Goal: Task Accomplishment & Management: Use online tool/utility

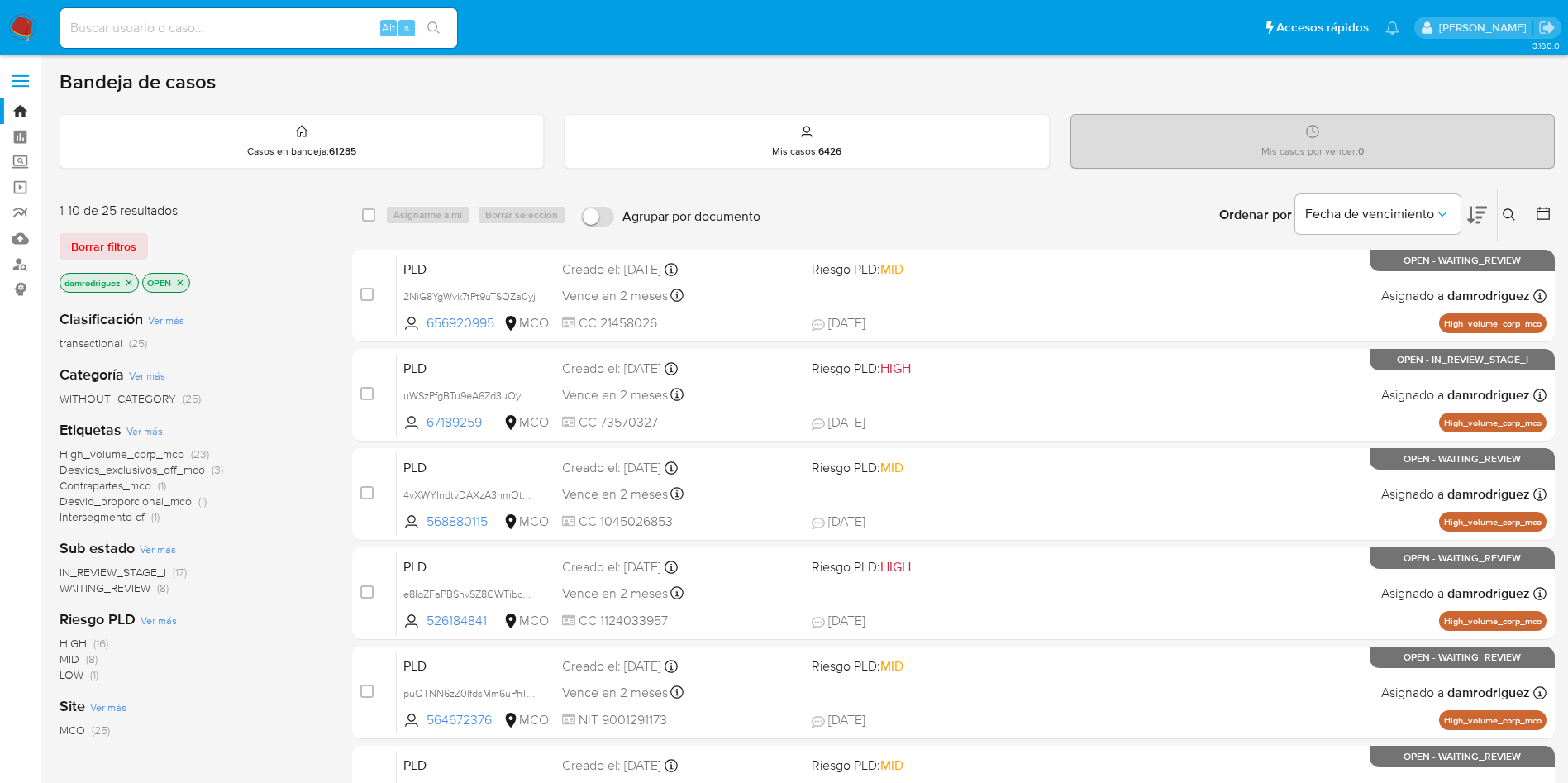
drag, startPoint x: 313, startPoint y: 251, endPoint x: 305, endPoint y: 239, distance: 14.4
click at [314, 245] on div "Borrar filtros" at bounding box center [191, 246] width 264 height 27
click at [1057, 214] on icon at bounding box center [1542, 213] width 16 height 16
click at [1057, 220] on icon at bounding box center [1542, 213] width 16 height 16
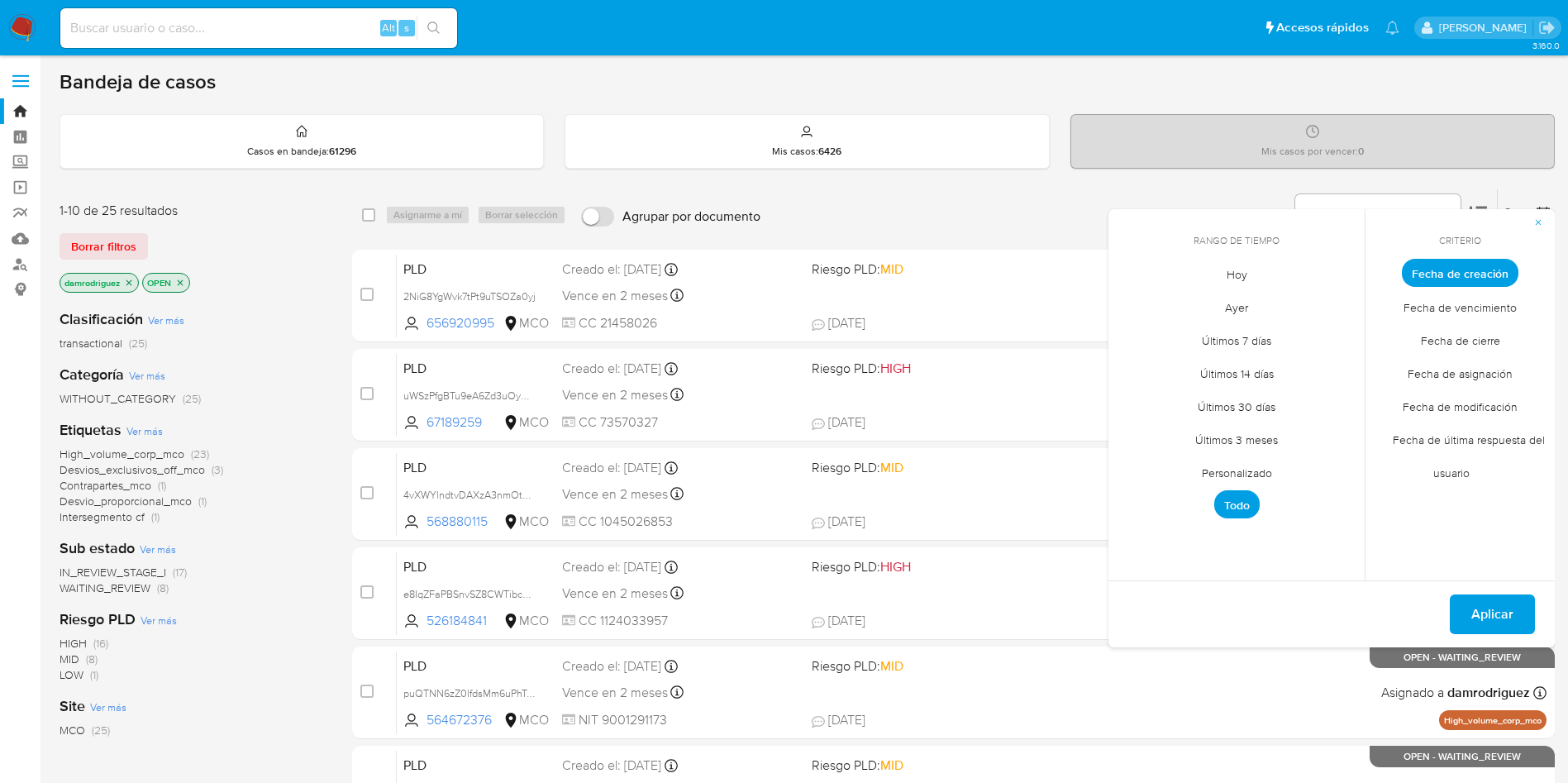
click at [1057, 471] on span "Personalizado" at bounding box center [1236, 472] width 105 height 34
click at [1057, 308] on icon "Mes anterior" at bounding box center [1133, 303] width 20 height 20
click at [1057, 308] on icon "Mes anterior" at bounding box center [1133, 303] width 20 height 20
click at [1057, 399] on button "11" at bounding box center [1269, 397] width 27 height 27
click at [1057, 430] on button "14" at bounding box center [1137, 431] width 27 height 27
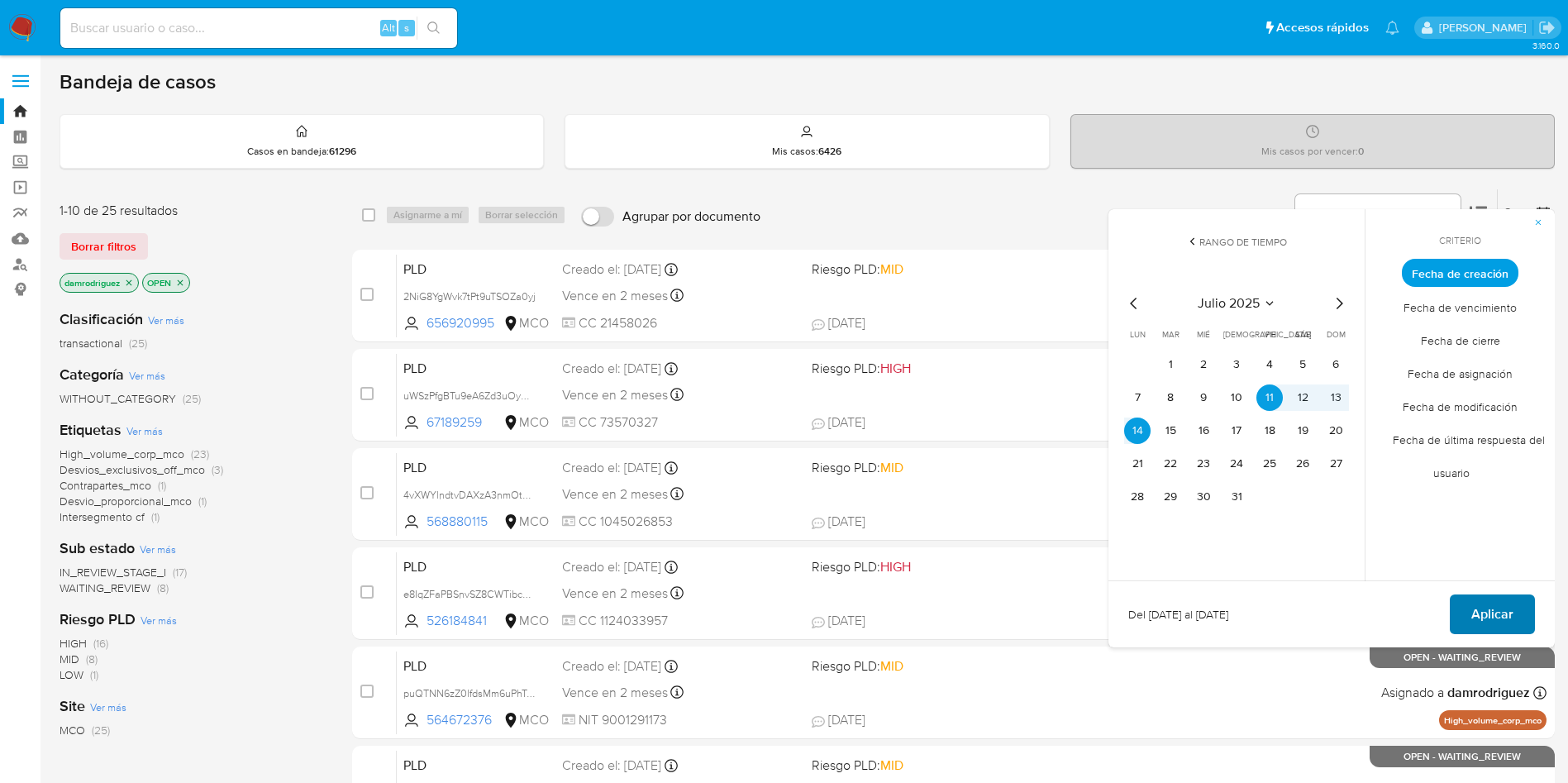
click at [1057, 521] on span "Aplicar" at bounding box center [1491, 614] width 42 height 36
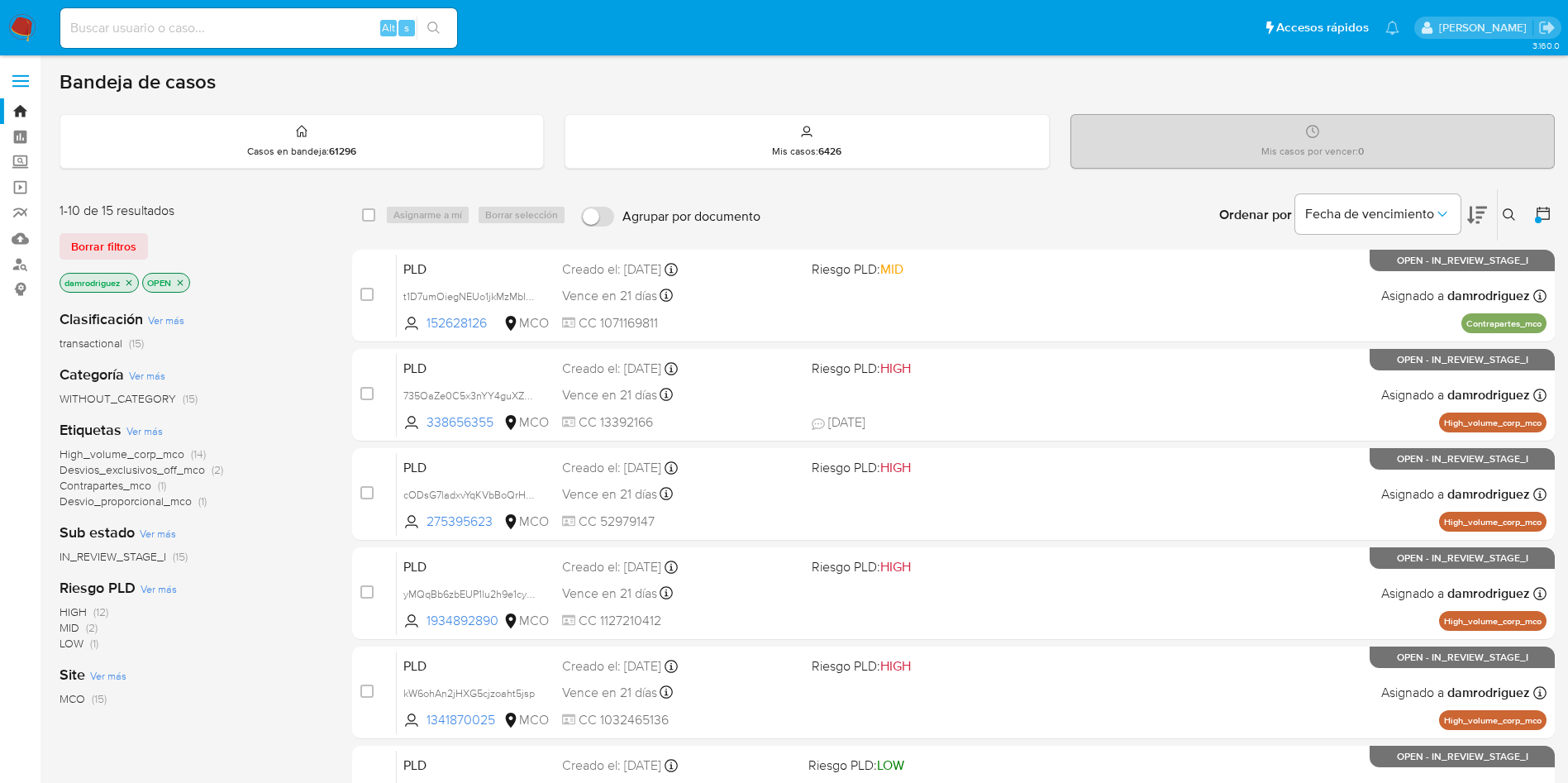
click at [319, 307] on div "Clasificación Ver más transactional (15) Categoría Ver más WITHOUT_CATEGORY (15…" at bounding box center [192, 577] width 266 height 562
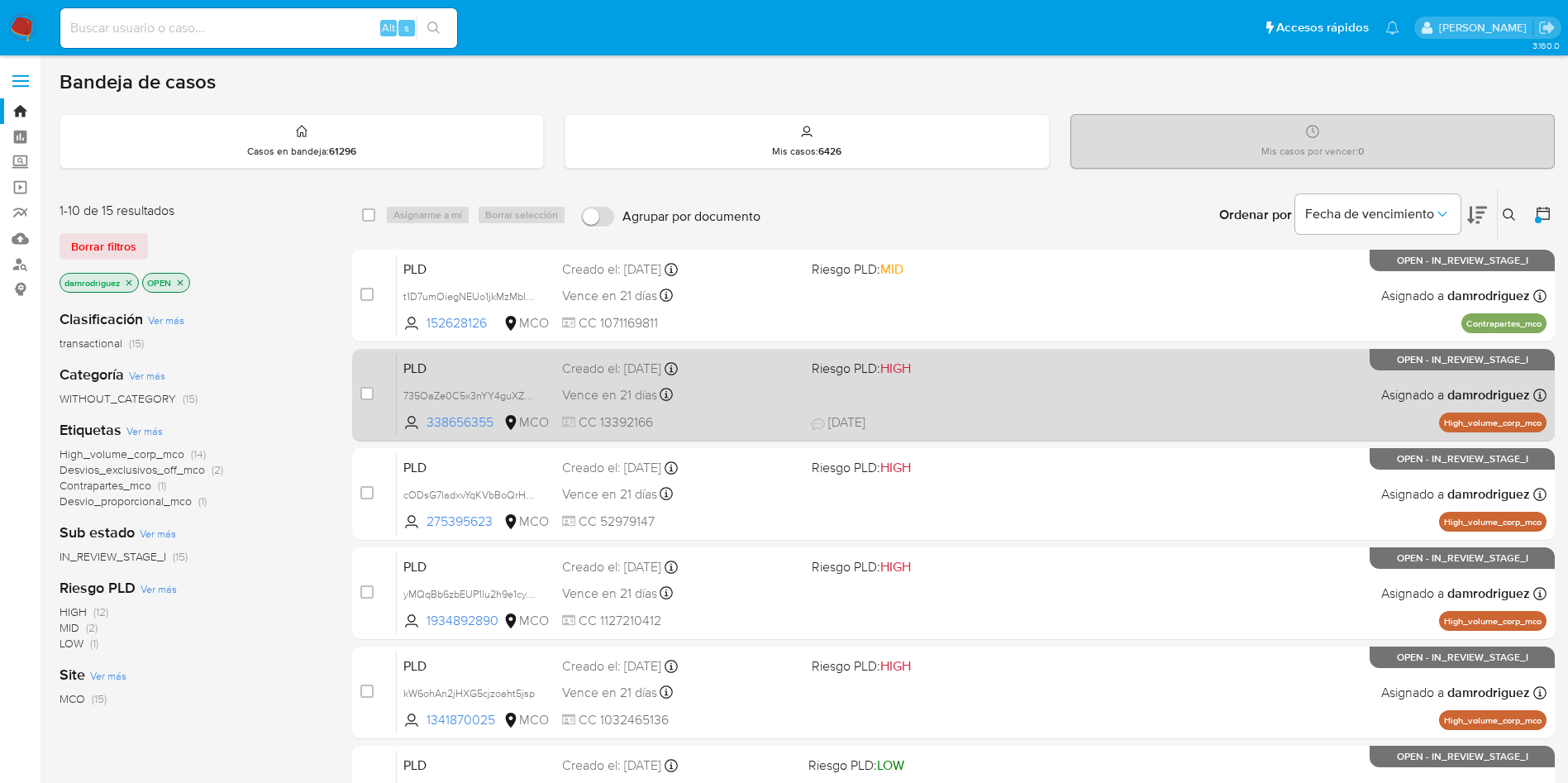
click at [456, 367] on span "PLD" at bounding box center [475, 367] width 146 height 22
click at [483, 371] on span "PLD" at bounding box center [475, 367] width 146 height 22
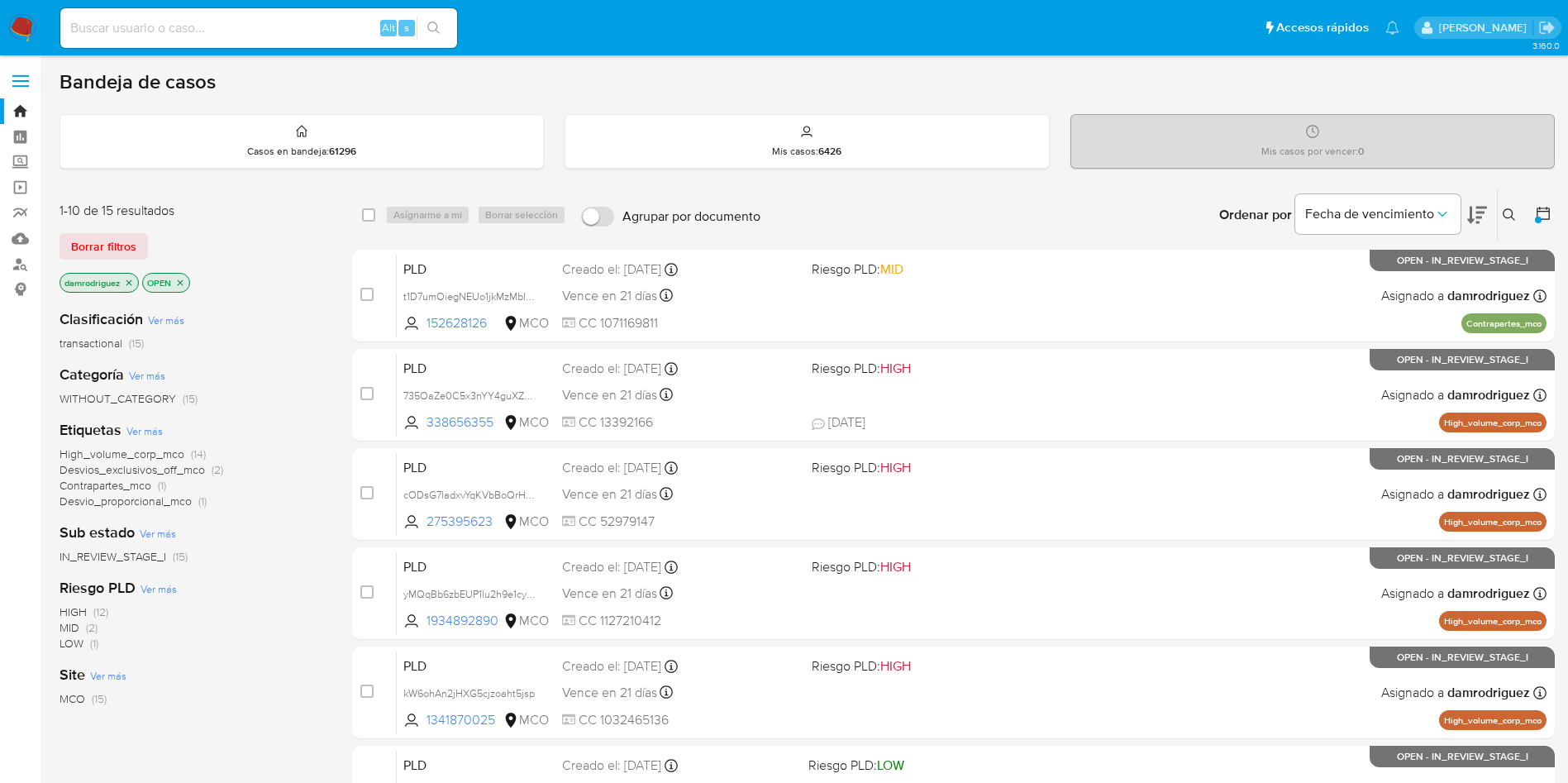
click at [1057, 216] on icon at bounding box center [1477, 215] width 20 height 17
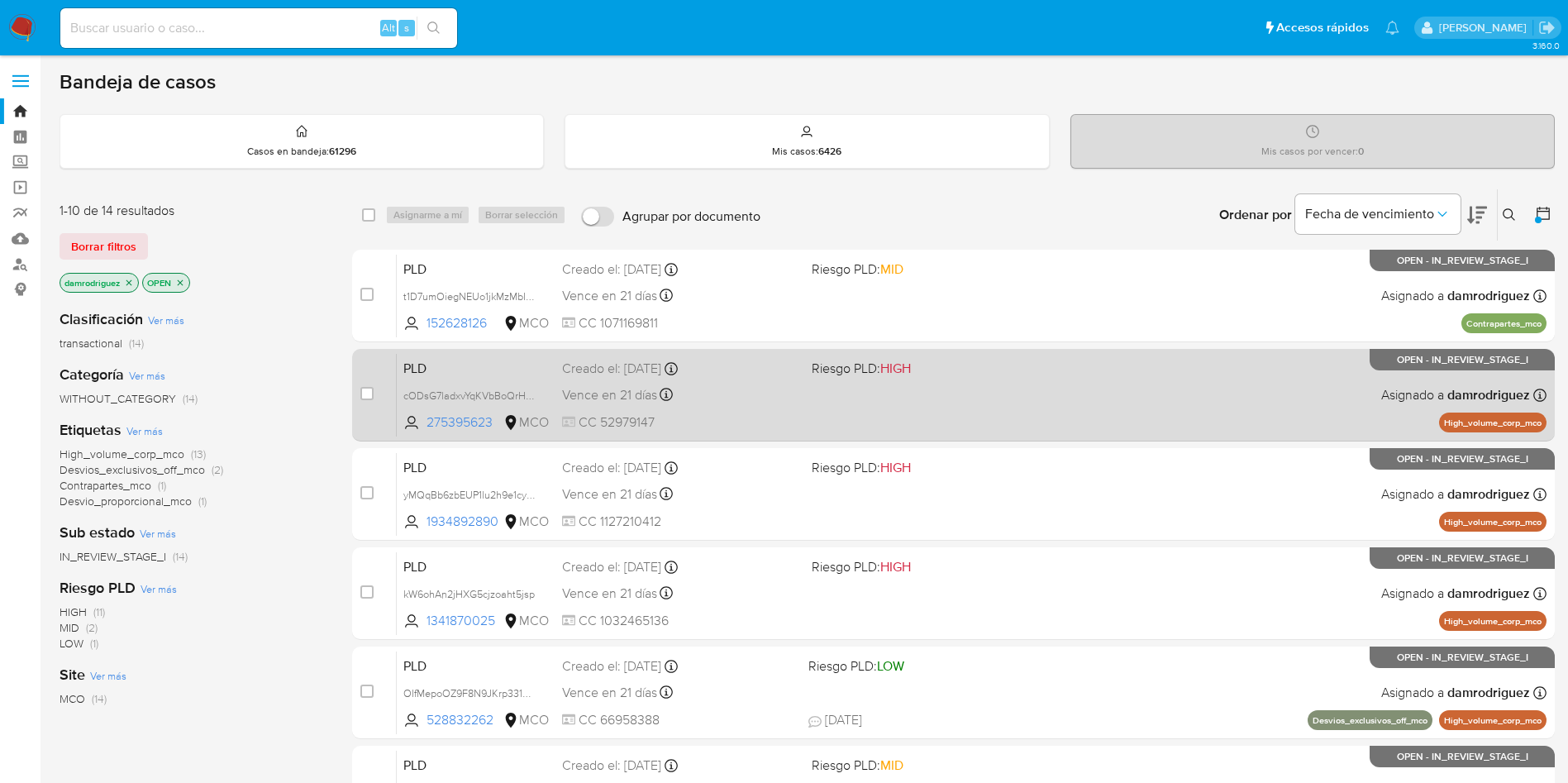
click at [453, 370] on span "PLD" at bounding box center [475, 367] width 146 height 22
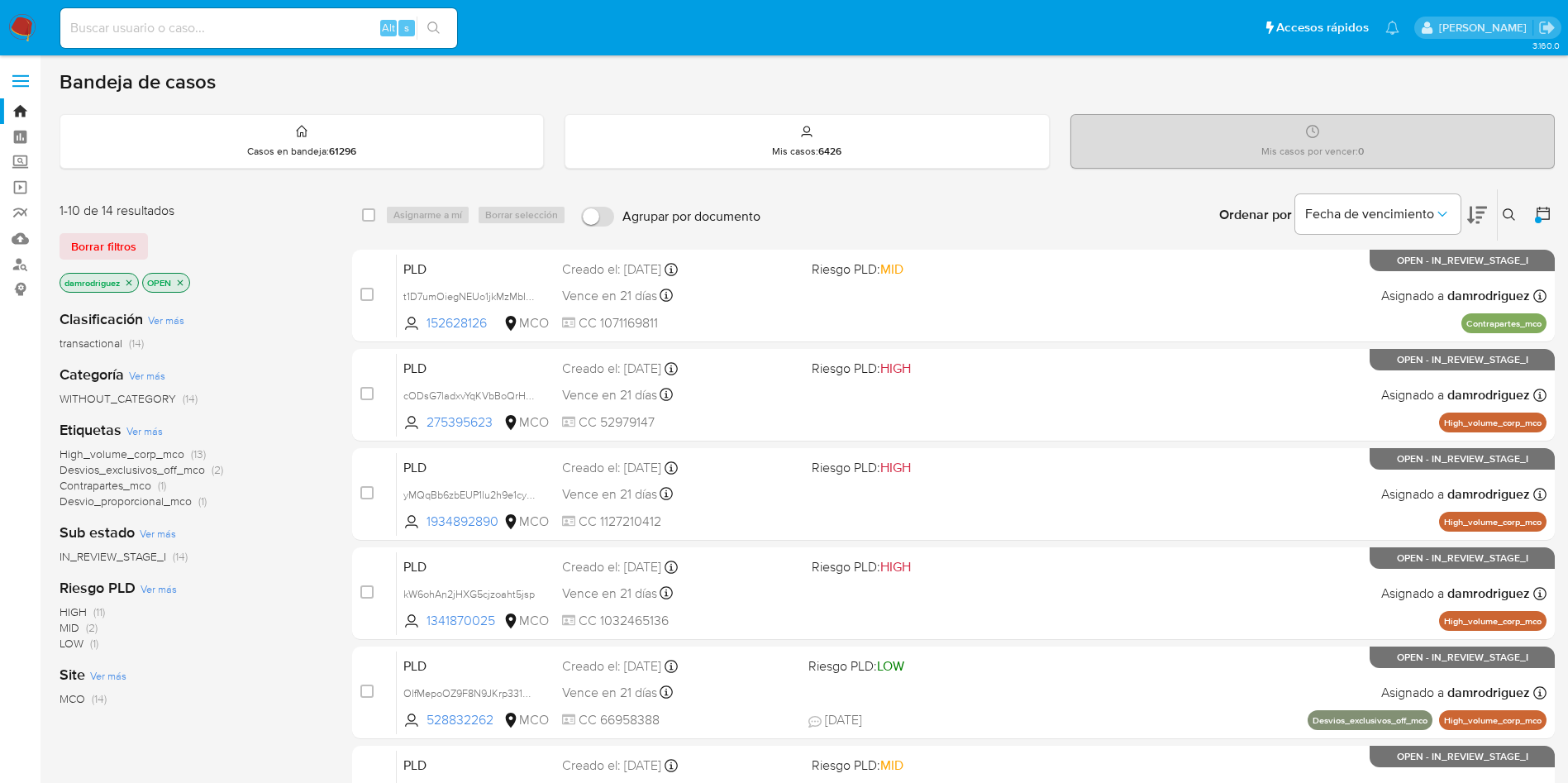
click at [1057, 214] on icon at bounding box center [1477, 214] width 20 height 20
click at [1057, 214] on icon at bounding box center [1477, 215] width 20 height 17
click at [798, 80] on div "Bandeja de casos" at bounding box center [807, 82] width 1495 height 25
click at [133, 283] on icon "close-filter" at bounding box center [129, 283] width 10 height 10
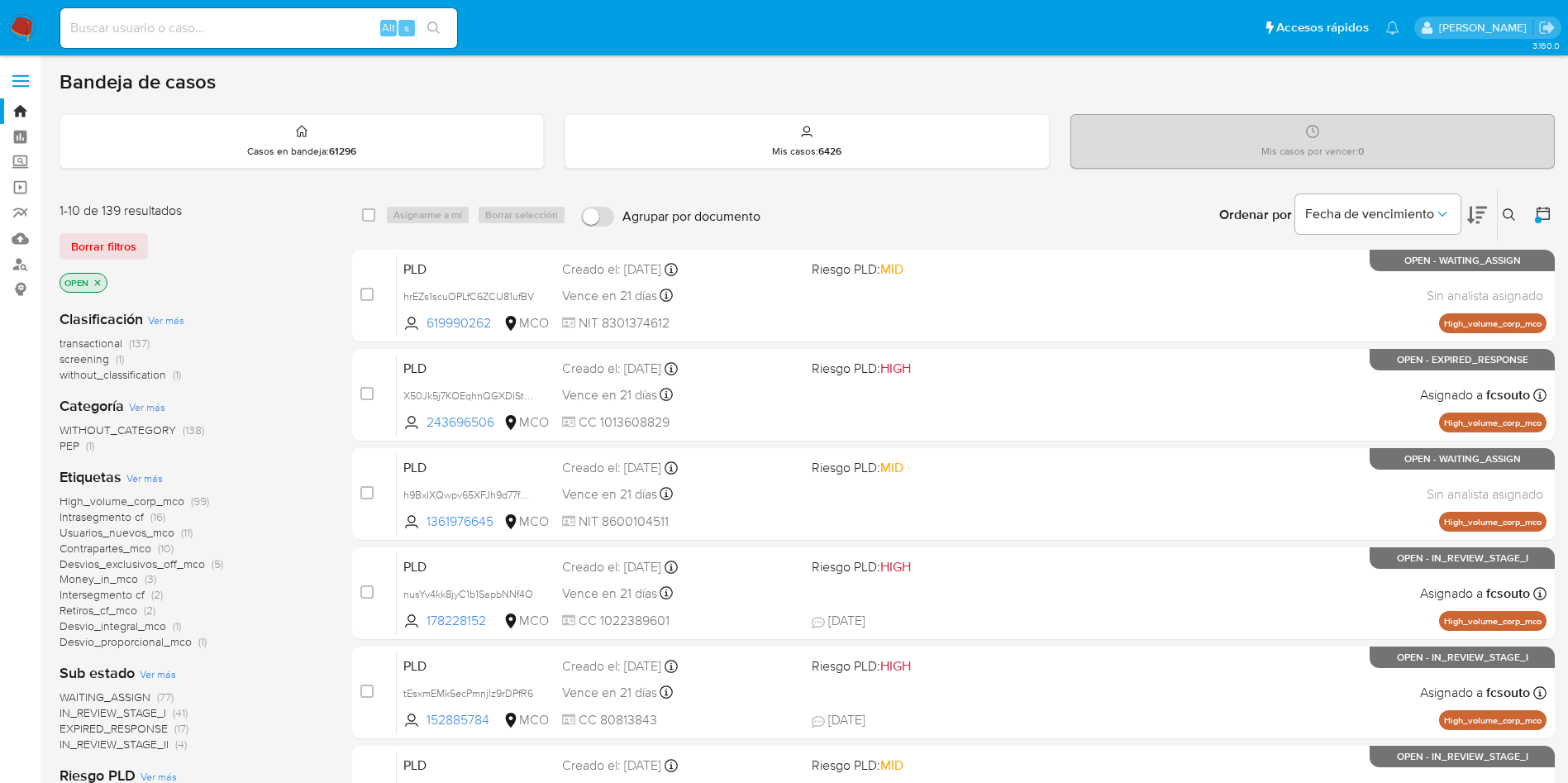
click at [22, 27] on img at bounding box center [22, 28] width 28 height 28
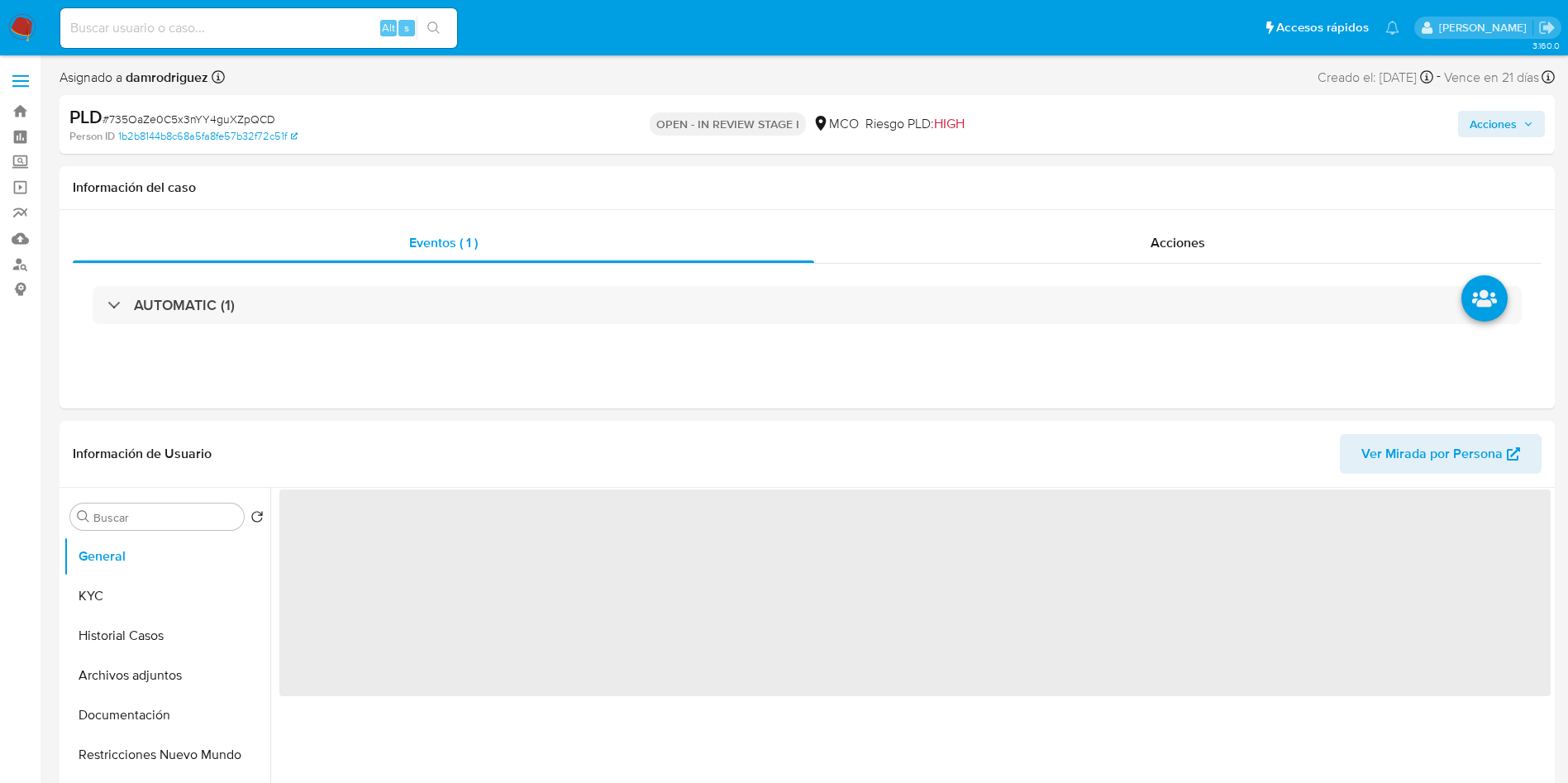
select select "10"
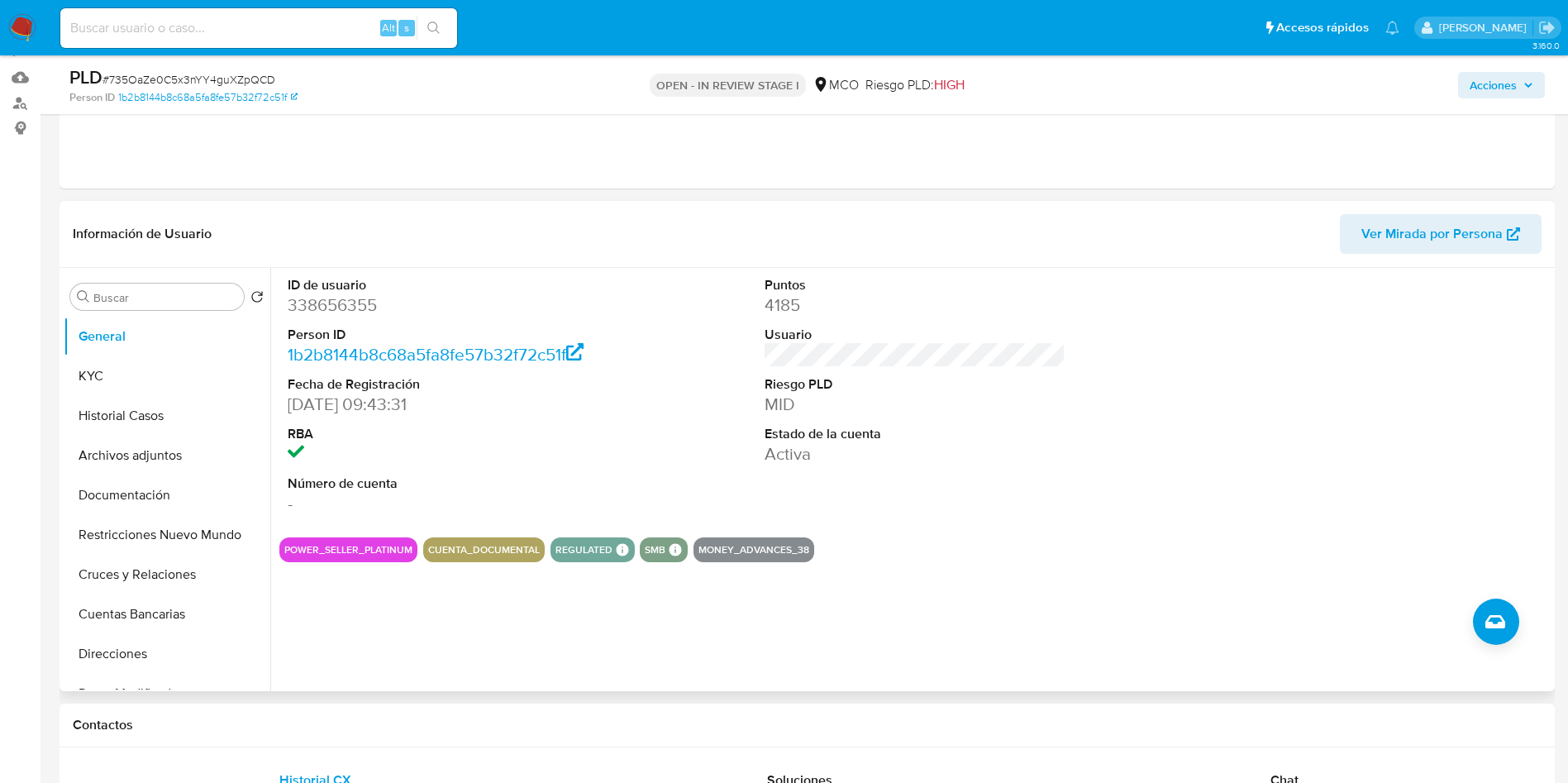
scroll to position [124, 0]
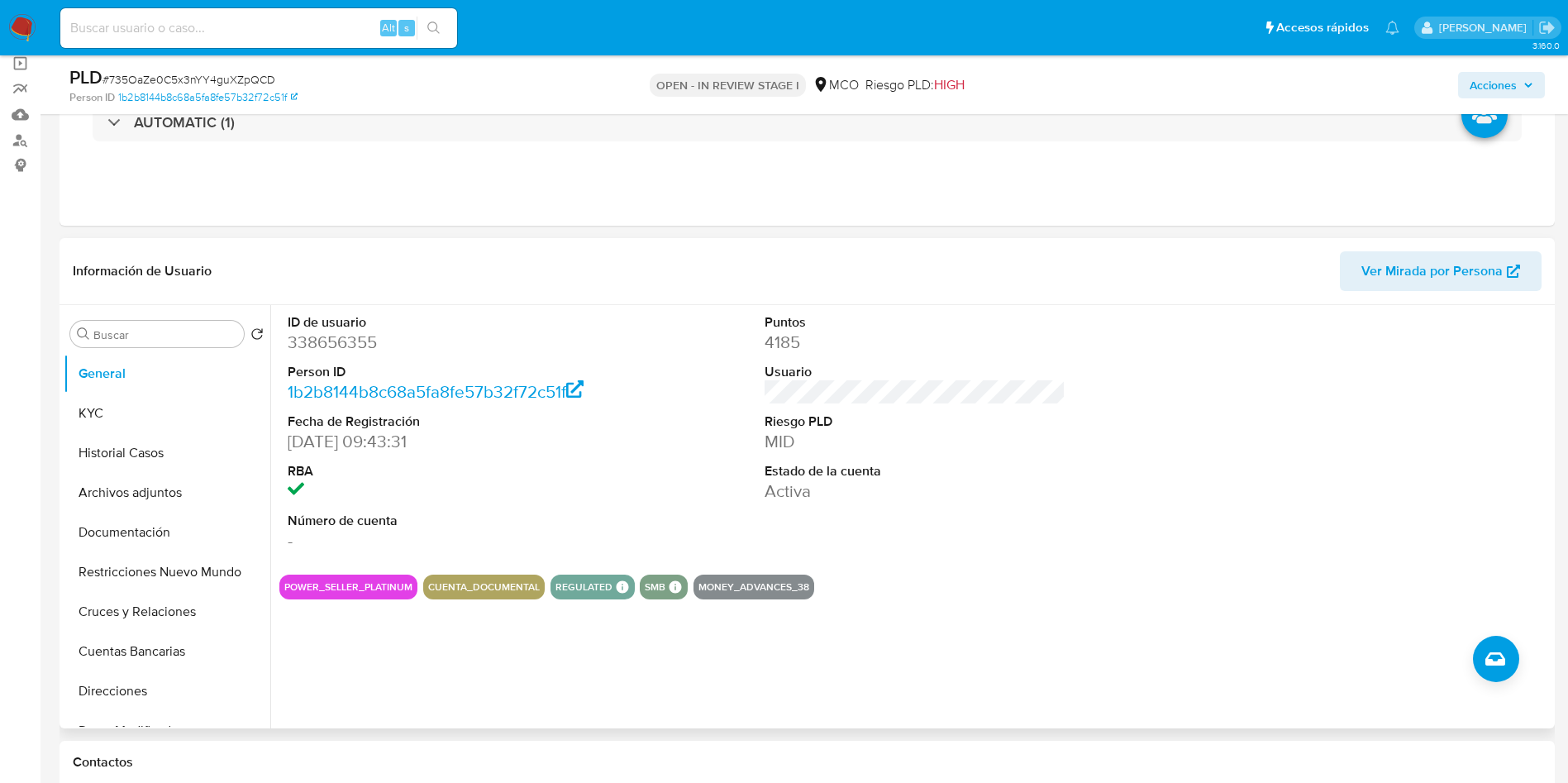
click at [332, 347] on dd "338656355" at bounding box center [438, 342] width 301 height 23
copy dd "338656355"
click at [317, 350] on dd "338656355" at bounding box center [438, 342] width 301 height 23
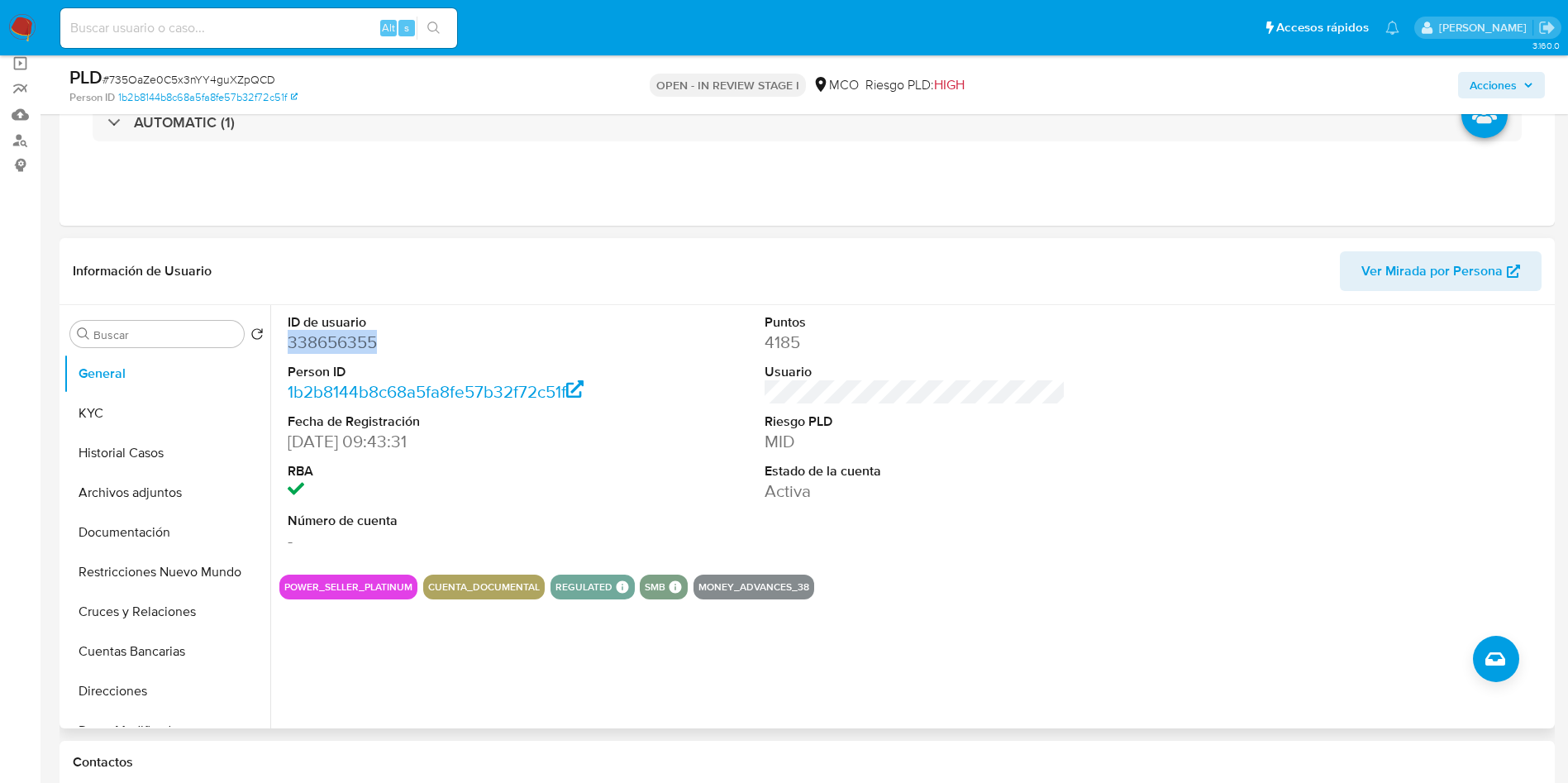
click at [339, 333] on dd "338656355" at bounding box center [438, 342] width 301 height 23
click at [125, 448] on button "Historial Casos" at bounding box center [160, 453] width 194 height 40
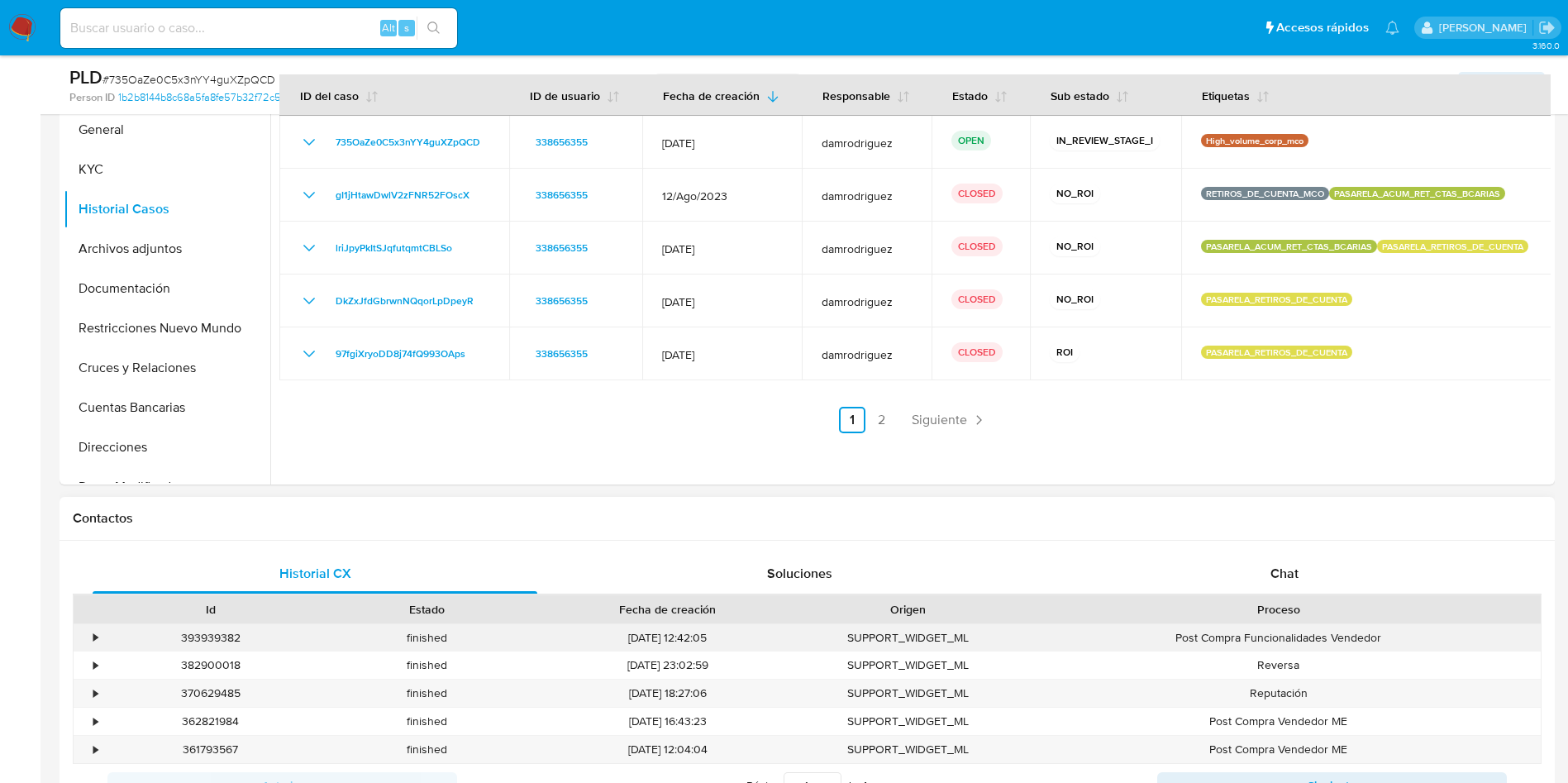
scroll to position [620, 0]
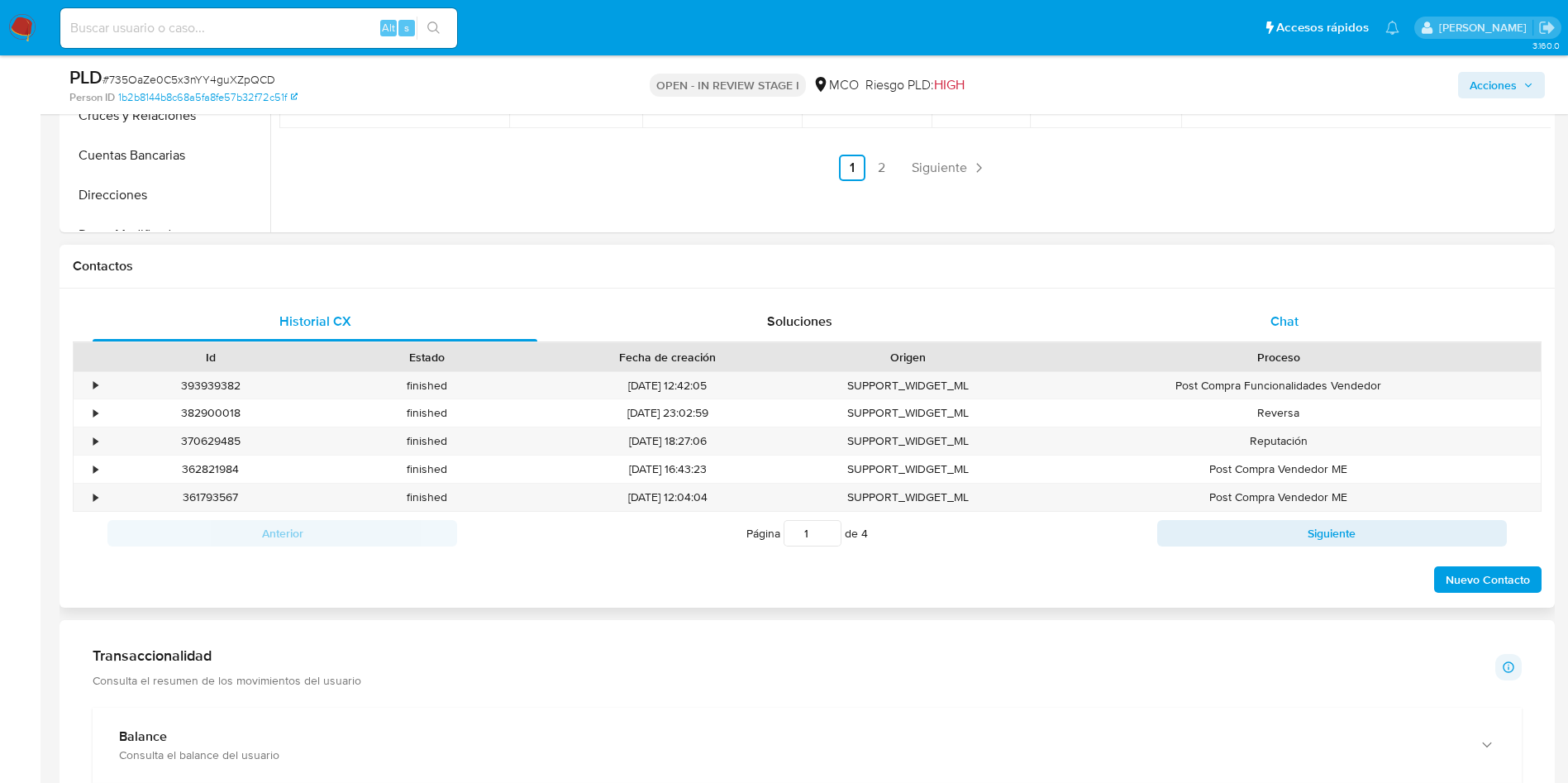
click at [1285, 312] on span "Chat" at bounding box center [1284, 321] width 28 height 19
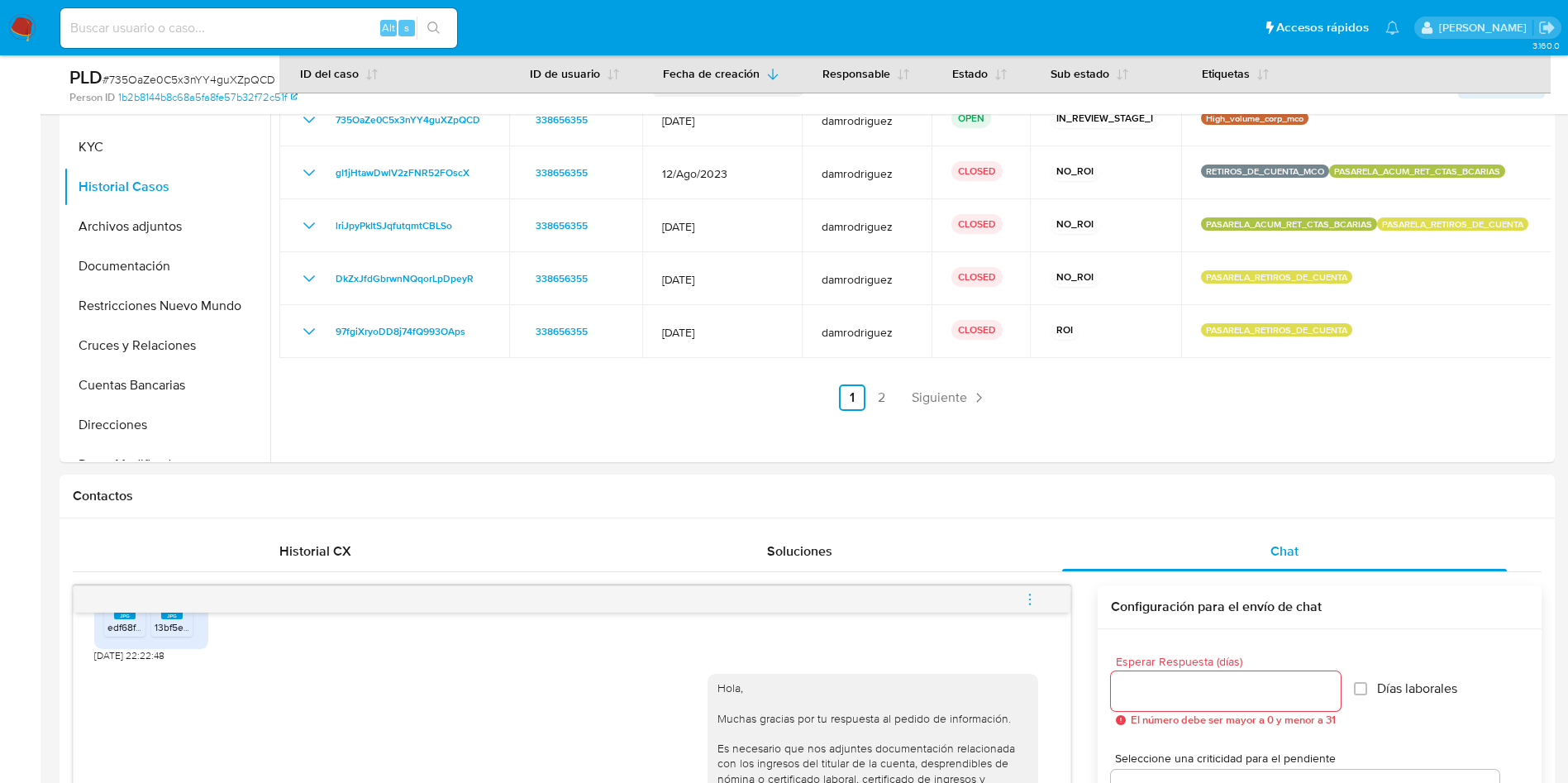
scroll to position [372, 0]
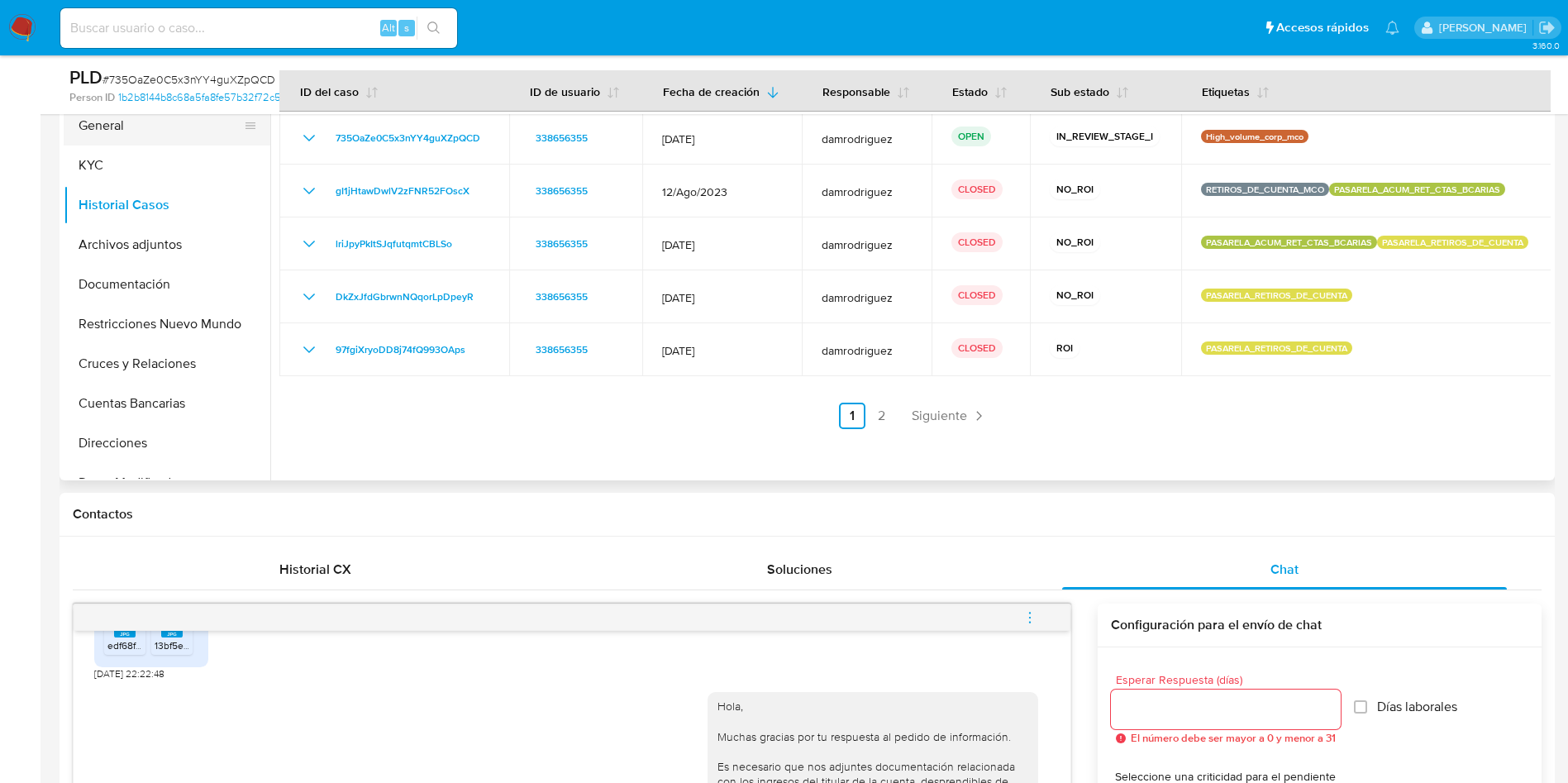
click at [156, 139] on button "General" at bounding box center [160, 126] width 194 height 40
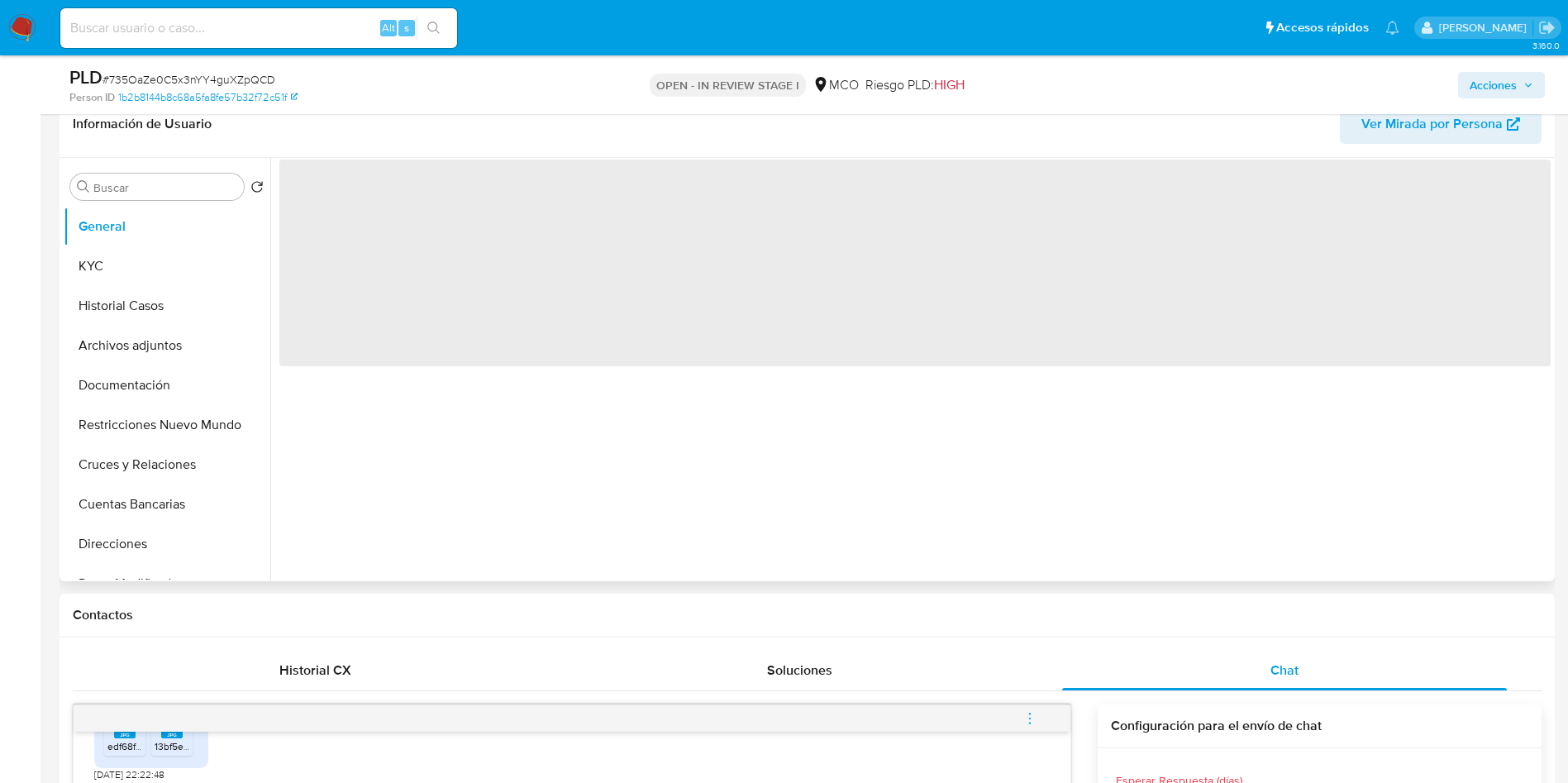
scroll to position [248, 0]
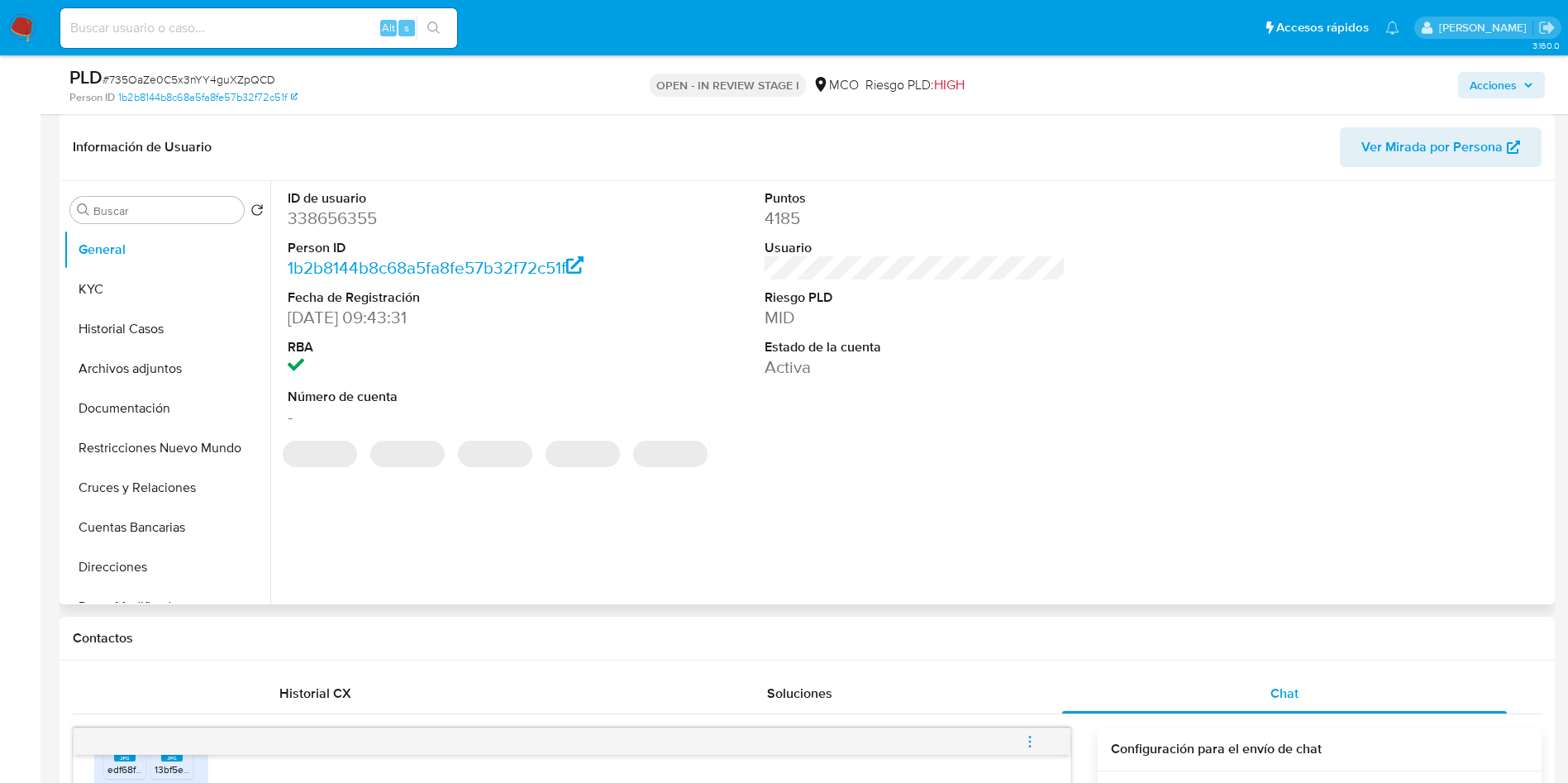
click at [356, 215] on dd "338656355" at bounding box center [438, 218] width 301 height 23
copy dd "338656355"
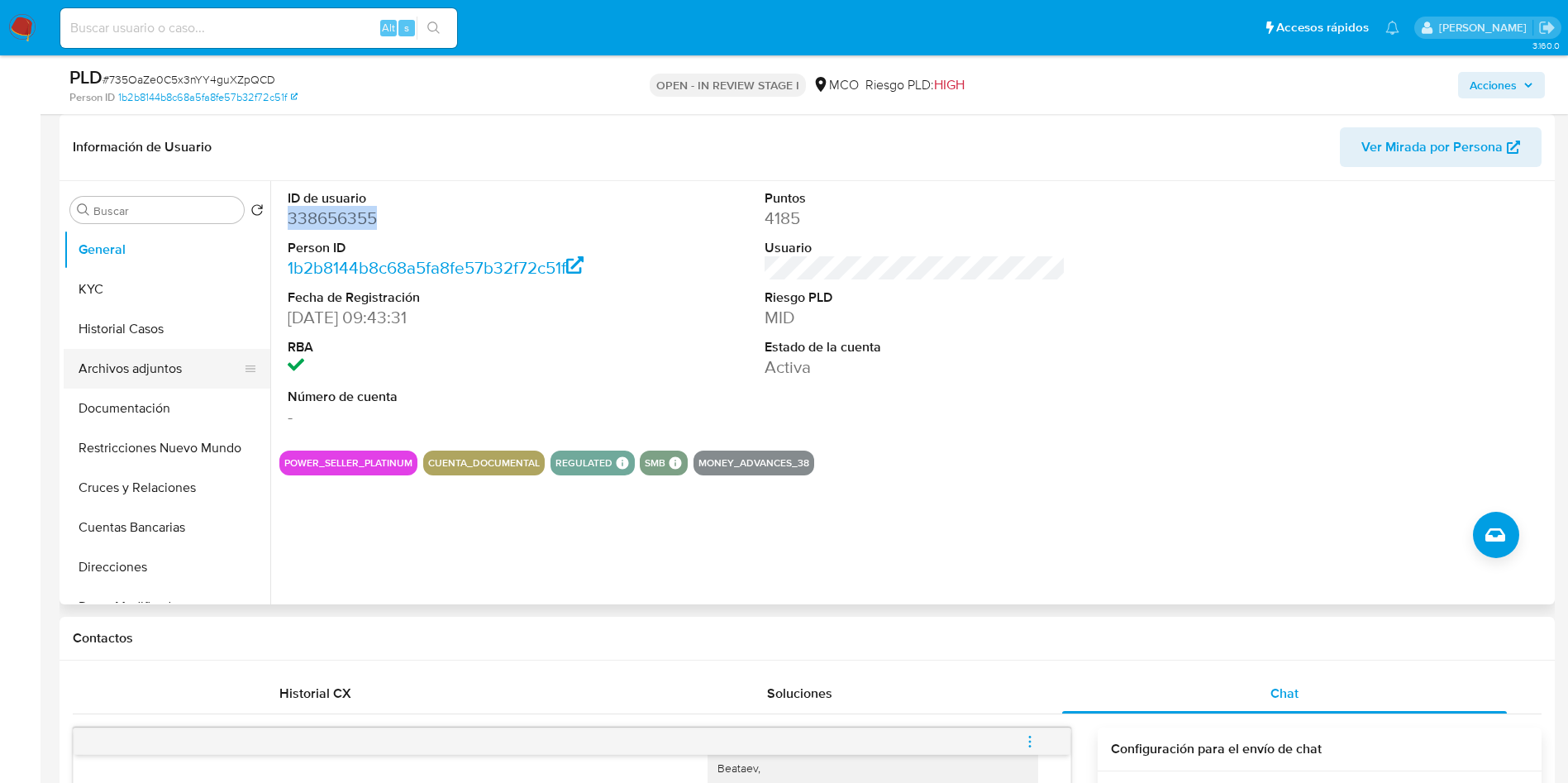
click at [137, 371] on button "Archivos adjuntos" at bounding box center [160, 369] width 194 height 40
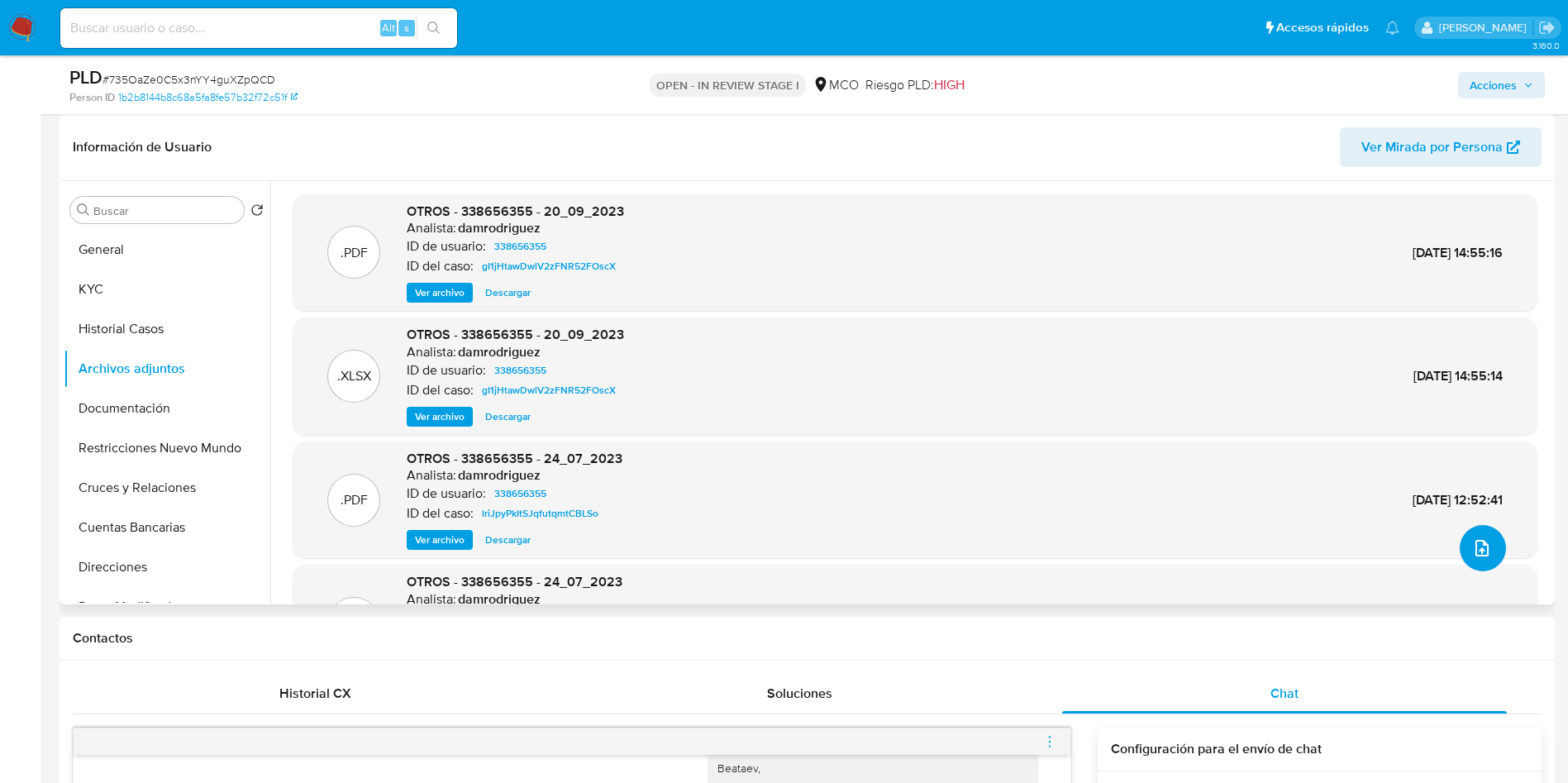
click at [1475, 549] on icon "upload-file" at bounding box center [1481, 548] width 20 height 20
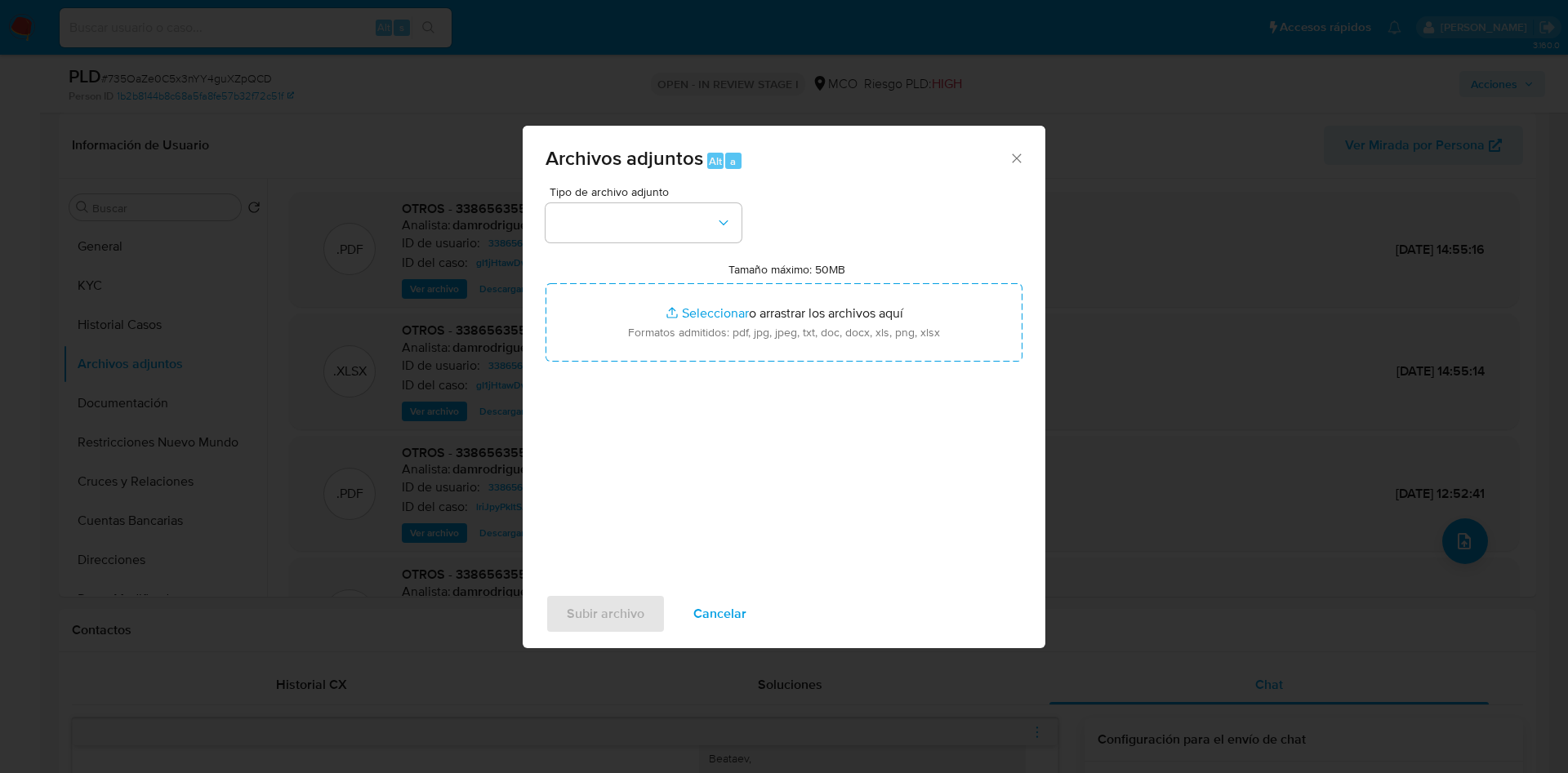
click at [719, 618] on span "Cancelar" at bounding box center [720, 614] width 53 height 36
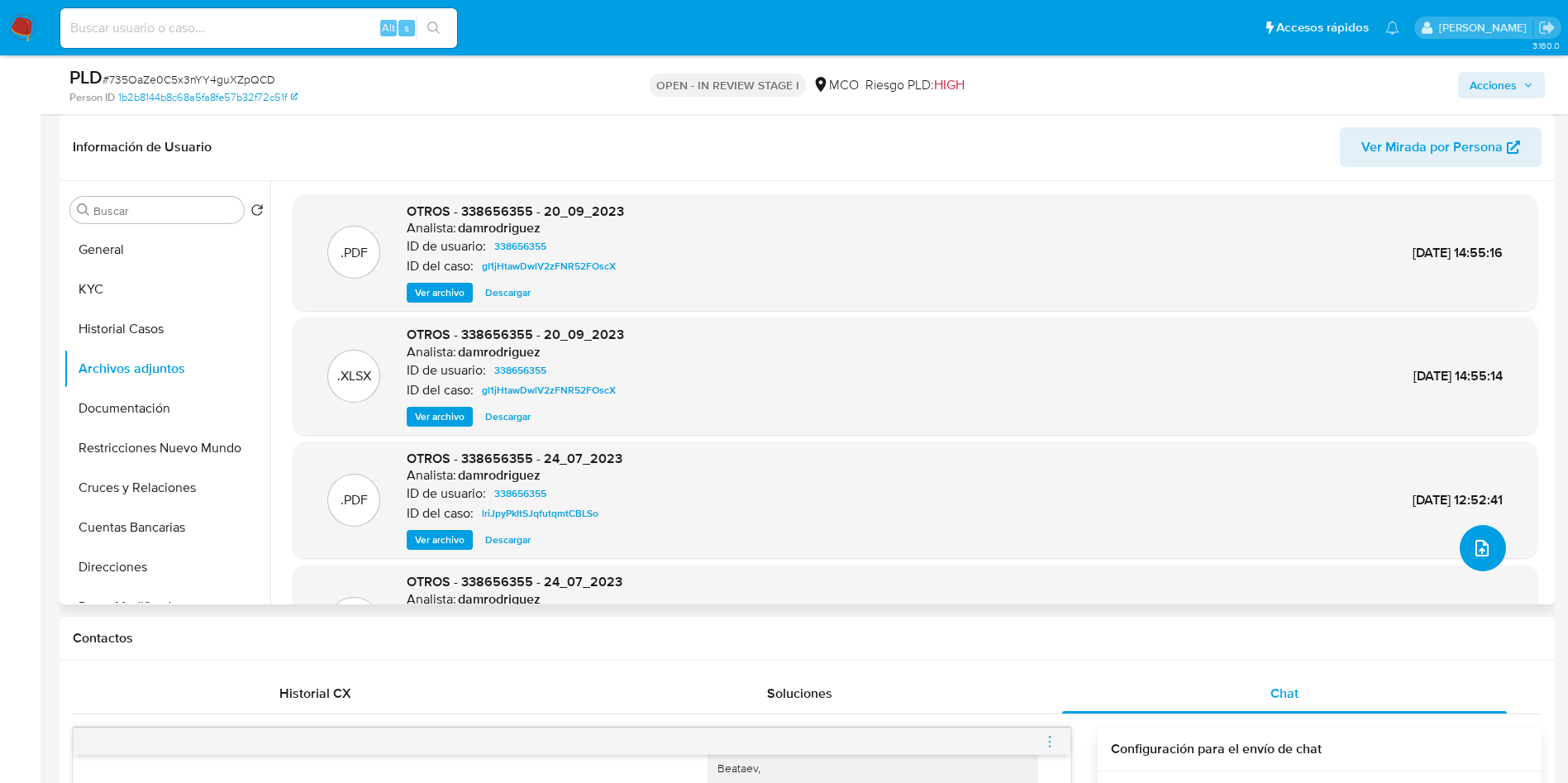
click at [1472, 540] on icon "upload-file" at bounding box center [1481, 548] width 20 height 20
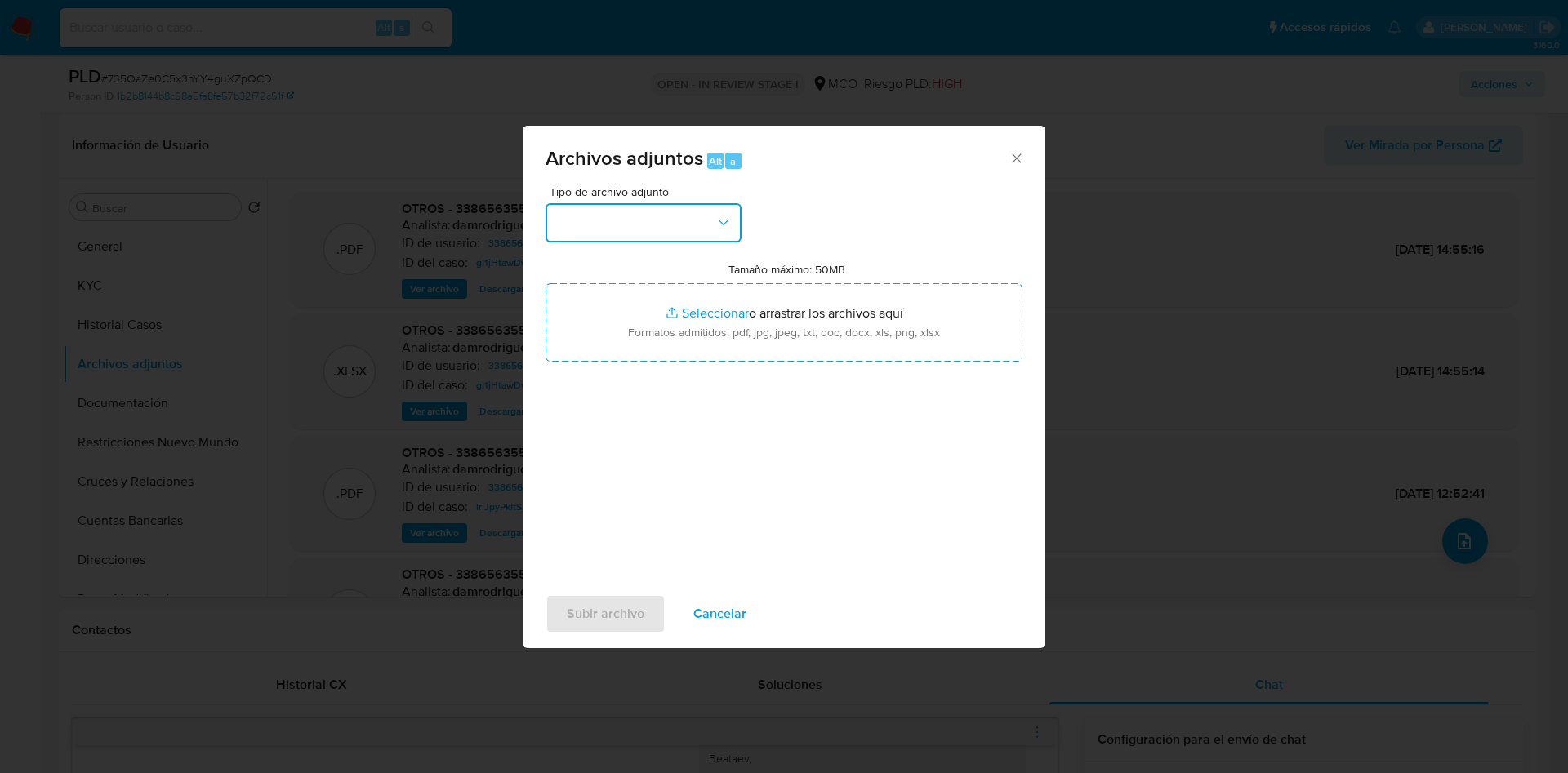
click at [609, 229] on button "button" at bounding box center [643, 223] width 196 height 39
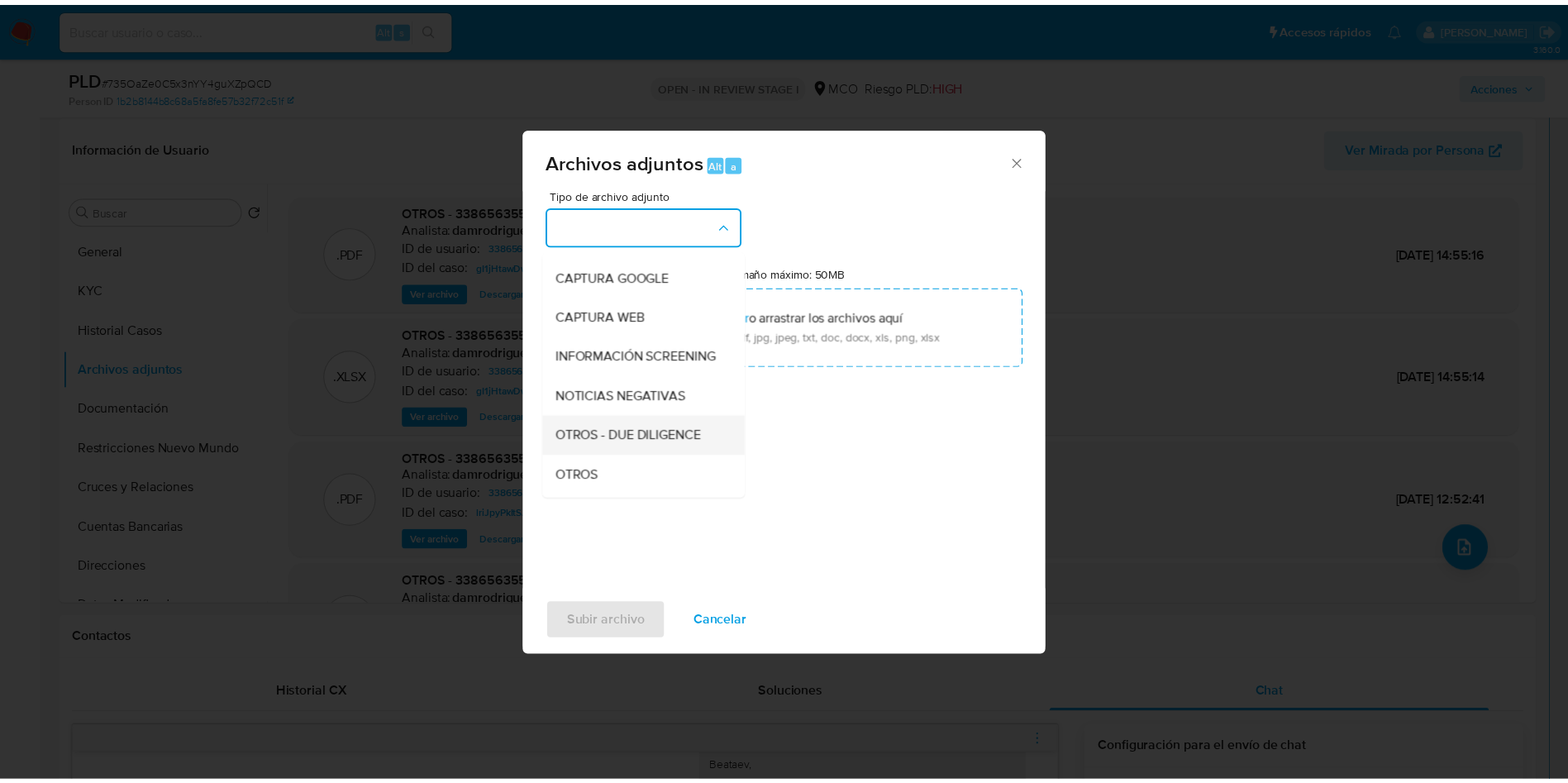
scroll to position [124, 0]
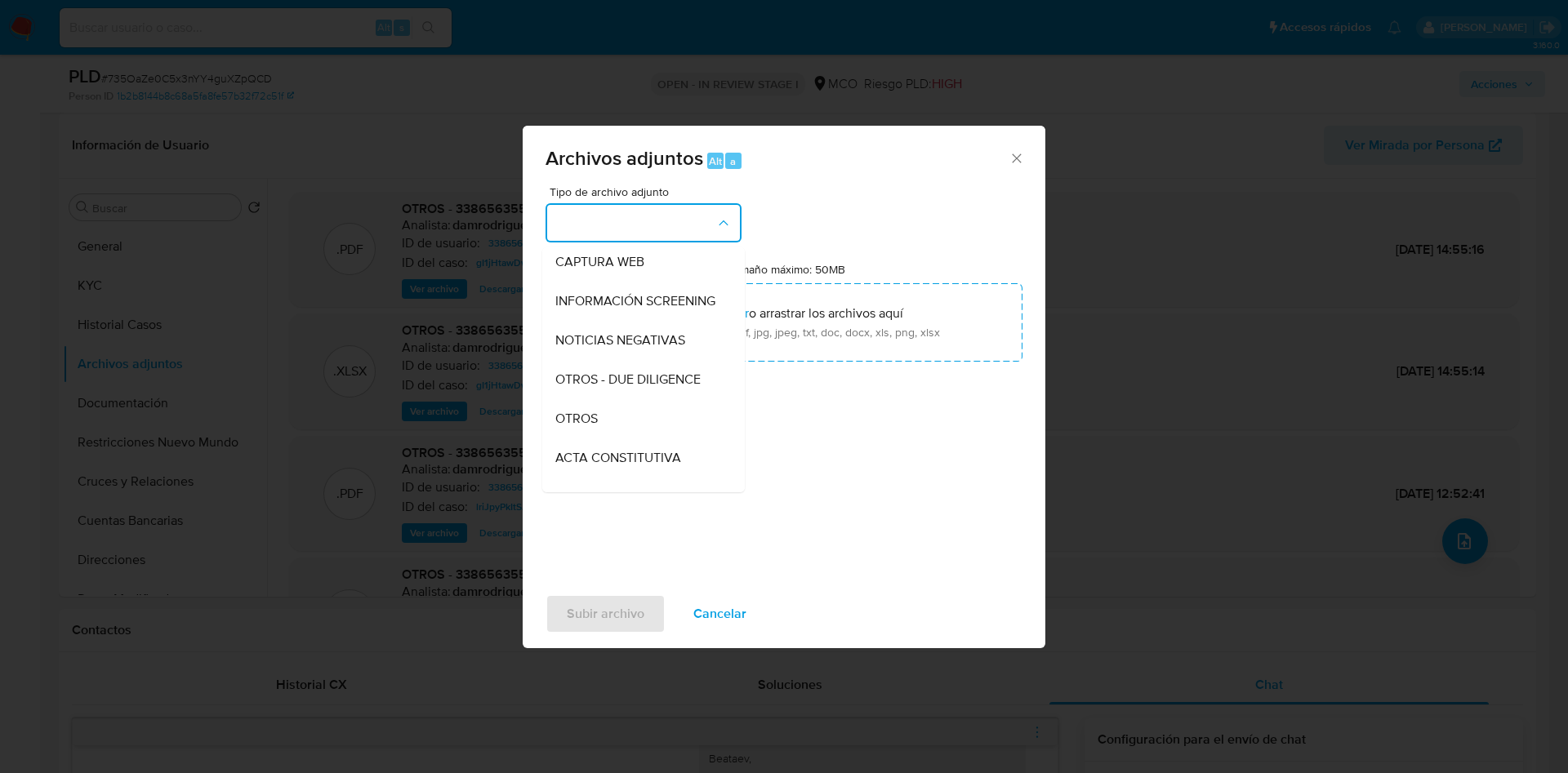
click at [612, 426] on div "OTROS" at bounding box center [639, 418] width 167 height 39
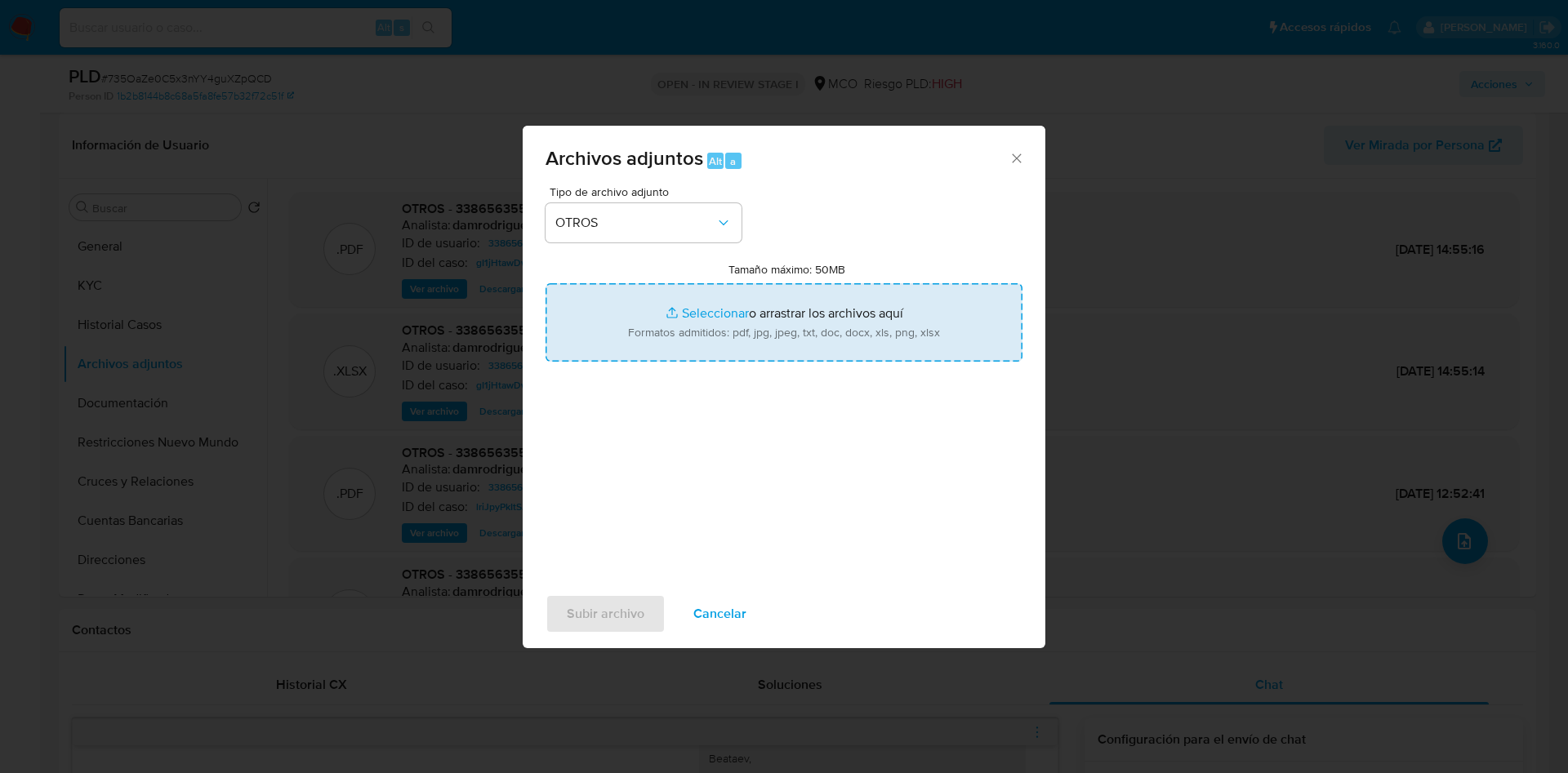
click at [734, 322] on input "Tamaño máximo: 50MB Seleccionar archivos" at bounding box center [784, 322] width 477 height 78
type input "C:\fakepath\338656355 - 12_09_2025.pdf"
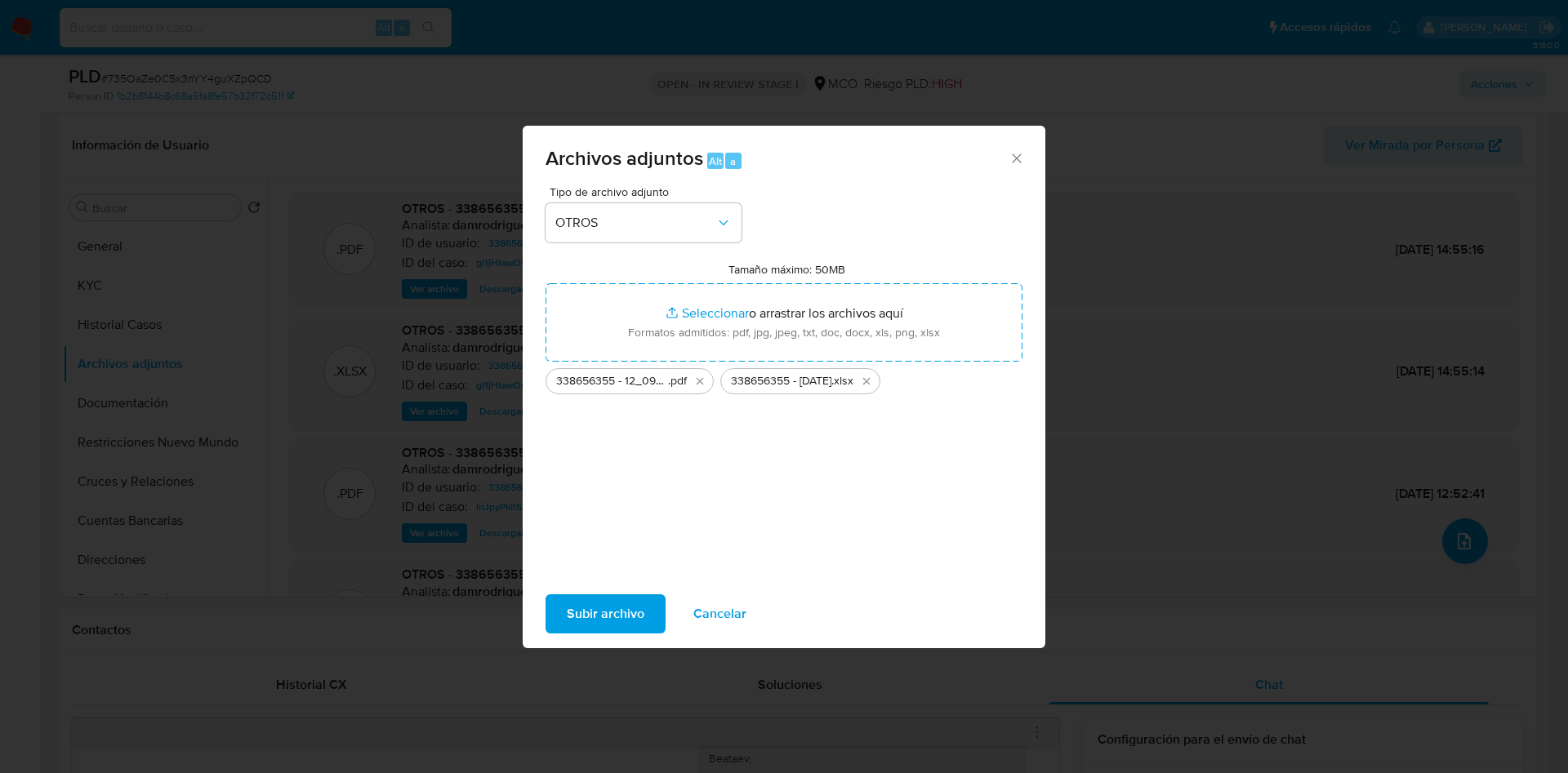
click at [599, 604] on span "Subir archivo" at bounding box center [605, 614] width 77 height 36
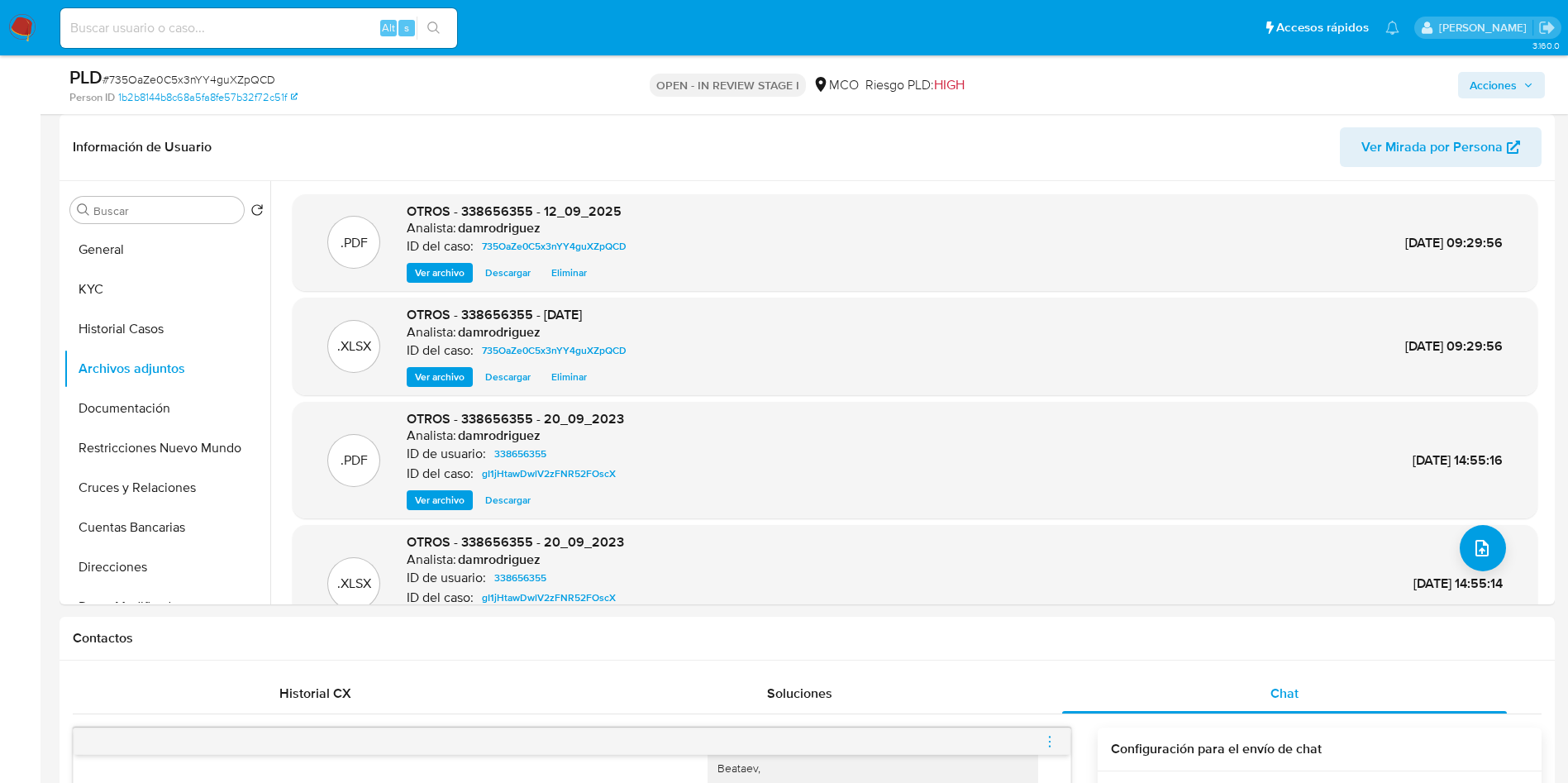
click at [1510, 84] on span "Acciones" at bounding box center [1493, 85] width 47 height 27
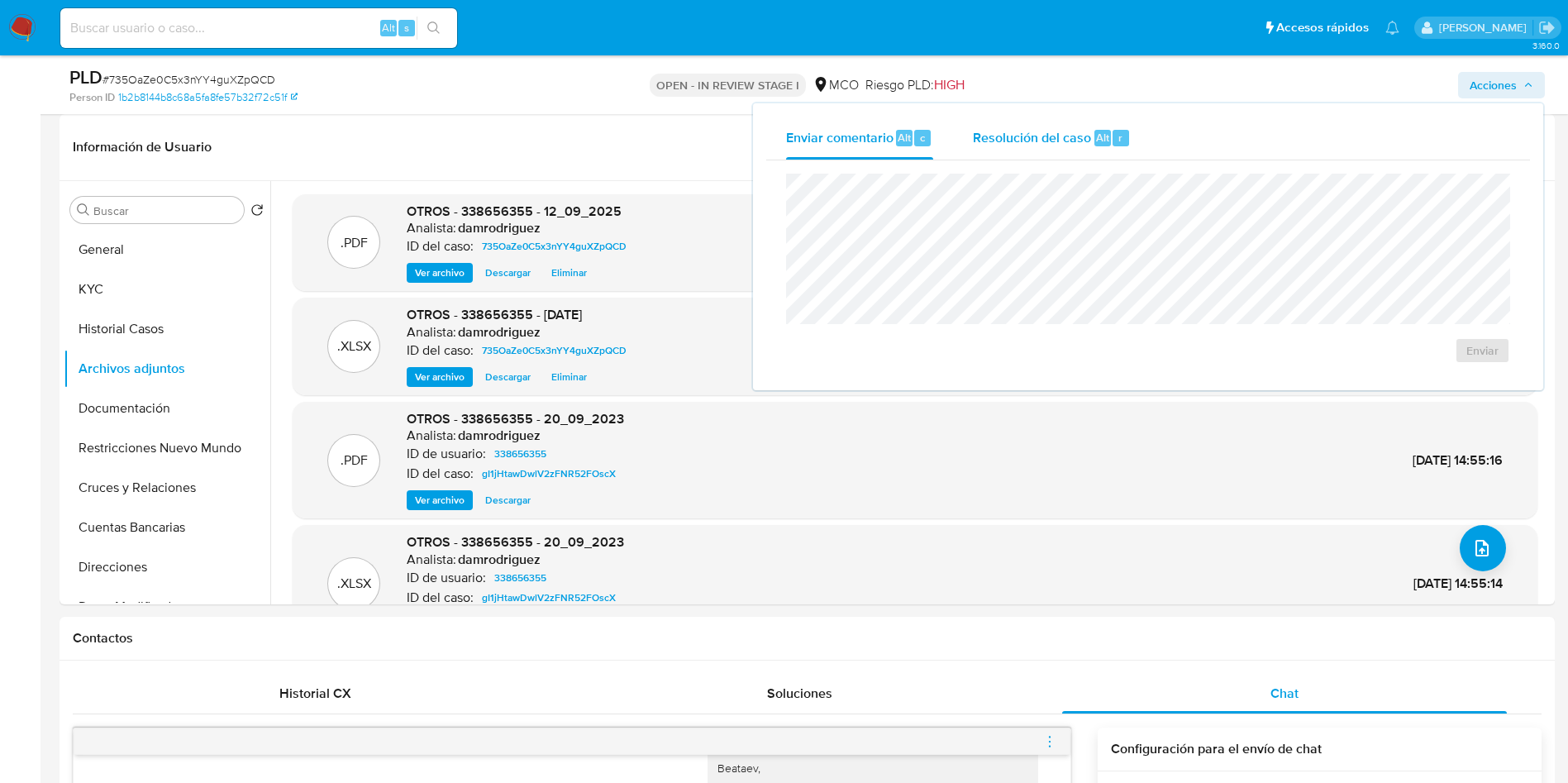
click at [1063, 146] on span "Resolución del caso" at bounding box center [1032, 137] width 118 height 19
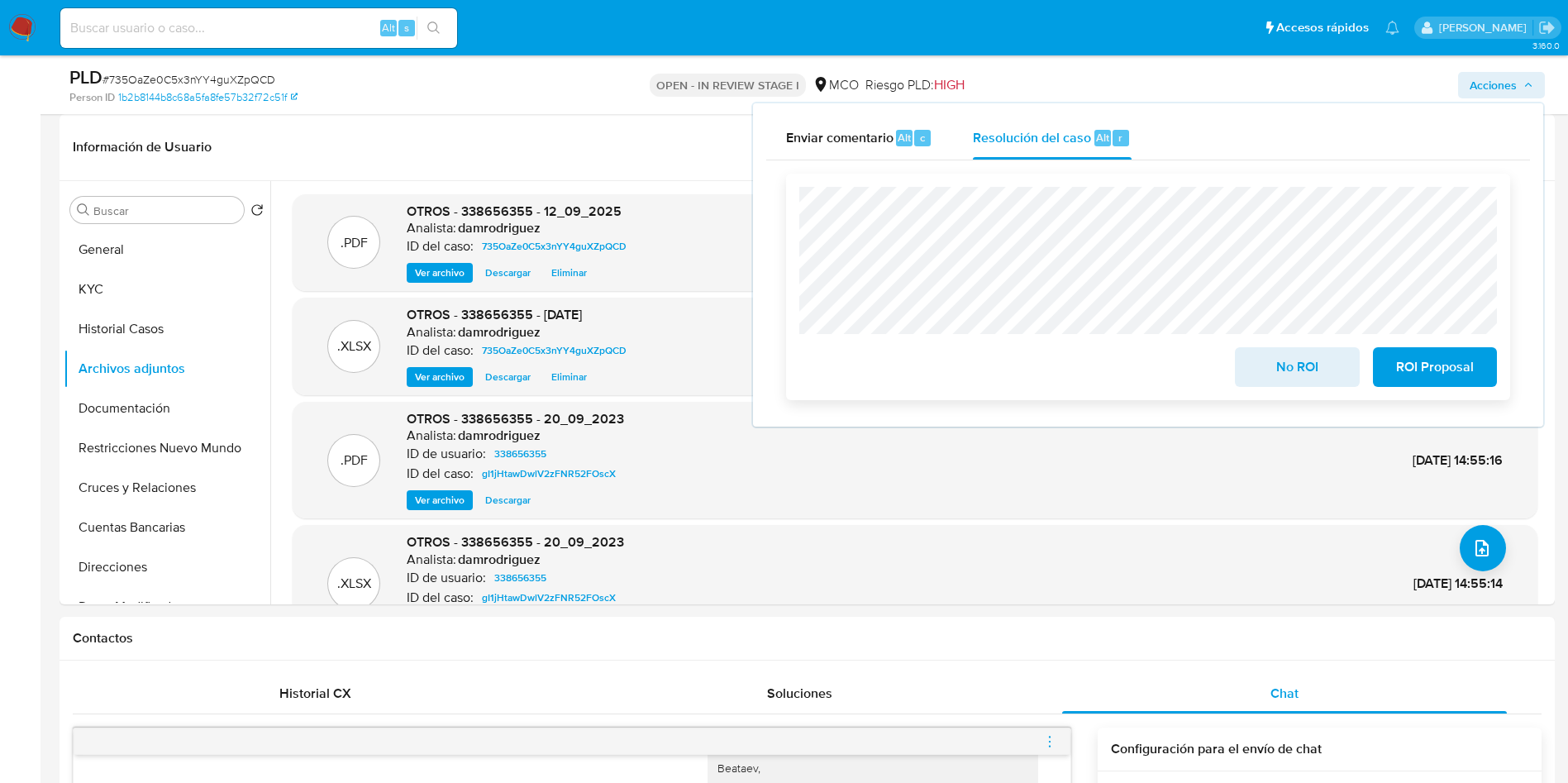
click at [1426, 372] on span "ROI Proposal" at bounding box center [1435, 367] width 81 height 36
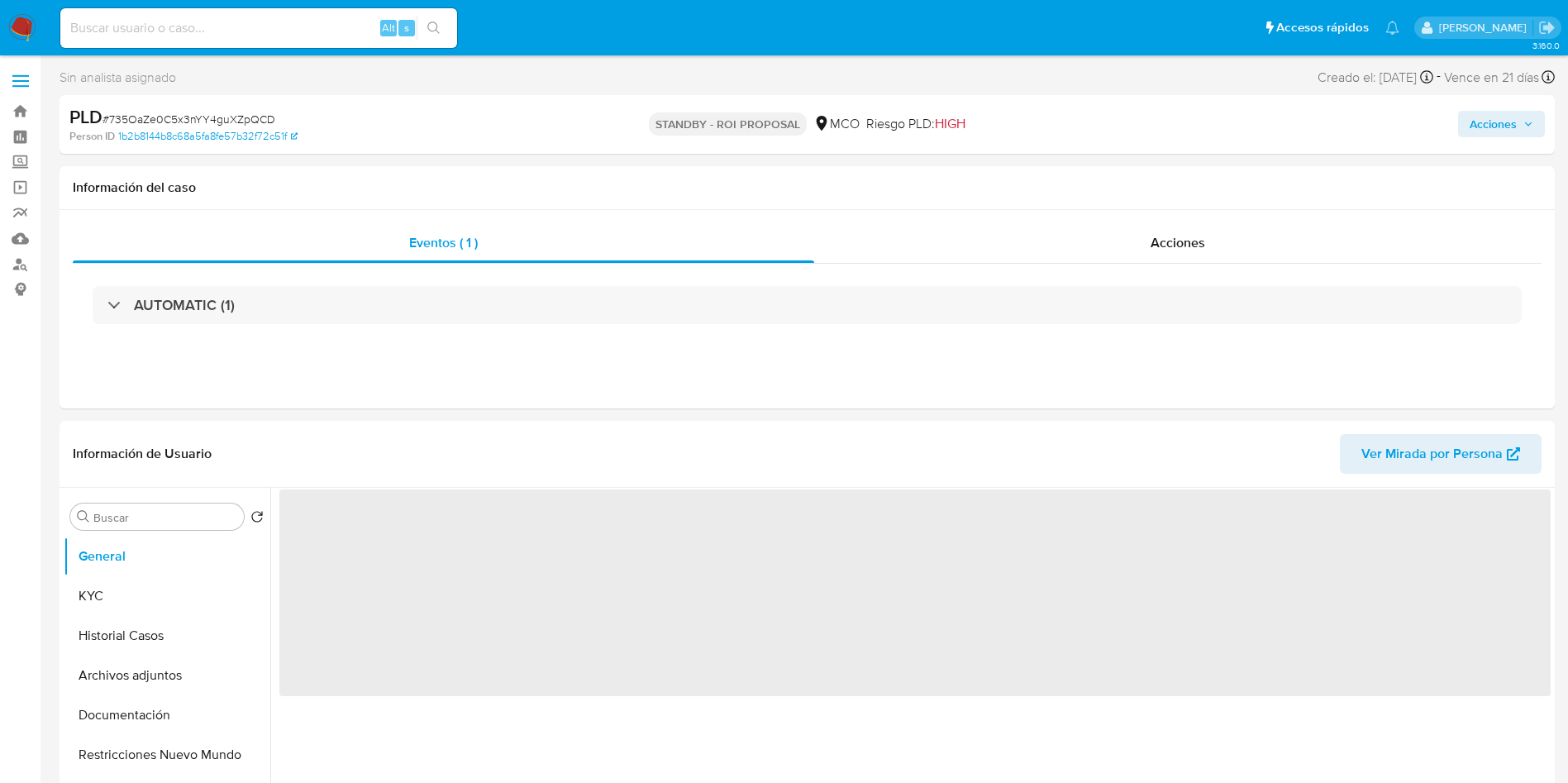
select select "10"
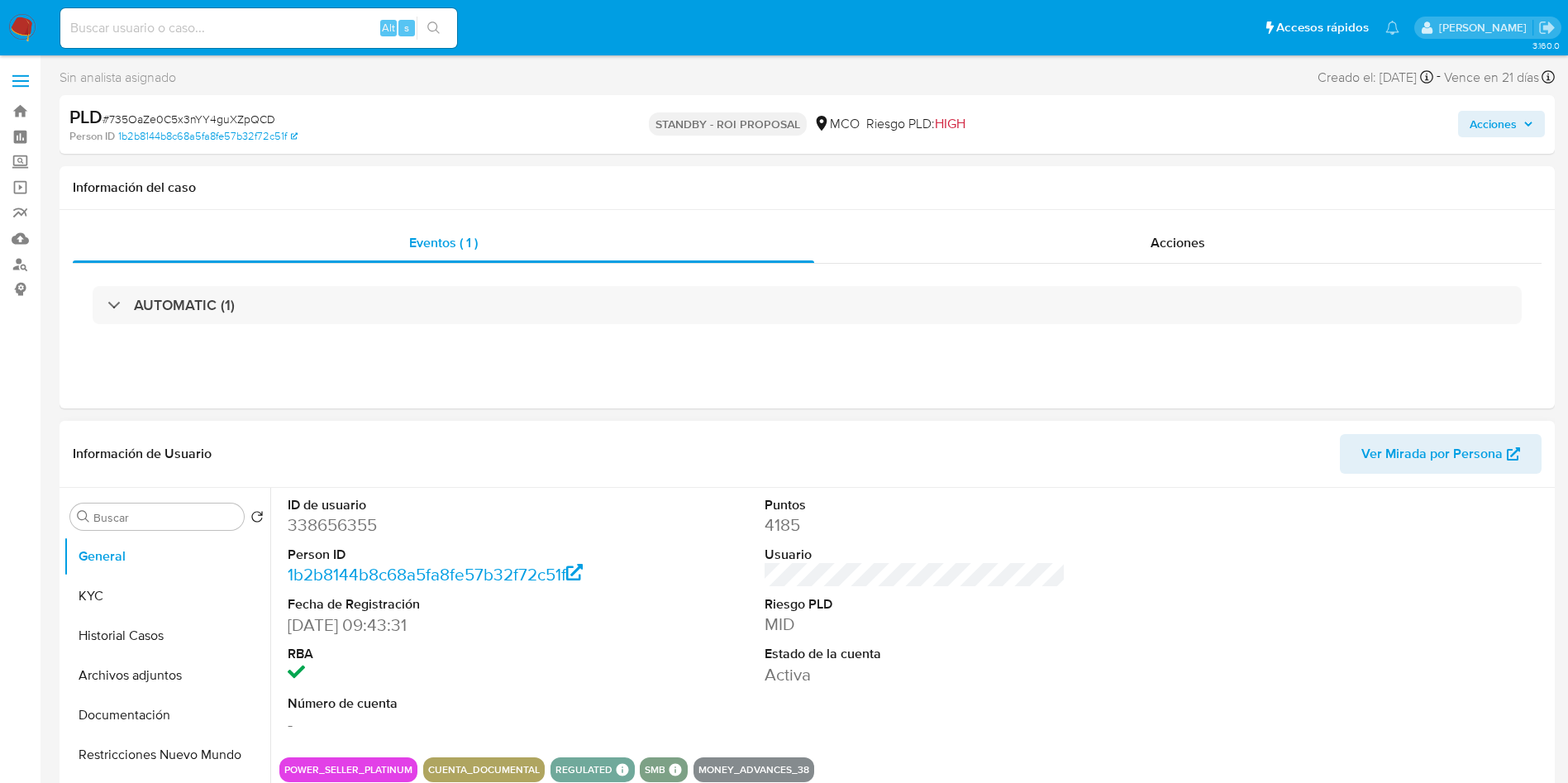
drag, startPoint x: 641, startPoint y: 637, endPoint x: 665, endPoint y: 636, distance: 24.0
click at [641, 637] on div "ID de usuario 338656355 Person ID 1b2b8144b8c68a5fa8fe57b32f72c51f Fecha de Reg…" at bounding box center [914, 616] width 1271 height 257
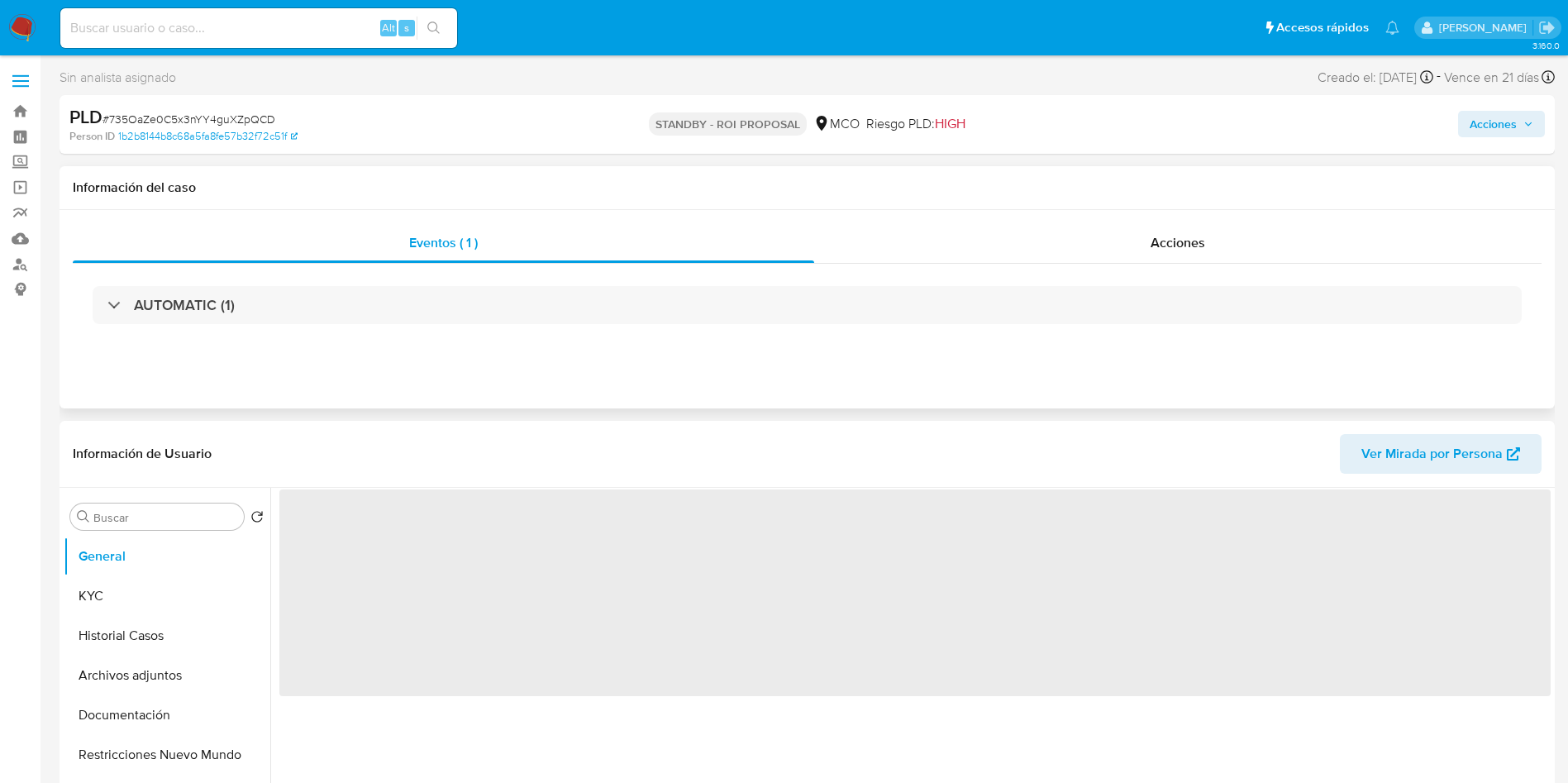
select select "10"
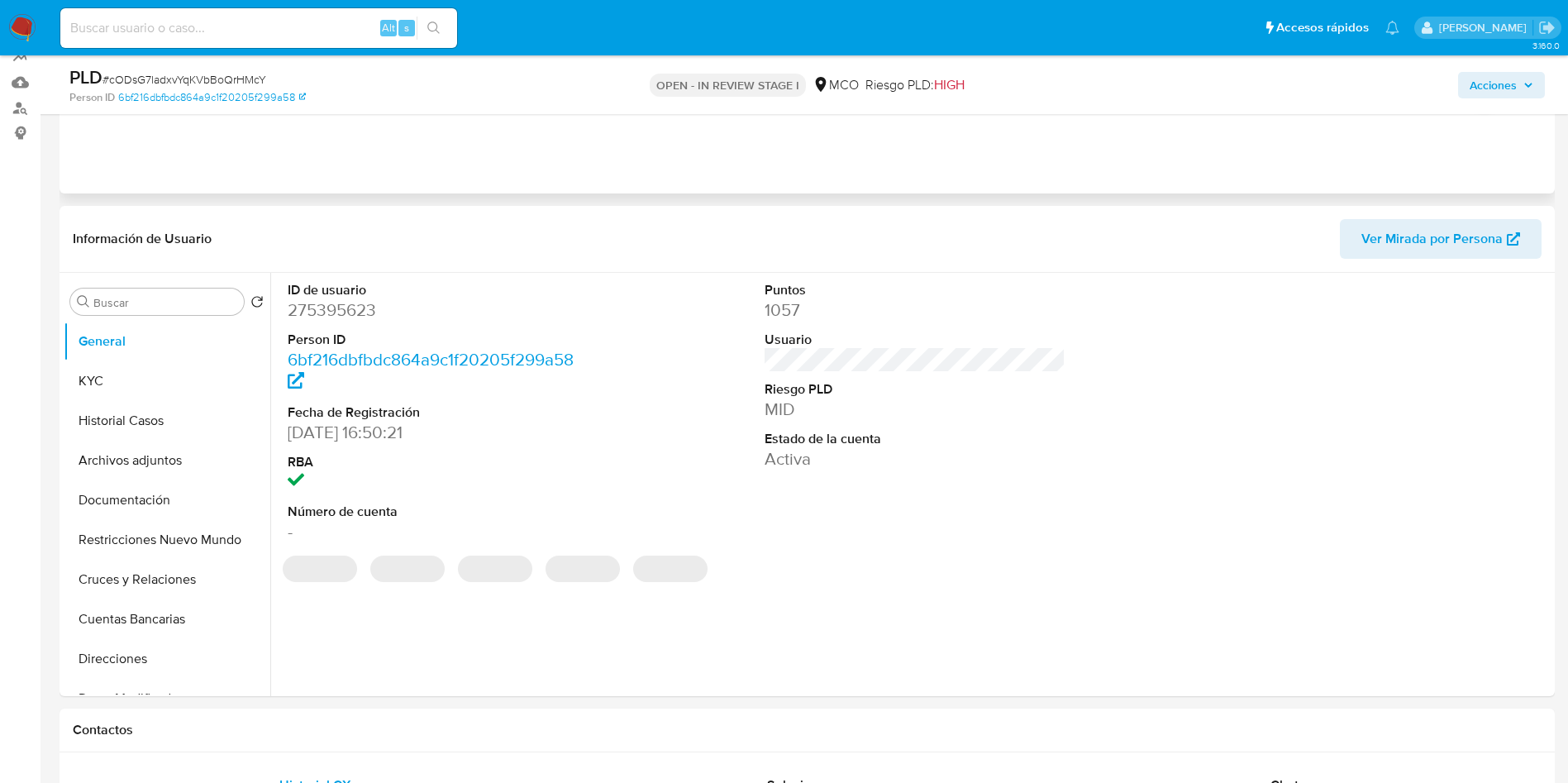
scroll to position [248, 0]
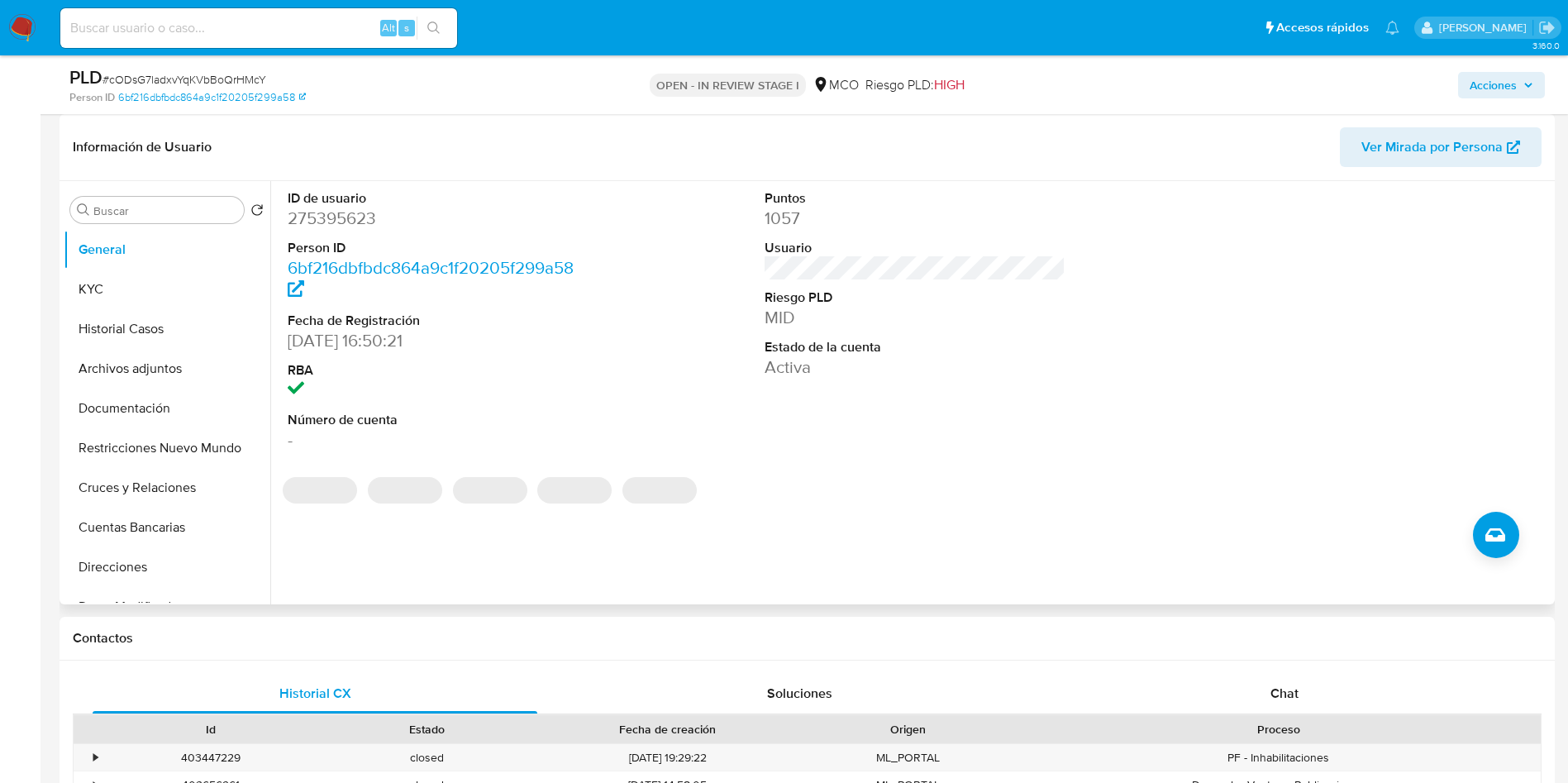
click at [330, 203] on dt "ID de usuario" at bounding box center [438, 198] width 301 height 18
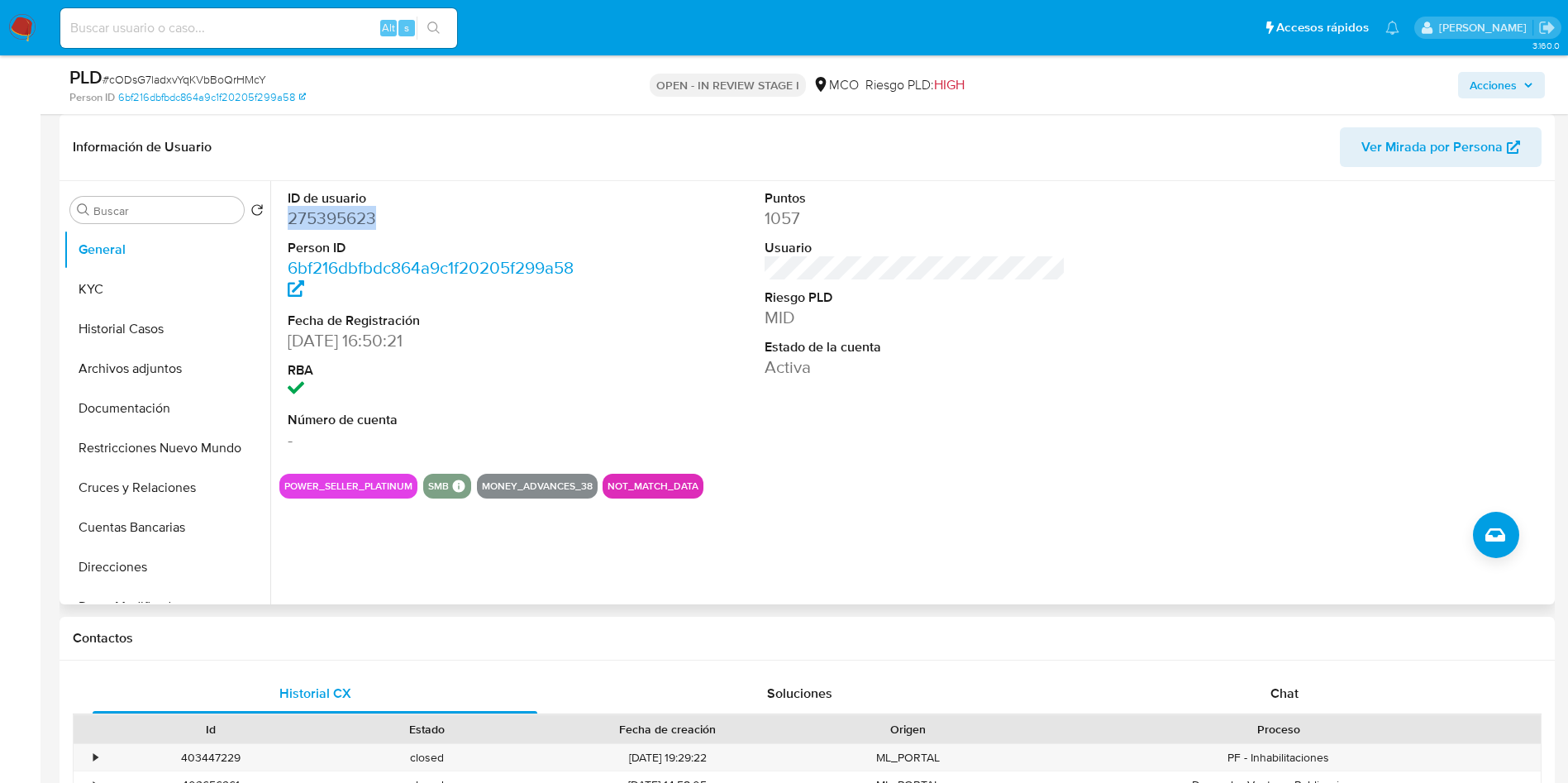
click at [330, 207] on dd "275395623" at bounding box center [438, 218] width 301 height 23
click at [339, 217] on dd "275395623" at bounding box center [438, 218] width 301 height 23
copy dd "275395623"
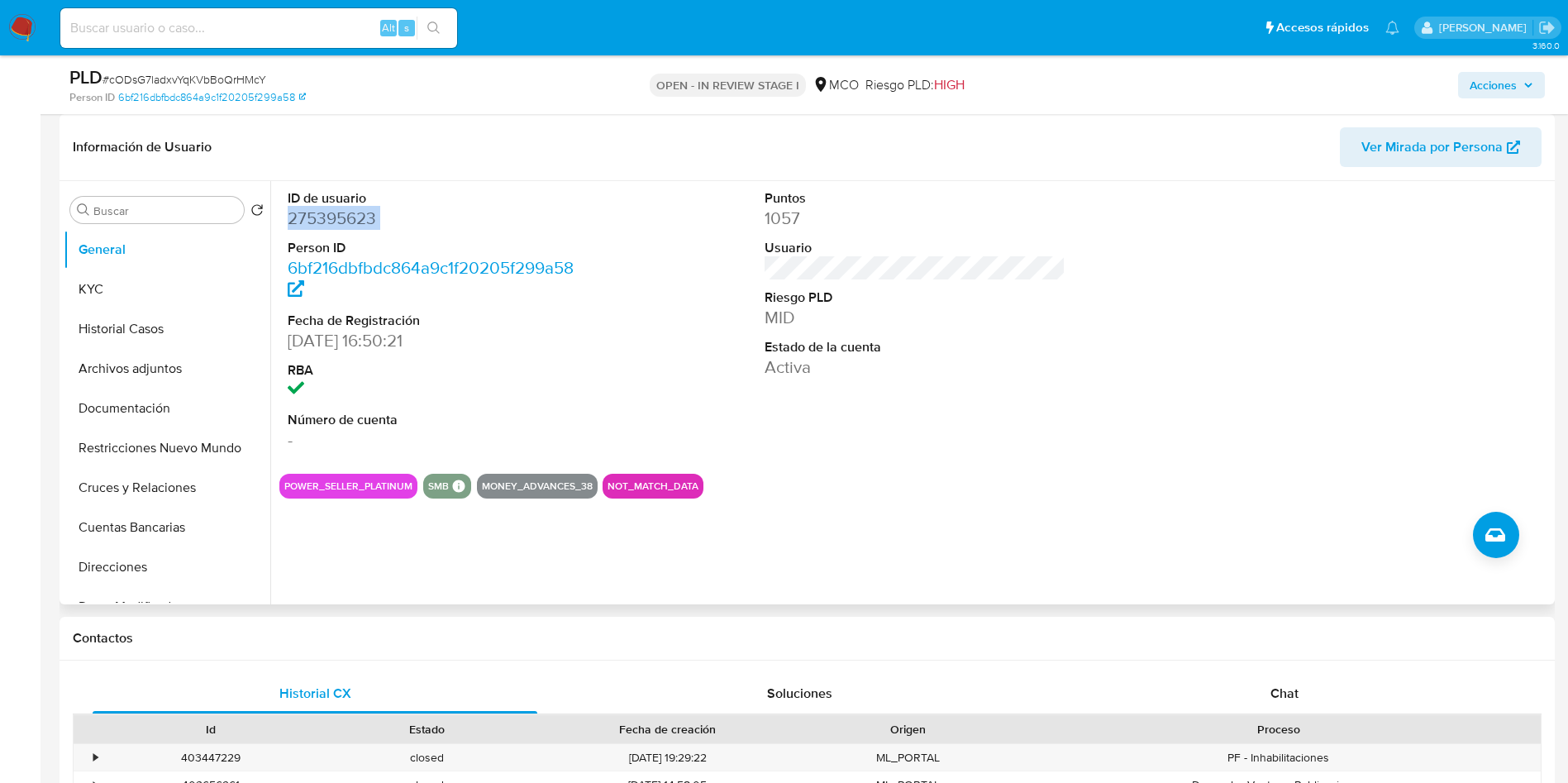
click at [339, 215] on dd "275395623" at bounding box center [438, 218] width 301 height 23
drag, startPoint x: 425, startPoint y: 200, endPoint x: 411, endPoint y: 206, distance: 15.2
click at [425, 200] on dt "ID de usuario" at bounding box center [438, 198] width 301 height 18
click at [286, 214] on div "ID de usuario 275395623 Person ID 6bf216dbfbdc864a9c1f20205f299a58 Fecha de Reg…" at bounding box center [438, 320] width 319 height 279
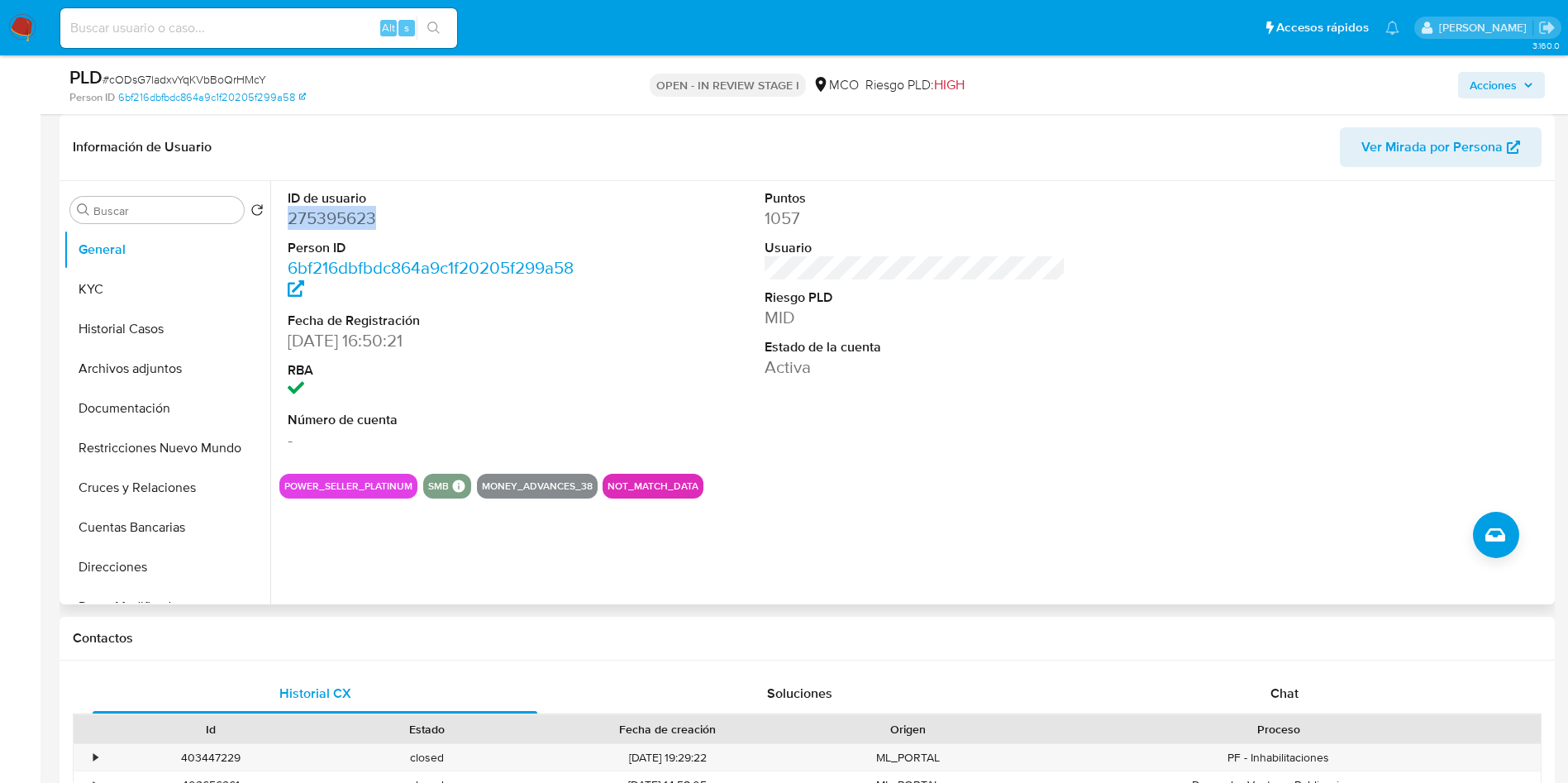
click at [285, 214] on div "ID de usuario 275395623 Person ID 6bf216dbfbdc864a9c1f20205f299a58 Fecha de Reg…" at bounding box center [438, 320] width 319 height 279
click at [313, 221] on dd "275395623" at bounding box center [438, 218] width 301 height 23
click at [927, 463] on section "ID de usuario 275395623 Person ID 6bf216dbfbdc864a9c1f20205f299a58 Fecha de Reg…" at bounding box center [914, 339] width 1271 height 318
click at [70, 335] on button "Historial Casos" at bounding box center [160, 329] width 194 height 40
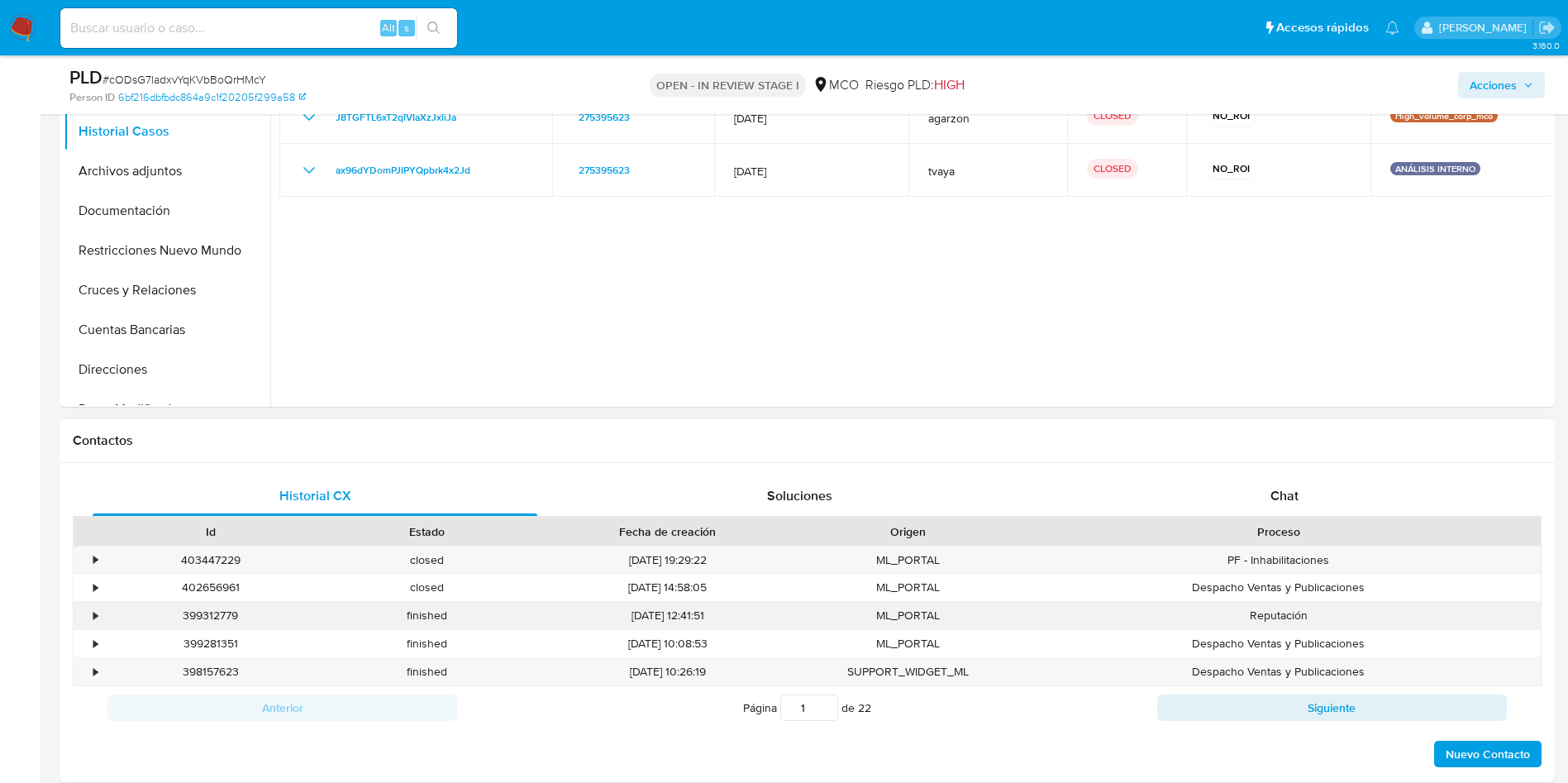
scroll to position [620, 0]
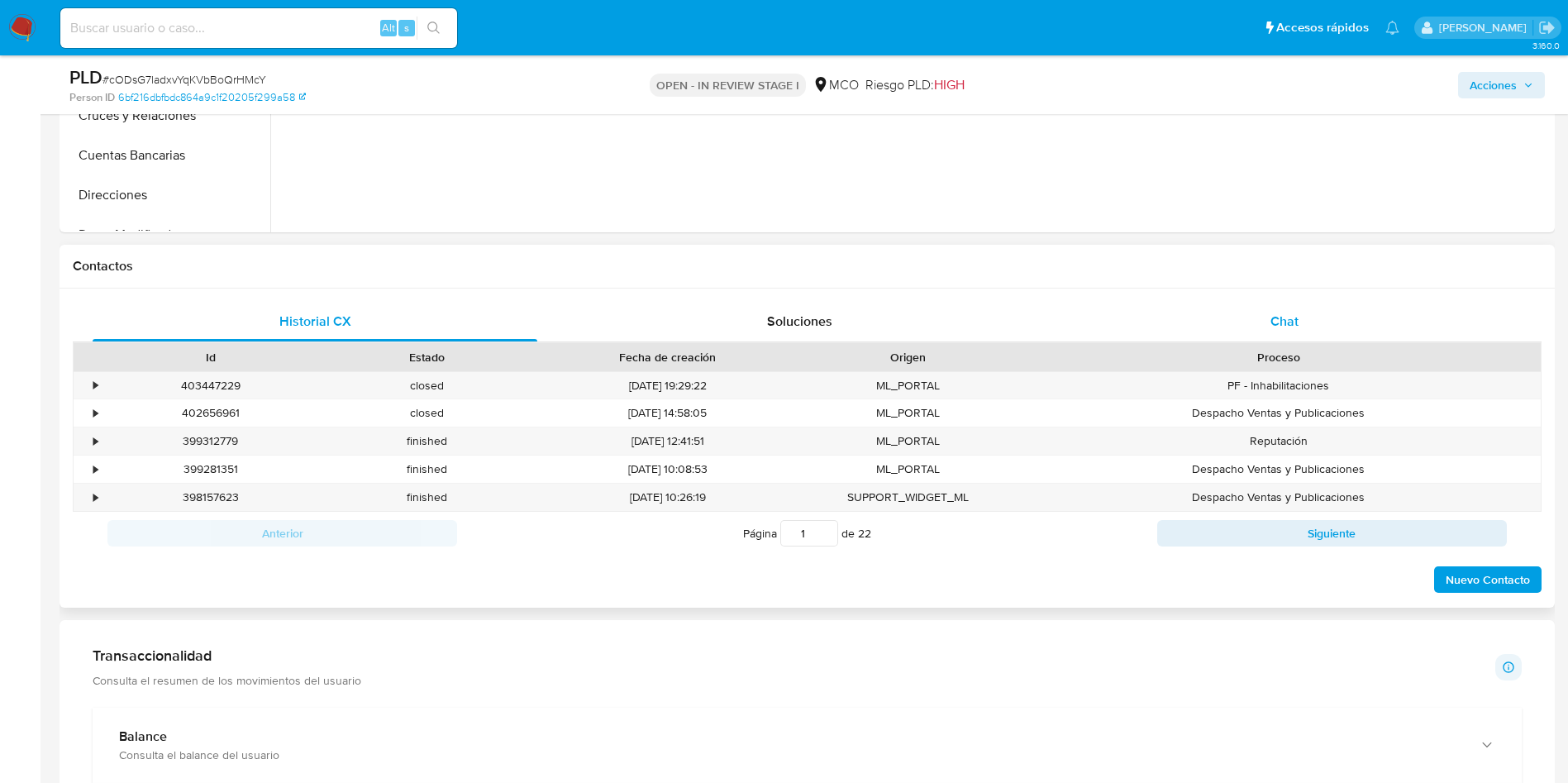
drag, startPoint x: 1203, startPoint y: 324, endPoint x: 1203, endPoint y: 339, distance: 15.0
click at [1203, 324] on div "Chat" at bounding box center [1284, 321] width 444 height 40
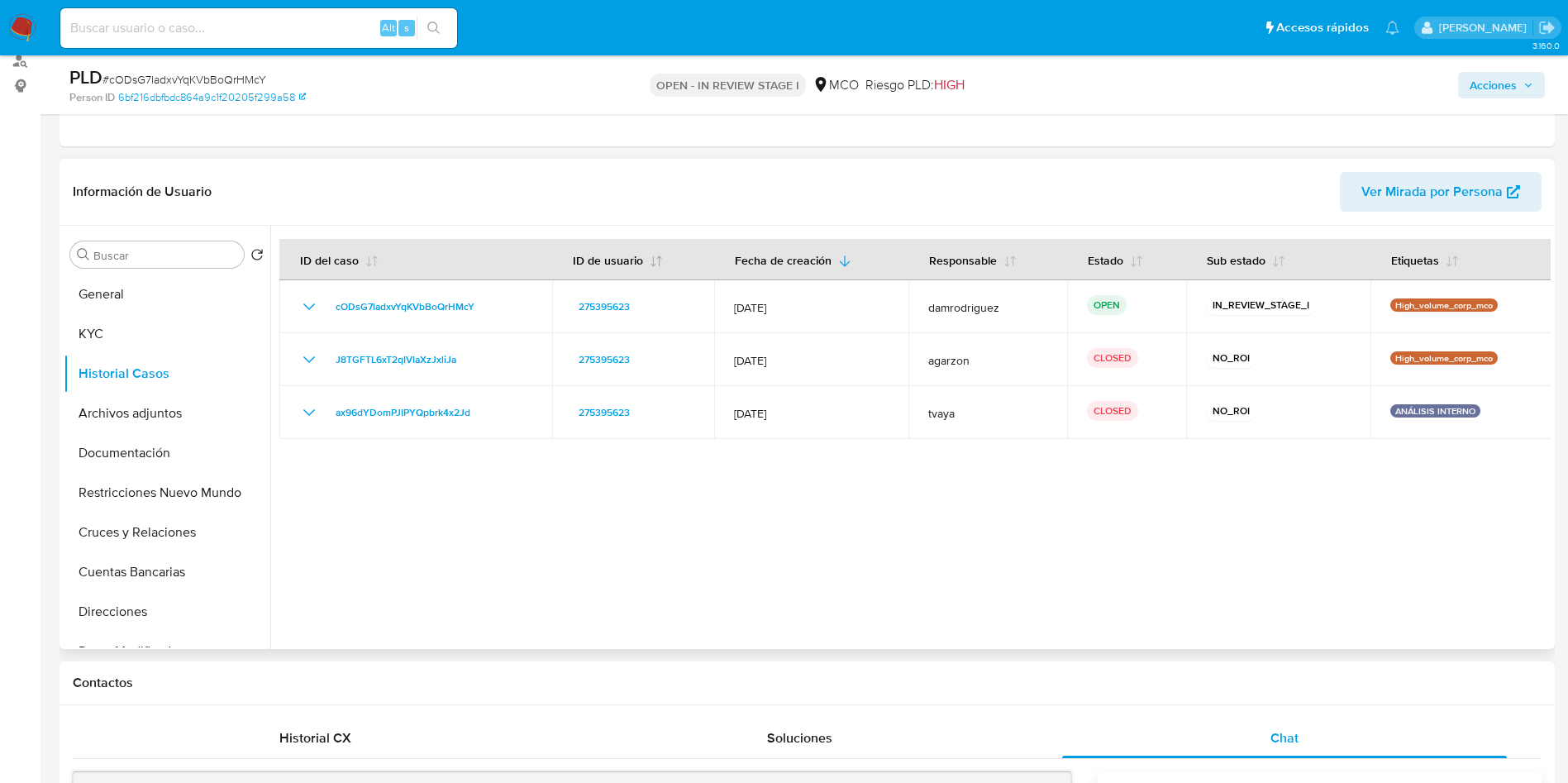
scroll to position [124, 0]
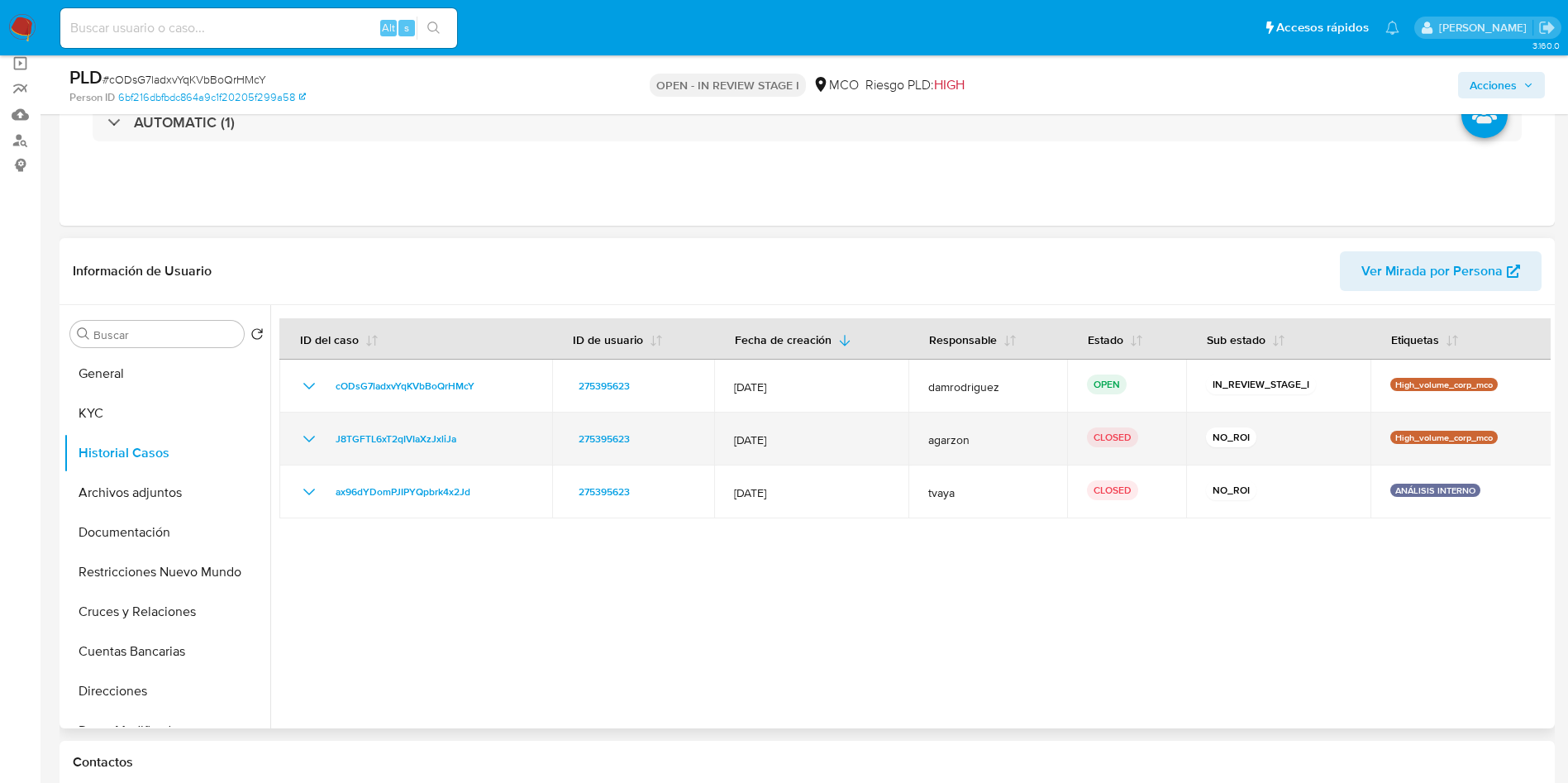
click at [302, 438] on icon "Mostrar/Ocultar" at bounding box center [308, 438] width 20 height 20
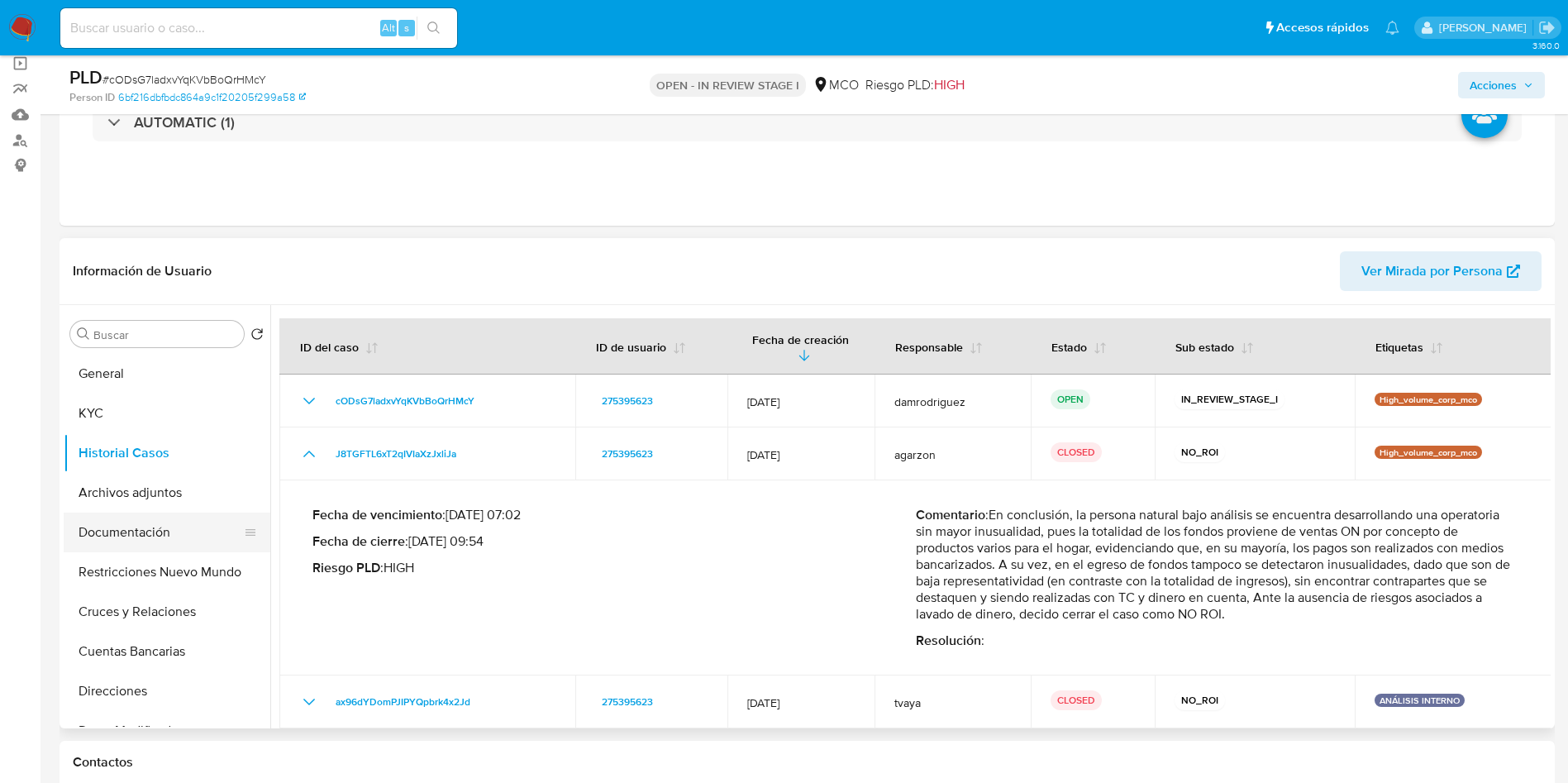
click at [167, 533] on button "Documentación" at bounding box center [160, 532] width 194 height 40
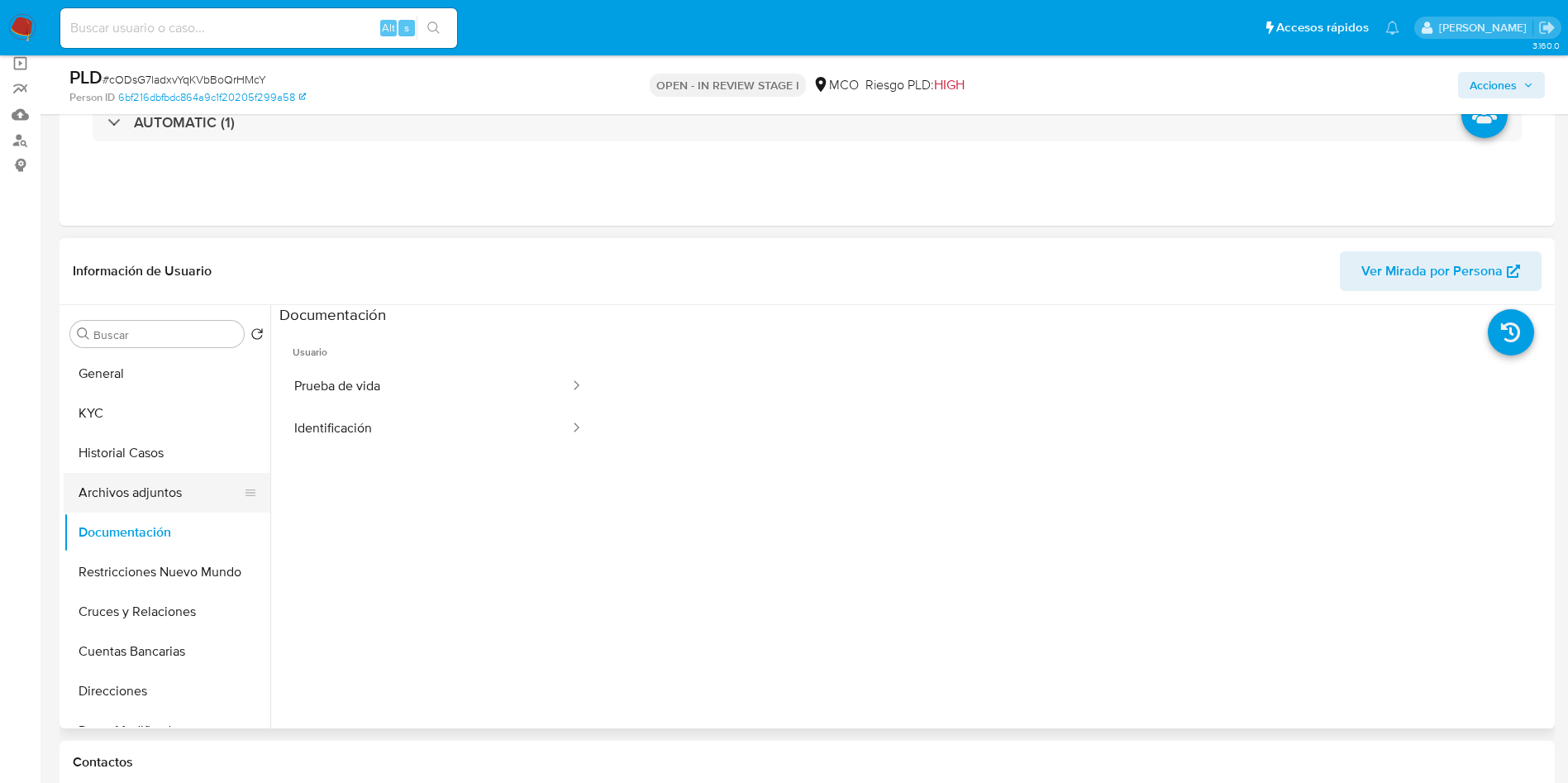
click at [186, 484] on button "Archivos adjuntos" at bounding box center [160, 493] width 194 height 40
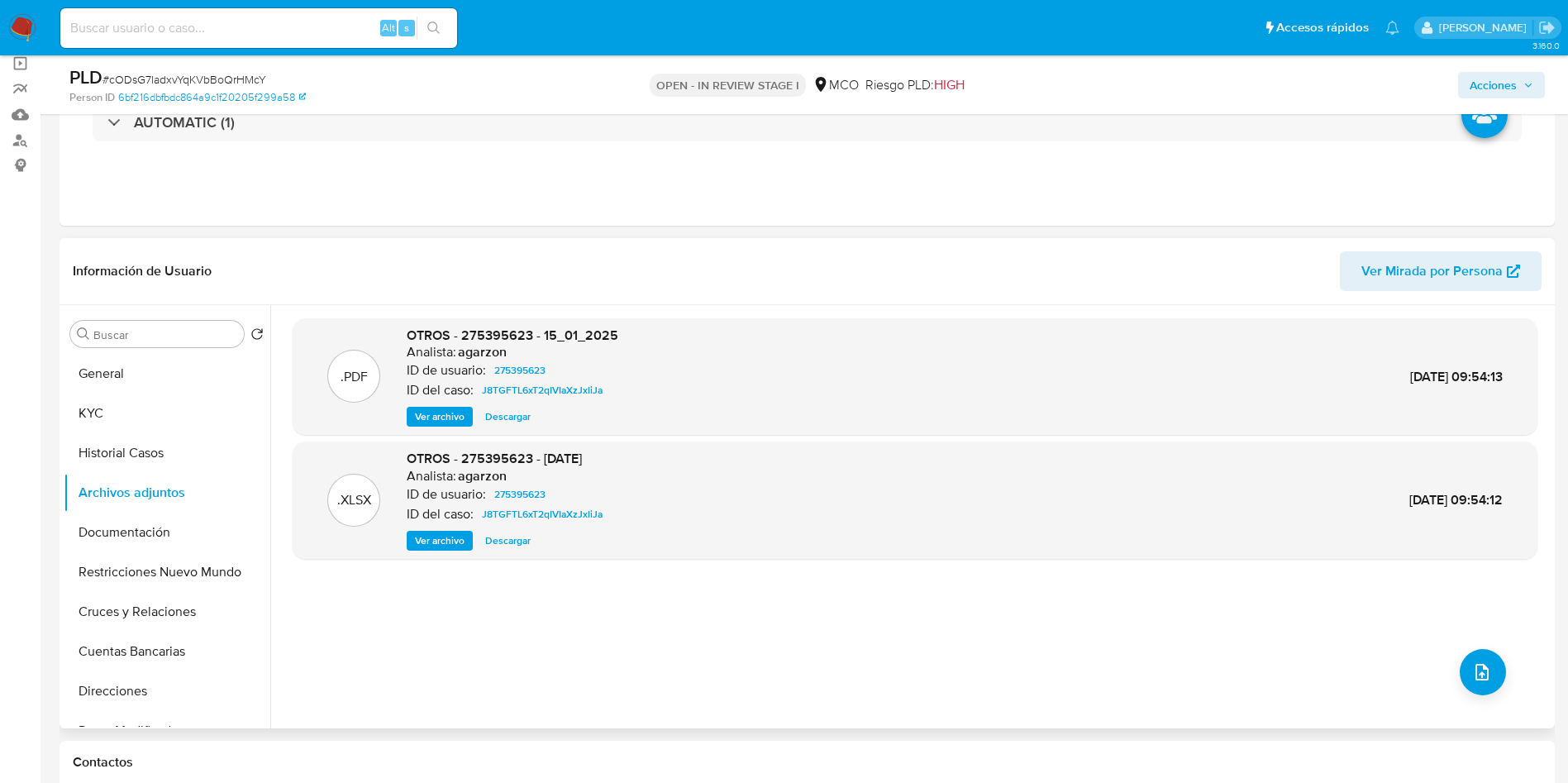
click at [437, 422] on span "Ver archivo" at bounding box center [440, 416] width 50 height 16
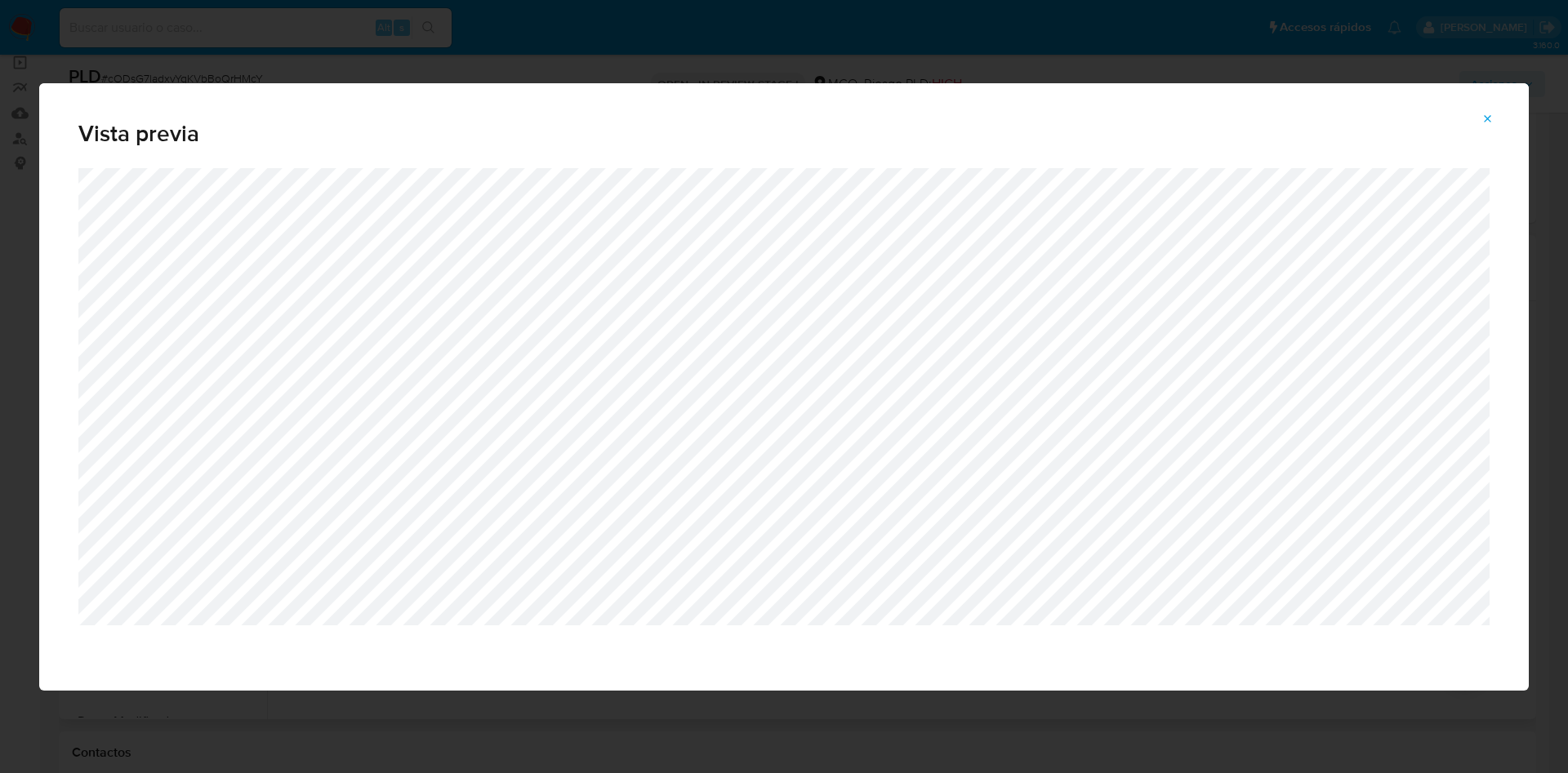
click at [548, 701] on div "Vista previa" at bounding box center [784, 386] width 1568 height 773
click at [225, 732] on div "Vista previa" at bounding box center [784, 386] width 1568 height 773
click at [1493, 113] on icon "Attachment preview" at bounding box center [1487, 118] width 13 height 13
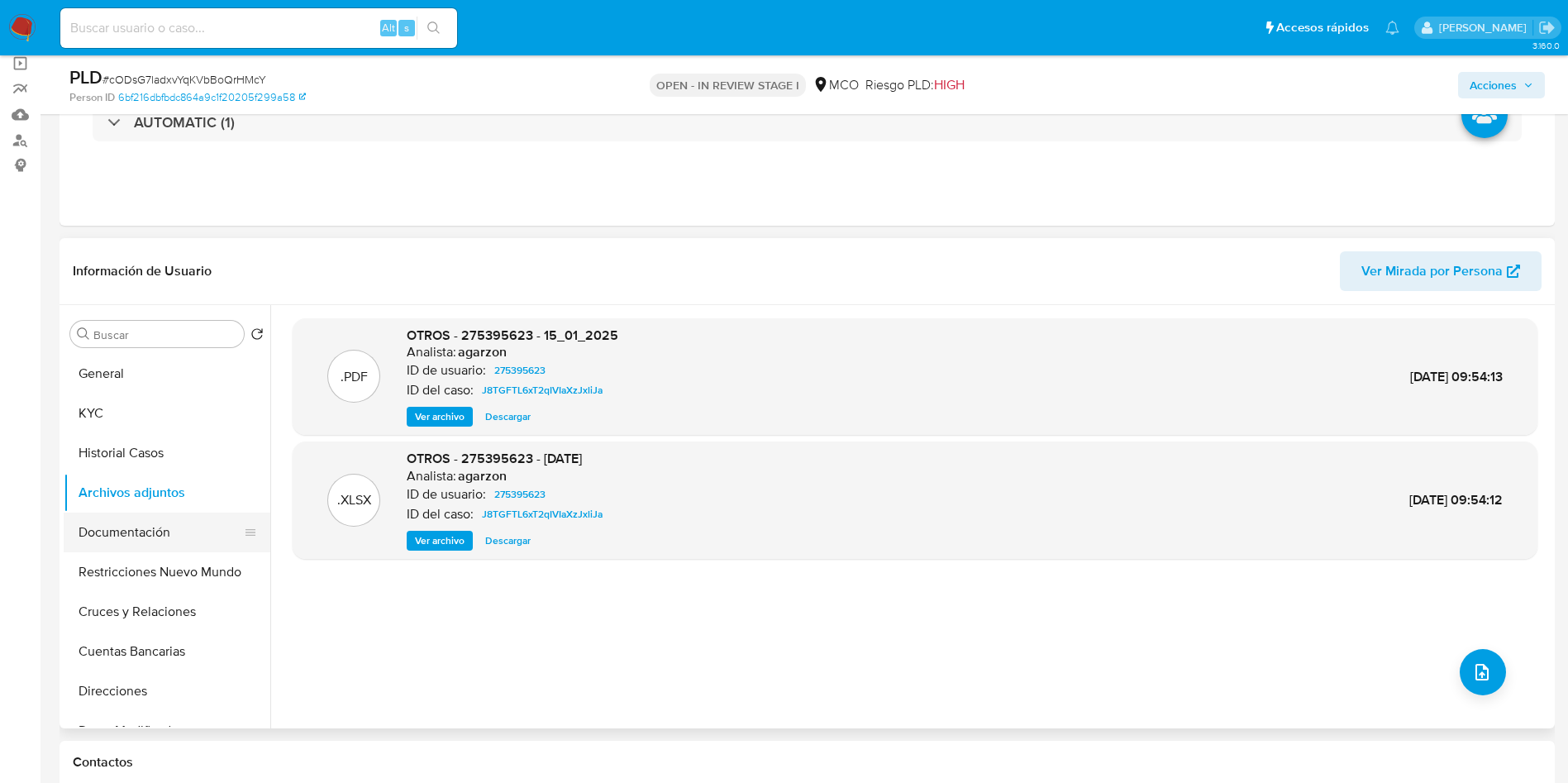
click at [138, 529] on button "Documentación" at bounding box center [160, 532] width 194 height 40
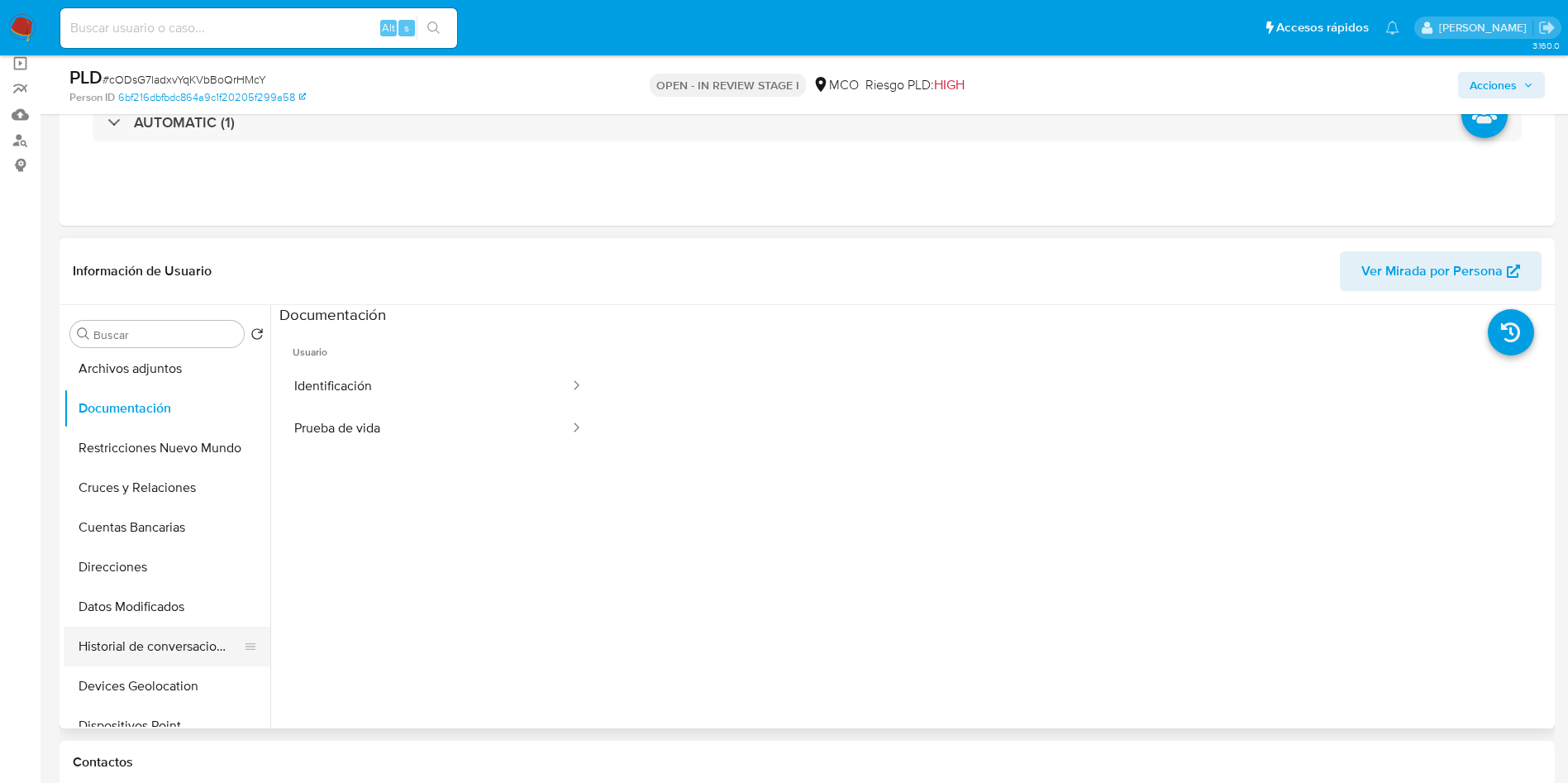
click at [175, 643] on button "Historial de conversaciones" at bounding box center [160, 647] width 194 height 40
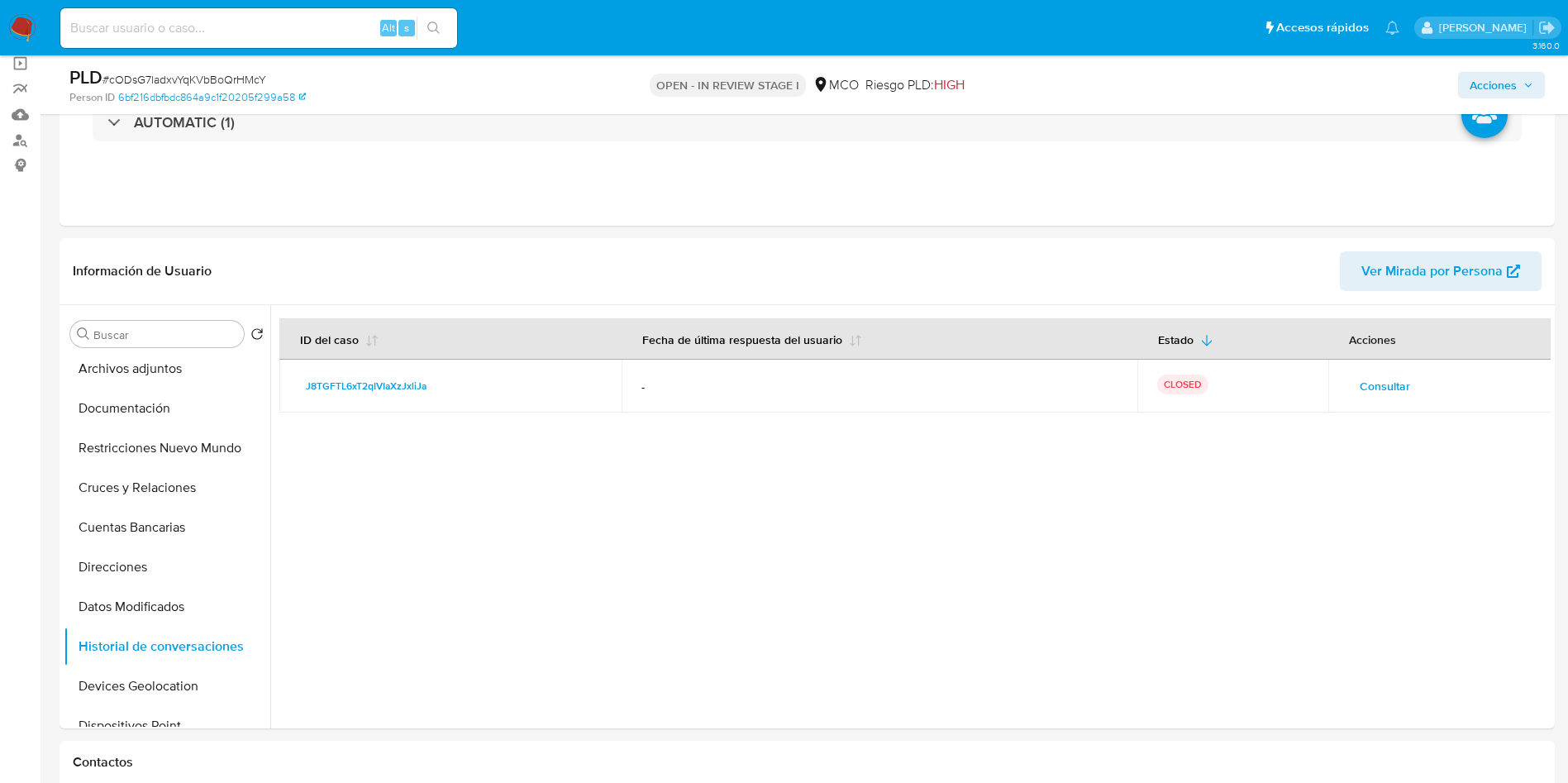
click at [1379, 391] on span "Consultar" at bounding box center [1385, 386] width 51 height 23
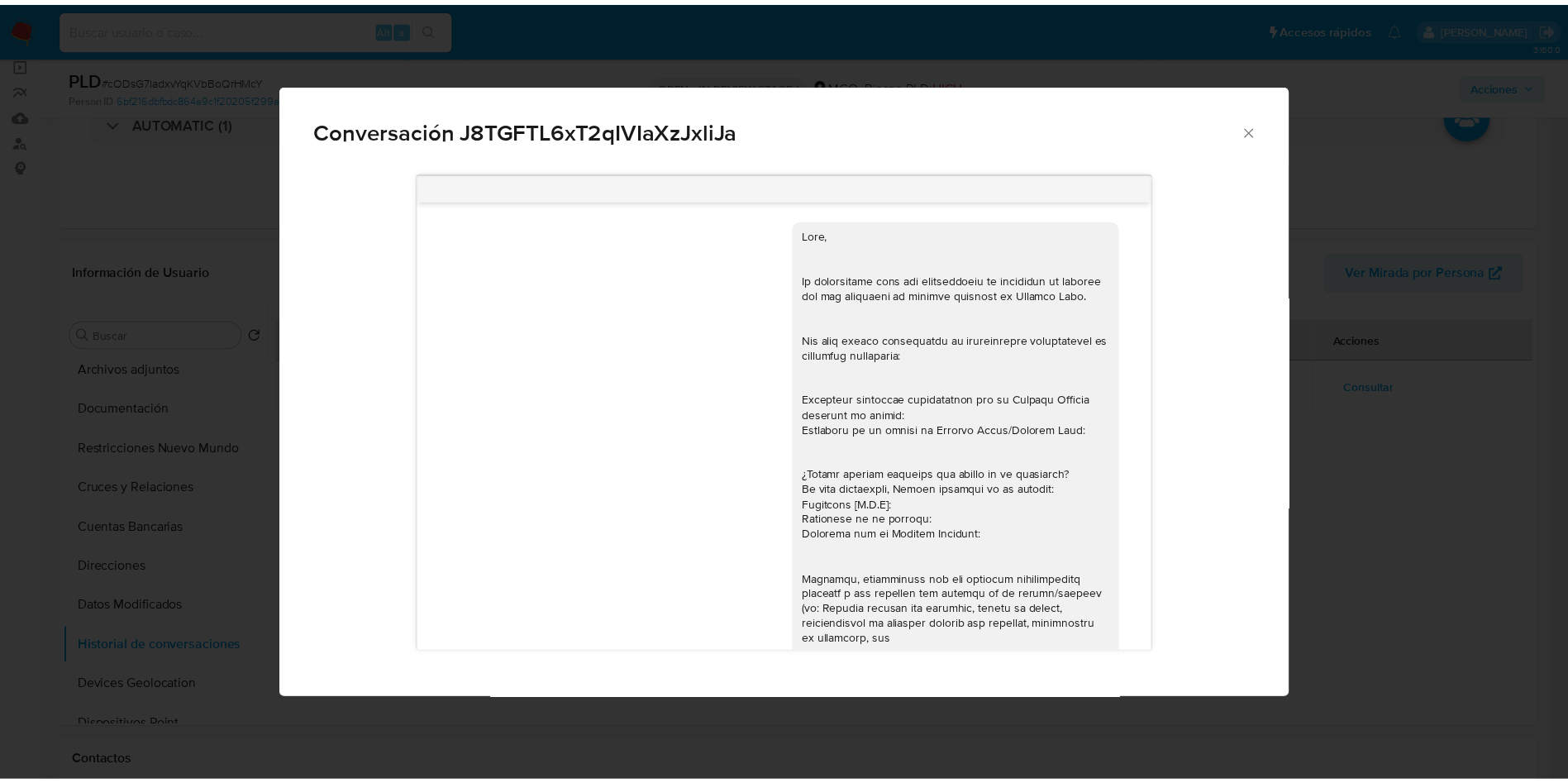
scroll to position [610, 0]
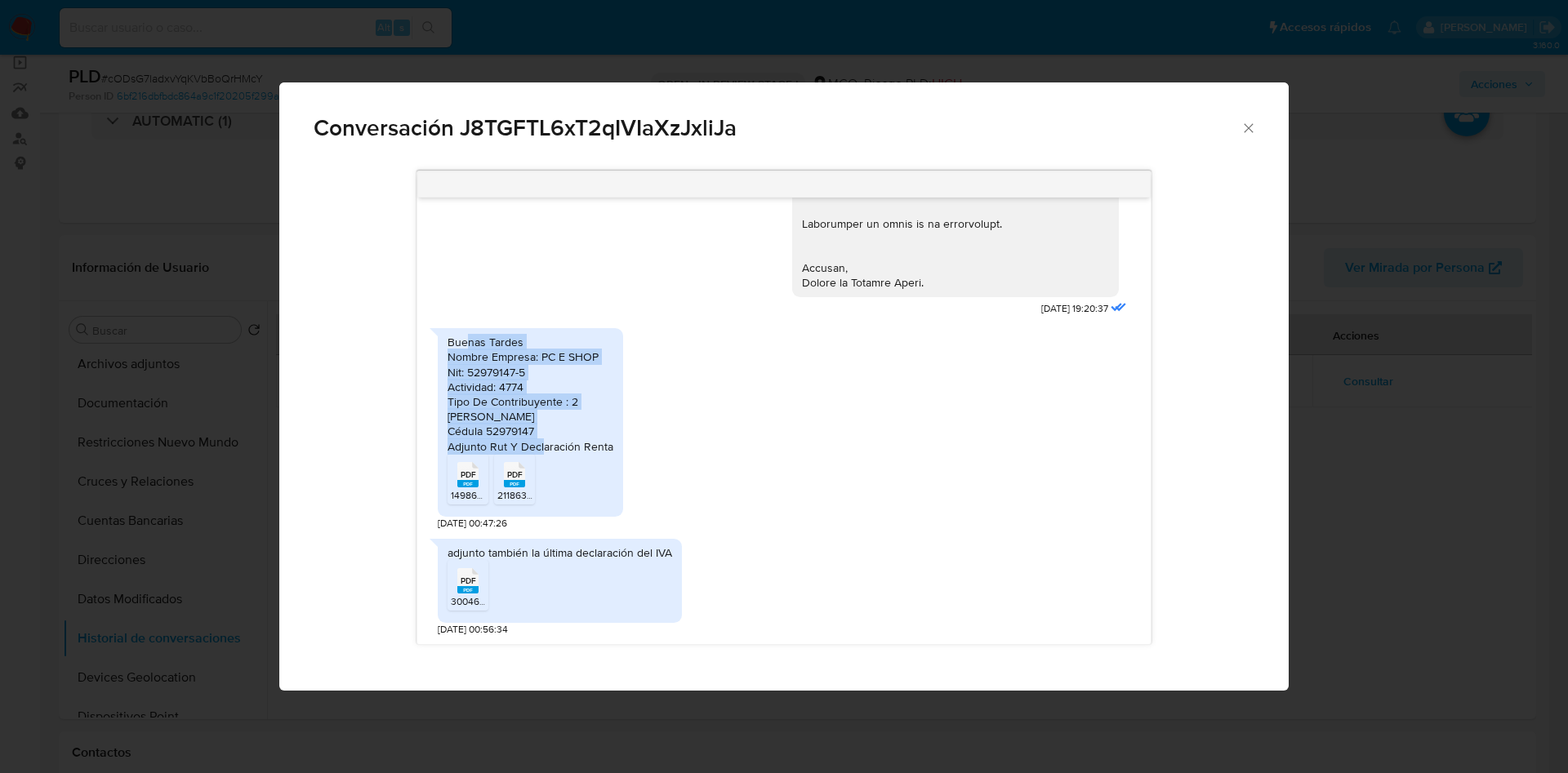
drag, startPoint x: 469, startPoint y: 331, endPoint x: 594, endPoint y: 436, distance: 163.2
click at [594, 436] on div "Buenas Tardes Nombre Empresa: PC E SHOP Nit: 52979147-5 Actividad: 4774 Tipo De…" at bounding box center [530, 423] width 185 height 189
click at [573, 475] on ul "PDF PDF 14986599026.pdf PDF PDF 2118637206484 presentada.pdf" at bounding box center [530, 482] width 166 height 56
click at [467, 480] on rect "Comunicación" at bounding box center [467, 483] width 21 height 8
click at [508, 481] on rect "Comunicación" at bounding box center [514, 483] width 21 height 8
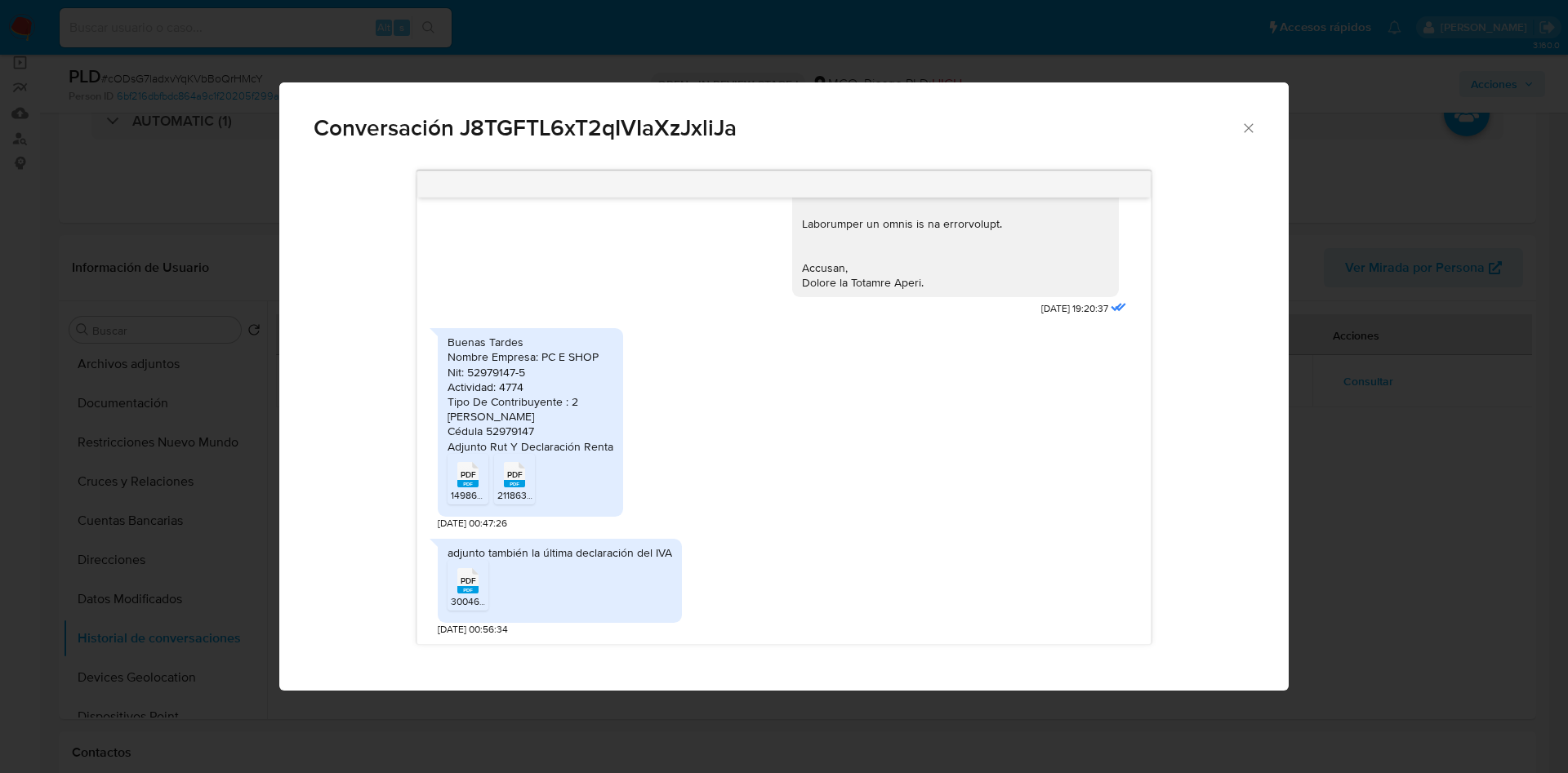
click at [466, 588] on rect "Comunicación" at bounding box center [467, 589] width 21 height 8
drag, startPoint x: 864, startPoint y: 417, endPoint x: 875, endPoint y: 412, distance: 12.1
click at [864, 417] on div "Buenas Tardes Nombre Empresa: PC E SHOP Nit: 52979147-5 Actividad: 4774 Tipo De…" at bounding box center [783, 424] width 692 height 210
click at [1251, 132] on icon "Cerrar" at bounding box center [1248, 128] width 16 height 16
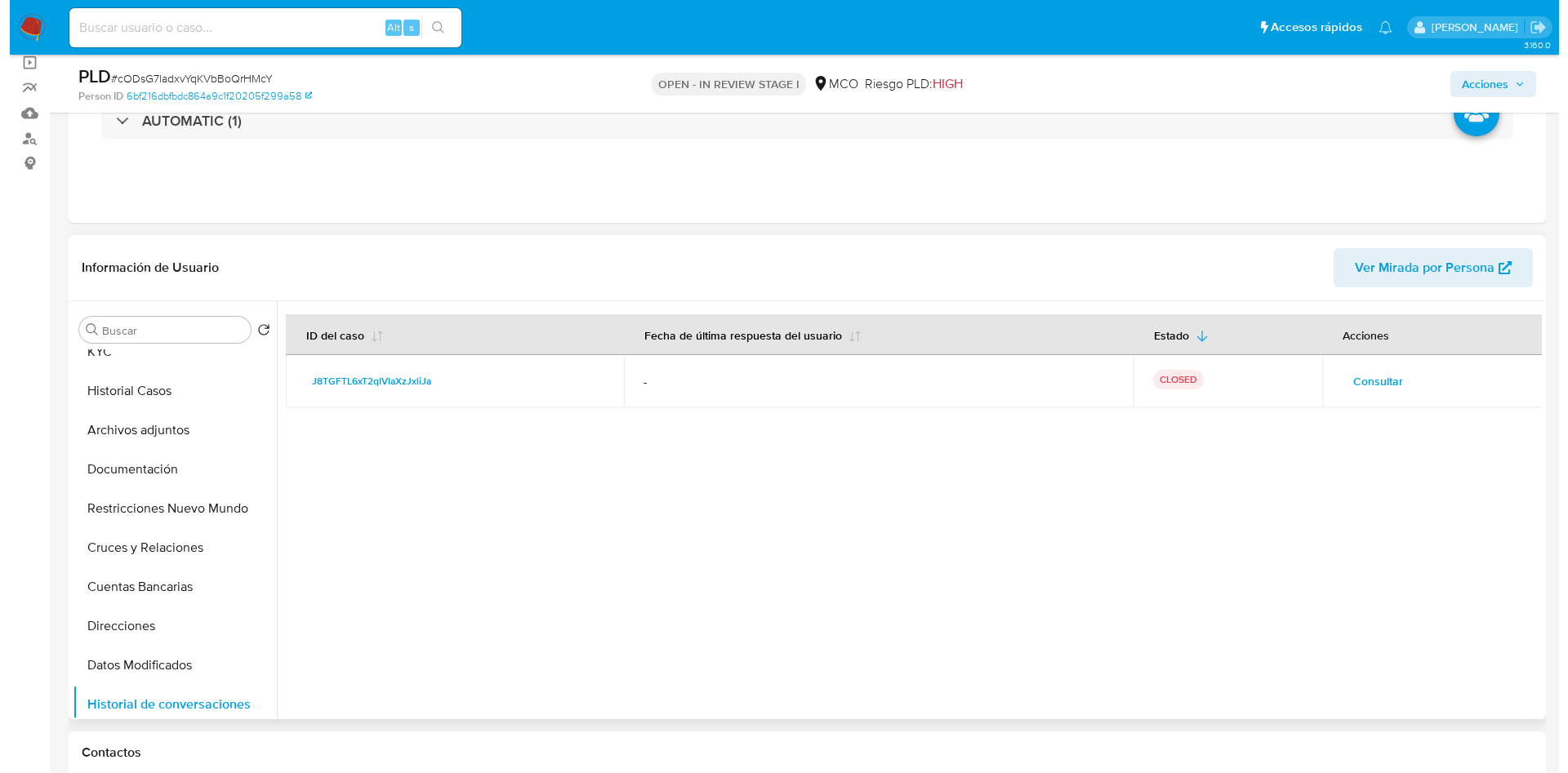
scroll to position [0, 0]
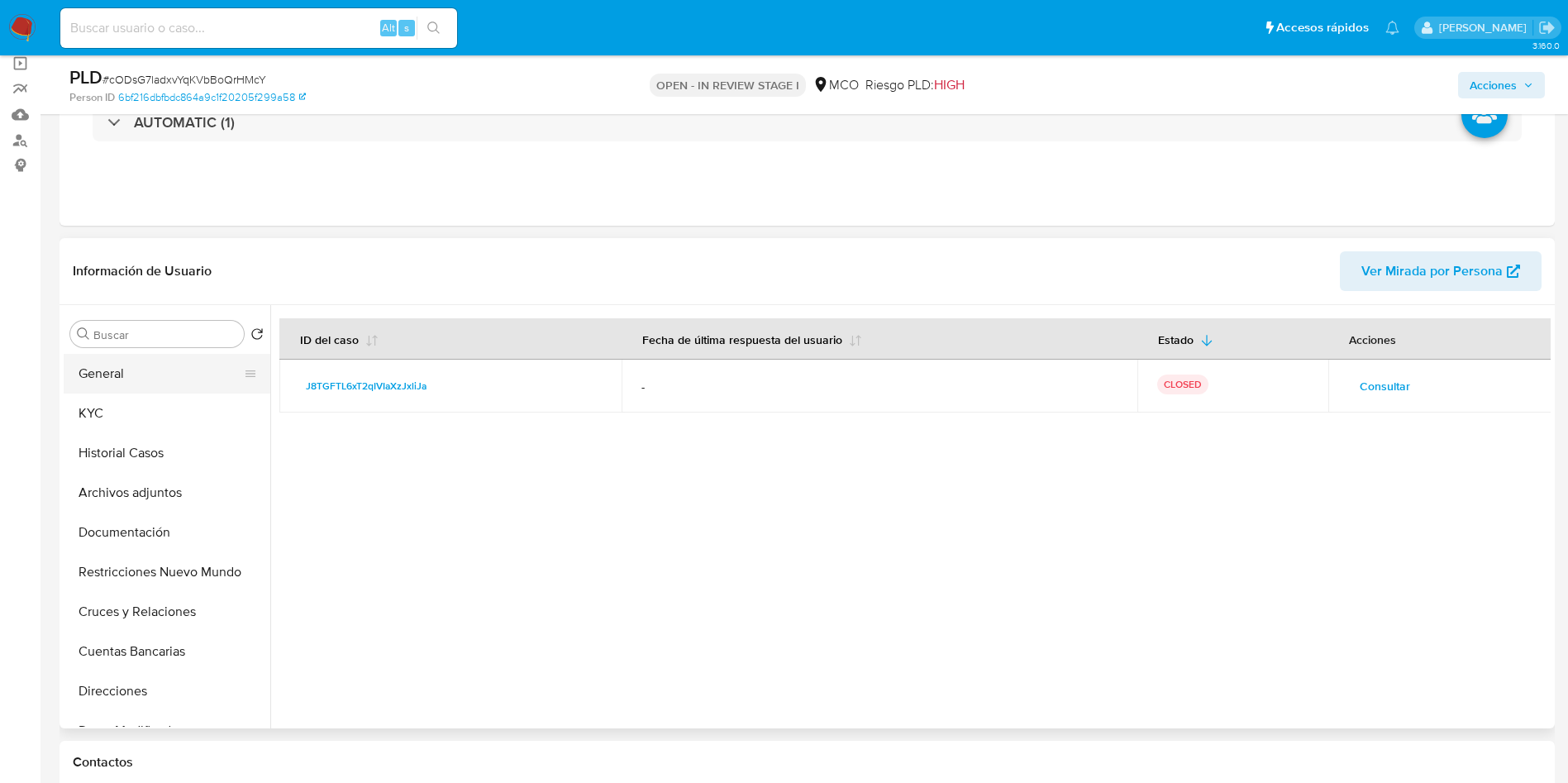
click at [159, 363] on button "General" at bounding box center [160, 374] width 194 height 40
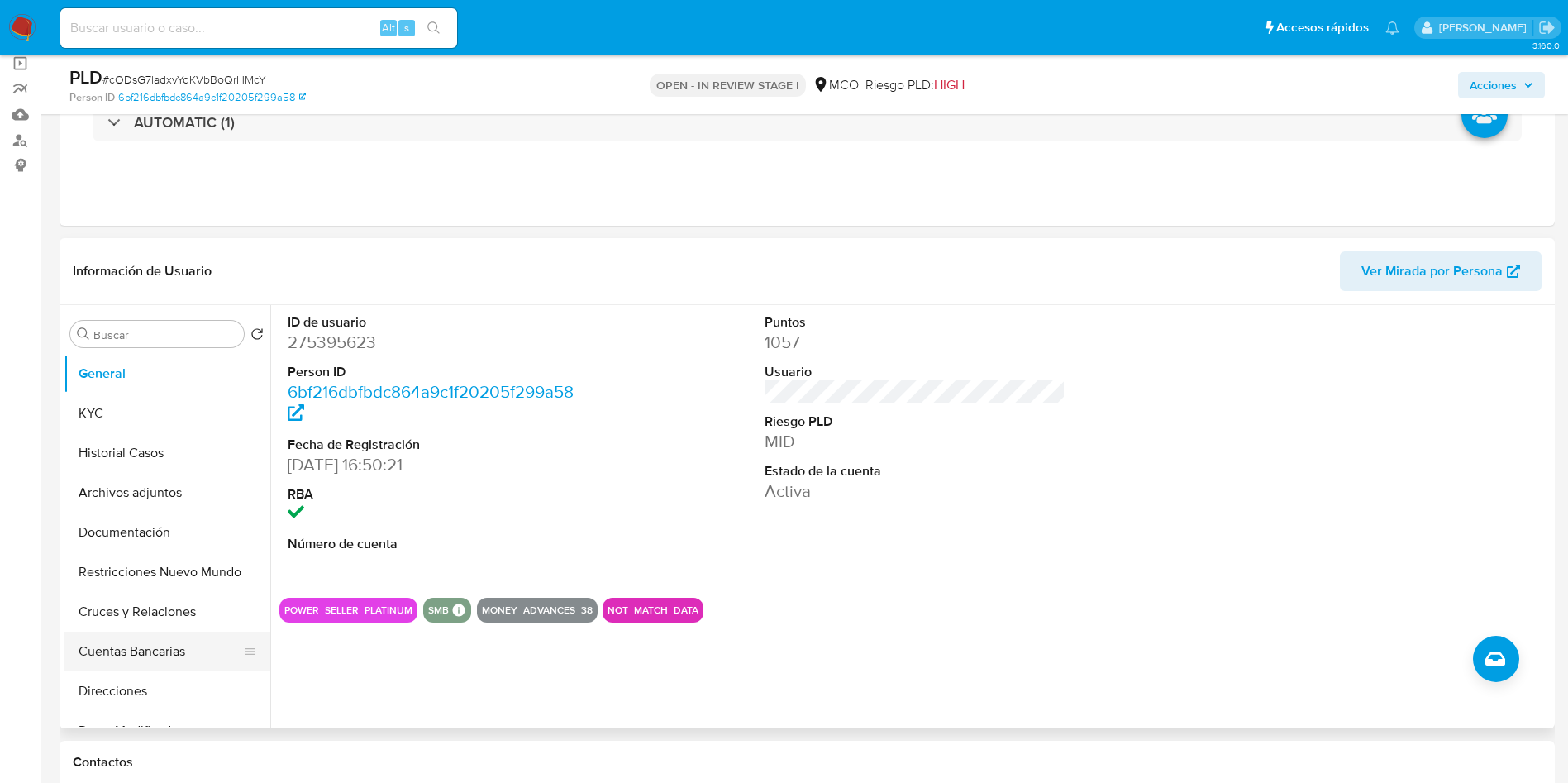
click at [145, 655] on button "Cuentas Bancarias" at bounding box center [160, 651] width 194 height 40
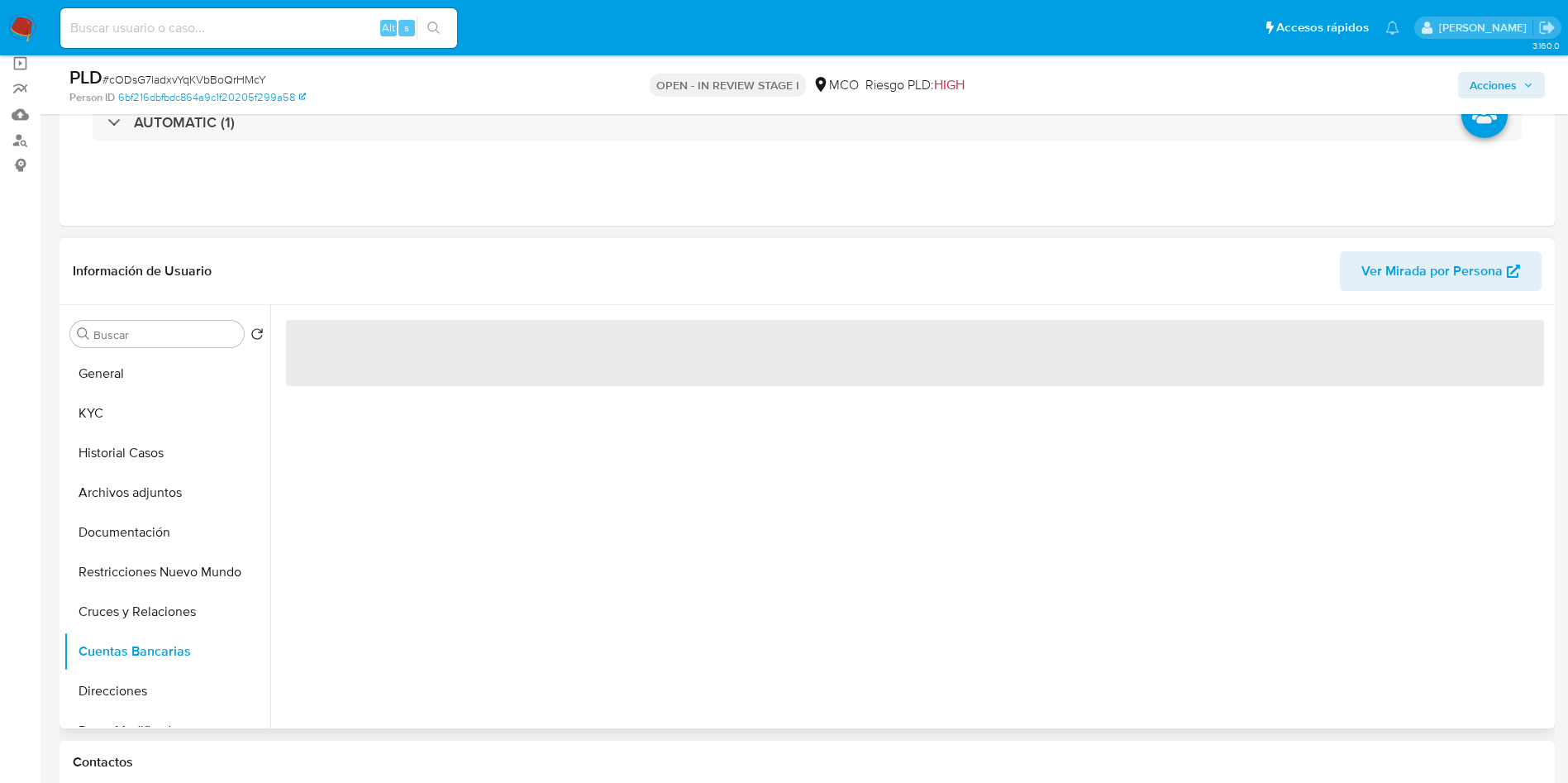
click at [314, 266] on header "Información de Usuario Ver Mirada por Persona" at bounding box center [807, 271] width 1469 height 40
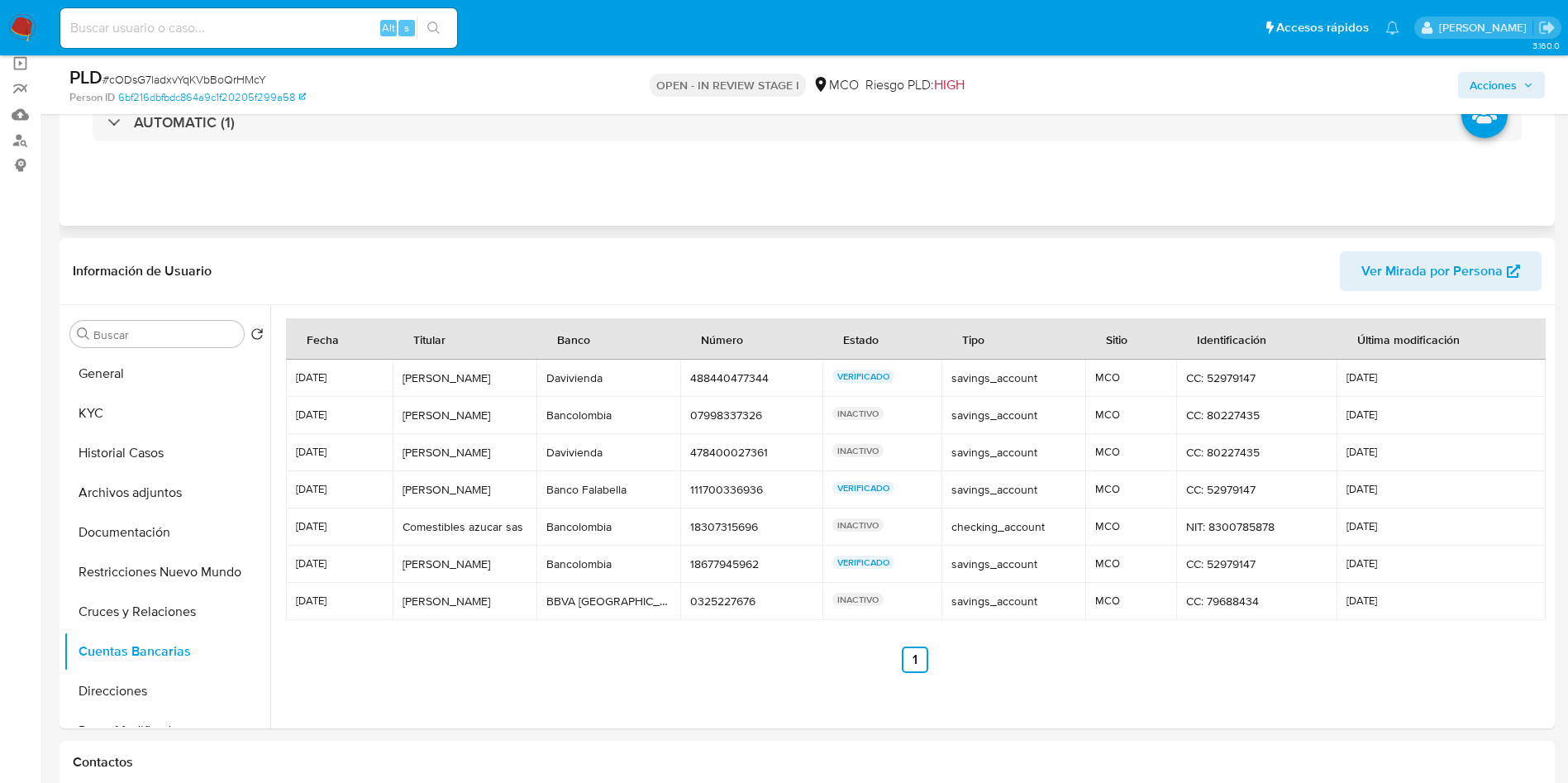
click at [558, 221] on div "Eventos ( 1 ) Acciones AUTOMATIC (1)" at bounding box center [807, 127] width 1495 height 198
click at [298, 274] on header "Información de Usuario Ver Mirada por Persona" at bounding box center [807, 271] width 1469 height 40
click at [151, 498] on button "Archivos adjuntos" at bounding box center [160, 493] width 194 height 40
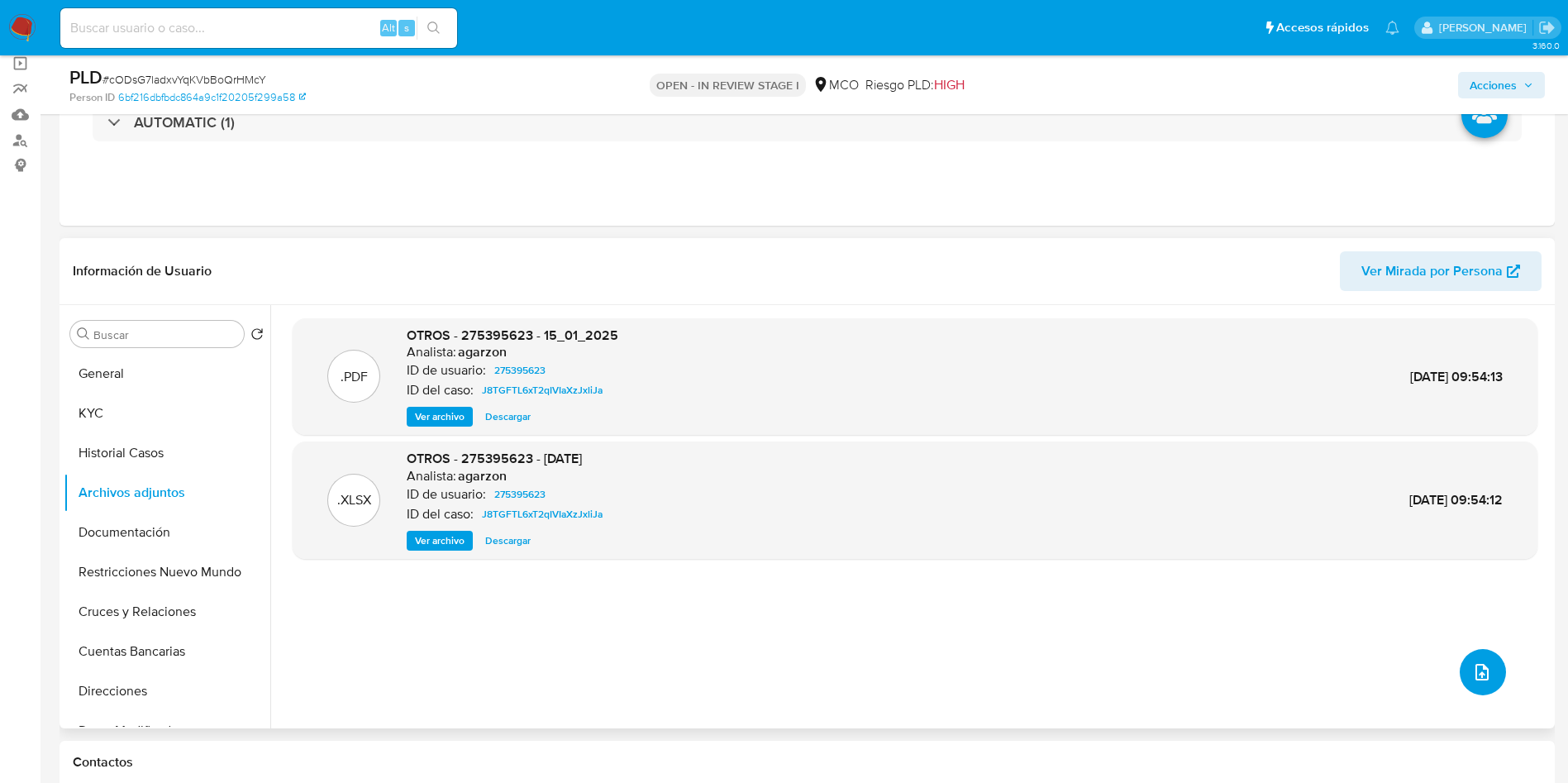
click at [1475, 672] on icon "upload-file" at bounding box center [1481, 672] width 13 height 16
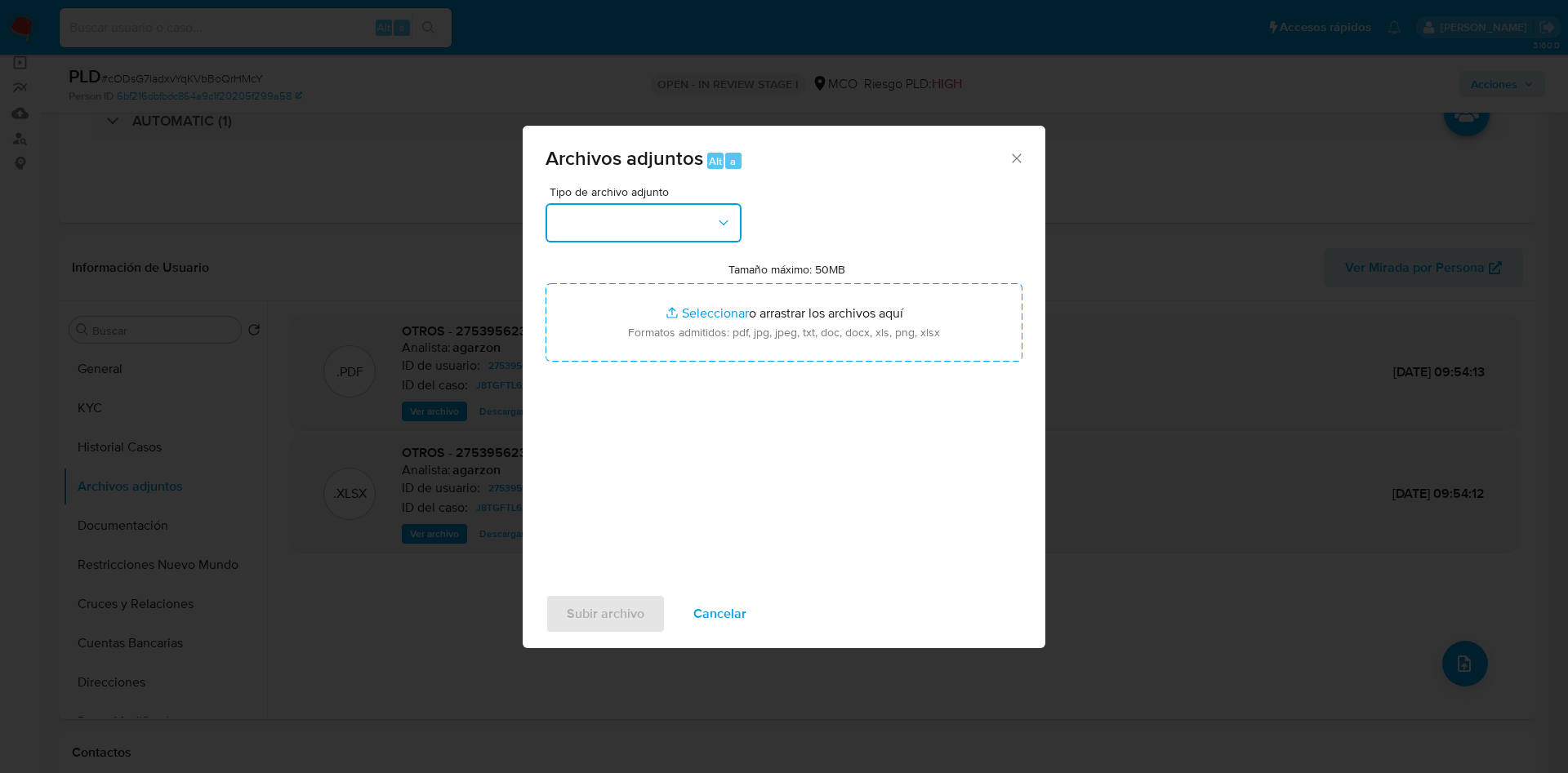
click at [667, 225] on button "button" at bounding box center [643, 223] width 196 height 39
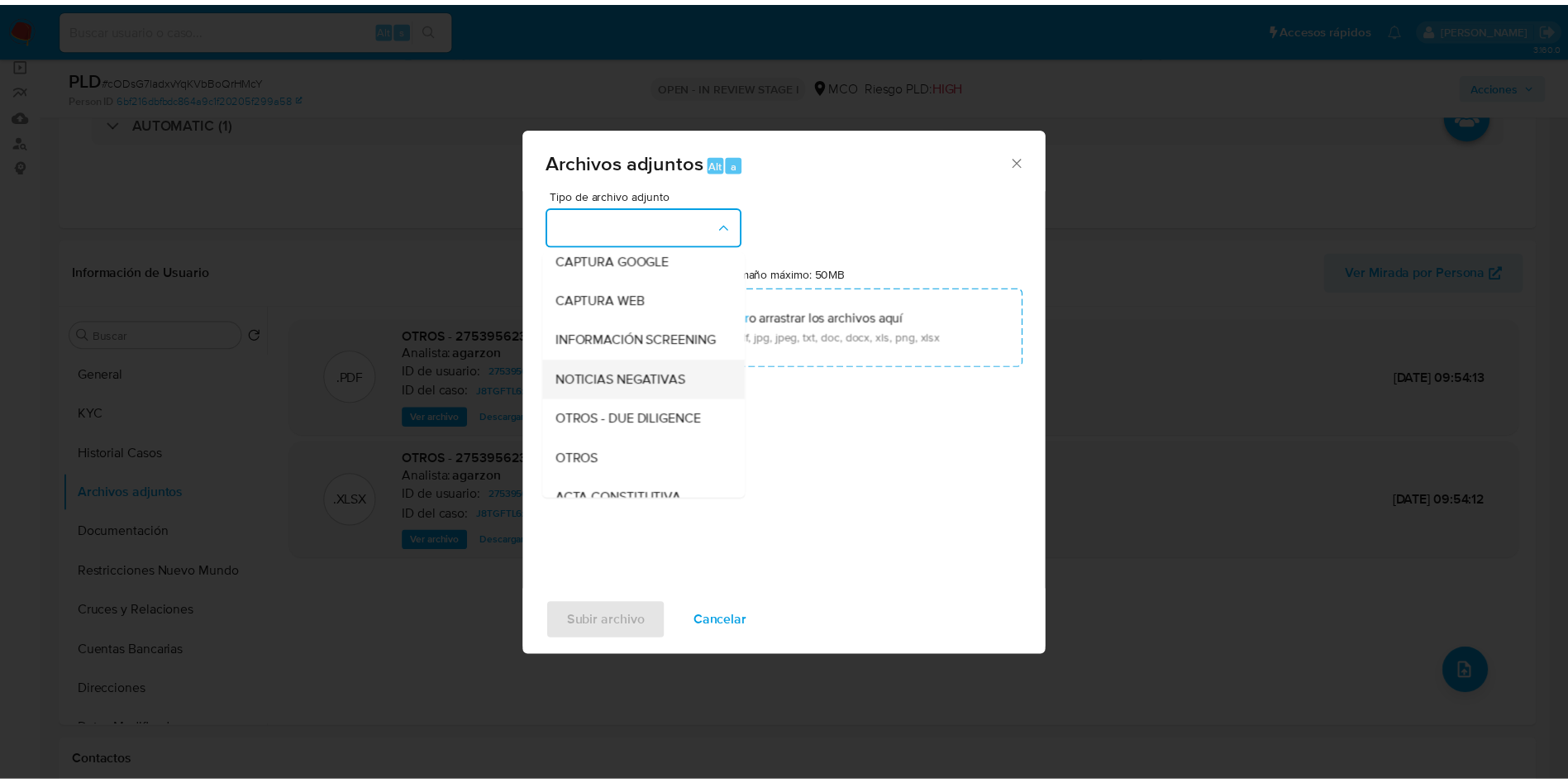
scroll to position [124, 0]
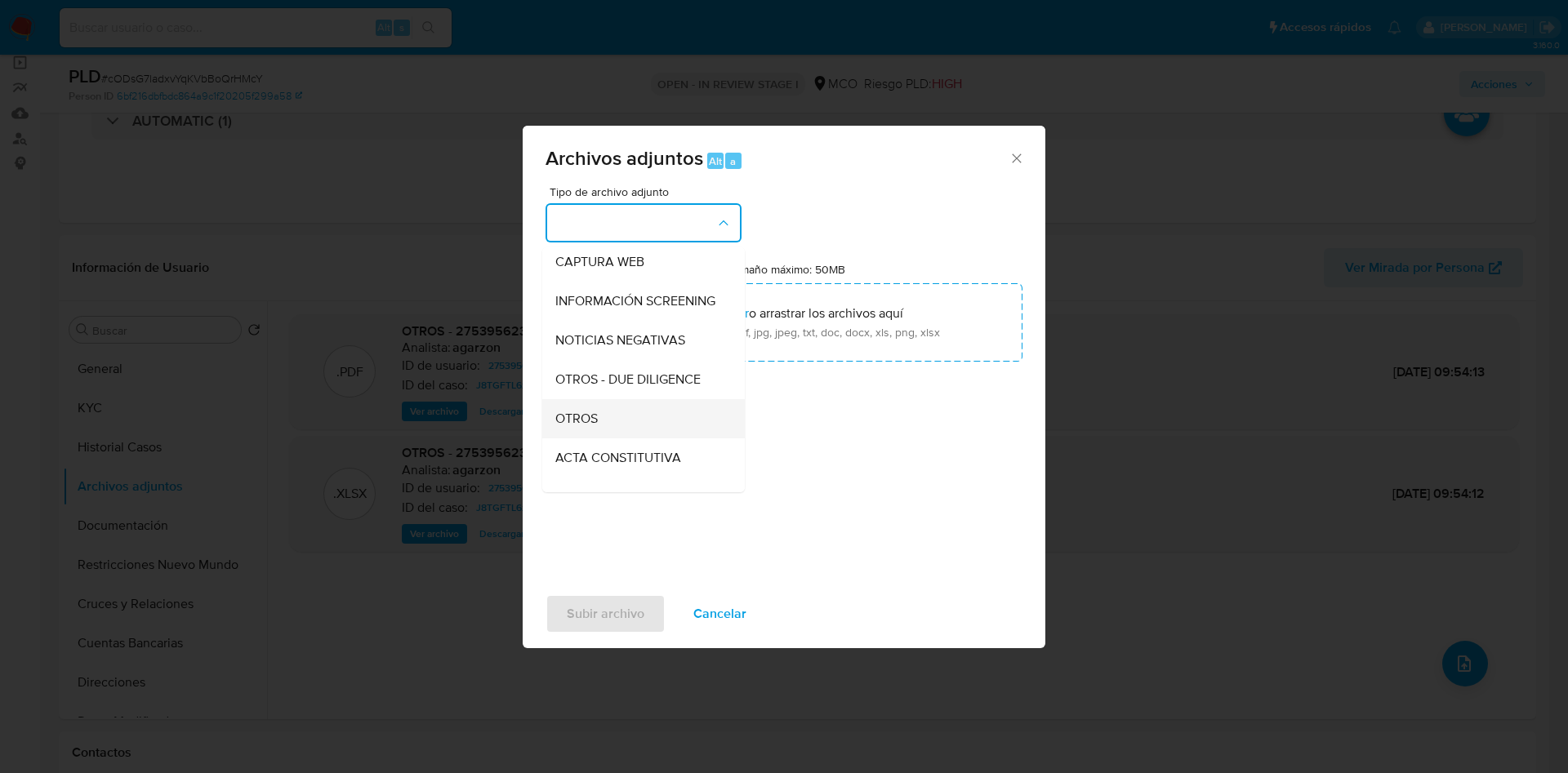
click at [629, 421] on div "OTROS" at bounding box center [639, 418] width 167 height 39
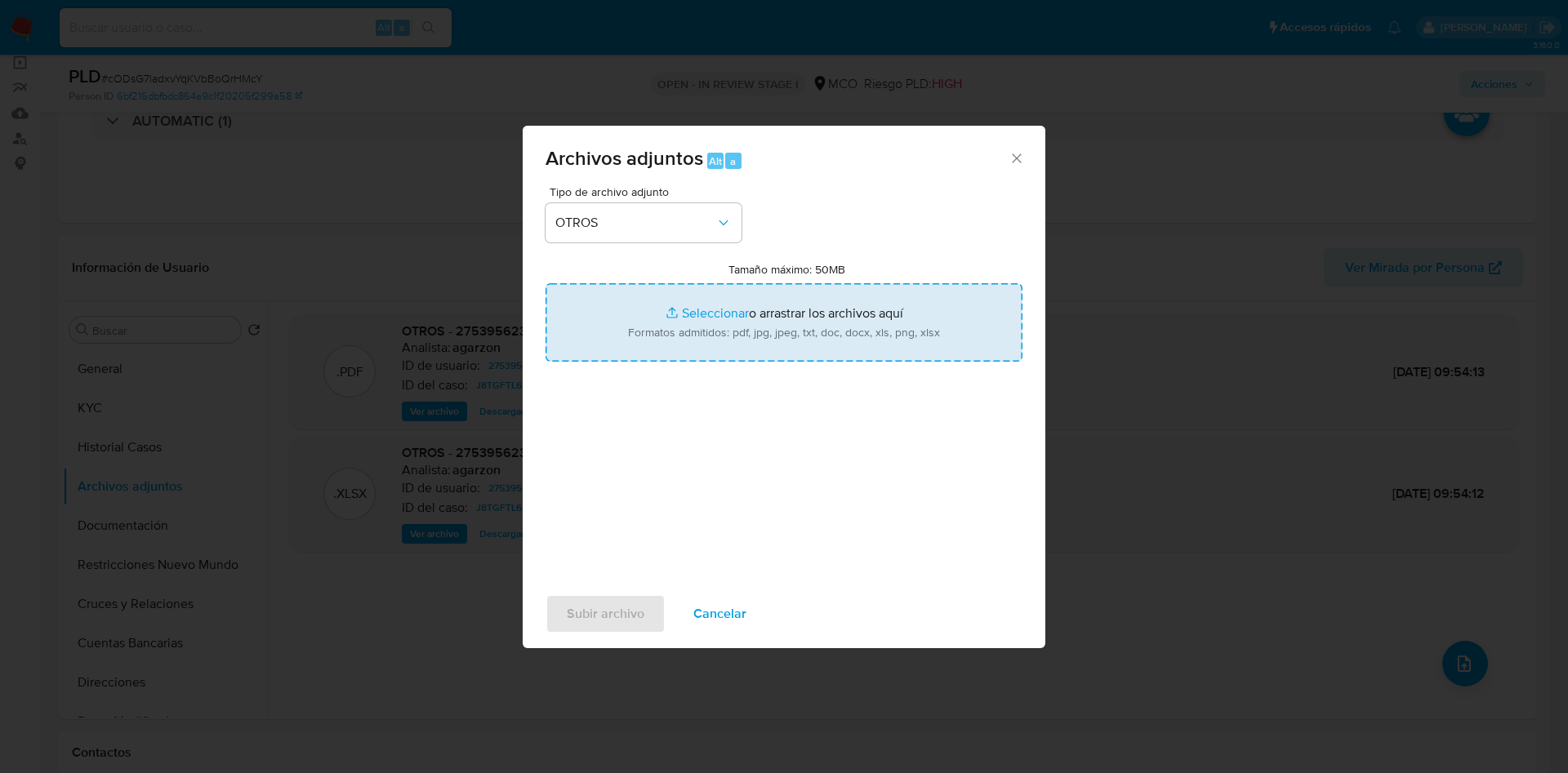
click at [666, 327] on input "Tamaño máximo: 50MB Seleccionar archivos" at bounding box center [784, 322] width 477 height 78
type input "C:\fakepath\275395623 - 19_09_2025.pdf"
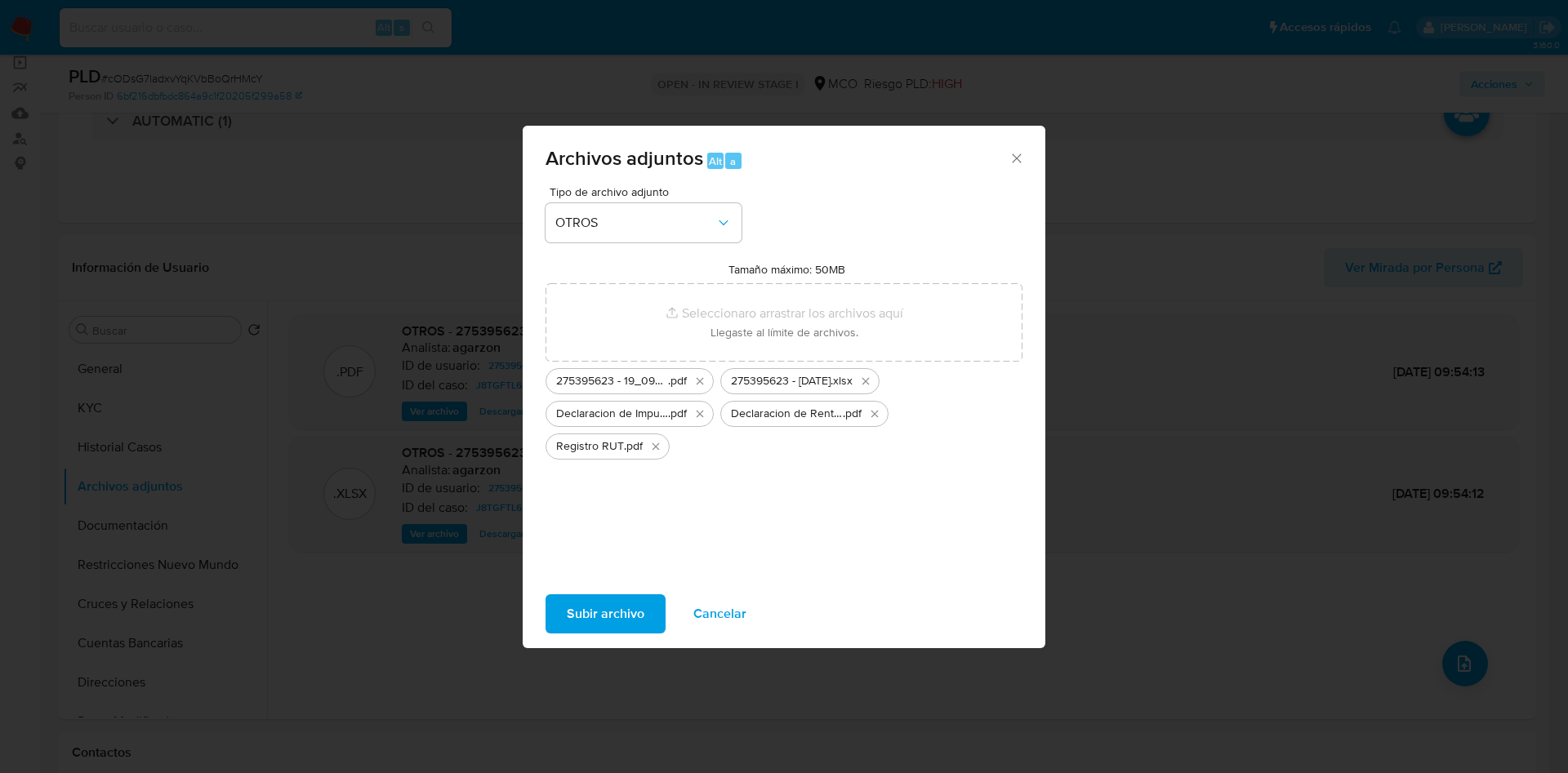
click at [619, 612] on span "Subir archivo" at bounding box center [605, 614] width 77 height 36
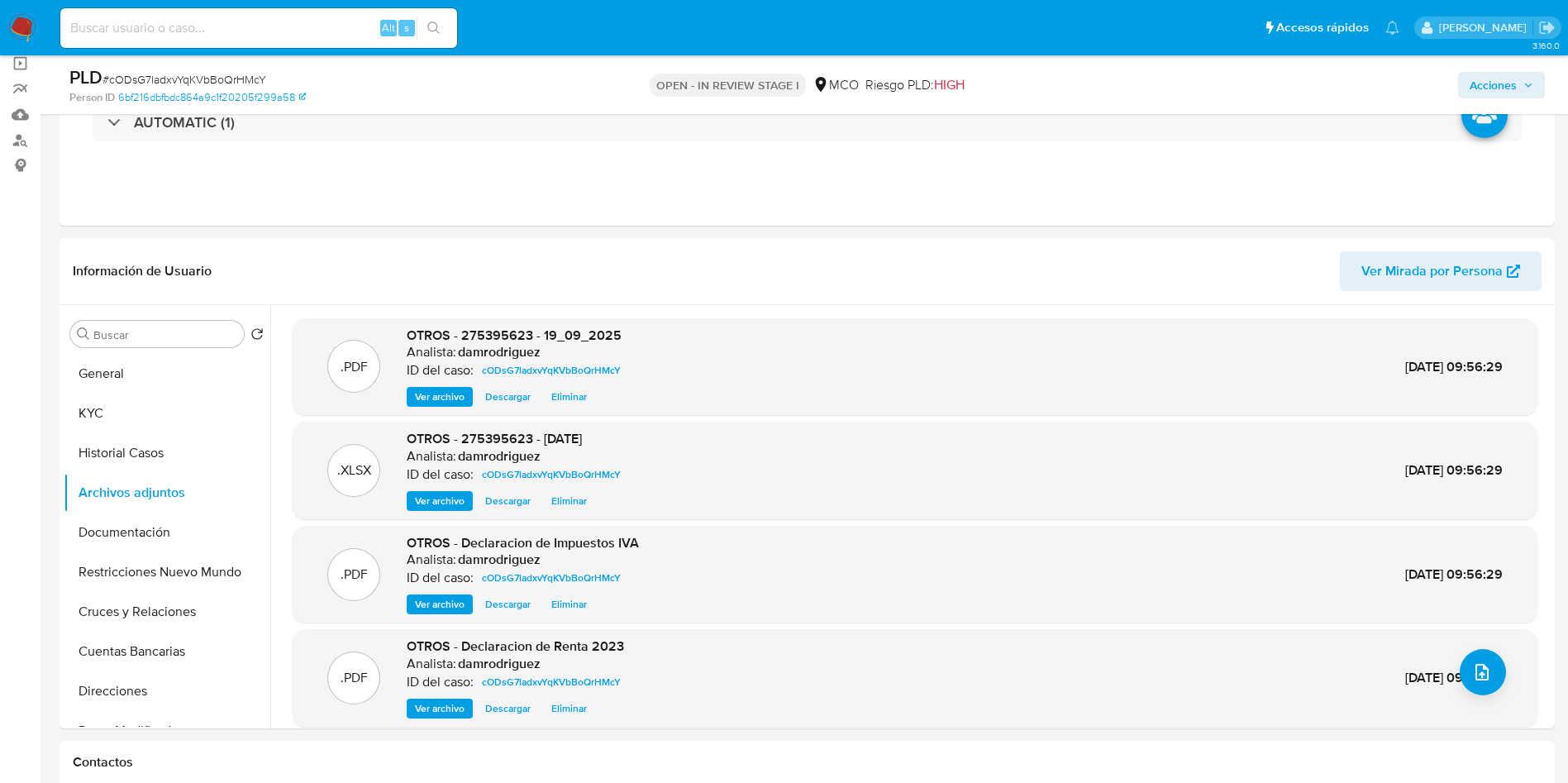
click at [1497, 90] on span "Acciones" at bounding box center [1493, 85] width 47 height 27
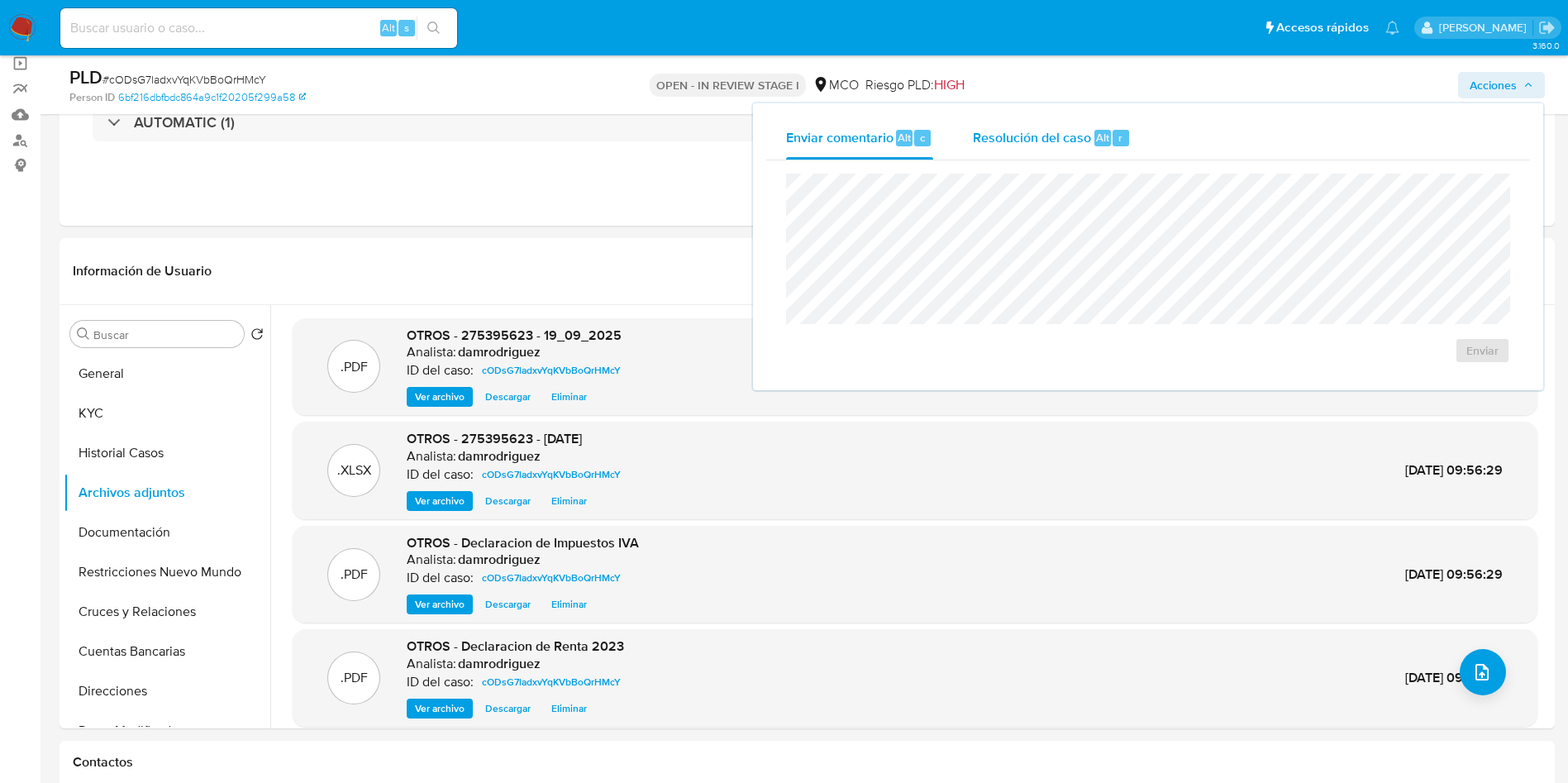
click at [1100, 136] on span "Alt" at bounding box center [1102, 138] width 13 height 16
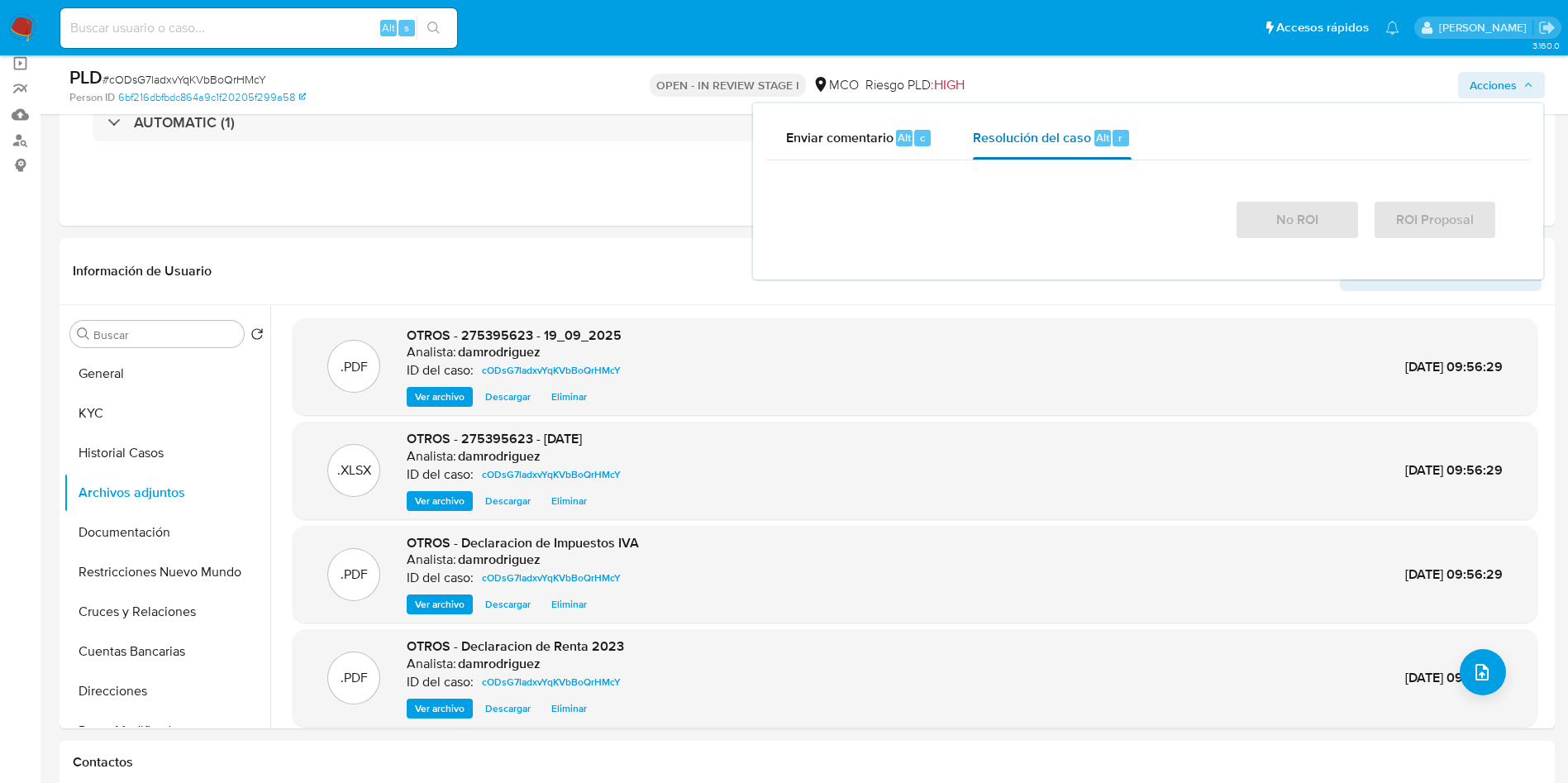
click at [1018, 239] on div "No ROI ROI Proposal" at bounding box center [1148, 217] width 697 height 47
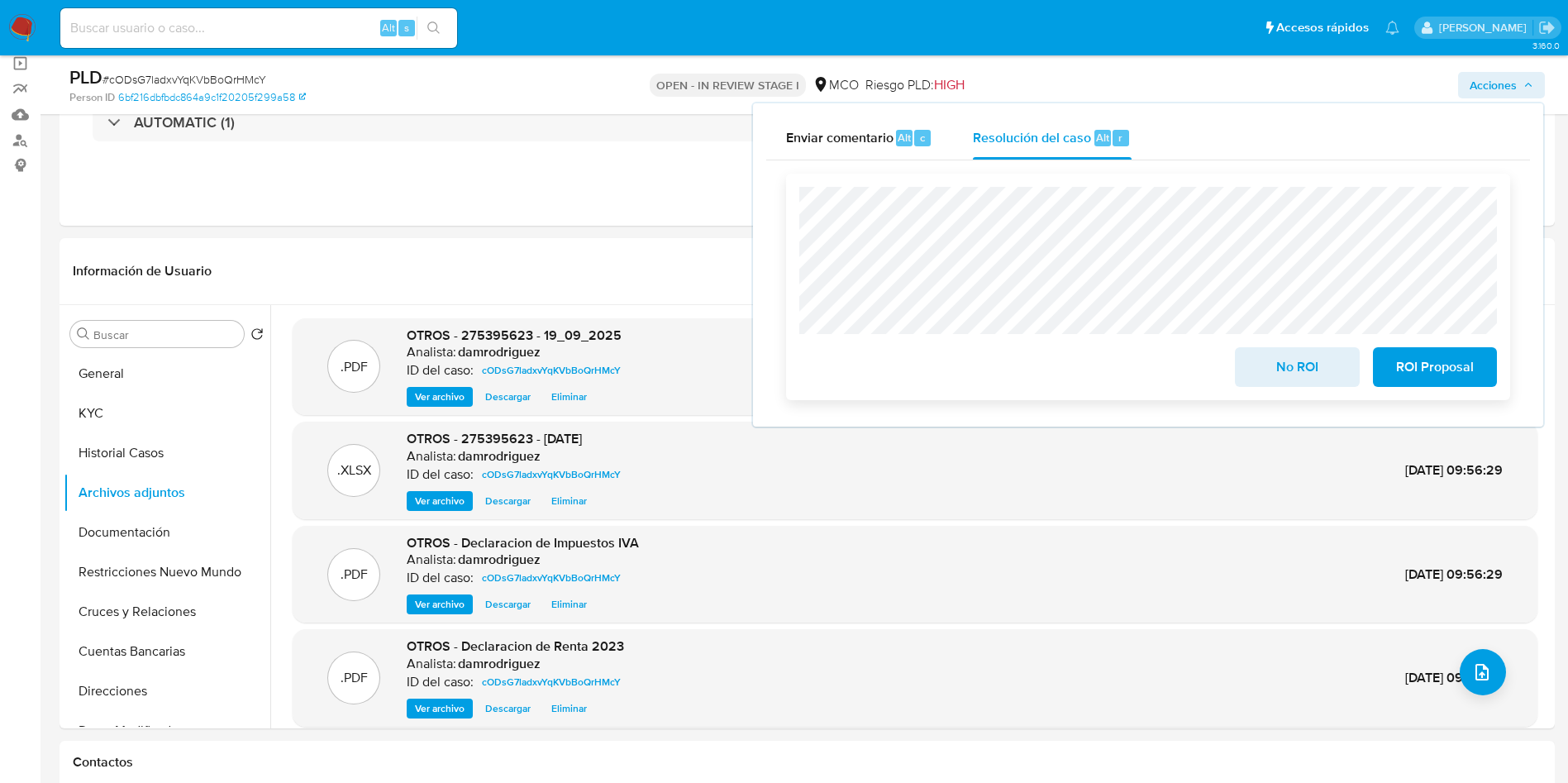
click at [1292, 351] on span "No ROI" at bounding box center [1297, 367] width 81 height 36
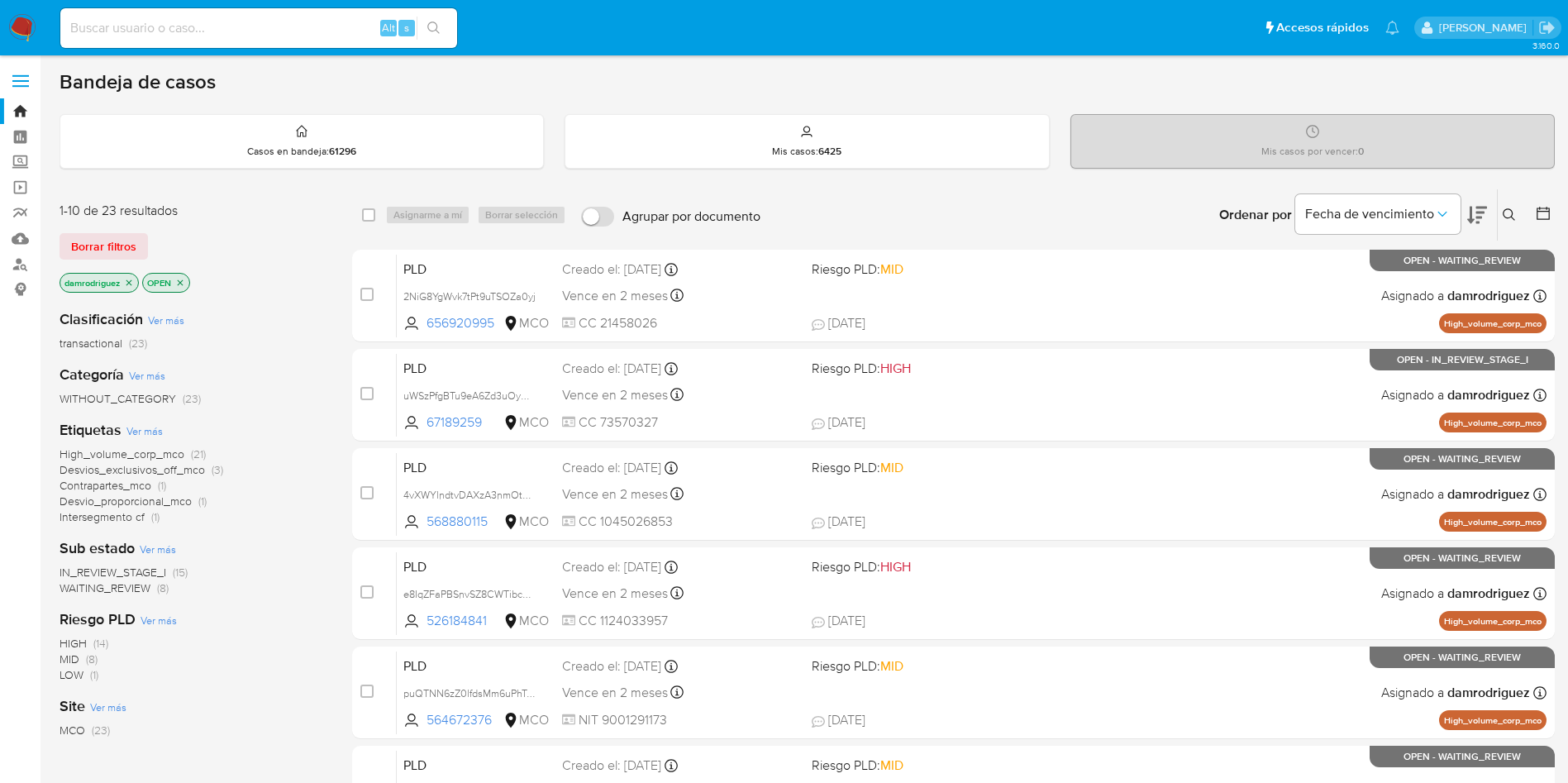
click at [131, 280] on icon "close-filter" at bounding box center [129, 283] width 10 height 10
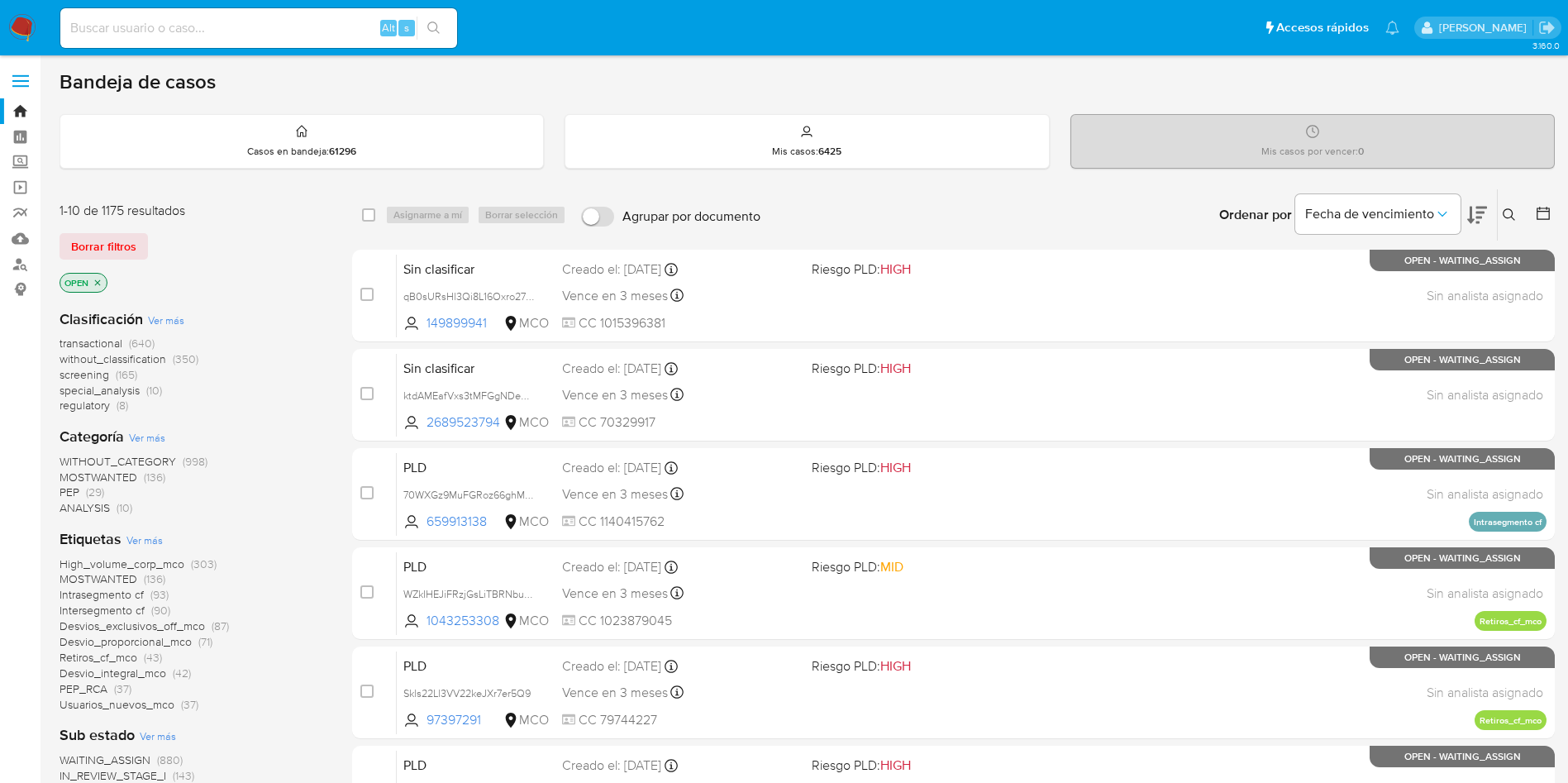
click at [1547, 217] on icon at bounding box center [1542, 213] width 16 height 16
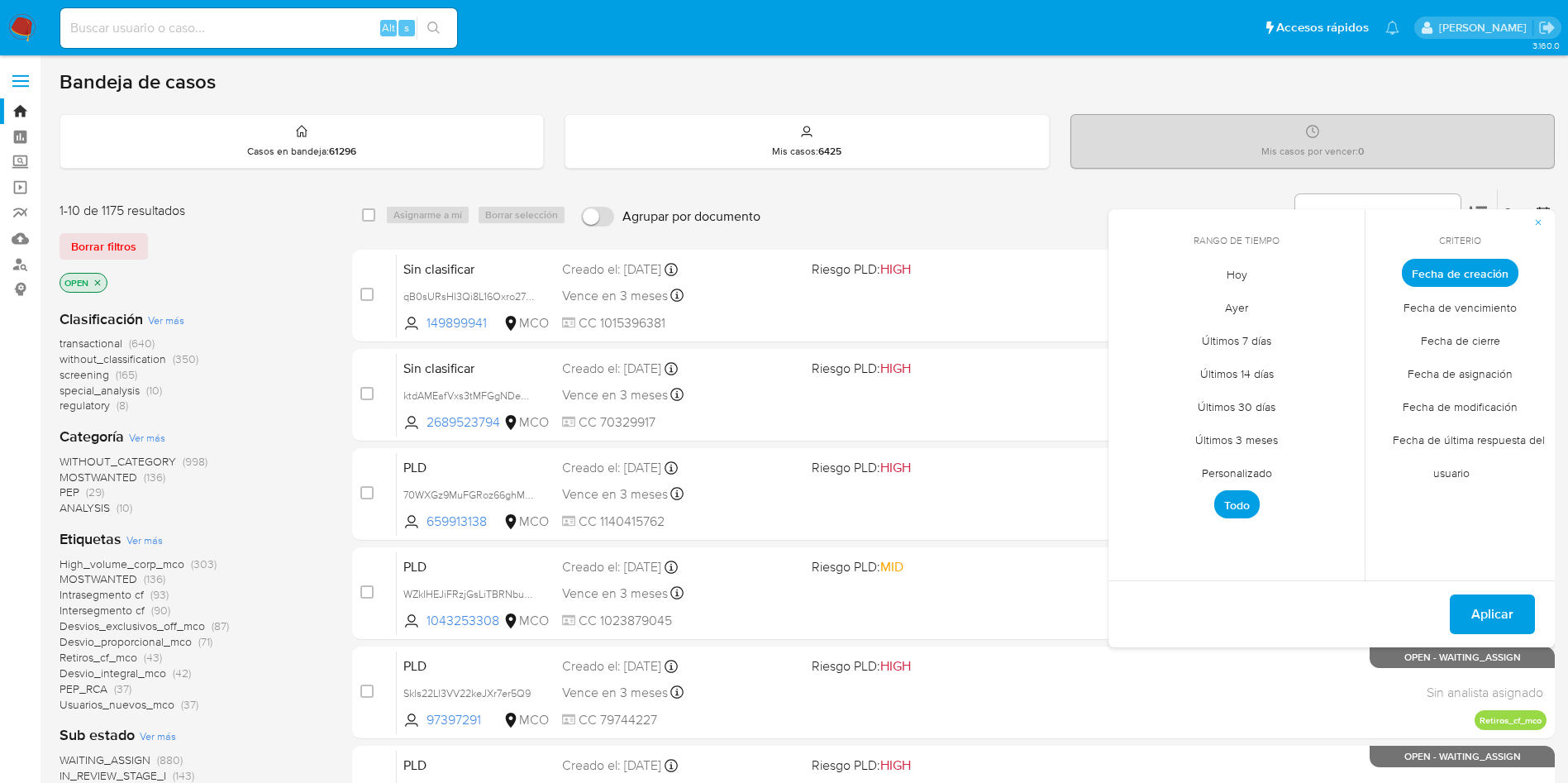
click at [1225, 475] on span "Personalizado" at bounding box center [1236, 472] width 105 height 34
click at [1132, 307] on icon "Mes anterior" at bounding box center [1133, 303] width 20 height 20
click at [1240, 399] on button "10" at bounding box center [1236, 397] width 27 height 27
click at [1334, 399] on button "13" at bounding box center [1336, 397] width 27 height 27
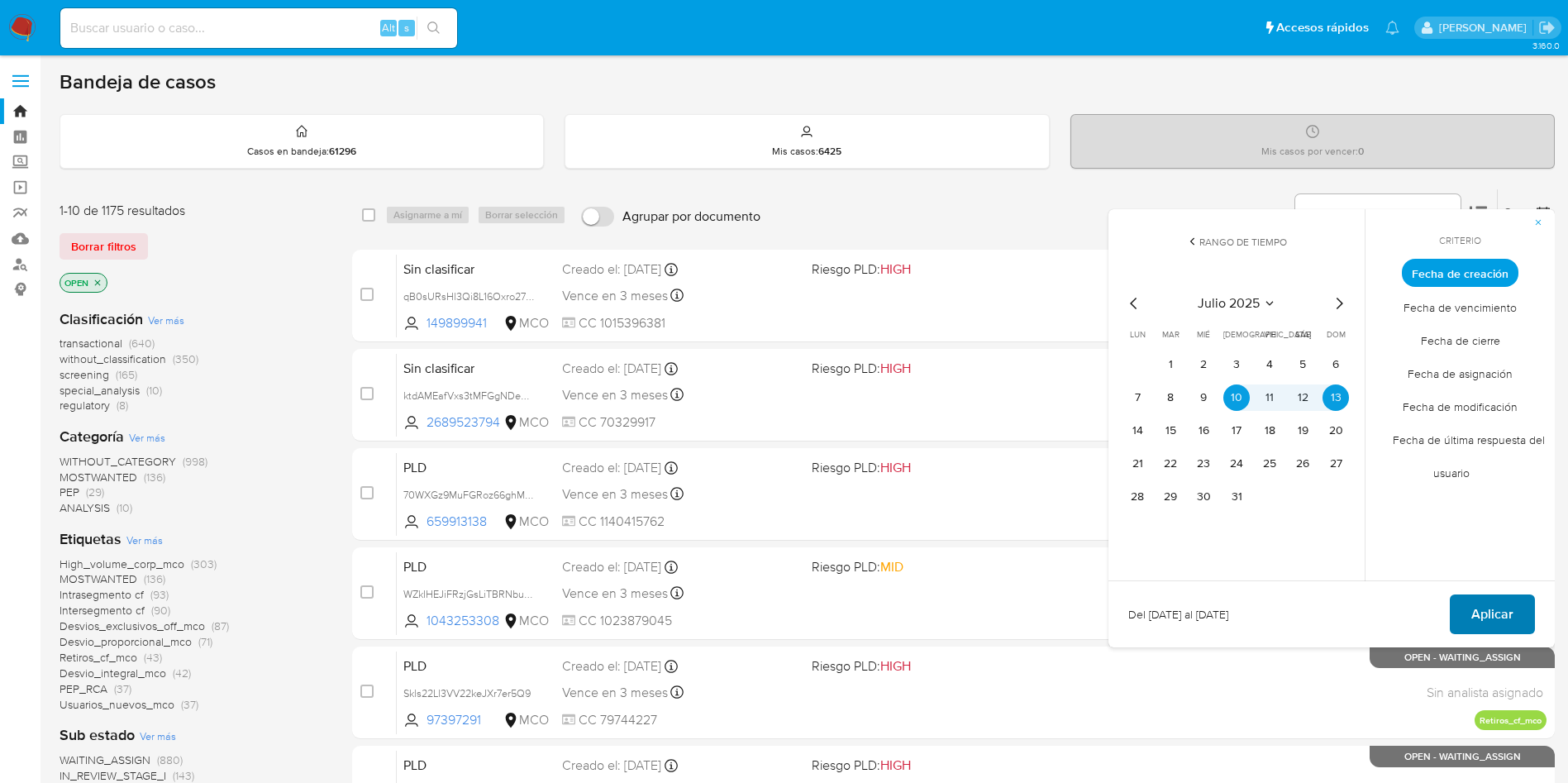
click at [1500, 607] on span "Aplicar" at bounding box center [1491, 614] width 42 height 36
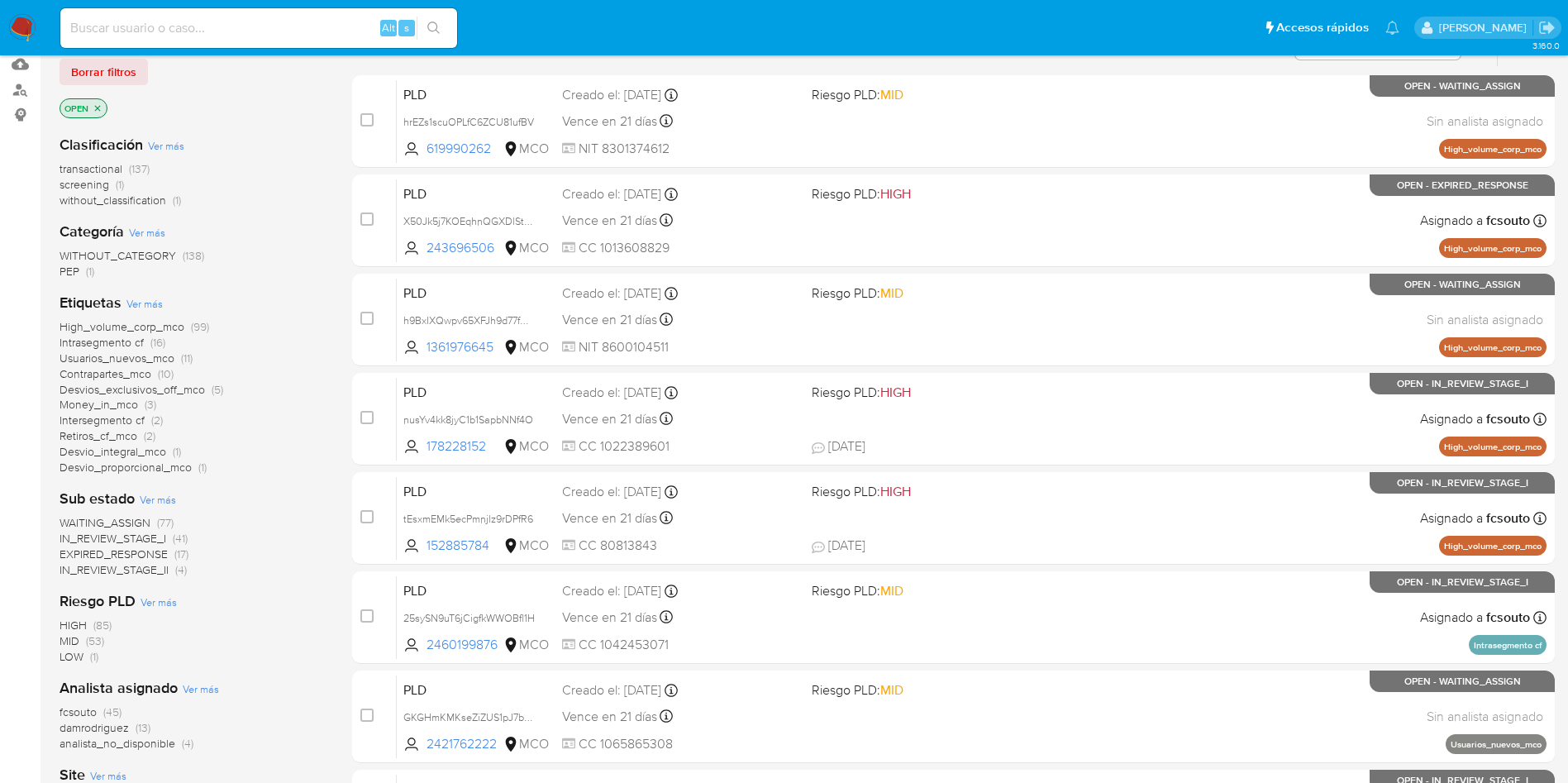
scroll to position [124, 0]
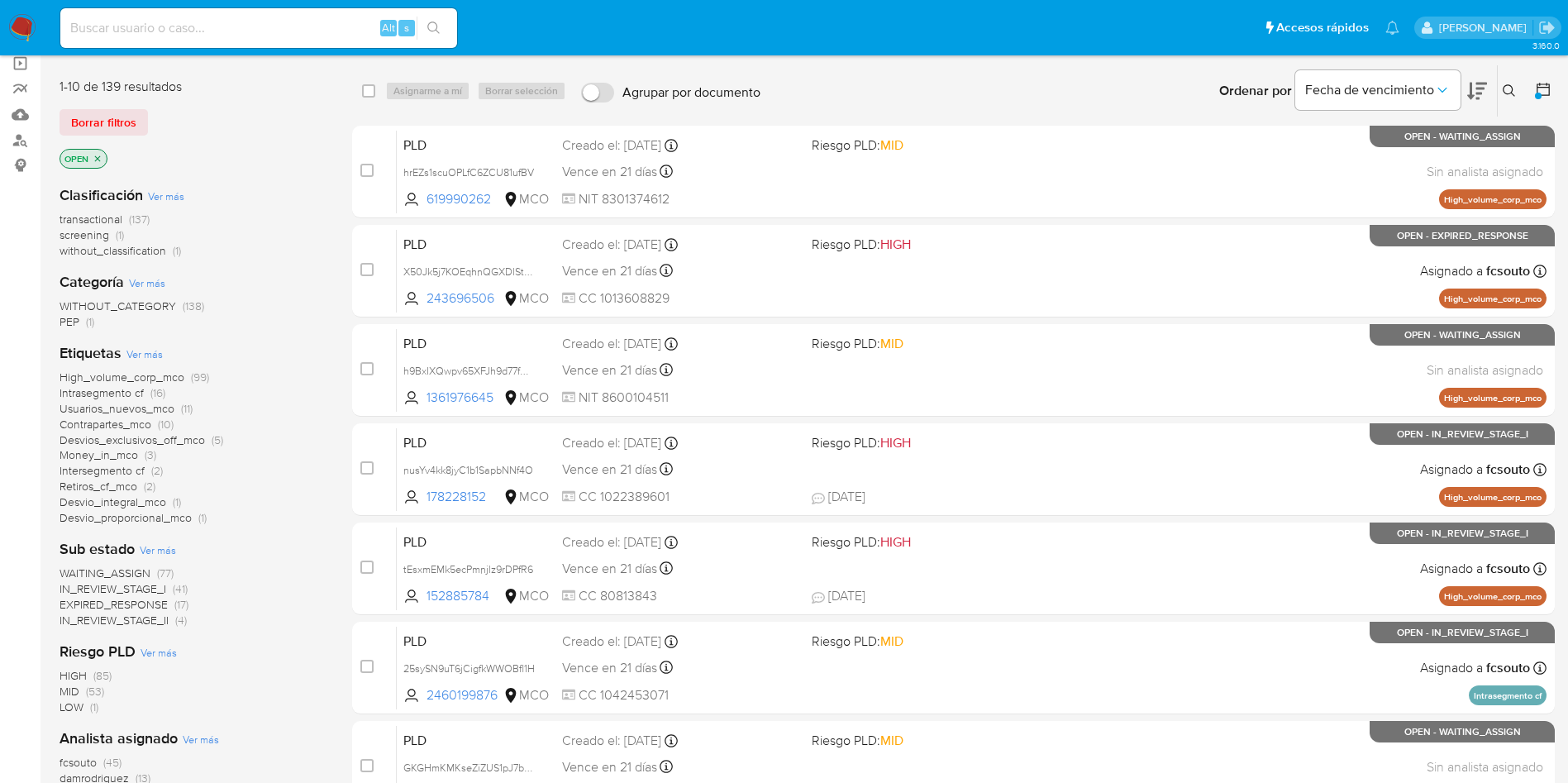
click at [1474, 93] on icon at bounding box center [1477, 90] width 20 height 20
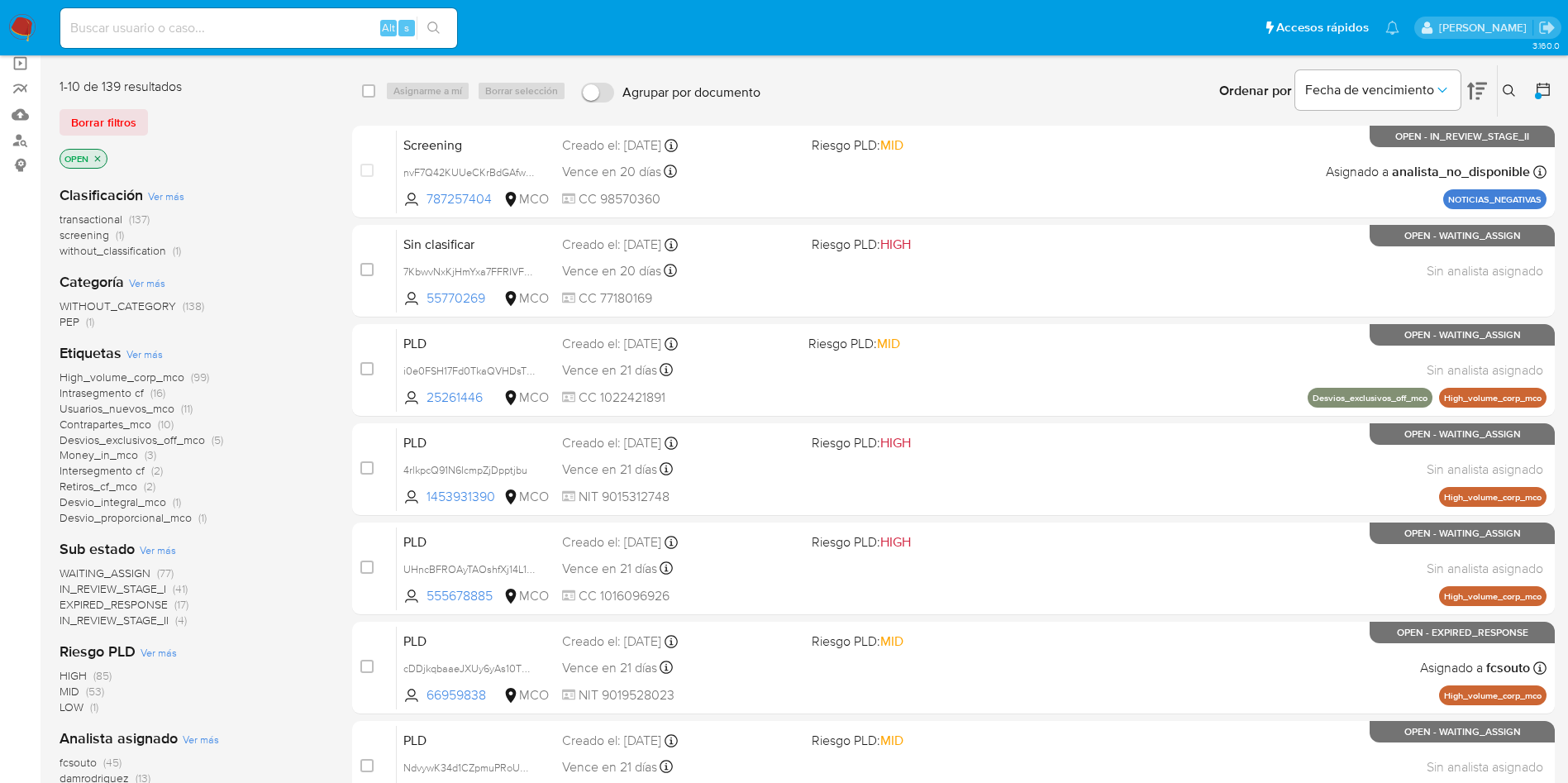
click at [20, 30] on img at bounding box center [22, 28] width 28 height 28
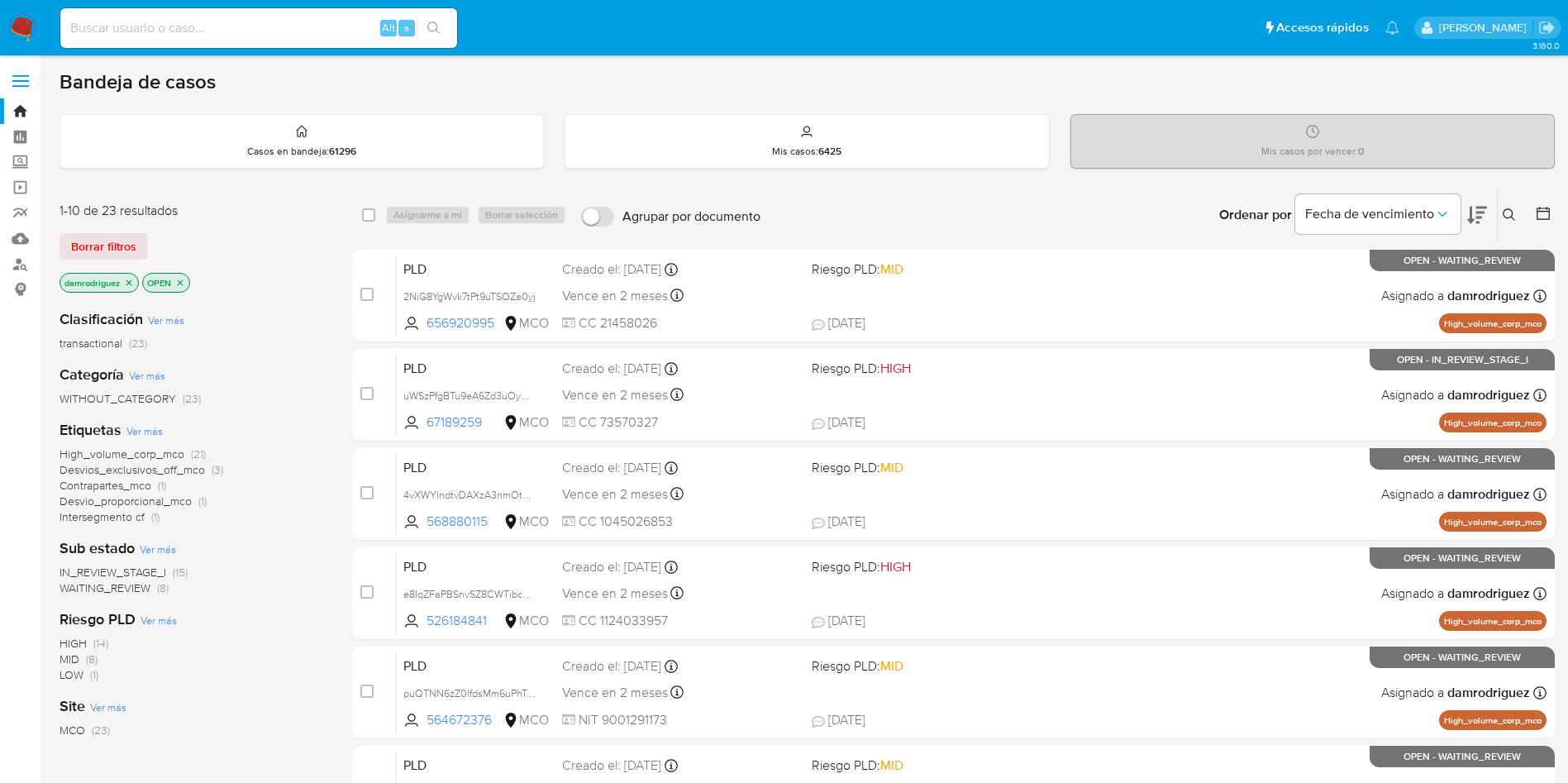
click at [131, 284] on icon "close-filter" at bounding box center [129, 283] width 10 height 10
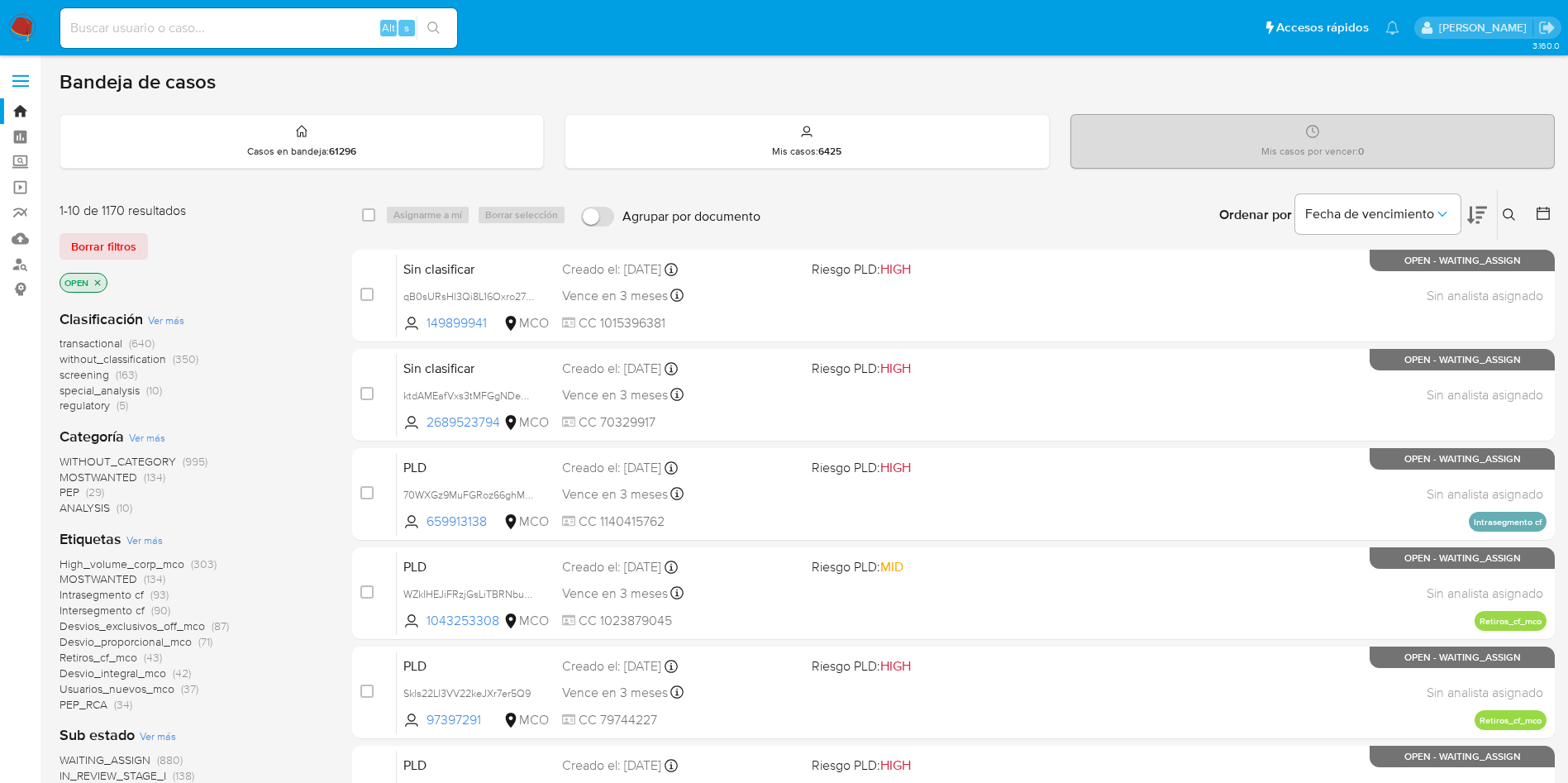
click at [97, 375] on span "screening" at bounding box center [84, 374] width 50 height 16
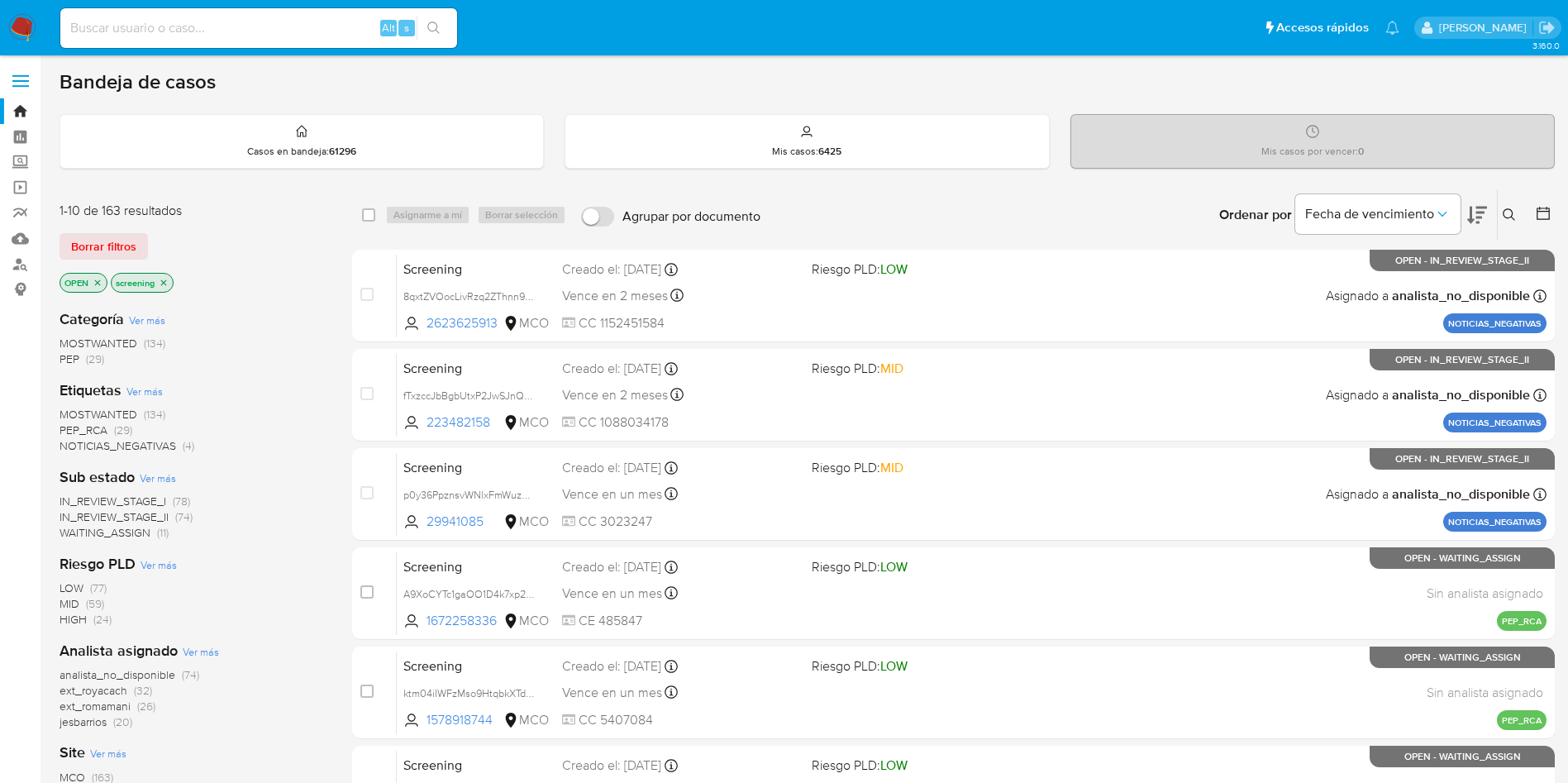
click at [1478, 214] on icon at bounding box center [1477, 214] width 20 height 20
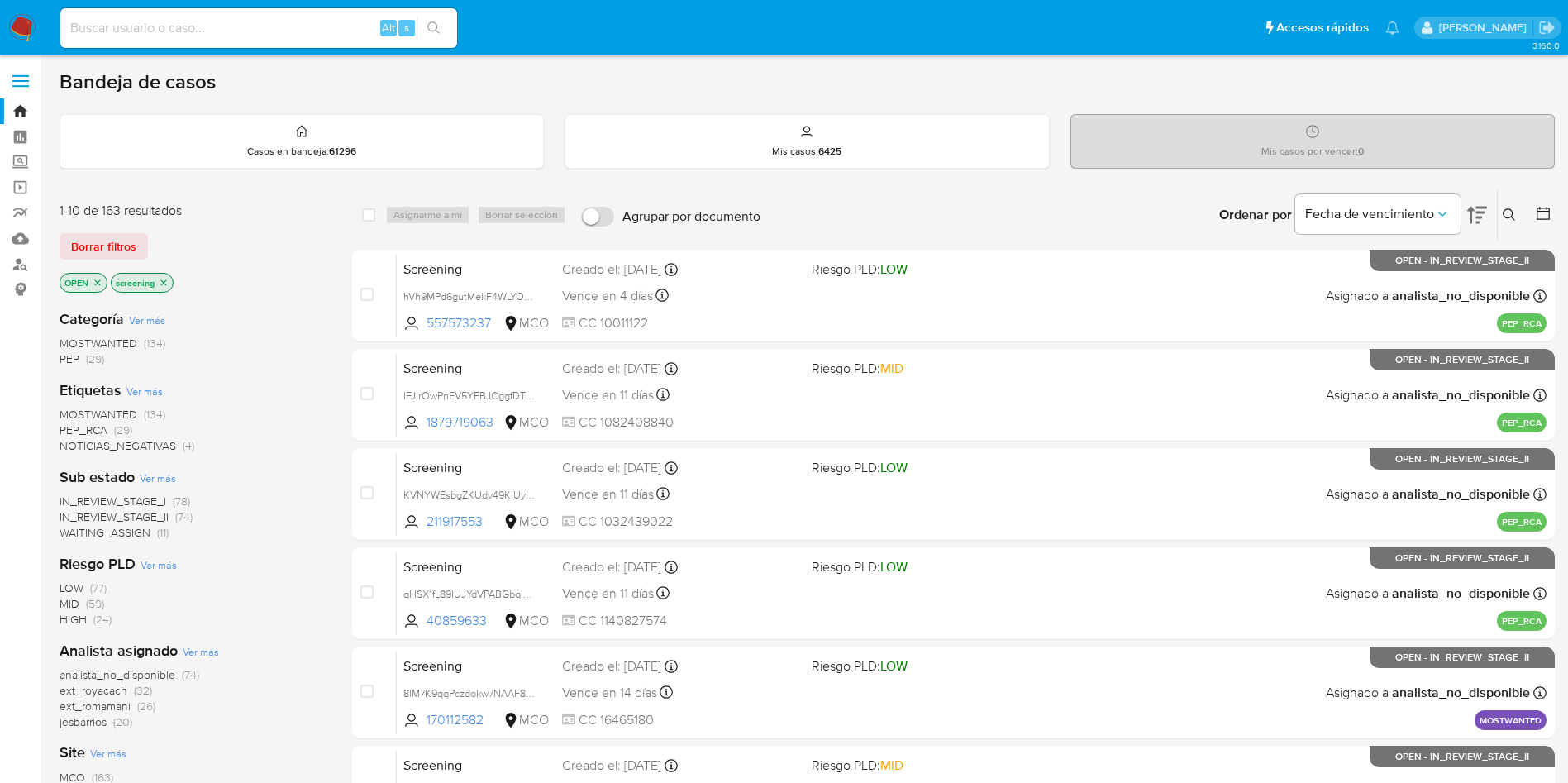
click at [129, 531] on span "WAITING_ASSIGN" at bounding box center [105, 532] width 91 height 16
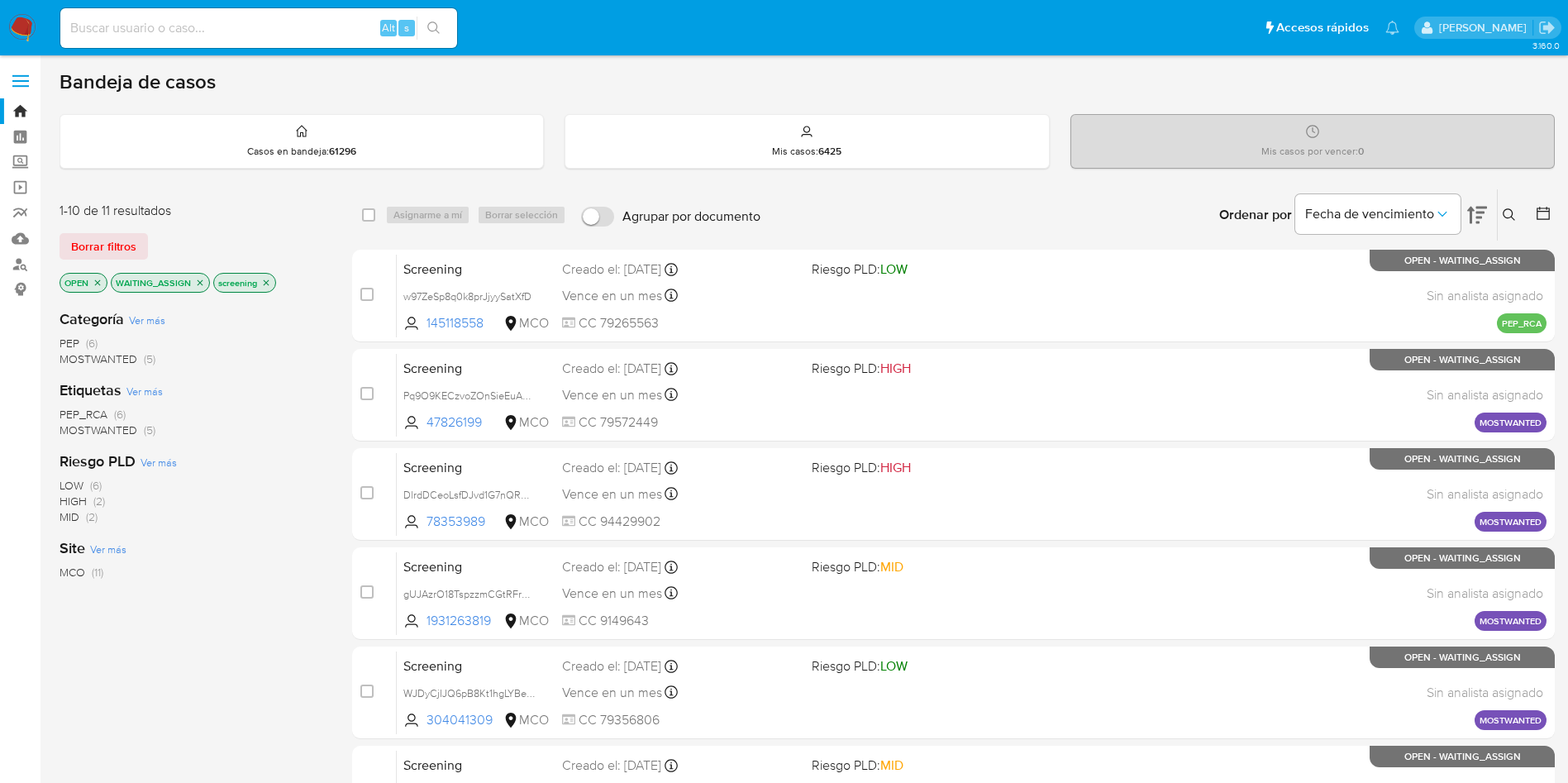
click at [1472, 216] on icon at bounding box center [1477, 214] width 20 height 20
click at [1478, 214] on icon at bounding box center [1477, 215] width 20 height 17
click at [197, 280] on icon "close-filter" at bounding box center [200, 282] width 6 height 6
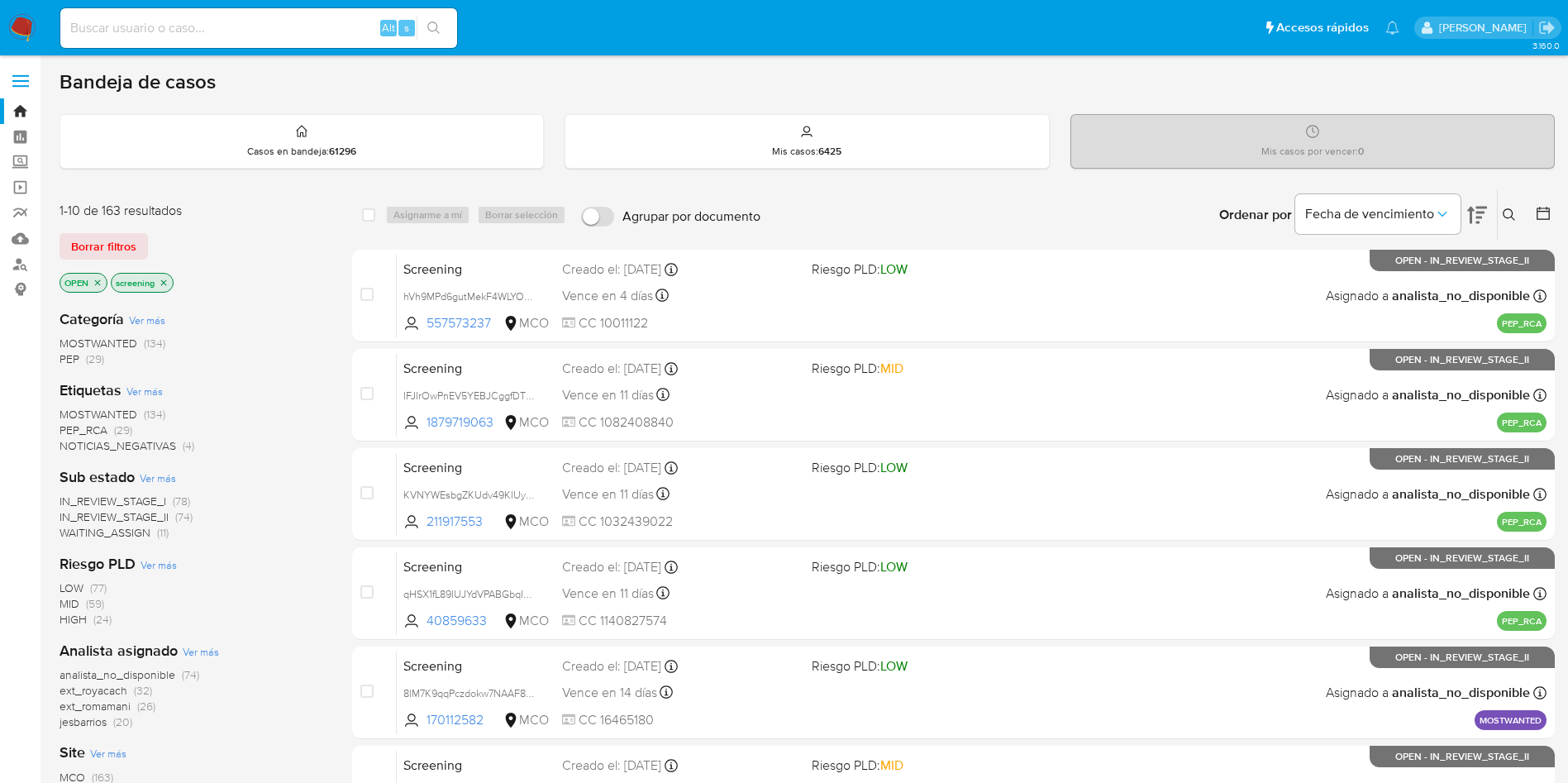
click at [18, 25] on img at bounding box center [22, 28] width 28 height 28
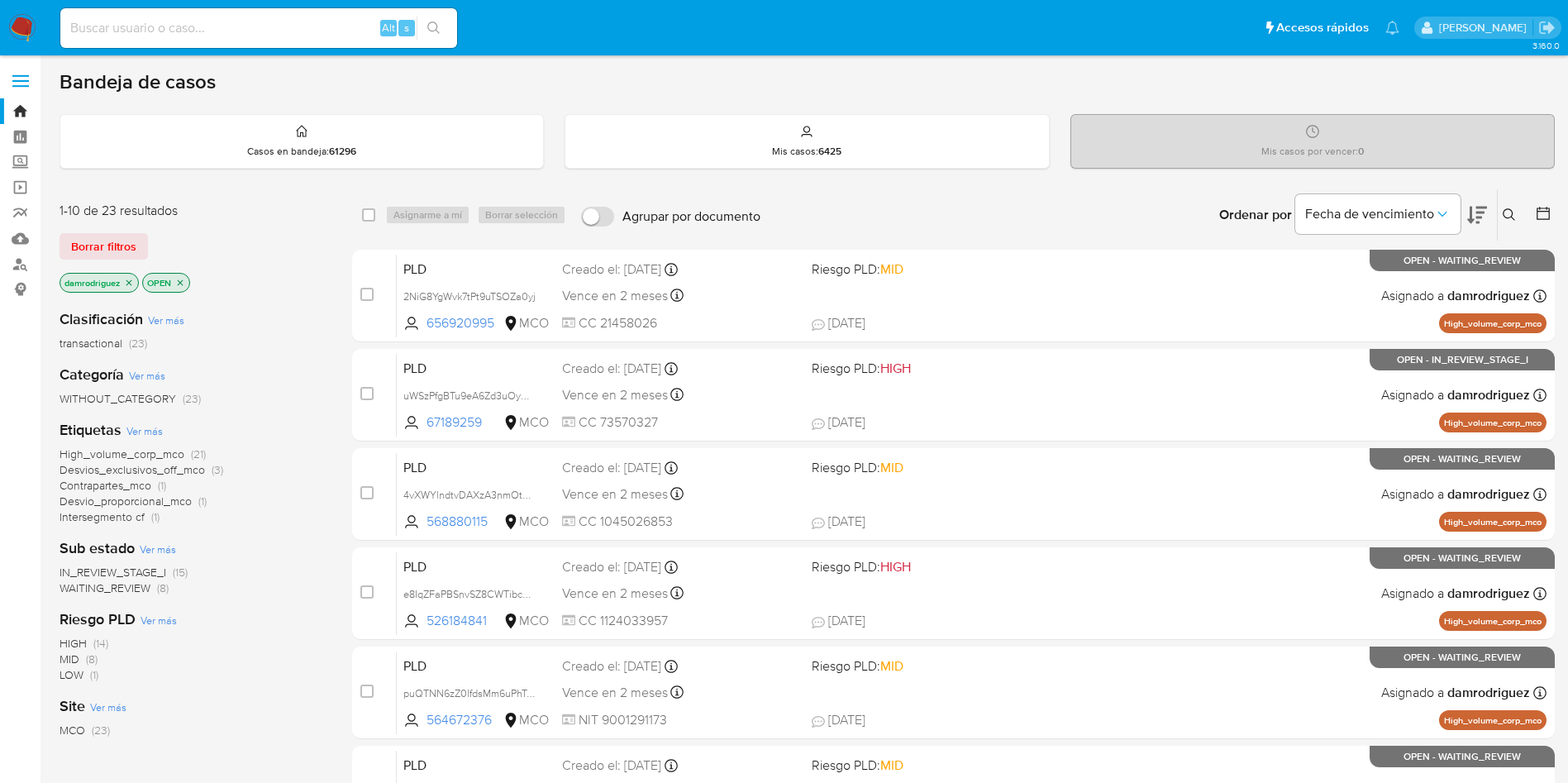
click at [1545, 221] on icon at bounding box center [1542, 213] width 16 height 16
click at [1550, 215] on icon at bounding box center [1542, 213] width 16 height 16
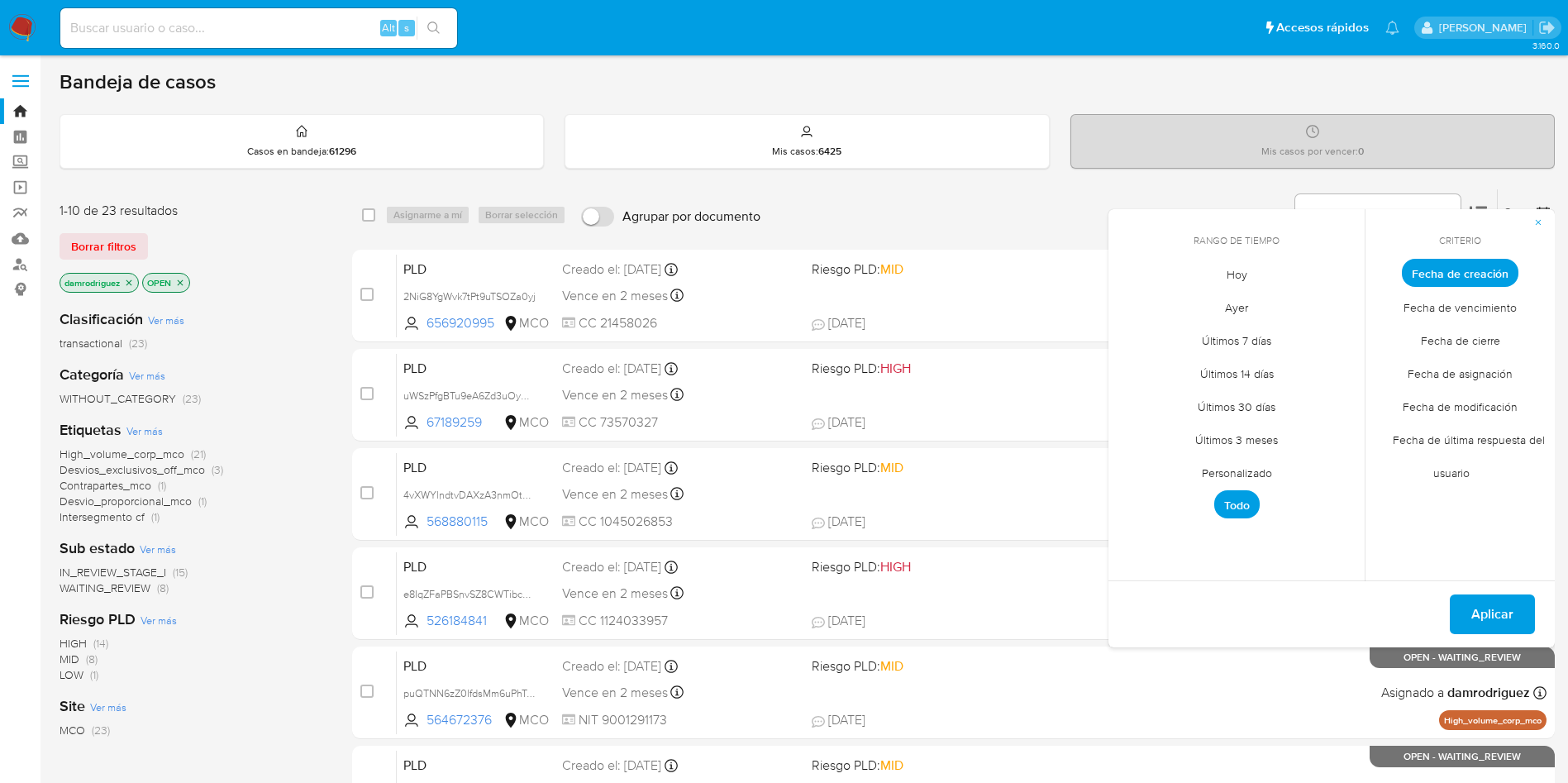
click at [1236, 471] on span "Personalizado" at bounding box center [1236, 472] width 105 height 34
click at [1119, 304] on div "septiembre 2025 septiembre 2025 lun lunes mar martes mié miércoles jue jueves v…" at bounding box center [1236, 399] width 264 height 261
click at [1127, 301] on icon "Mes anterior" at bounding box center [1133, 303] width 20 height 20
click at [1239, 397] on button "10" at bounding box center [1236, 397] width 27 height 27
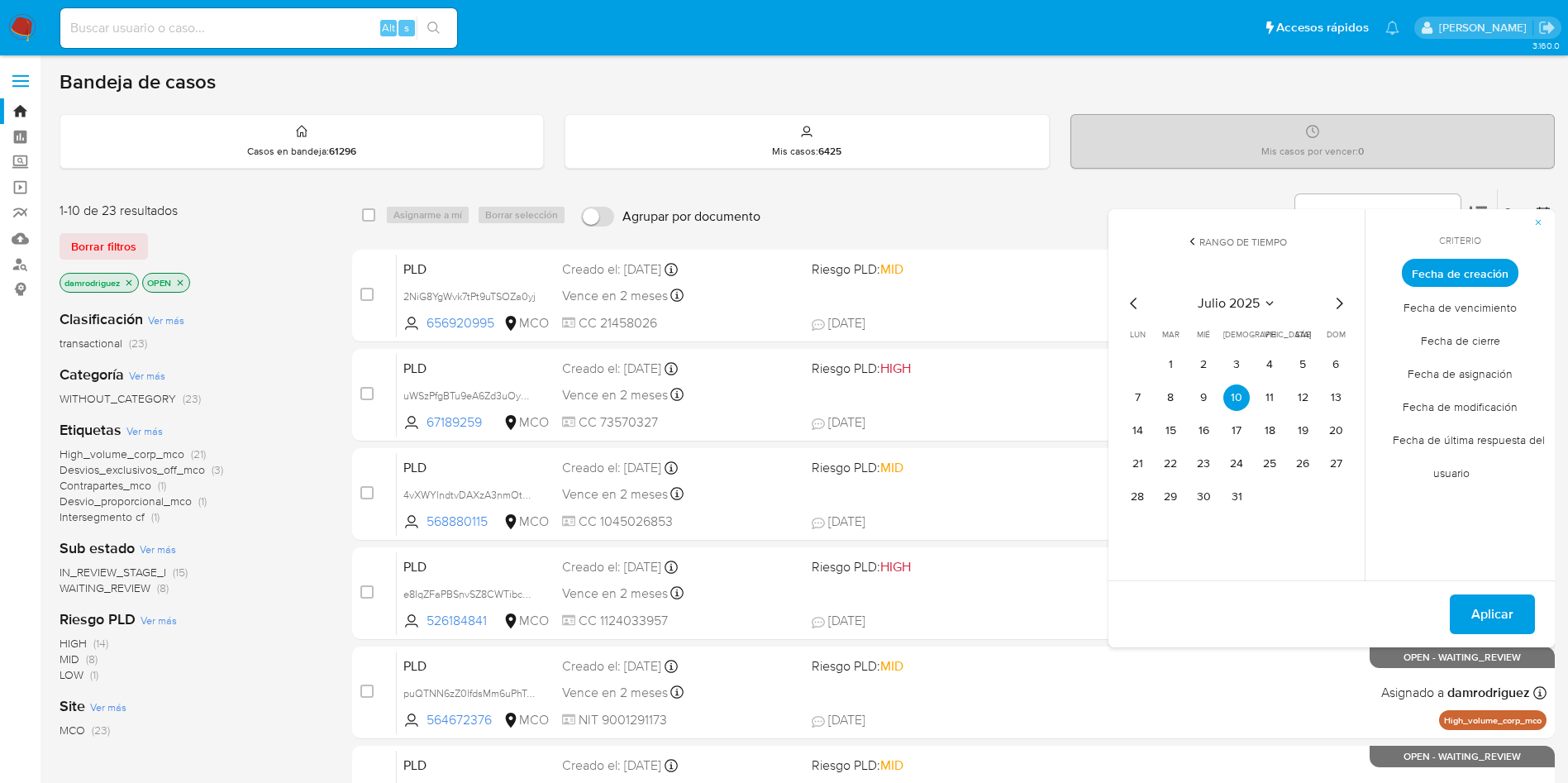
click at [1355, 394] on div "julio 2025 julio 2025 lun lunes mar martes mié miércoles jue jueves vie viernes…" at bounding box center [1236, 399] width 264 height 261
click at [1334, 396] on button "13" at bounding box center [1336, 397] width 27 height 27
click at [1498, 634] on div "Del 10 de julio de 2025 al 13 de julio de 2025 Aplicar" at bounding box center [1331, 614] width 446 height 67
click at [1494, 607] on span "Aplicar" at bounding box center [1491, 614] width 42 height 36
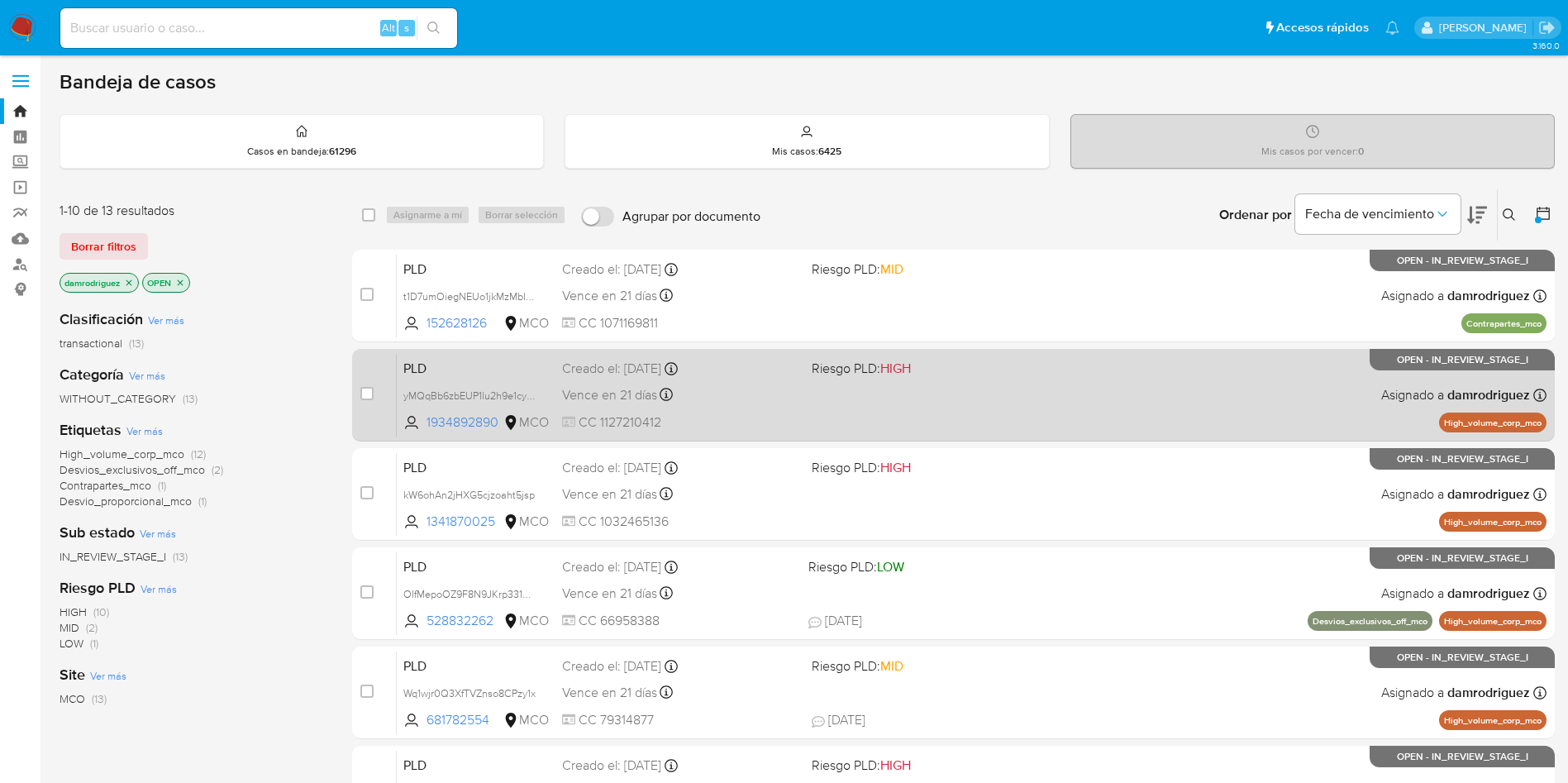
click at [468, 355] on div "PLD yMQqBb6zbEUP1lu2h9e1cyOS 1934892890 MCO Riesgo PLD: HIGH Creado el: 12/07/2…" at bounding box center [971, 395] width 1150 height 84
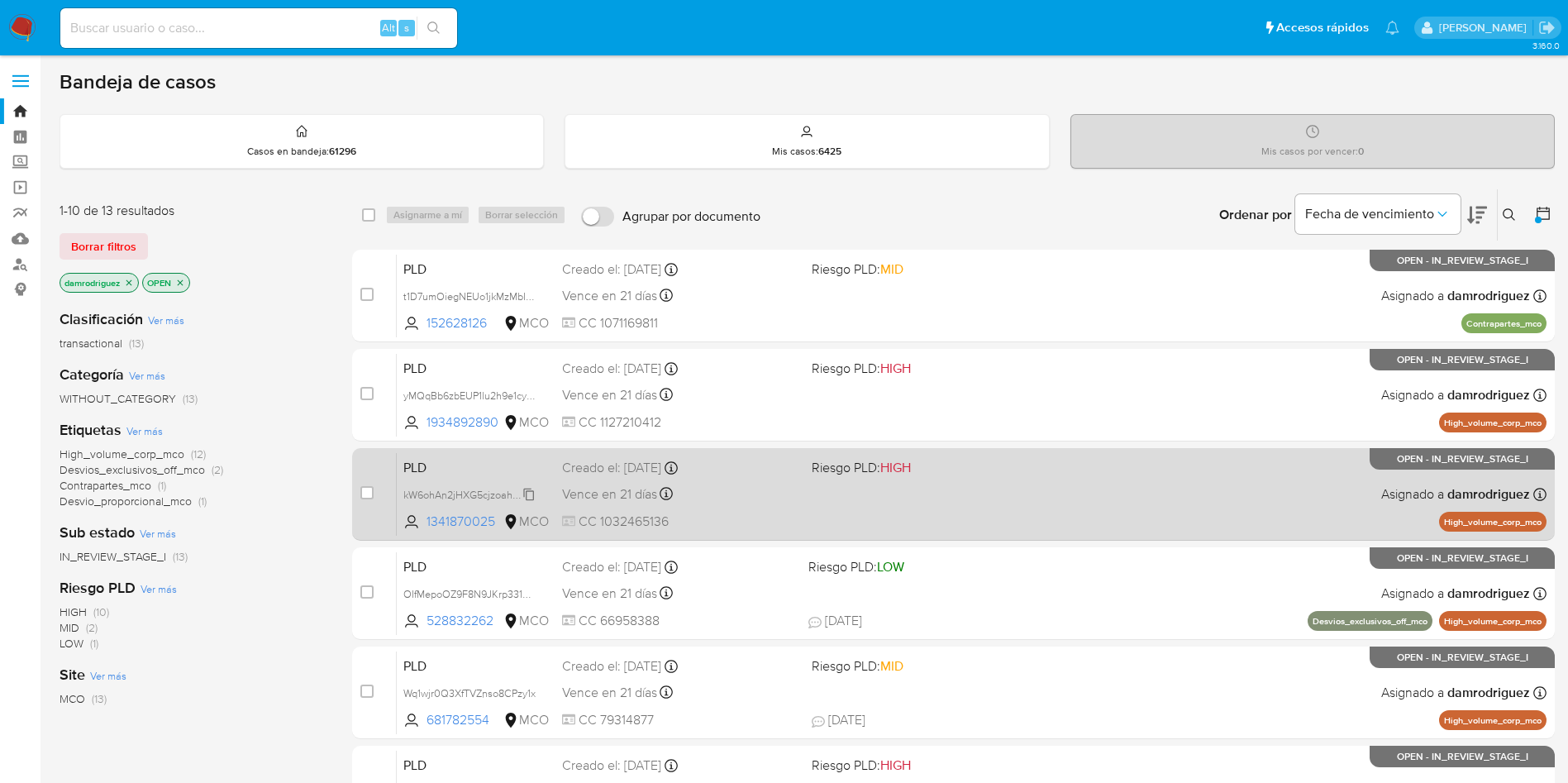
click at [447, 501] on span "kW6ohAn2jHXG5cjzoaht5jsp" at bounding box center [468, 493] width 132 height 18
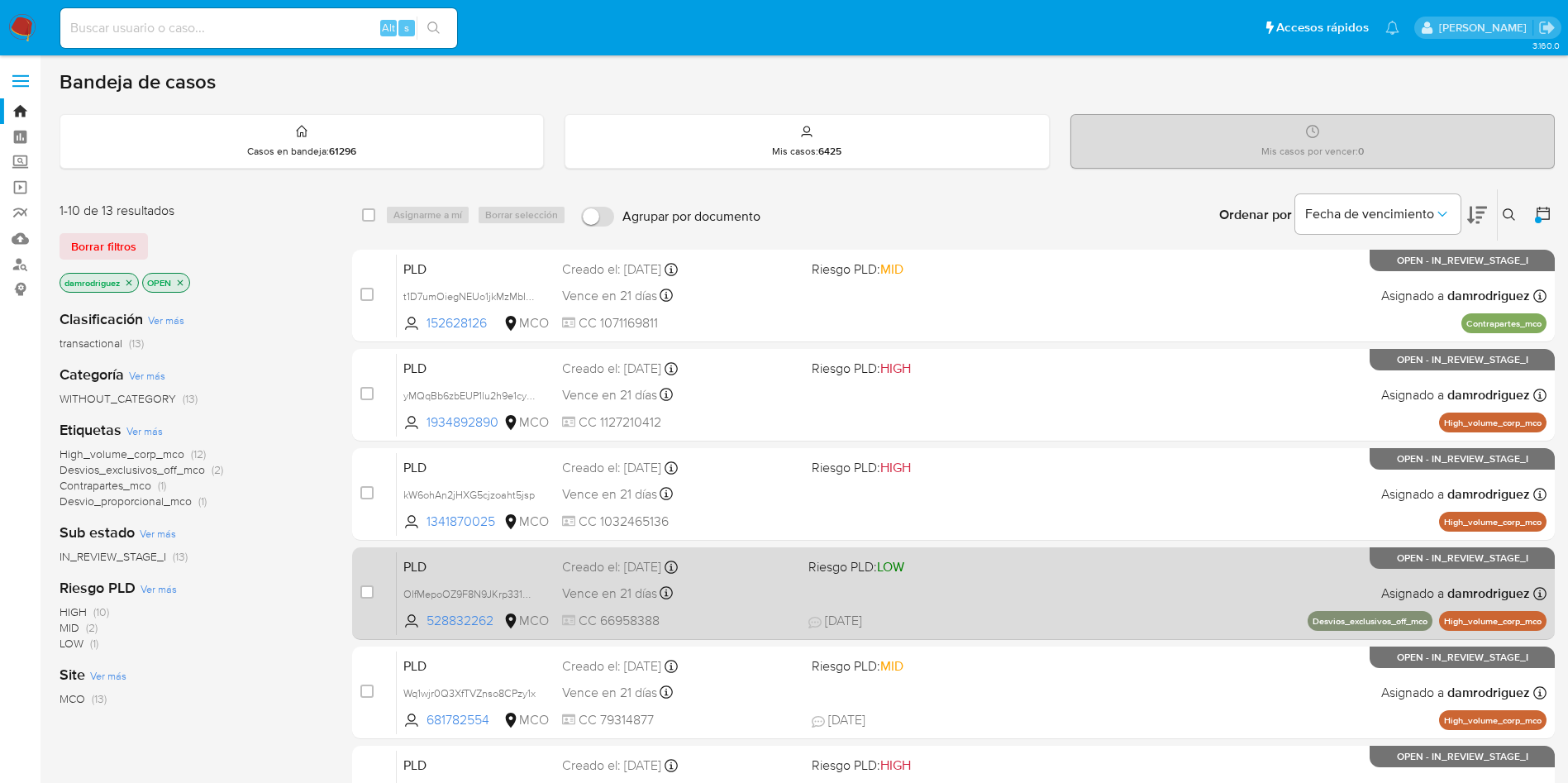
drag, startPoint x: 449, startPoint y: 589, endPoint x: 460, endPoint y: 564, distance: 27.3
click at [449, 589] on span "OIfMepoOZ9F8N9JKrp331XFF" at bounding box center [471, 593] width 137 height 18
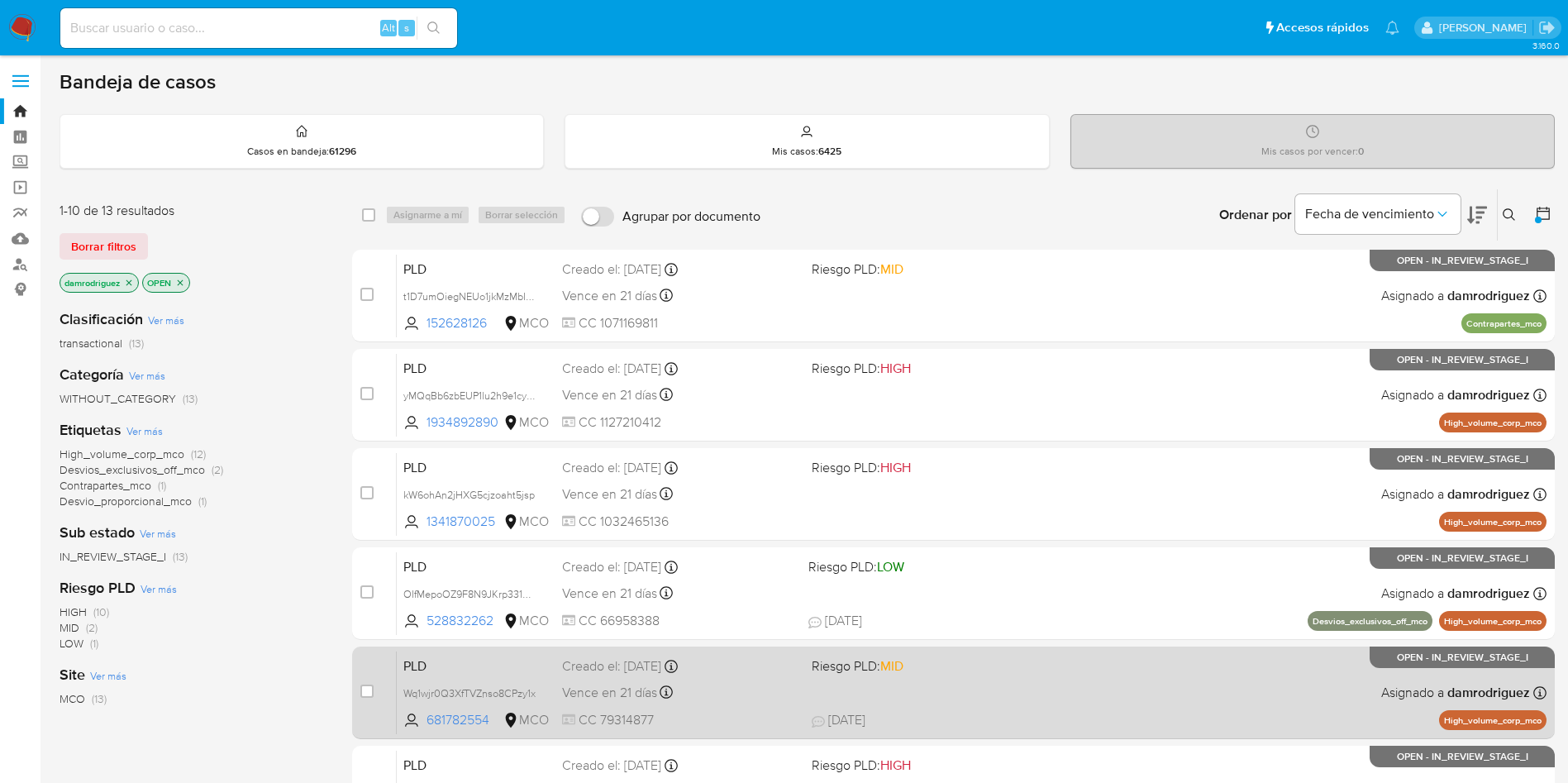
drag, startPoint x: 465, startPoint y: 693, endPoint x: 467, endPoint y: 680, distance: 13.2
click at [465, 693] on span "Wq1wjr0Q3XfTVZnso8CPzy1x" at bounding box center [469, 693] width 133 height 15
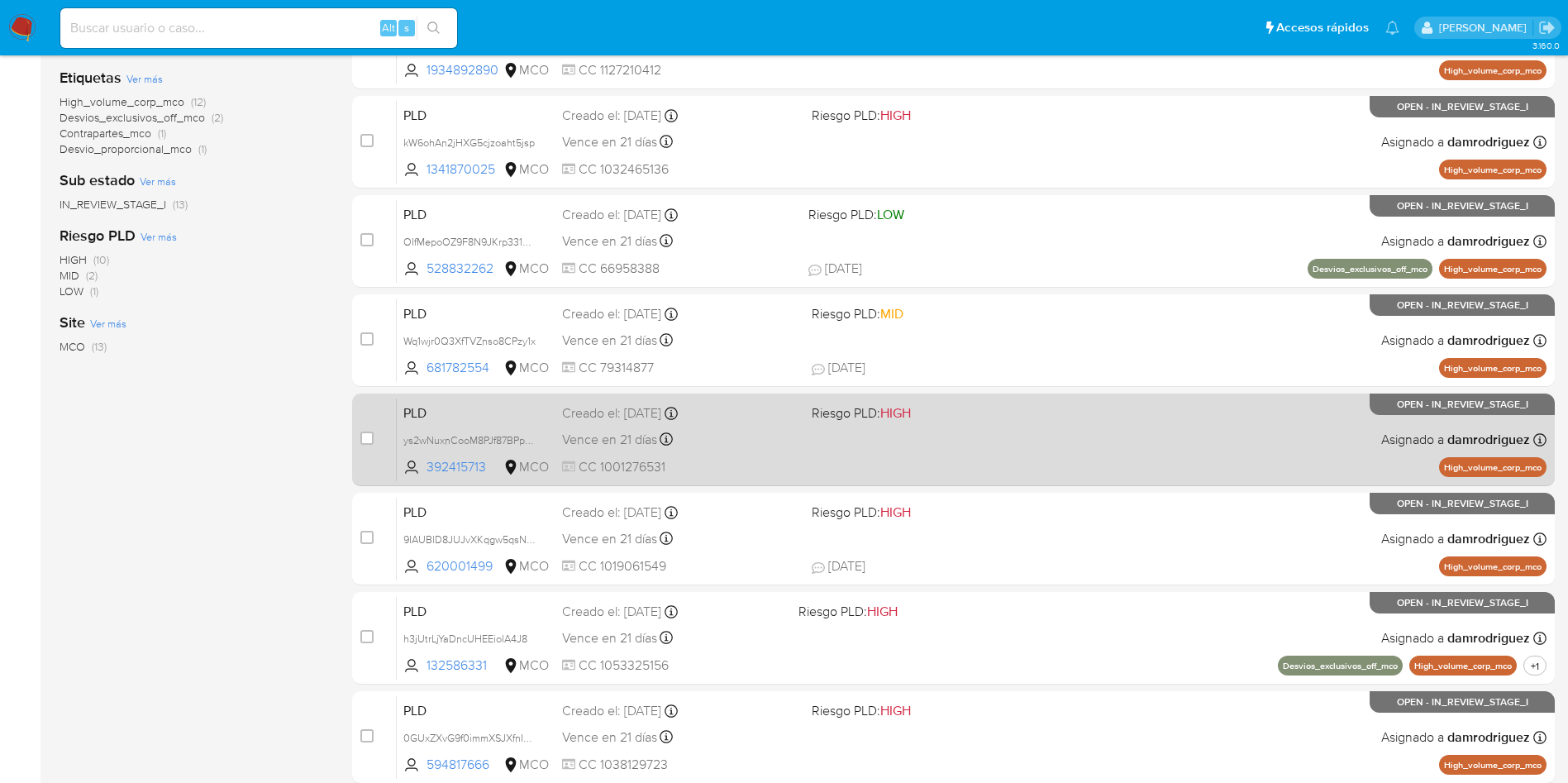
scroll to position [372, 0]
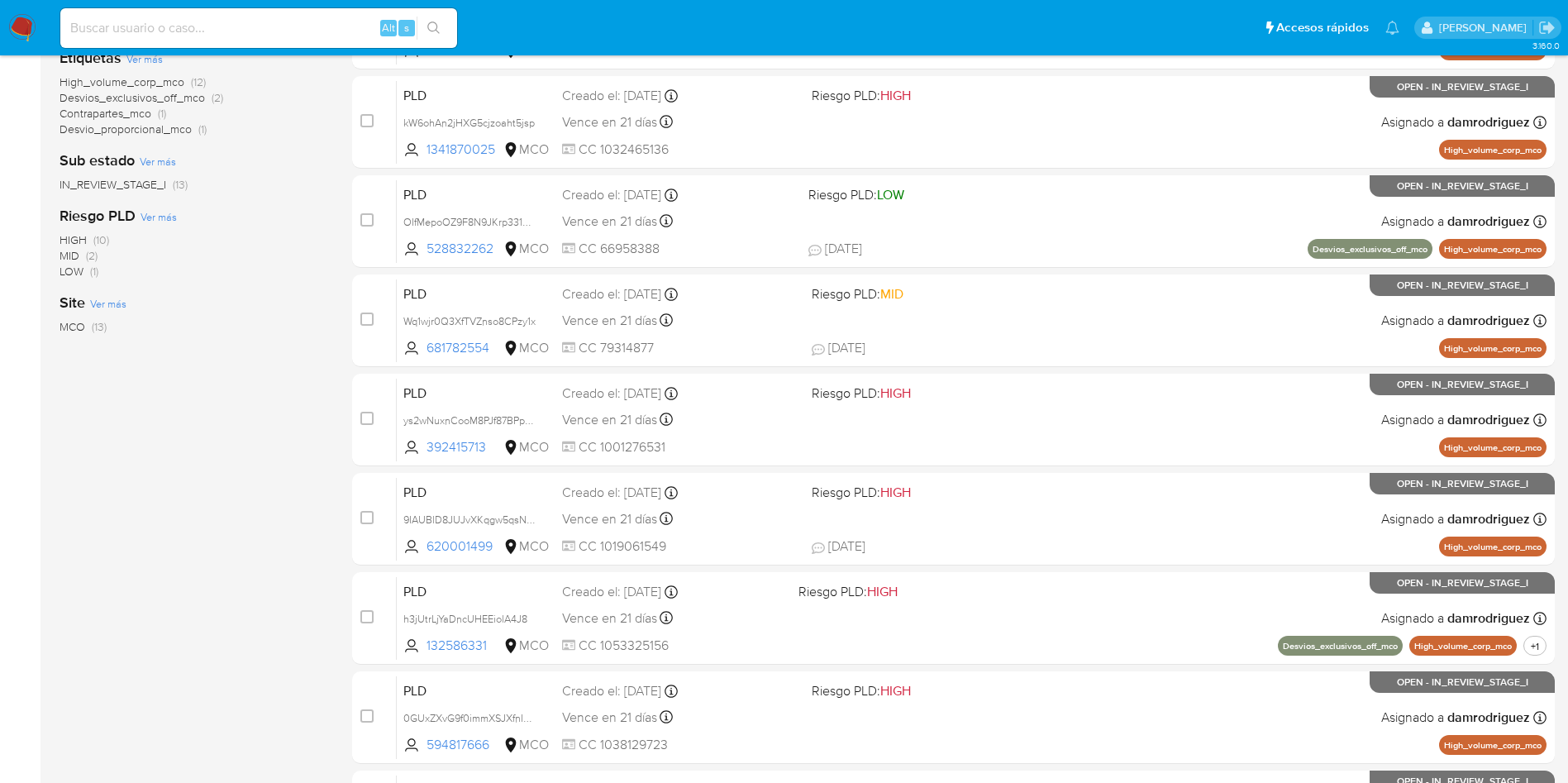
click at [325, 440] on div "1-10 de 13 resultados Borrar filtros damrodriguez OPEN Clasificación Ver más tr…" at bounding box center [807, 370] width 1495 height 1106
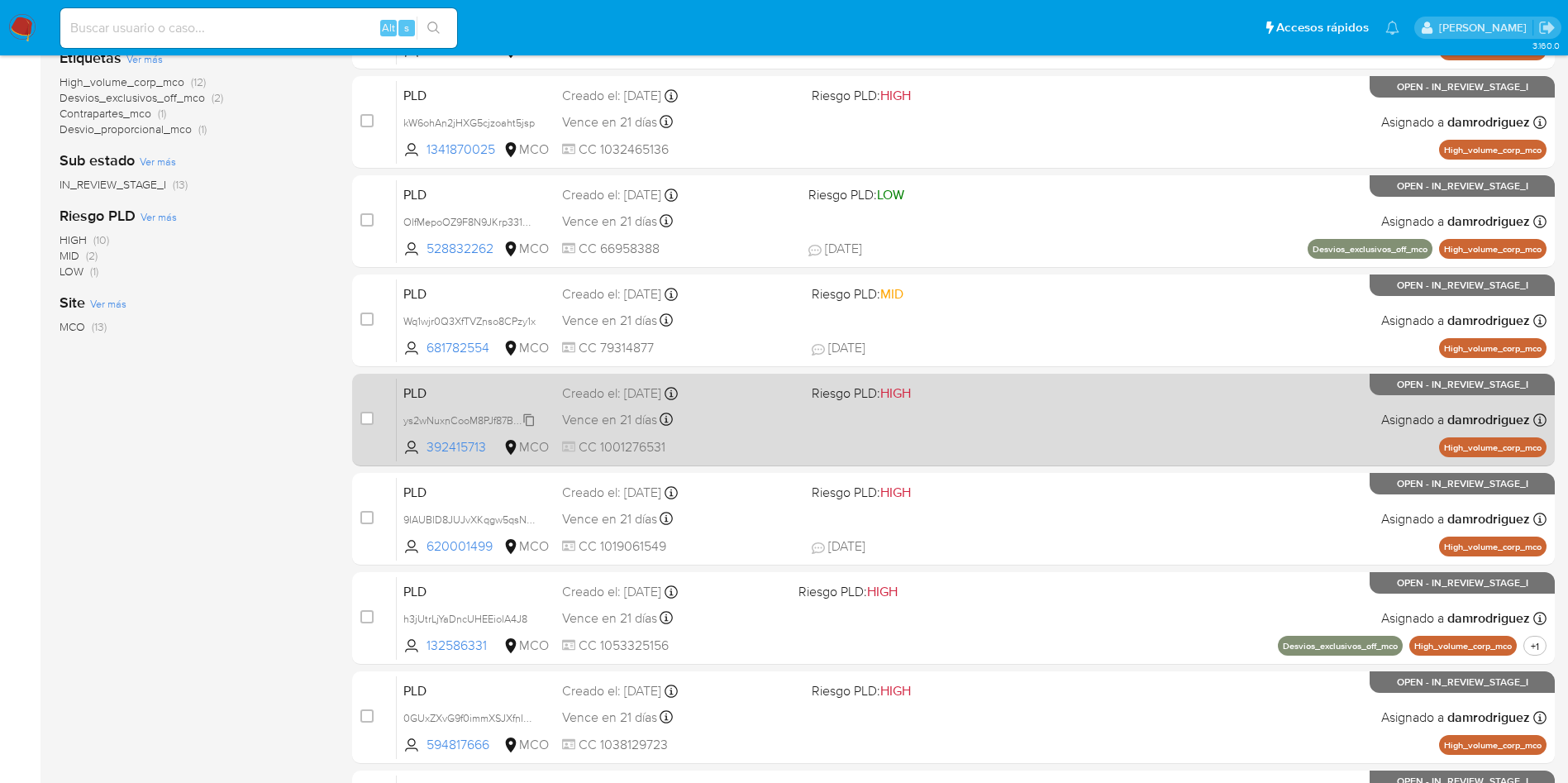
click at [465, 416] on span "ys2wNuxnCooM8PJf87BPpoKu" at bounding box center [473, 419] width 139 height 18
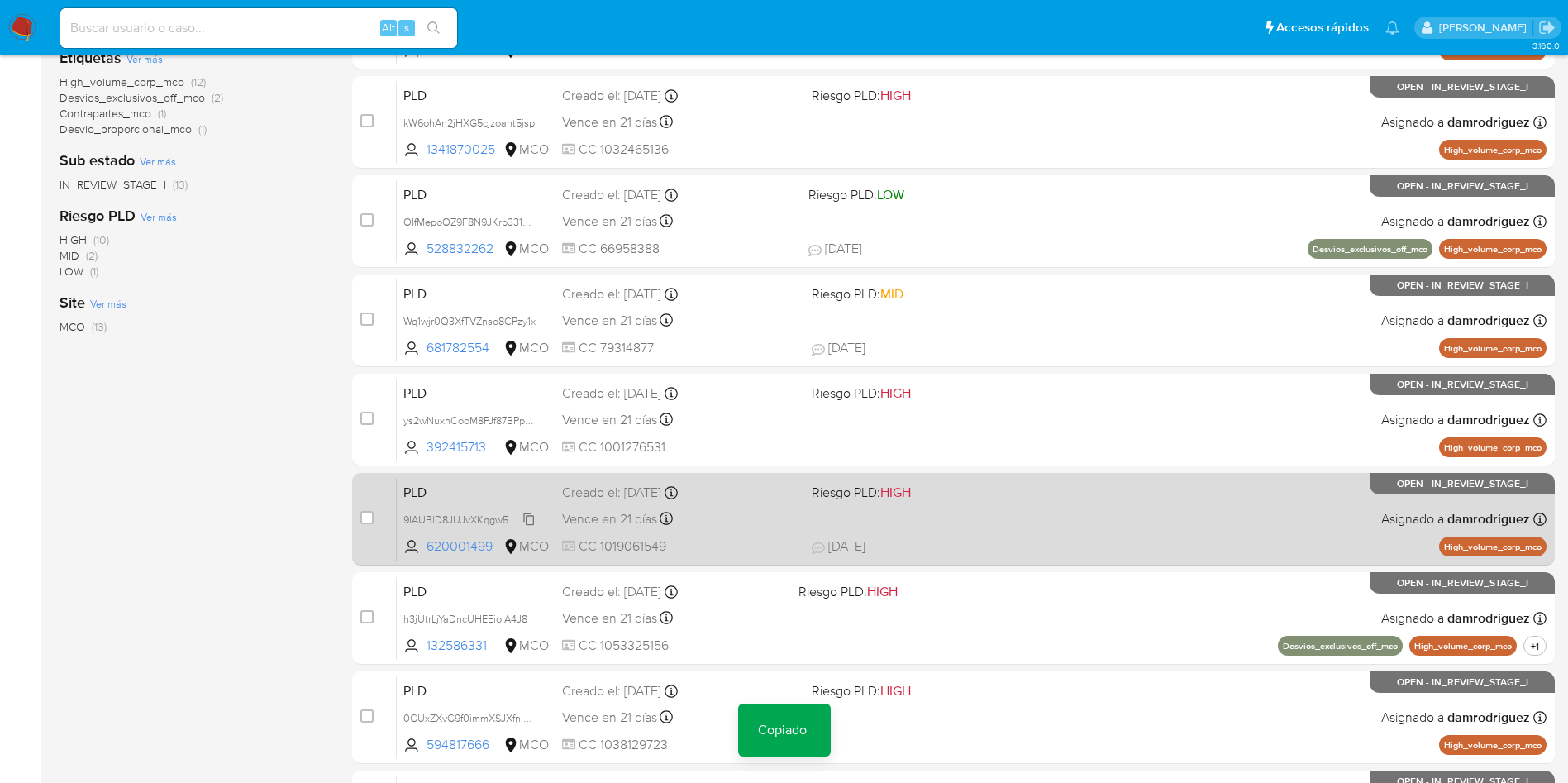
click at [437, 519] on span "9IAUBlD8JUJvXKqgw5qsN0vz" at bounding box center [473, 518] width 139 height 18
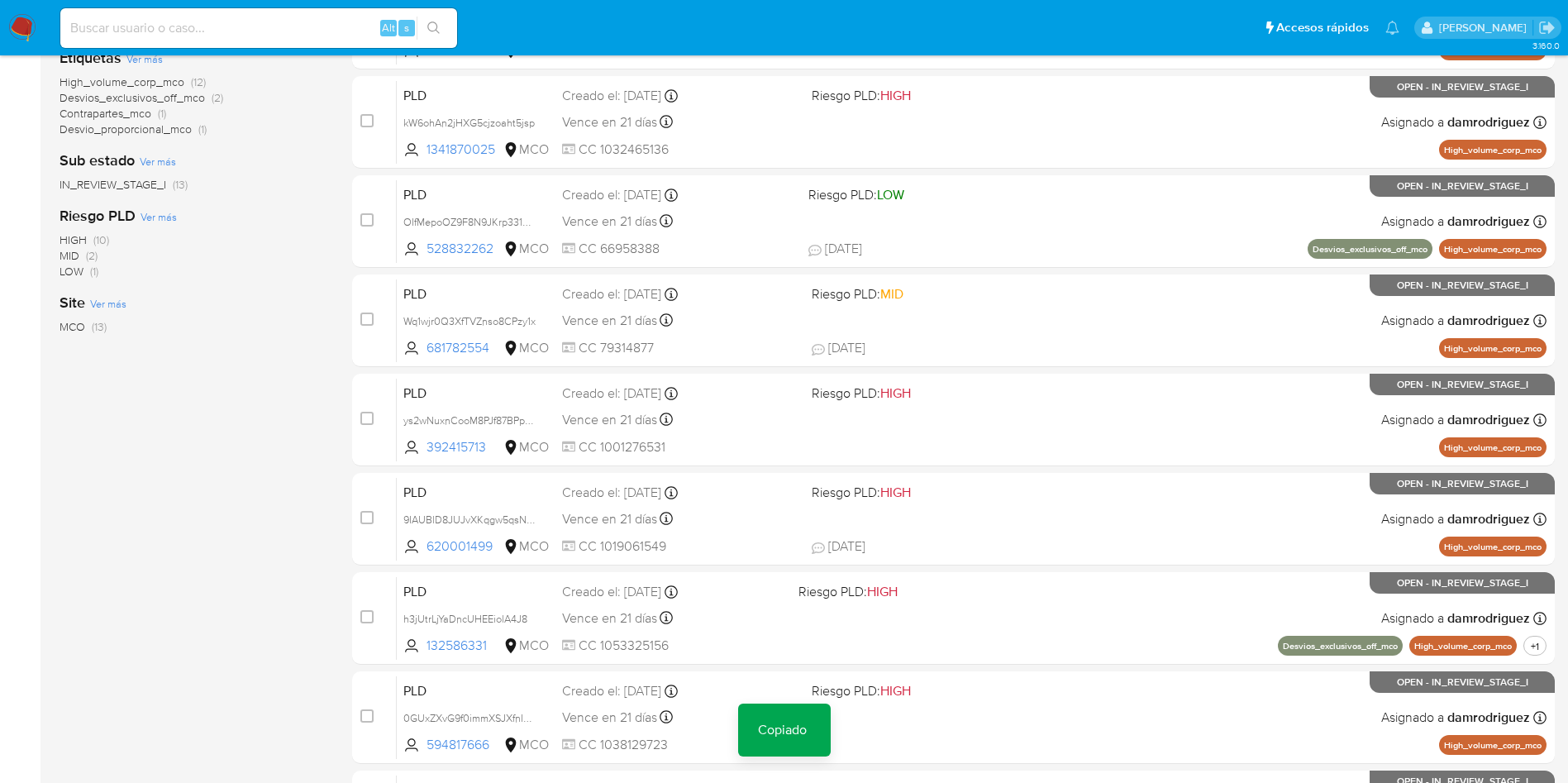
click at [242, 531] on div "1-10 de 13 resultados Borrar filtros damrodriguez OPEN Clasificación Ver más tr…" at bounding box center [192, 370] width 266 height 1106
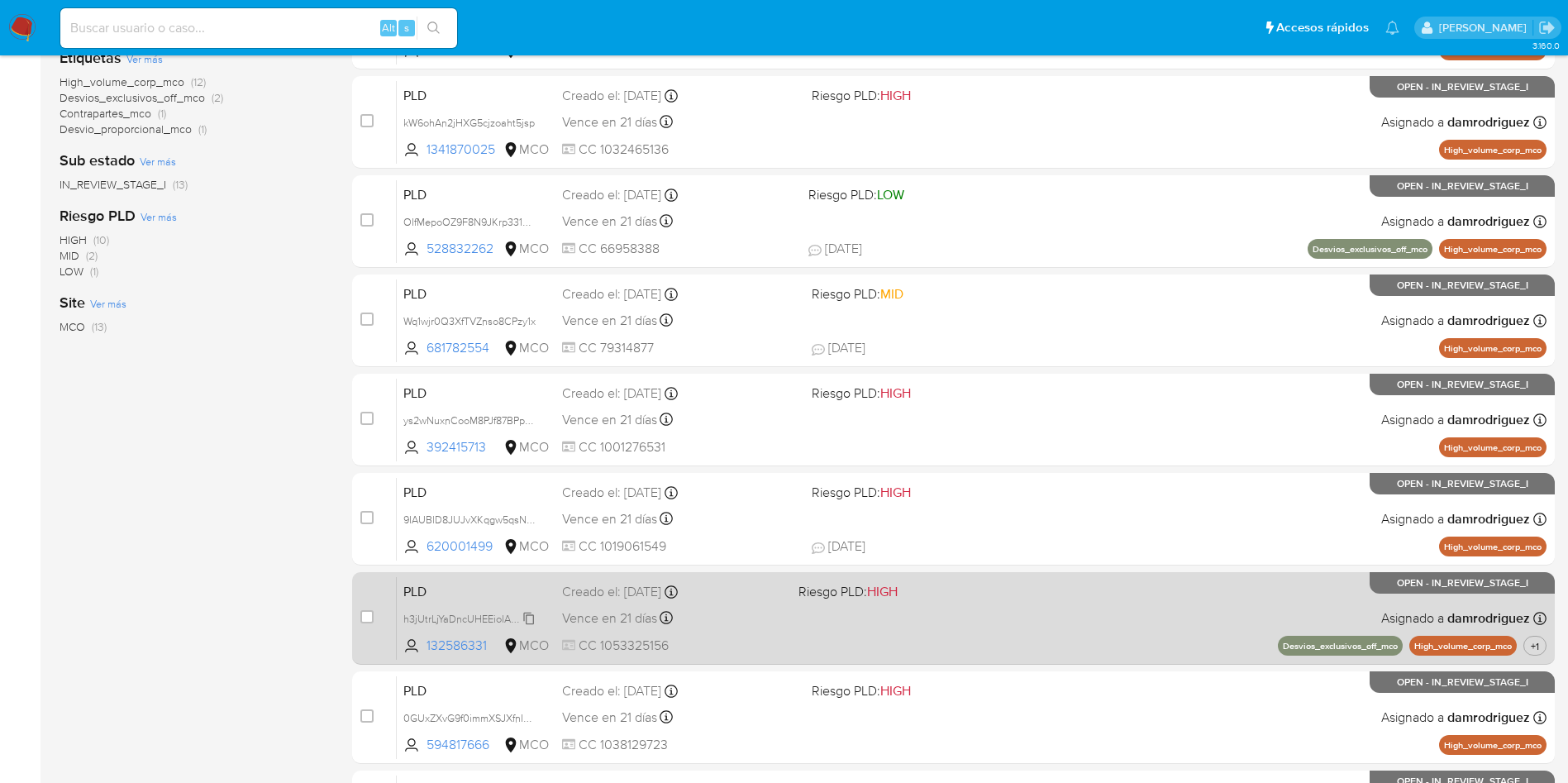
click at [438, 620] on span "h3jUtrLjYaDncUHEEiolA4J8" at bounding box center [465, 617] width 124 height 18
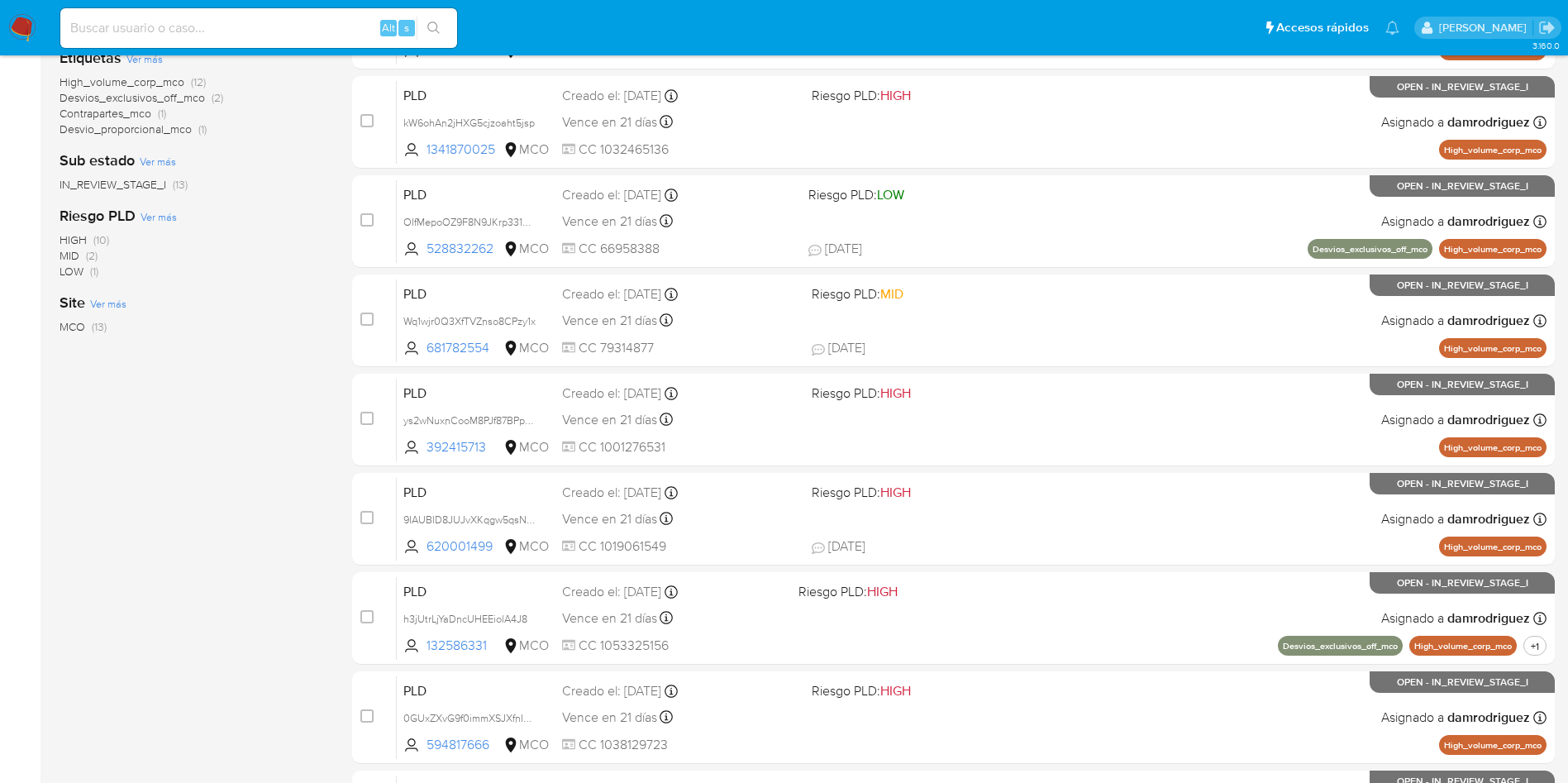
click at [209, 629] on div "1-10 de 13 resultados Borrar filtros damrodriguez OPEN Clasificación Ver más tr…" at bounding box center [192, 370] width 266 height 1106
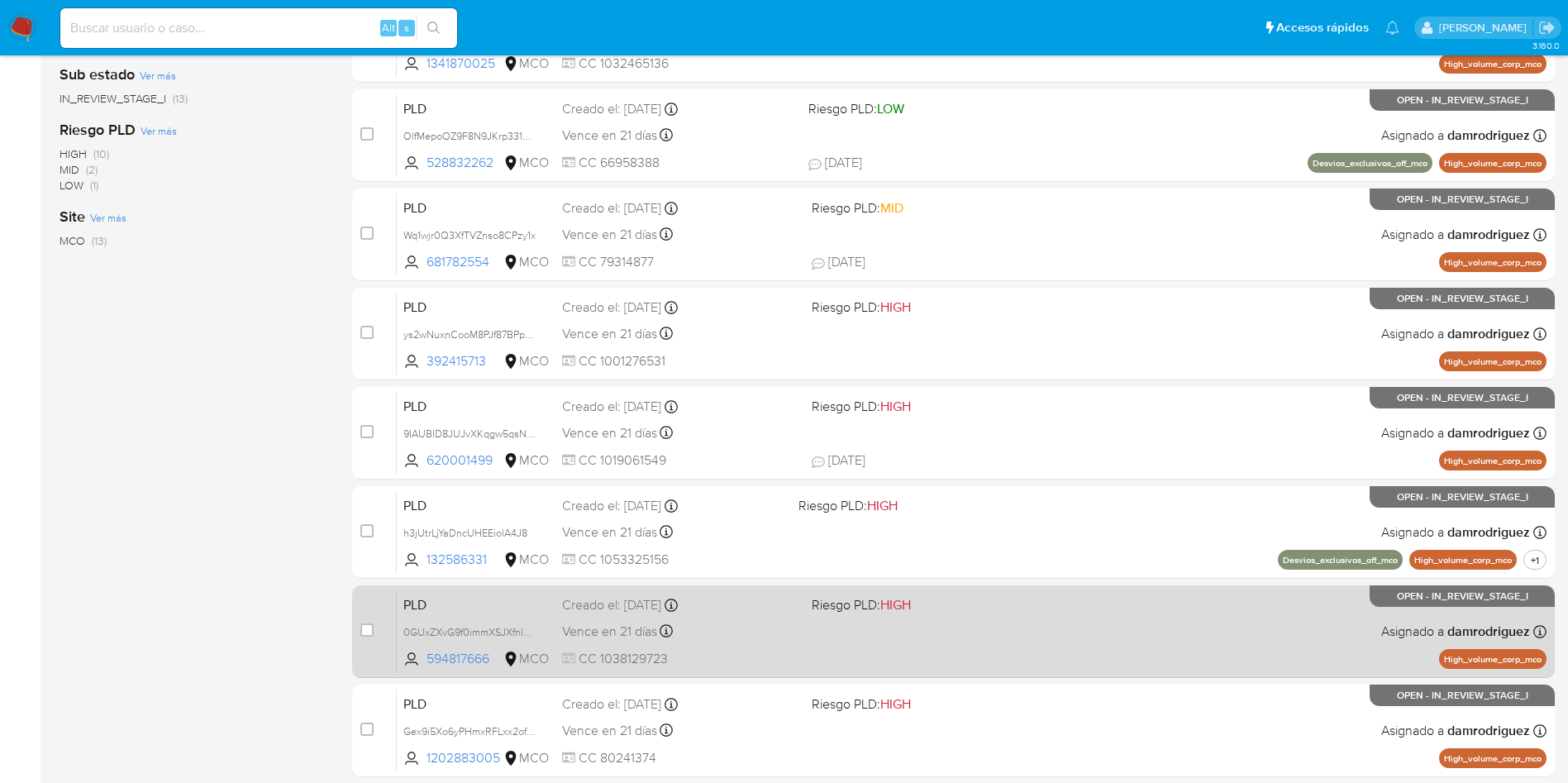
scroll to position [496, 0]
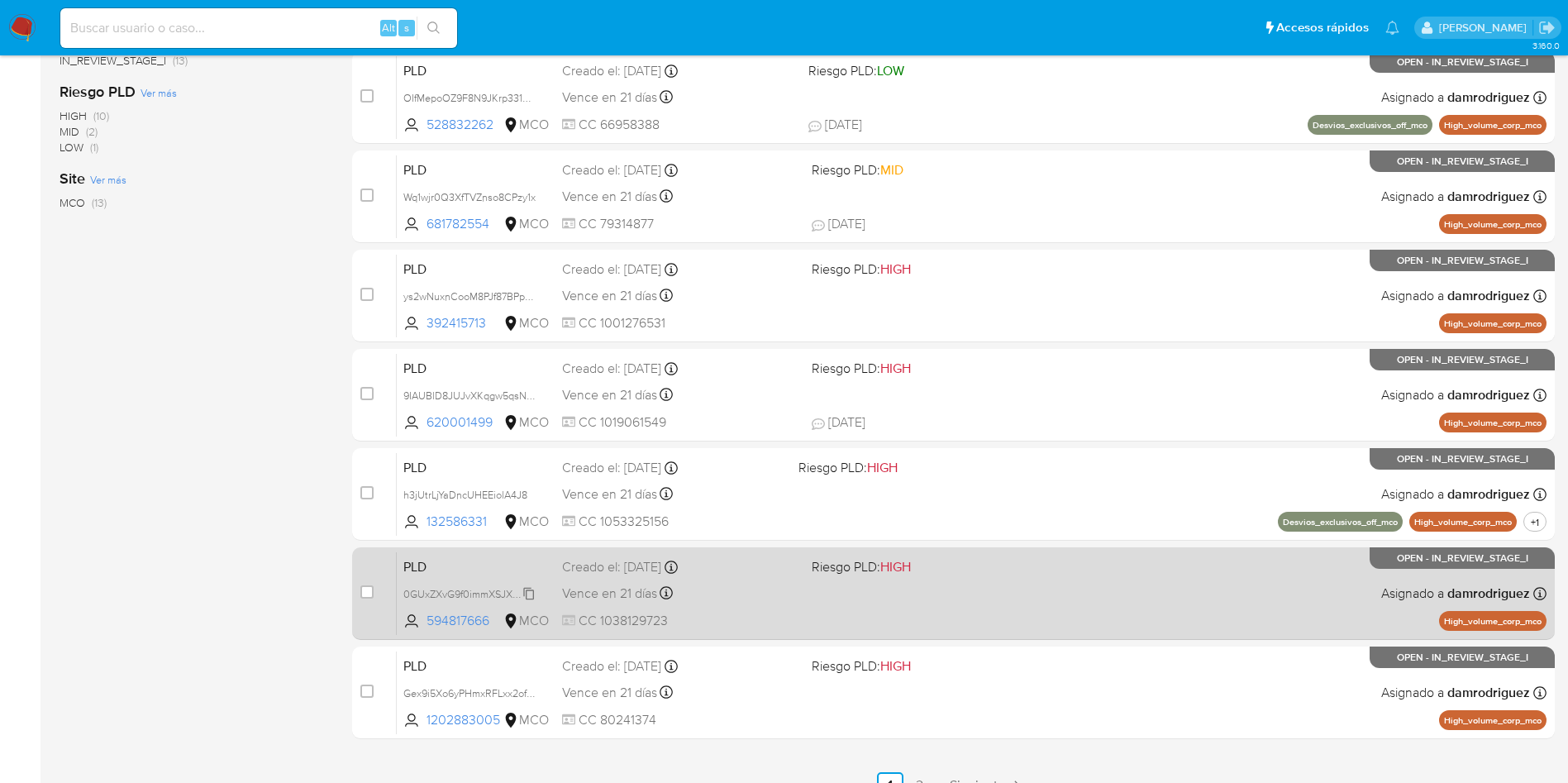
click at [422, 590] on span "0GUxZXvG9f0immXSJXfnIFAd" at bounding box center [472, 593] width 138 height 18
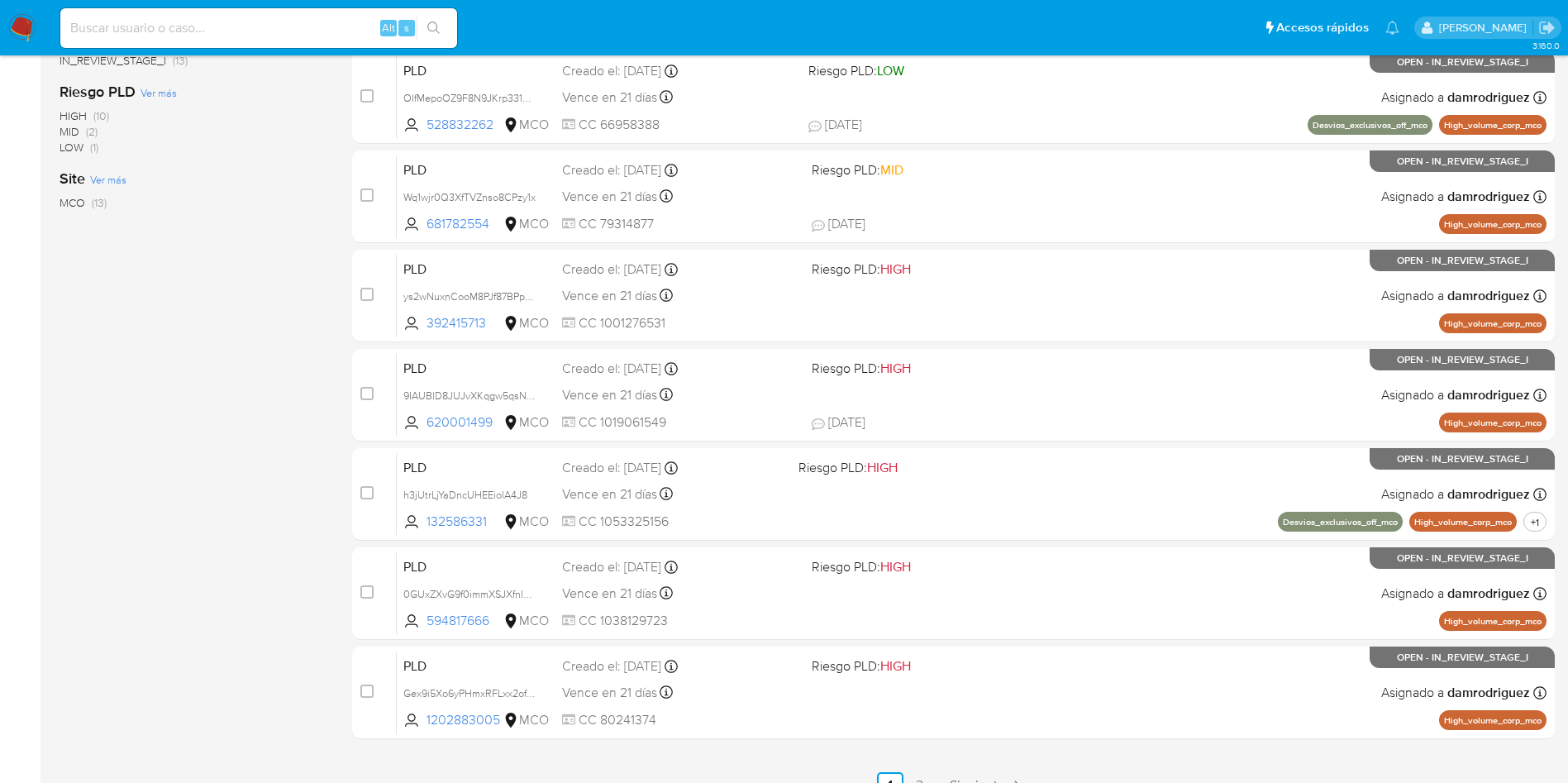
scroll to position [0, 0]
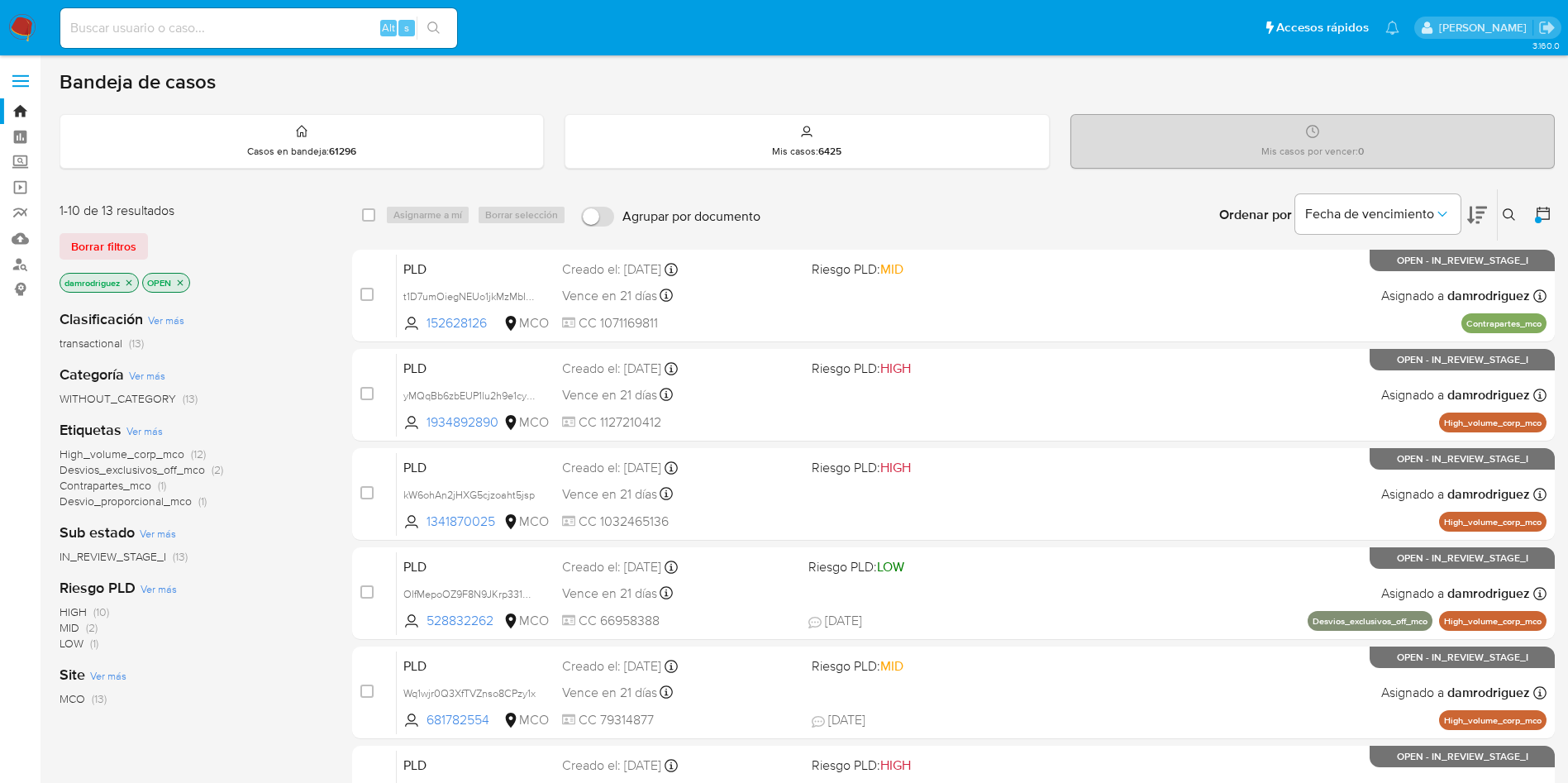
click at [1473, 216] on icon at bounding box center [1477, 214] width 20 height 20
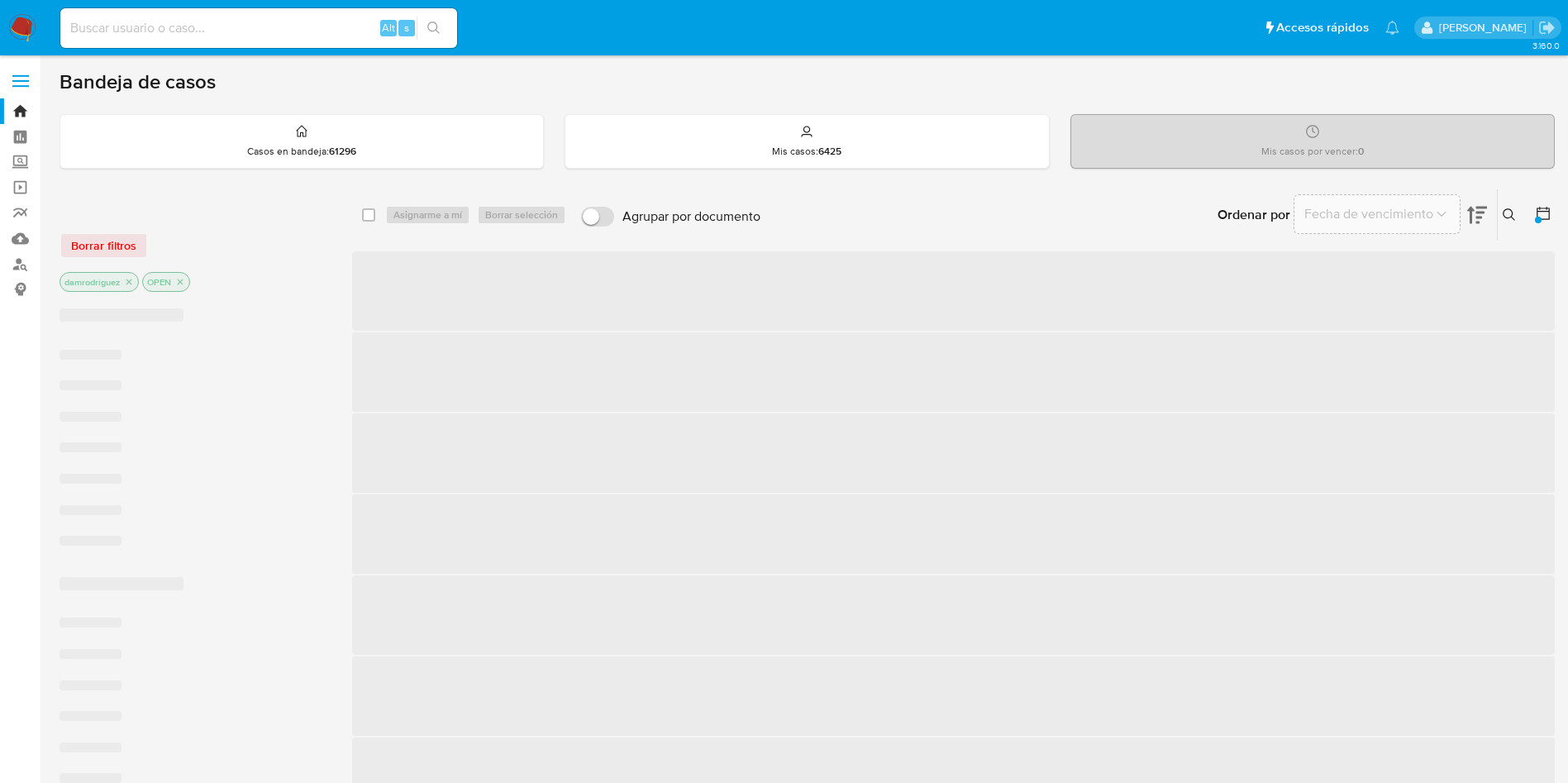
click at [1477, 217] on icon at bounding box center [1477, 215] width 20 height 17
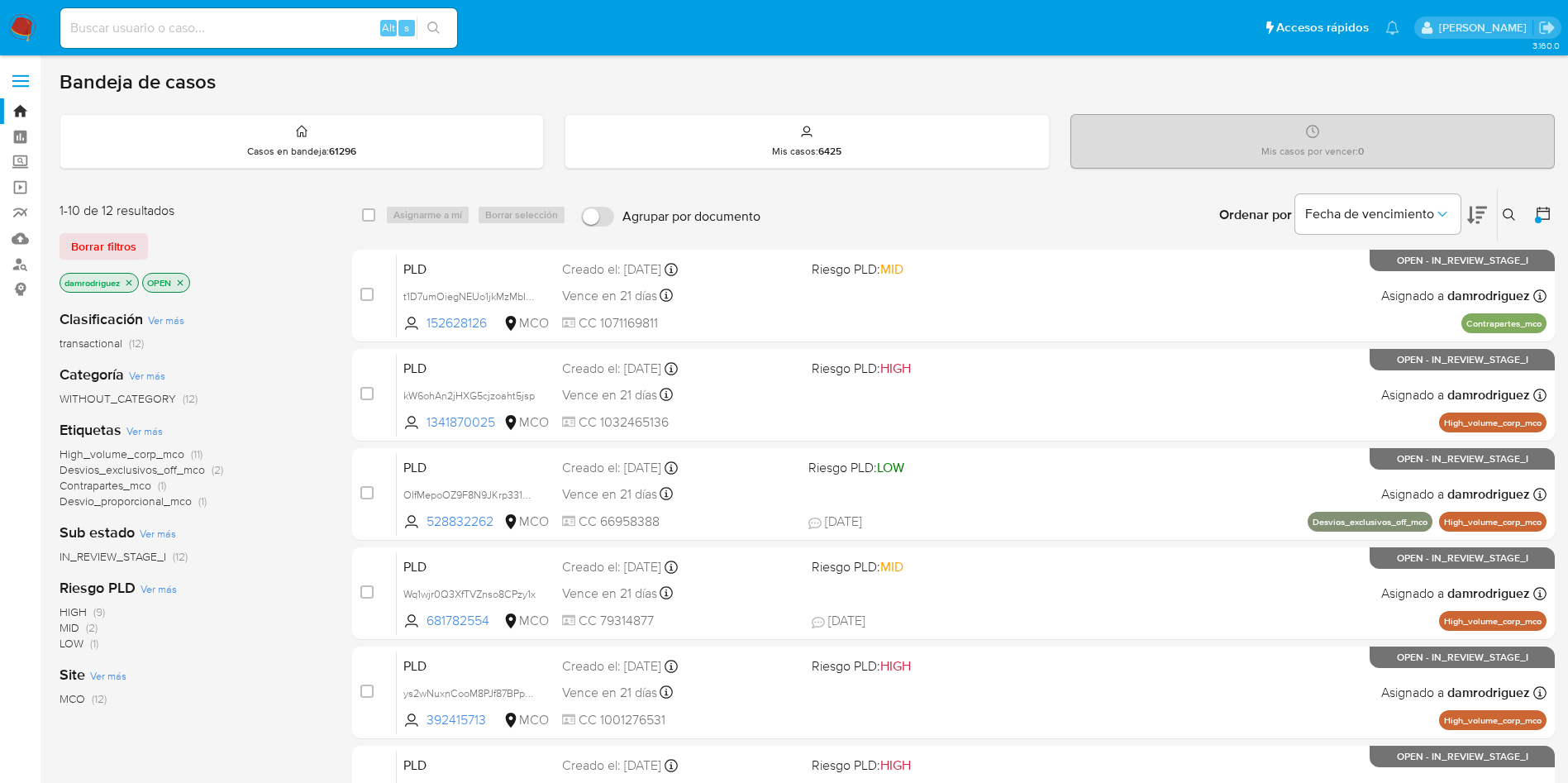
click at [257, 26] on input at bounding box center [258, 28] width 397 height 22
paste input "OIfMepoOZ9F8N9JKrp331XFF"
type input "OIfMepoOZ9F8N9JKrp331XFF"
click at [292, 308] on div "Clasificación Ver más transactional (12) Categoría Ver más WITHOUT_CATEGORY (12…" at bounding box center [192, 577] width 266 height 562
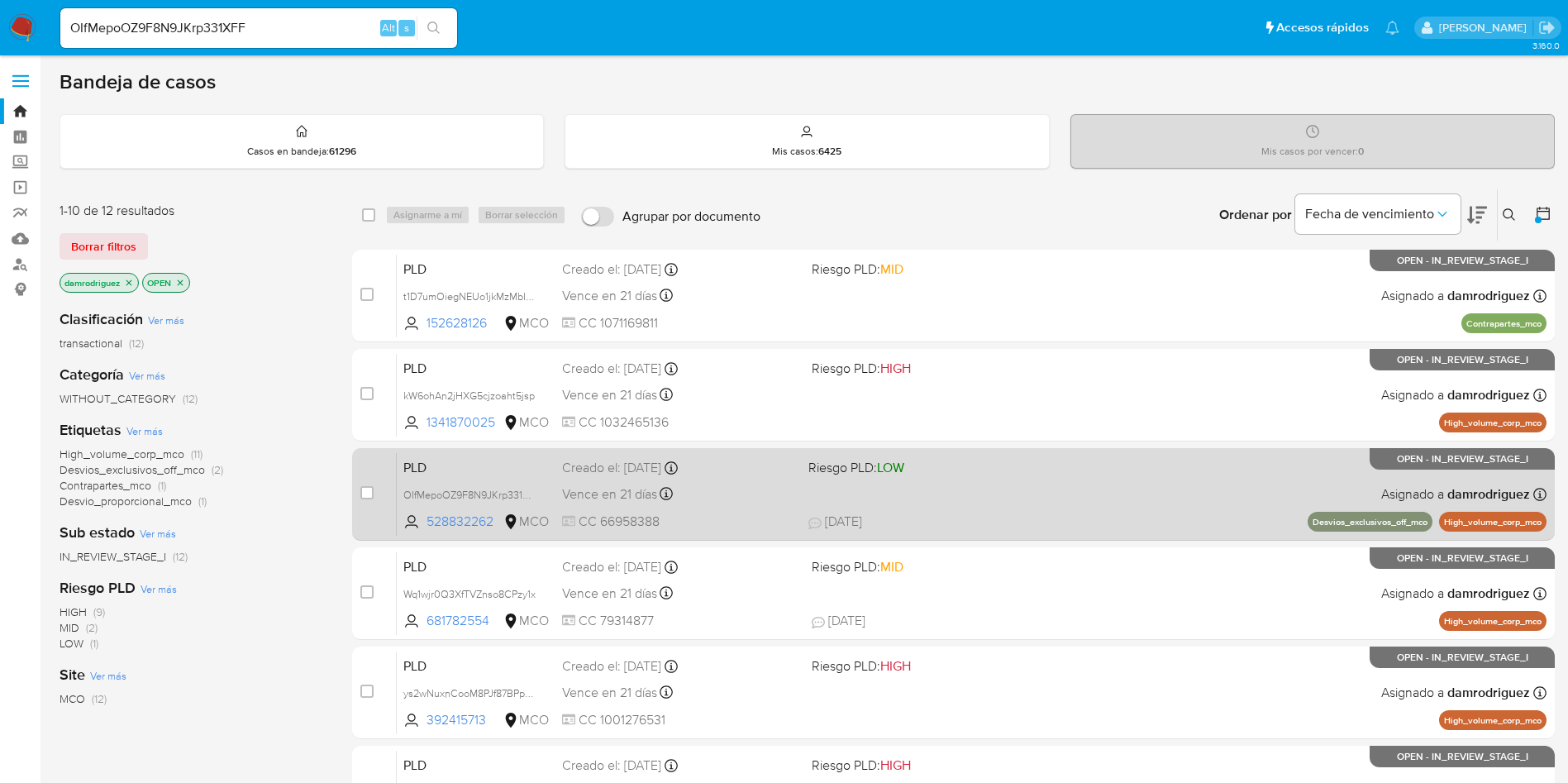
click at [442, 464] on span "PLD" at bounding box center [475, 466] width 146 height 22
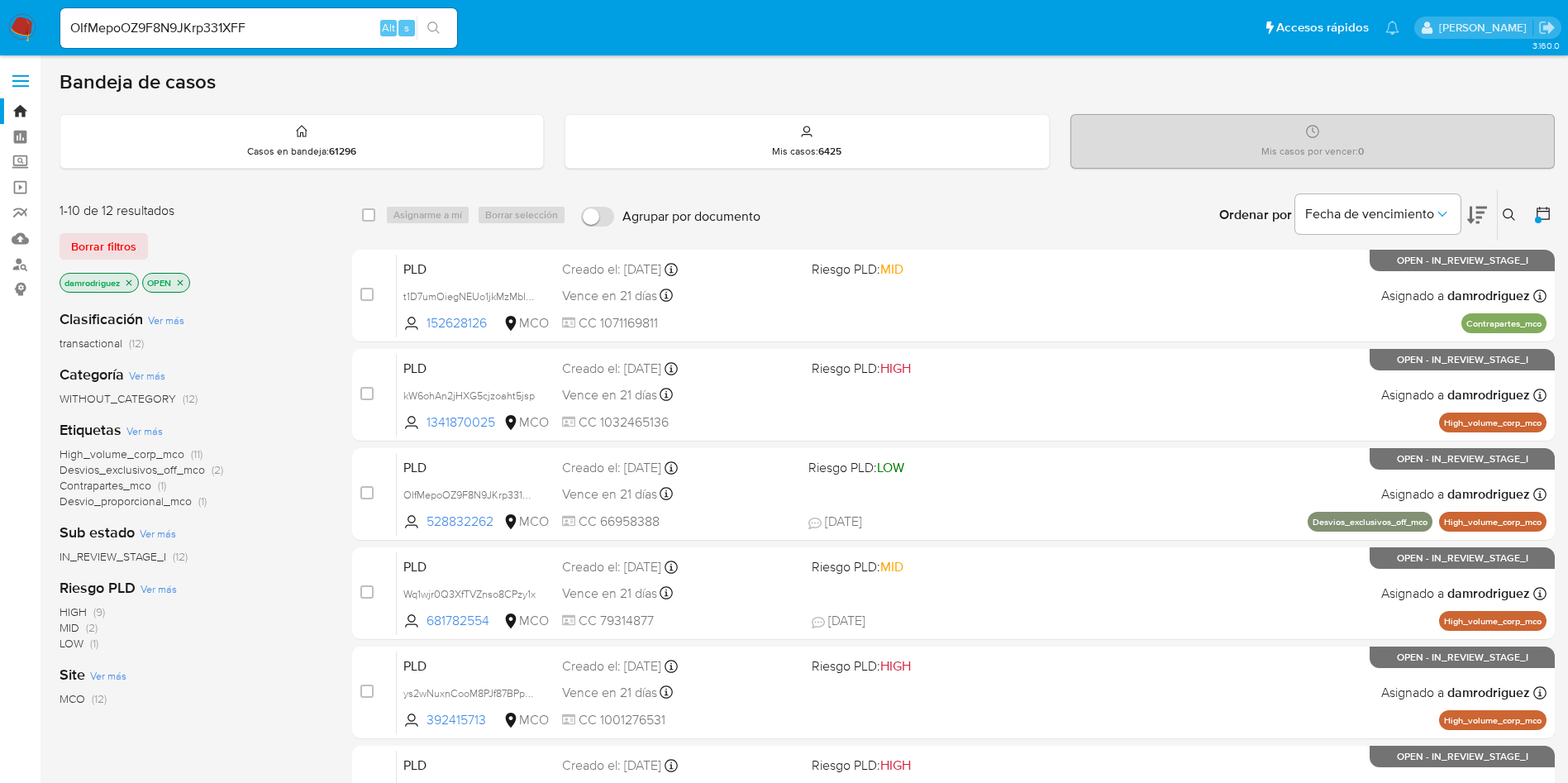
click at [257, 277] on div "damrodriguez OPEN" at bounding box center [191, 284] width 264 height 23
click at [294, 29] on input "OIfMepoOZ9F8N9JKrp331XFF" at bounding box center [258, 28] width 397 height 22
click at [1481, 214] on icon at bounding box center [1477, 214] width 20 height 20
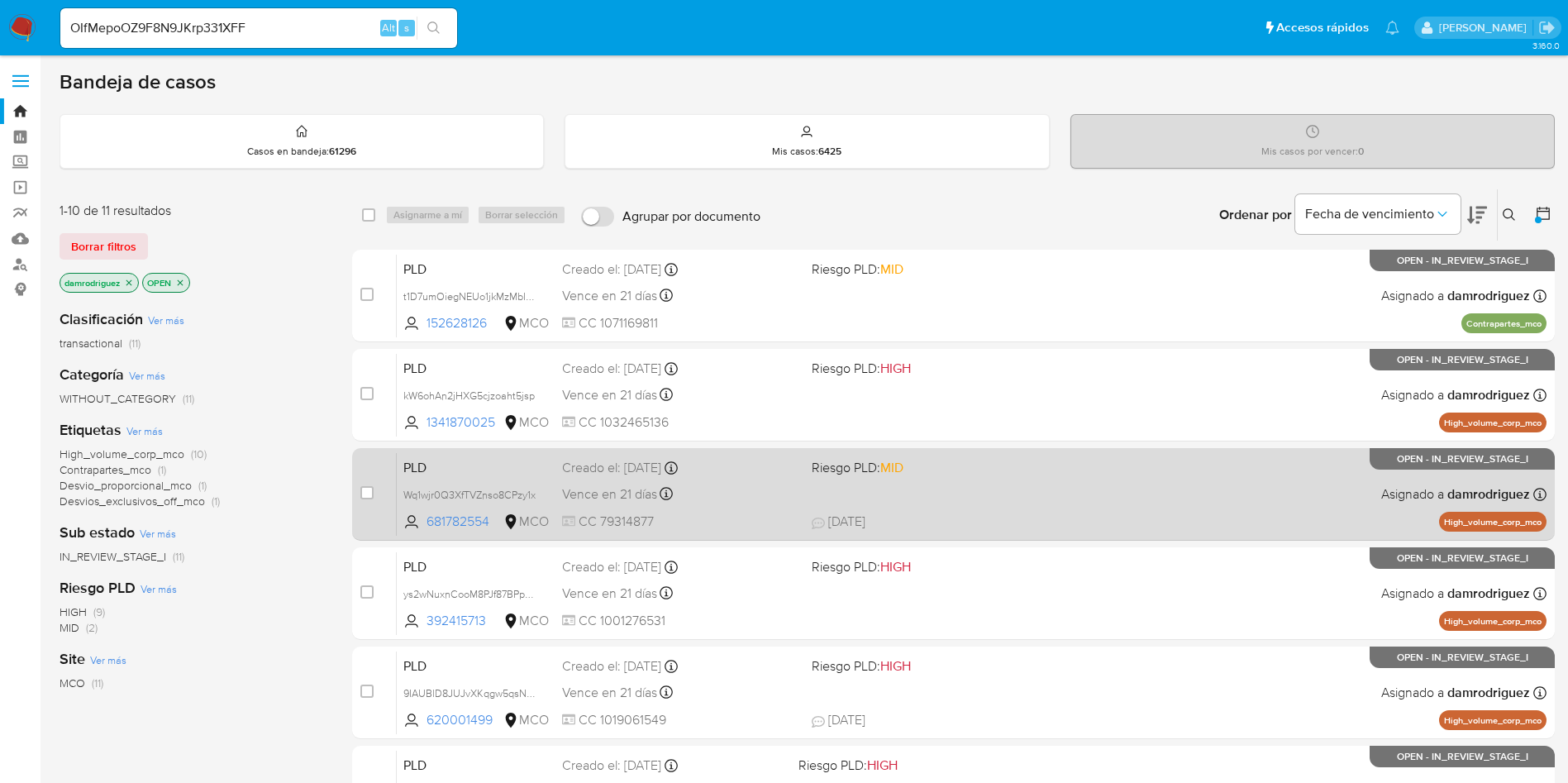
click at [421, 466] on span "PLD" at bounding box center [475, 466] width 146 height 22
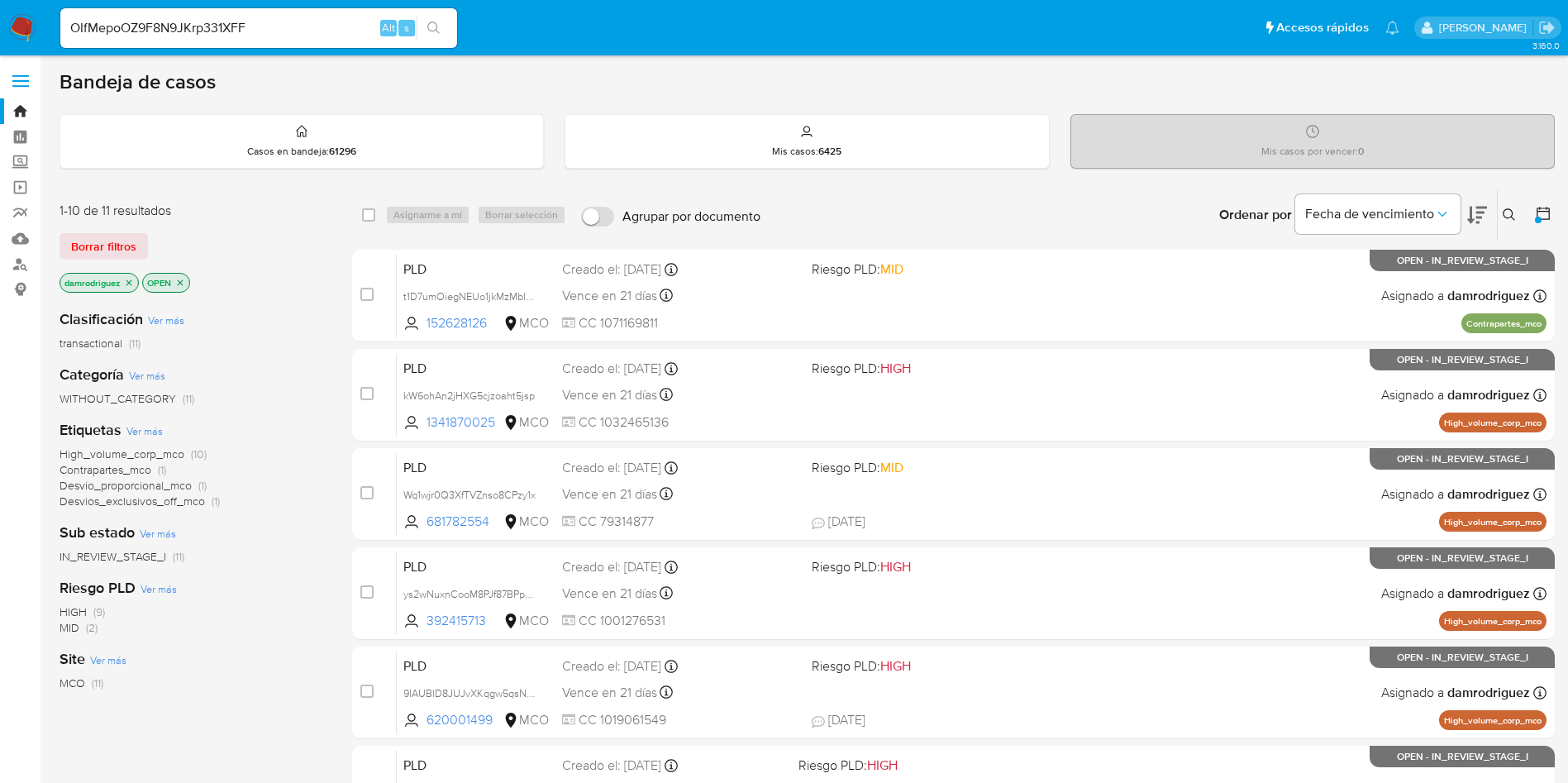
click at [1484, 216] on icon at bounding box center [1477, 214] width 20 height 20
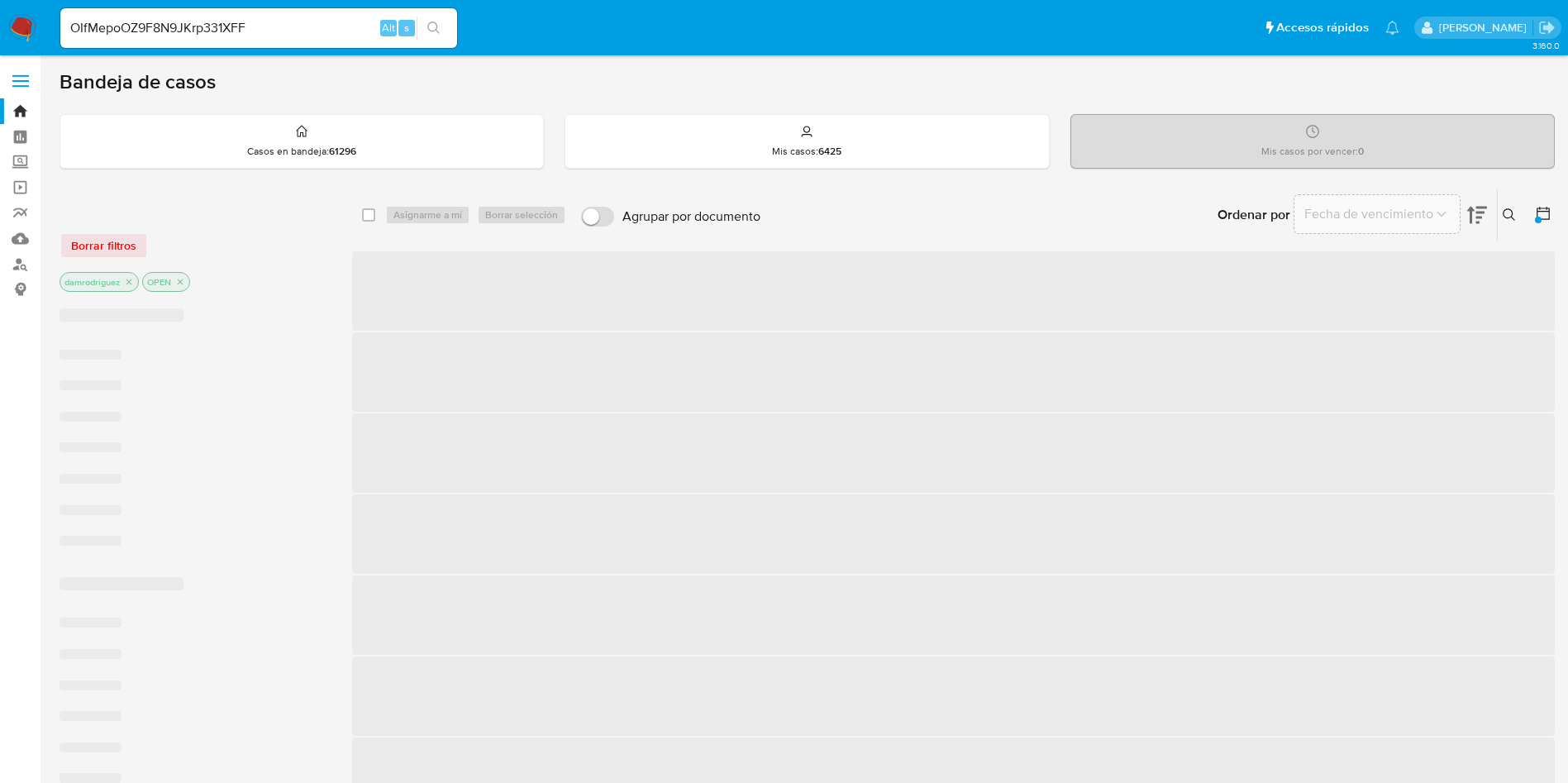
click at [1476, 212] on icon at bounding box center [1477, 215] width 20 height 17
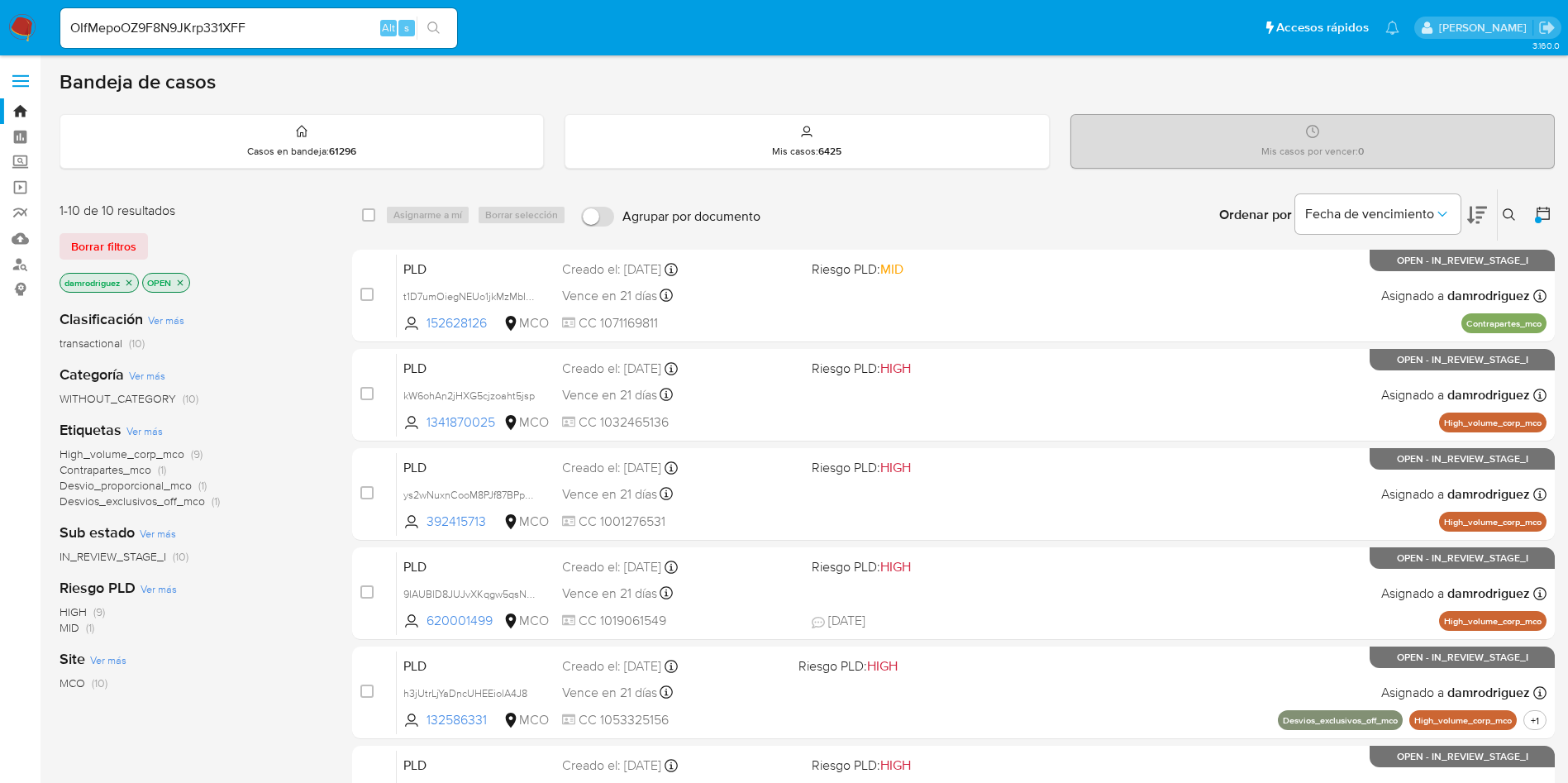
drag, startPoint x: 293, startPoint y: 231, endPoint x: 307, endPoint y: 228, distance: 14.3
click at [293, 231] on div "1-10 de 10 resultados Borrar filtros damrodriguez OPEN" at bounding box center [191, 248] width 264 height 94
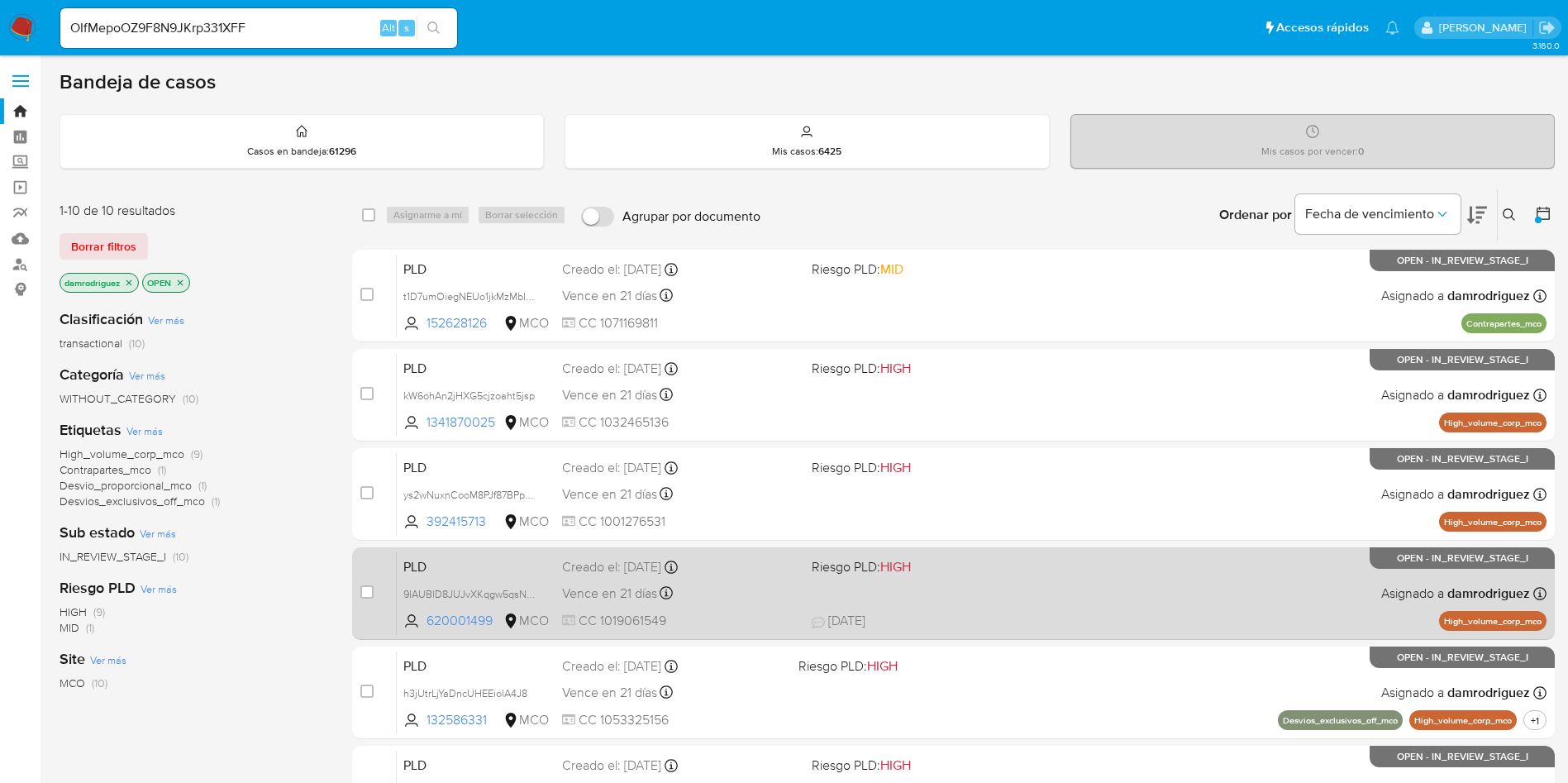
click at [434, 566] on span "PLD" at bounding box center [475, 565] width 146 height 22
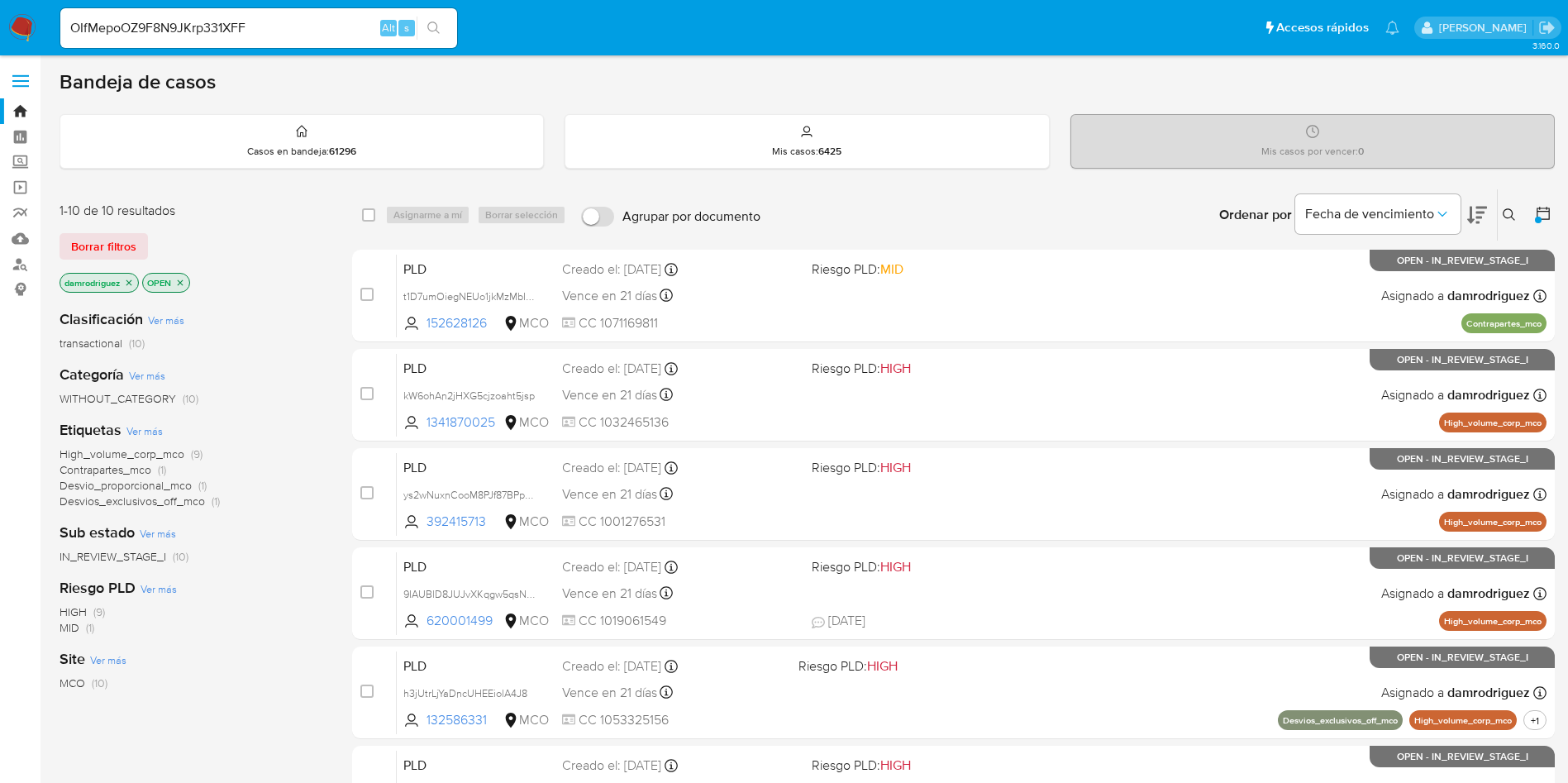
click at [332, 353] on div "1-10 de 10 resultados Borrar filtros damrodriguez OPEN Clasificación Ver más tr…" at bounding box center [807, 742] width 1495 height 1106
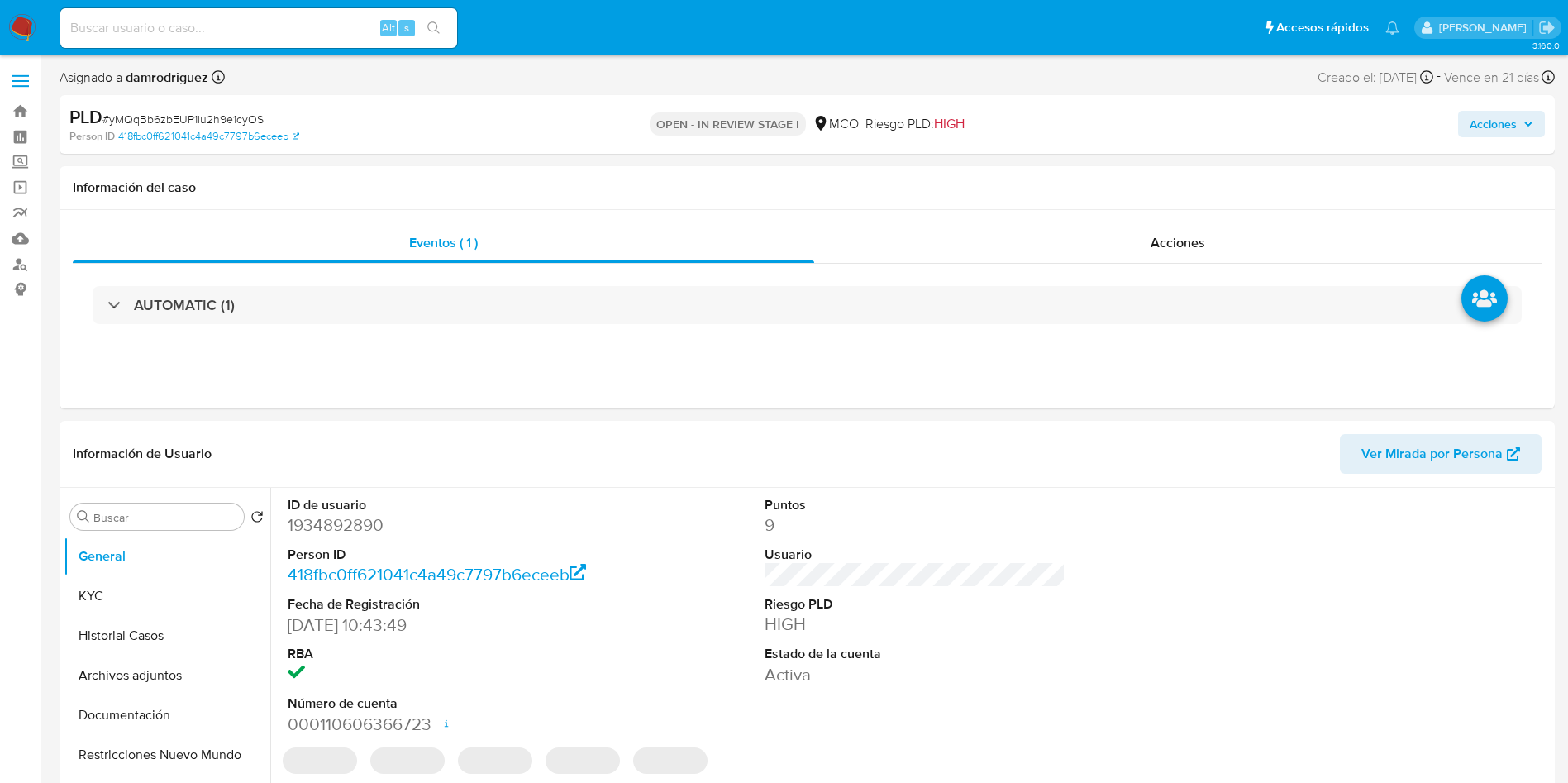
select select "10"
click at [665, 517] on div "ID de usuario 1934892890 Person ID 418fbc0ff621041c4a49c7797b6eceeb Fecha de Re…" at bounding box center [914, 616] width 1271 height 257
click at [331, 528] on dd "1934892890" at bounding box center [438, 525] width 301 height 23
copy dd "1934892890"
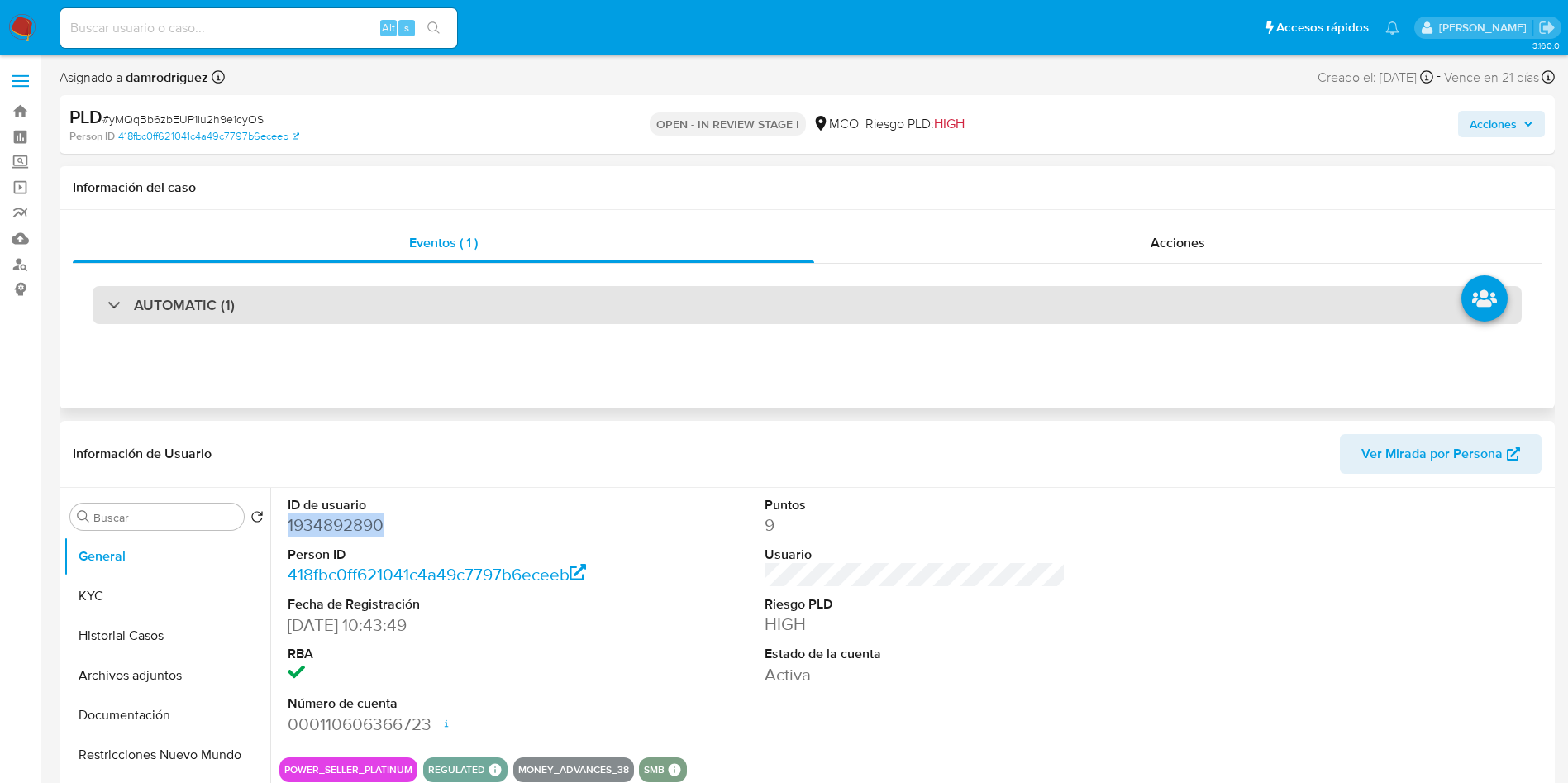
copy dd "1934892890"
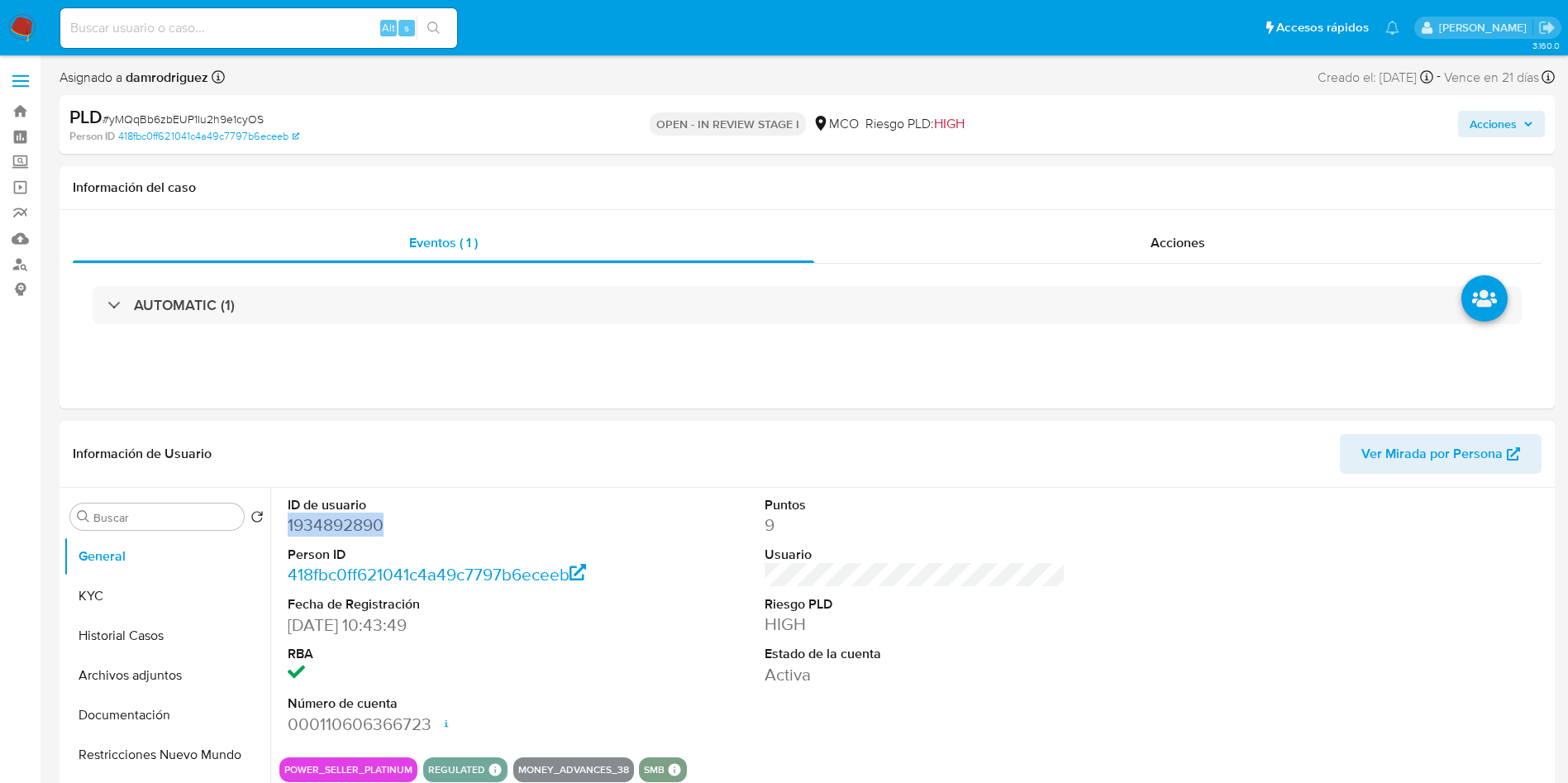
click at [306, 522] on dd "1934892890" at bounding box center [438, 525] width 301 height 23
click at [143, 642] on button "Historial Casos" at bounding box center [160, 636] width 194 height 40
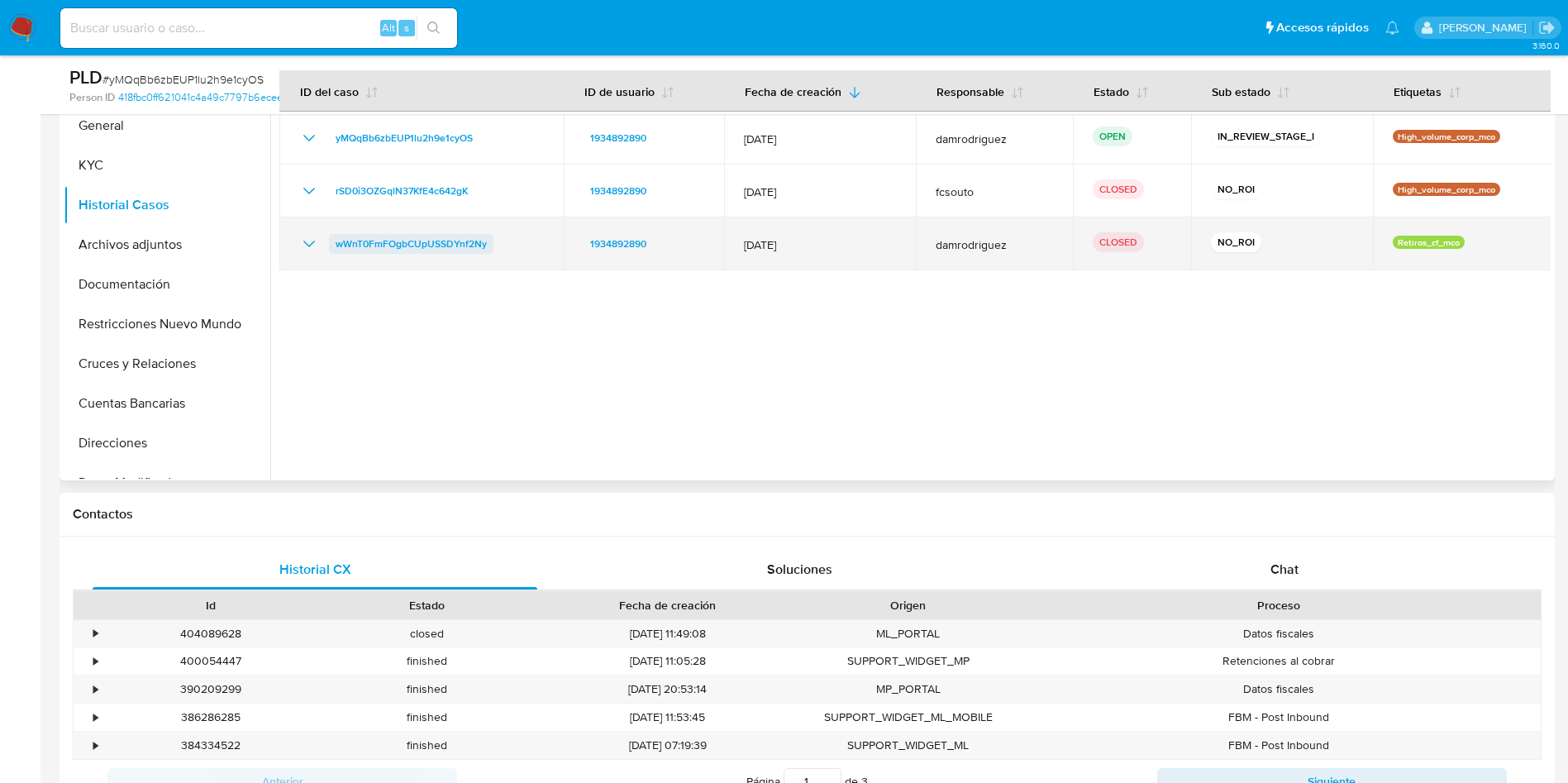
scroll to position [248, 0]
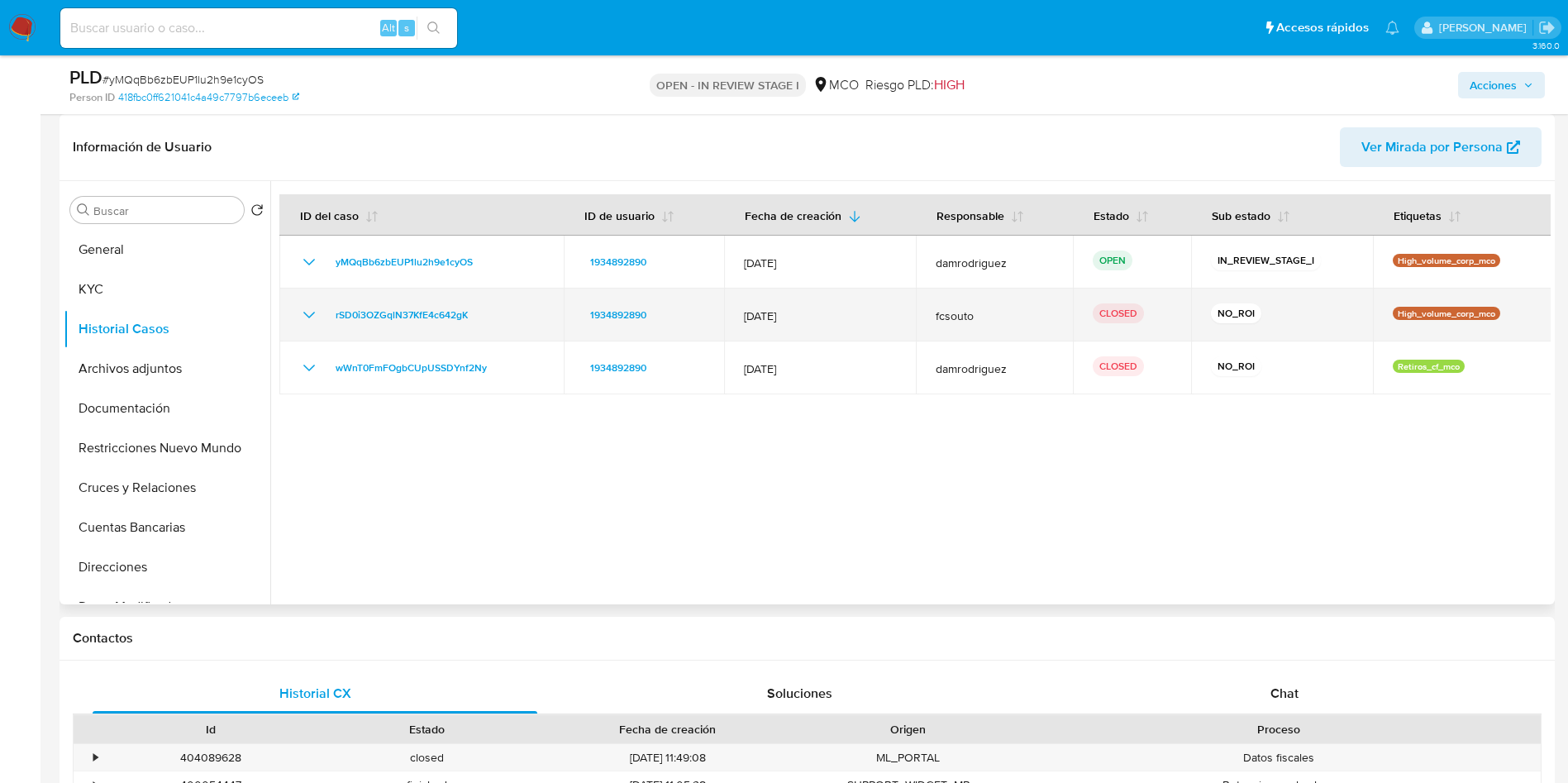
click at [307, 316] on icon "Mostrar/Ocultar" at bounding box center [308, 315] width 11 height 7
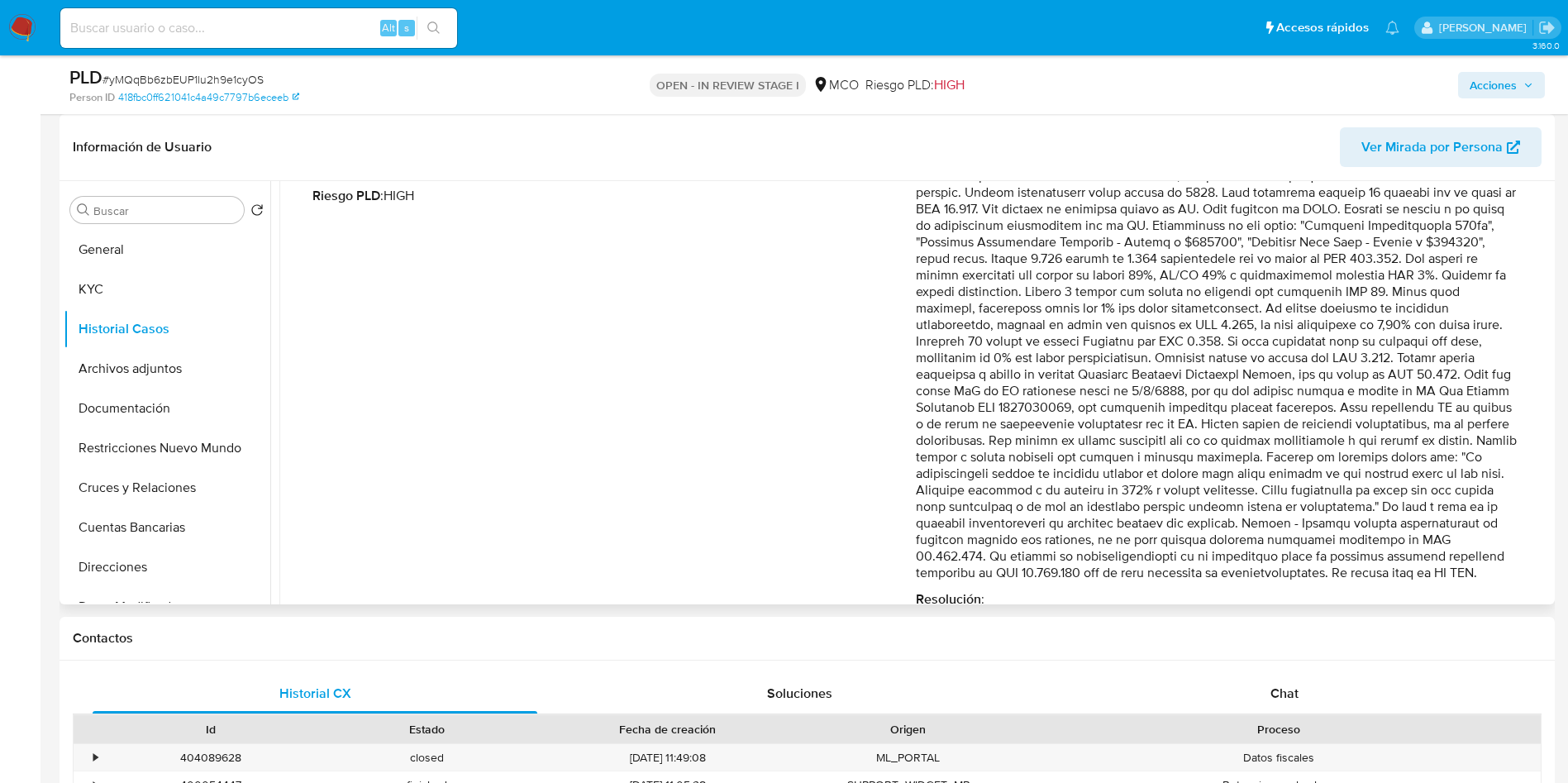
drag, startPoint x: 1341, startPoint y: 525, endPoint x: 1331, endPoint y: 570, distance: 46.1
click at [1331, 570] on p "Comentario :" at bounding box center [1217, 357] width 604 height 446
click at [121, 522] on button "Cuentas Bancarias" at bounding box center [160, 527] width 194 height 40
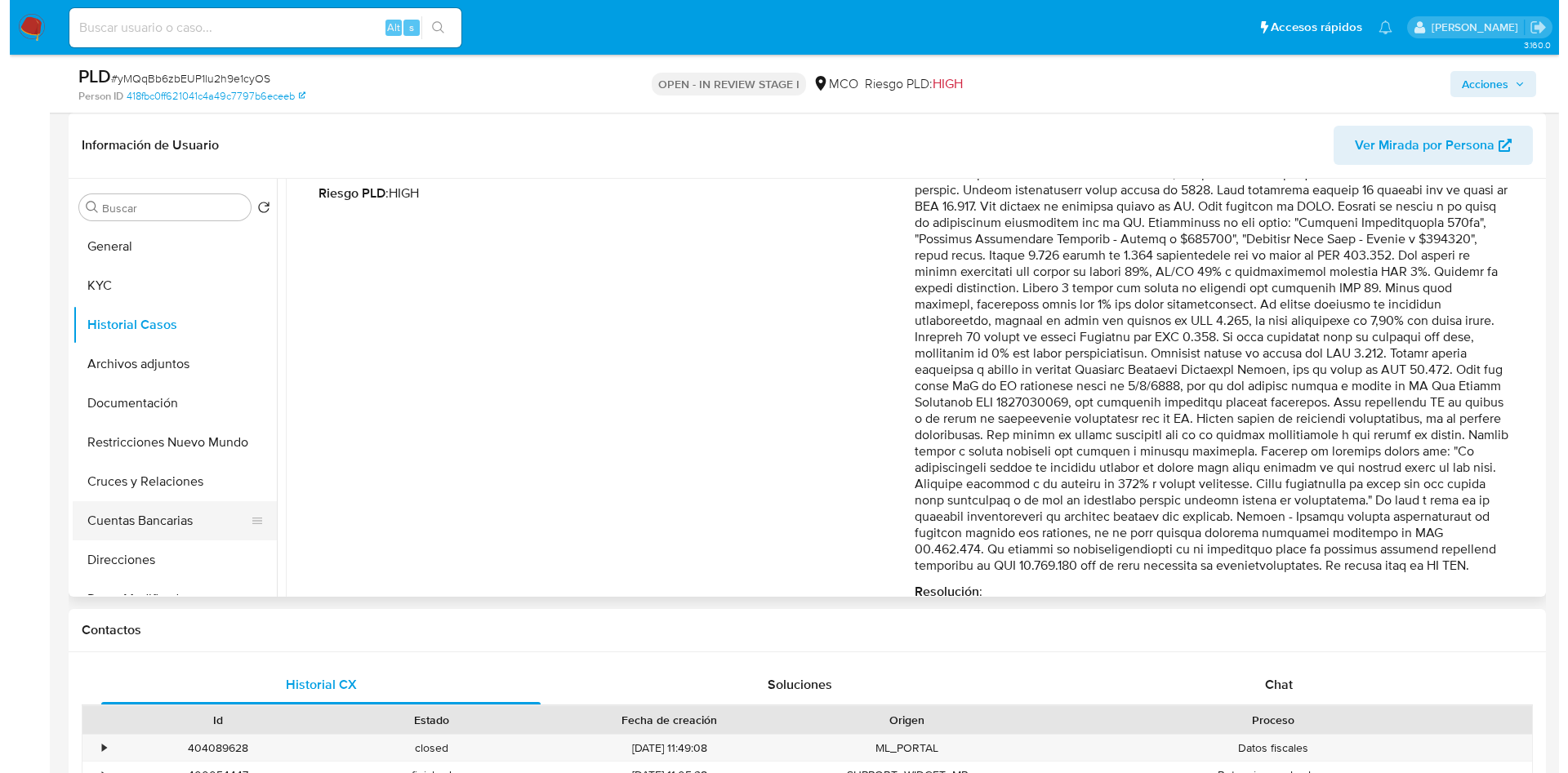
scroll to position [0, 0]
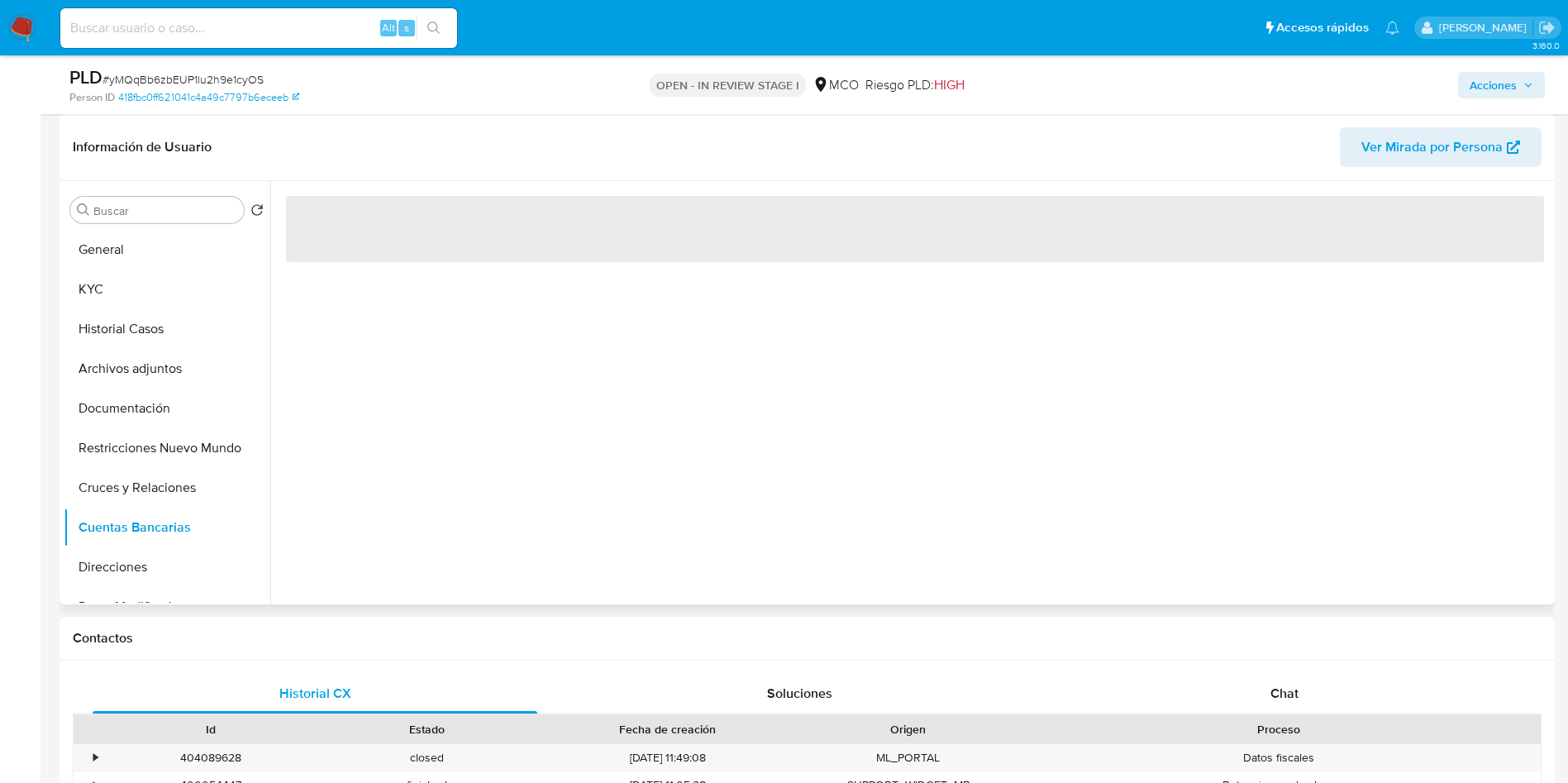
click at [399, 158] on header "Información de Usuario Ver Mirada por Persona" at bounding box center [807, 147] width 1469 height 40
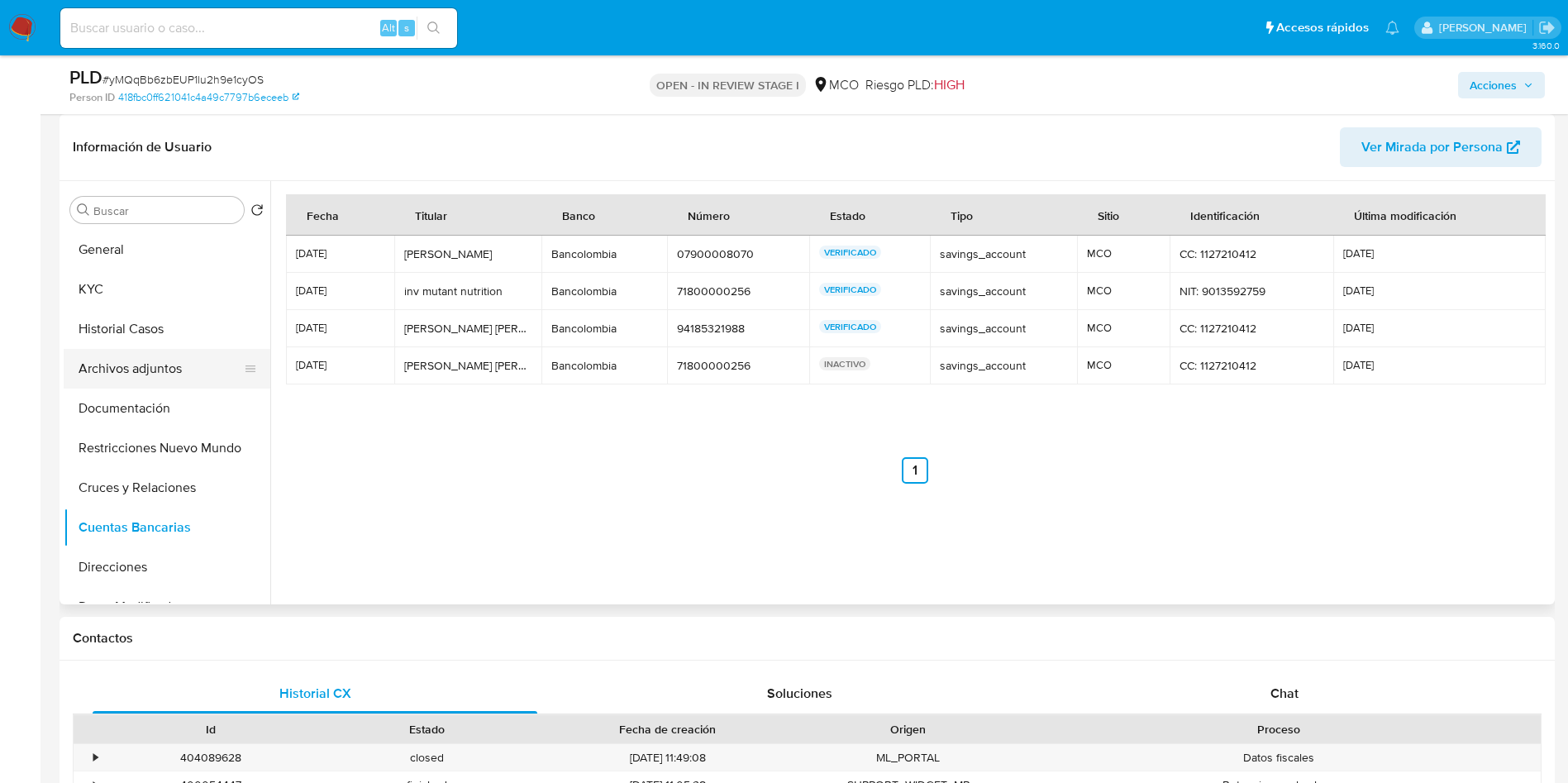
click at [115, 362] on button "Archivos adjuntos" at bounding box center [160, 369] width 194 height 40
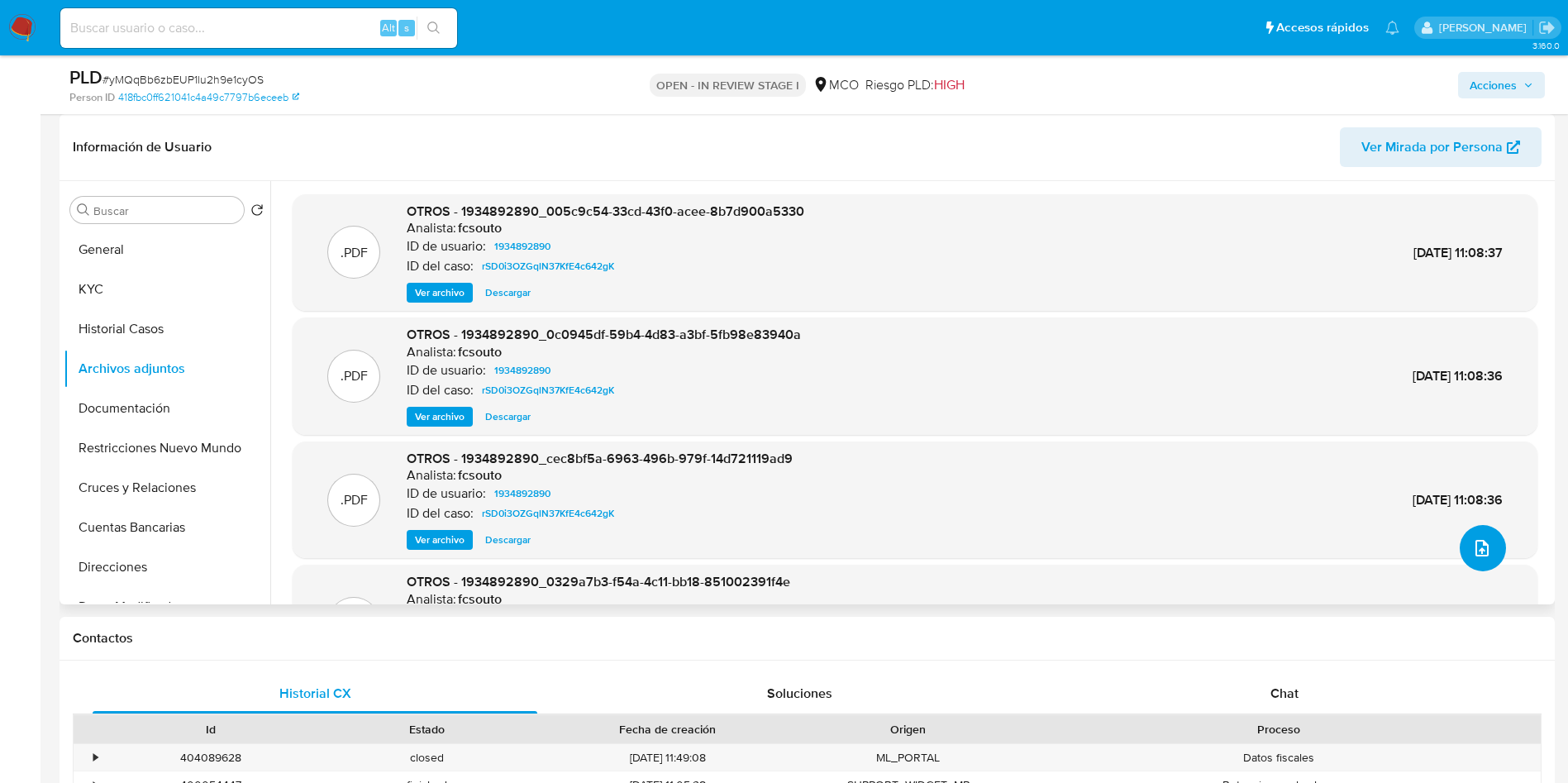
click at [1477, 554] on icon "upload-file" at bounding box center [1481, 548] width 20 height 20
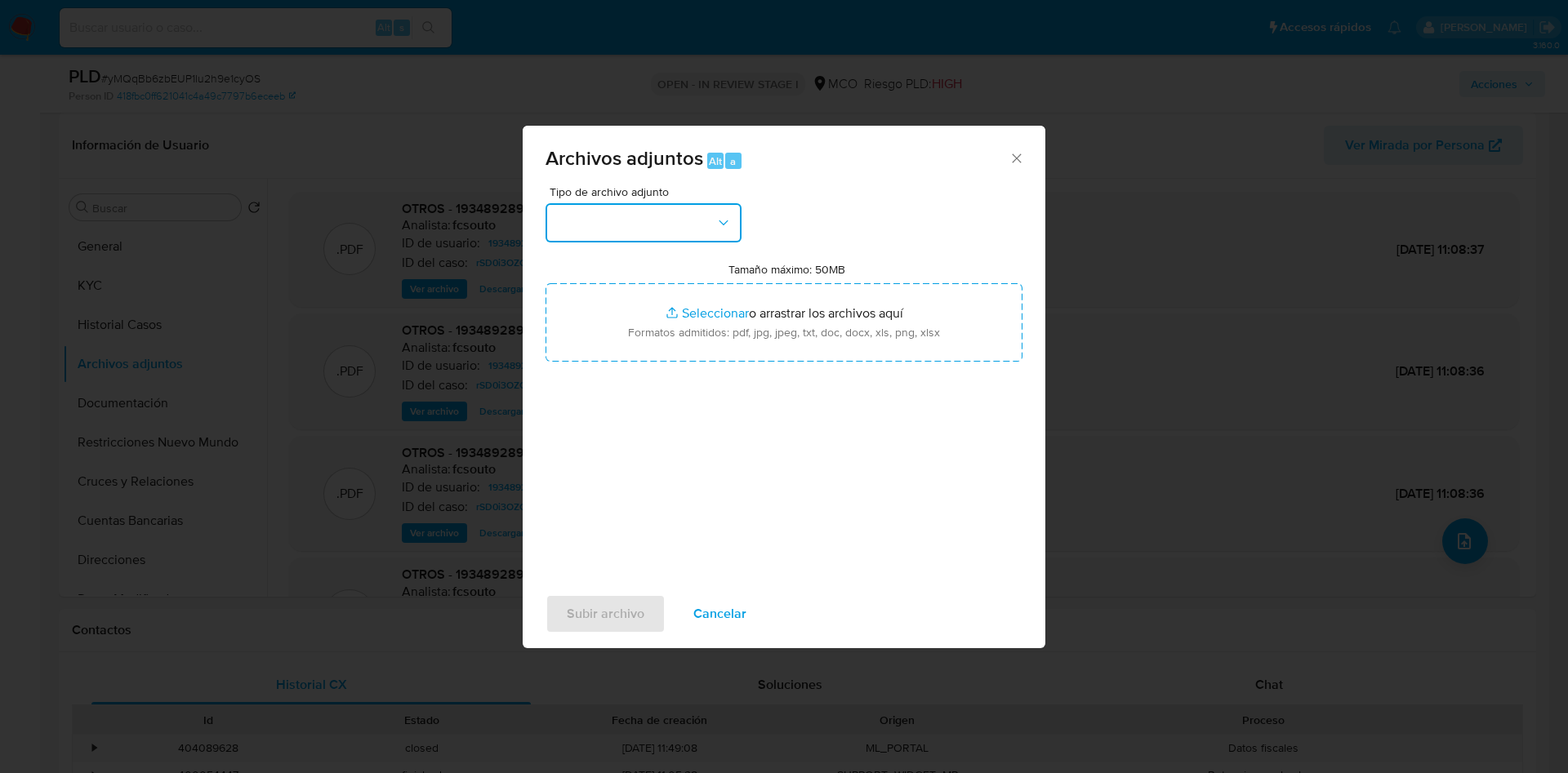
click at [614, 208] on button "button" at bounding box center [643, 223] width 196 height 39
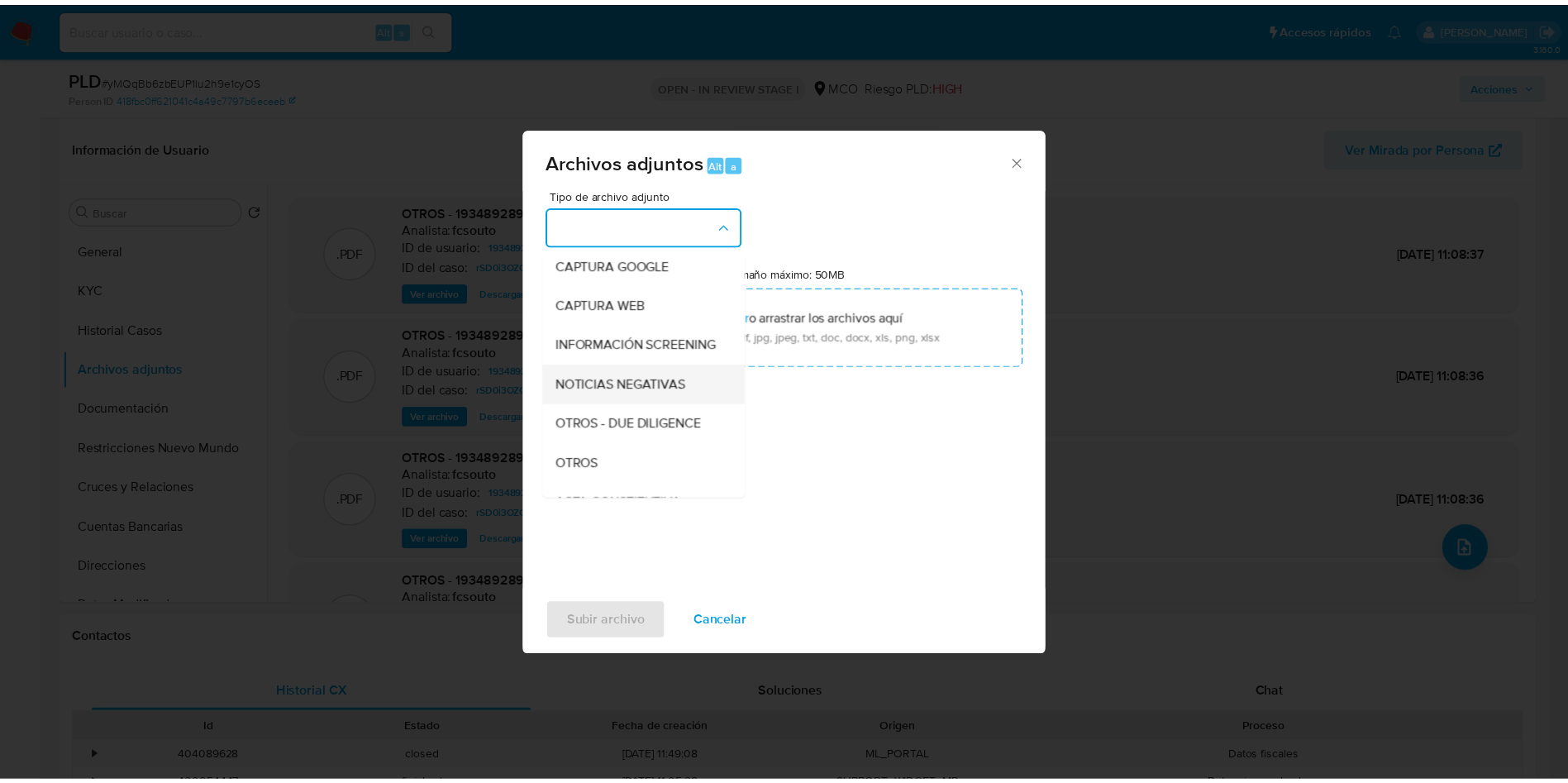
scroll to position [124, 0]
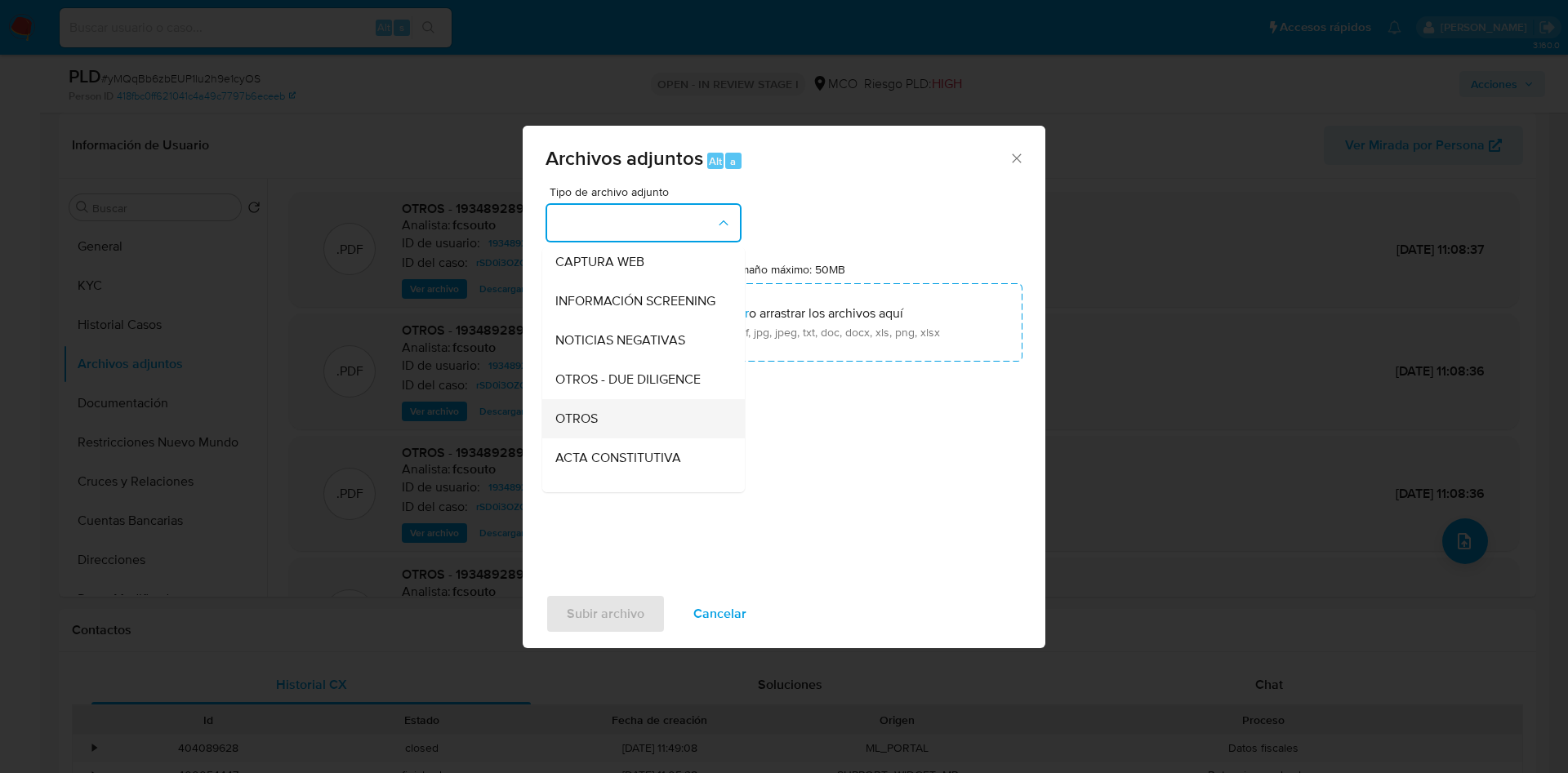
click at [602, 436] on div "OTROS" at bounding box center [639, 418] width 167 height 39
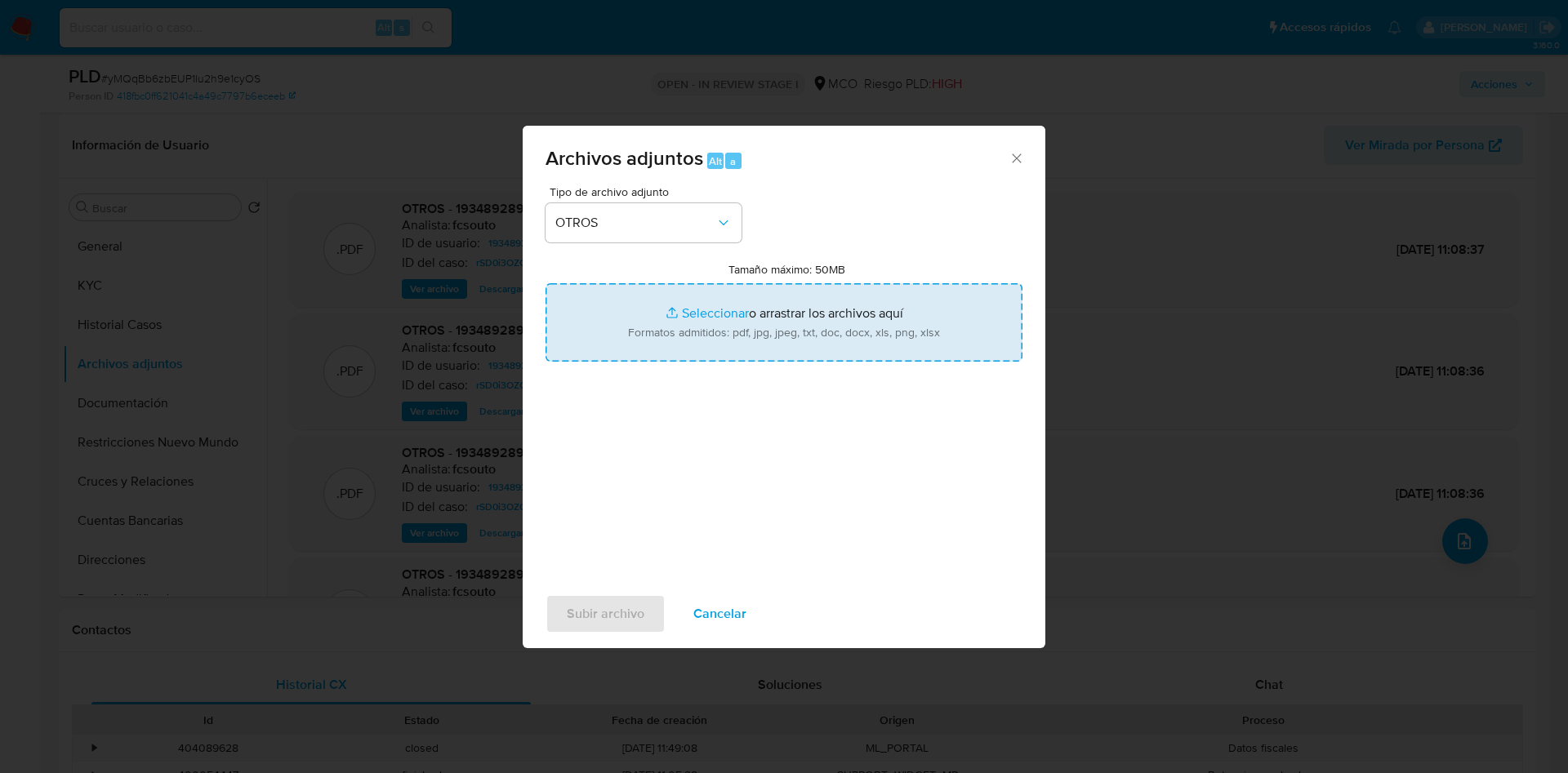
click at [711, 327] on input "Tamaño máximo: 50MB Seleccionar archivos" at bounding box center [784, 322] width 477 height 78
type input "C:\fakepath\1934892890 - 19_09_2025.pdf"
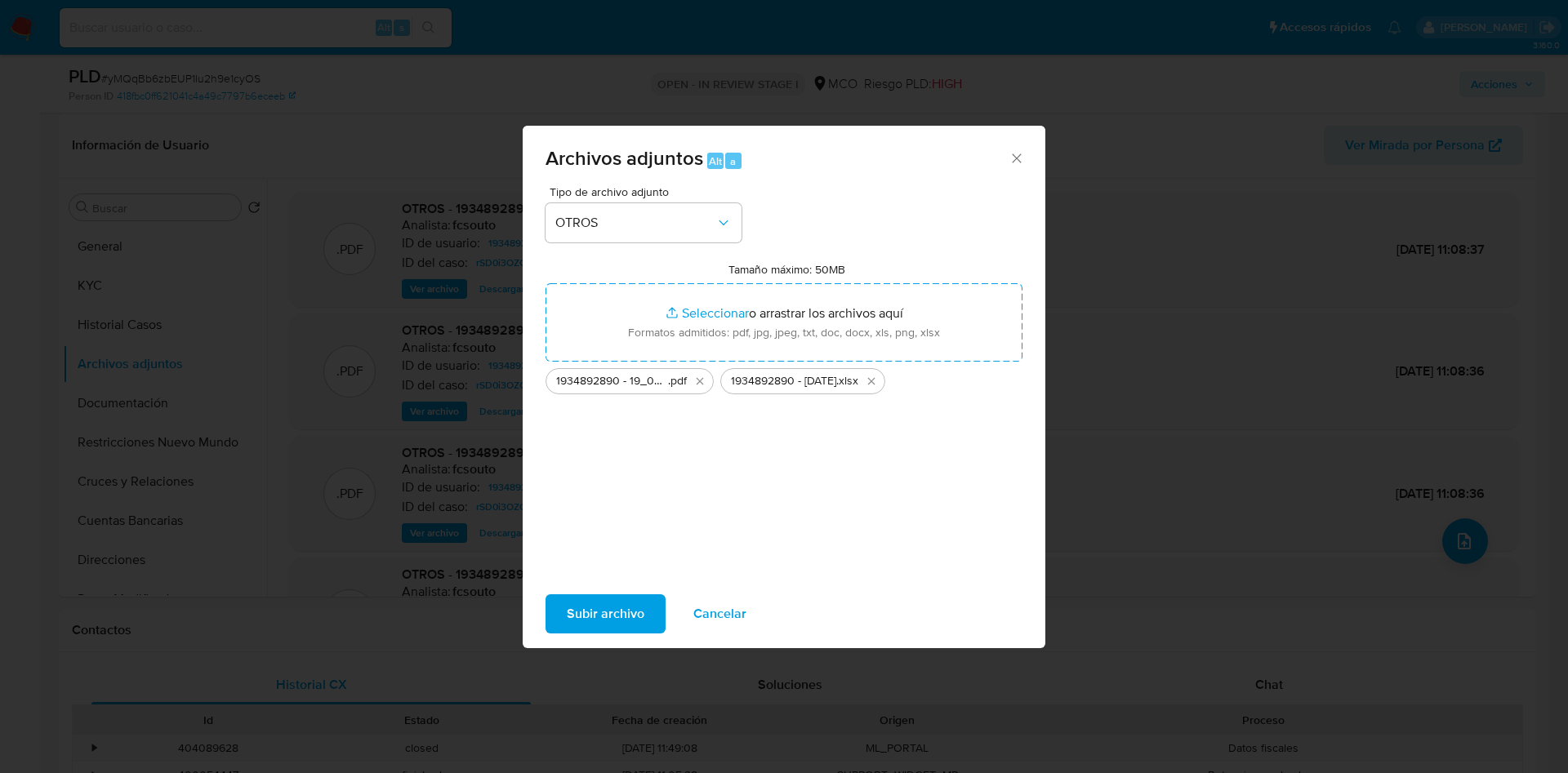
click at [606, 634] on div "Subir archivo Cancelar" at bounding box center [784, 613] width 522 height 62
click at [594, 608] on span "Subir archivo" at bounding box center [605, 614] width 77 height 36
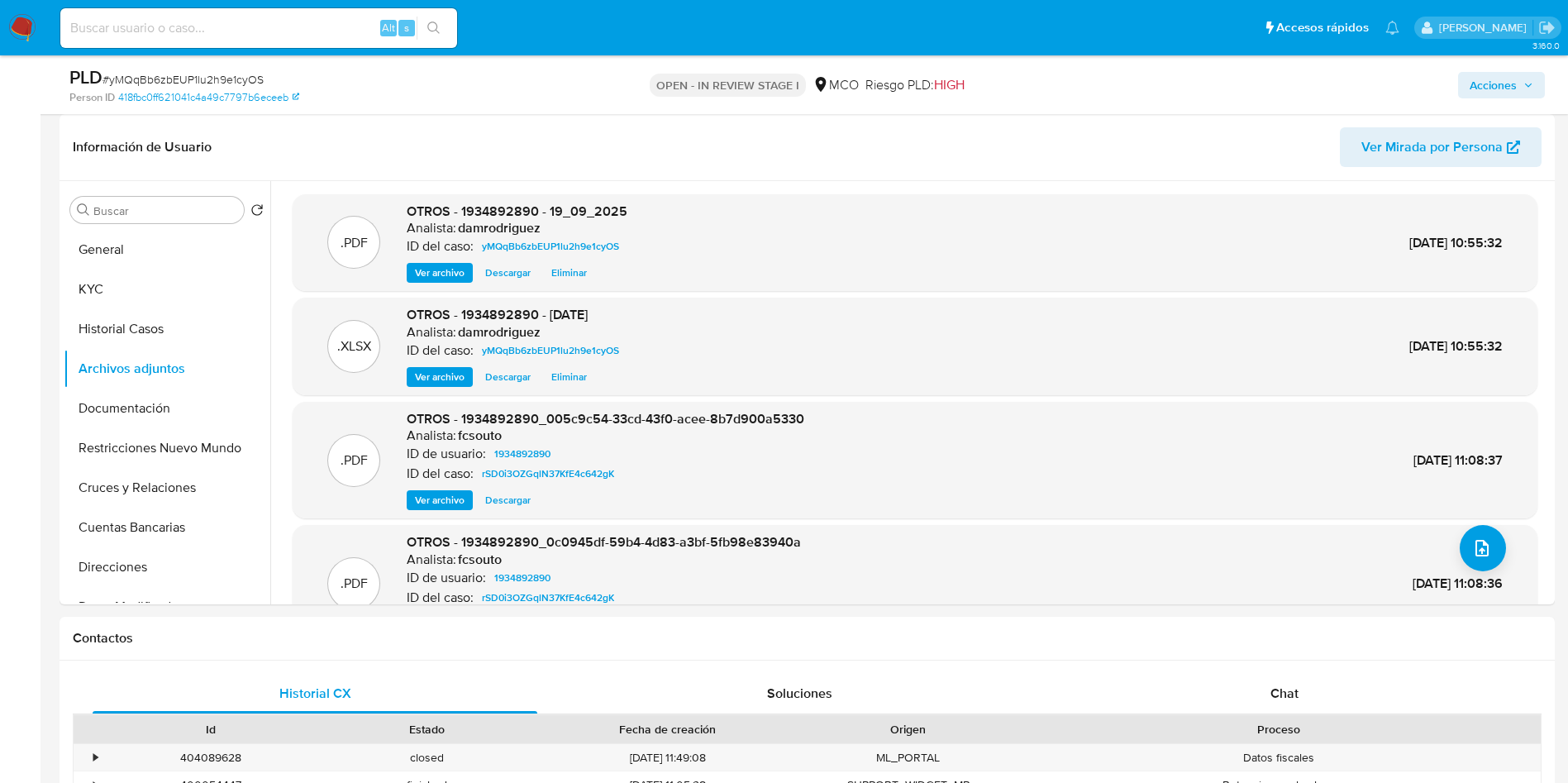
click at [1486, 82] on span "Acciones" at bounding box center [1493, 85] width 47 height 27
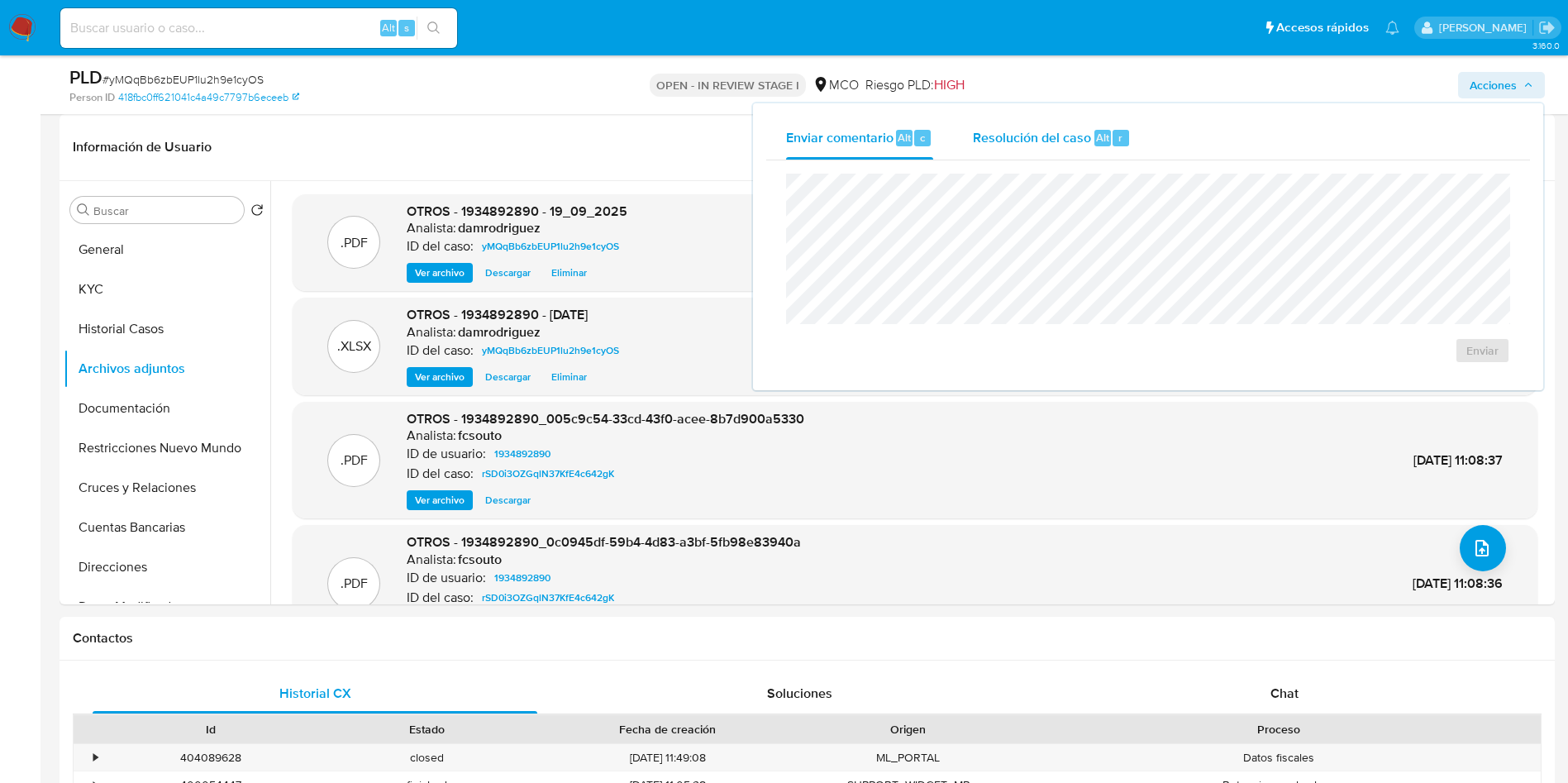
click at [1096, 130] on span "Alt" at bounding box center [1102, 138] width 13 height 16
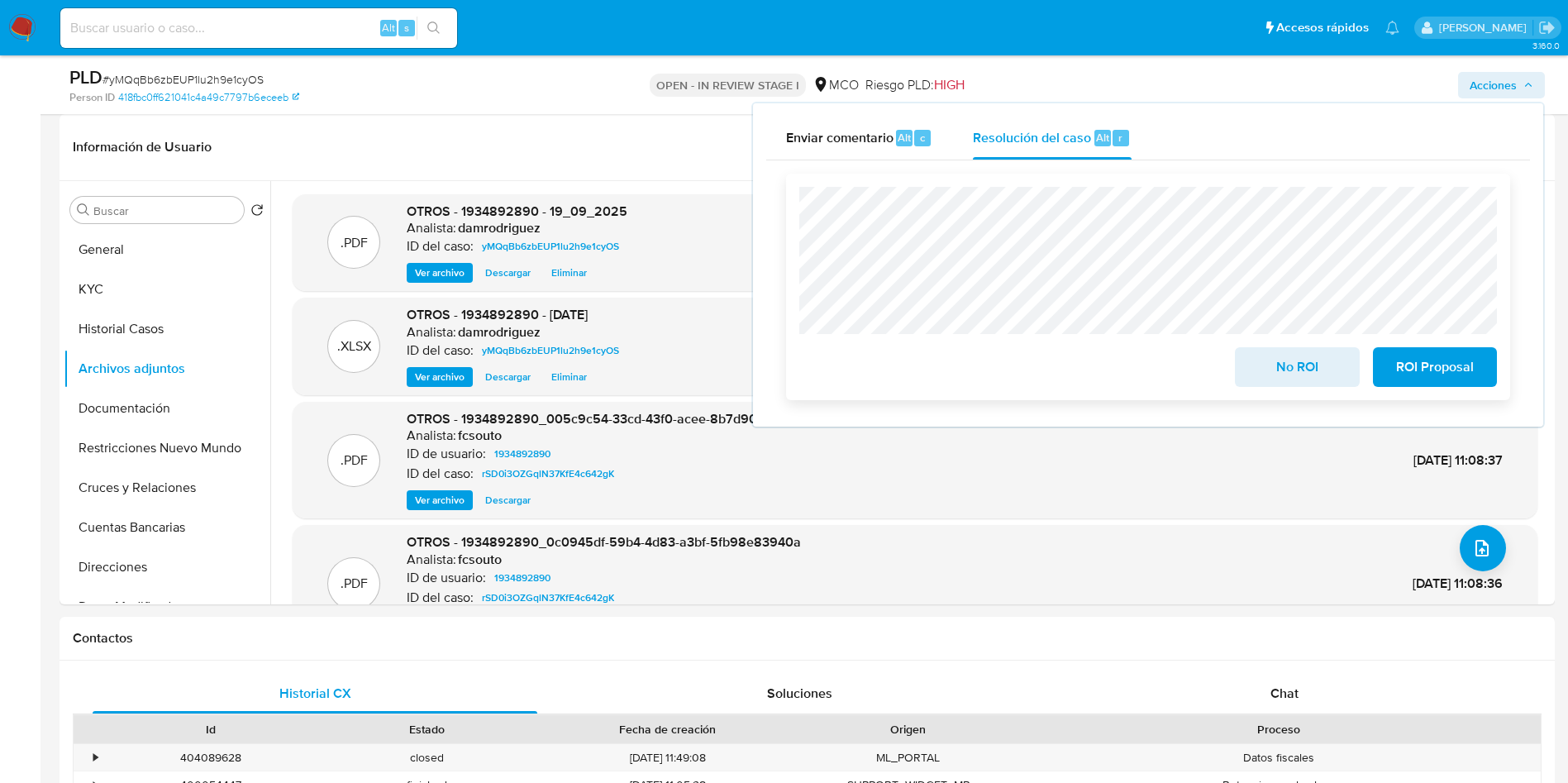
click at [1305, 370] on span "No ROI" at bounding box center [1297, 367] width 81 height 36
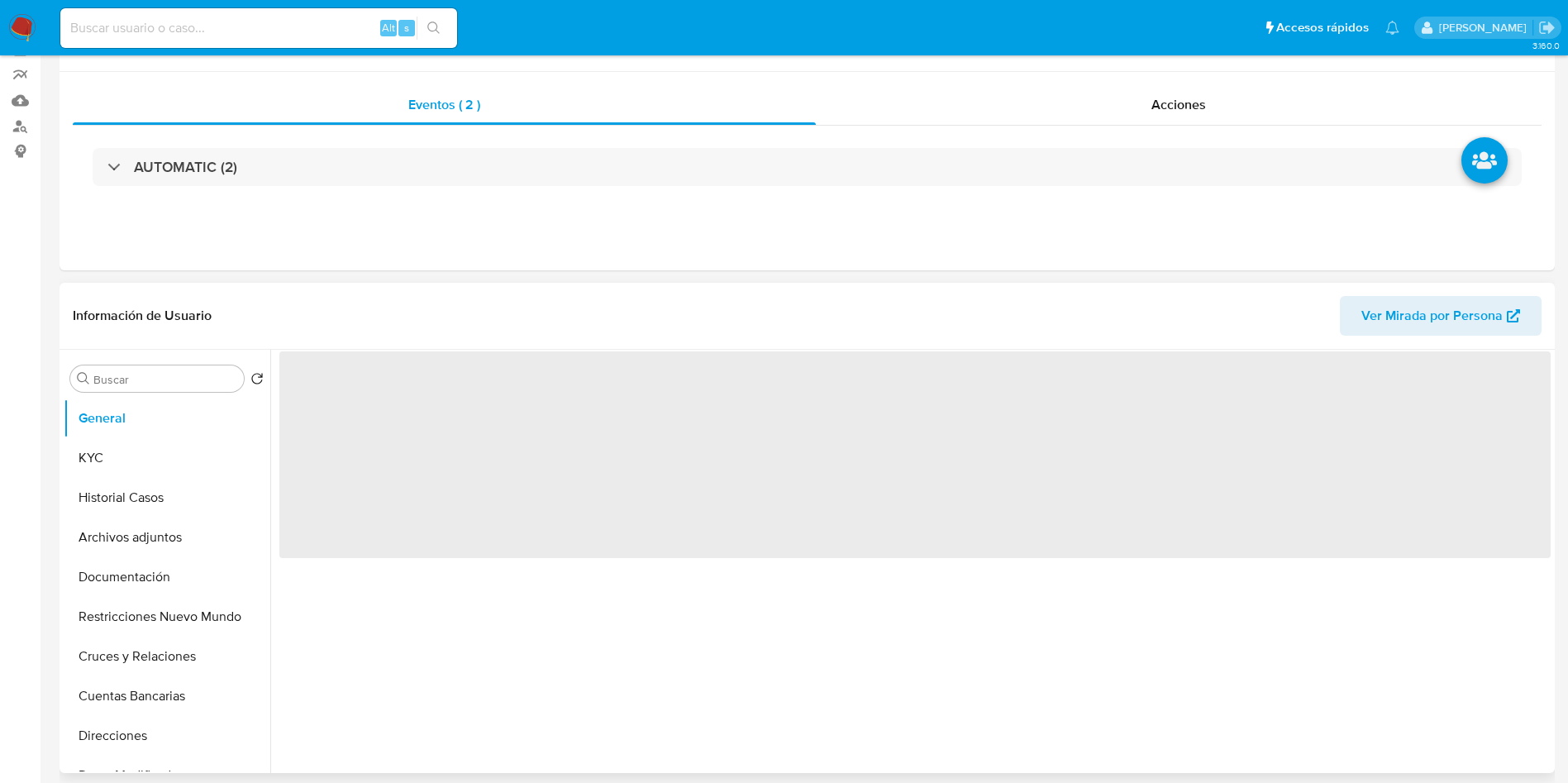
select select "10"
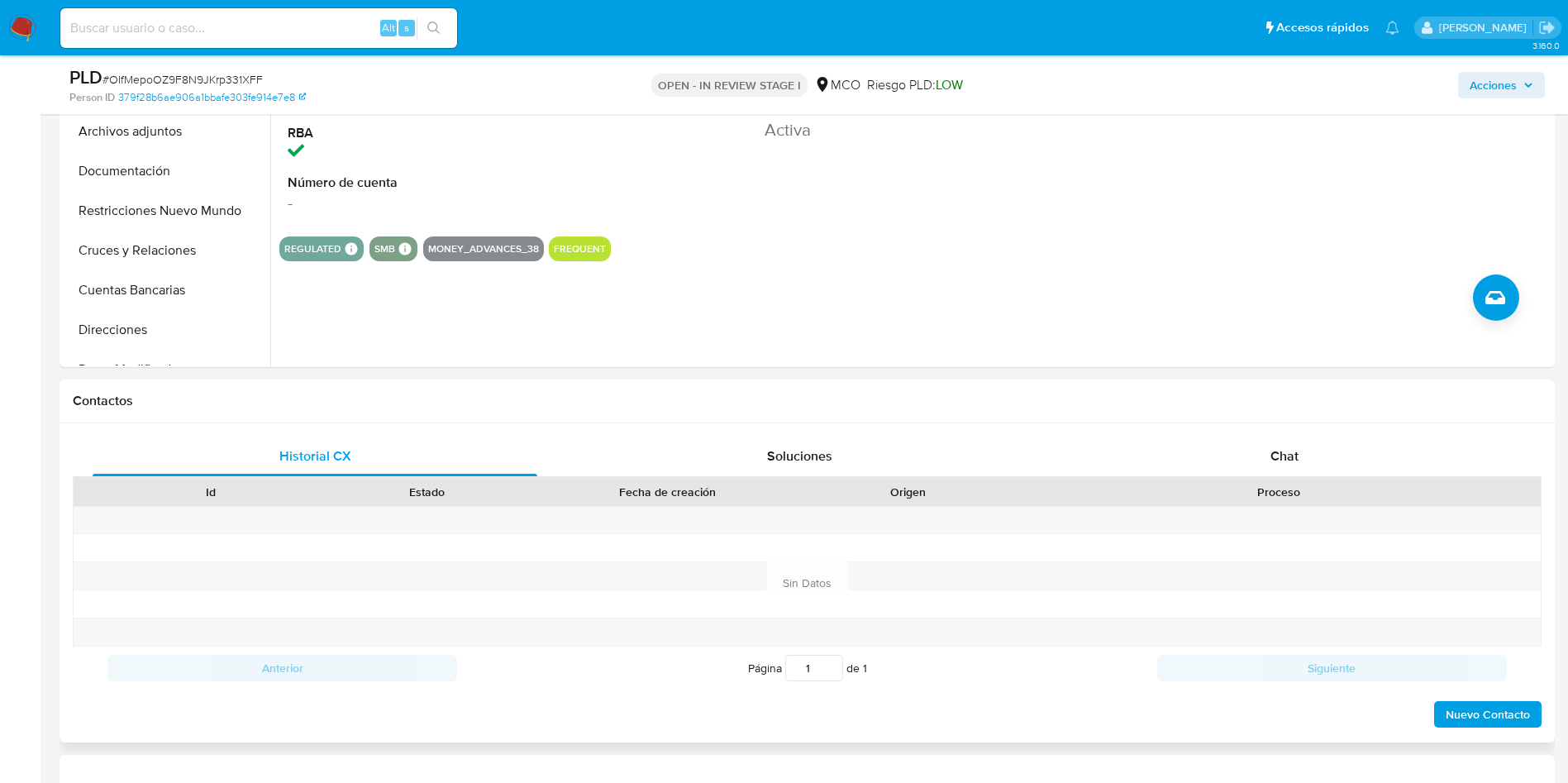
scroll to position [496, 0]
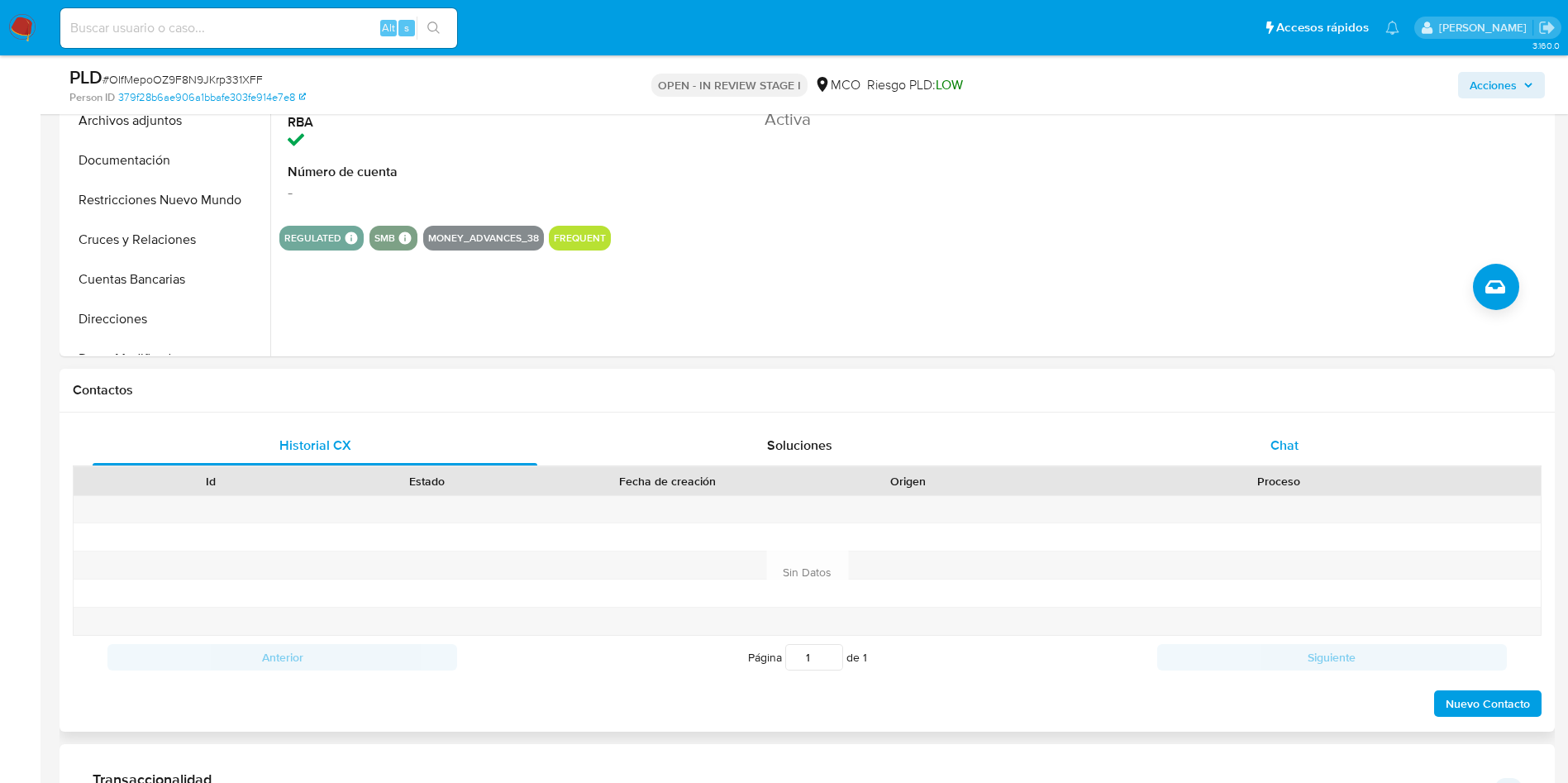
click at [1238, 438] on div "Chat" at bounding box center [1284, 445] width 444 height 40
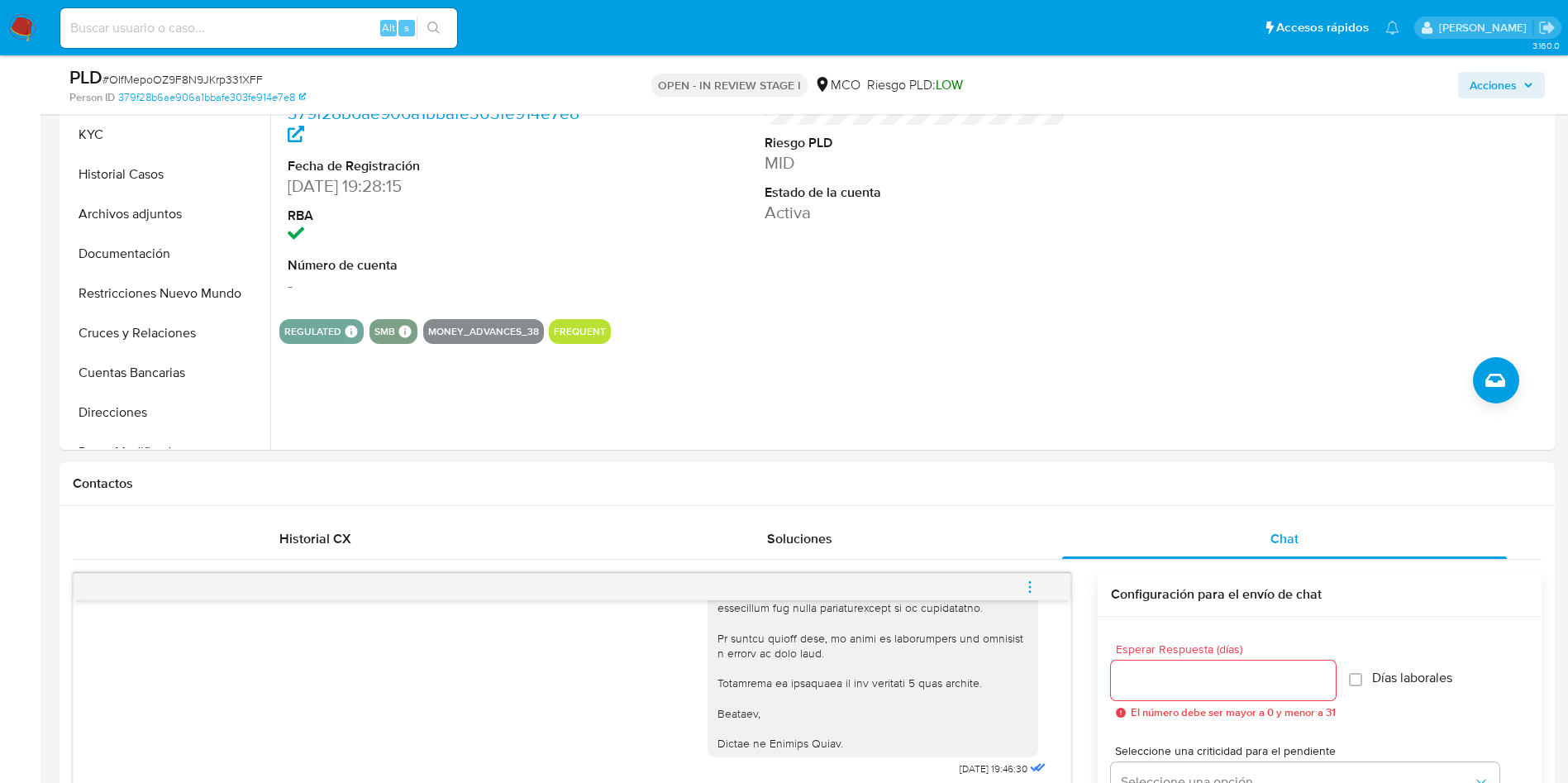
scroll to position [124, 0]
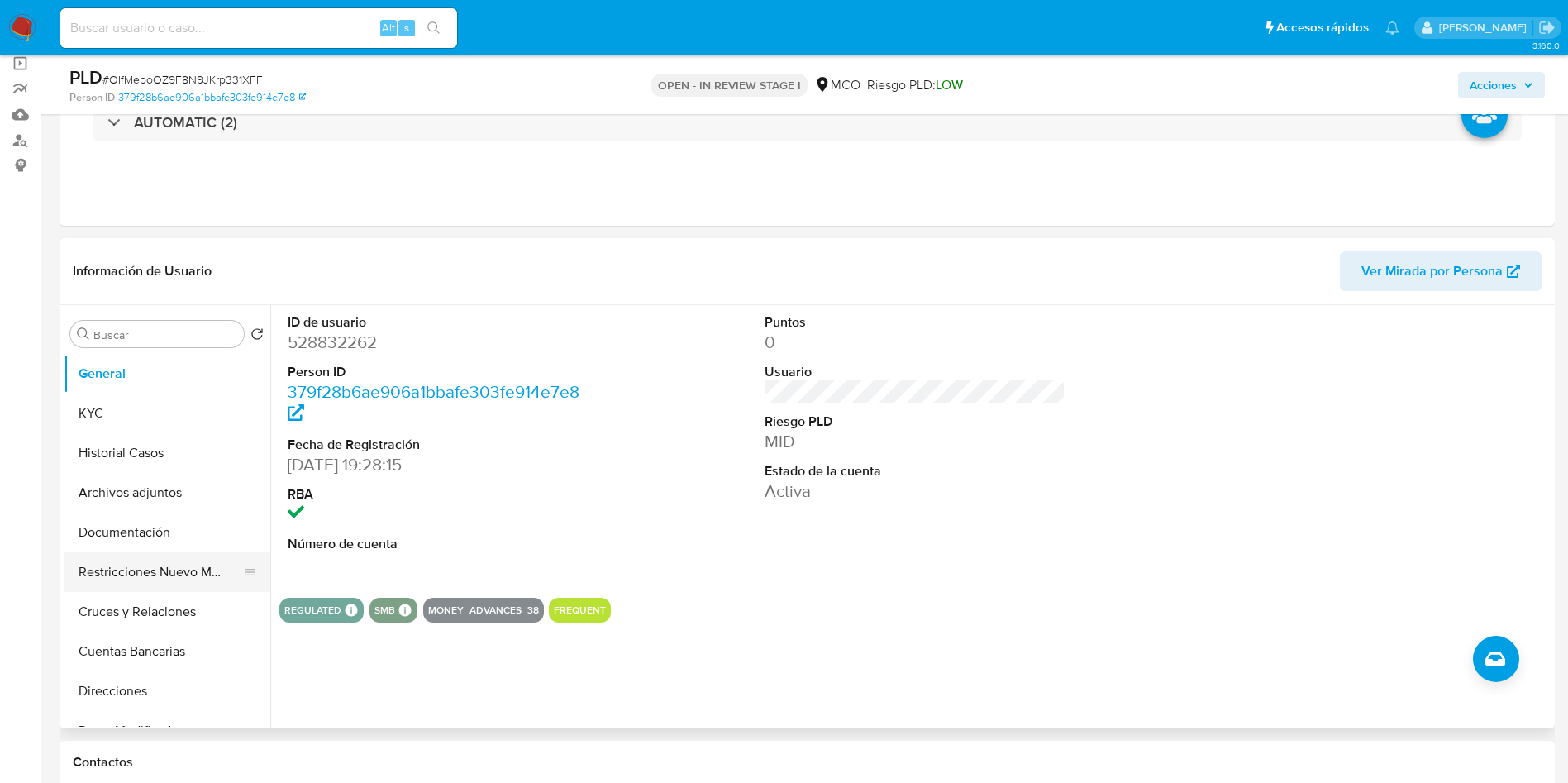
click at [157, 569] on button "Restricciones Nuevo Mundo" at bounding box center [160, 572] width 194 height 40
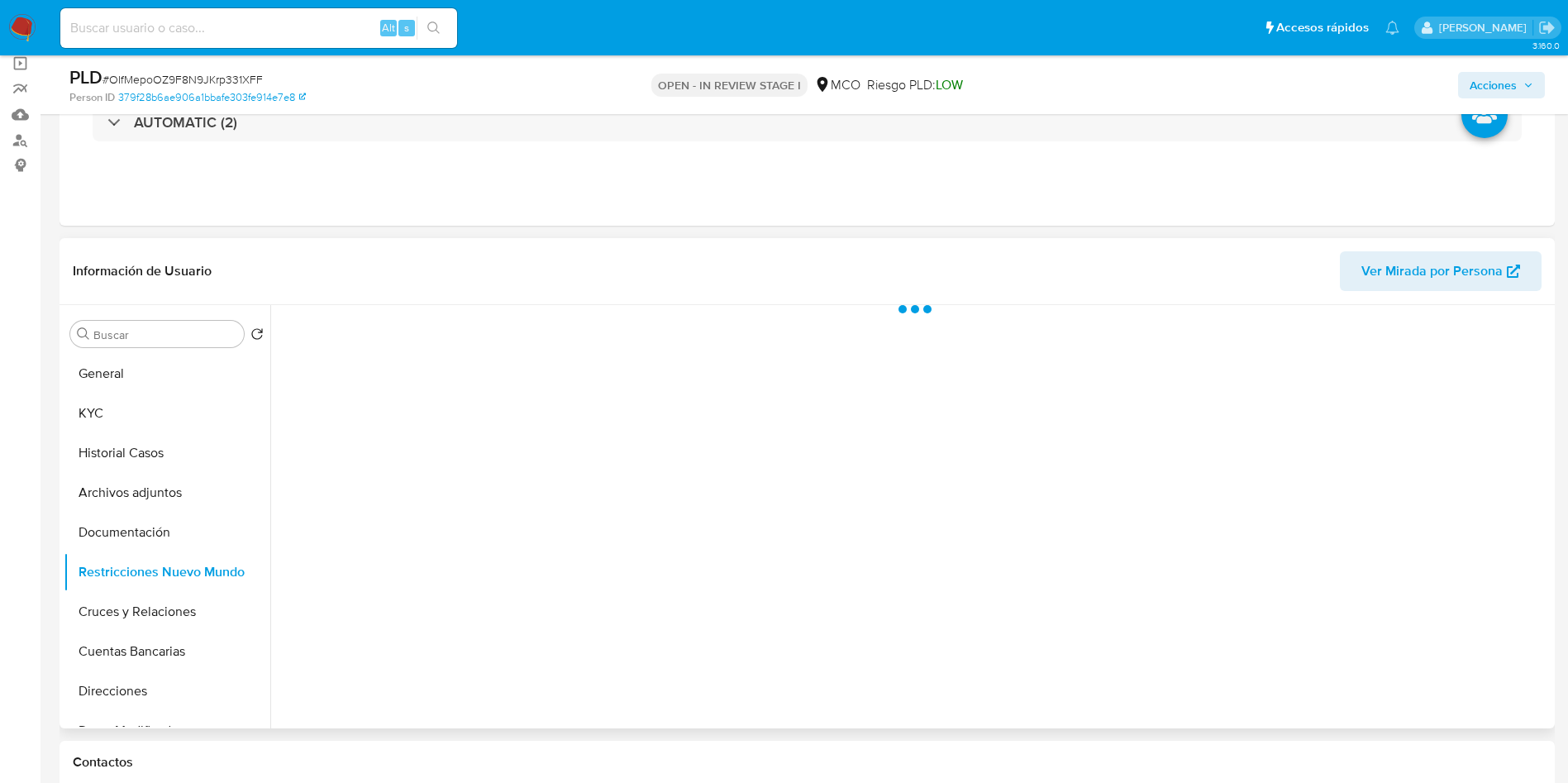
click at [386, 262] on header "Información de Usuario Ver Mirada por Persona" at bounding box center [807, 271] width 1469 height 40
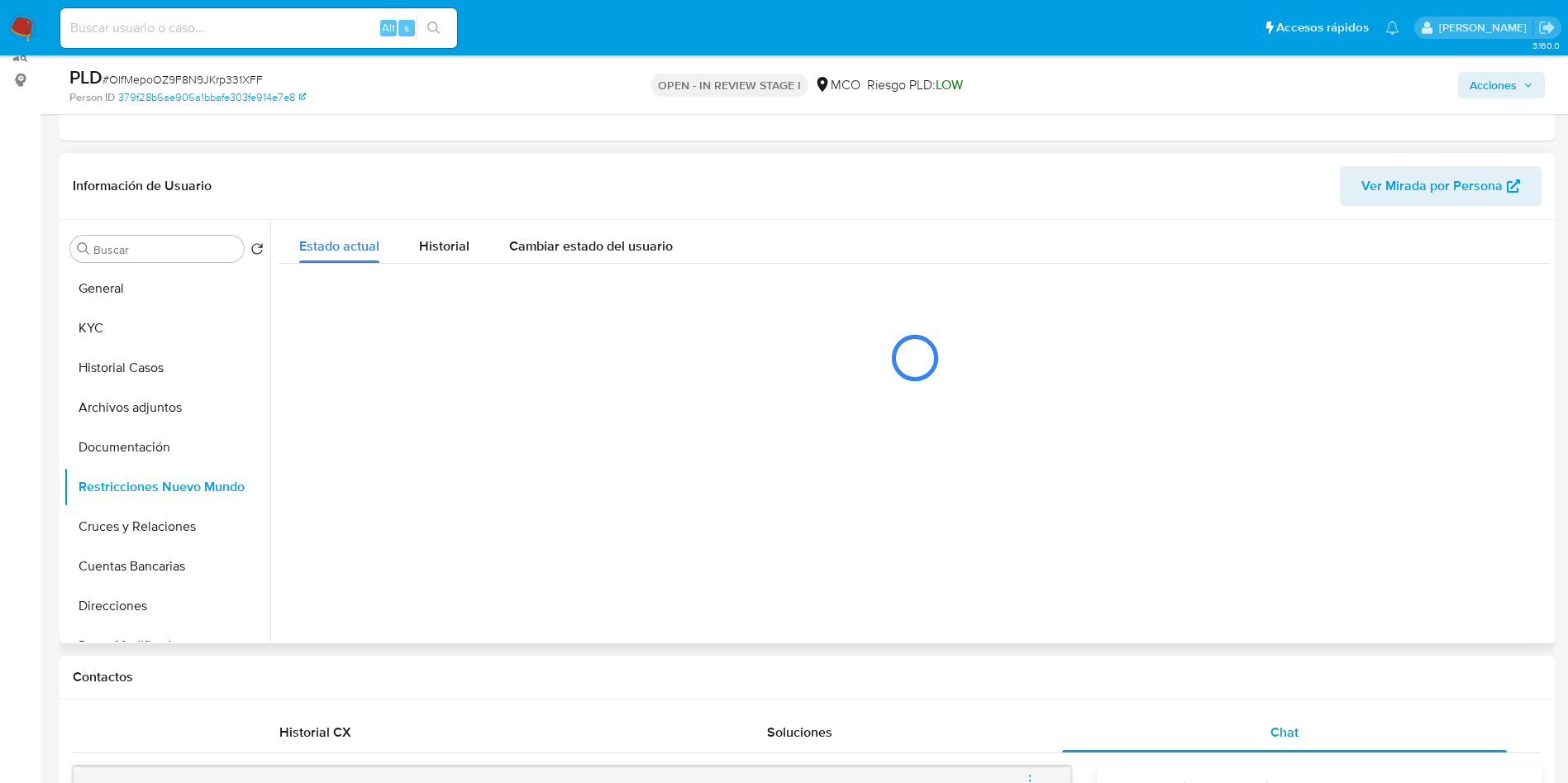
scroll to position [248, 0]
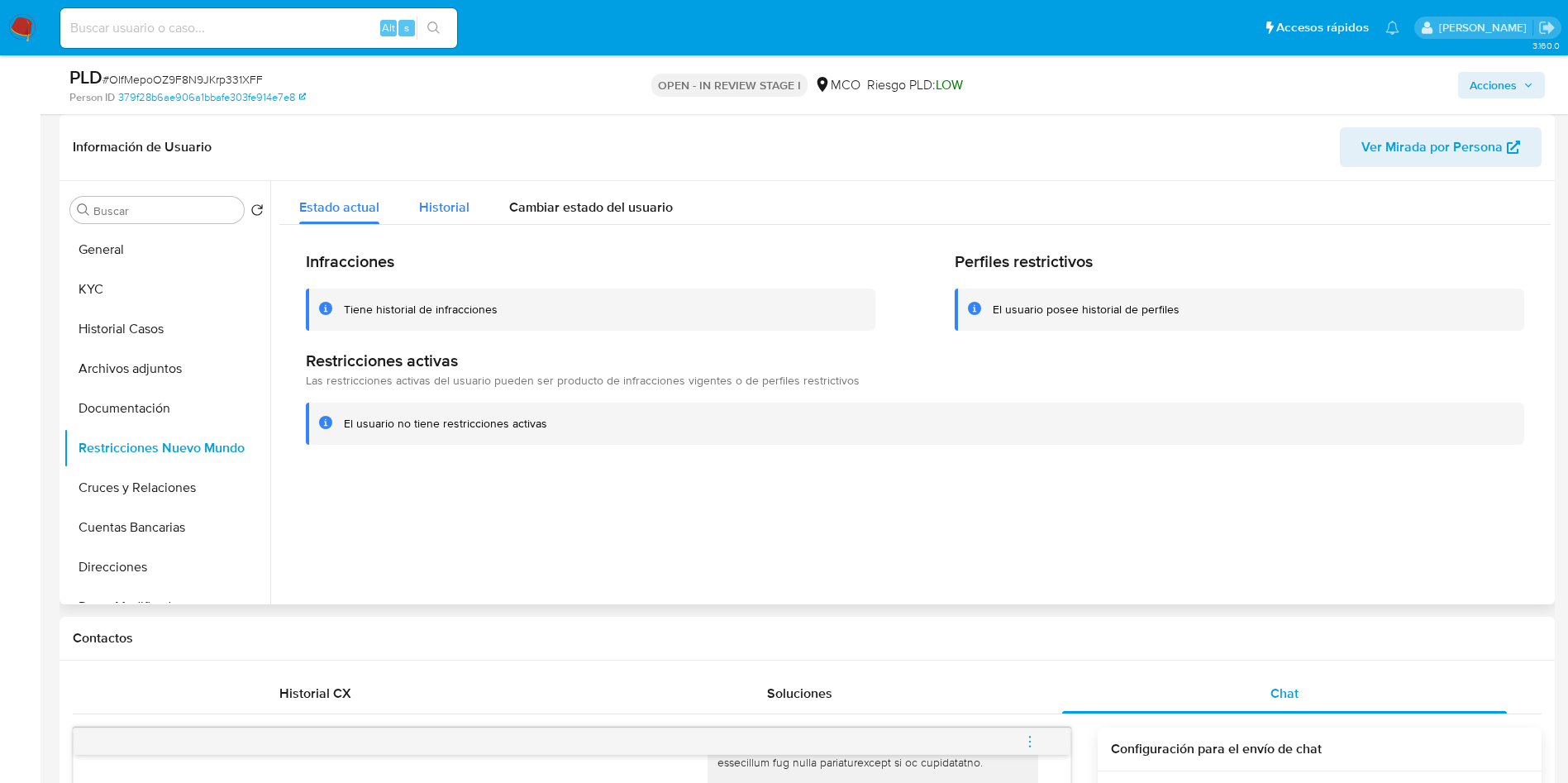
click at [446, 205] on span "Historial" at bounding box center [444, 207] width 51 height 19
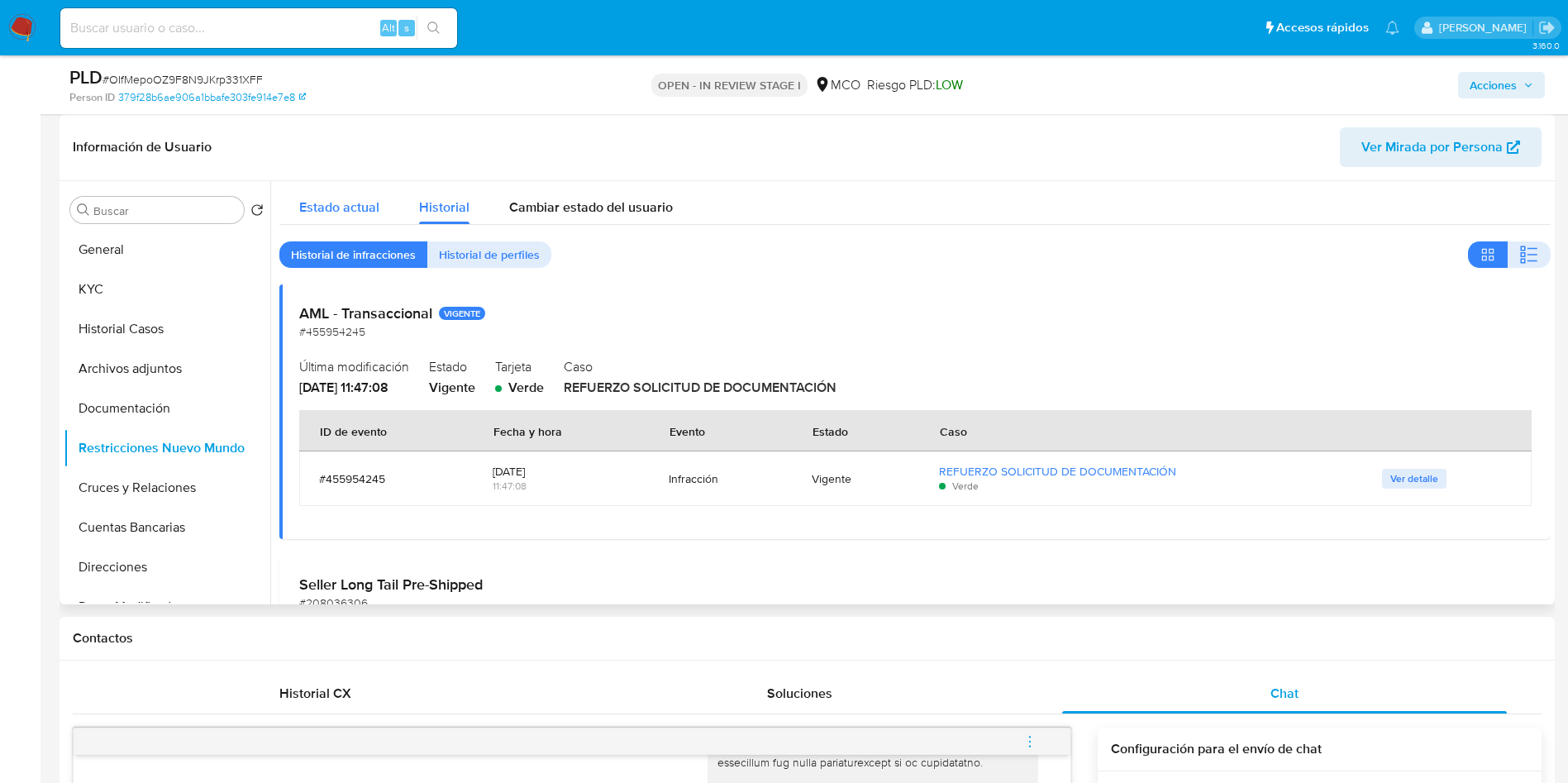
click at [339, 208] on span "Estado actual" at bounding box center [338, 207] width 80 height 19
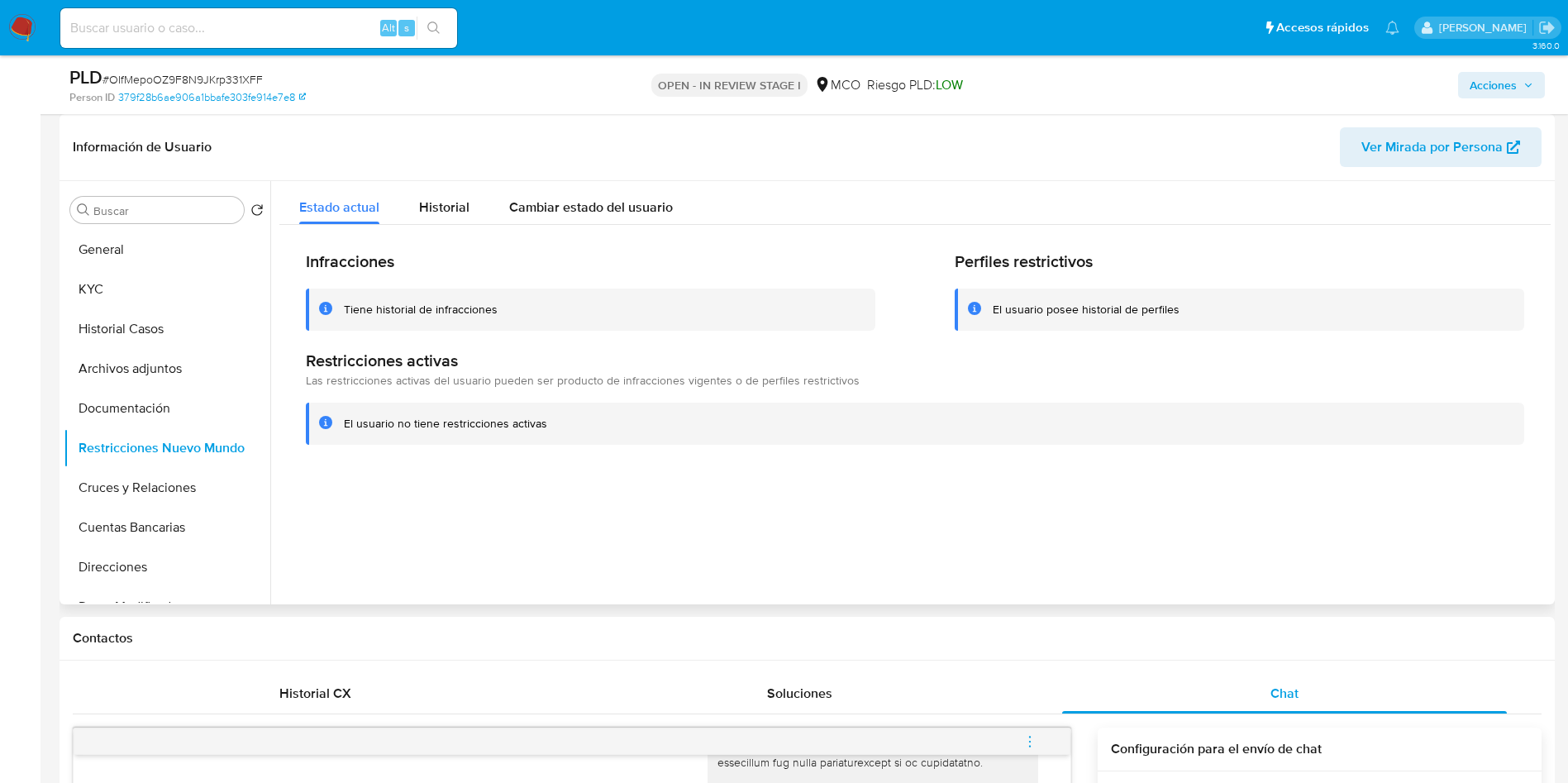
click at [583, 531] on div at bounding box center [910, 392] width 1280 height 423
click at [481, 193] on button "Historial" at bounding box center [444, 202] width 90 height 44
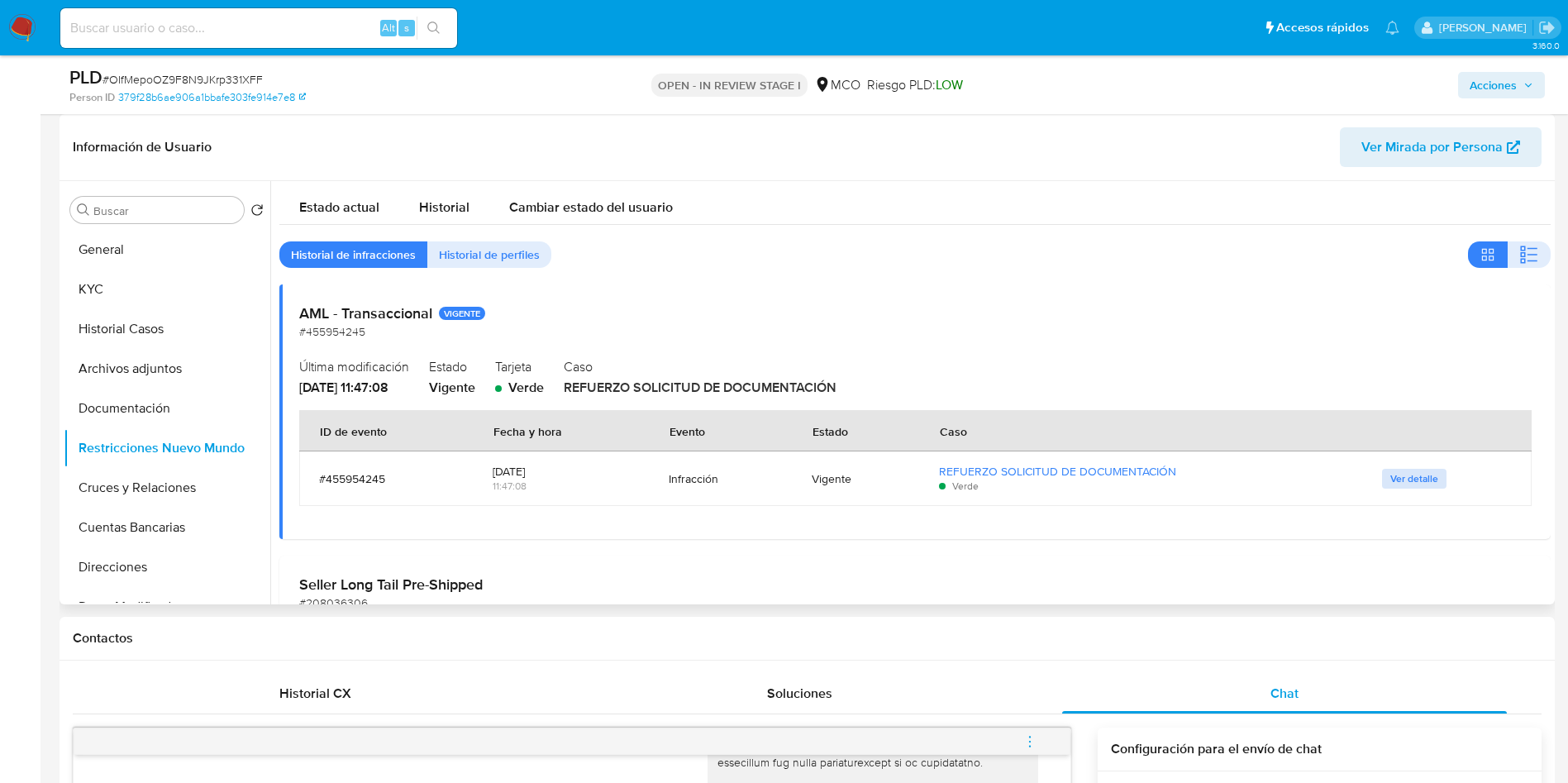
click at [1382, 472] on button "Ver detalle" at bounding box center [1414, 478] width 65 height 20
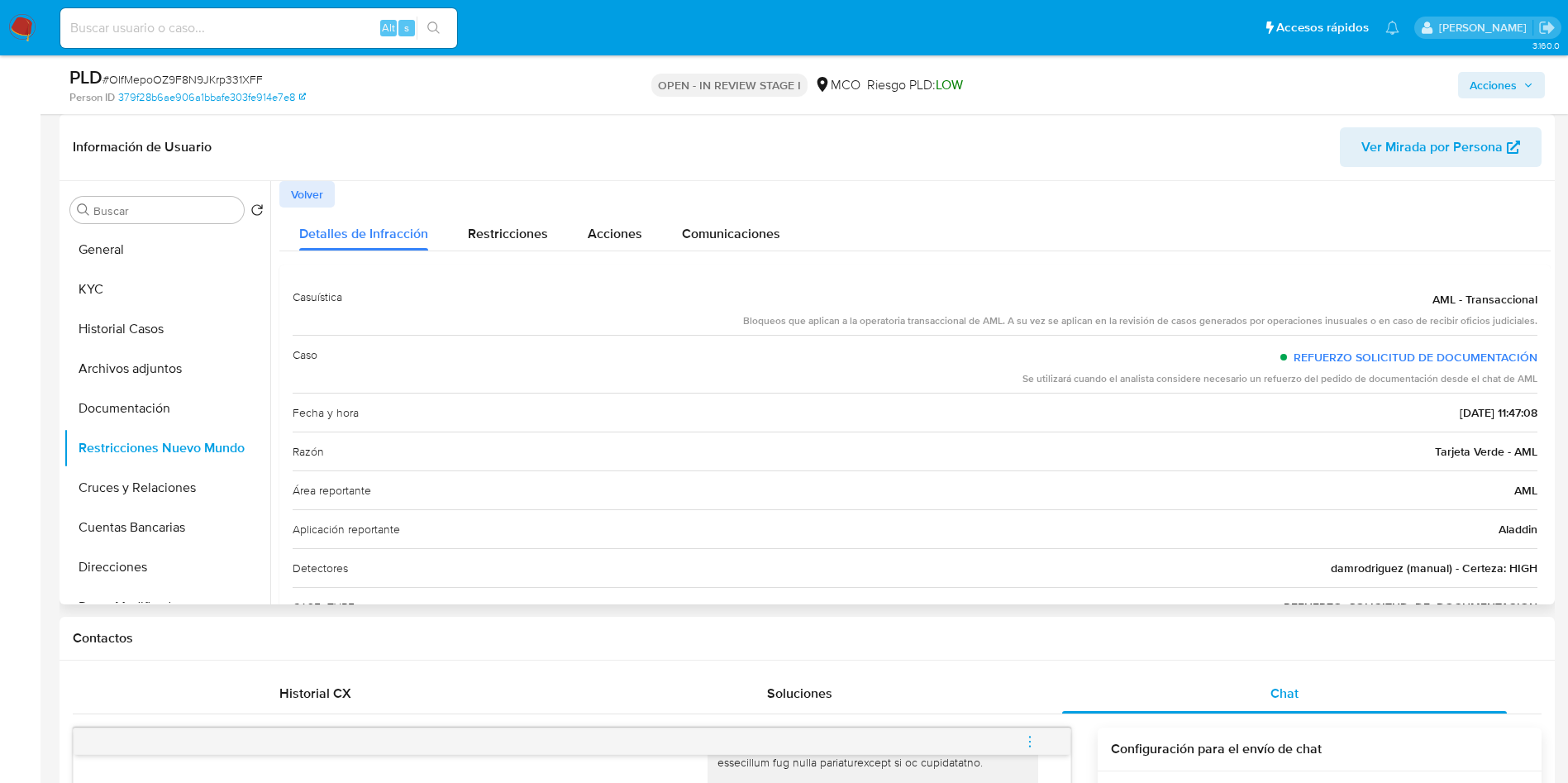
drag, startPoint x: 722, startPoint y: 325, endPoint x: 955, endPoint y: 326, distance: 233.0
click at [951, 326] on div "Casuística AML - Transaccional Bloqueos que aplican a la operatoria transaccion…" at bounding box center [914, 306] width 1244 height 57
drag, startPoint x: 972, startPoint y: 326, endPoint x: 1399, endPoint y: 336, distance: 427.1
click at [1399, 336] on div "Casuística AML - Transaccional Bloqueos que aplican a la operatoria transaccion…" at bounding box center [914, 470] width 1244 height 387
drag, startPoint x: 997, startPoint y: 395, endPoint x: 1255, endPoint y: 392, distance: 258.0
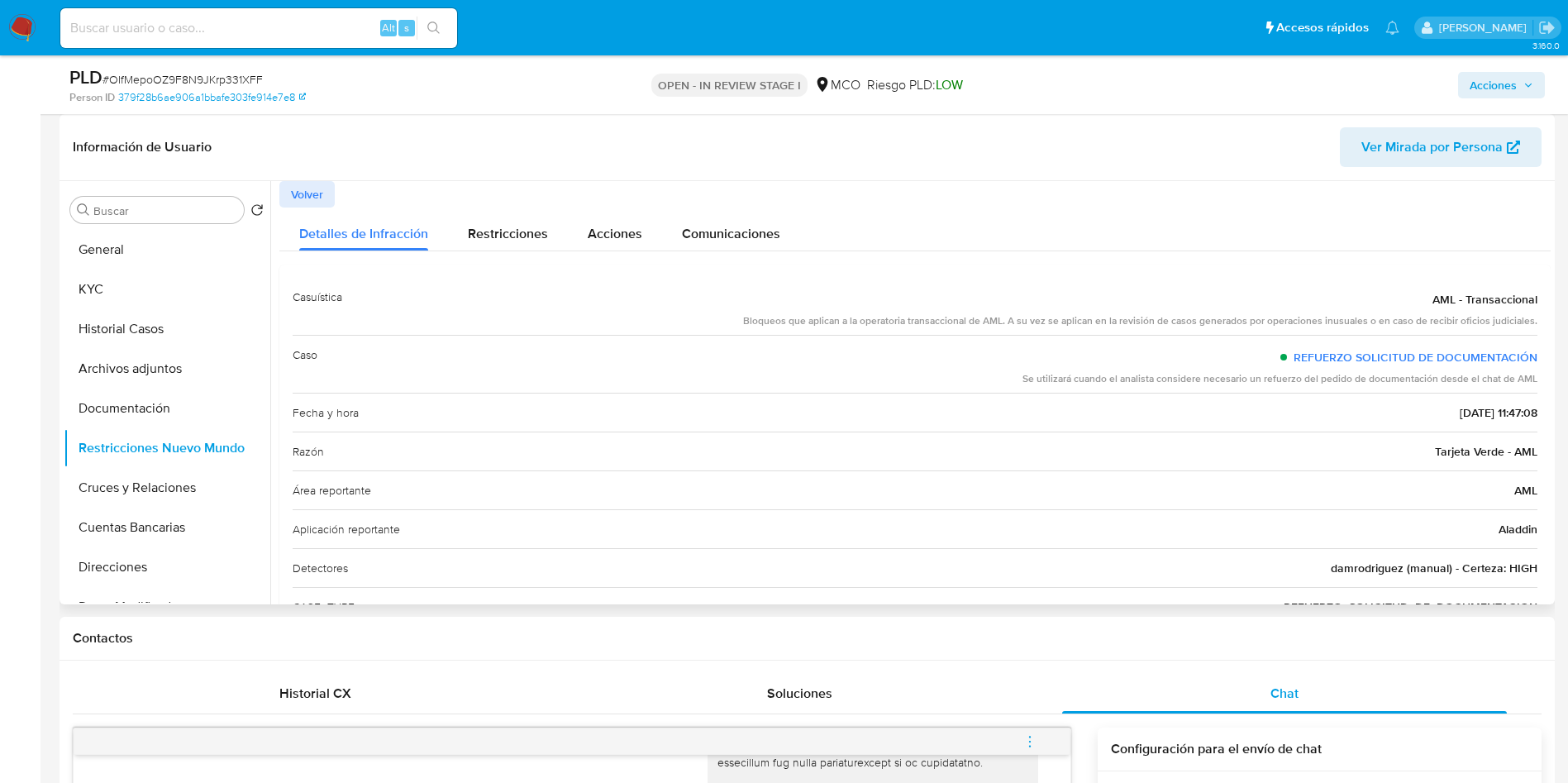
click at [1255, 393] on div "Fecha y hora 12/09/2025 - 11:47:08" at bounding box center [914, 412] width 1244 height 39
click at [923, 388] on div "Caso REFUERZO SOLICITUD DE DOCUMENTACIÓN Se utilizará cuando el analista consid…" at bounding box center [914, 364] width 1244 height 58
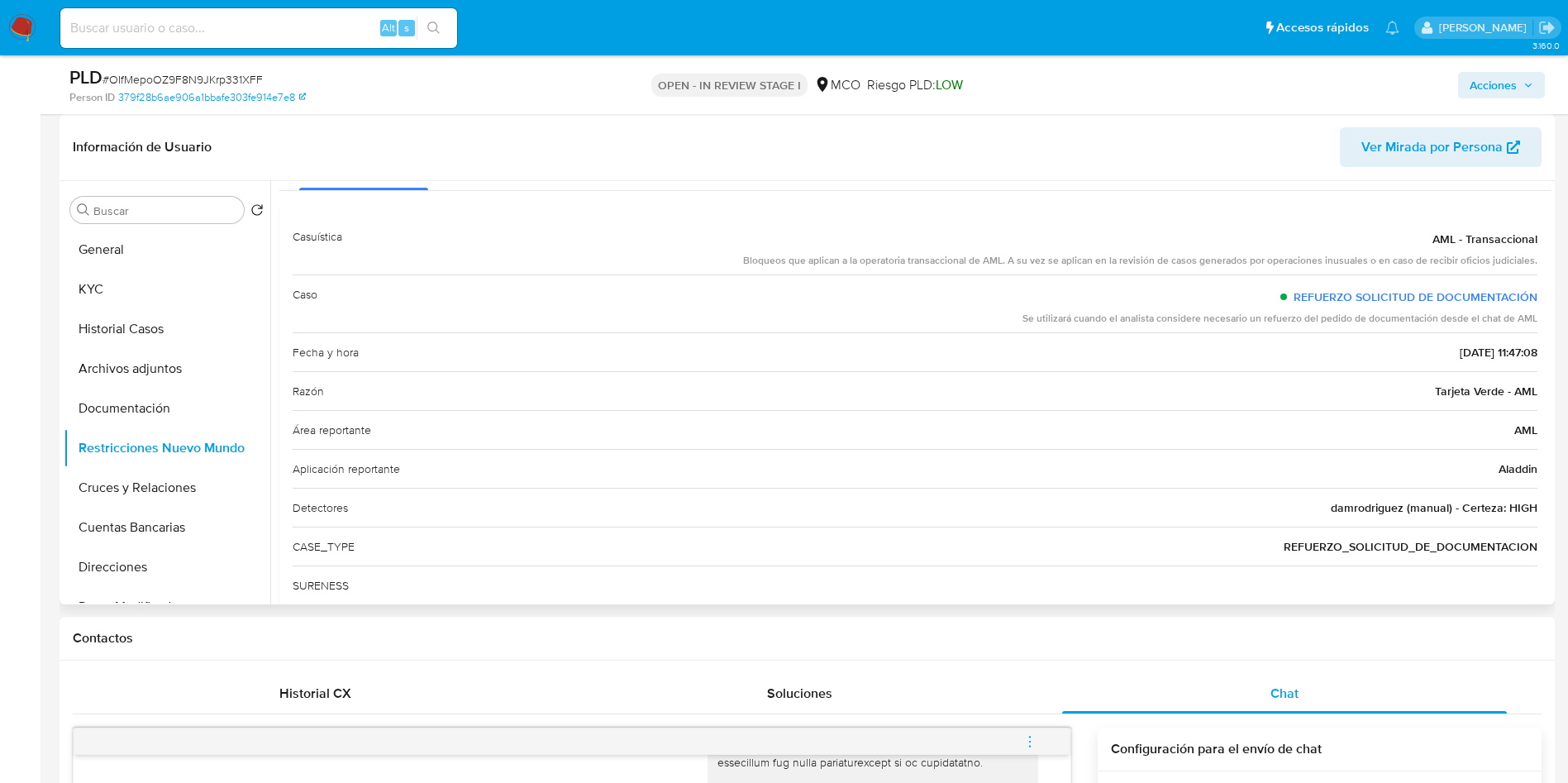
scroll to position [0, 0]
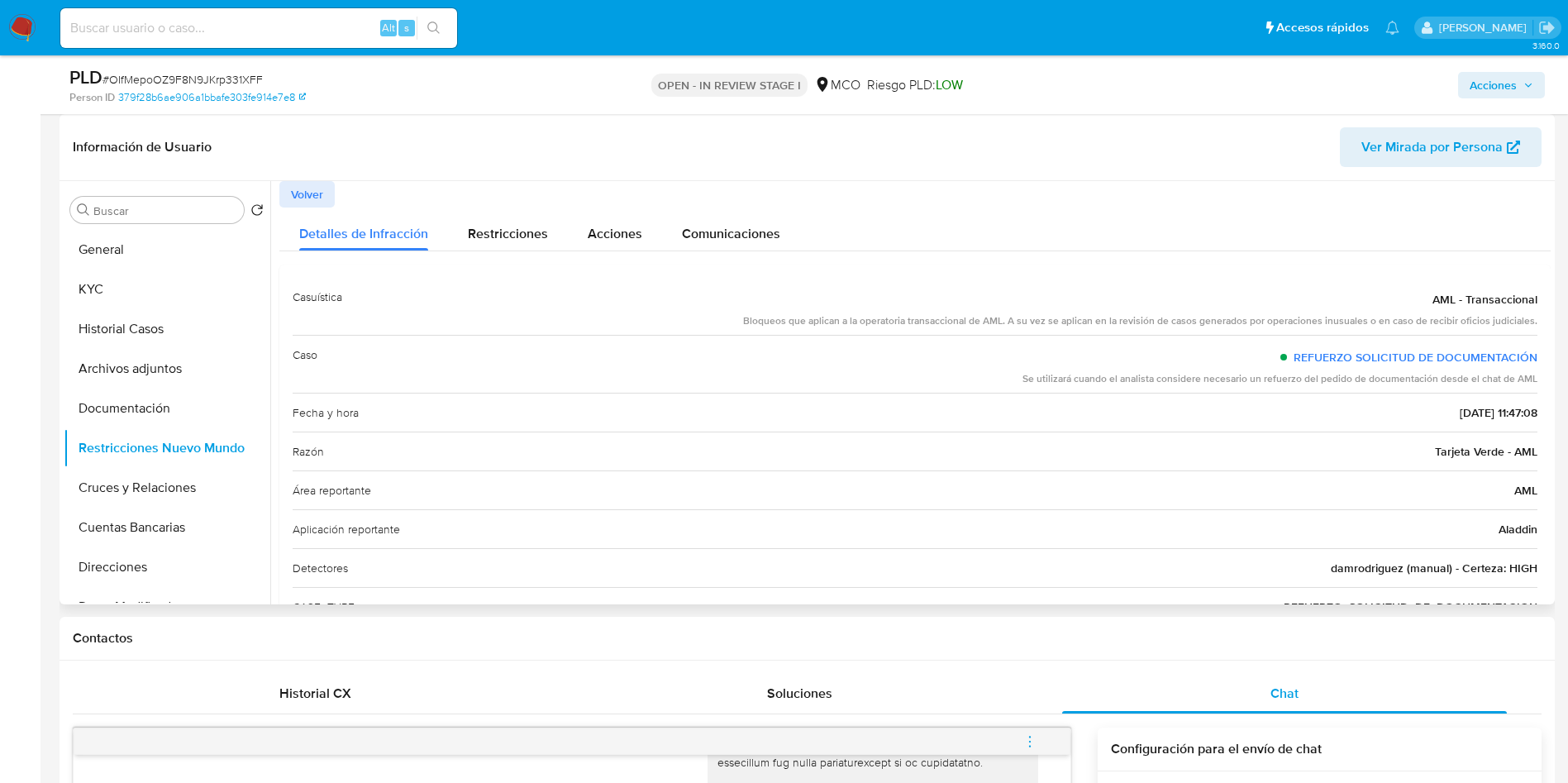
click at [309, 196] on span "Volver" at bounding box center [307, 194] width 32 height 23
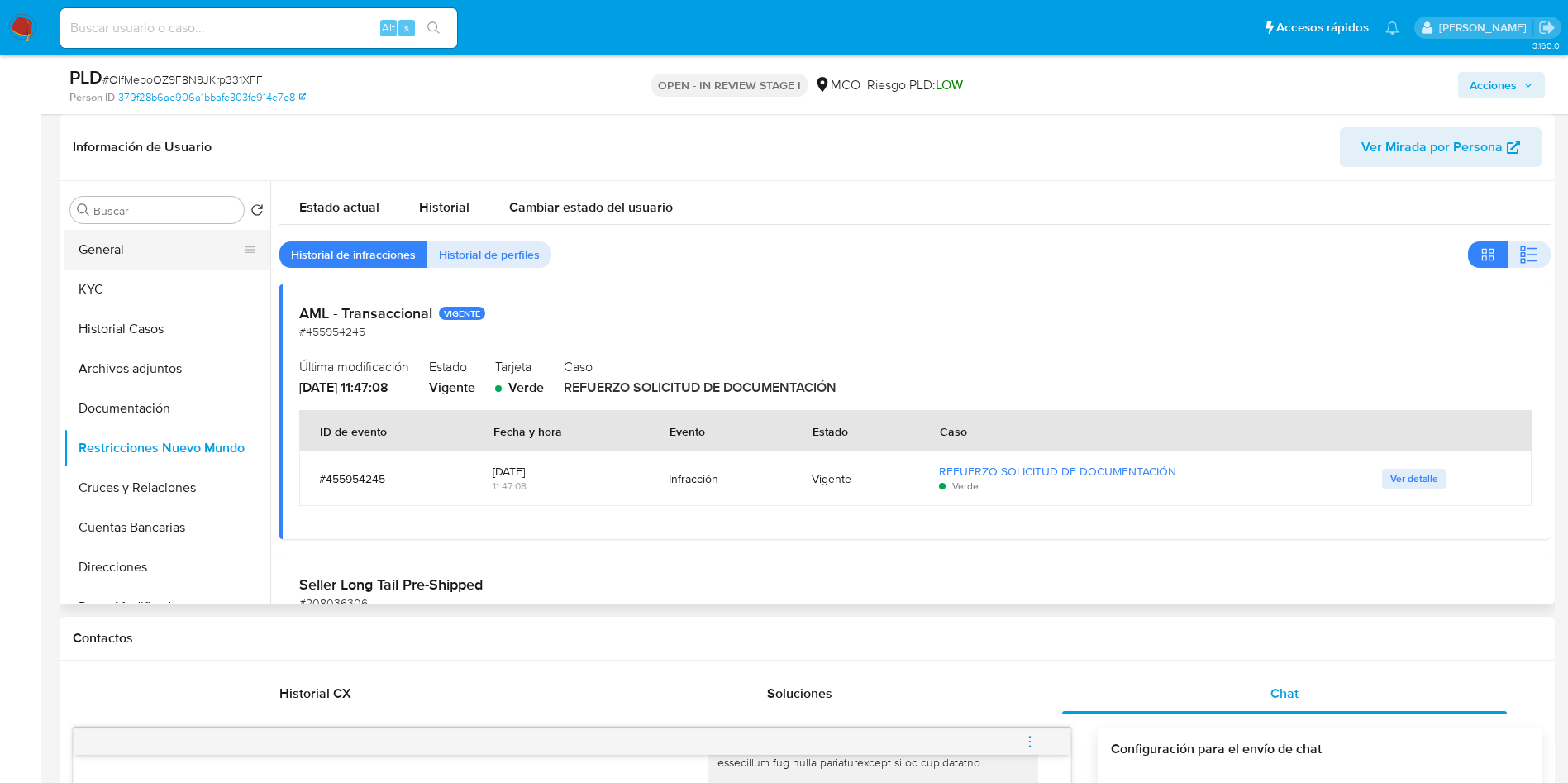
click at [154, 233] on button "General" at bounding box center [160, 250] width 194 height 40
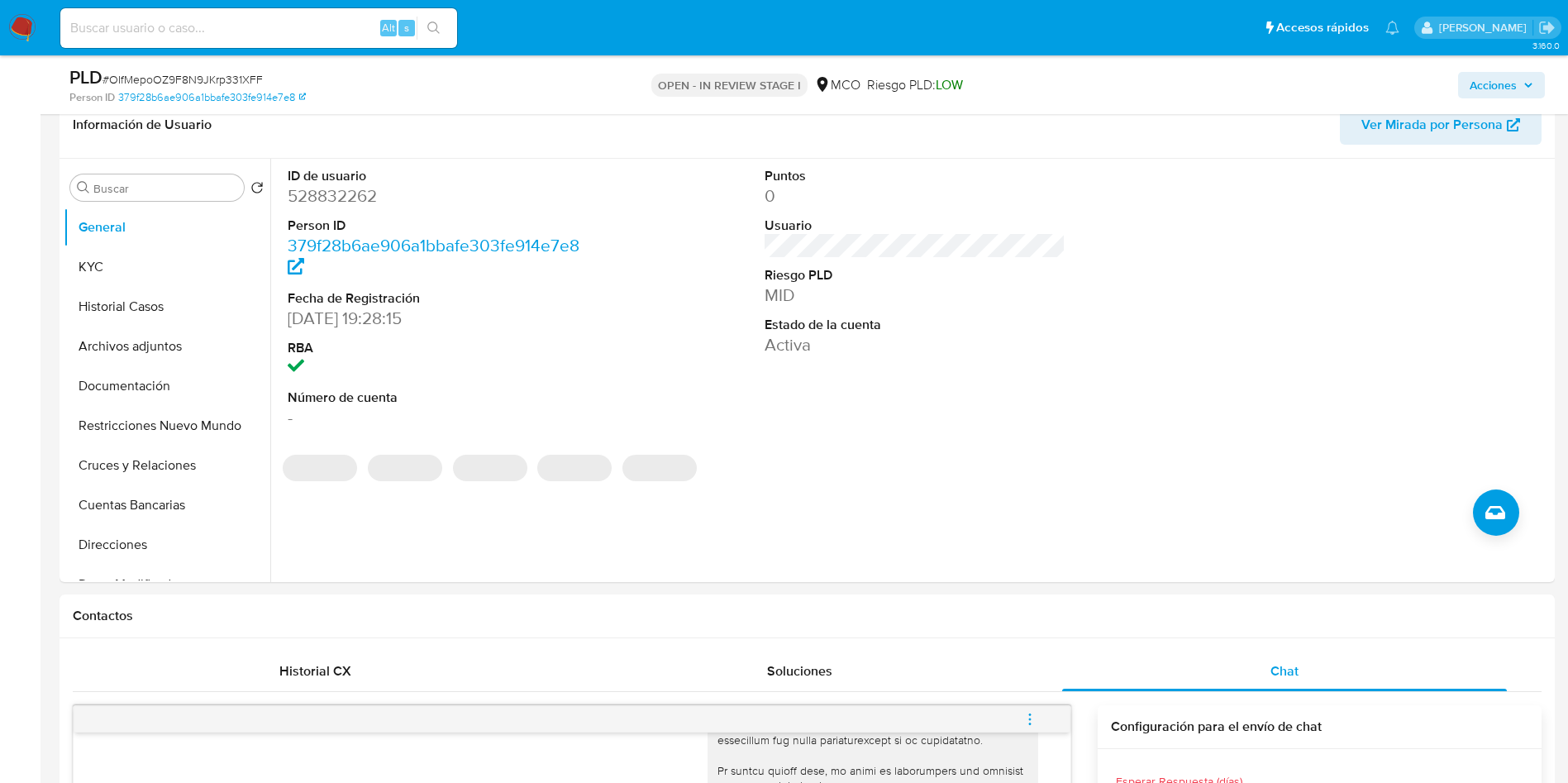
scroll to position [744, 0]
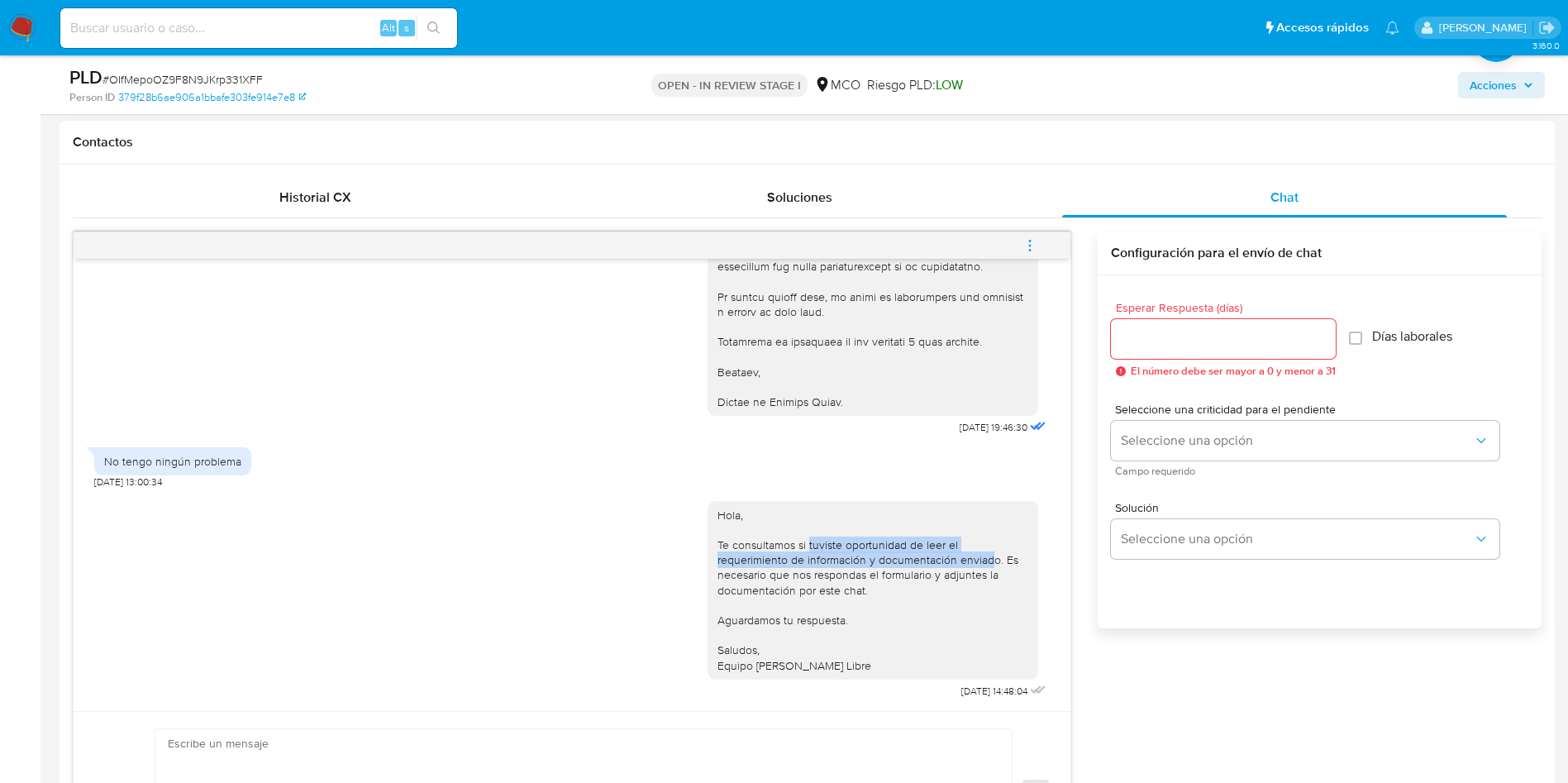
drag, startPoint x: 808, startPoint y: 550, endPoint x: 982, endPoint y: 556, distance: 174.1
click at [982, 556] on div "Hola, Te consultamos si tuviste oportunidad de leer el requerimiento de informa…" at bounding box center [872, 590] width 311 height 165
click at [773, 578] on div "Hola, Te consultamos si tuviste oportunidad de leer el requerimiento de informa…" at bounding box center [872, 590] width 311 height 165
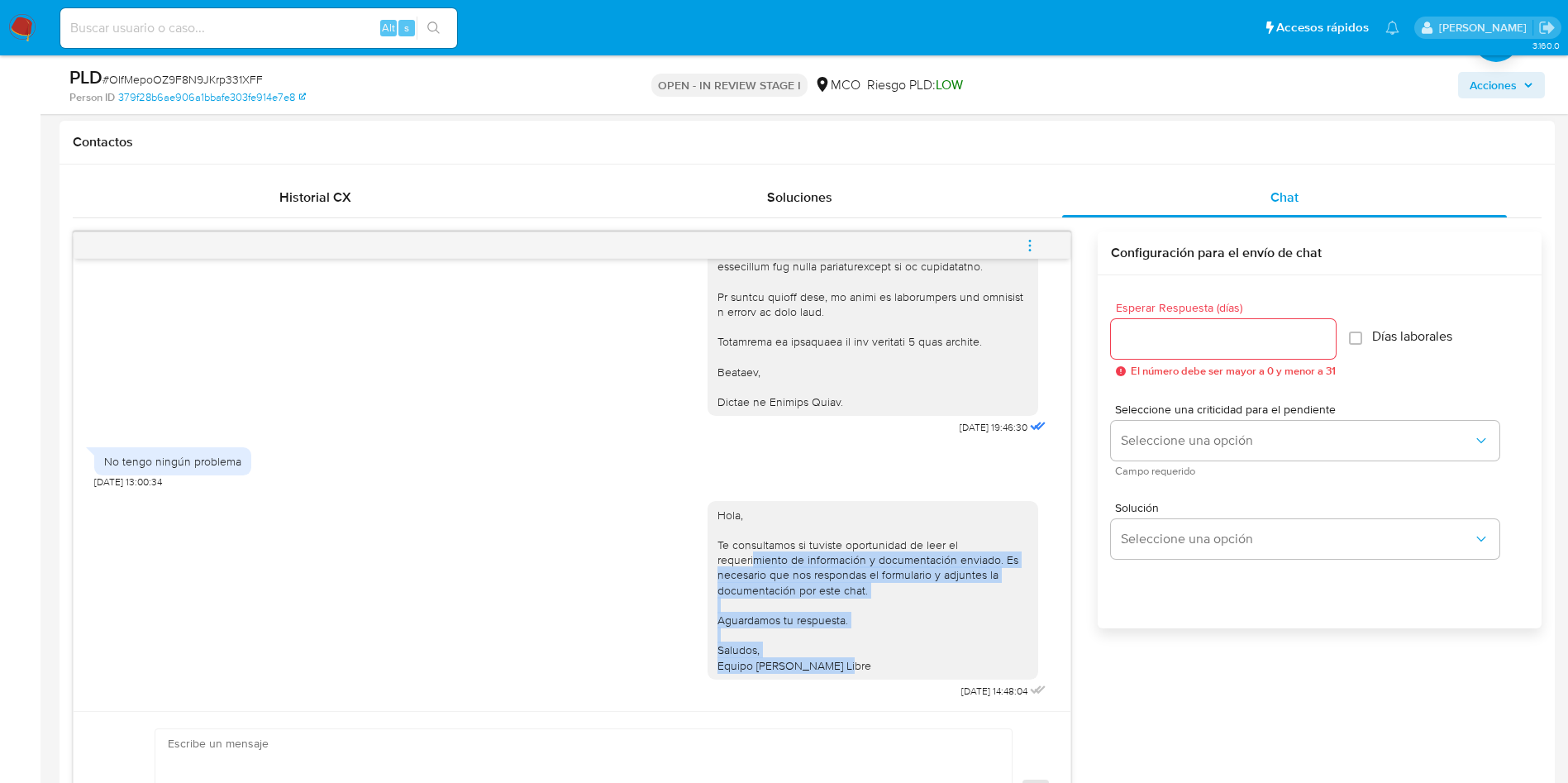
drag, startPoint x: 734, startPoint y: 558, endPoint x: 1037, endPoint y: 670, distance: 323.0
click at [1035, 670] on div "24/07/2025 19:46:30 No tengo ningún problema 28/07/2025 13:00:34 Hola, Te consu…" at bounding box center [572, 484] width 997 height 452
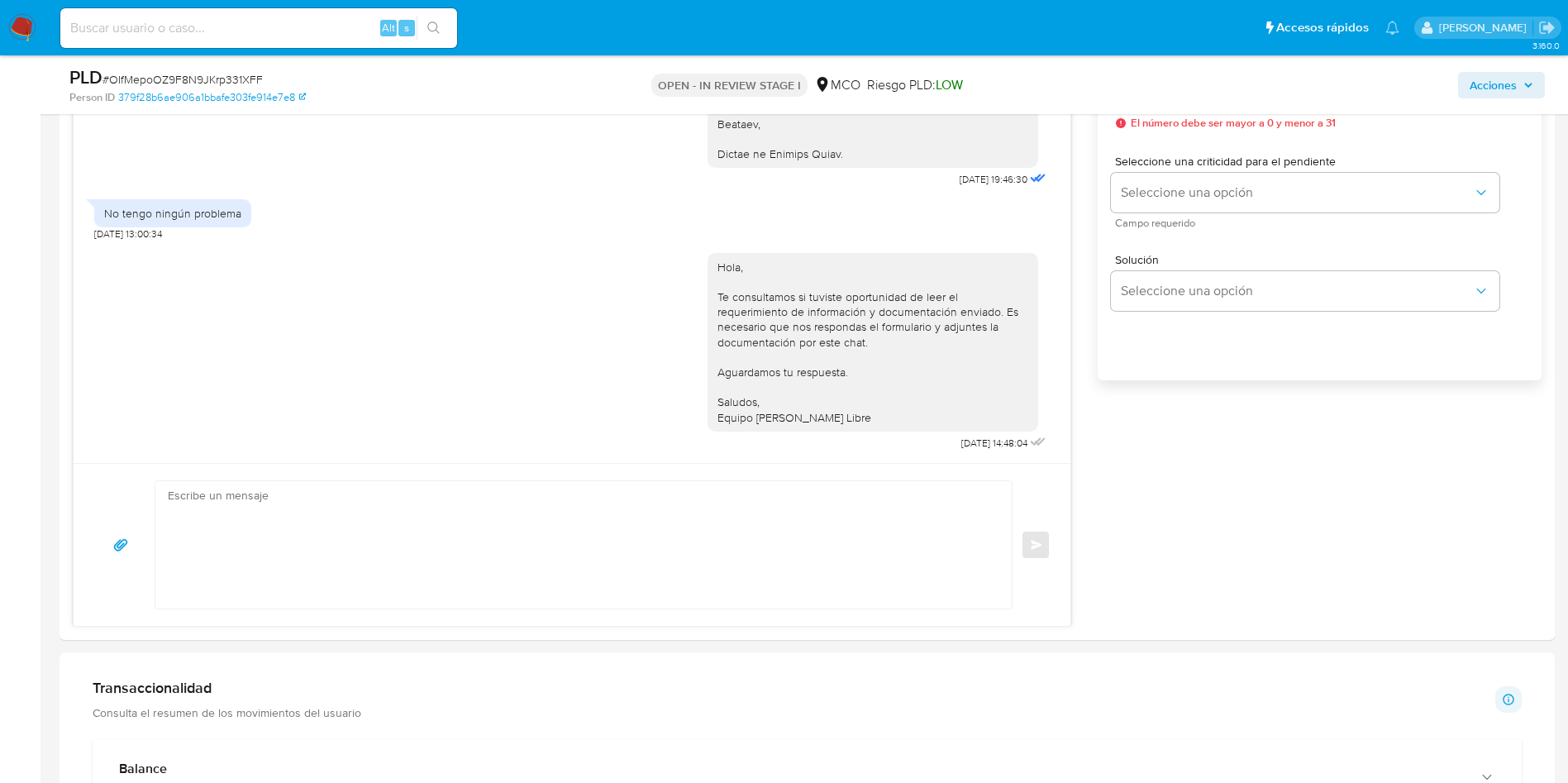
click at [0, 544] on aside "Bandeja Tablero Screening Búsqueda en Listas Watchlist Herramientas Operaciones…" at bounding box center [20, 612] width 40 height 3210
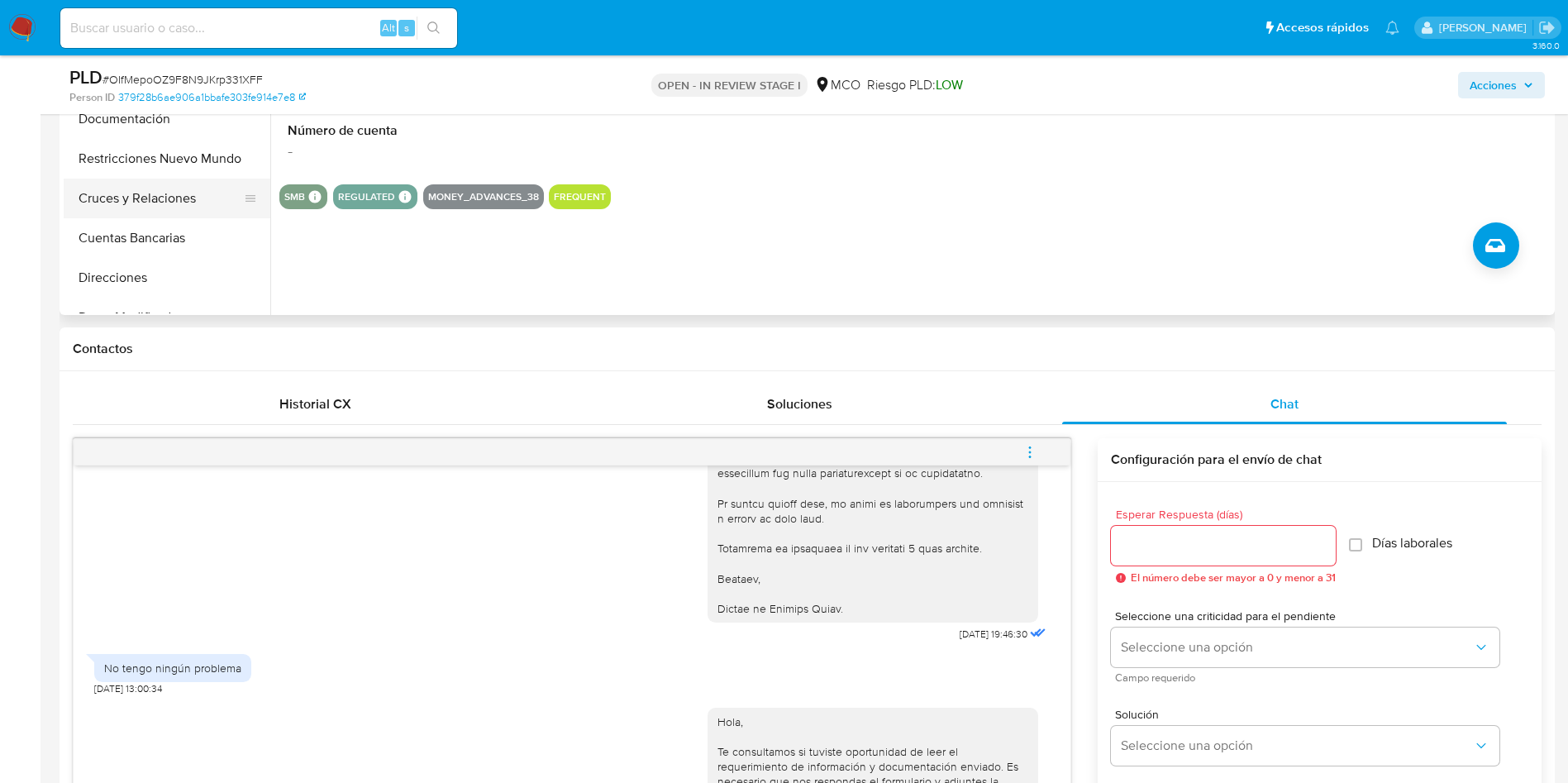
scroll to position [248, 0]
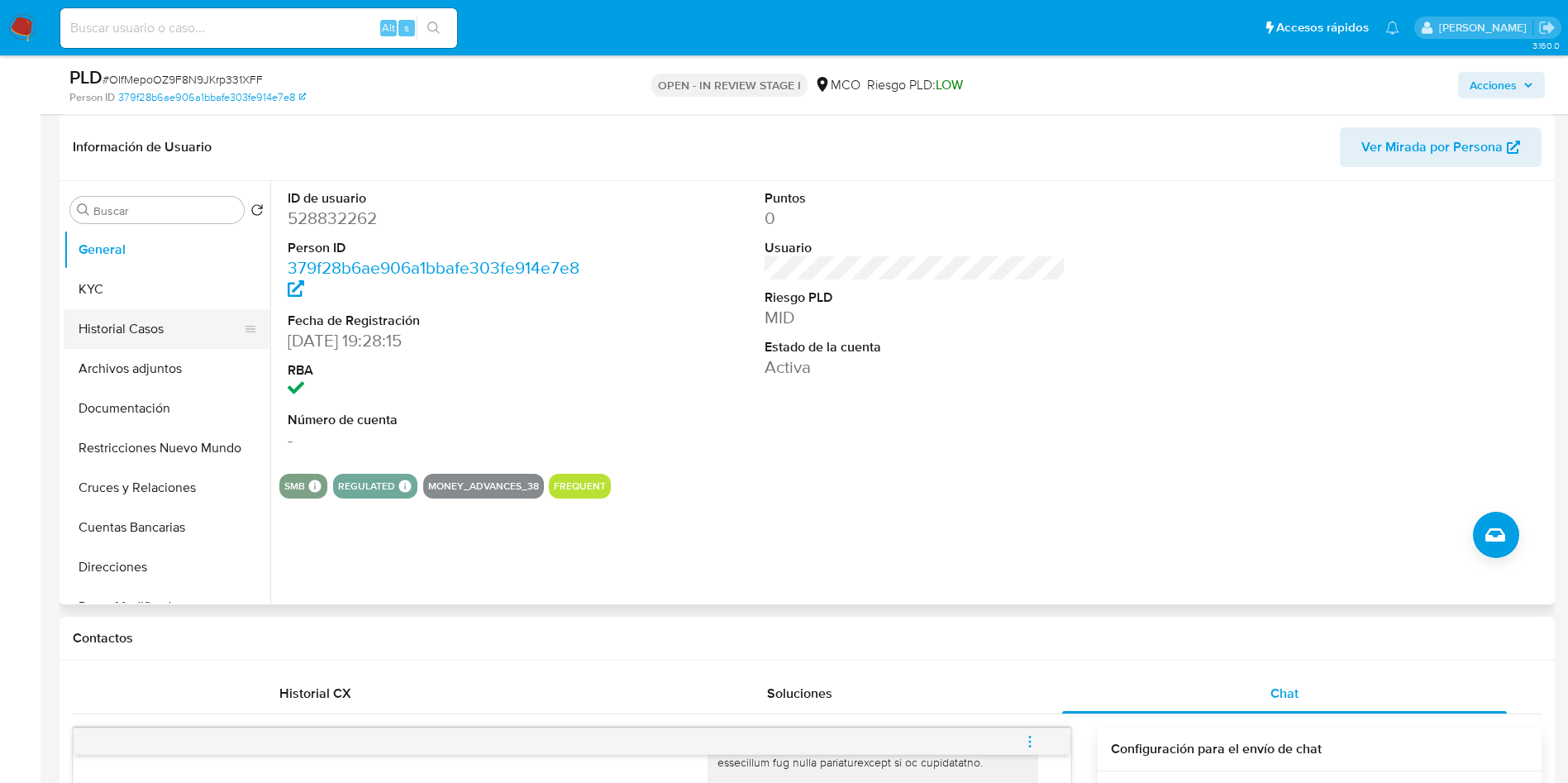
drag, startPoint x: 113, startPoint y: 290, endPoint x: 121, endPoint y: 314, distance: 25.3
click at [113, 289] on button "KYC" at bounding box center [167, 289] width 207 height 40
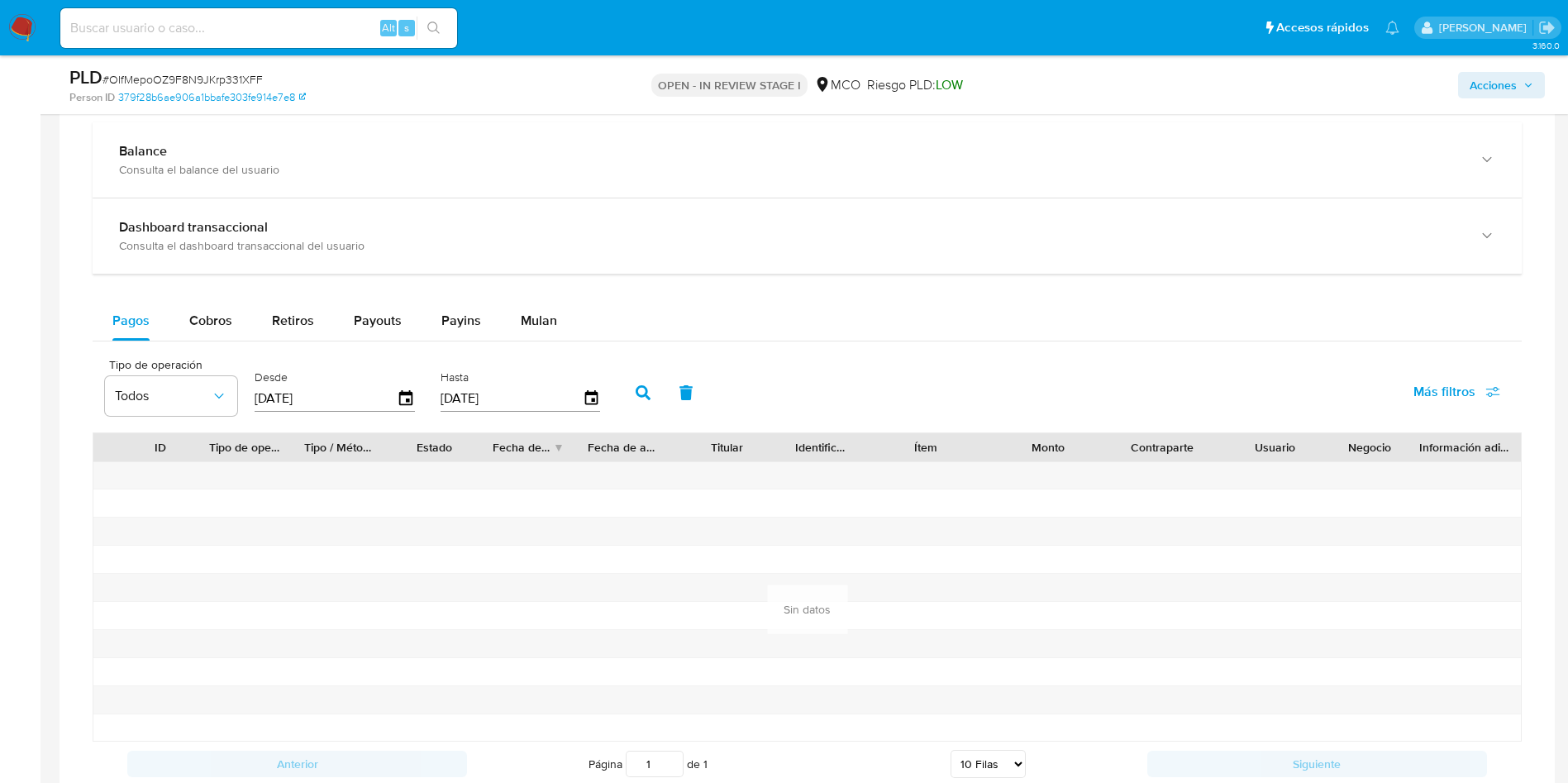
scroll to position [1613, 0]
click at [194, 320] on span "Cobros" at bounding box center [211, 318] width 43 height 19
select select "10"
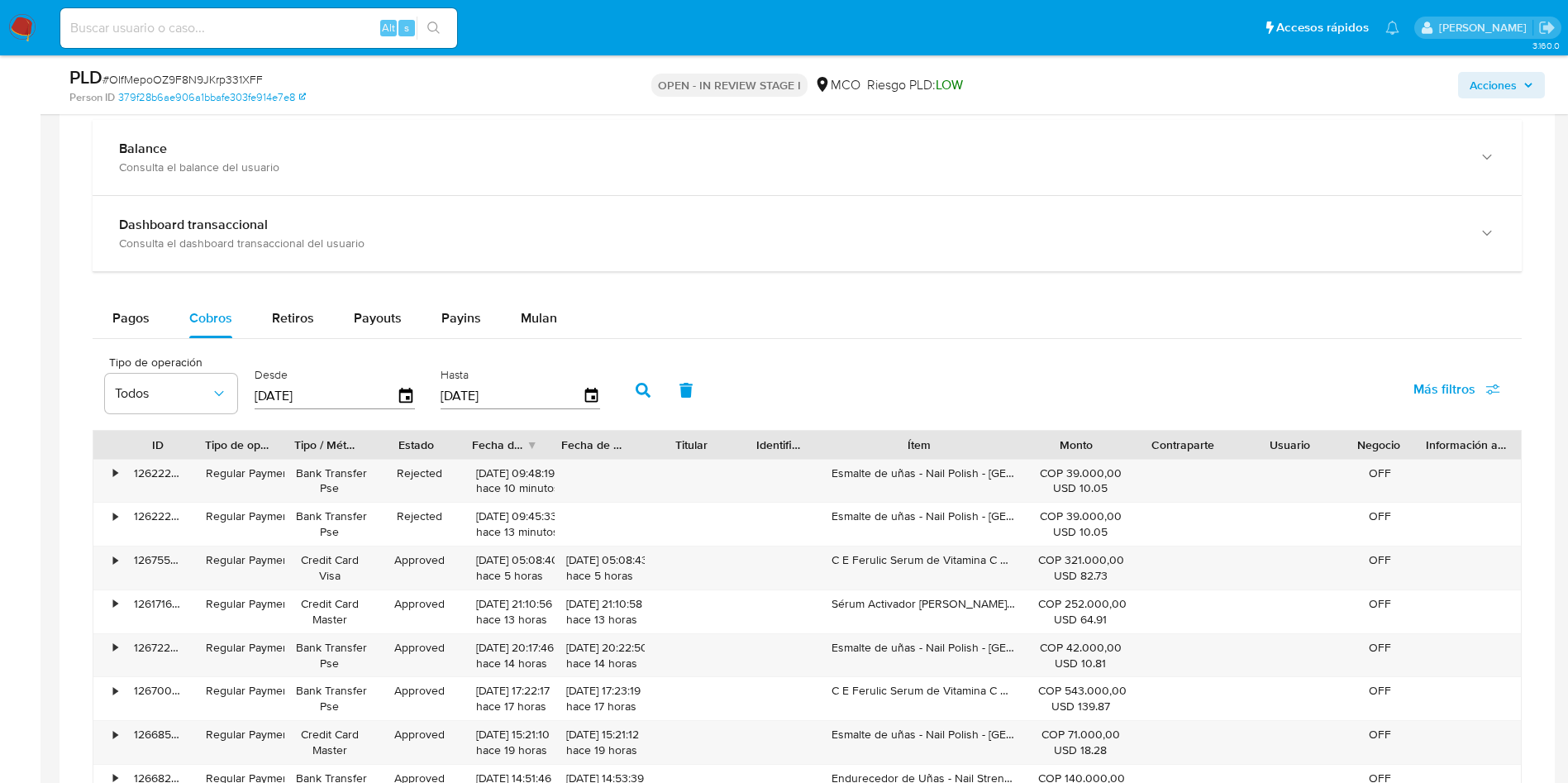
drag, startPoint x: 980, startPoint y: 451, endPoint x: 1034, endPoint y: 455, distance: 54.1
click at [1034, 455] on div "ID Tipo de operación Tipo / Método Estado Fecha de creación Fecha de aprobación…" at bounding box center [807, 444] width 1428 height 28
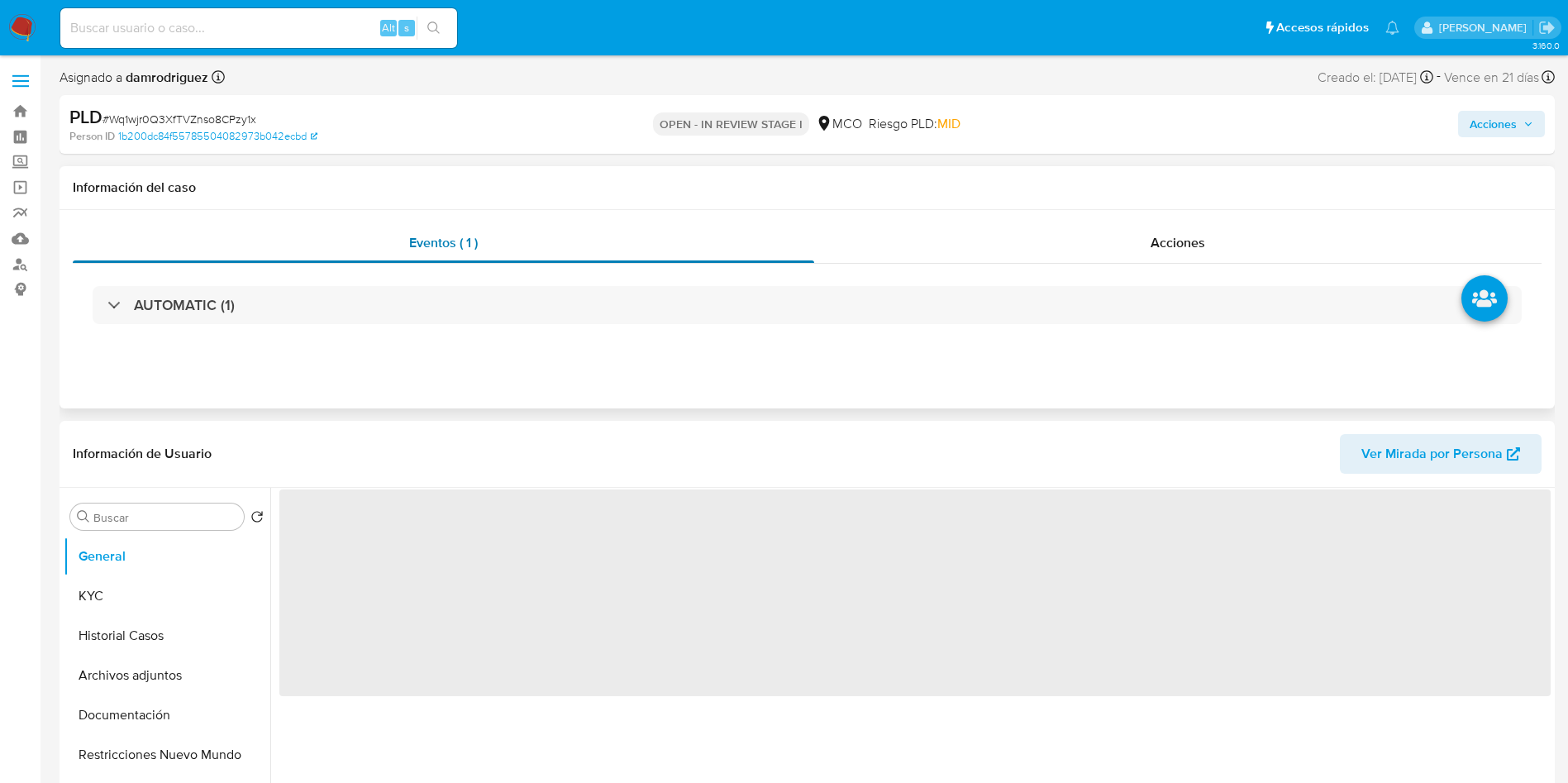
select select "10"
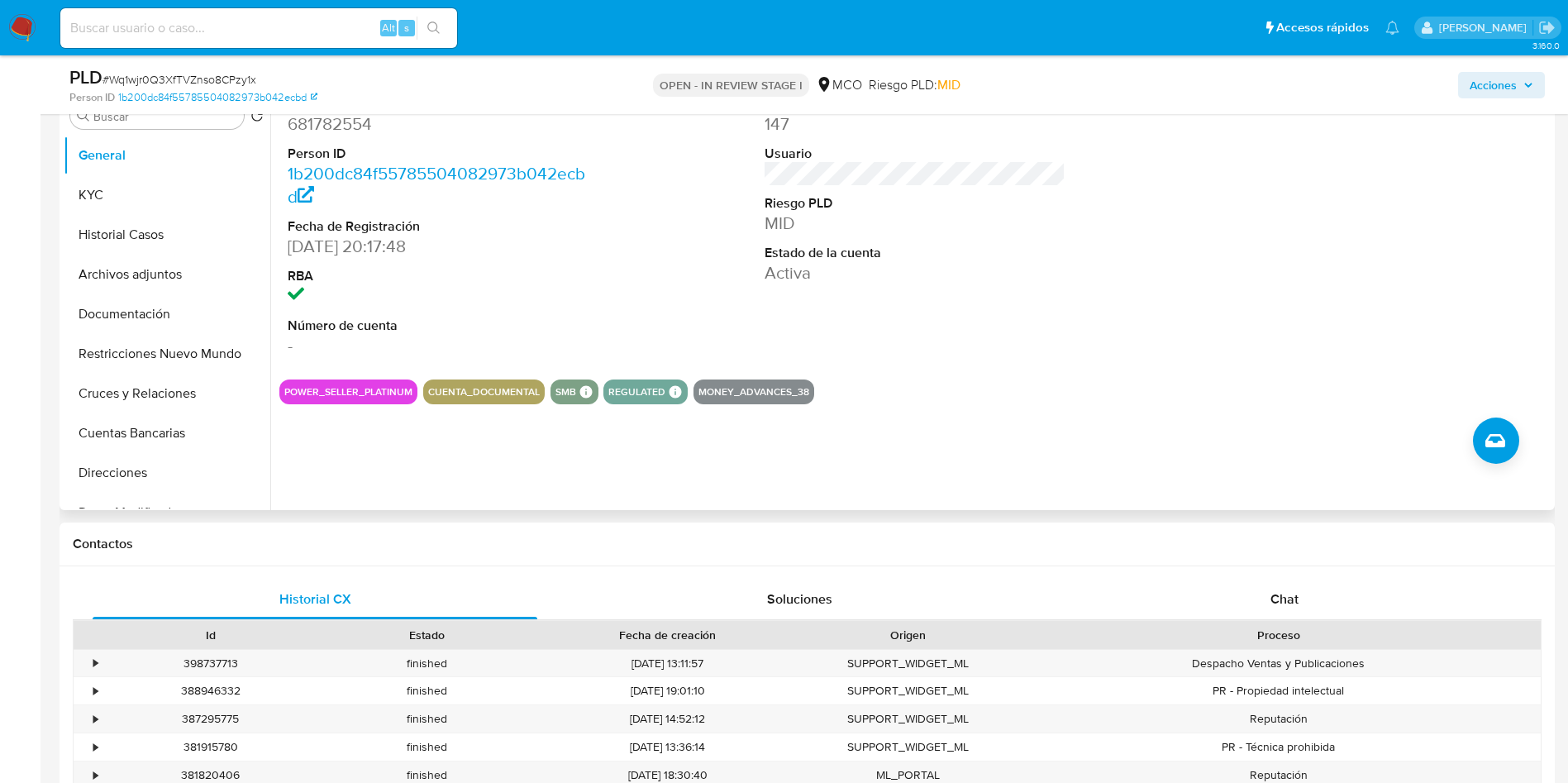
scroll to position [124, 0]
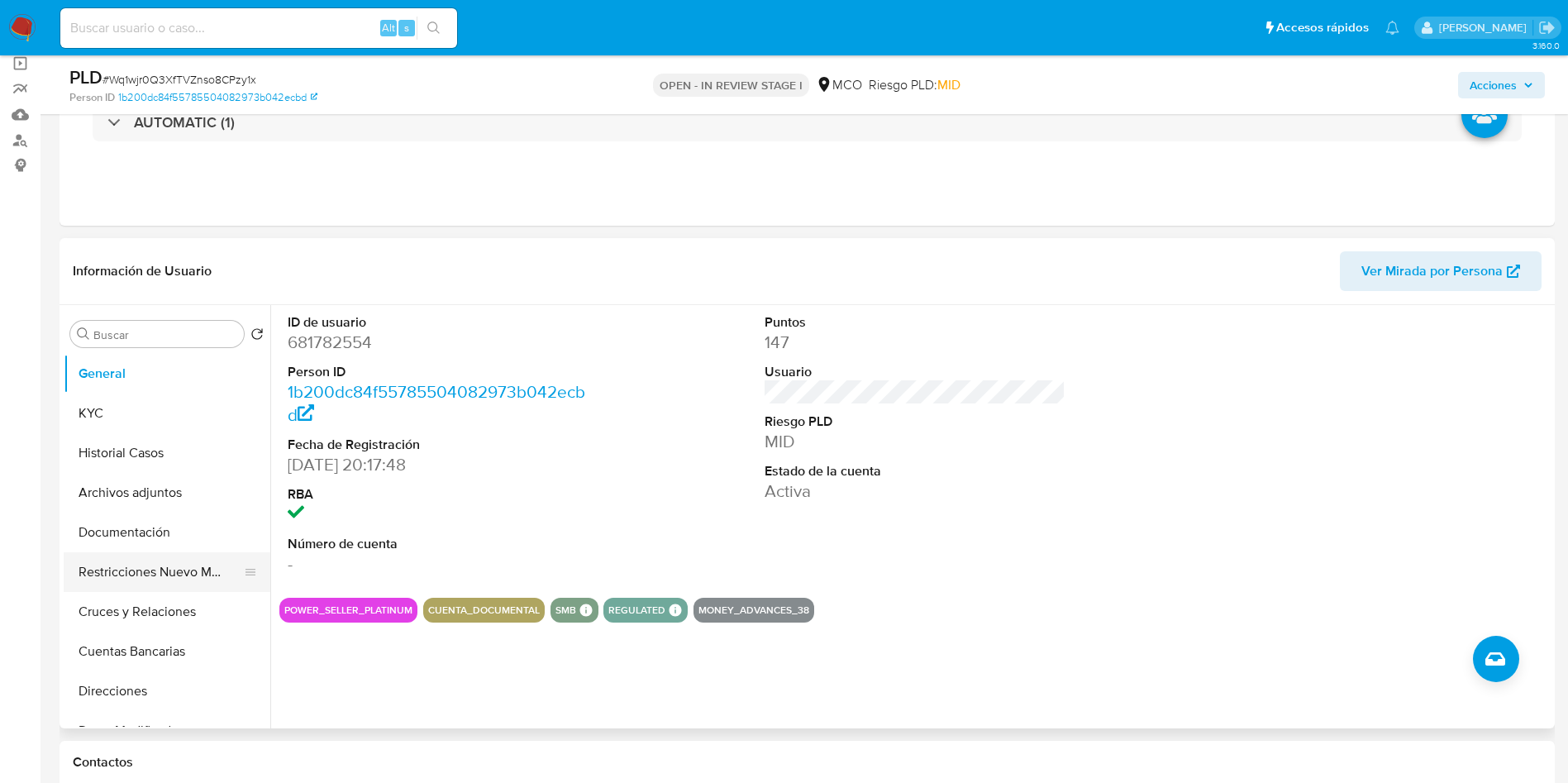
click at [194, 583] on button "Restricciones Nuevo Mundo" at bounding box center [160, 572] width 194 height 40
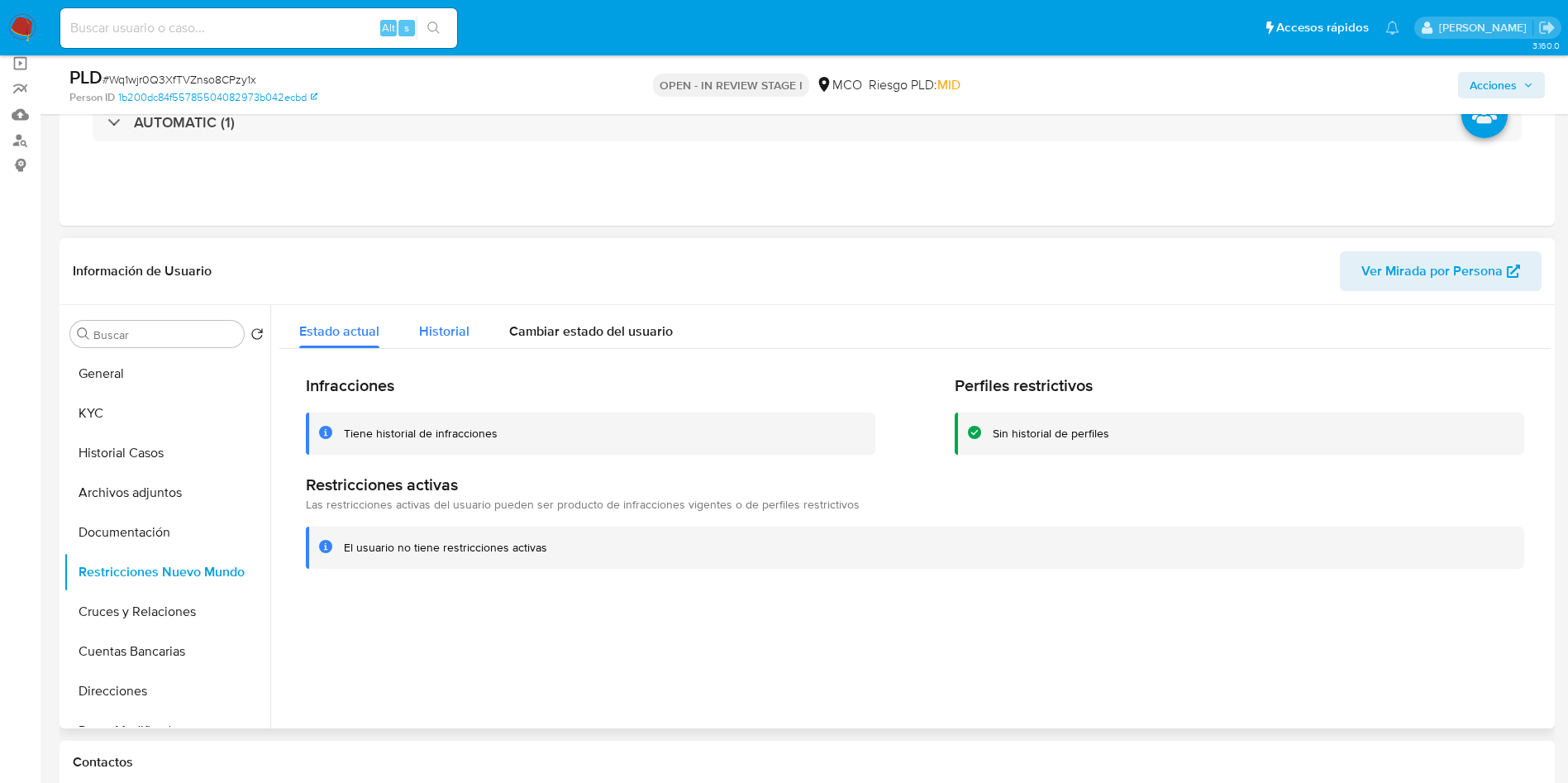
click at [443, 330] on span "Historial" at bounding box center [444, 331] width 51 height 19
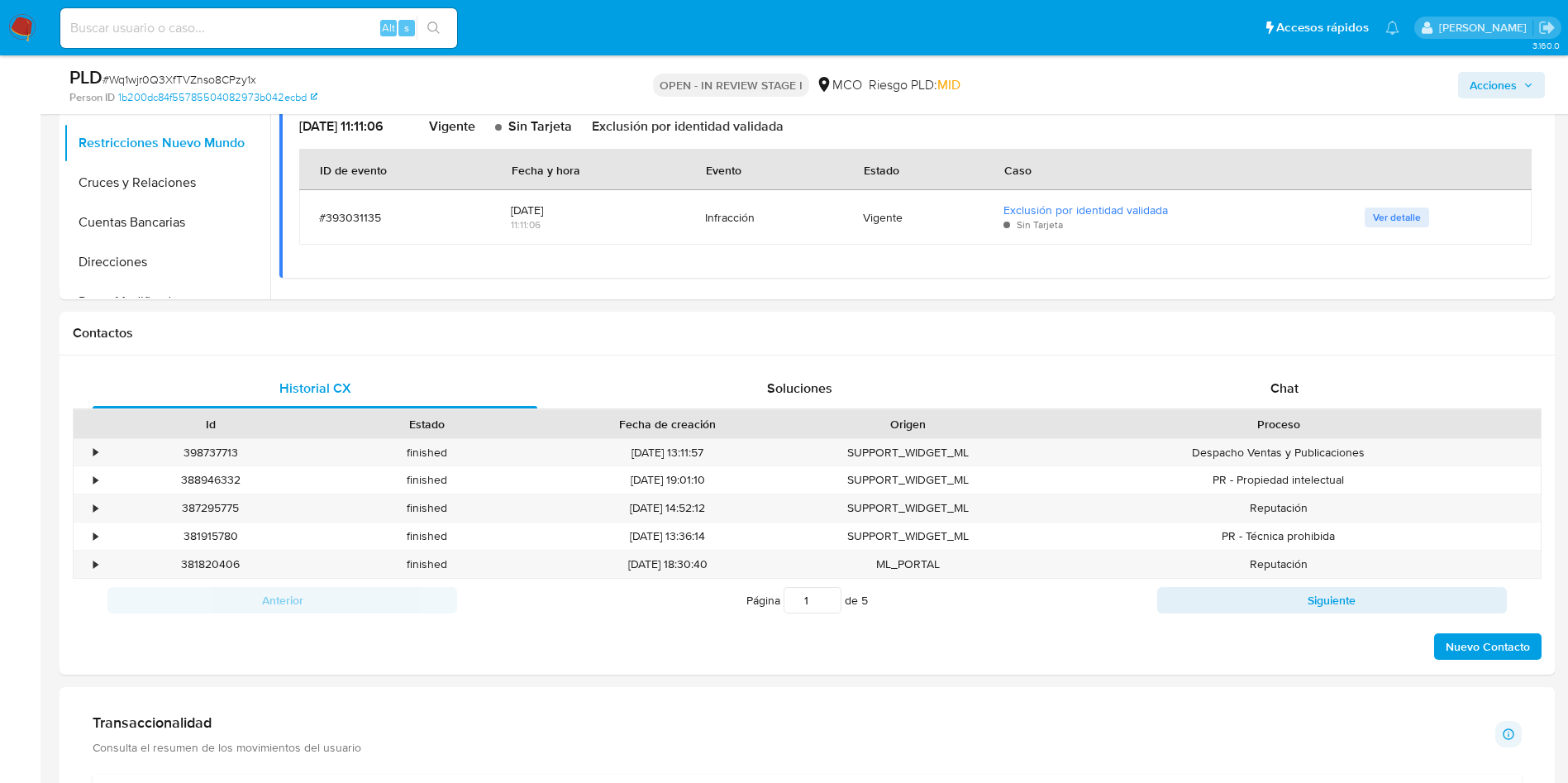
scroll to position [744, 0]
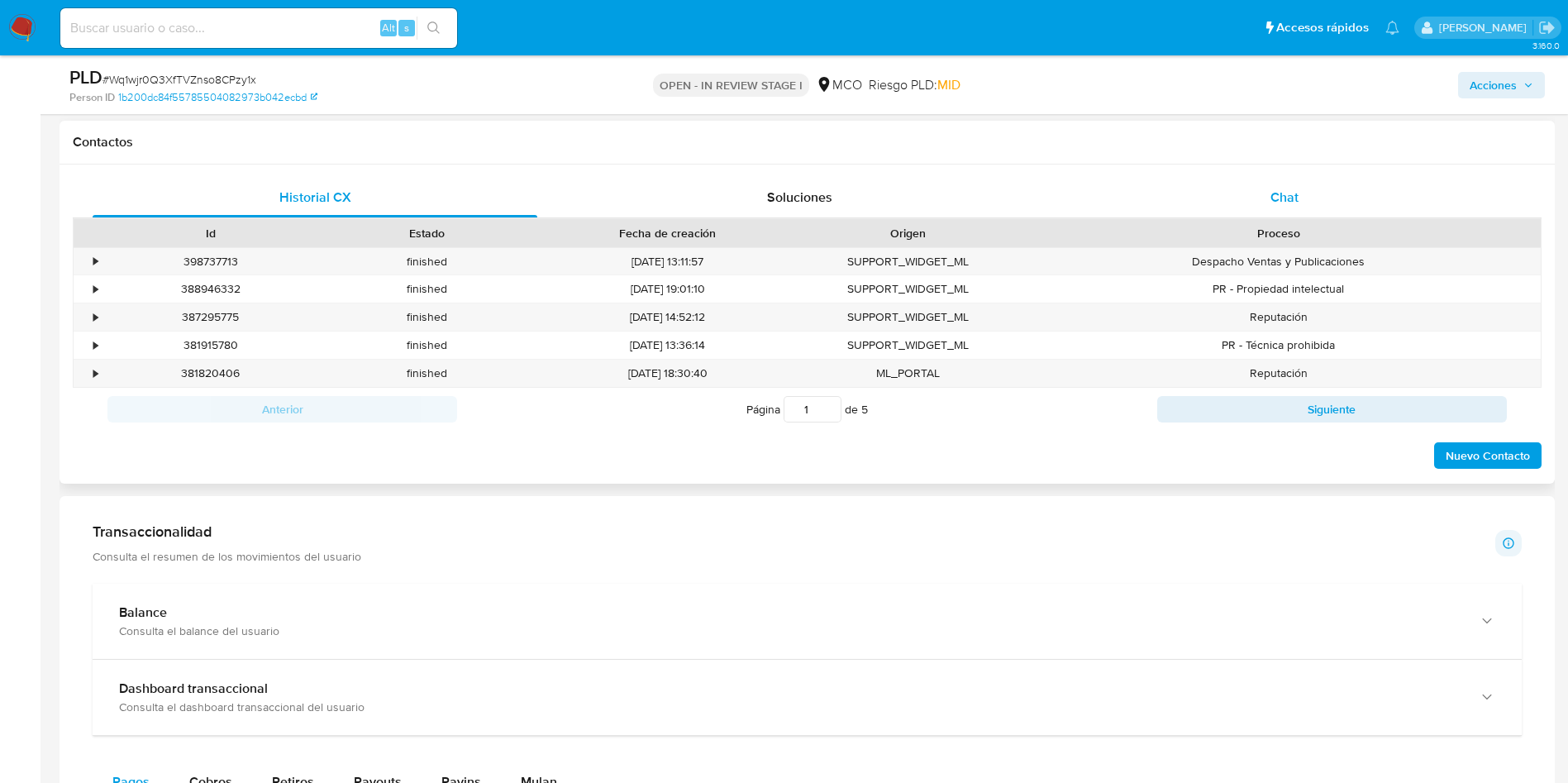
click at [1267, 192] on div "Chat" at bounding box center [1284, 197] width 444 height 40
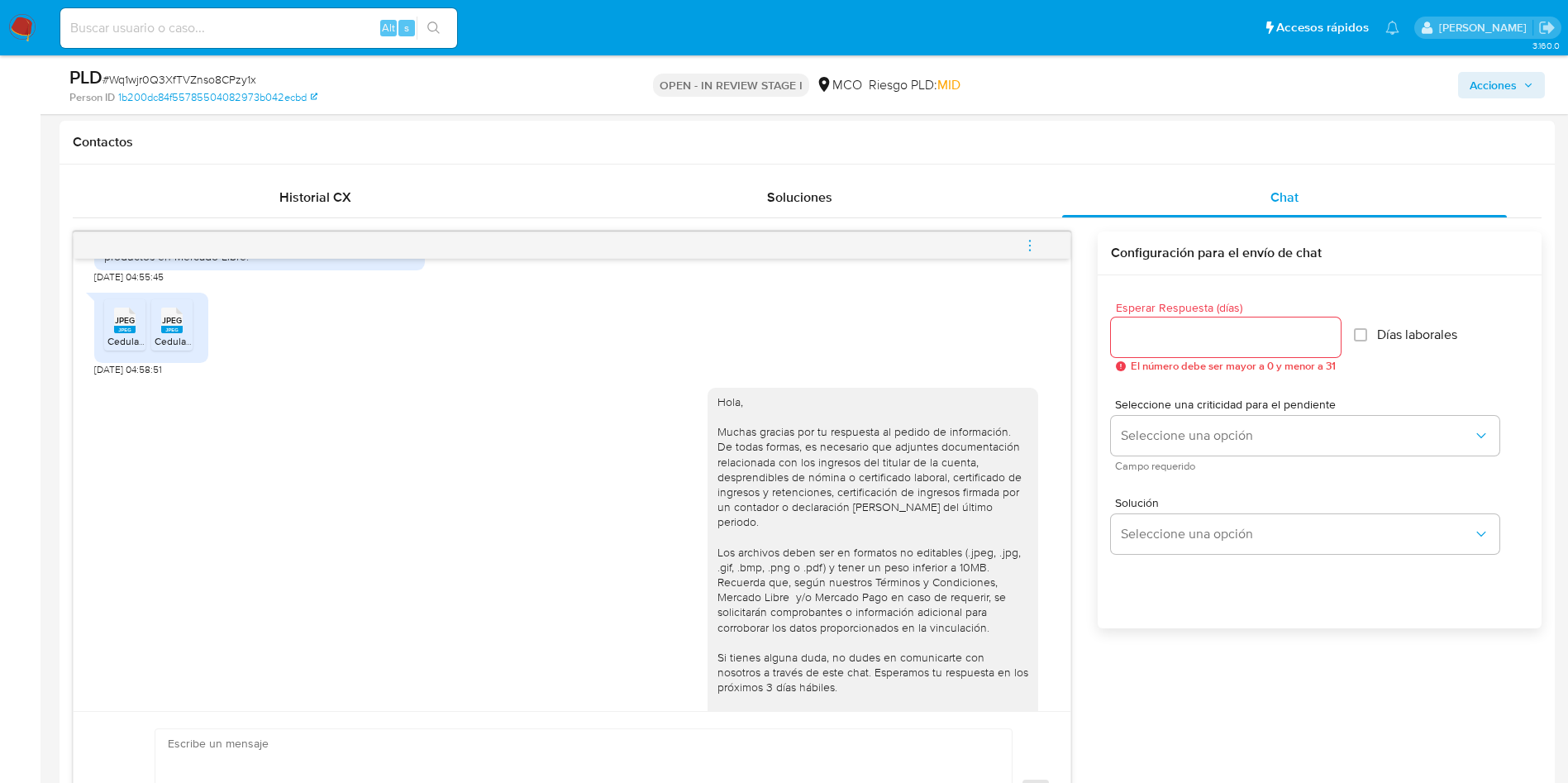
scroll to position [975, 0]
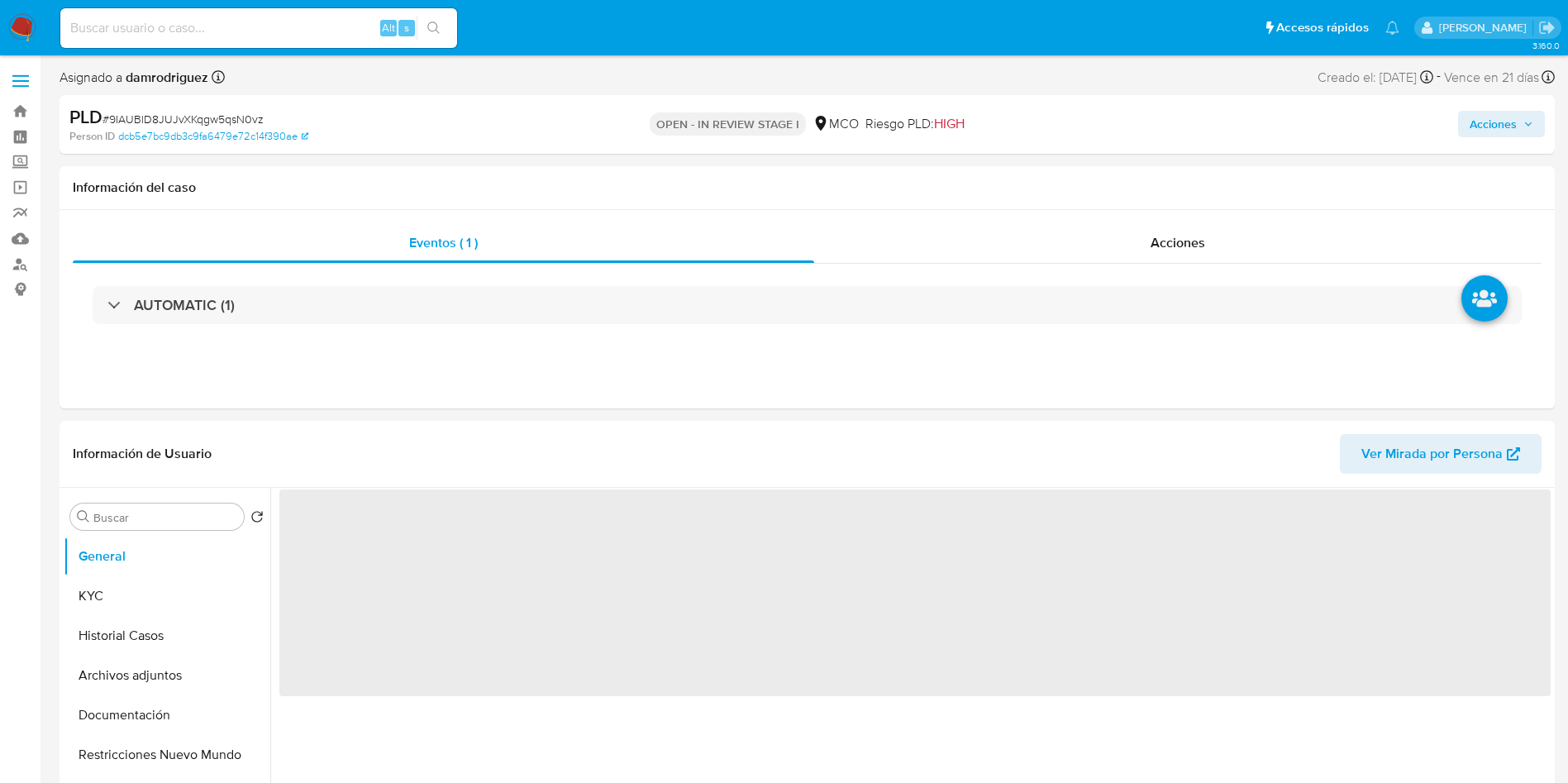
select select "10"
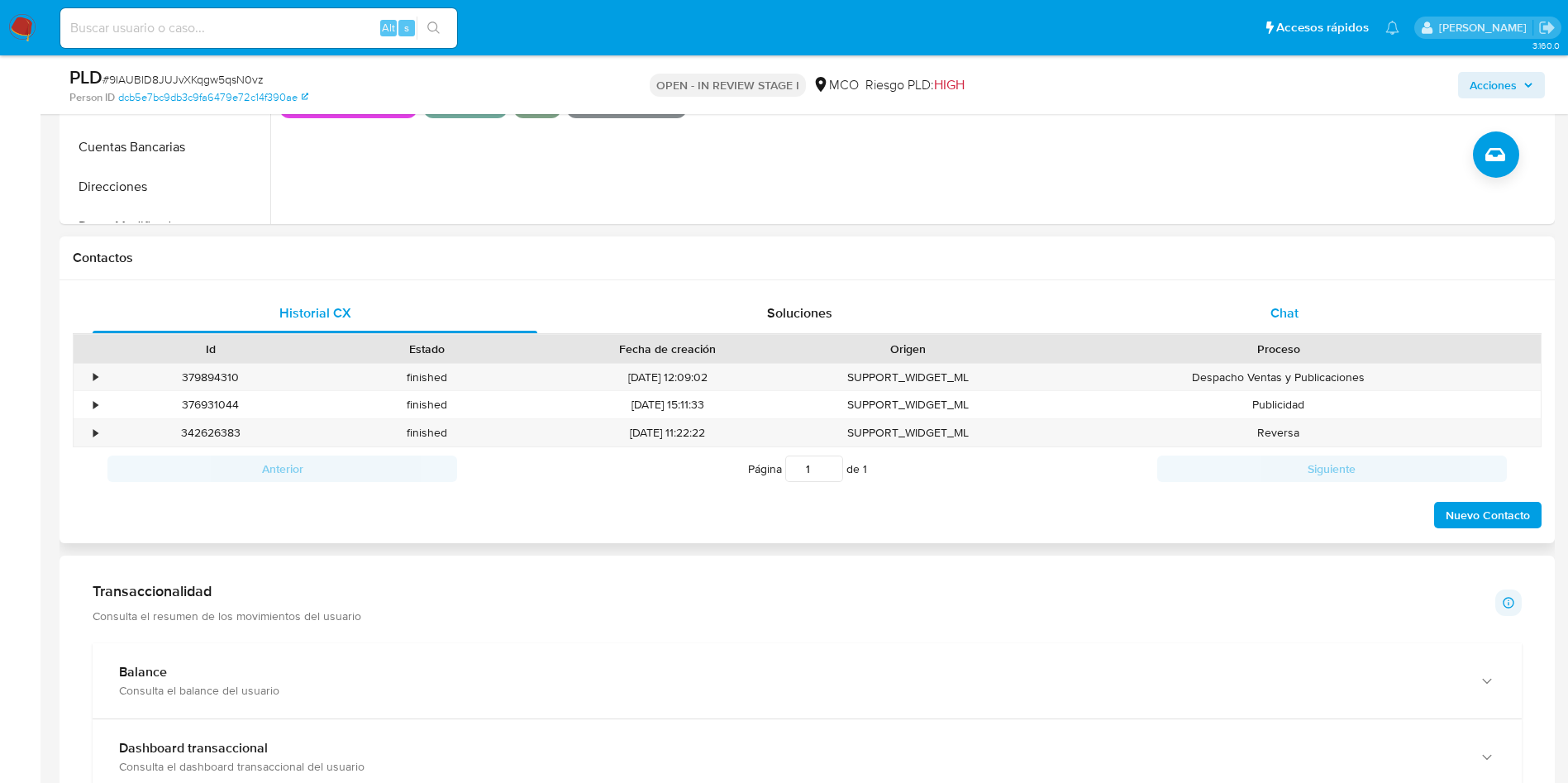
scroll to position [620, 0]
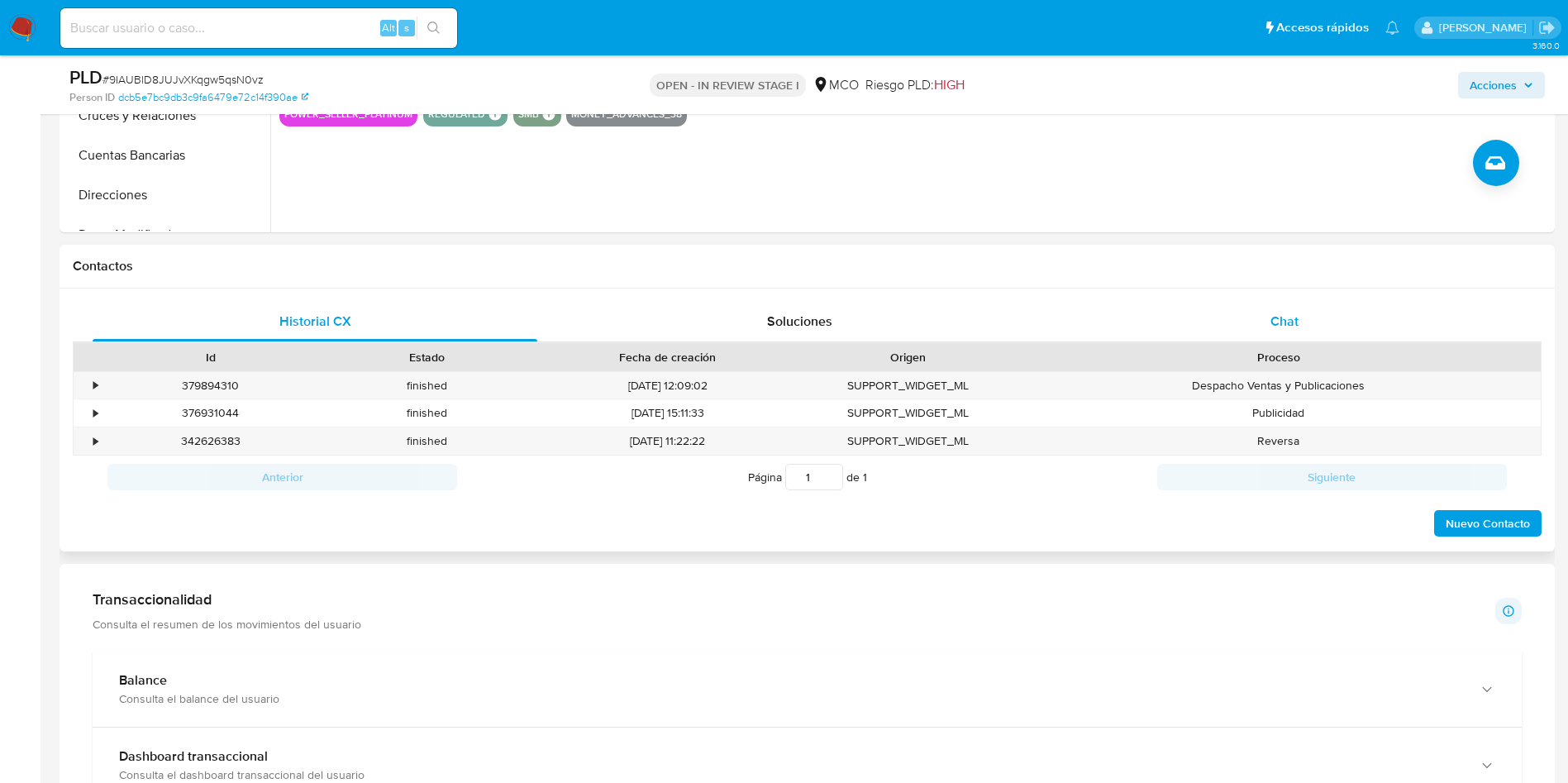
click at [1266, 331] on div "Chat" at bounding box center [1284, 321] width 444 height 40
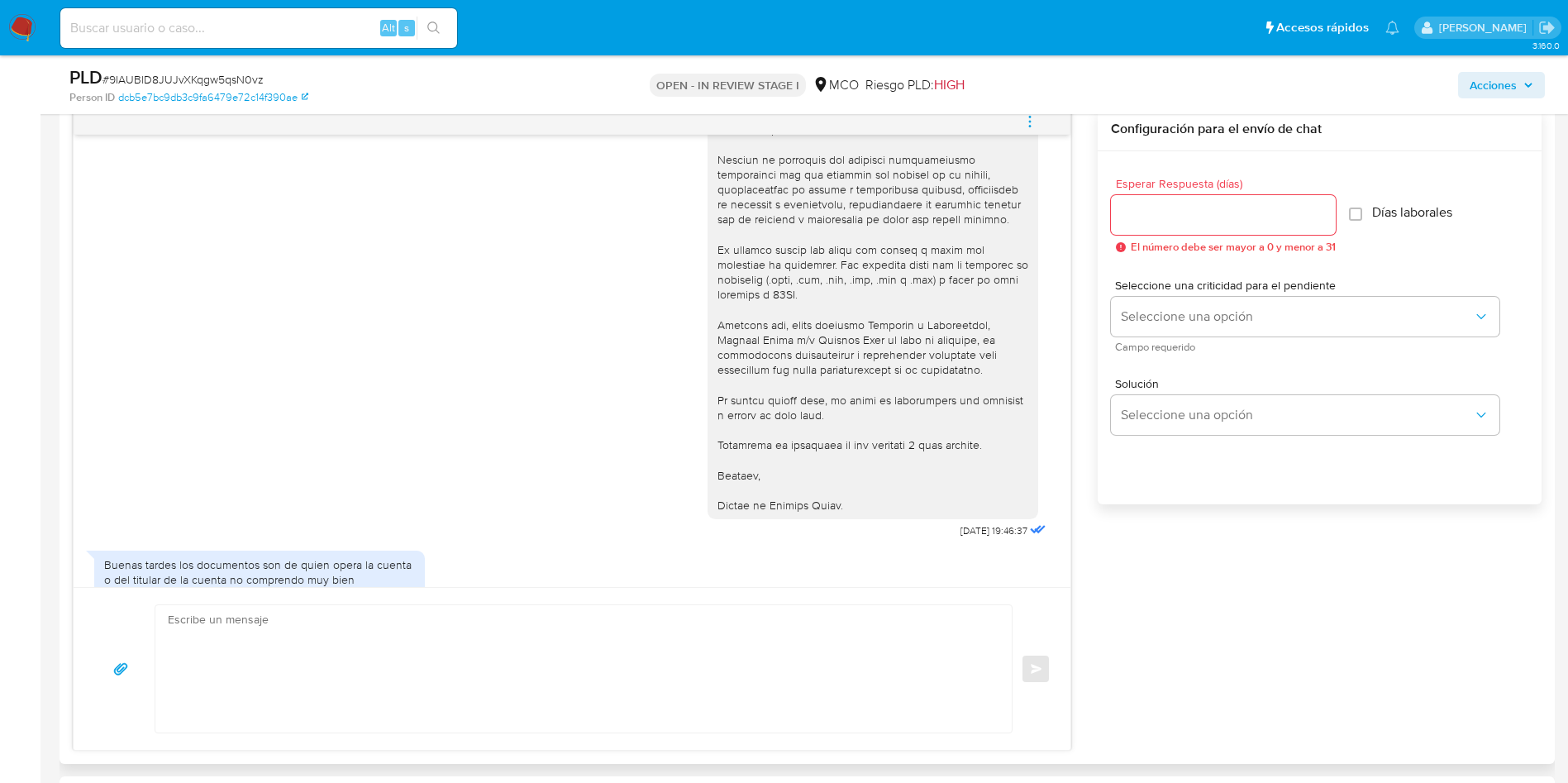
scroll to position [5, 0]
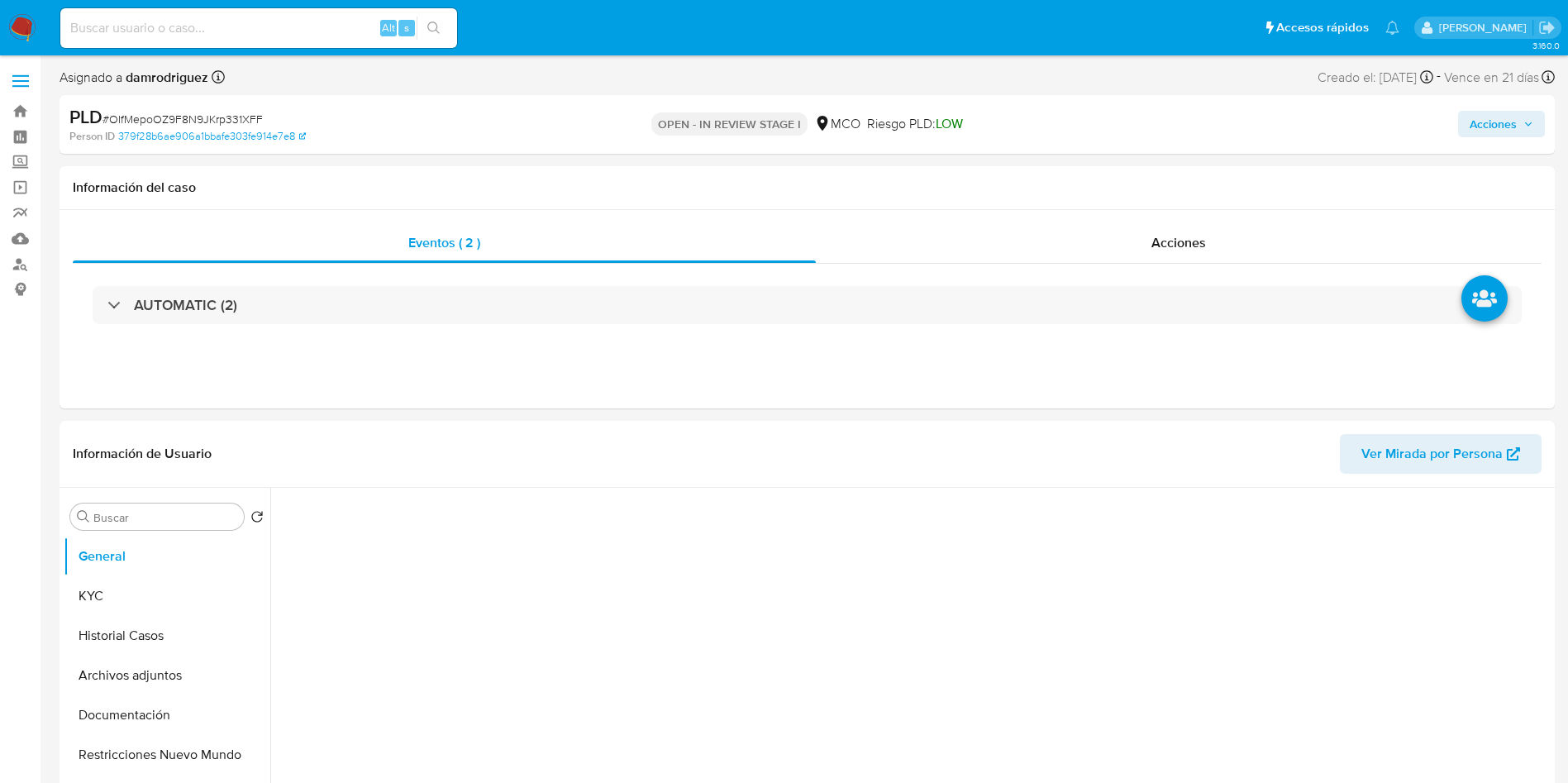
select select "10"
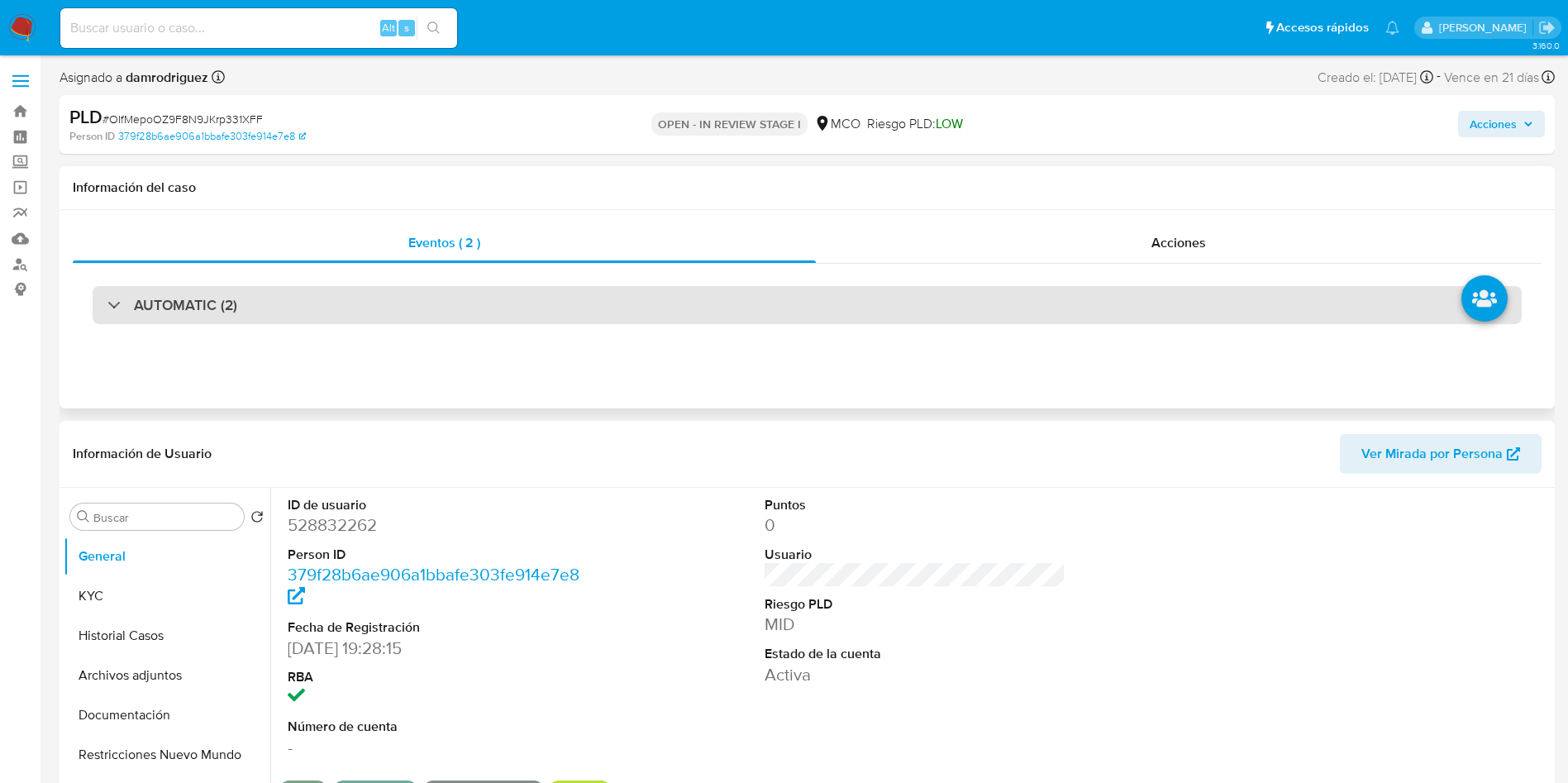
click at [276, 318] on div "AUTOMATIC (2)" at bounding box center [807, 305] width 1429 height 38
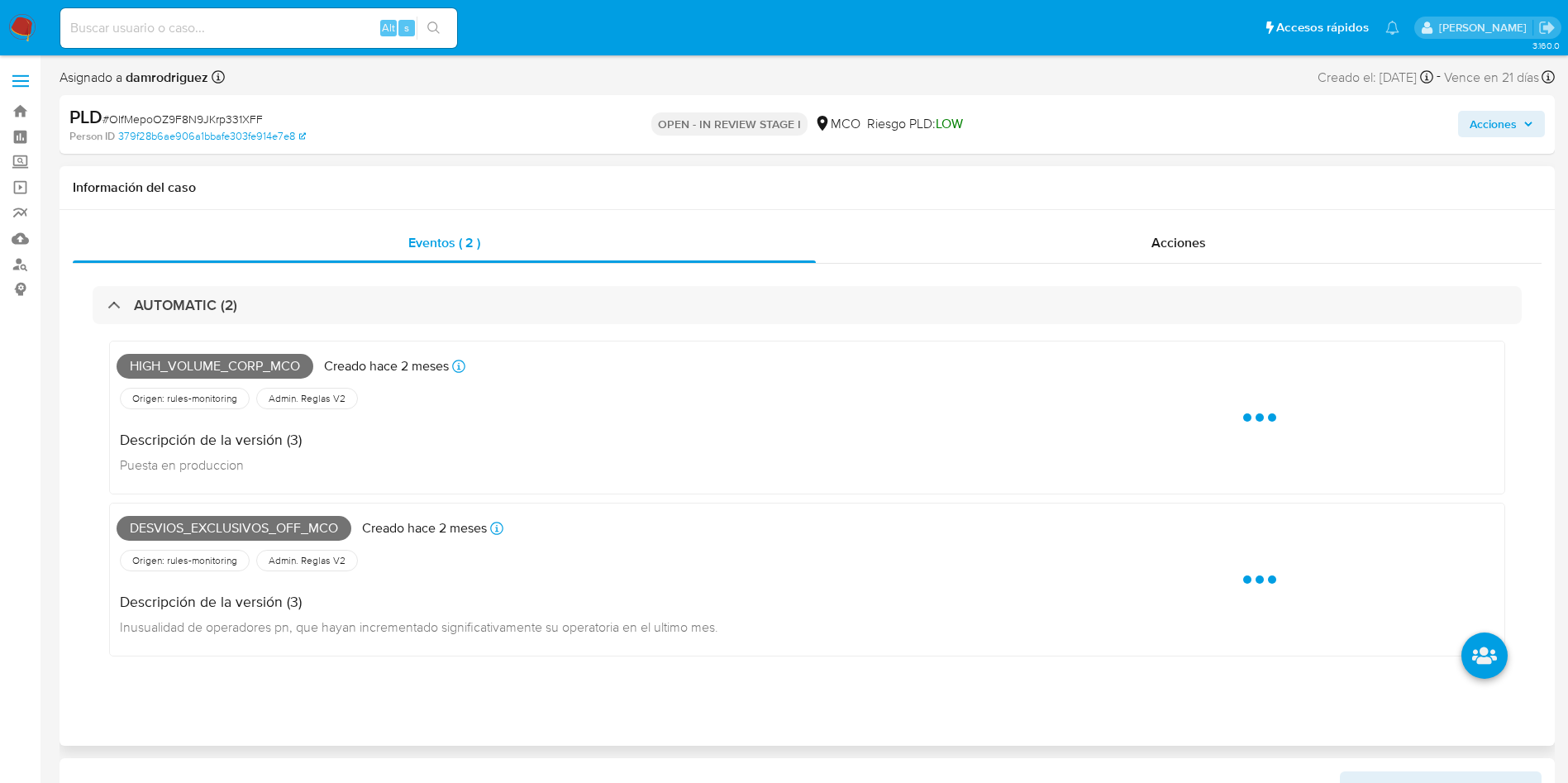
click at [234, 372] on span "High_volume_corp_mco" at bounding box center [214, 366] width 196 height 25
click at [234, 371] on span "High_volume_corp_mco" at bounding box center [214, 366] width 196 height 25
copy span "High_volume_corp_mco"
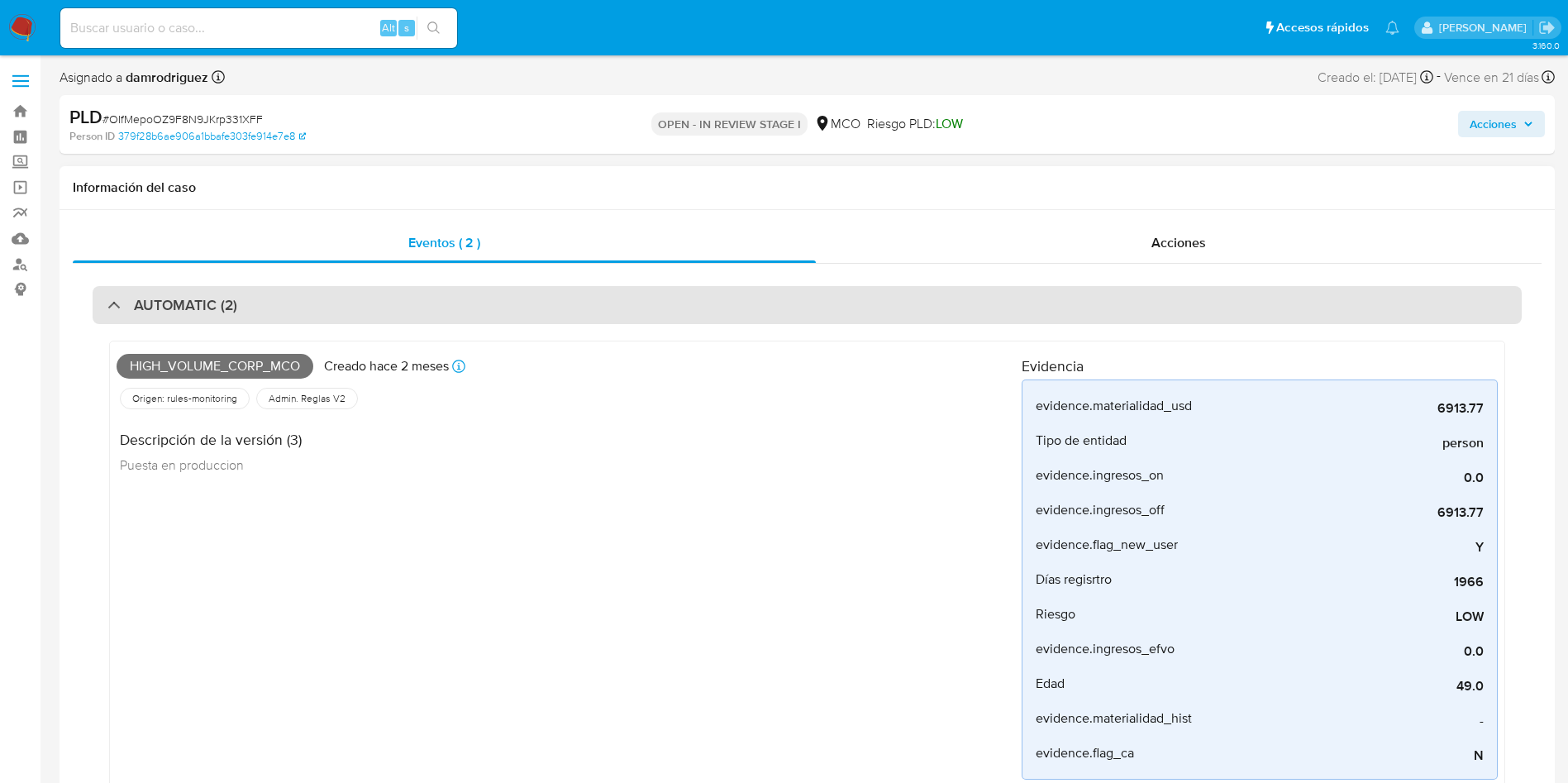
click at [170, 311] on h3 "AUTOMATIC (2)" at bounding box center [185, 305] width 103 height 18
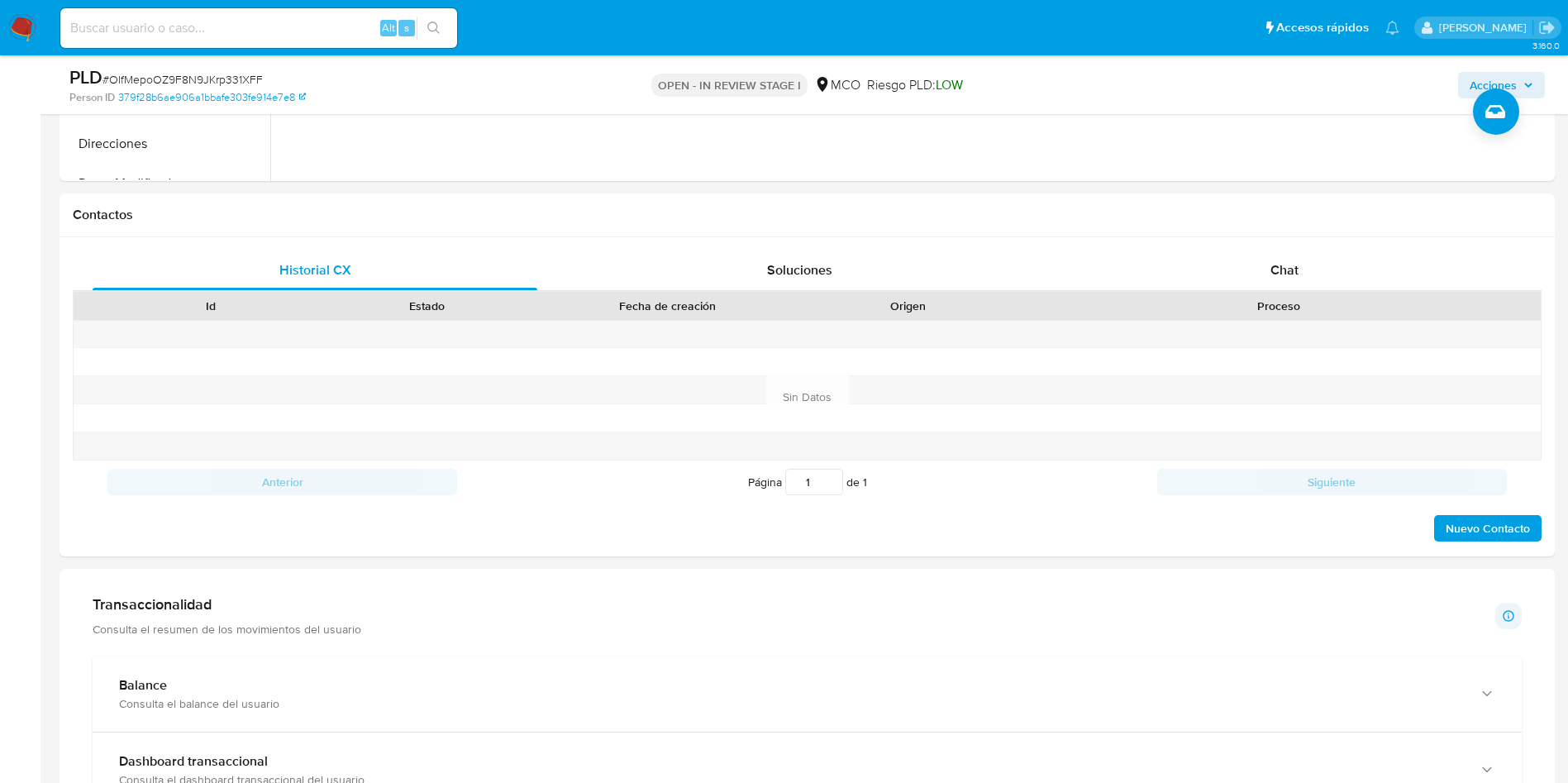
scroll to position [1116, 0]
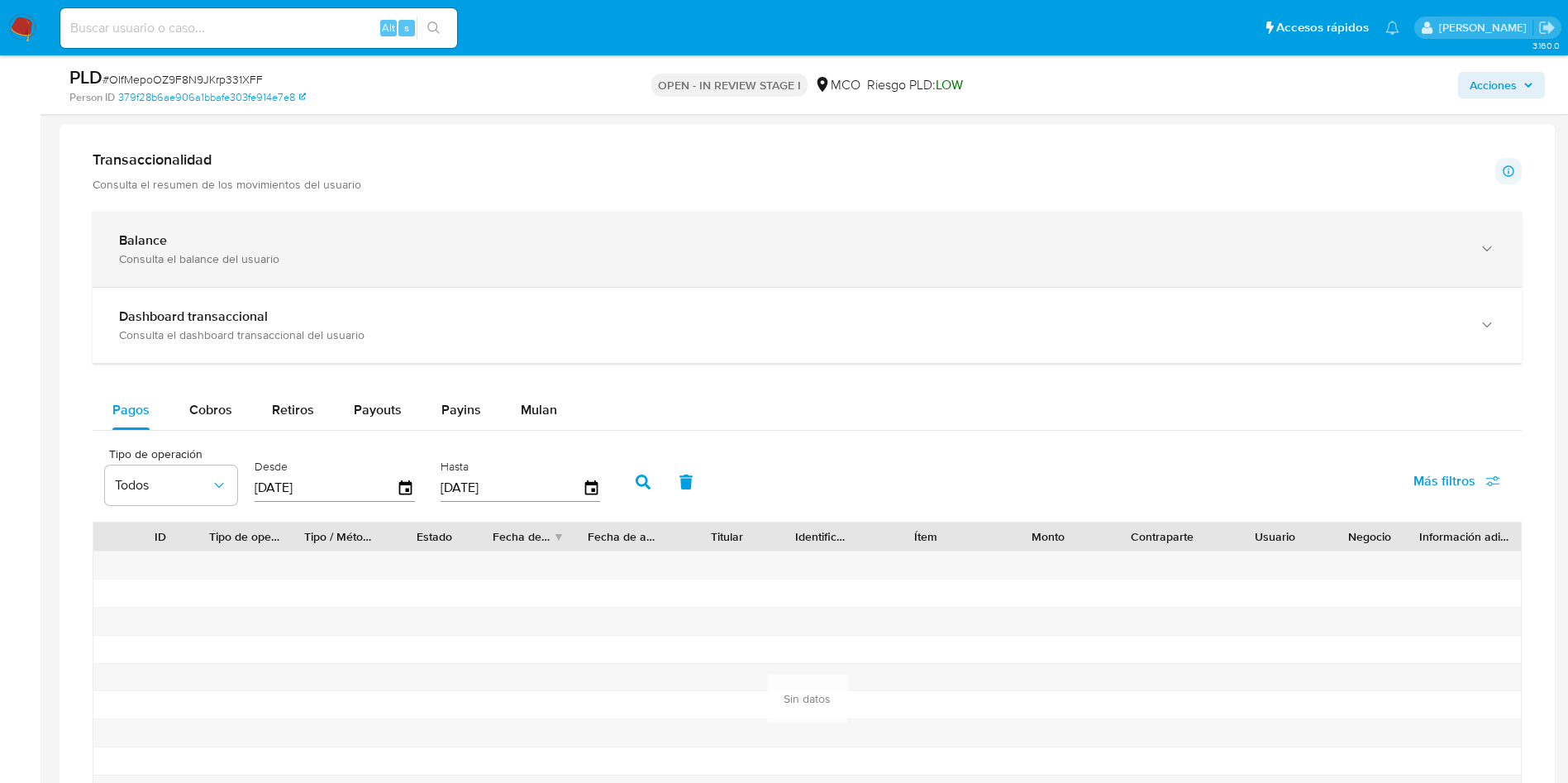
click at [175, 245] on div "Balance" at bounding box center [790, 240] width 1343 height 16
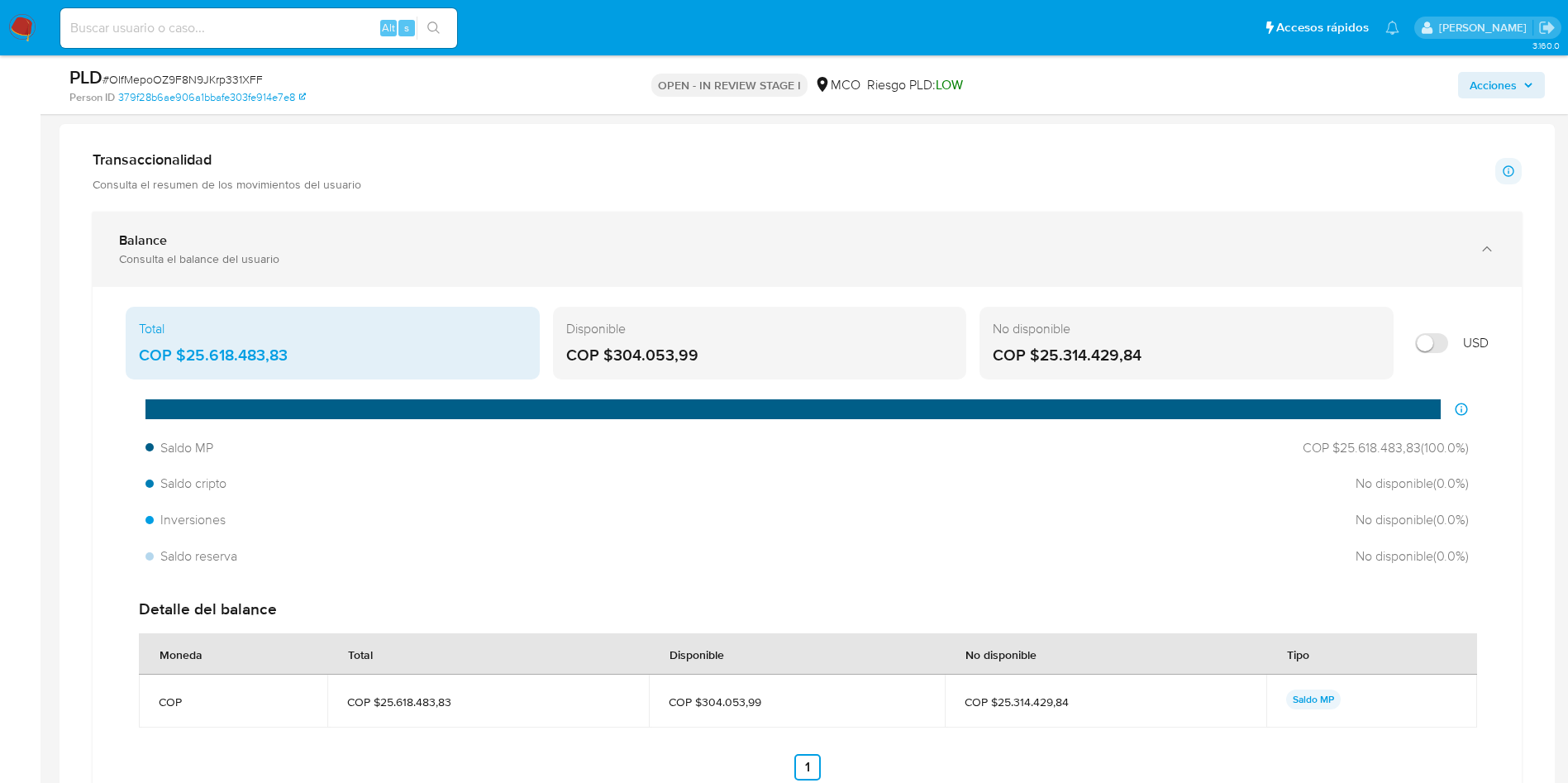
click at [336, 246] on div "Balance" at bounding box center [790, 240] width 1343 height 16
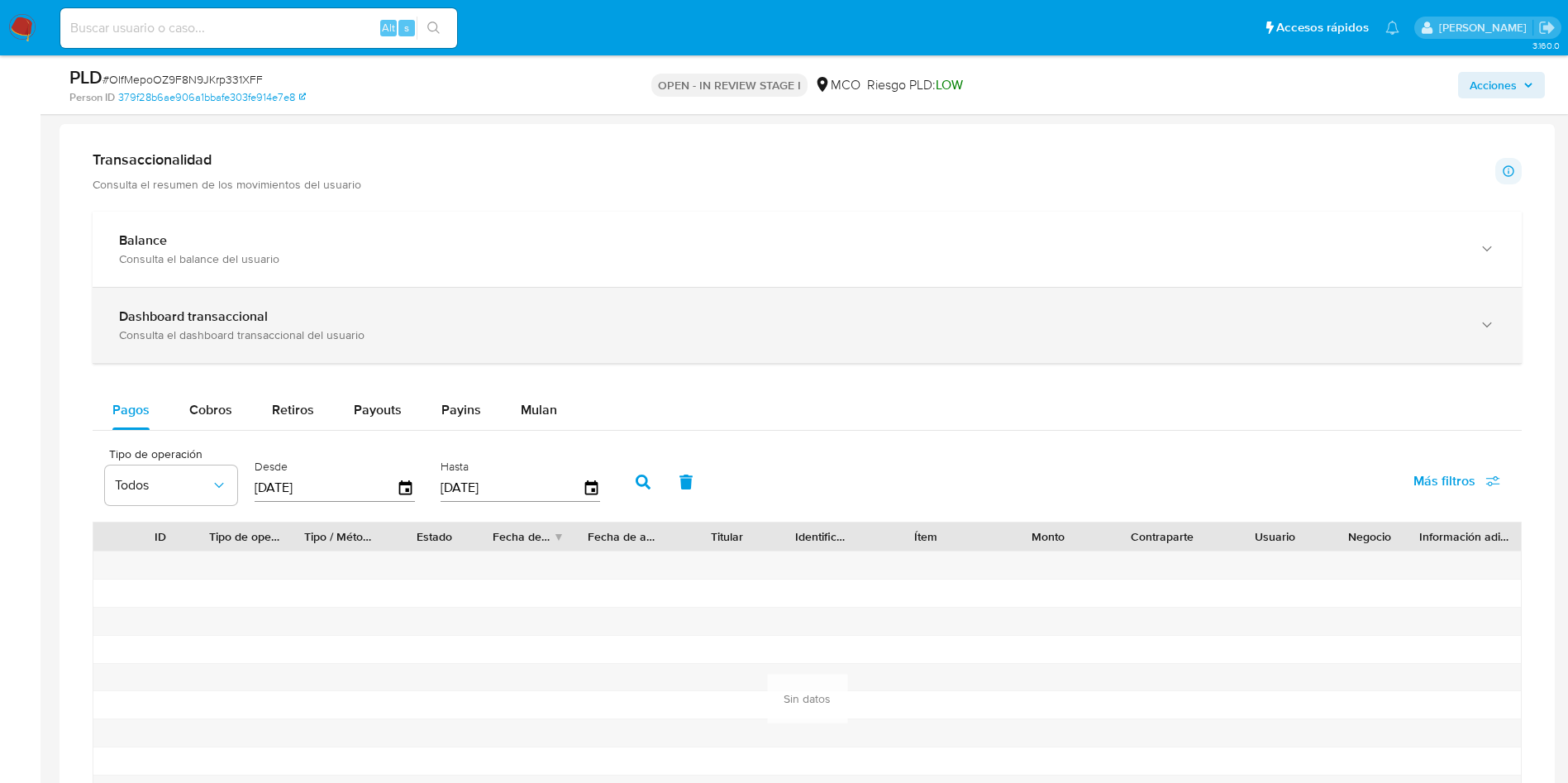
click at [305, 343] on div "Dashboard transaccional Consulta el dashboard transaccional del usuario" at bounding box center [807, 325] width 1429 height 75
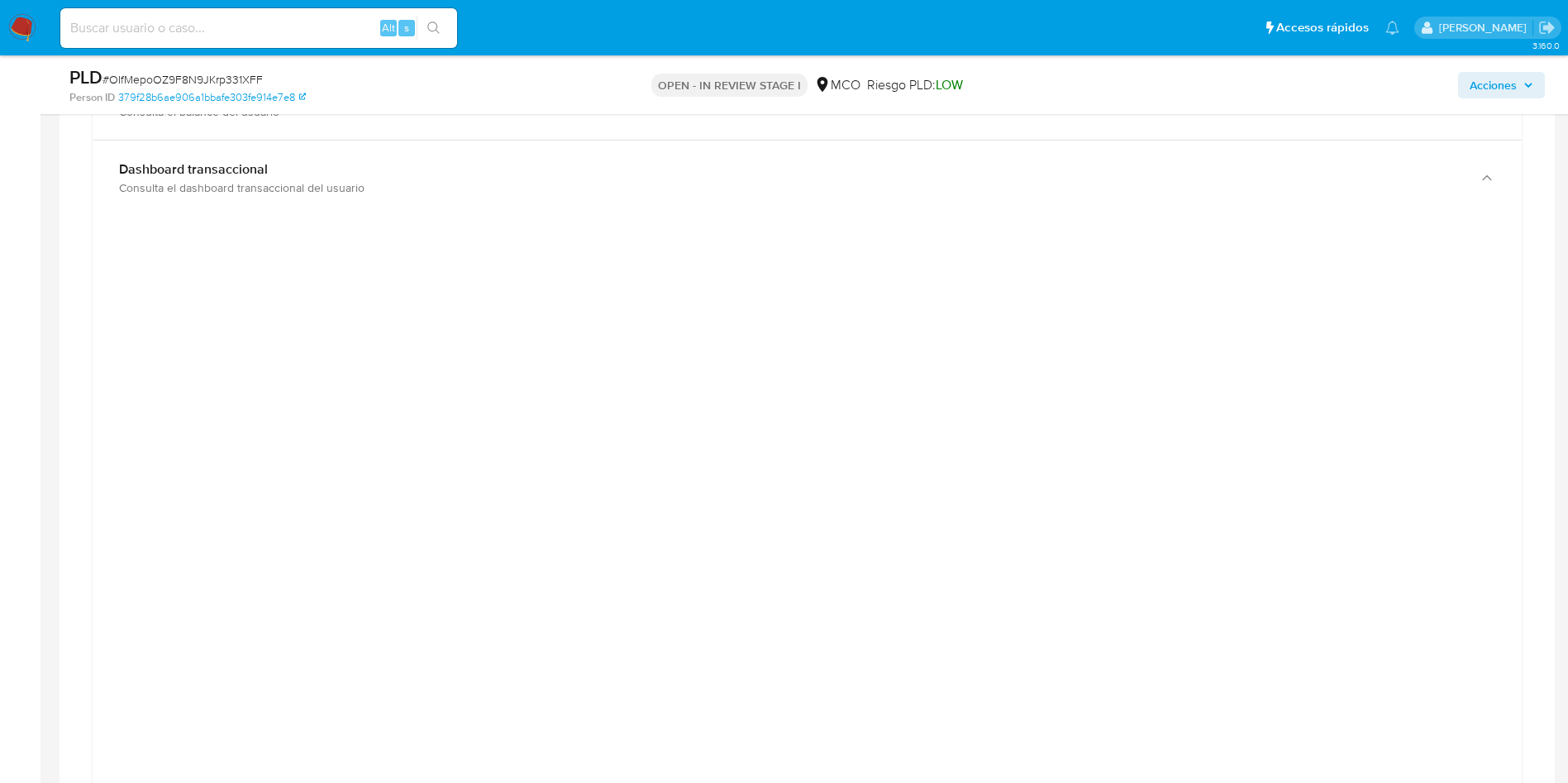
scroll to position [1240, 0]
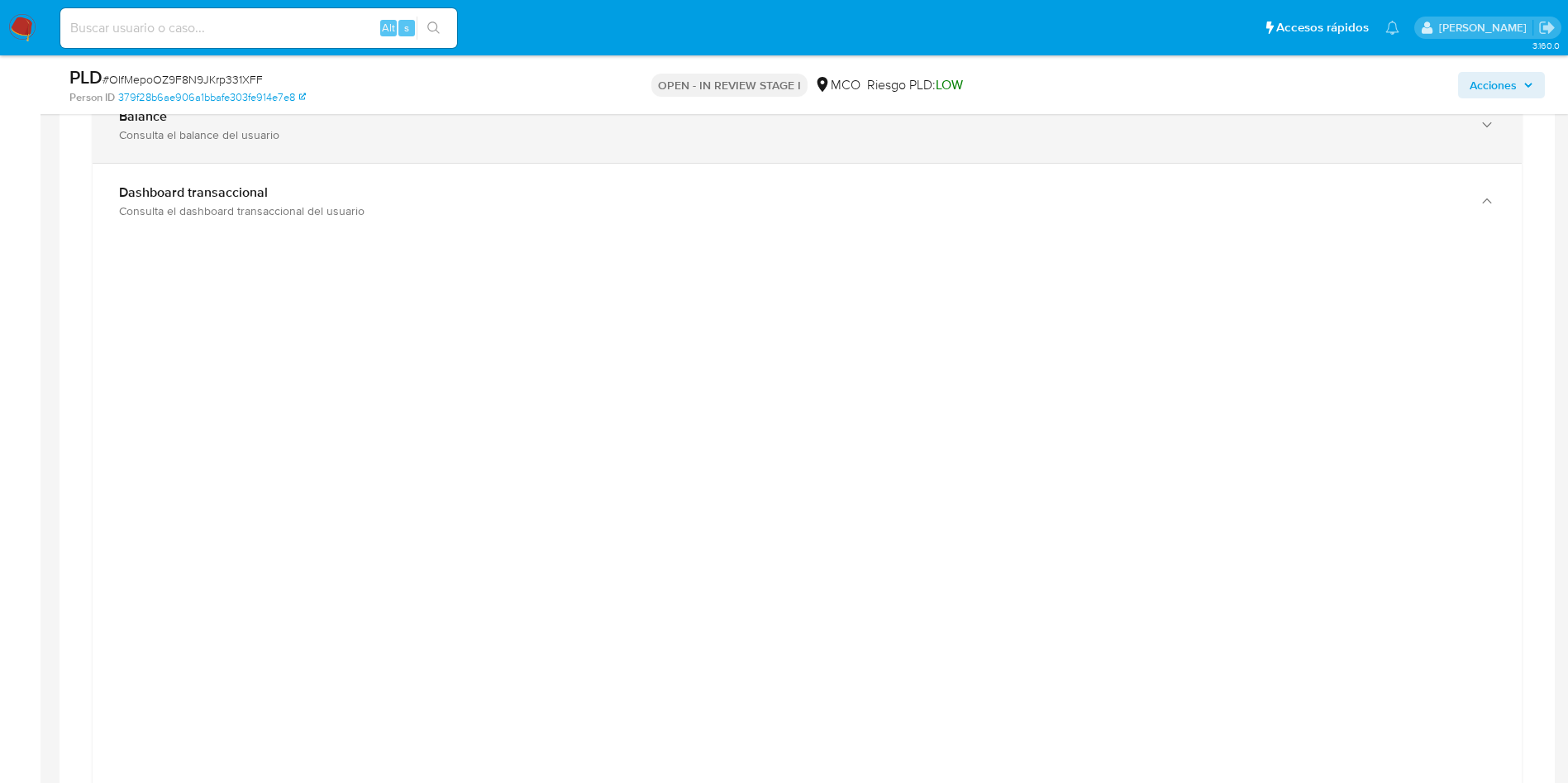
click at [186, 125] on div "Balance Consulta el balance del usuario" at bounding box center [790, 125] width 1343 height 34
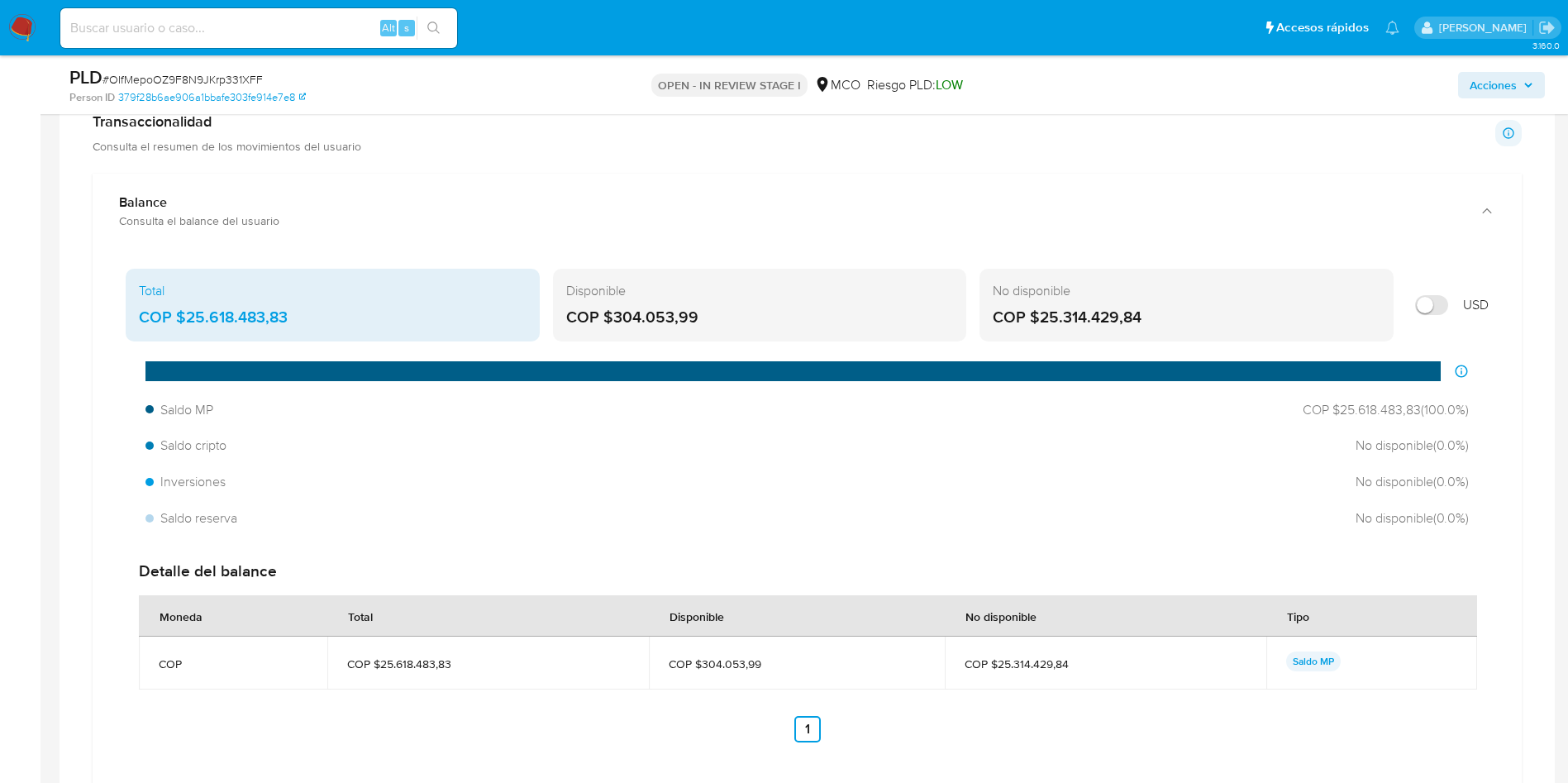
scroll to position [1116, 0]
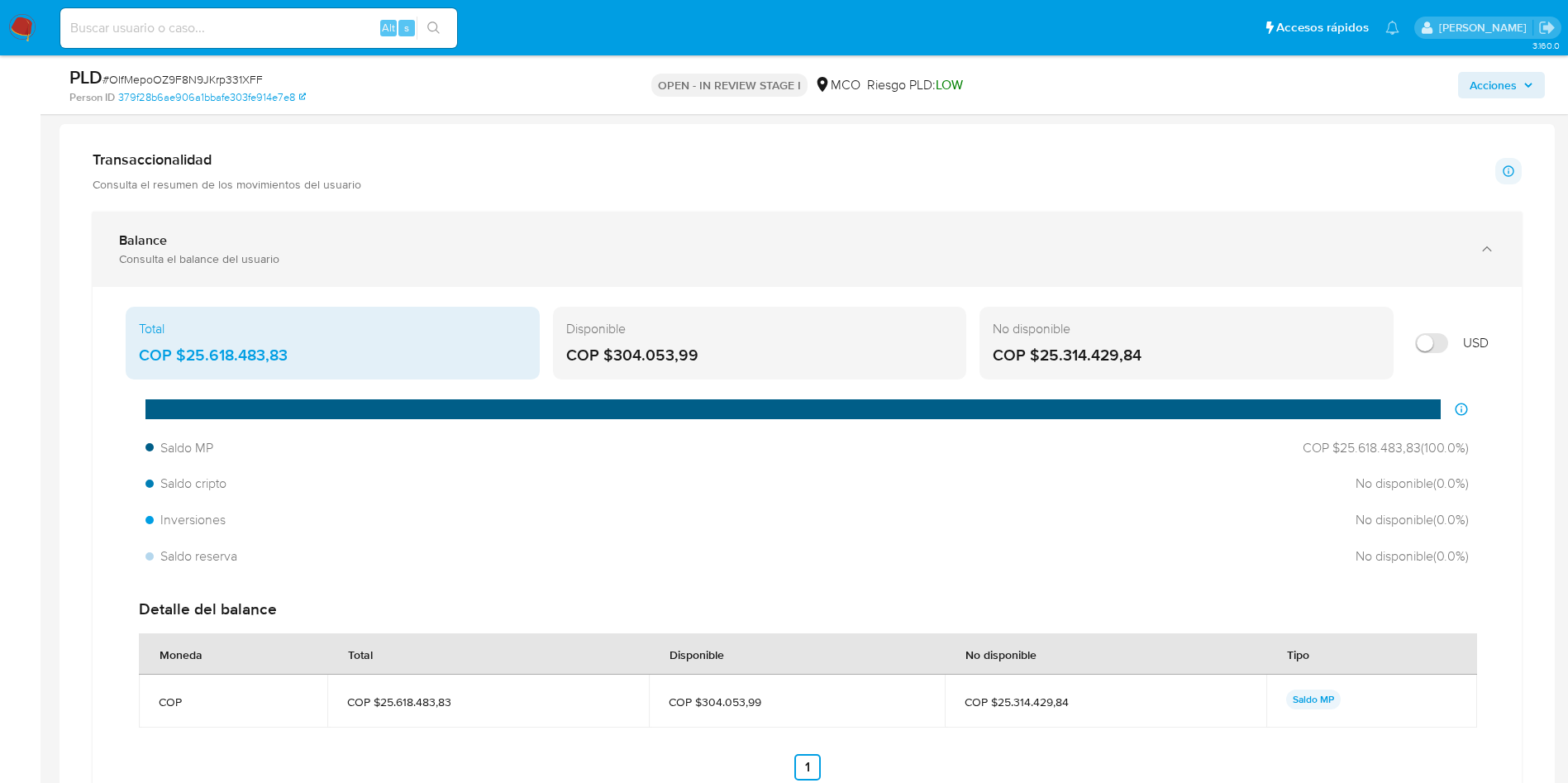
click at [169, 240] on div "Balance" at bounding box center [790, 240] width 1343 height 16
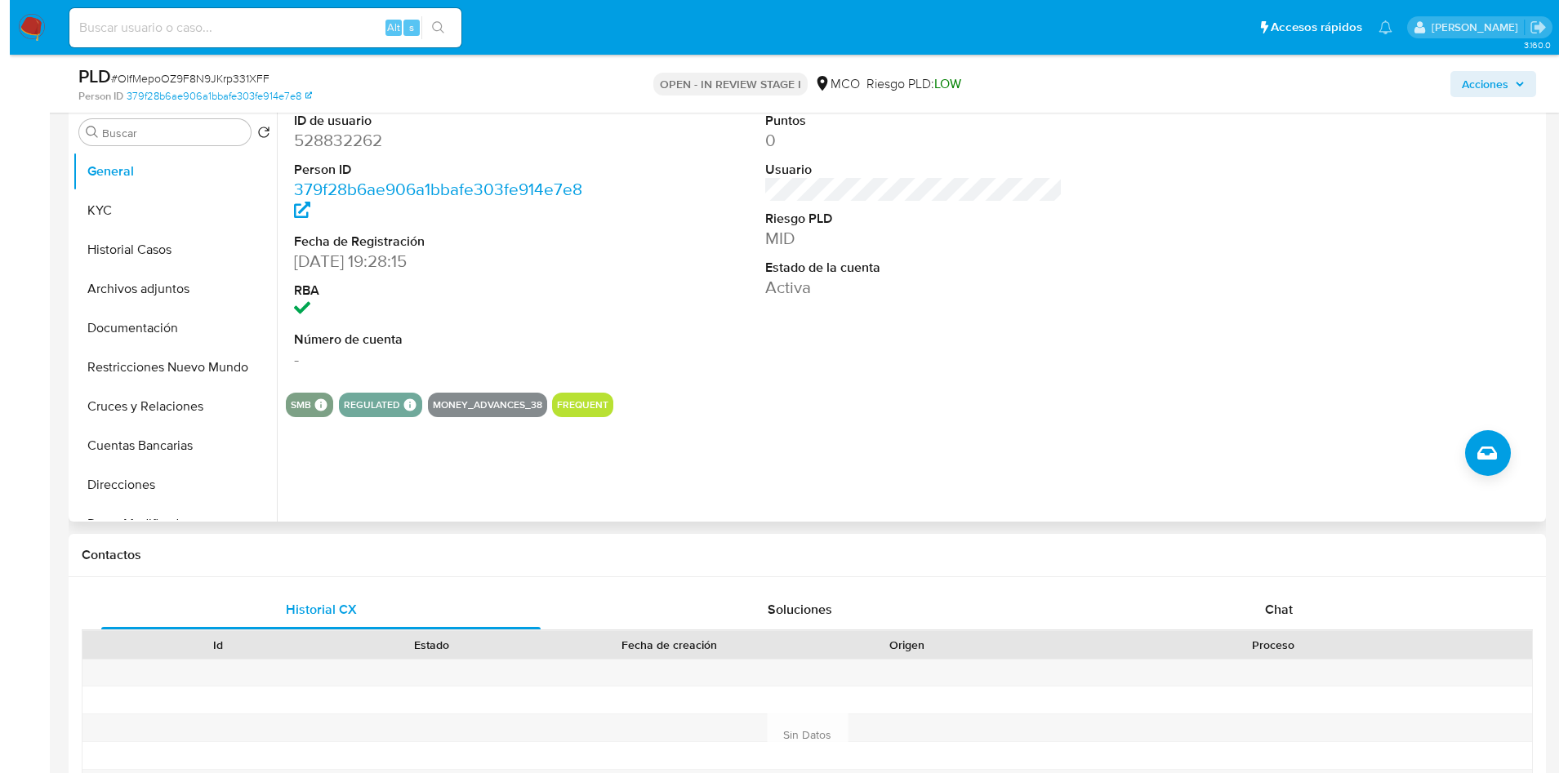
scroll to position [122, 0]
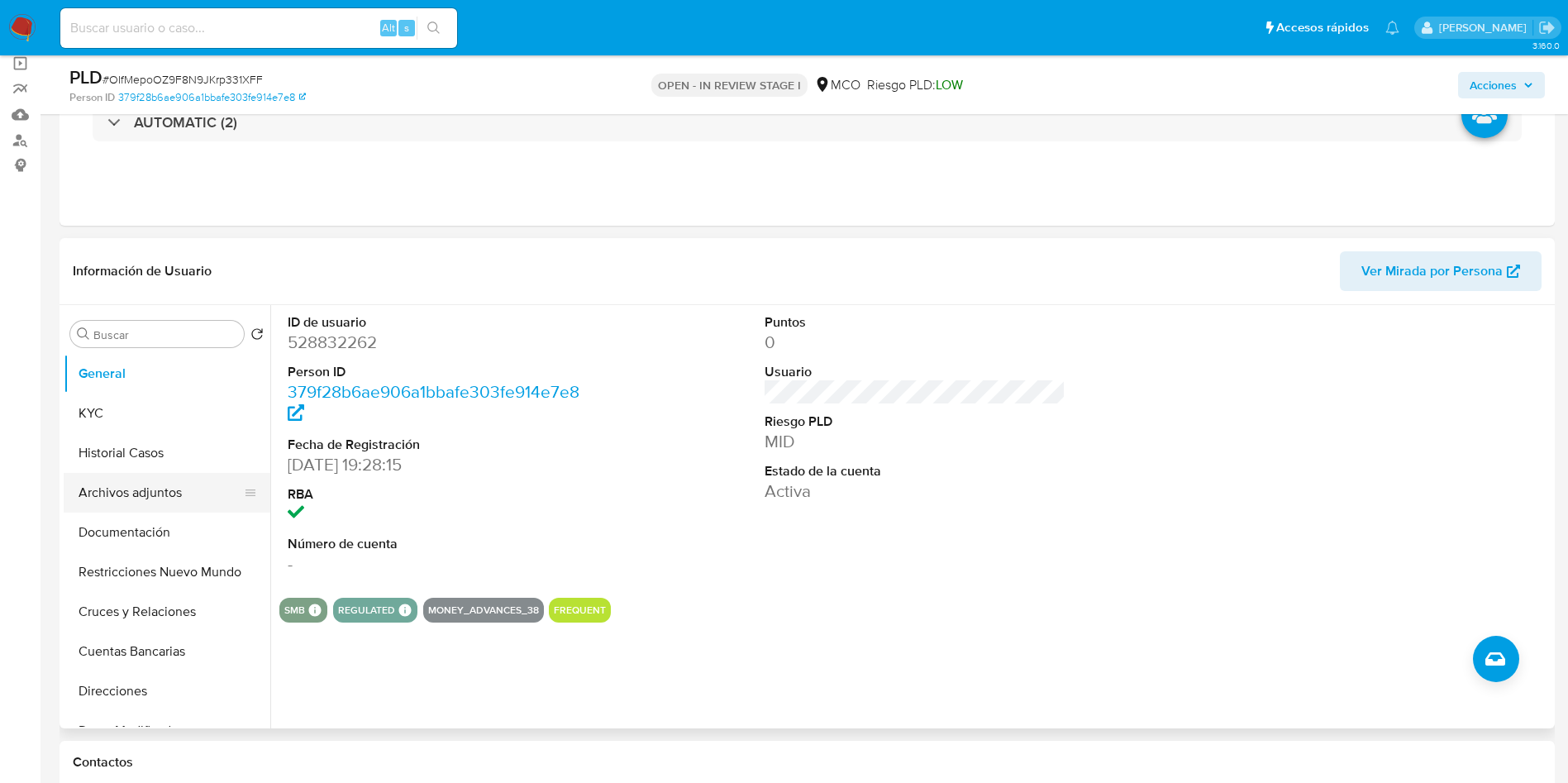
click at [162, 478] on button "Archivos adjuntos" at bounding box center [160, 493] width 194 height 40
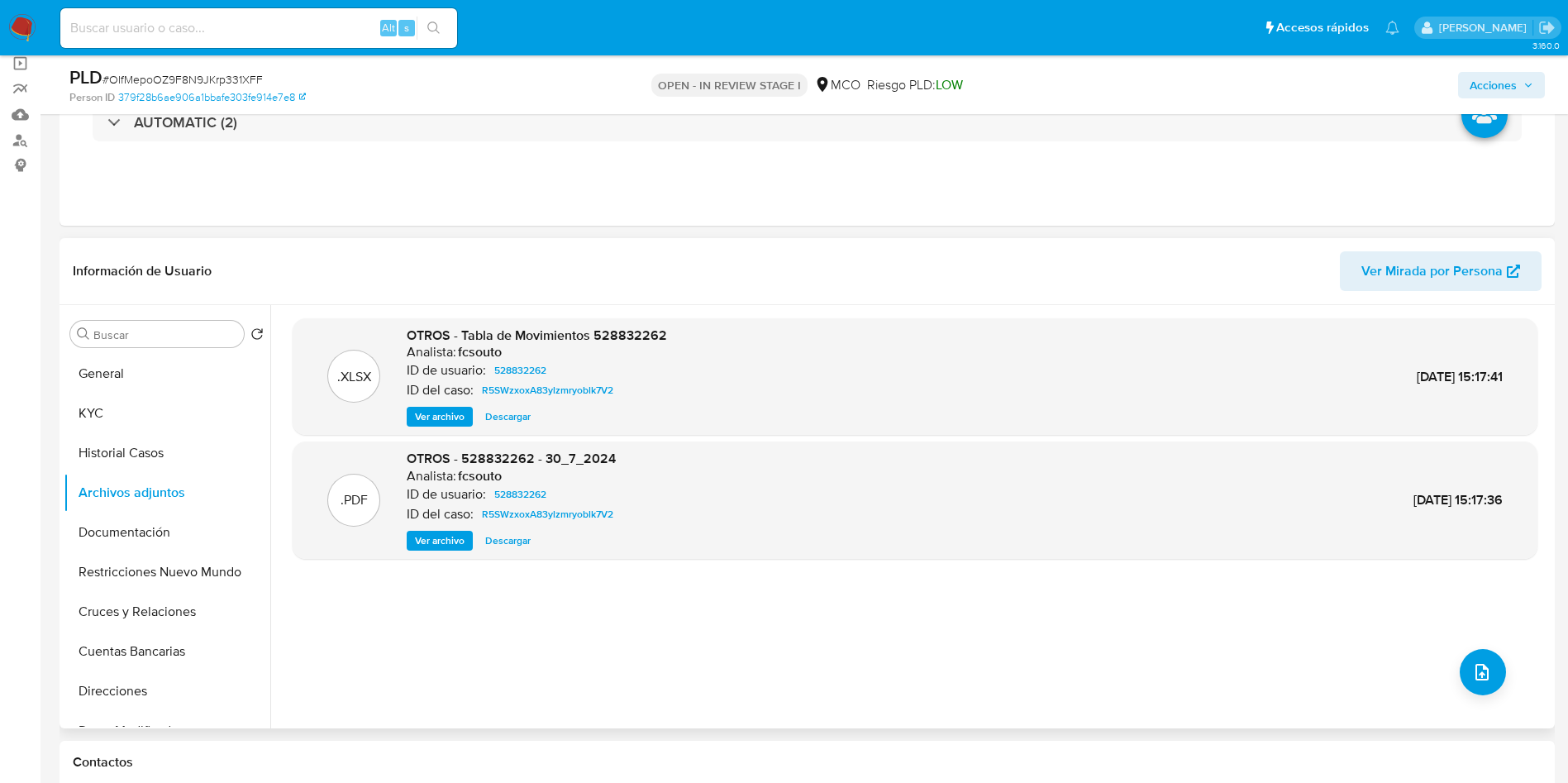
click at [1054, 258] on header "Información de Usuario Ver Mirada por Persona" at bounding box center [807, 271] width 1469 height 40
click at [1484, 666] on icon "upload-file" at bounding box center [1481, 672] width 20 height 20
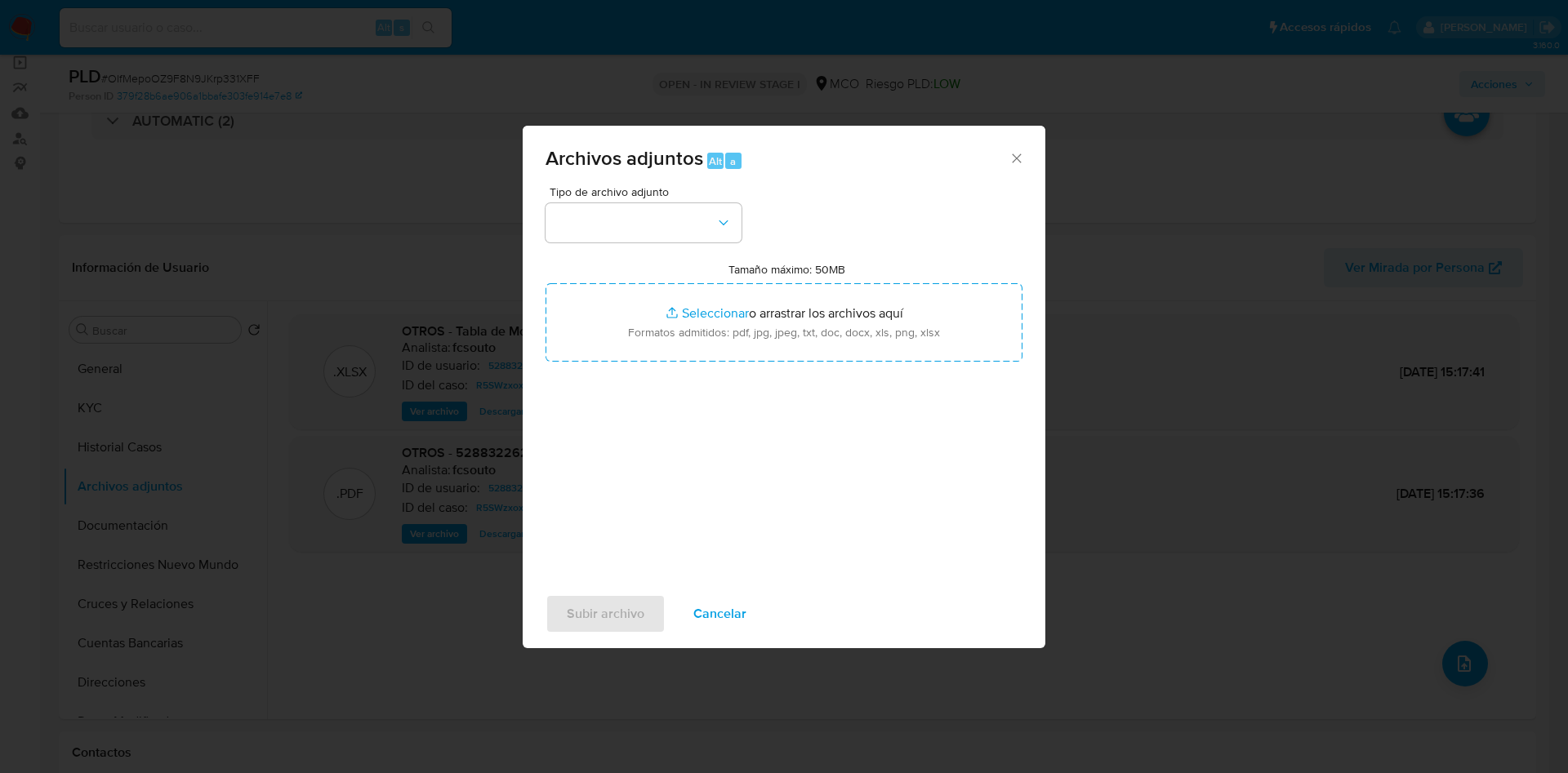
click at [650, 200] on div "Tipo de archivo adjunto" at bounding box center [643, 214] width 196 height 56
click at [309, 345] on div "Archivos adjuntos Alt a Tipo de archivo adjunto Tamaño máximo: 50MB Seleccionar…" at bounding box center [784, 386] width 1568 height 773
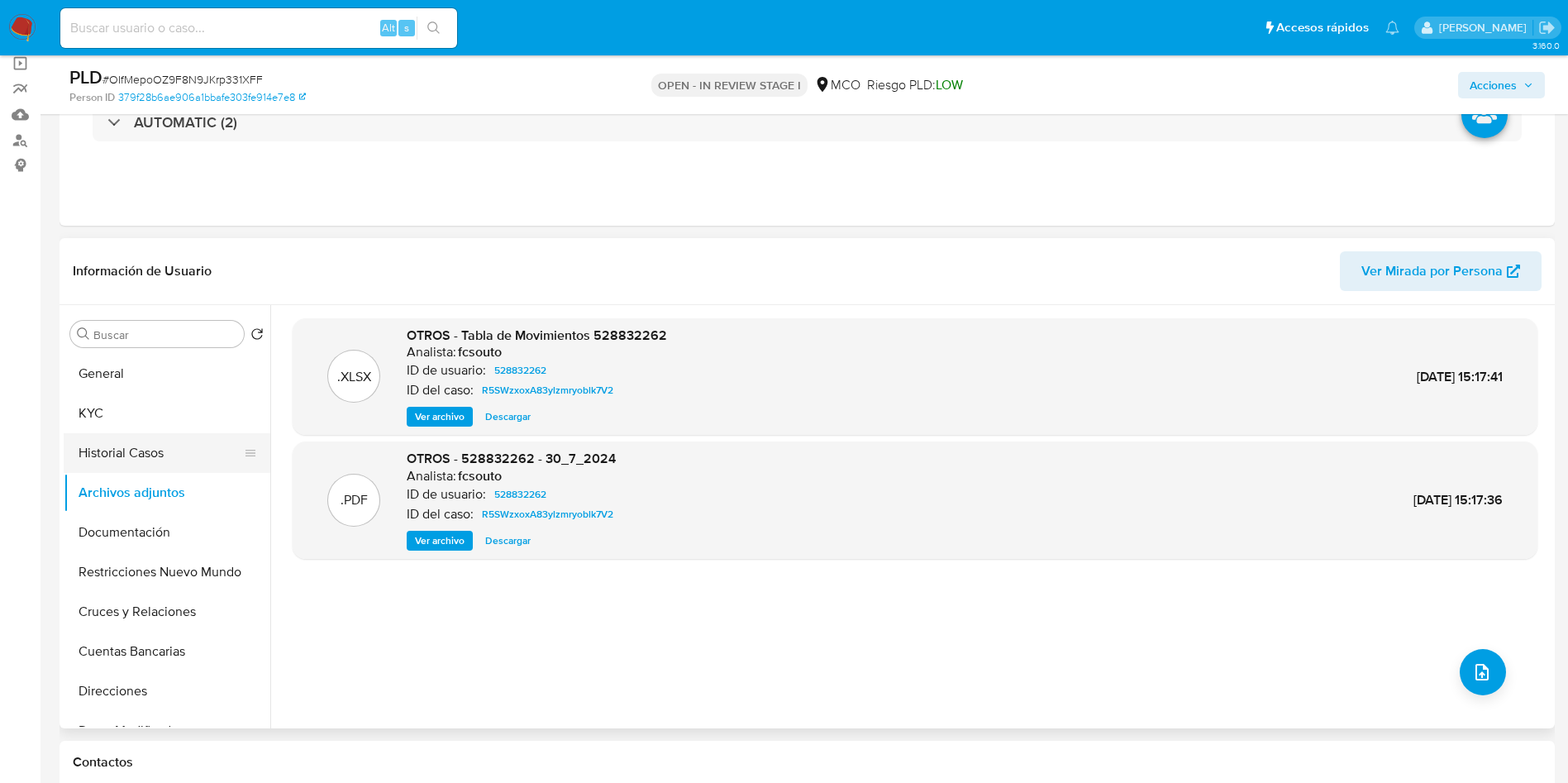
click at [162, 463] on button "Historial Casos" at bounding box center [160, 453] width 194 height 40
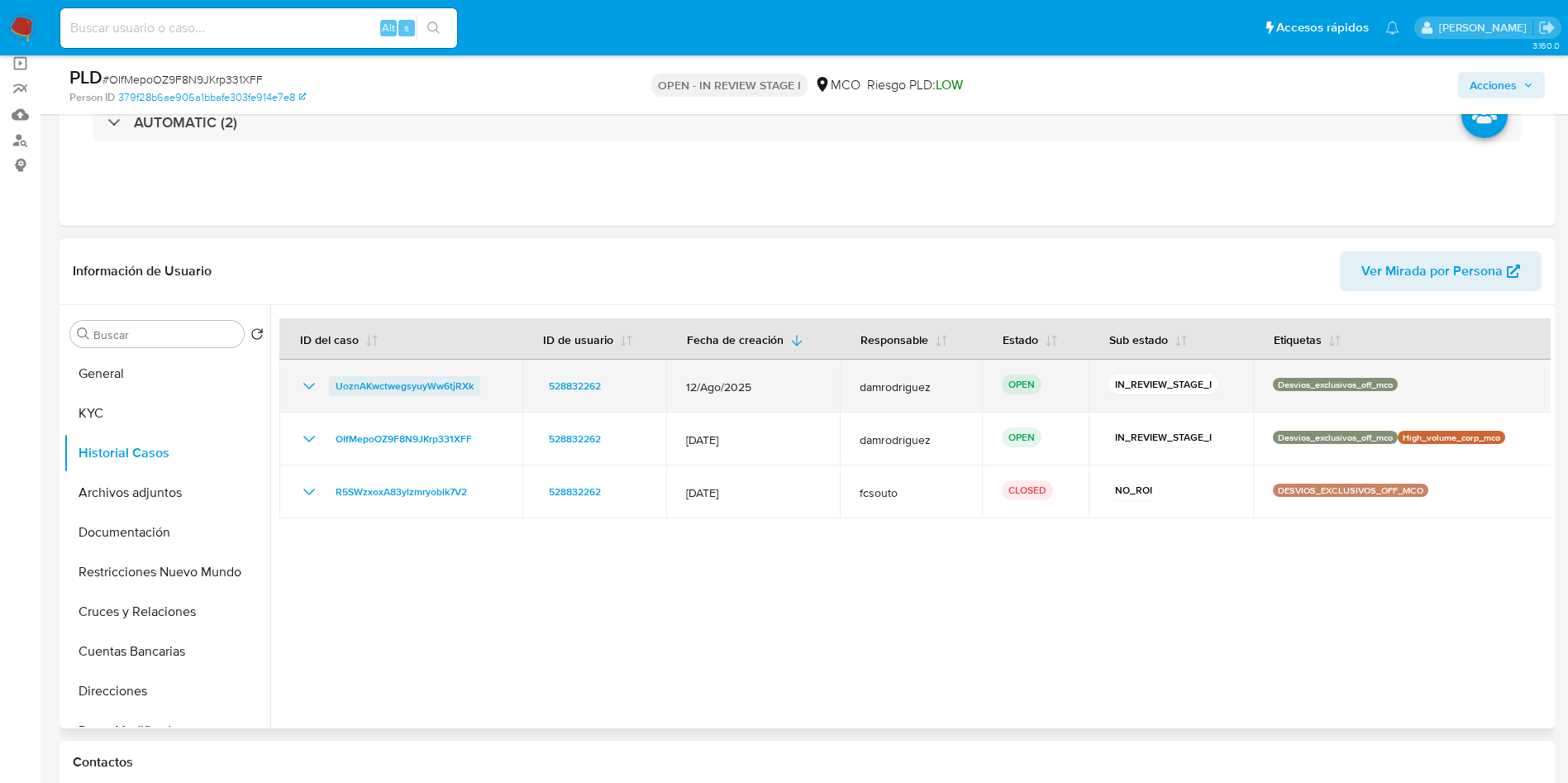
drag, startPoint x: 505, startPoint y: 388, endPoint x: 329, endPoint y: 388, distance: 176.0
click at [329, 388] on td "UoznAKwctwegsyuyWw6tjRXk" at bounding box center [400, 386] width 243 height 53
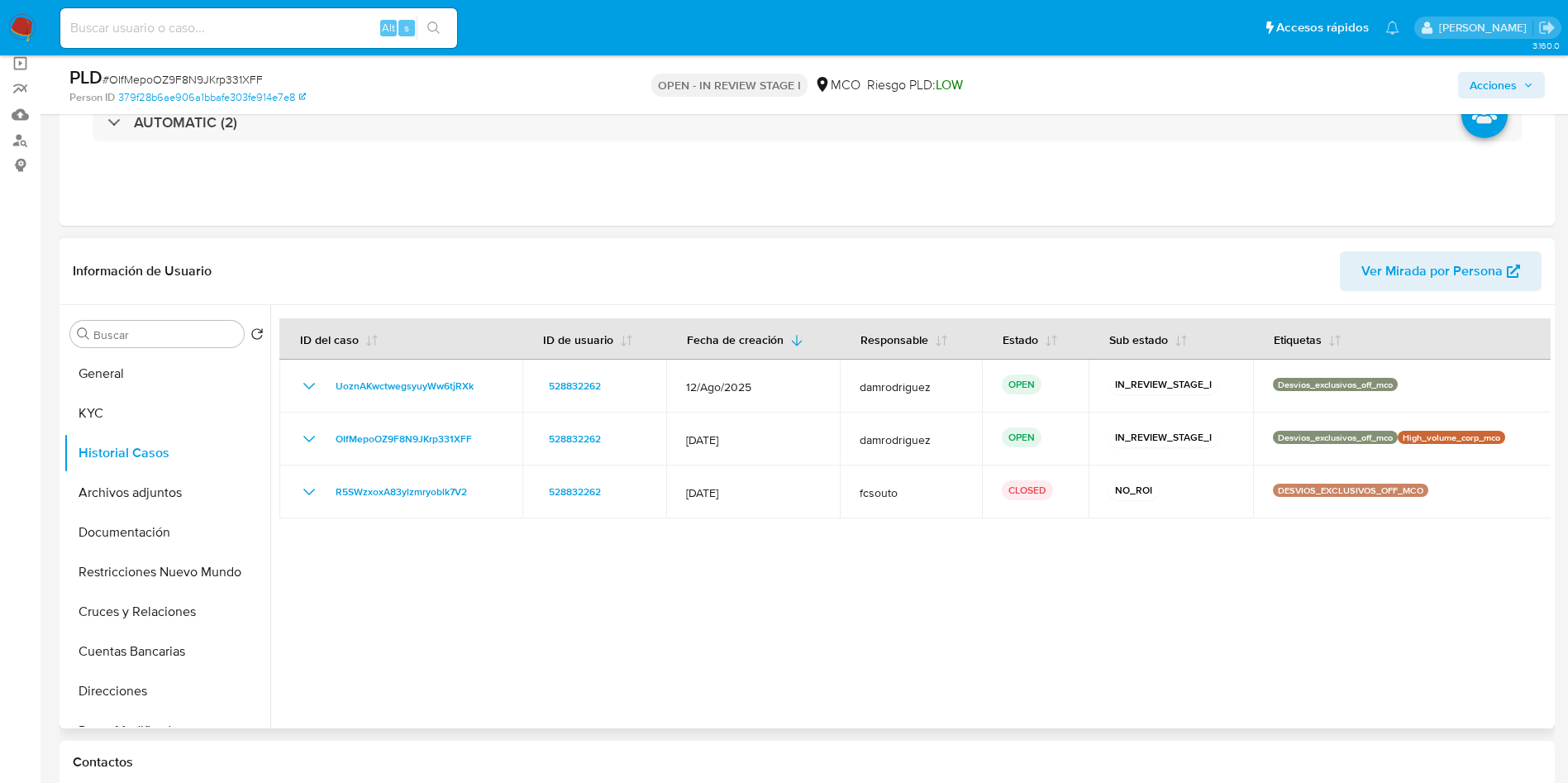
click at [462, 643] on div at bounding box center [910, 516] width 1280 height 423
click at [128, 376] on button "General" at bounding box center [160, 374] width 194 height 40
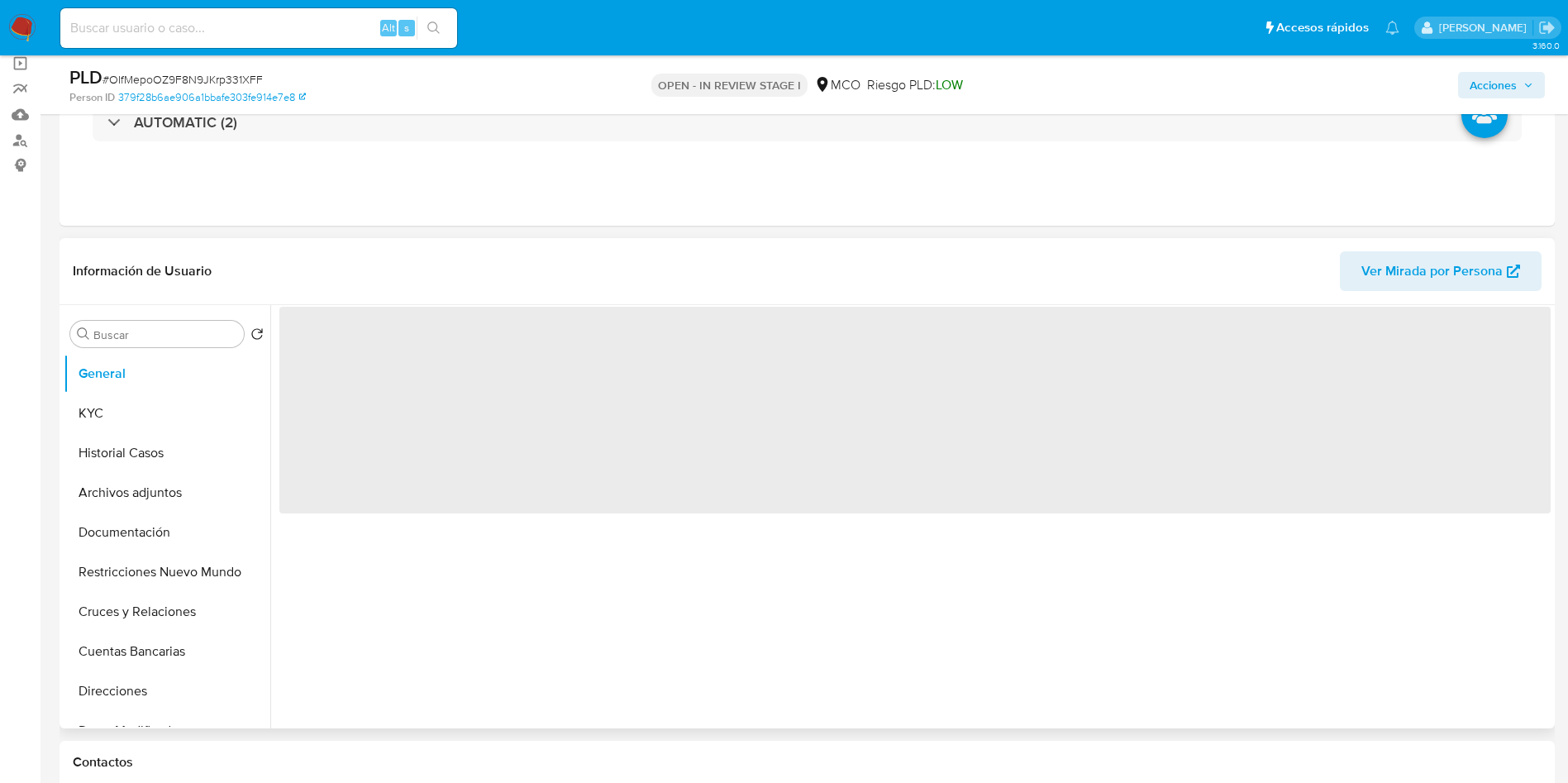
click at [373, 272] on header "Información de Usuario Ver Mirada por Persona" at bounding box center [807, 271] width 1469 height 40
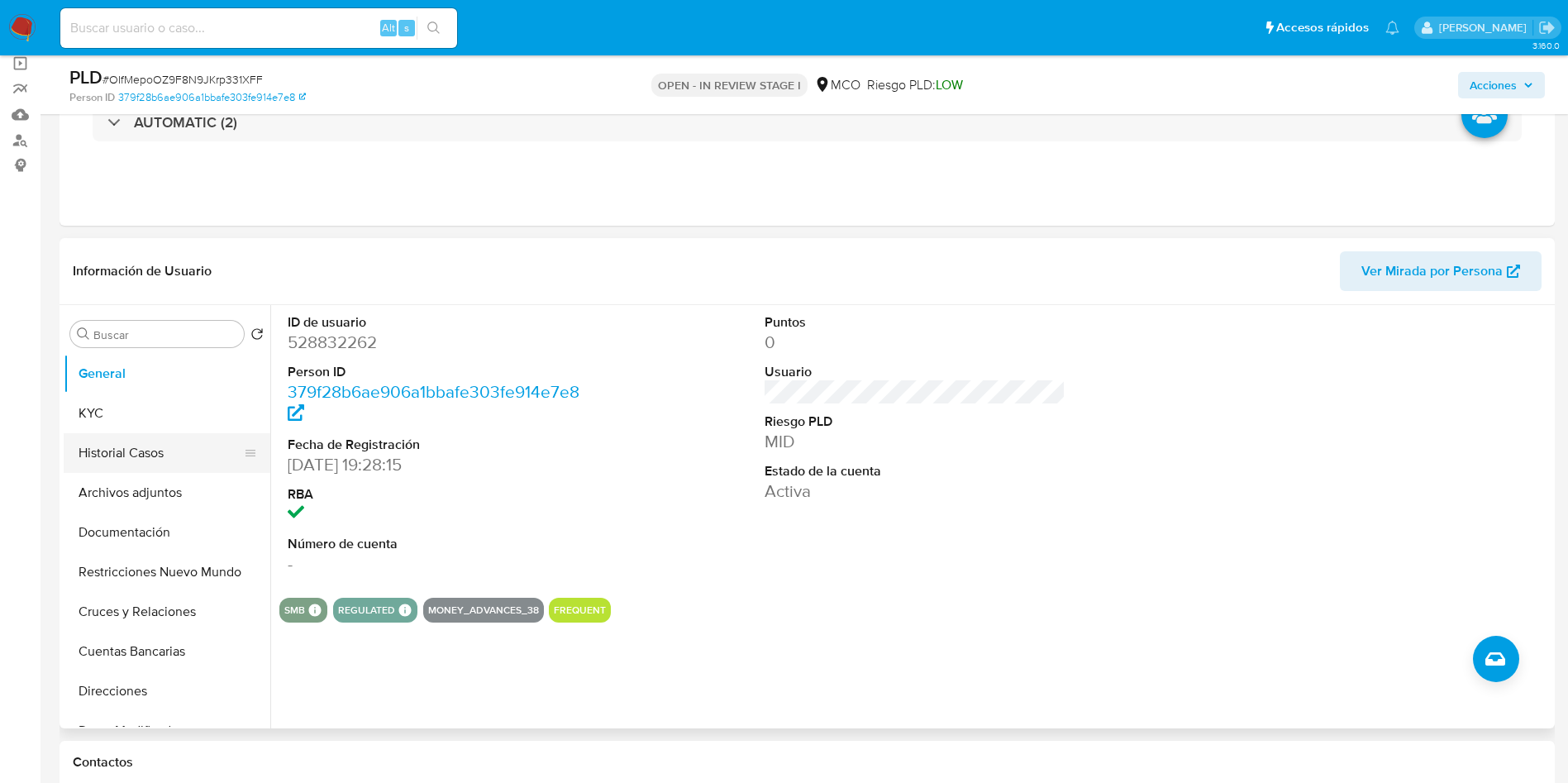
click at [149, 446] on button "Historial Casos" at bounding box center [160, 453] width 194 height 40
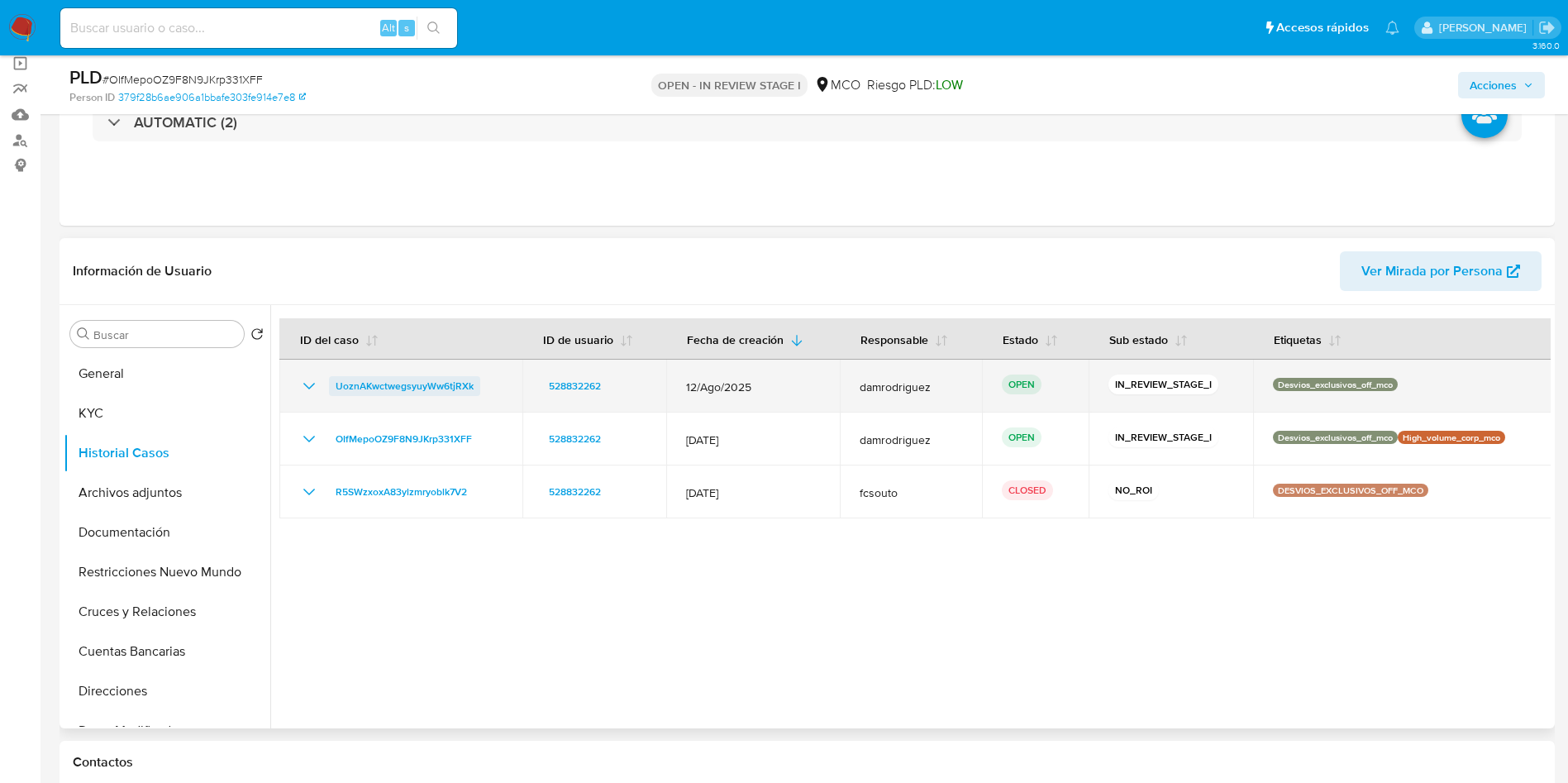
click at [393, 386] on span "UoznAKwctwegsyuyWw6tjRXk" at bounding box center [405, 386] width 138 height 20
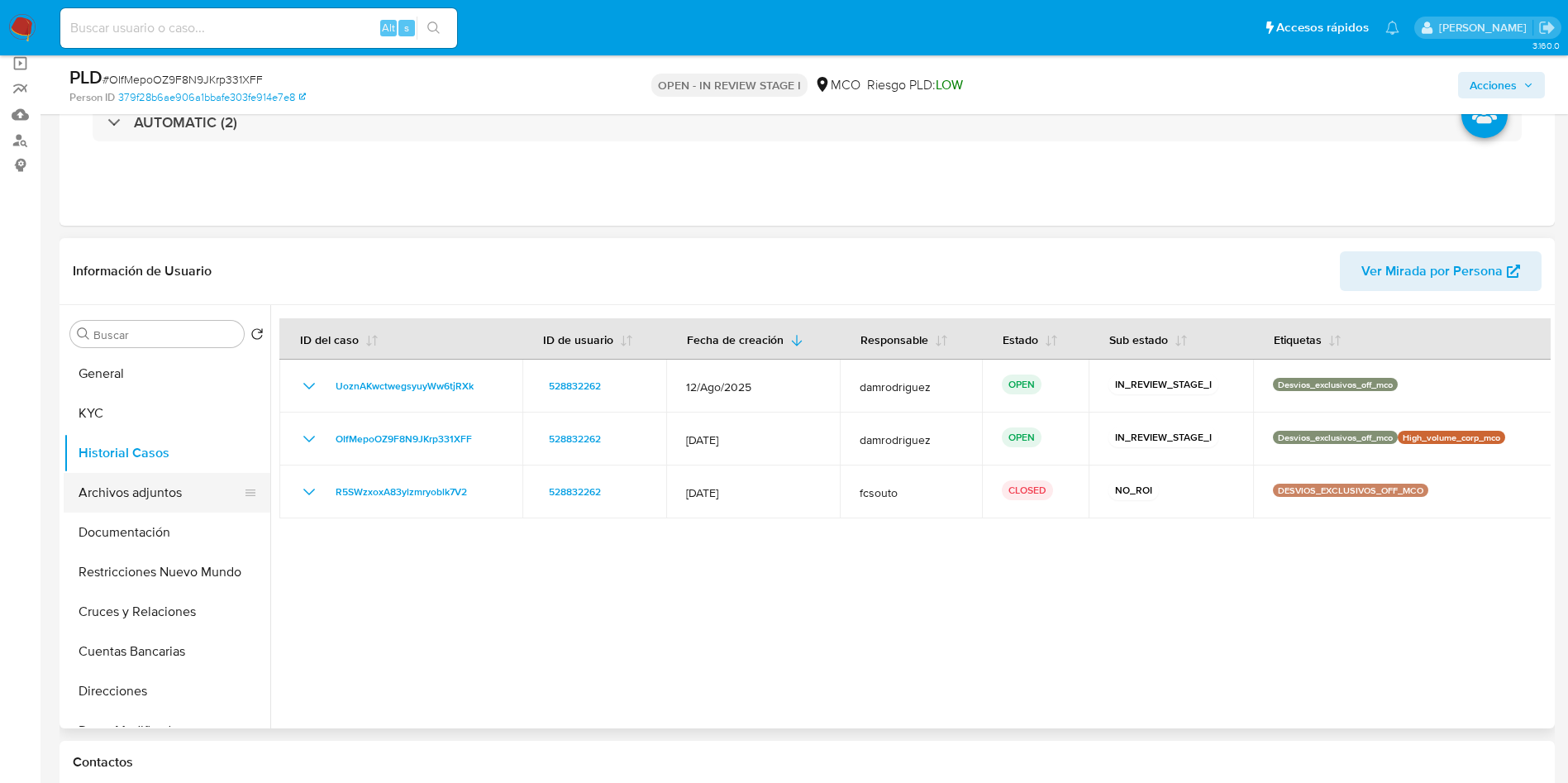
click at [170, 503] on button "Archivos adjuntos" at bounding box center [160, 493] width 194 height 40
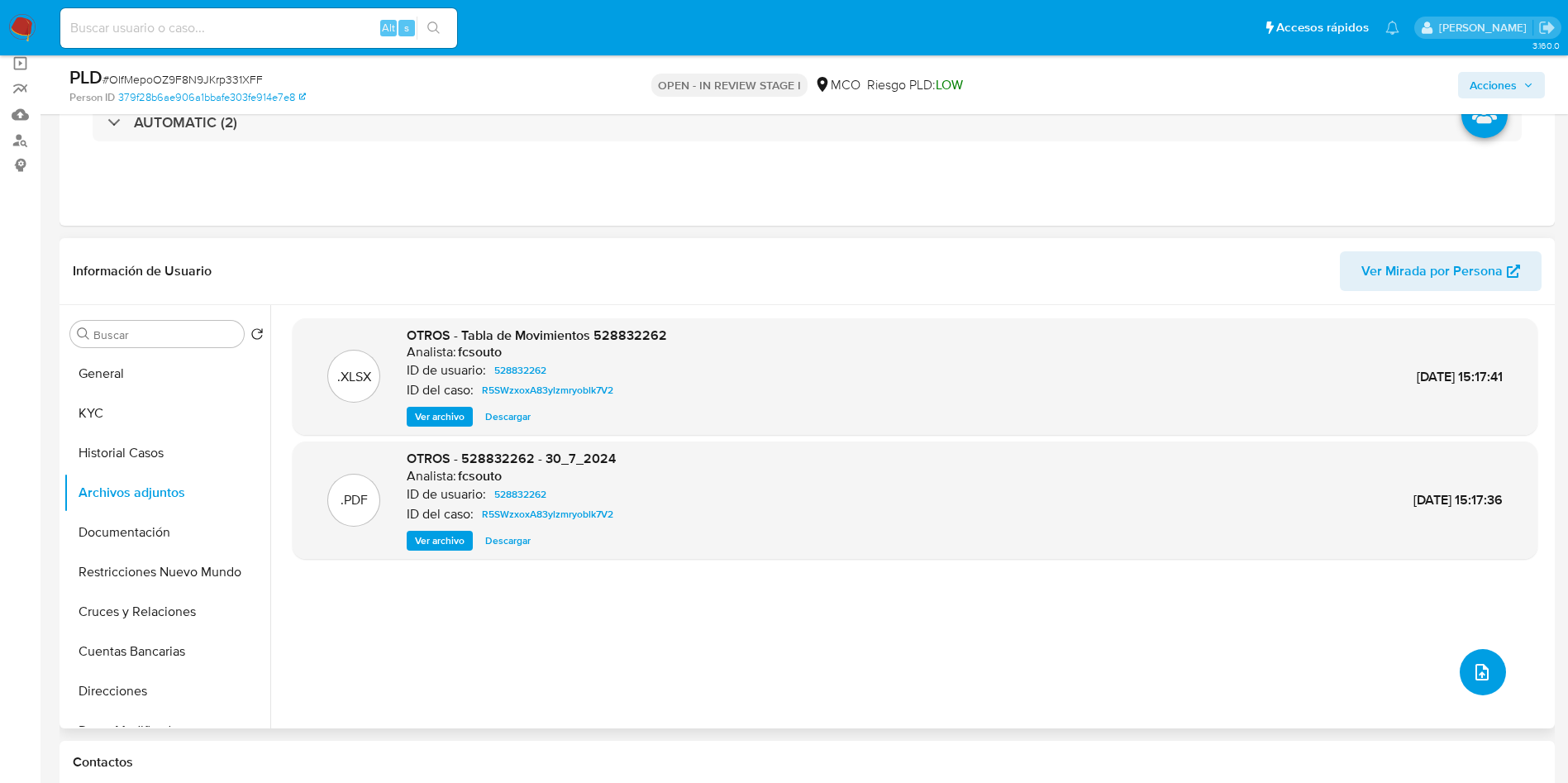
click at [1474, 660] on button "upload-file" at bounding box center [1483, 672] width 46 height 47
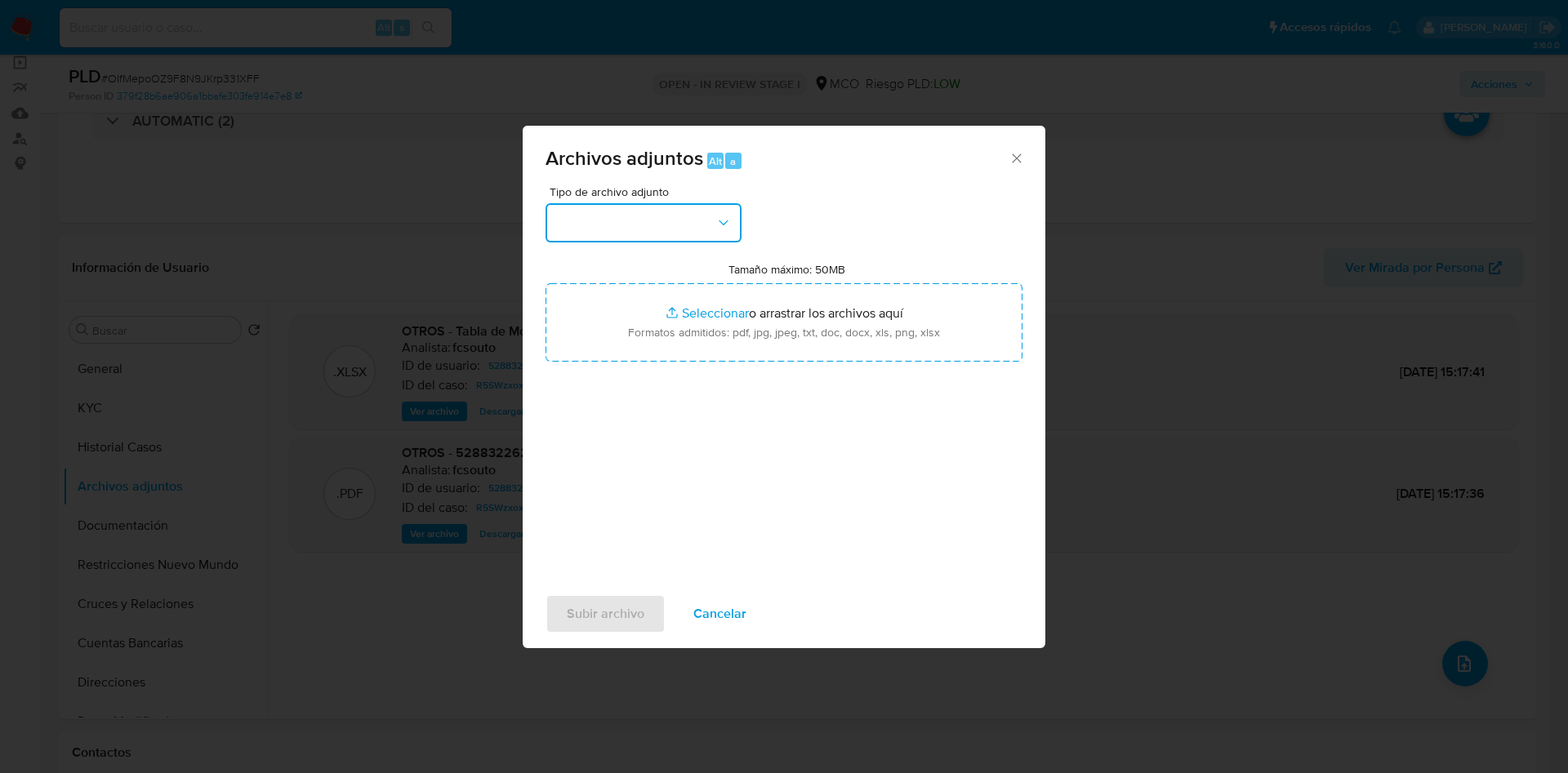
click at [624, 227] on button "button" at bounding box center [643, 223] width 196 height 39
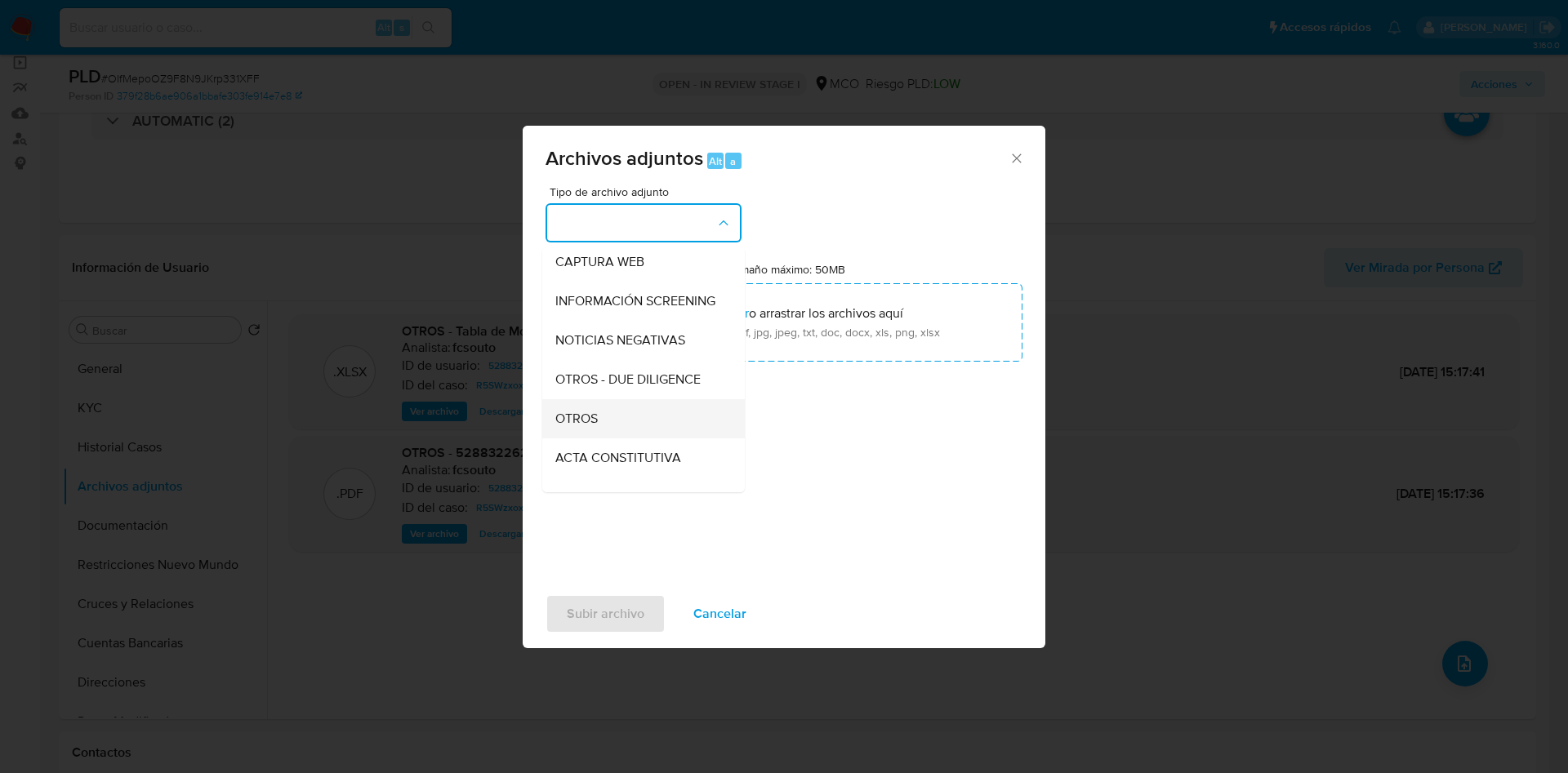
click at [600, 426] on div "OTROS" at bounding box center [639, 418] width 167 height 39
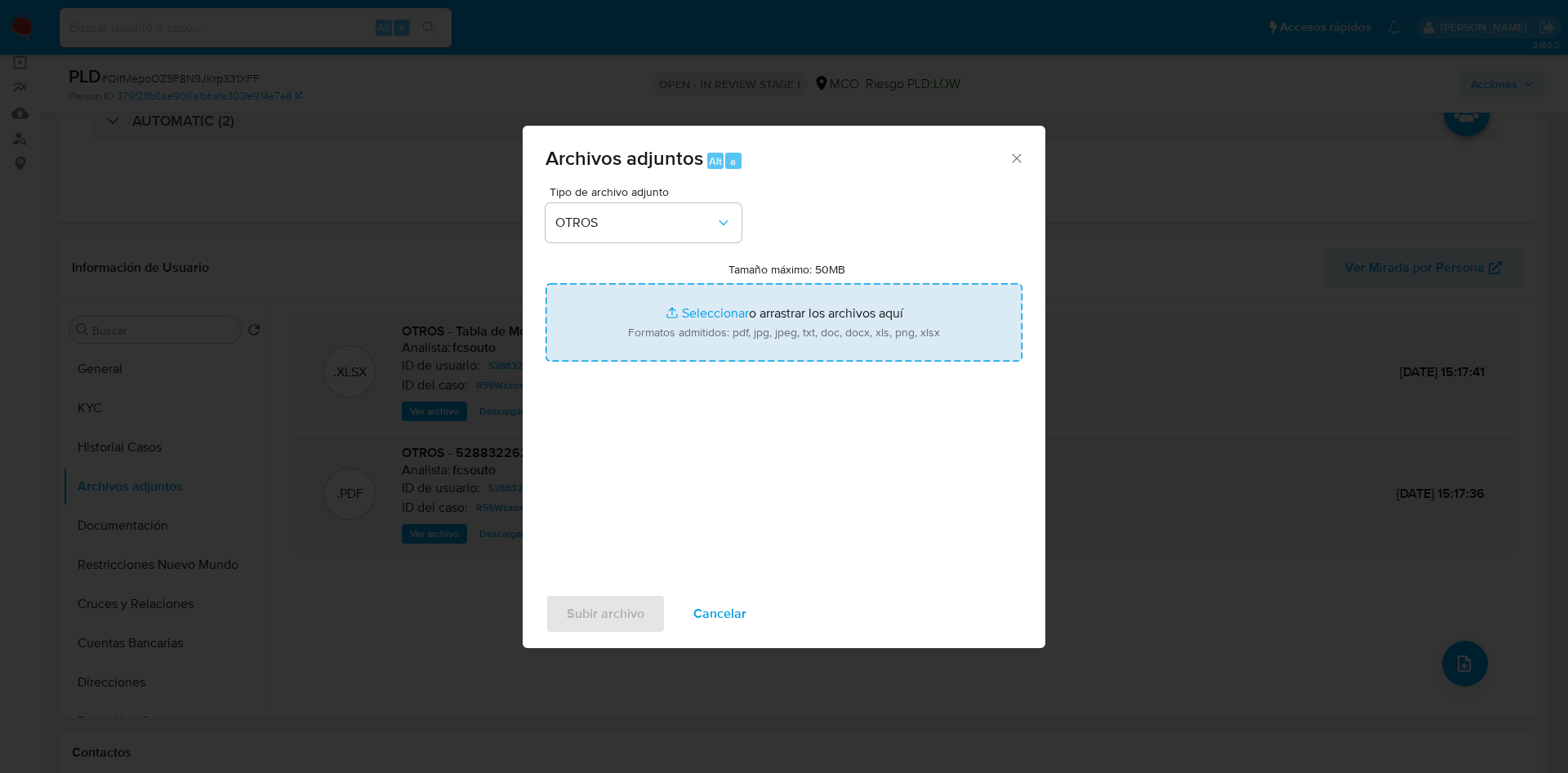
click at [680, 322] on input "Tamaño máximo: 50MB Seleccionar archivos" at bounding box center [784, 322] width 477 height 78
type input "C:\fakepath\528832262 - 12_09_2025.pdf"
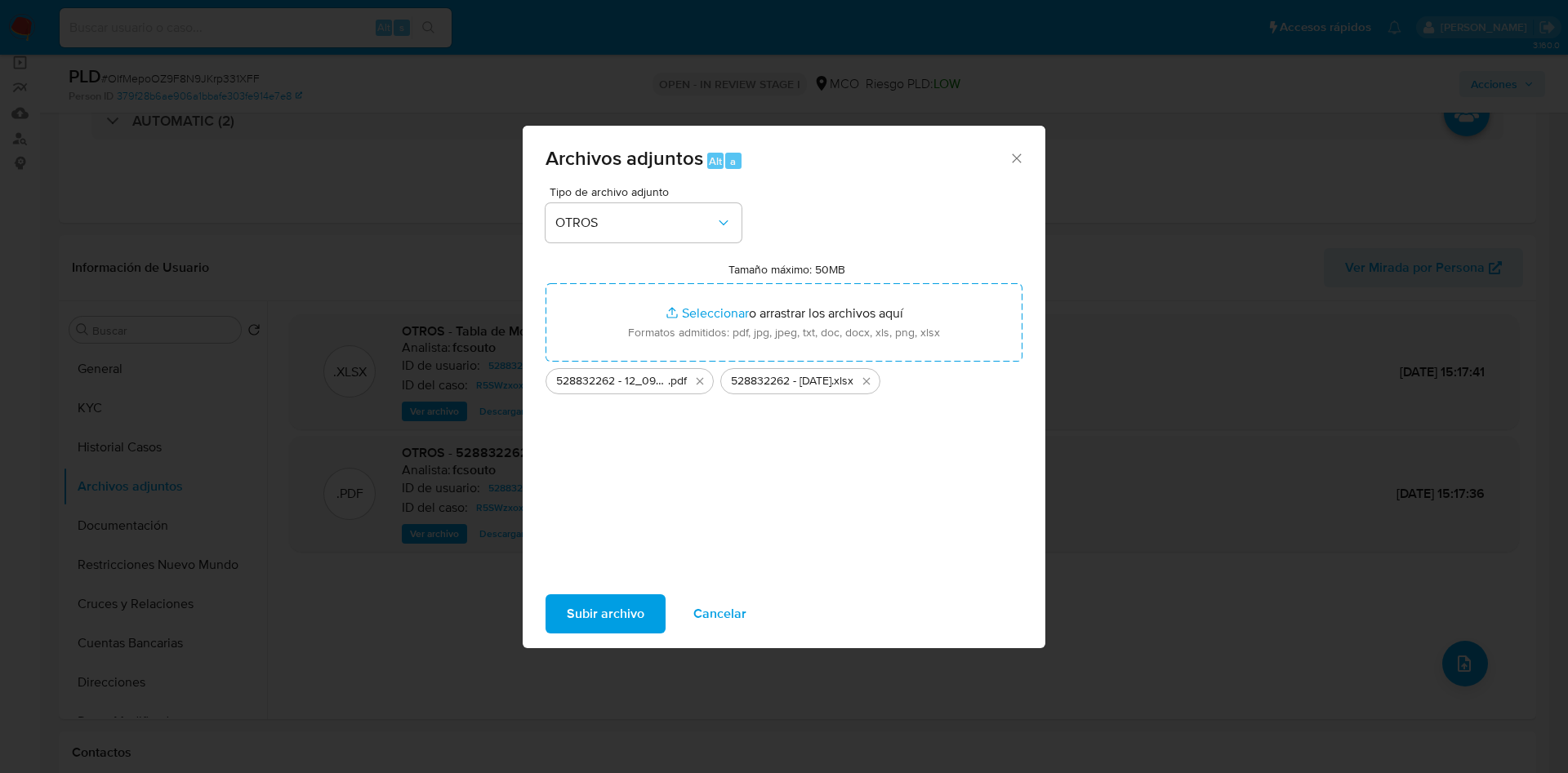
click at [602, 612] on span "Subir archivo" at bounding box center [605, 614] width 77 height 36
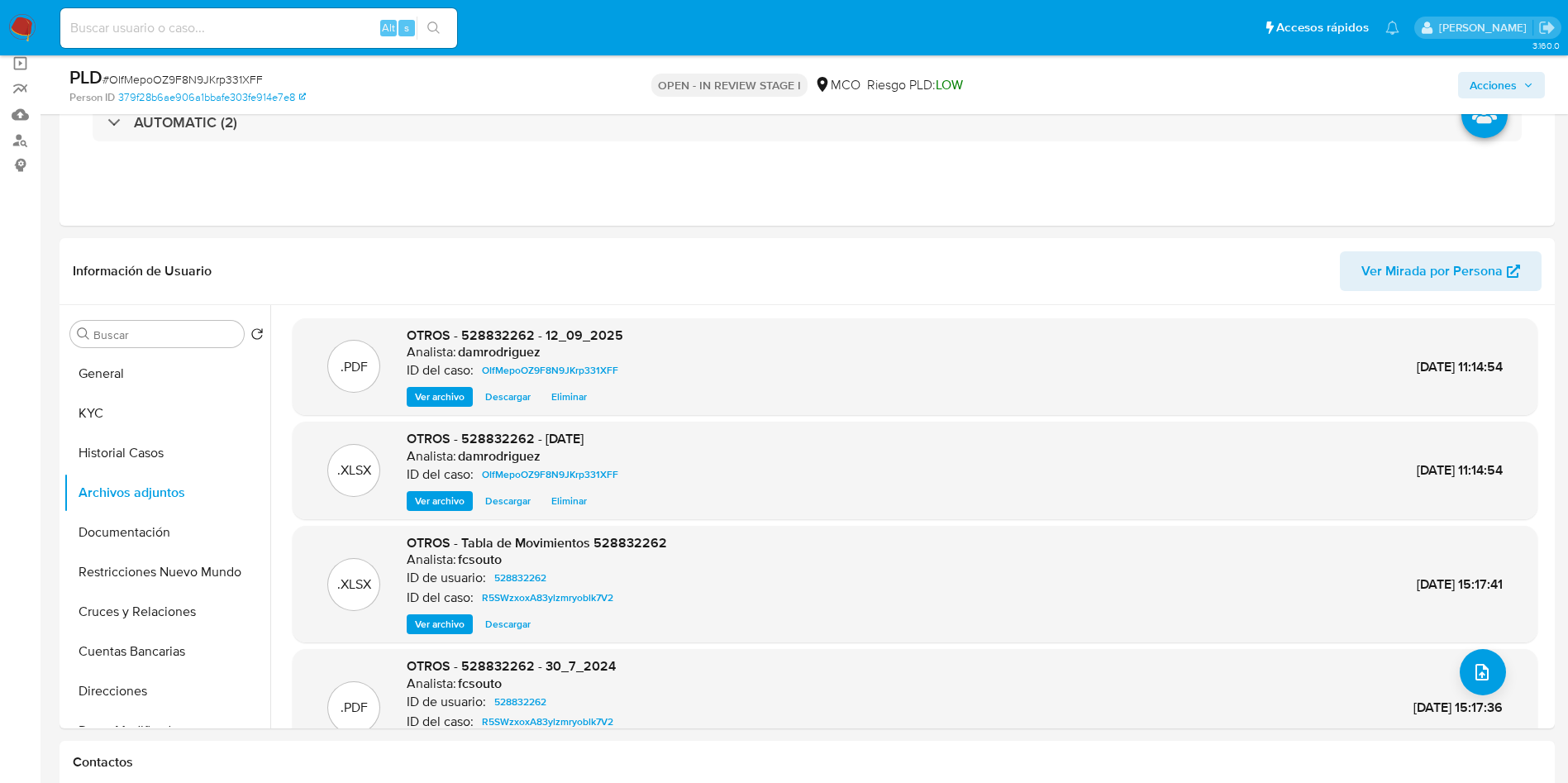
click at [1505, 84] on span "Acciones" at bounding box center [1493, 85] width 47 height 27
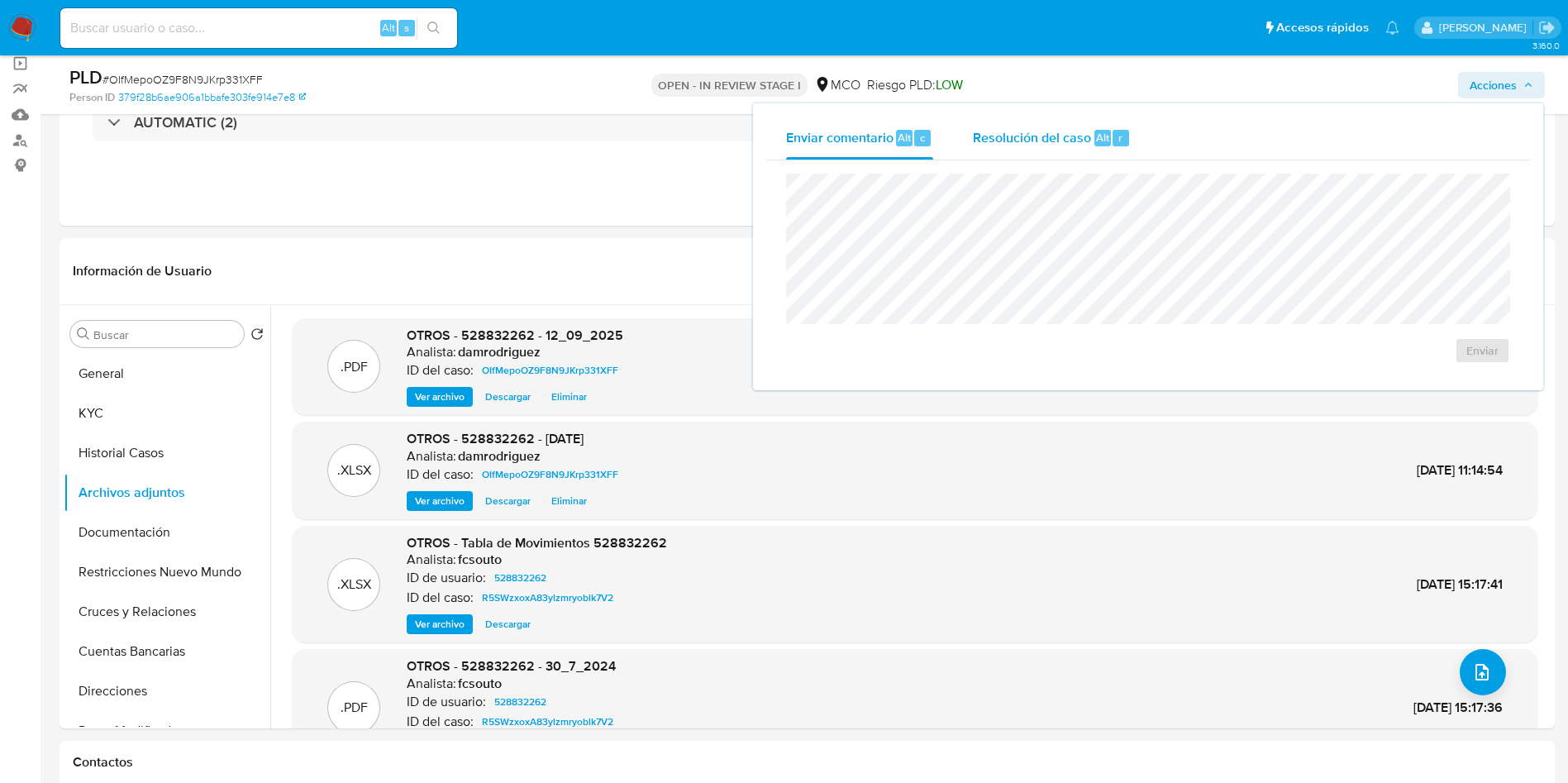
click at [964, 134] on button "Resolución del caso Alt r" at bounding box center [1051, 138] width 197 height 43
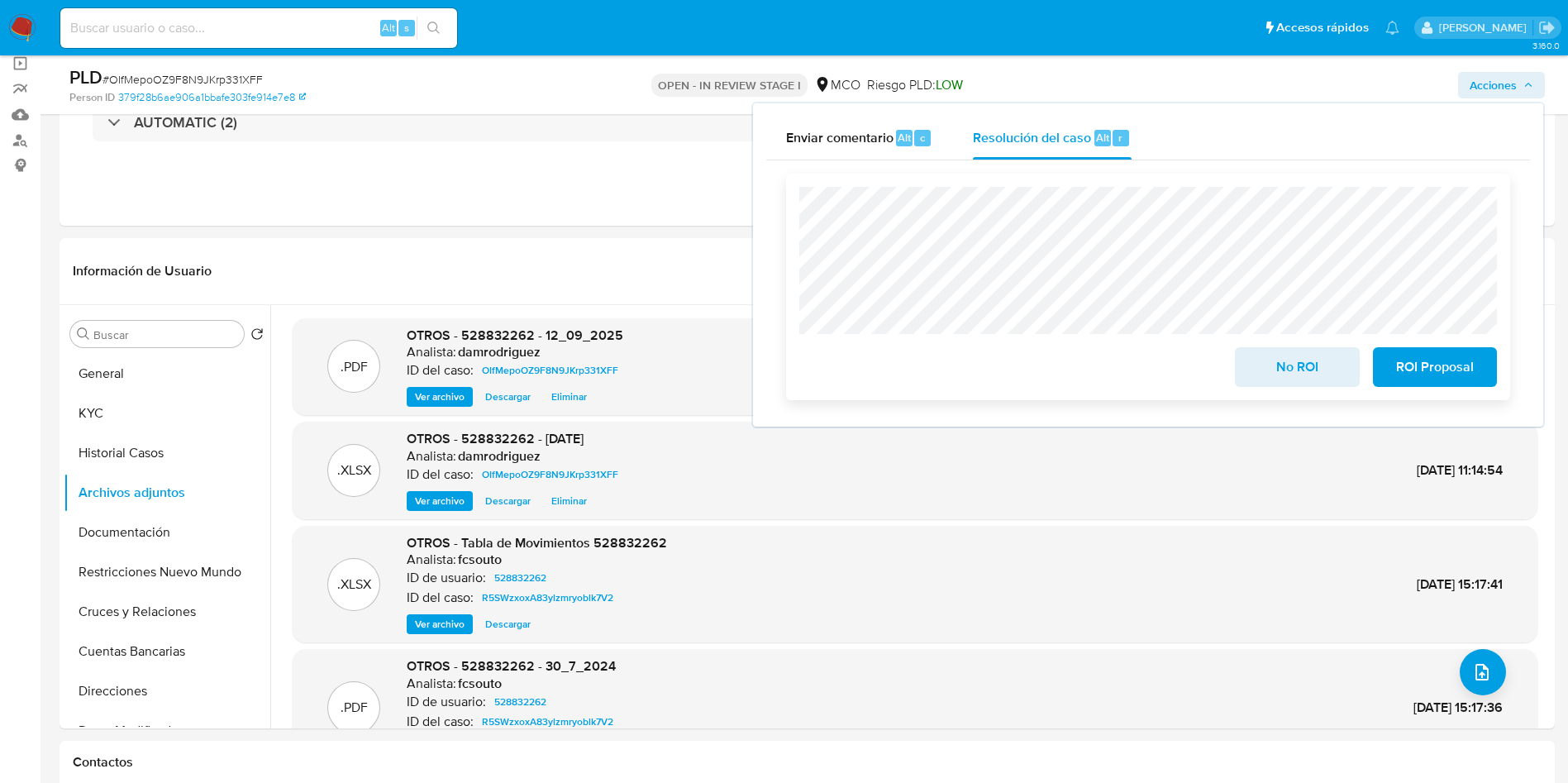
click at [1445, 368] on span "ROI Proposal" at bounding box center [1435, 367] width 81 height 36
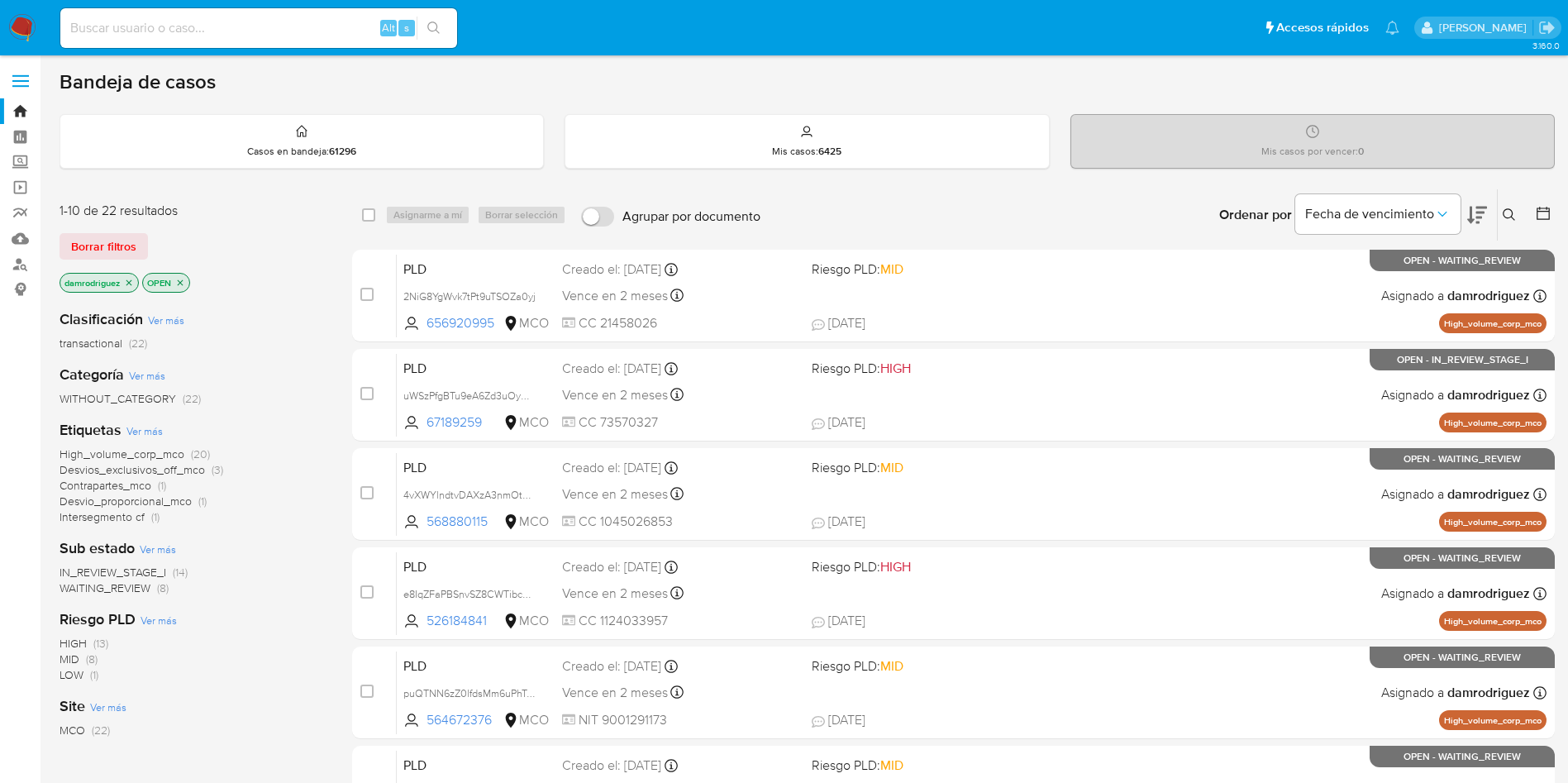
click at [1547, 216] on icon at bounding box center [1542, 213] width 16 height 16
click at [1547, 215] on icon at bounding box center [1542, 213] width 16 height 16
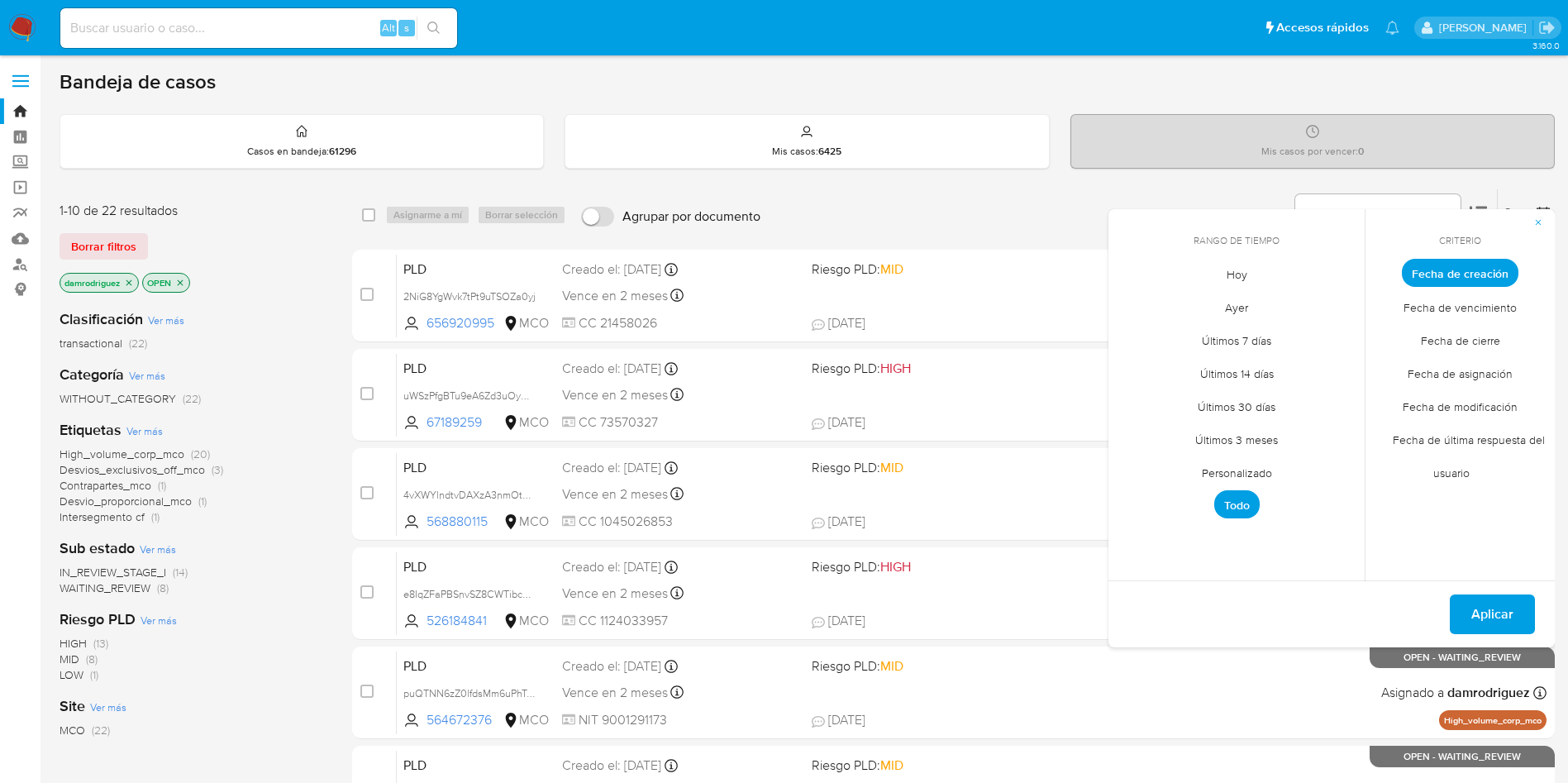
click at [1233, 271] on span "Hoy" at bounding box center [1236, 273] width 55 height 34
click at [1472, 402] on span "Fecha de modificación" at bounding box center [1460, 406] width 150 height 34
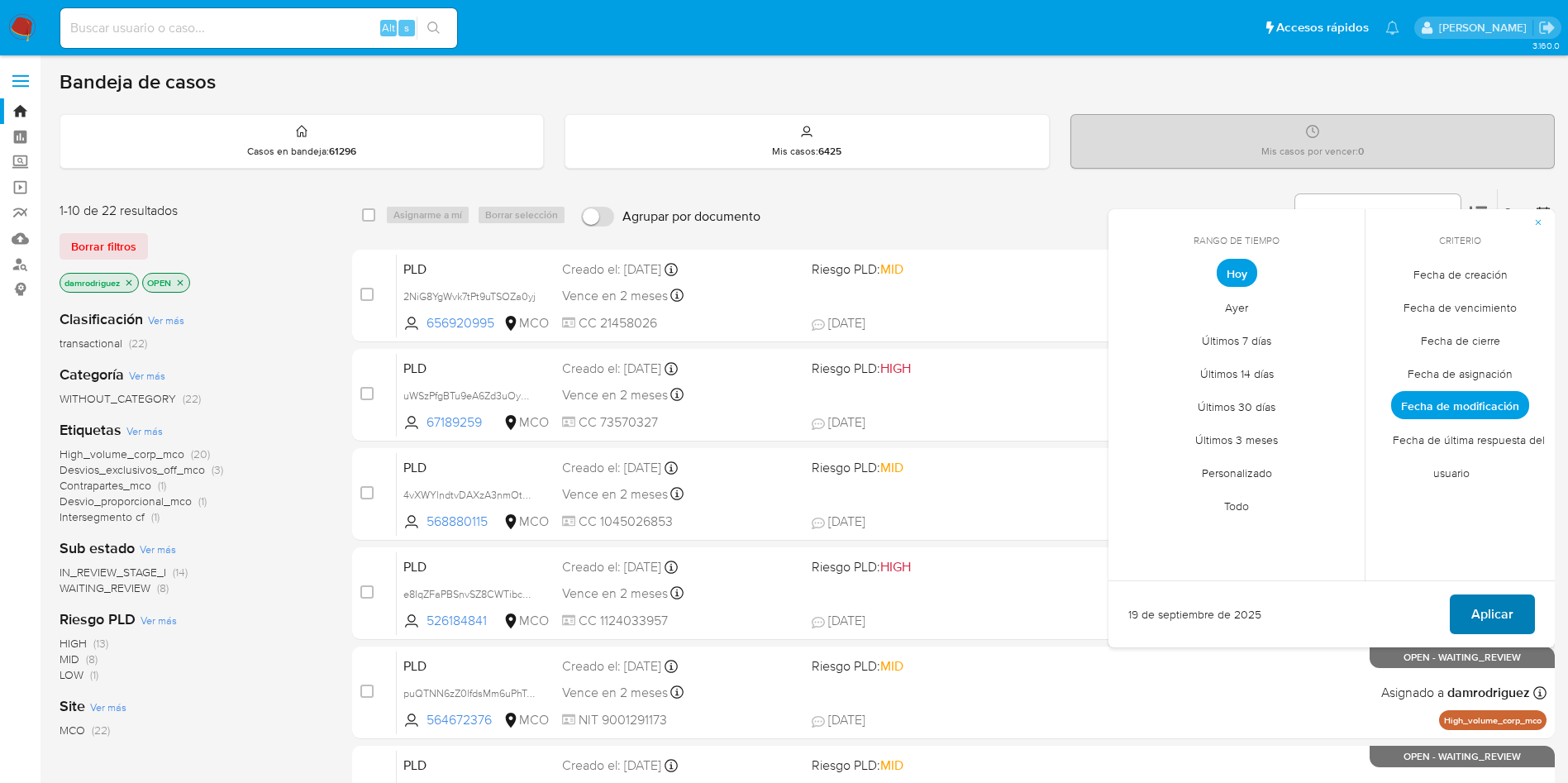
click at [1491, 606] on span "Aplicar" at bounding box center [1491, 614] width 42 height 36
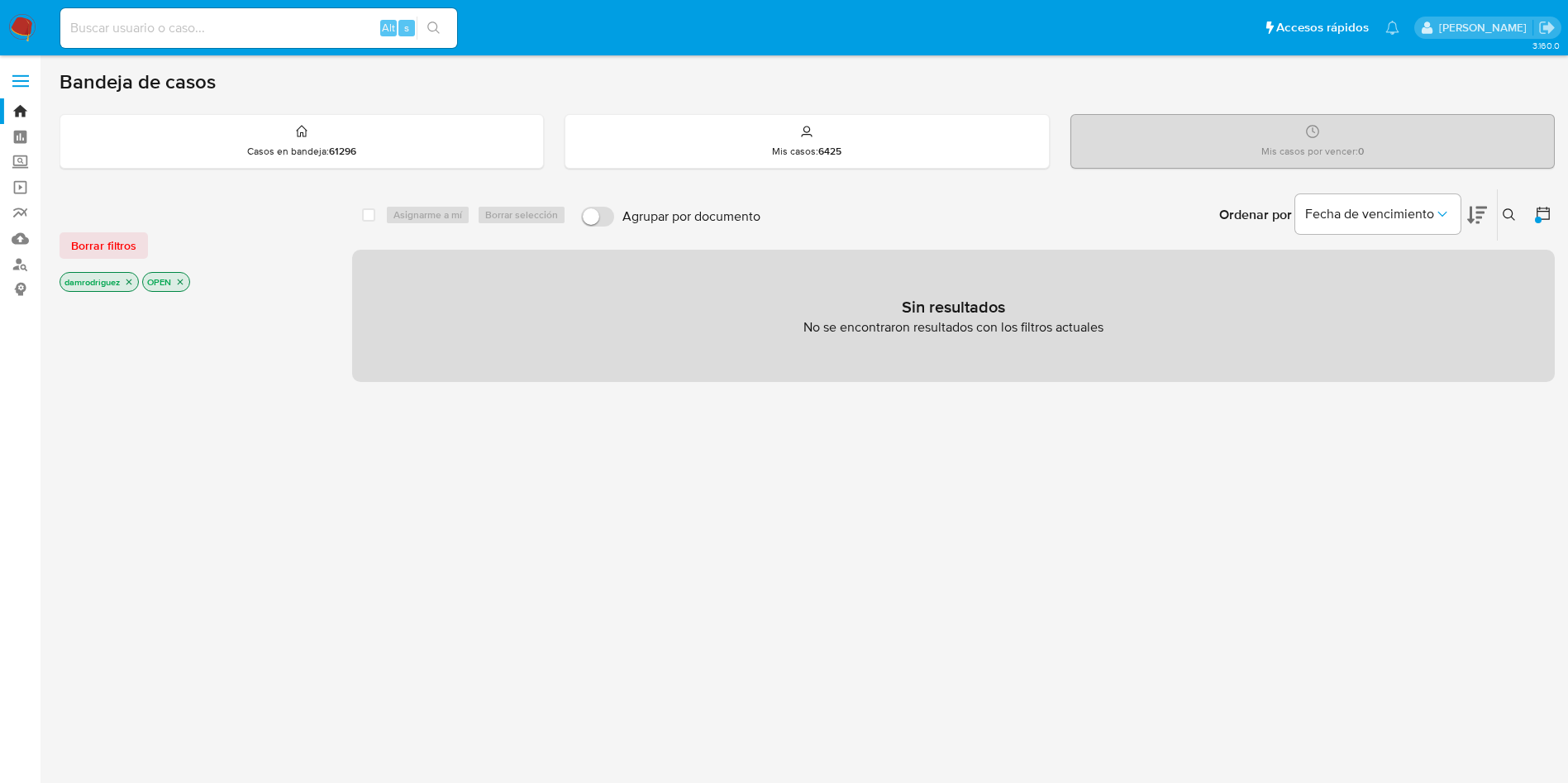
click at [181, 280] on icon "close-filter" at bounding box center [180, 282] width 6 height 6
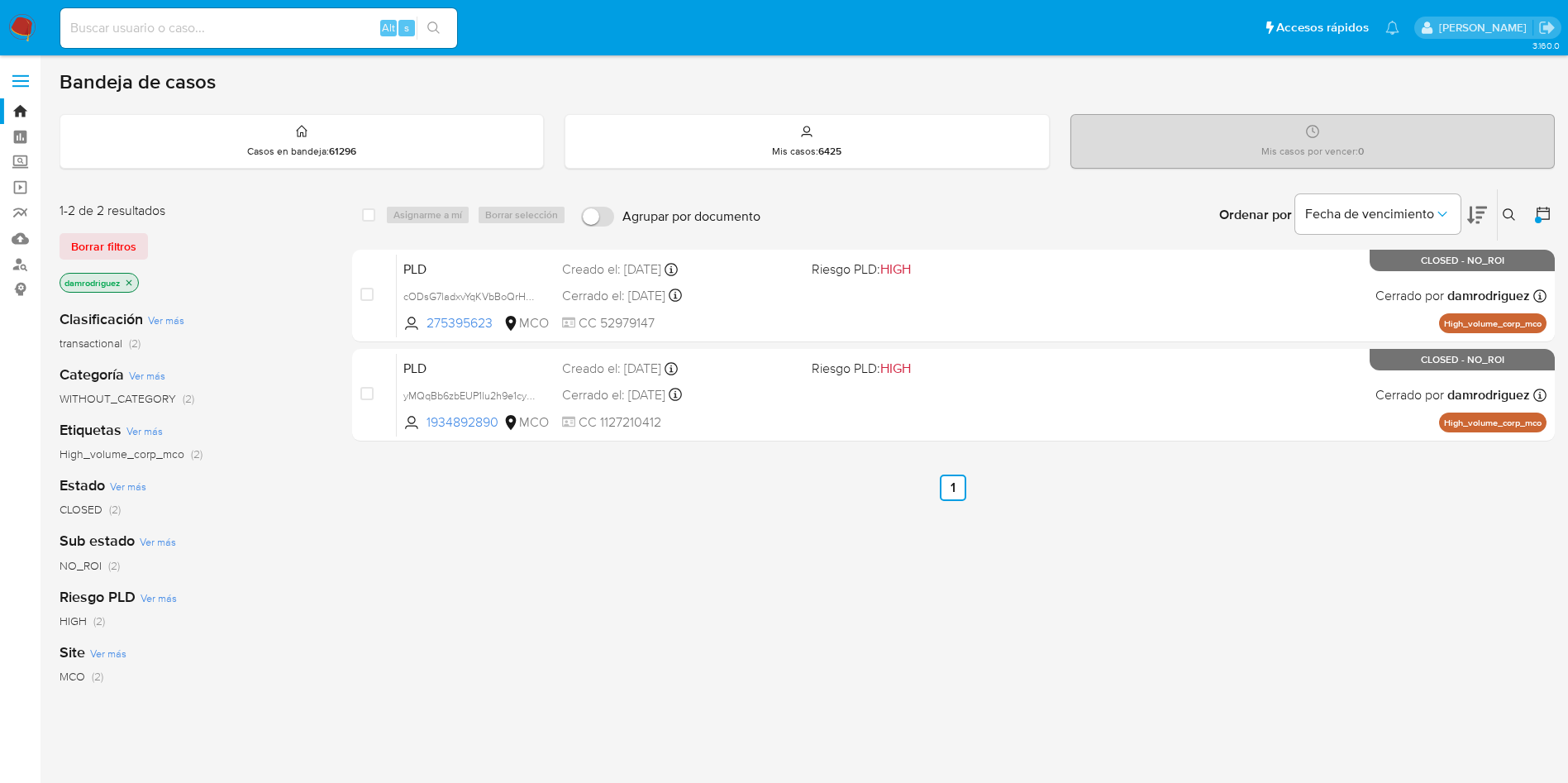
click at [21, 23] on img at bounding box center [22, 28] width 28 height 28
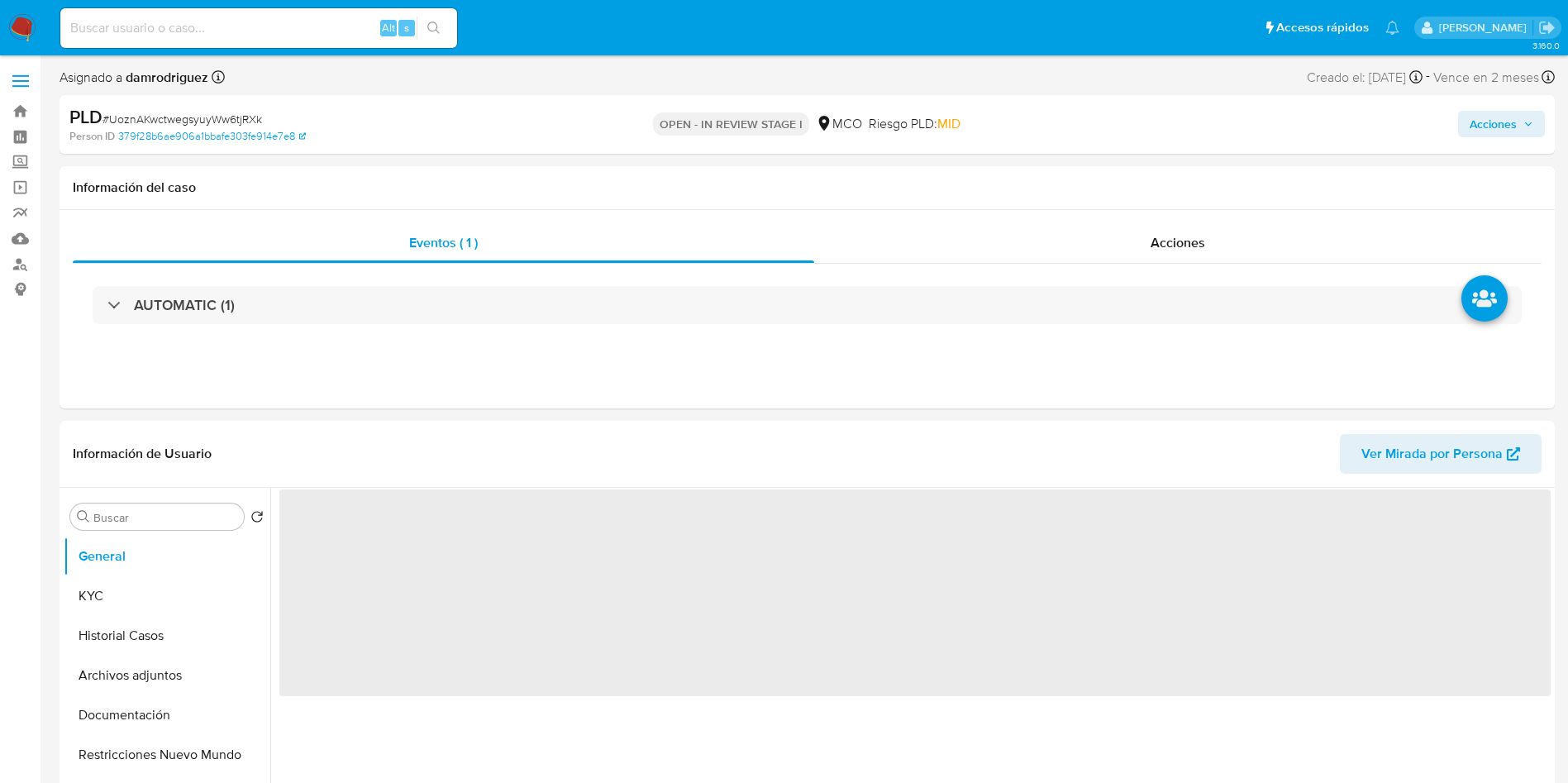
select select "10"
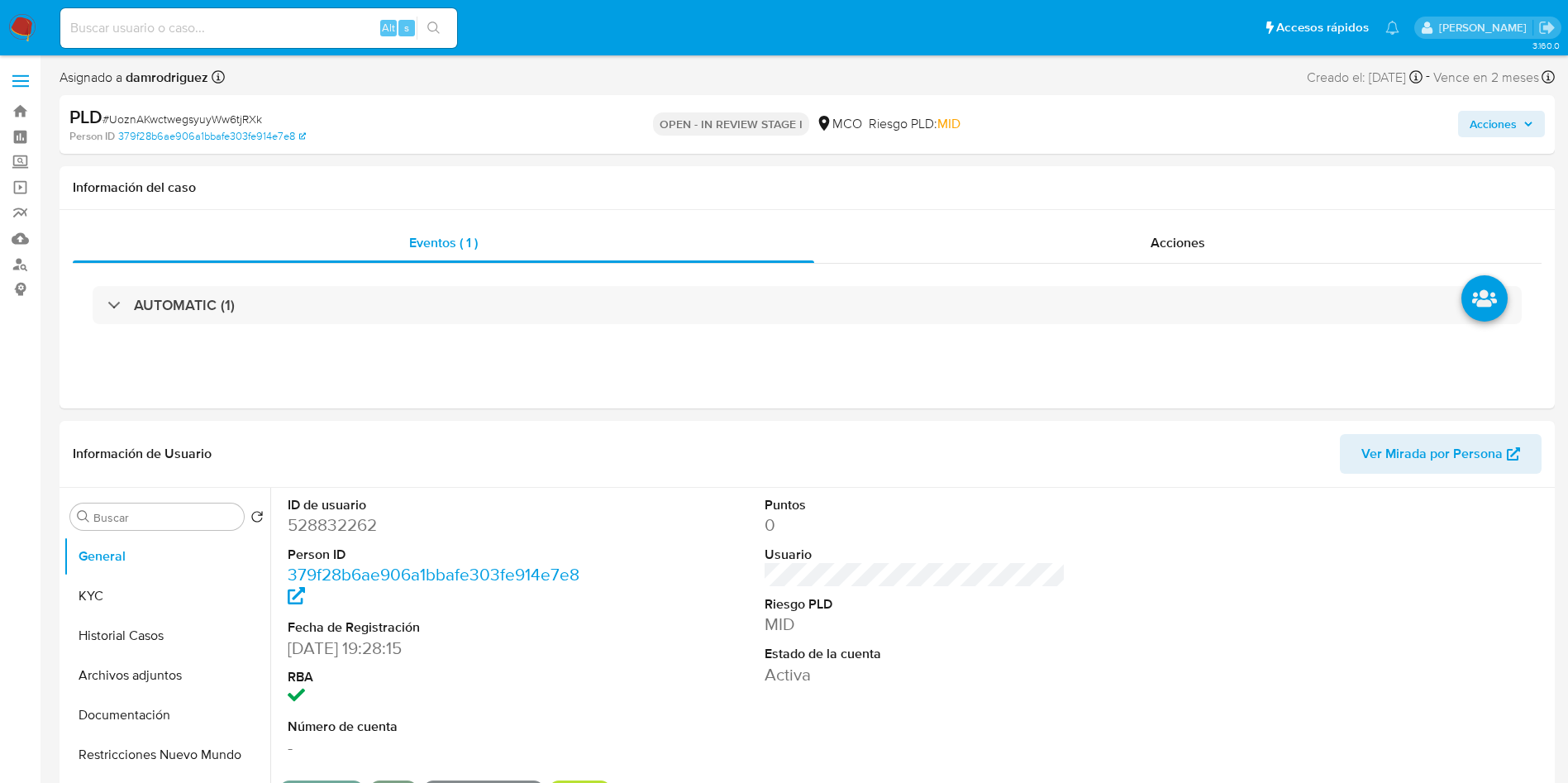
click at [1520, 123] on span "Acciones" at bounding box center [1502, 124] width 64 height 23
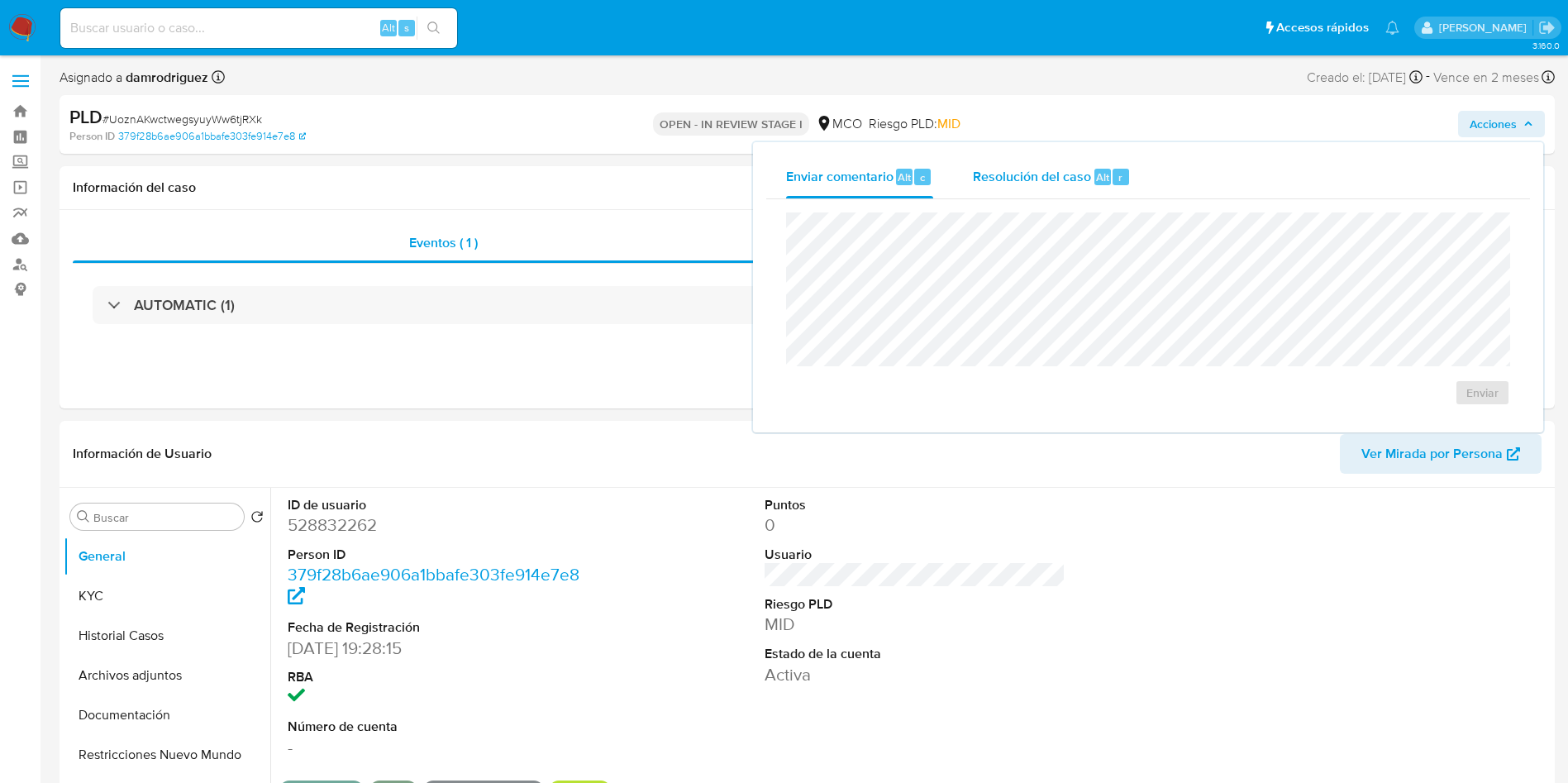
click at [1121, 176] on div "r" at bounding box center [1120, 177] width 16 height 16
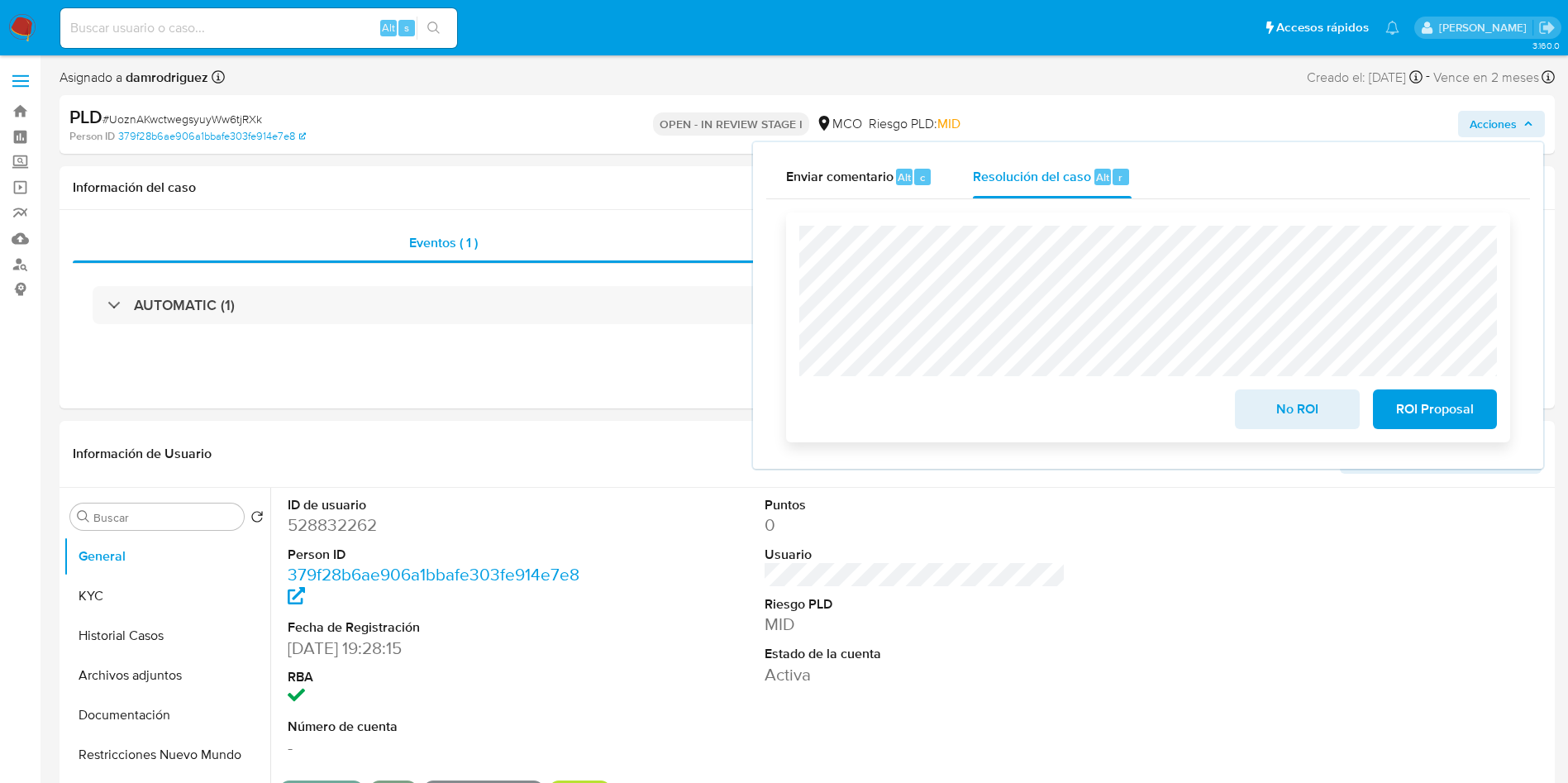
click at [1453, 415] on span "ROI Proposal" at bounding box center [1435, 409] width 81 height 36
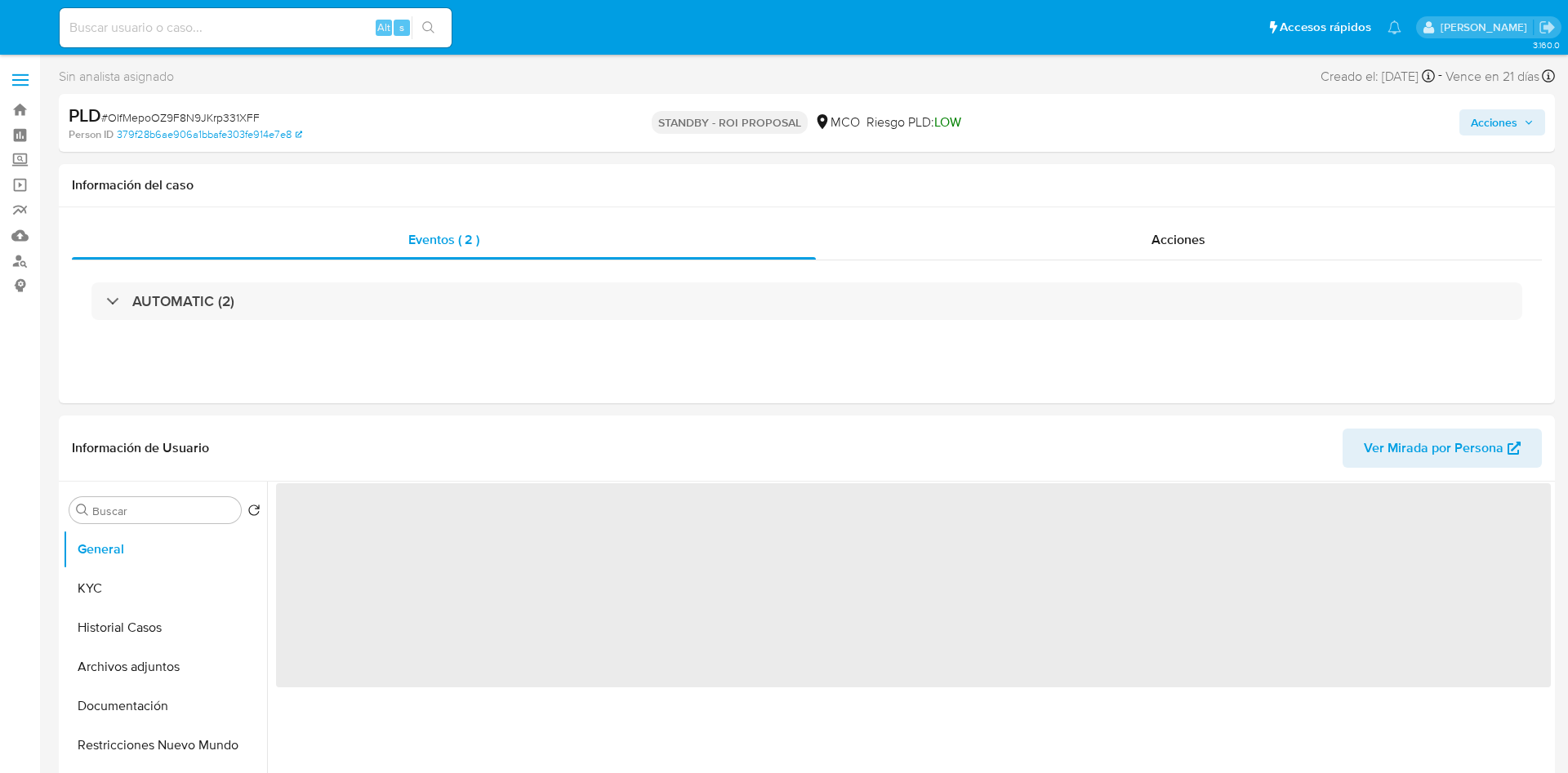
select select "10"
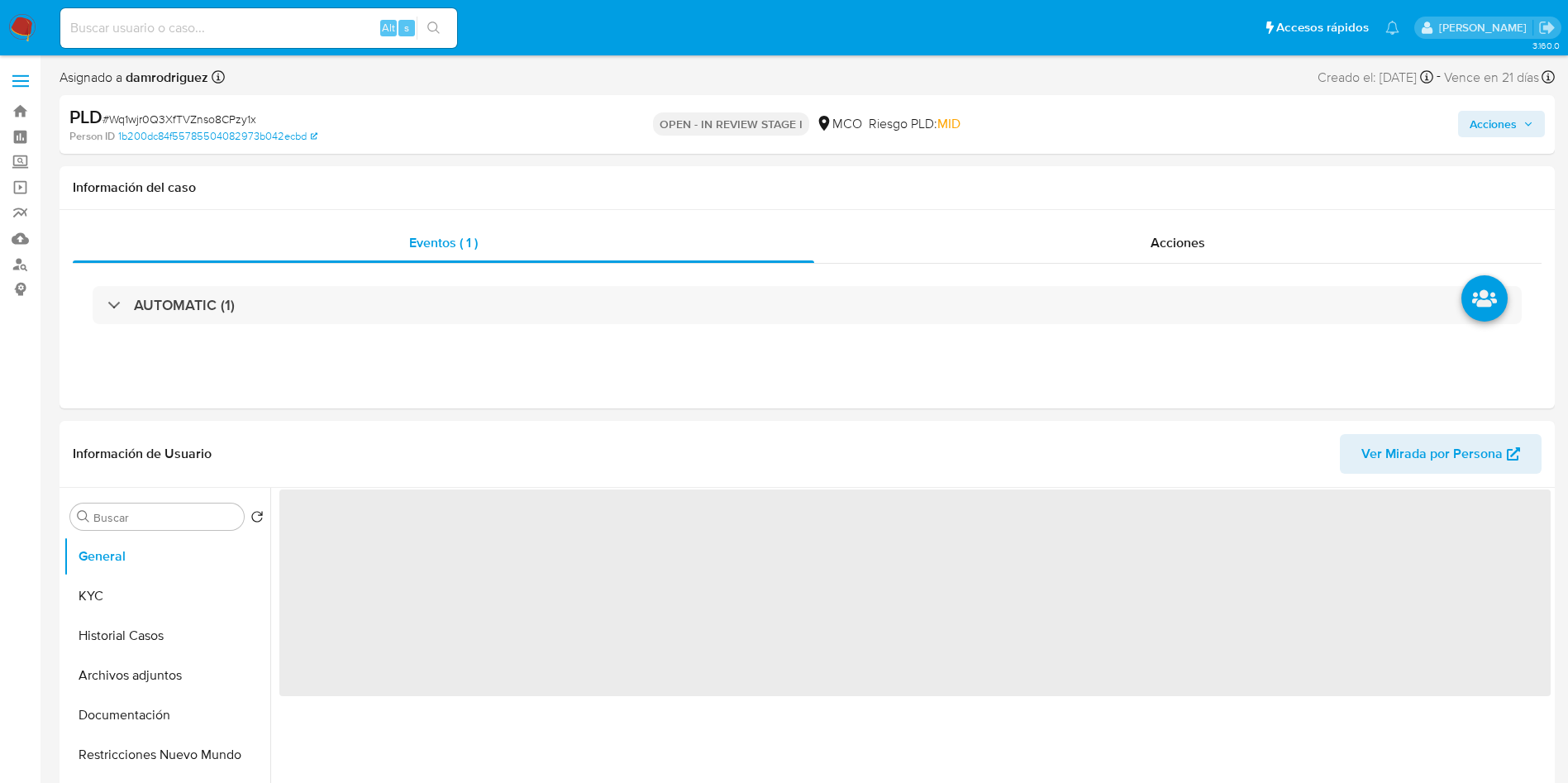
select select "10"
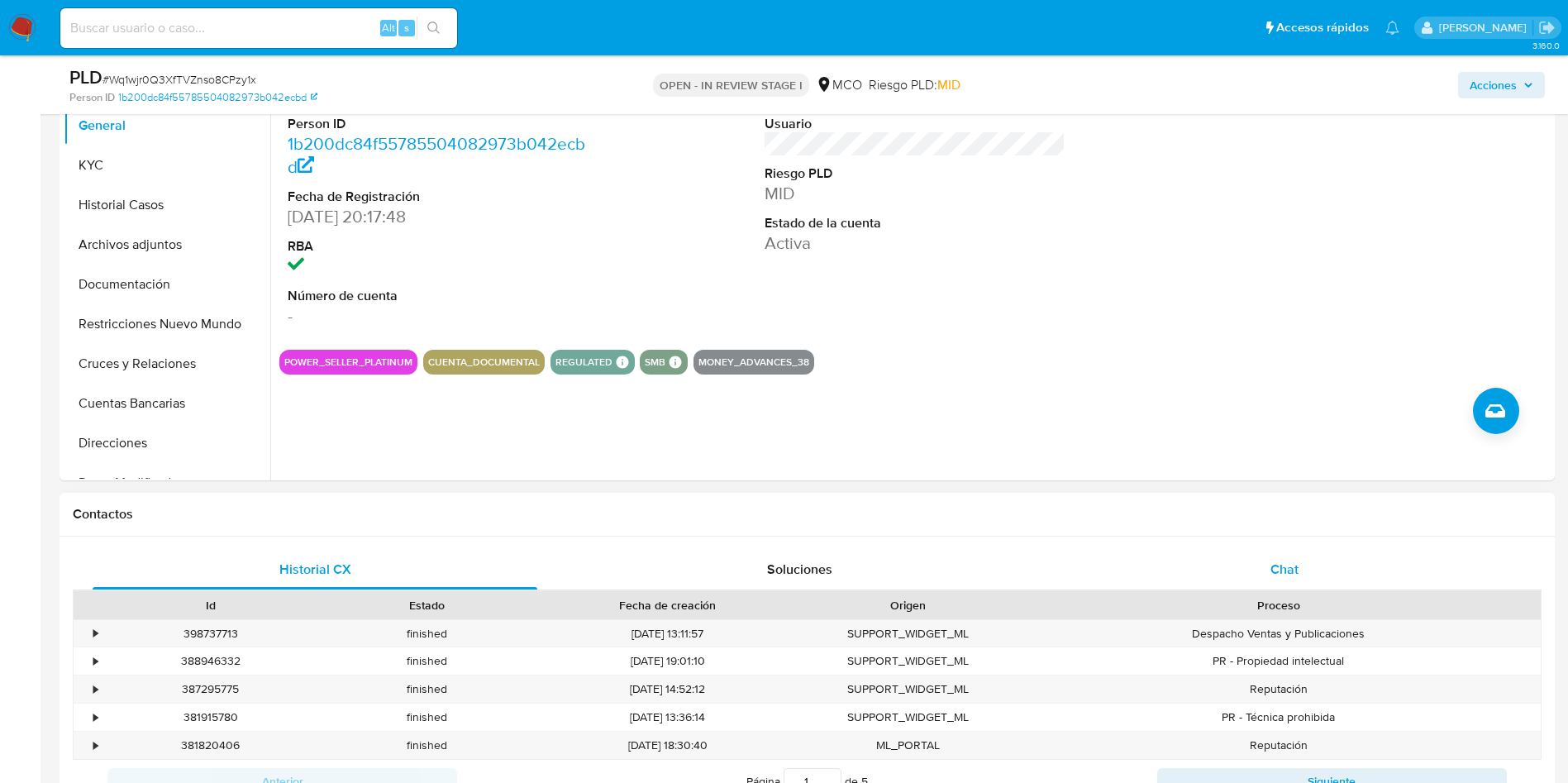
click at [1270, 576] on span "Chat" at bounding box center [1284, 569] width 28 height 19
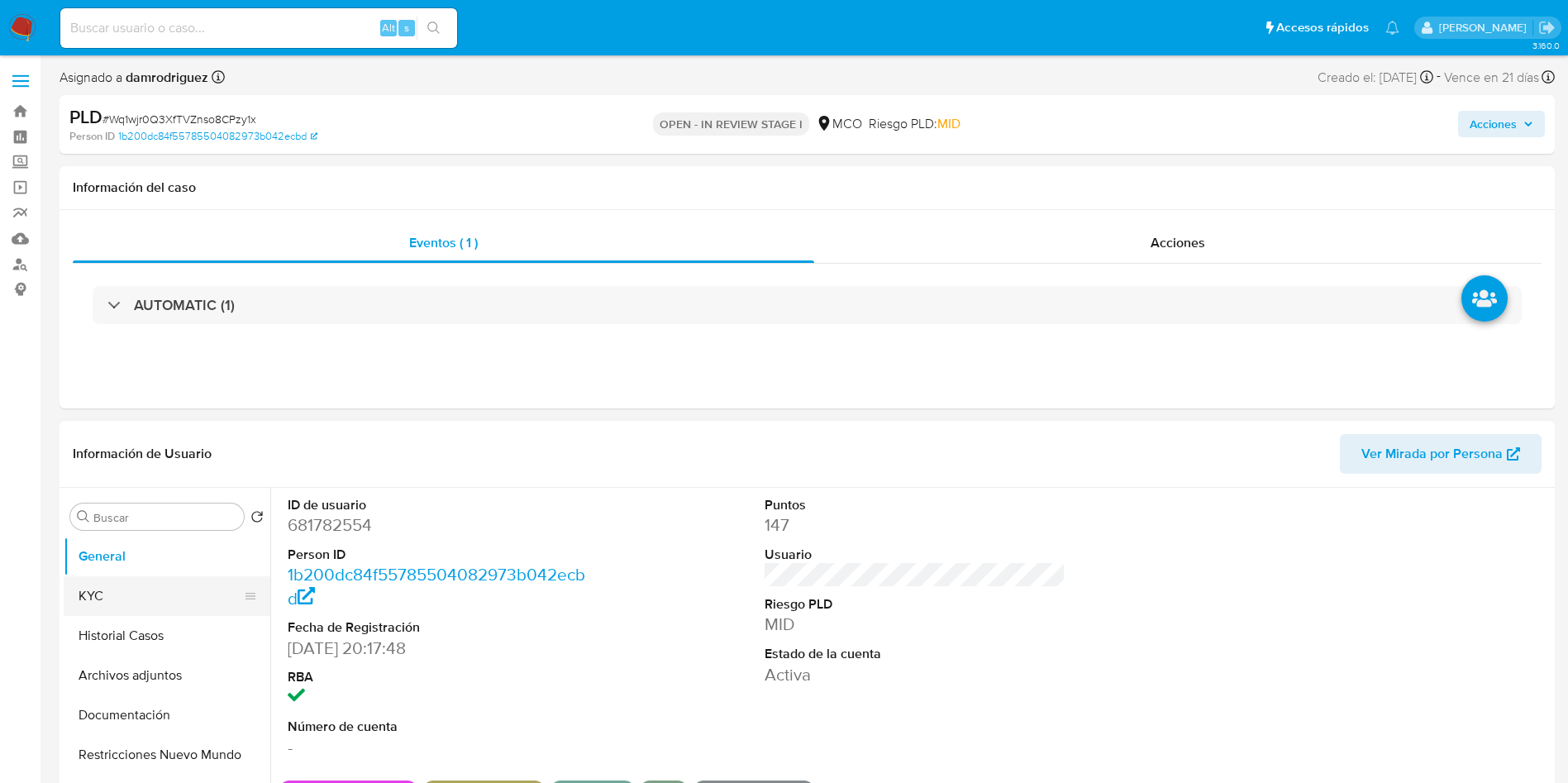
drag, startPoint x: 170, startPoint y: 676, endPoint x: 259, endPoint y: 605, distance: 113.9
click at [169, 676] on button "Archivos adjuntos" at bounding box center [167, 675] width 207 height 40
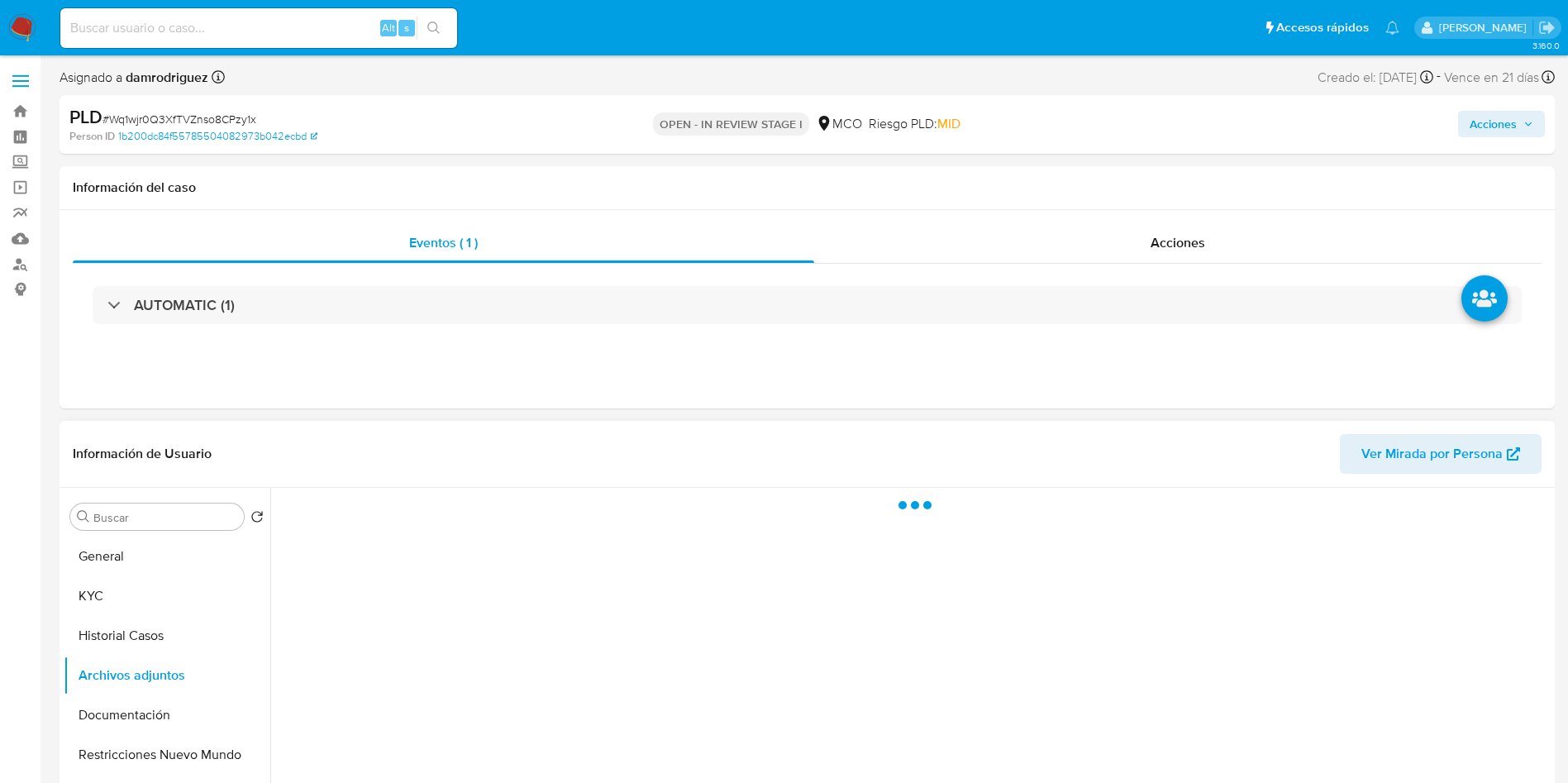
click at [551, 431] on div "Información de Usuario Ver Mirada por Persona" at bounding box center [807, 455] width 1495 height 67
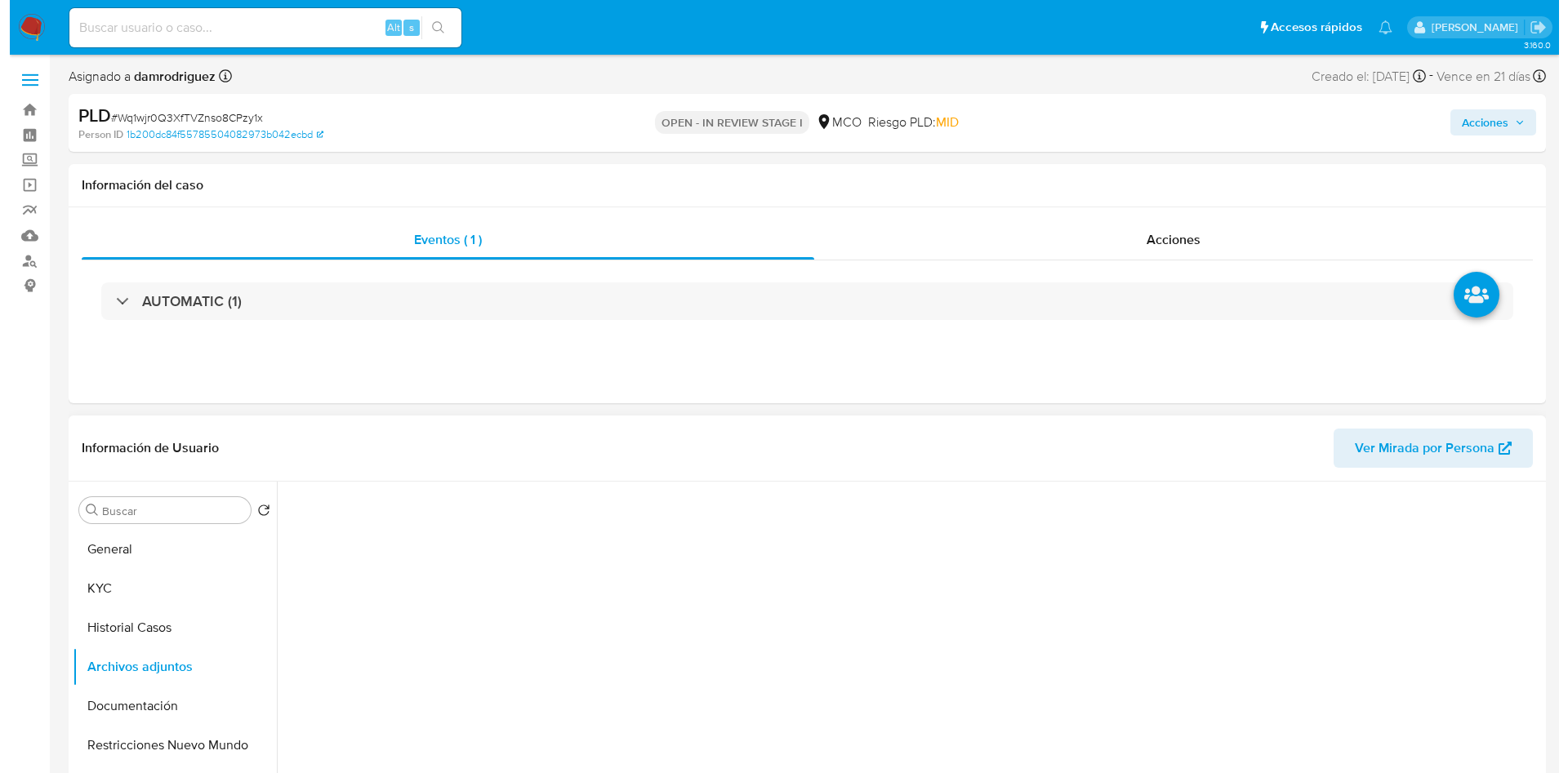
scroll to position [122, 0]
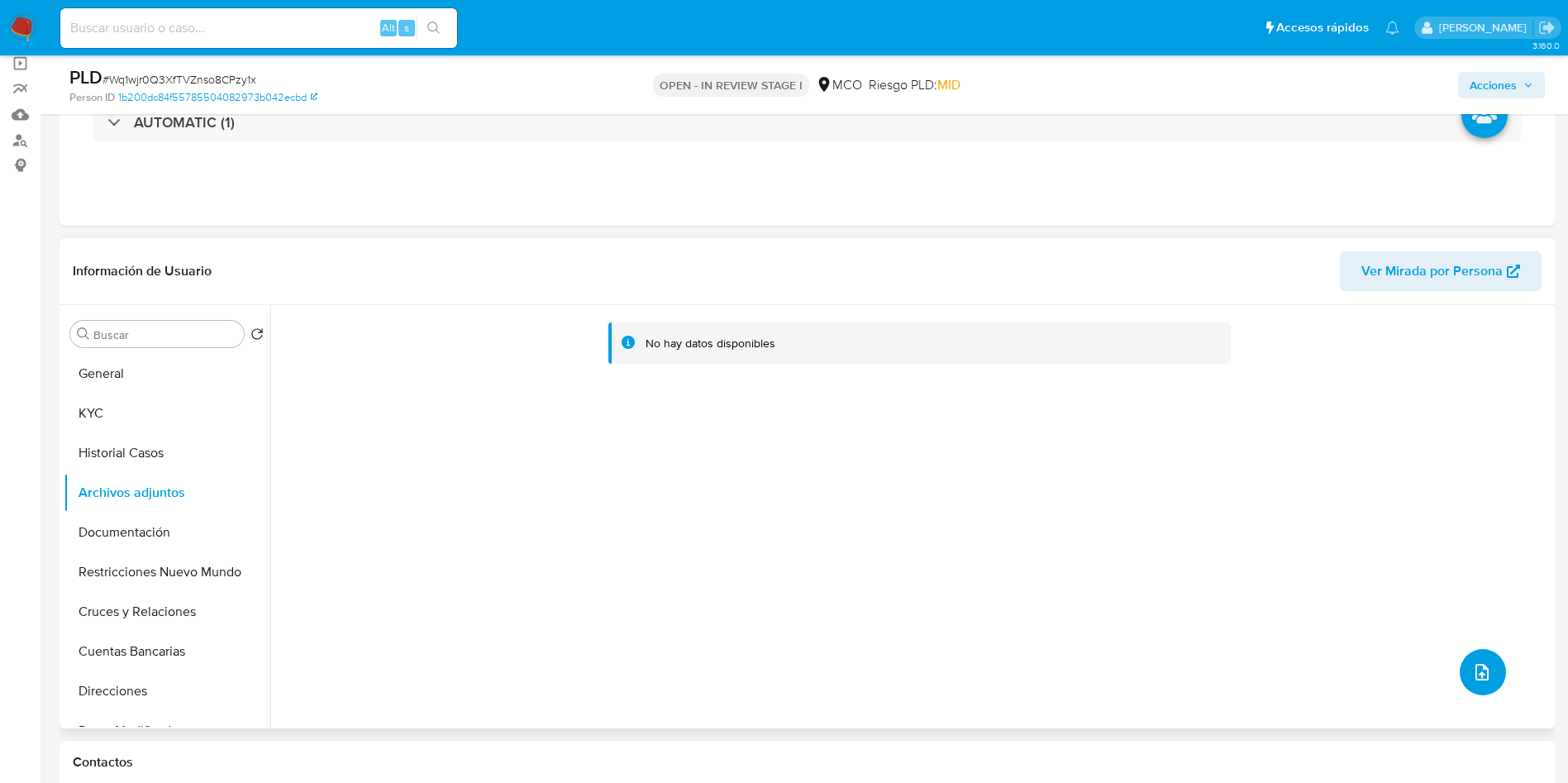
click at [1490, 668] on button "upload-file" at bounding box center [1483, 672] width 46 height 47
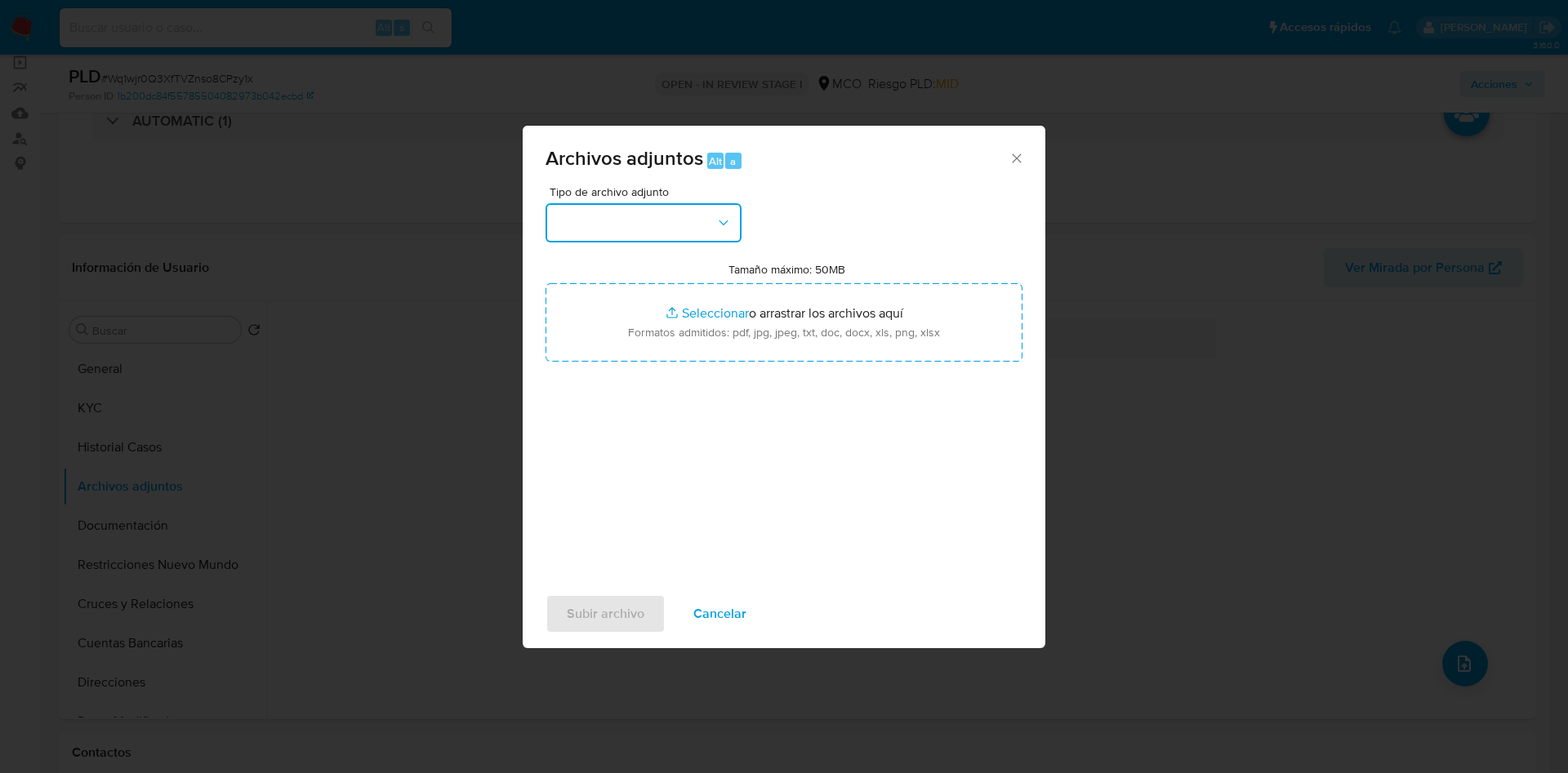
click at [653, 233] on button "button" at bounding box center [643, 223] width 196 height 39
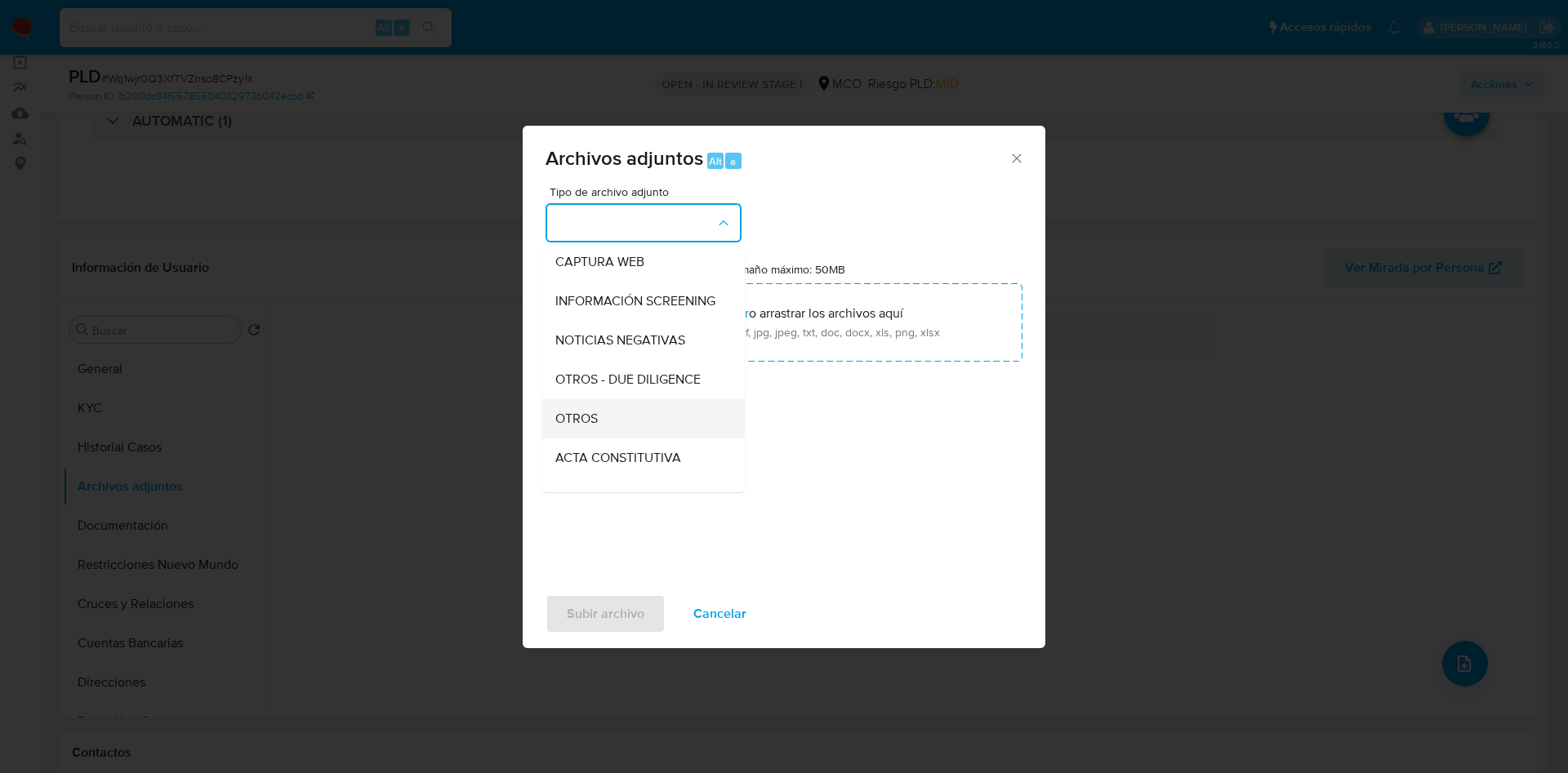
click at [613, 438] on div "OTROS" at bounding box center [639, 418] width 167 height 39
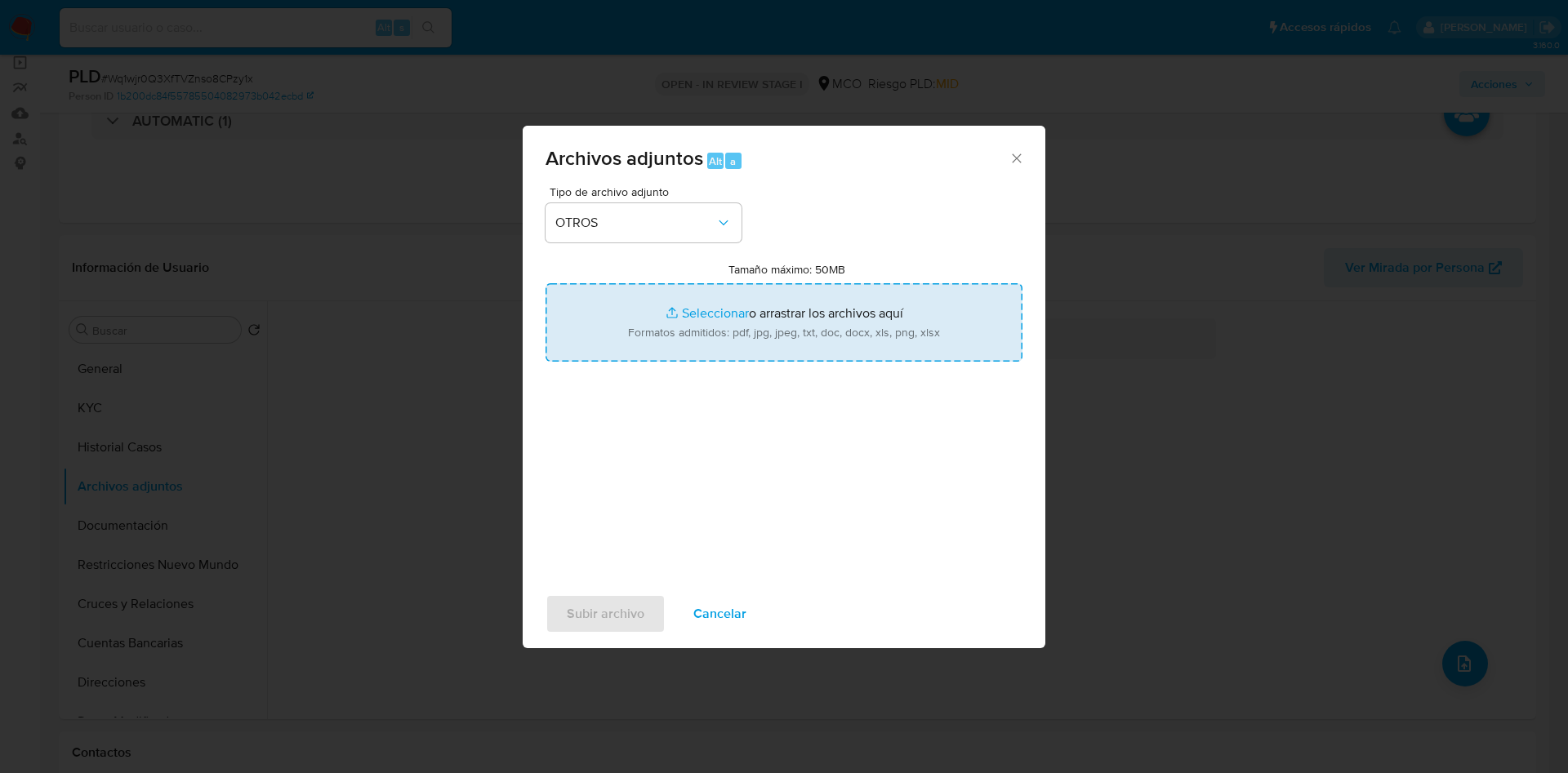
click at [771, 338] on input "Tamaño máximo: 50MB Seleccionar archivos" at bounding box center [784, 322] width 477 height 78
type input "C:\fakepath\681782554 - 12_09_2025.pdf"
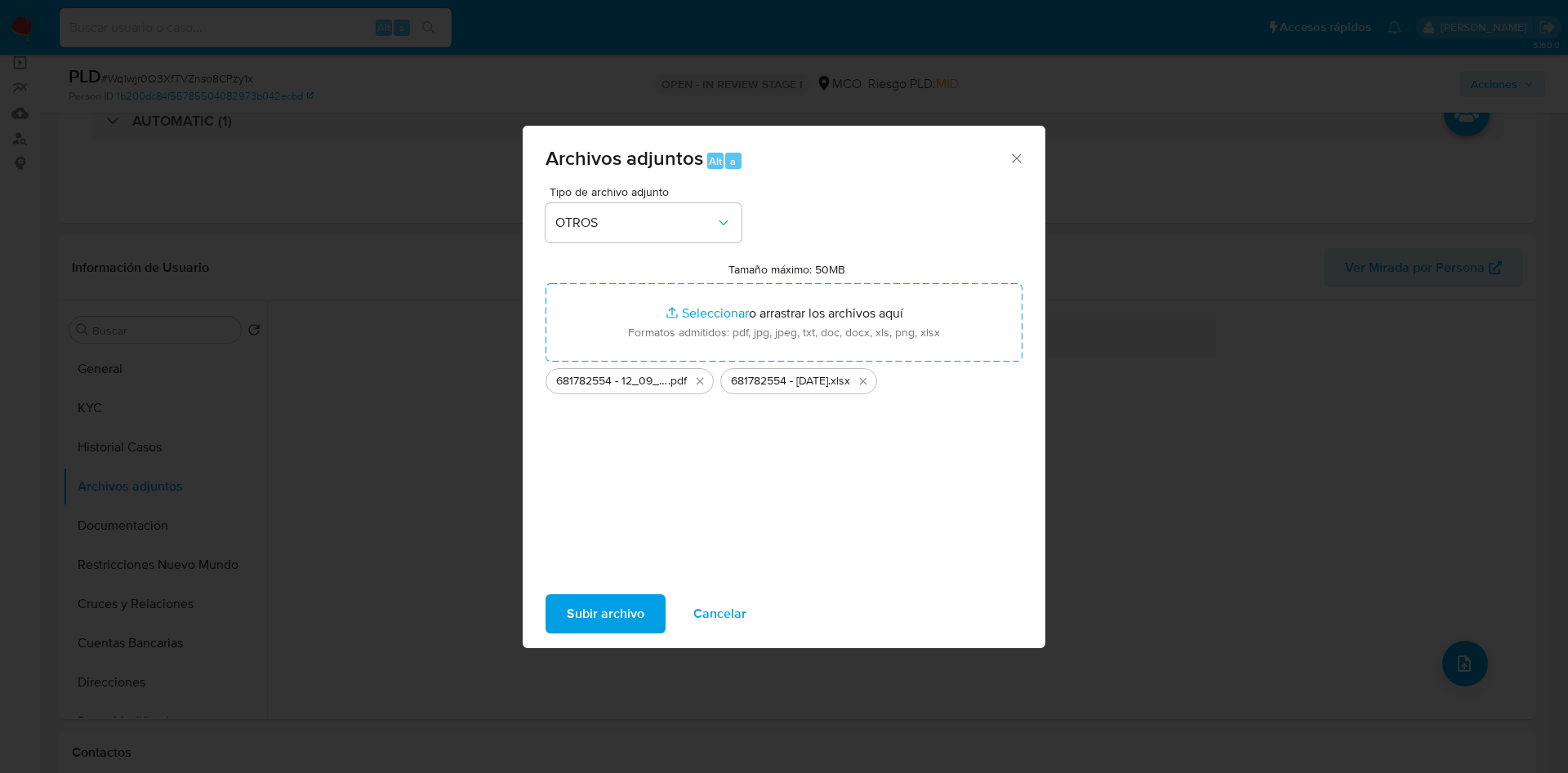
click at [575, 602] on span "Subir archivo" at bounding box center [605, 614] width 77 height 36
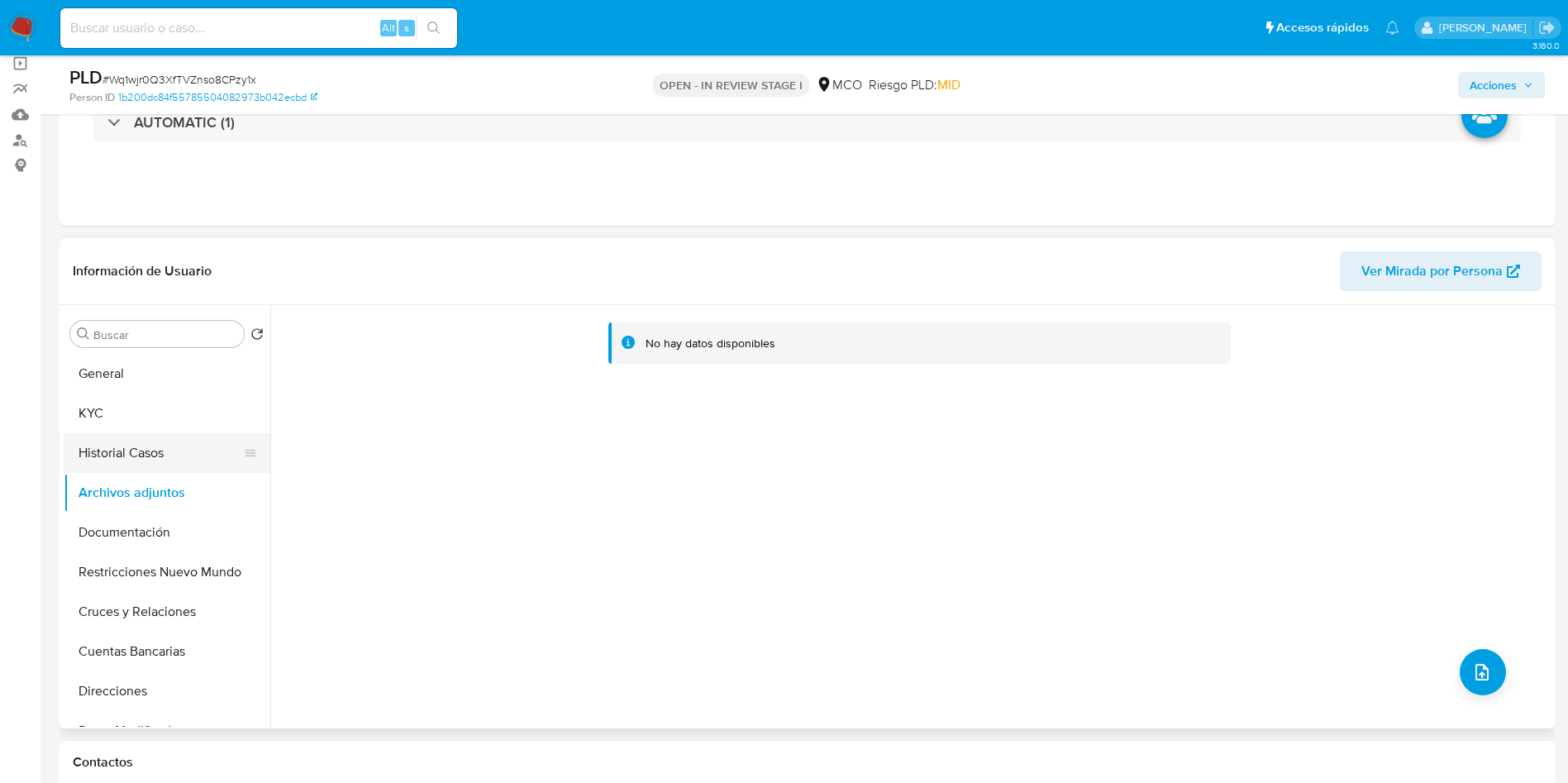
click at [161, 437] on button "Historial Casos" at bounding box center [160, 453] width 194 height 40
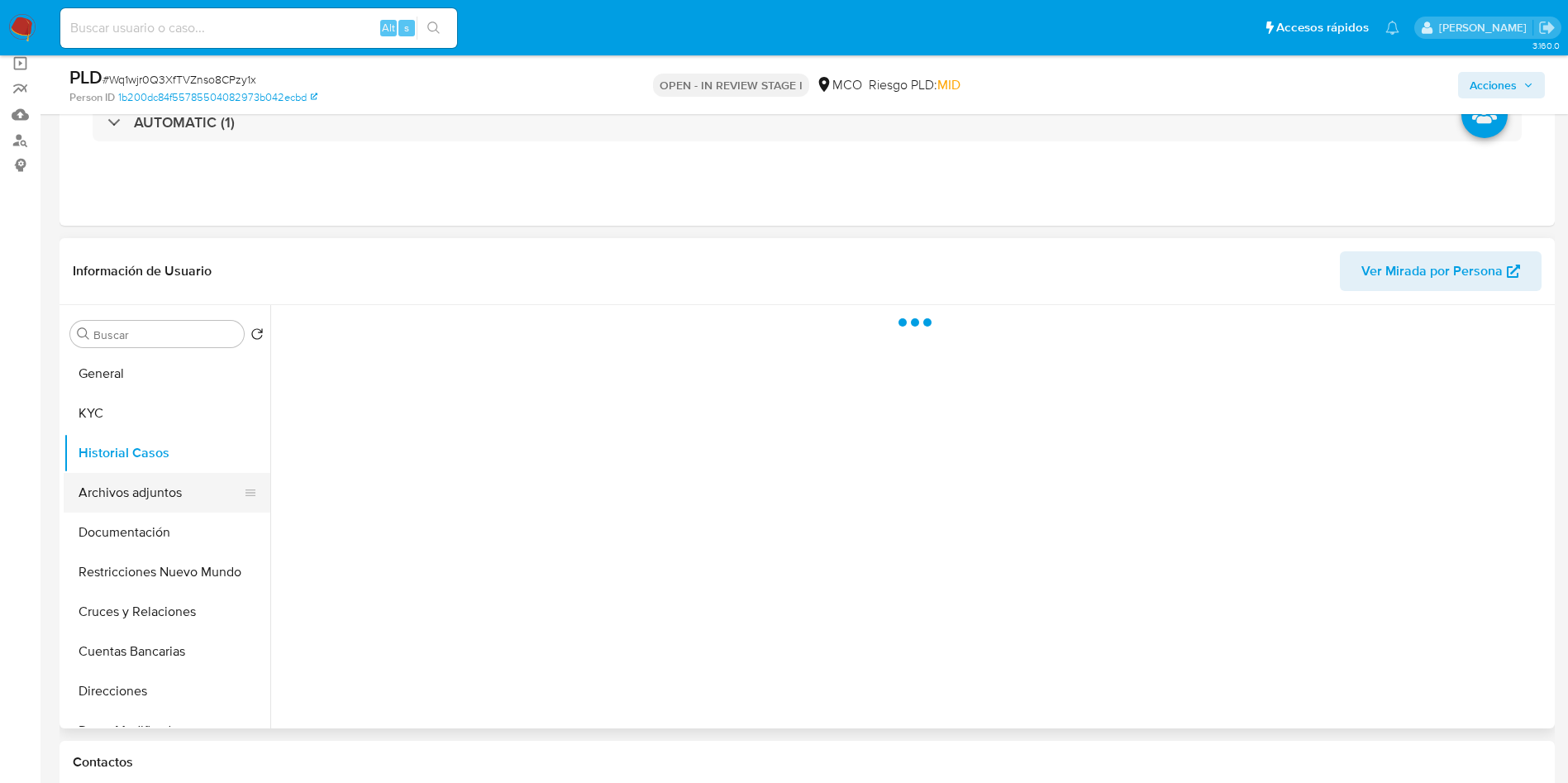
click at [160, 484] on button "Archivos adjuntos" at bounding box center [160, 493] width 194 height 40
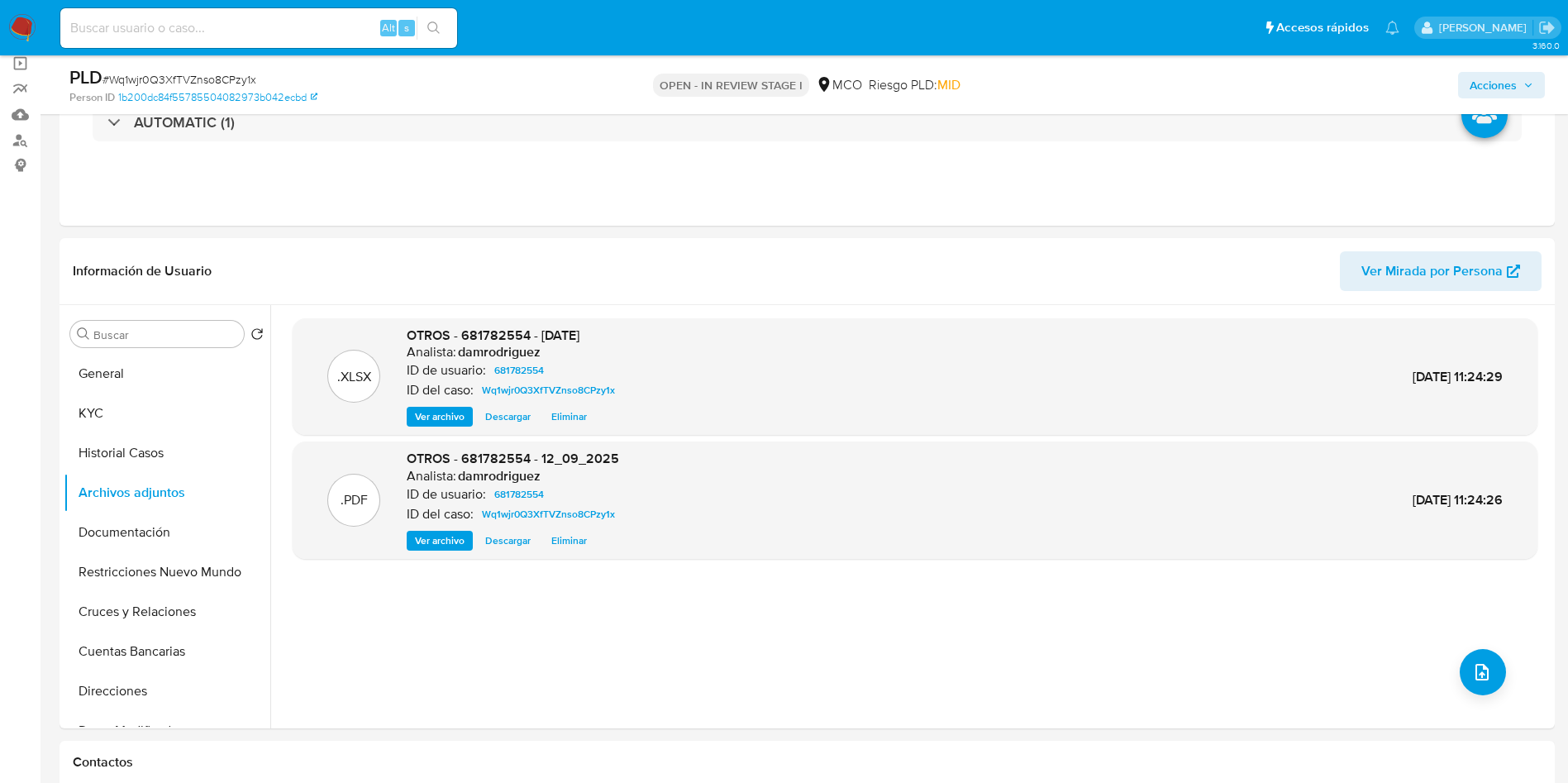
click at [1523, 88] on icon "button" at bounding box center [1528, 85] width 10 height 10
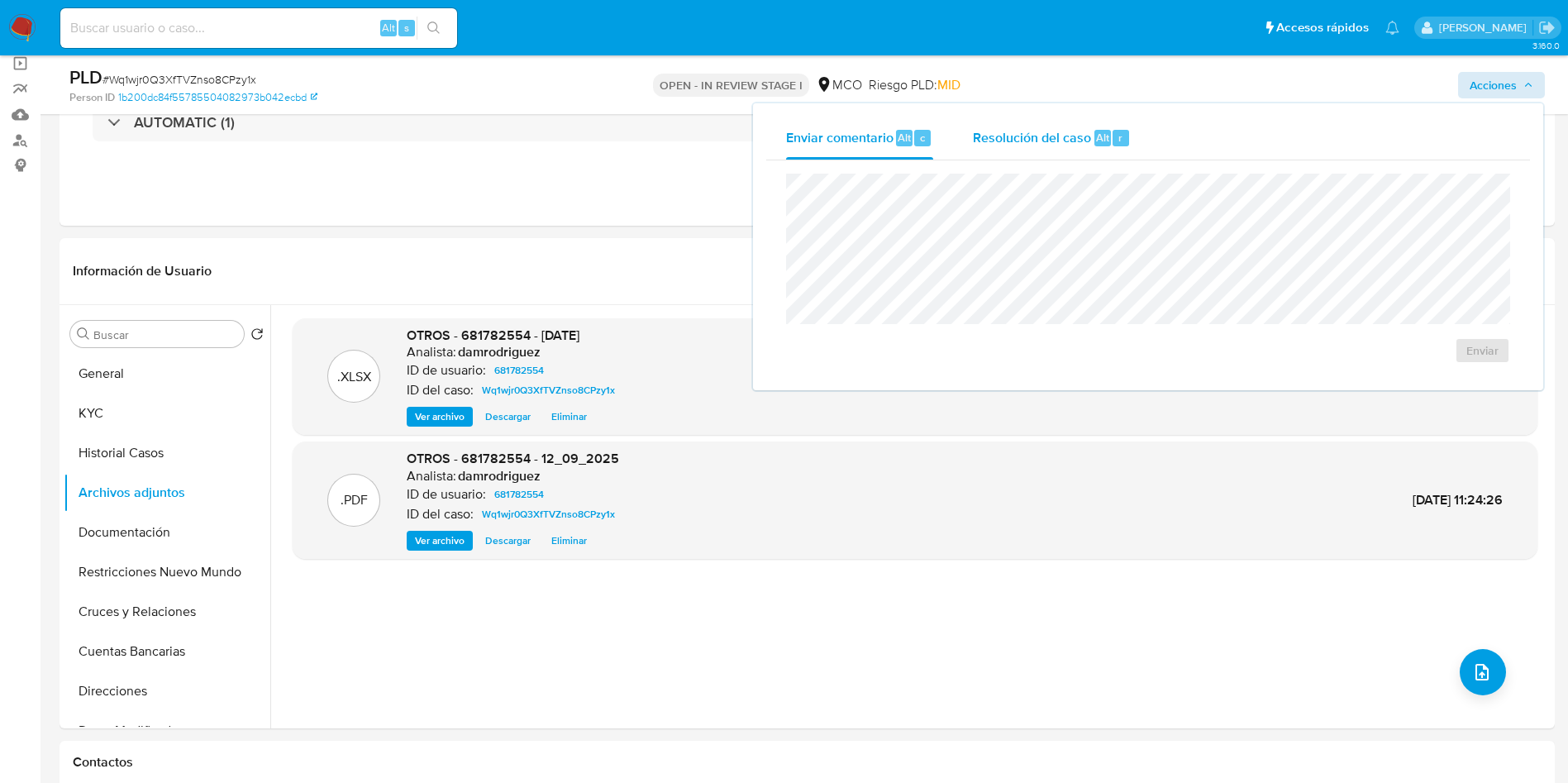
click at [1026, 129] on span "Resolución del caso" at bounding box center [1032, 137] width 118 height 19
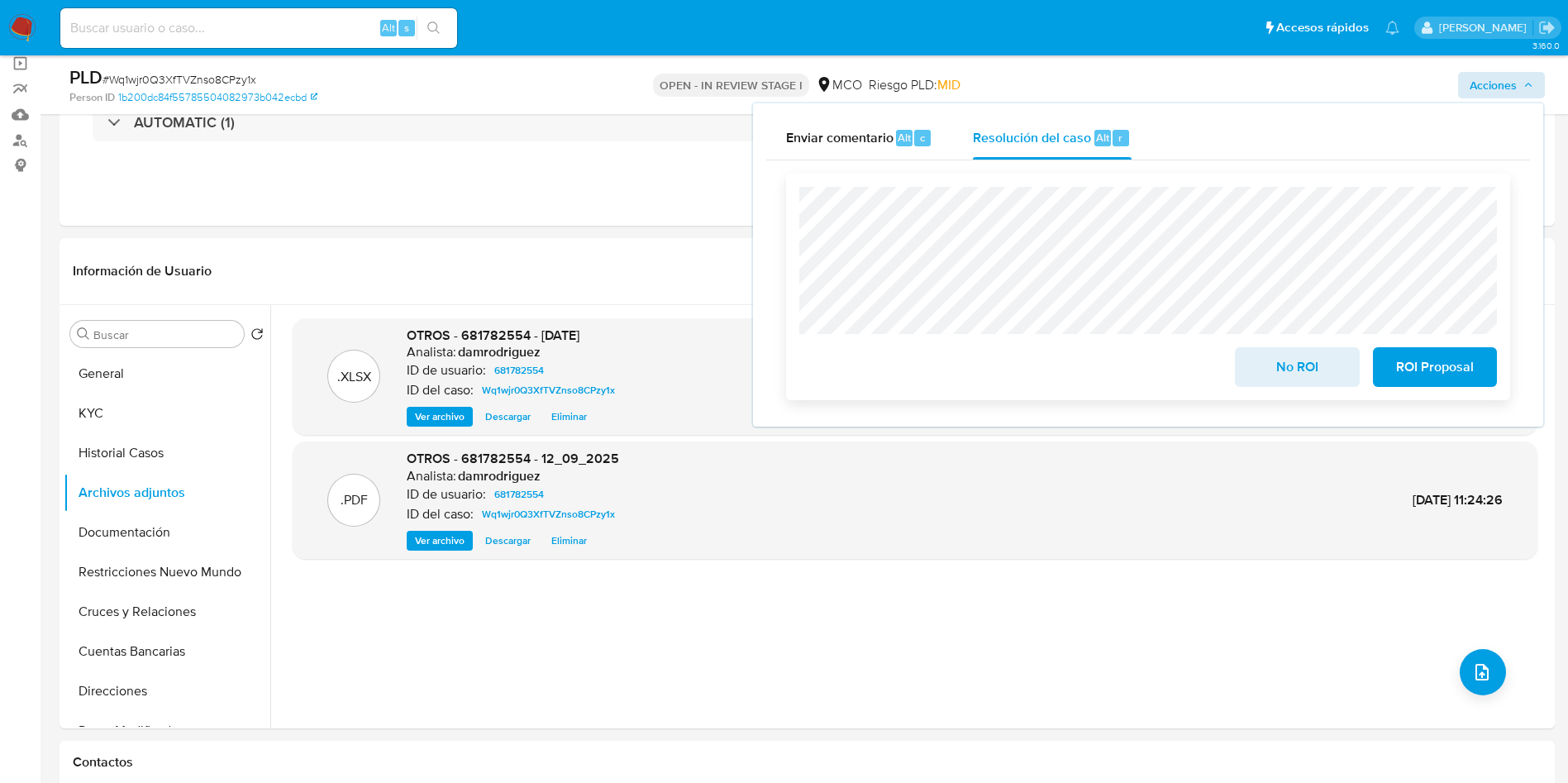
click at [1442, 373] on span "ROI Proposal" at bounding box center [1435, 367] width 81 height 36
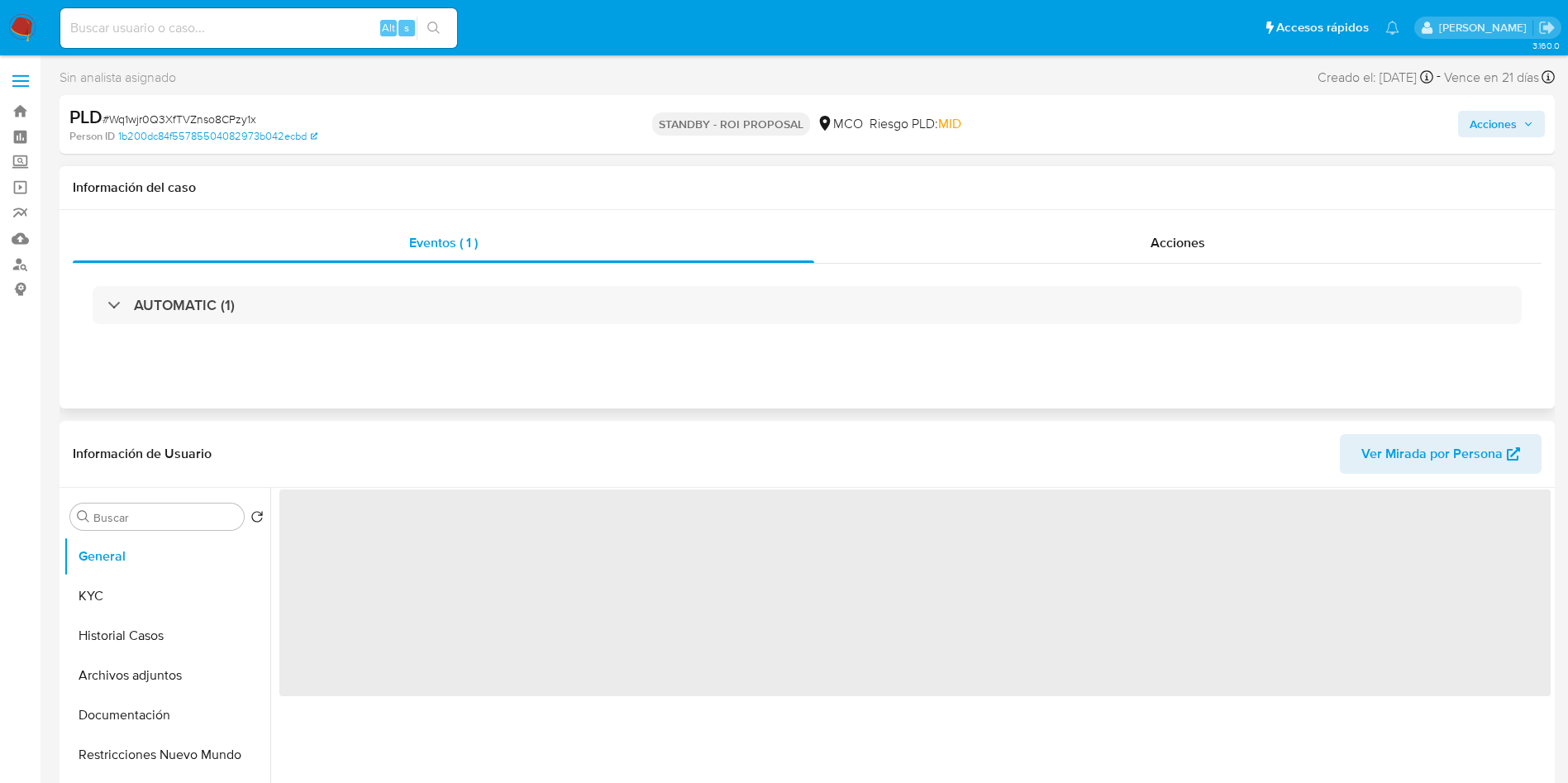
select select "10"
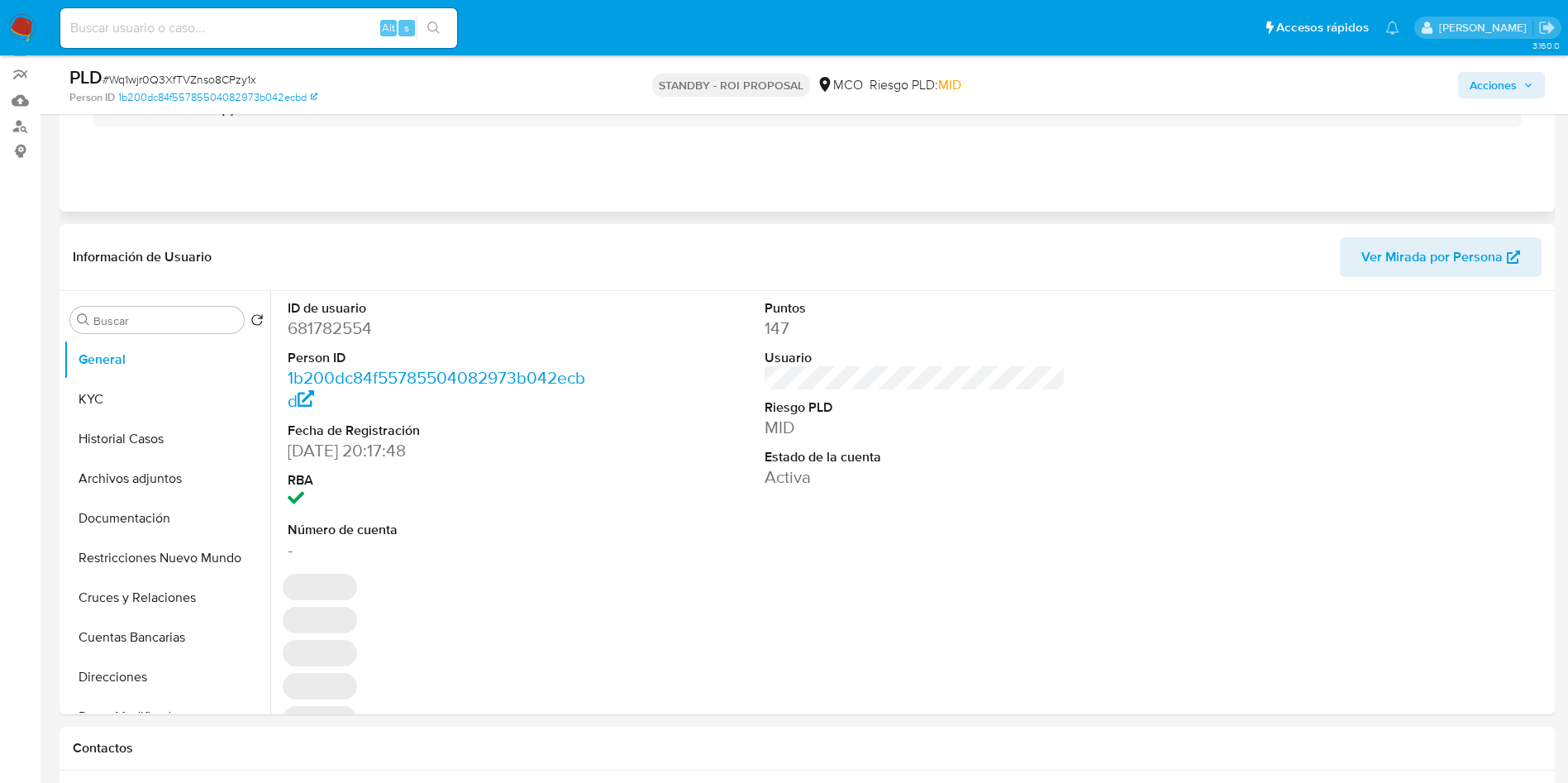
scroll to position [248, 0]
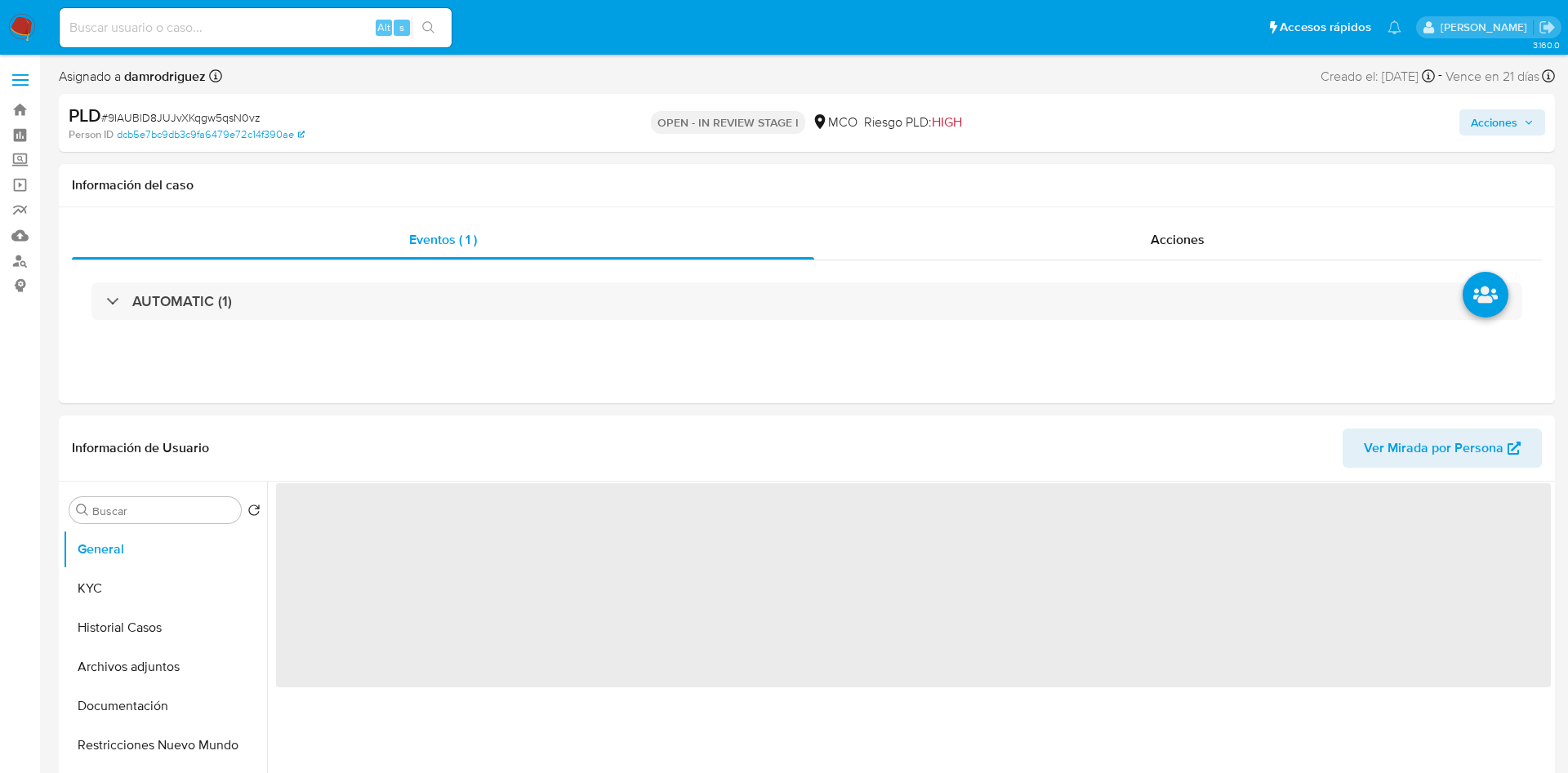
select select "10"
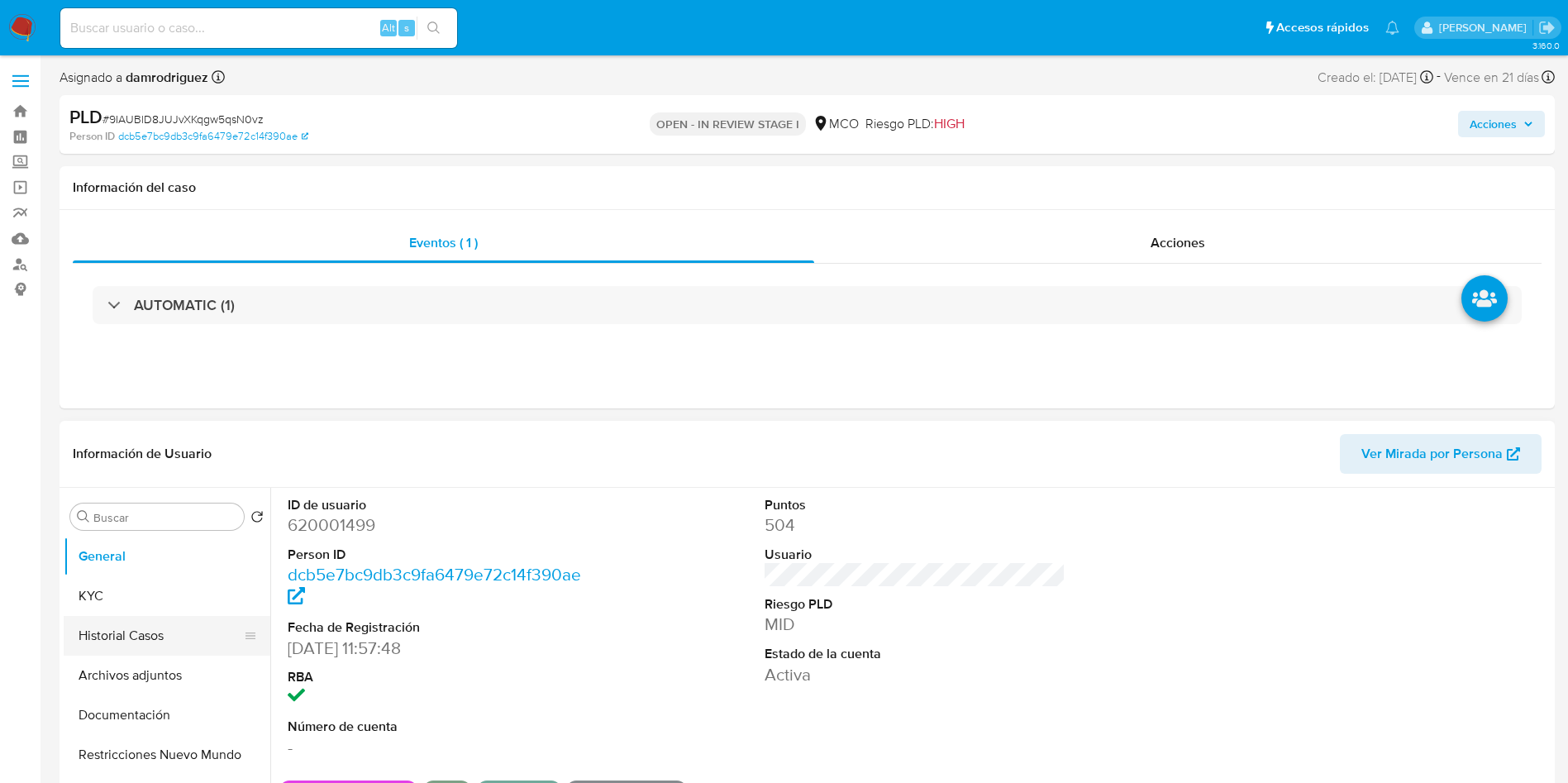
click at [211, 638] on button "Historial Casos" at bounding box center [160, 636] width 194 height 40
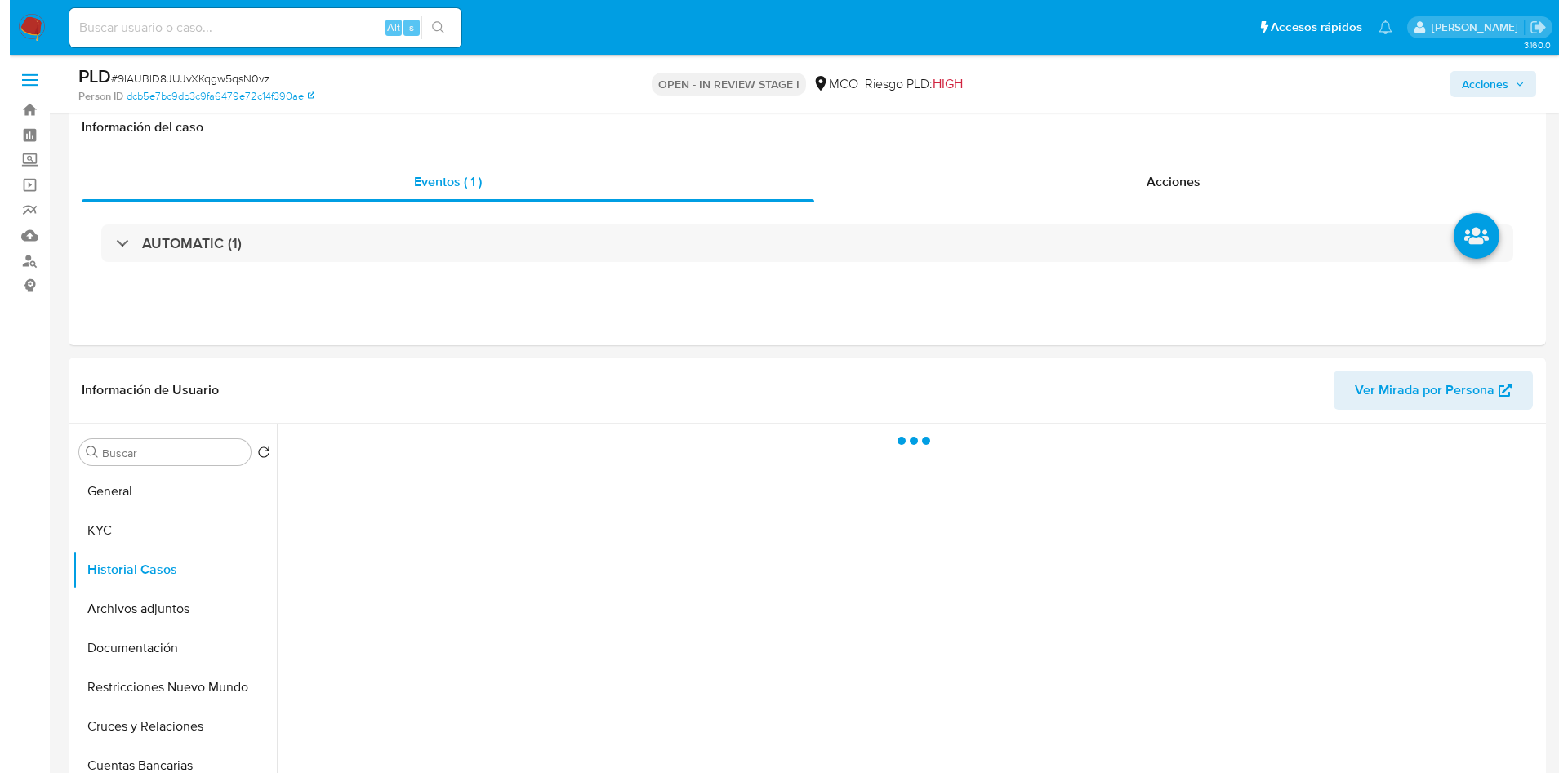
scroll to position [122, 0]
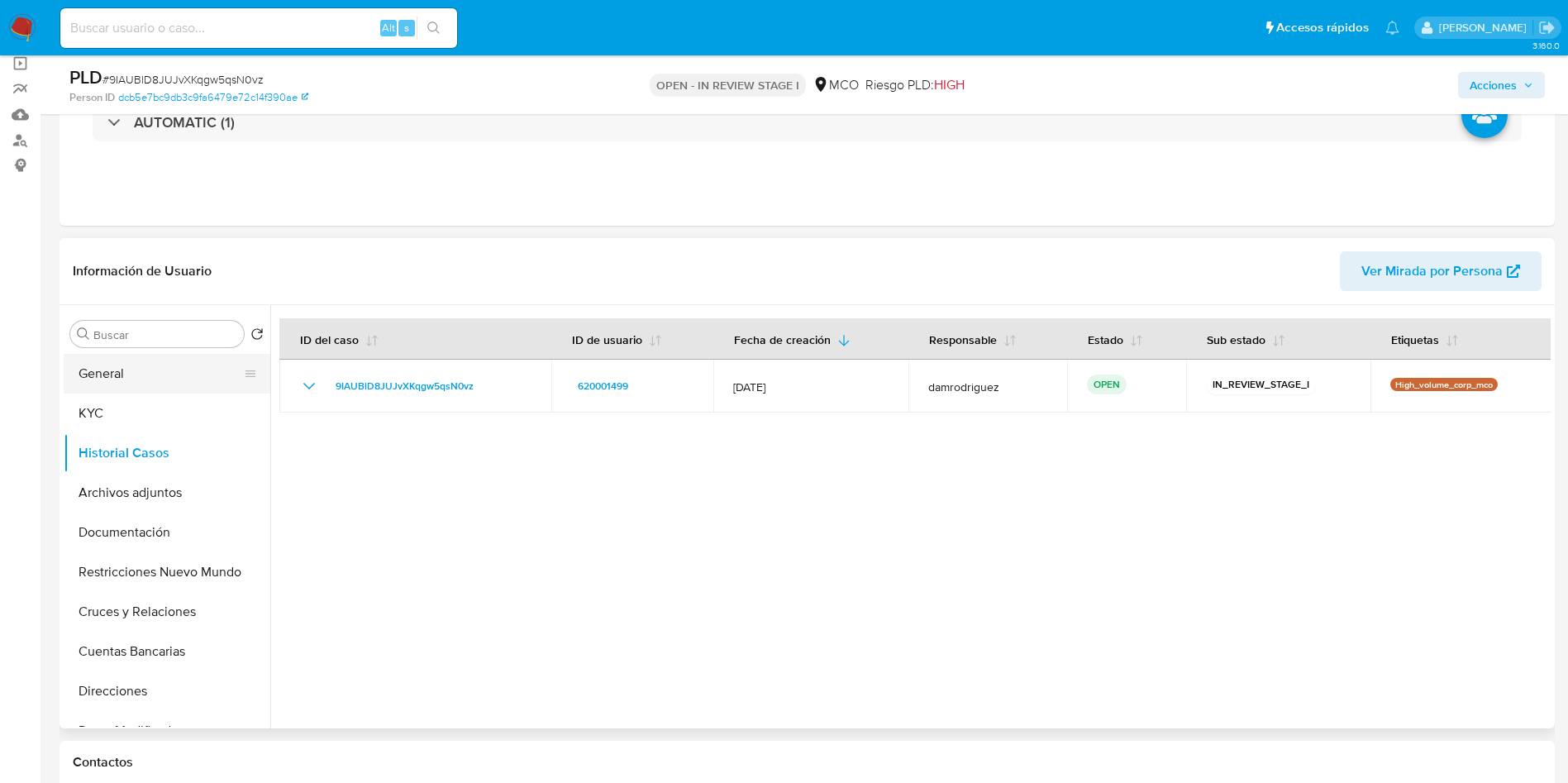
click at [108, 377] on button "General" at bounding box center [160, 374] width 194 height 40
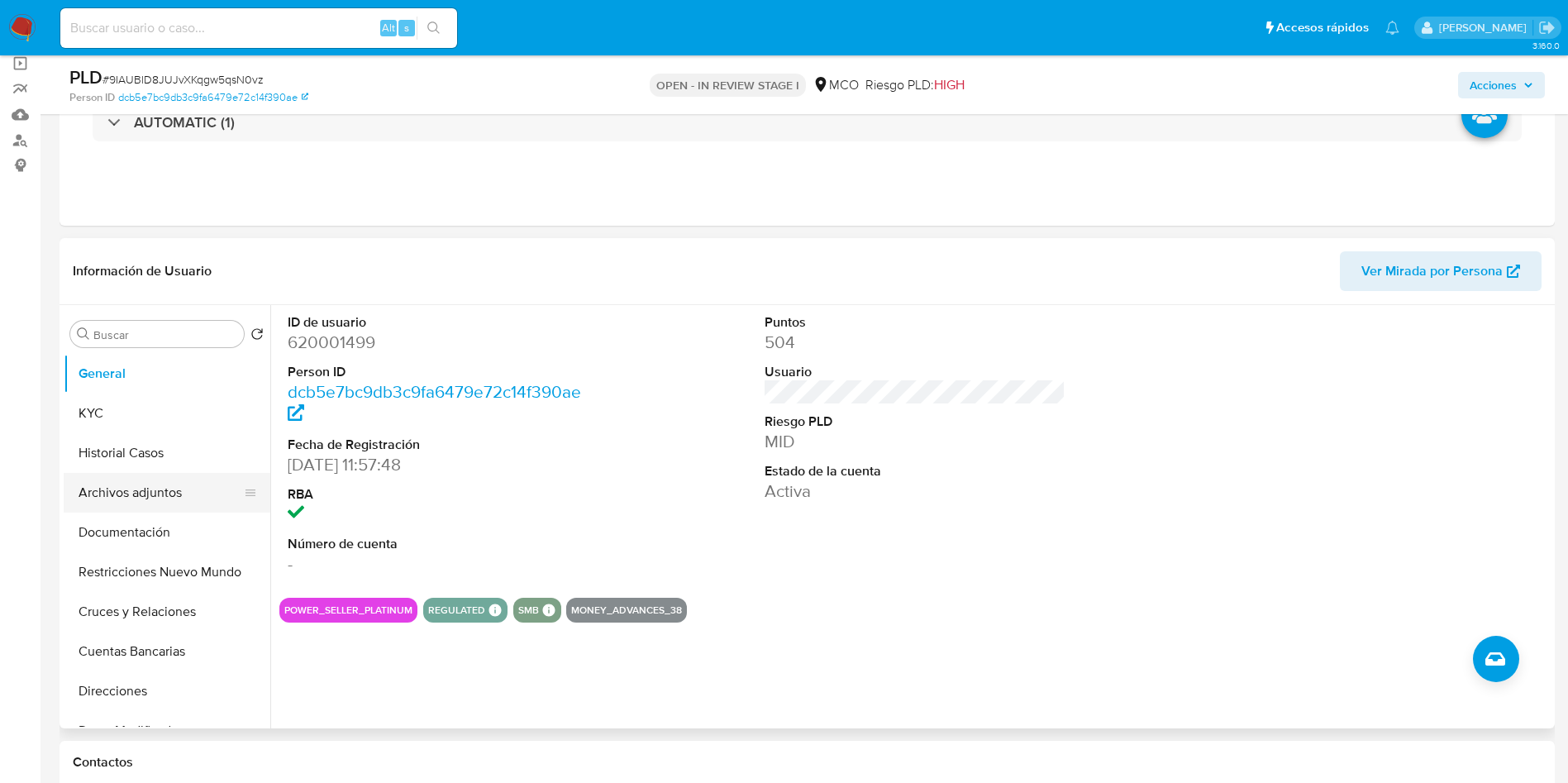
click at [180, 499] on button "Archivos adjuntos" at bounding box center [160, 493] width 194 height 40
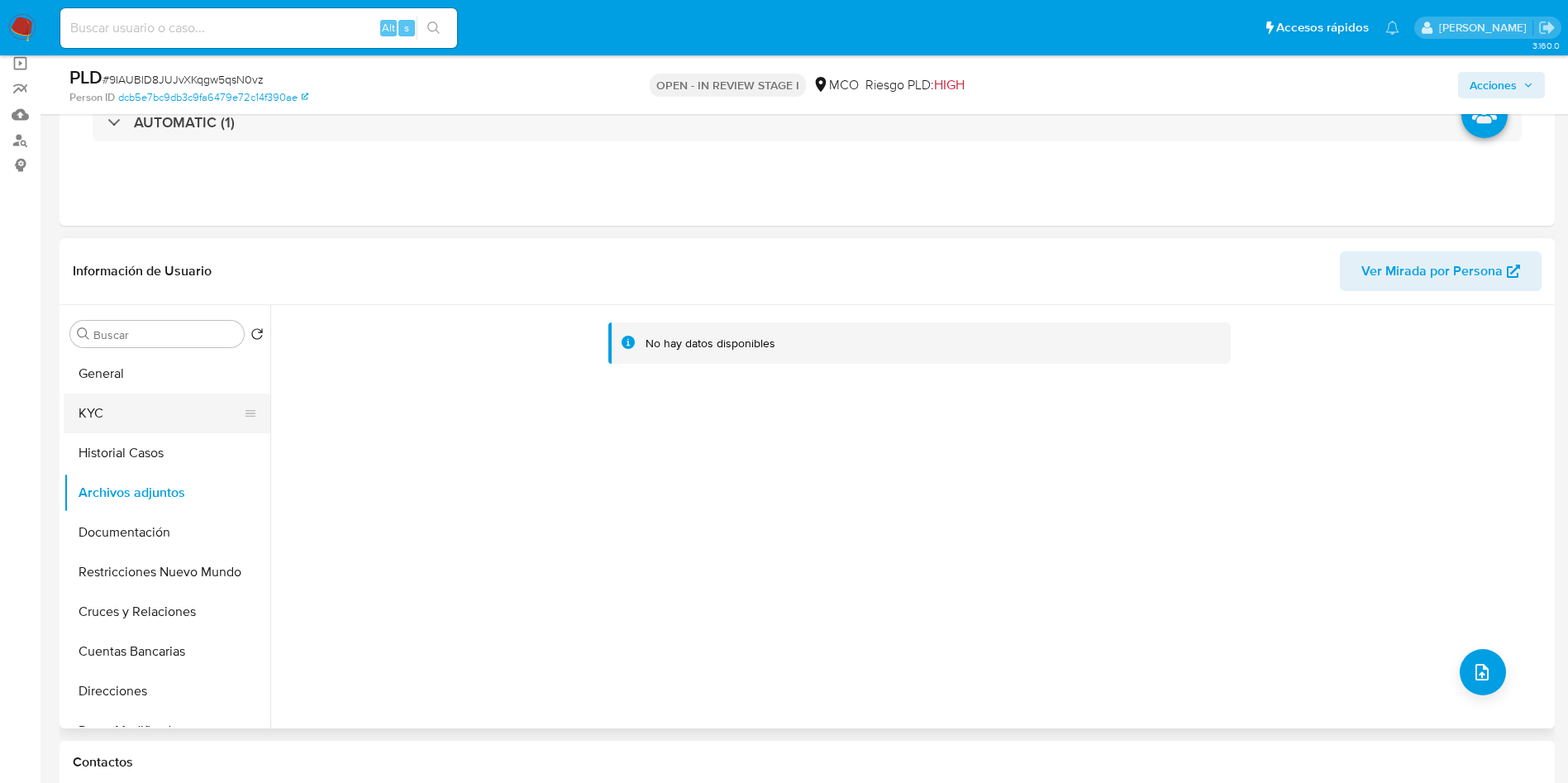
click at [126, 432] on button "KYC" at bounding box center [160, 413] width 194 height 40
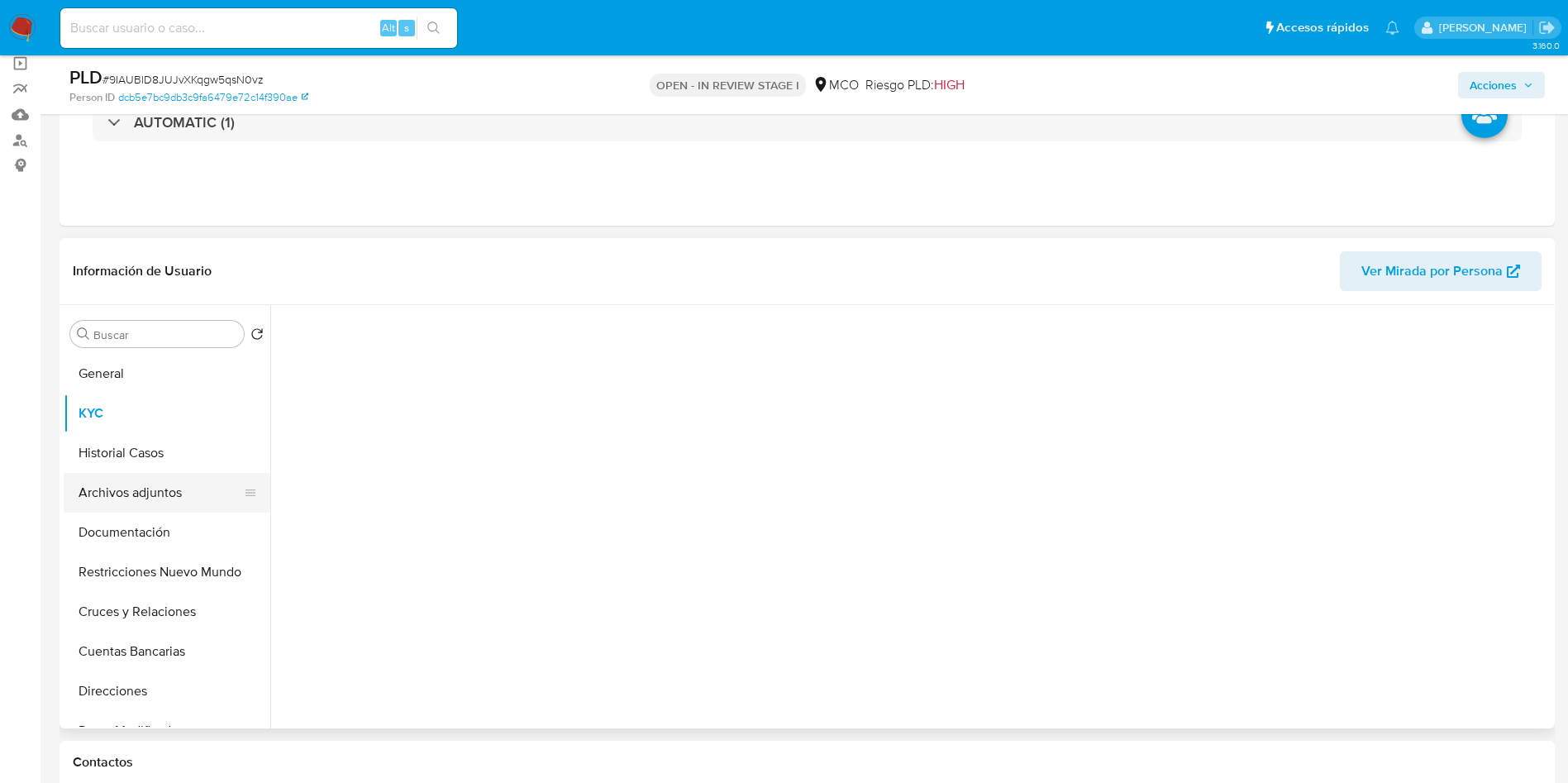
click at [151, 494] on button "Archivos adjuntos" at bounding box center [160, 493] width 194 height 40
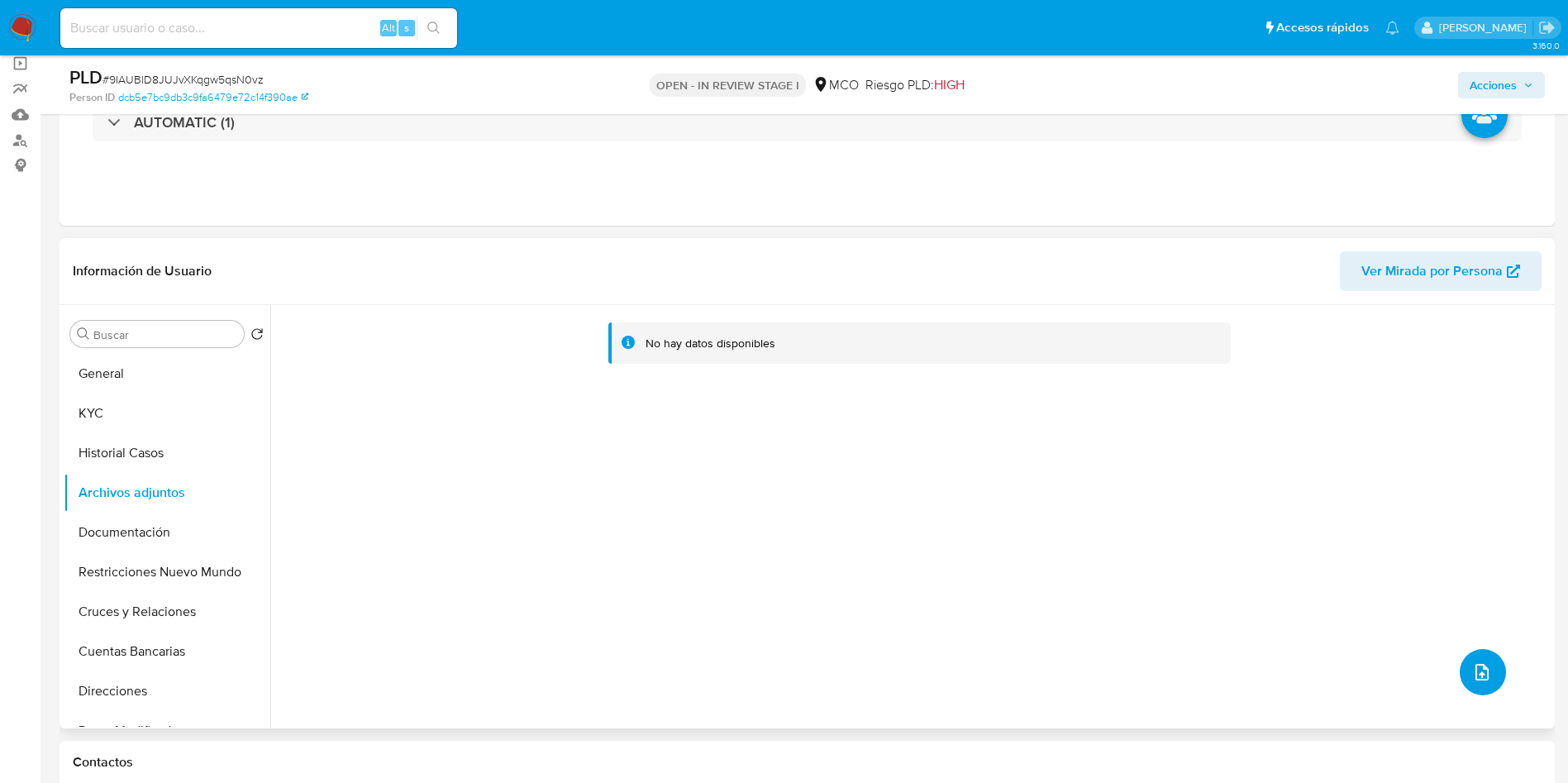
click at [1481, 668] on icon "upload-file" at bounding box center [1481, 672] width 20 height 20
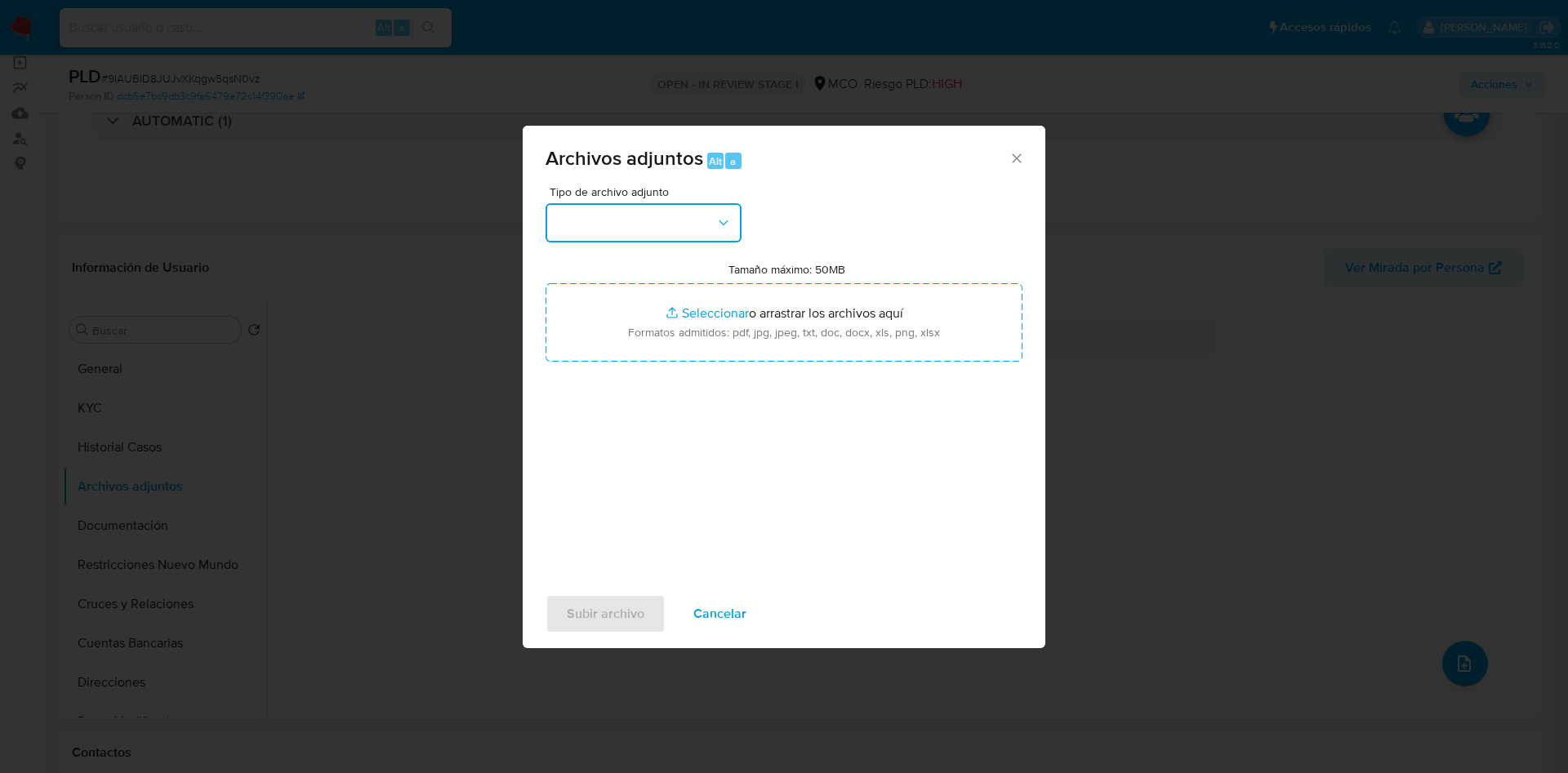
click at [656, 210] on button "button" at bounding box center [643, 223] width 196 height 39
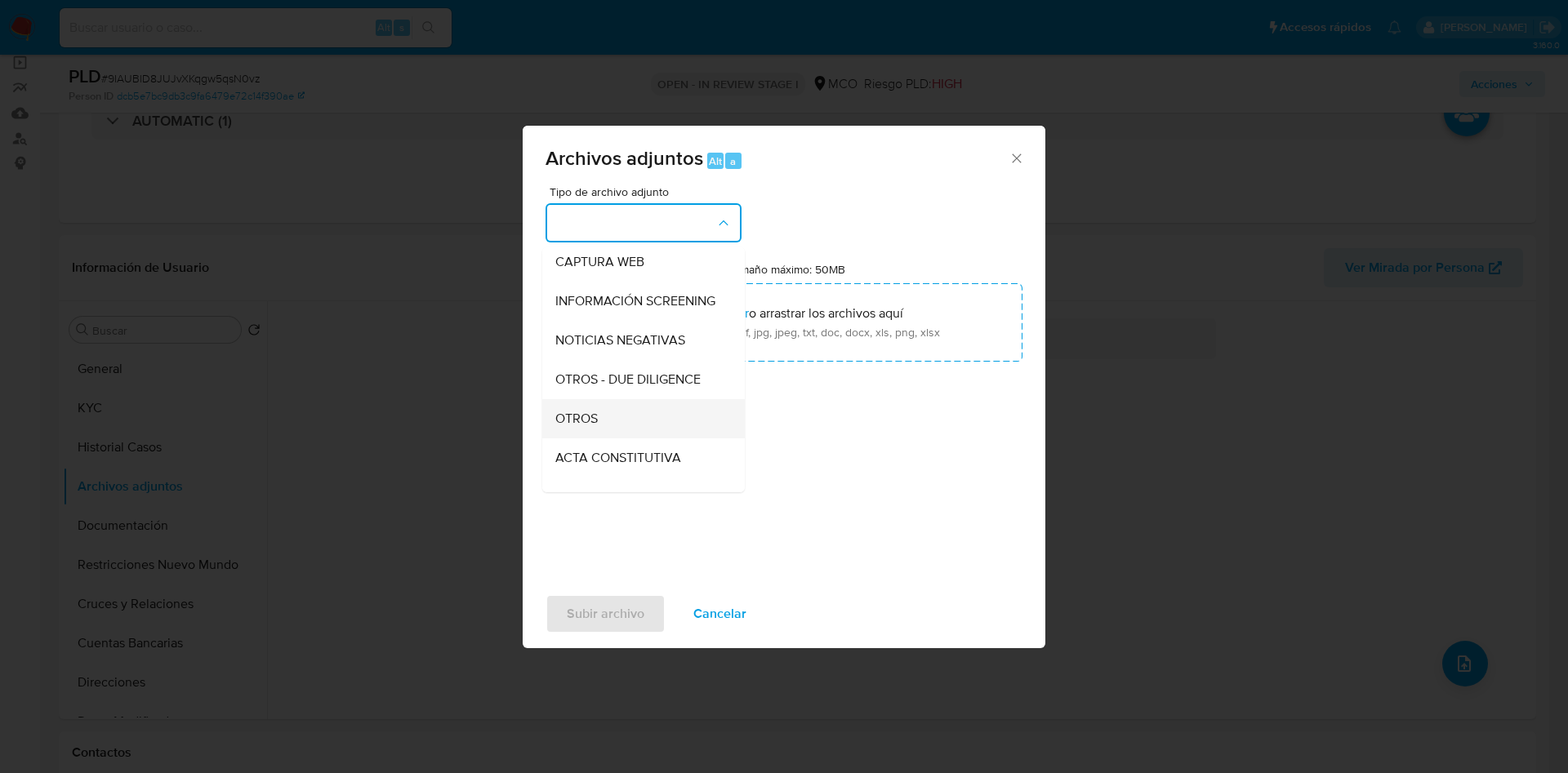
click at [624, 430] on div "OTROS" at bounding box center [639, 418] width 167 height 39
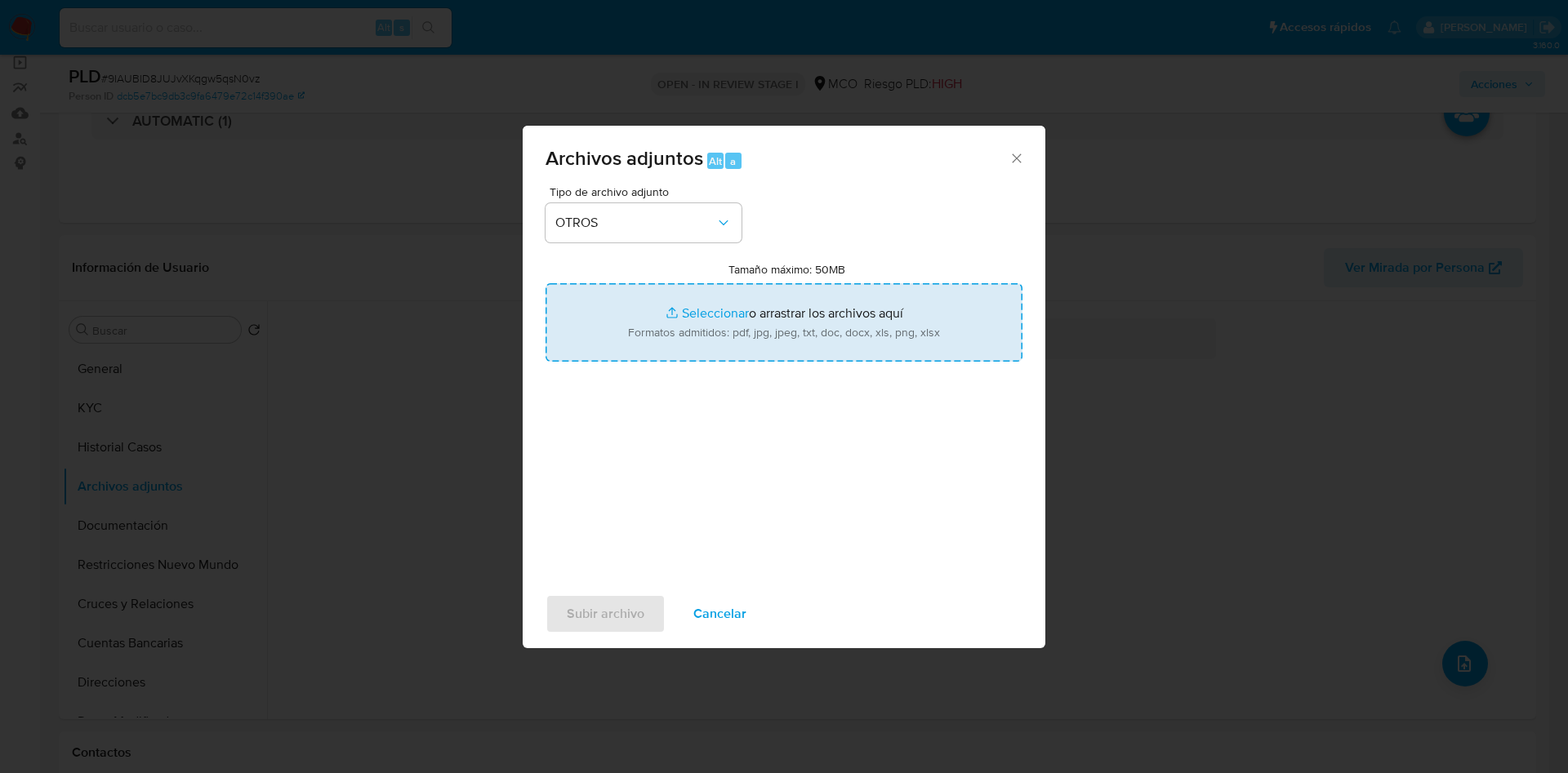
click at [739, 342] on input "Tamaño máximo: 50MB Seleccionar archivos" at bounding box center [784, 322] width 477 height 78
type input "C:\fakepath\620001499 - 12_09_2025.pdf"
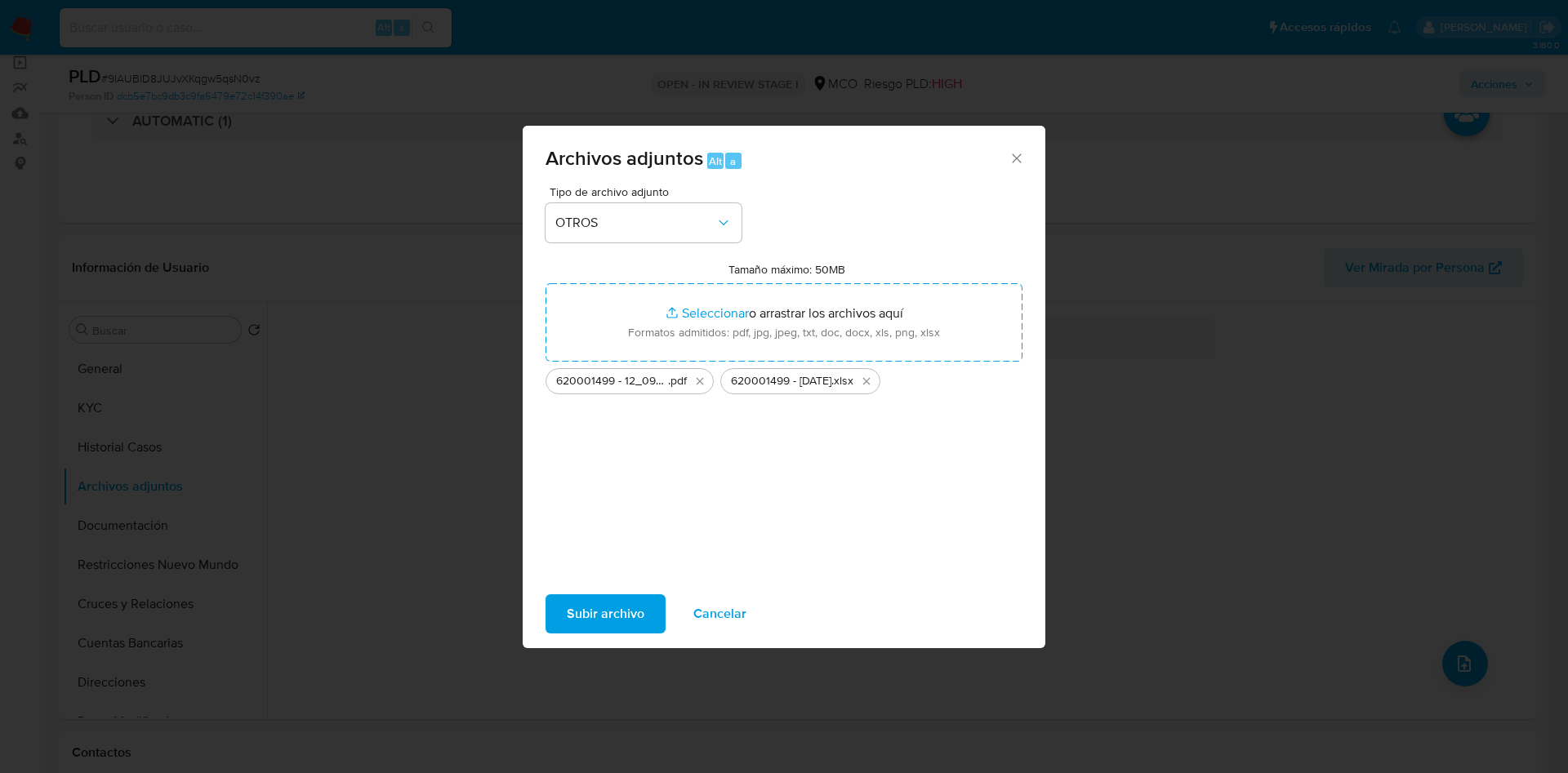
click at [594, 628] on span "Subir archivo" at bounding box center [605, 614] width 77 height 36
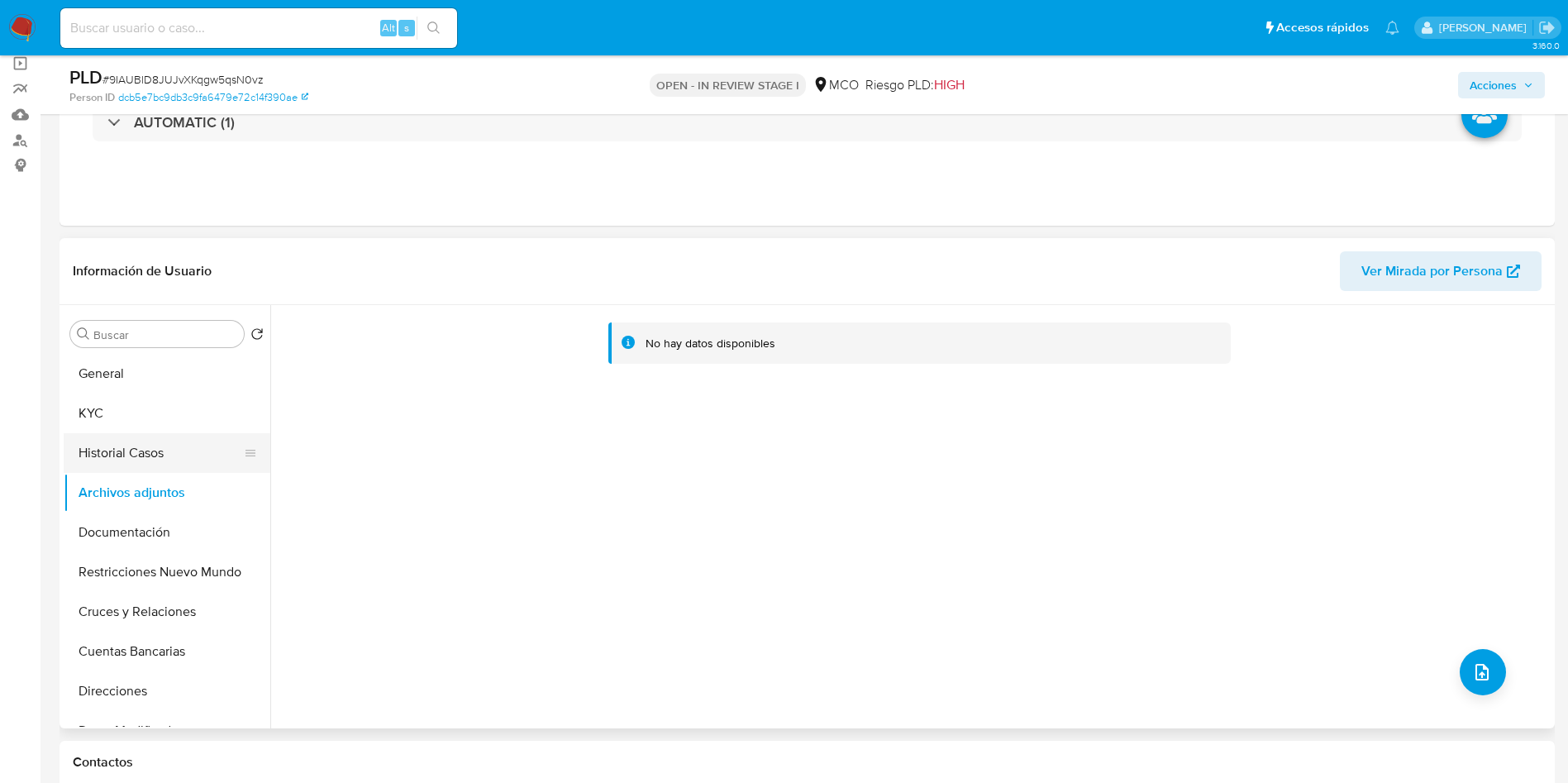
click at [170, 447] on button "Historial Casos" at bounding box center [160, 453] width 194 height 40
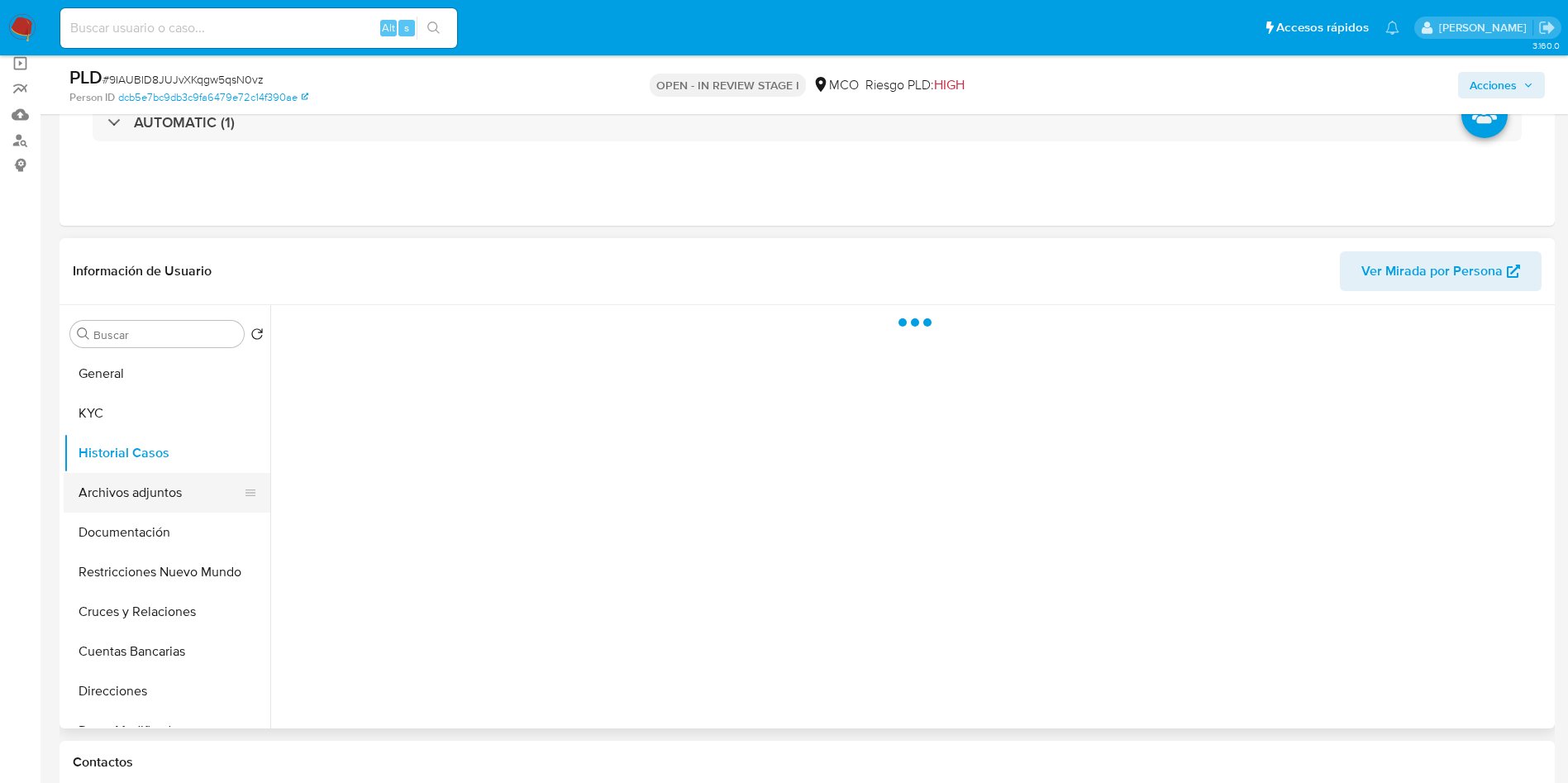
click at [138, 497] on button "Archivos adjuntos" at bounding box center [160, 493] width 194 height 40
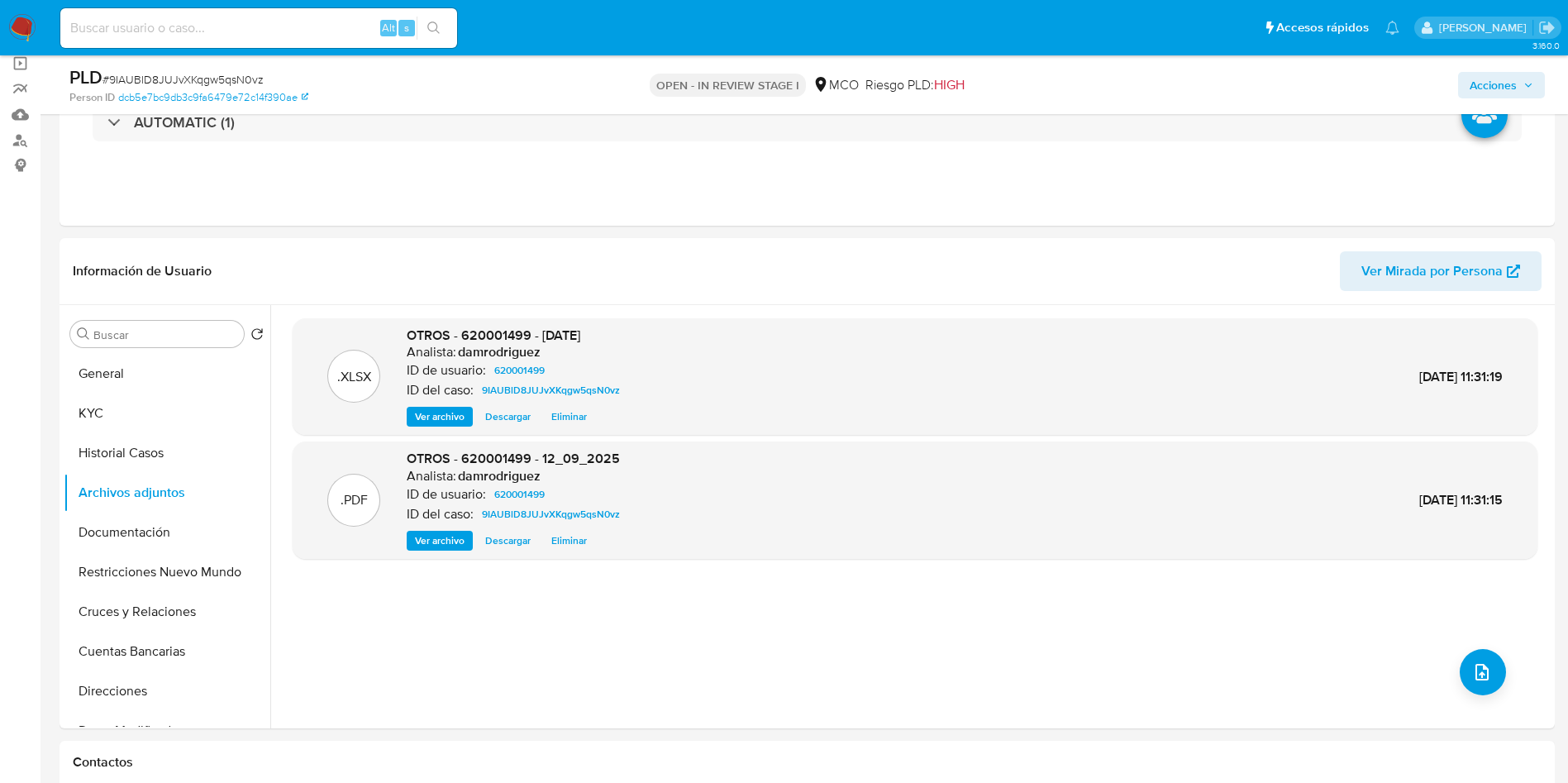
click at [1509, 82] on span "Acciones" at bounding box center [1493, 85] width 47 height 27
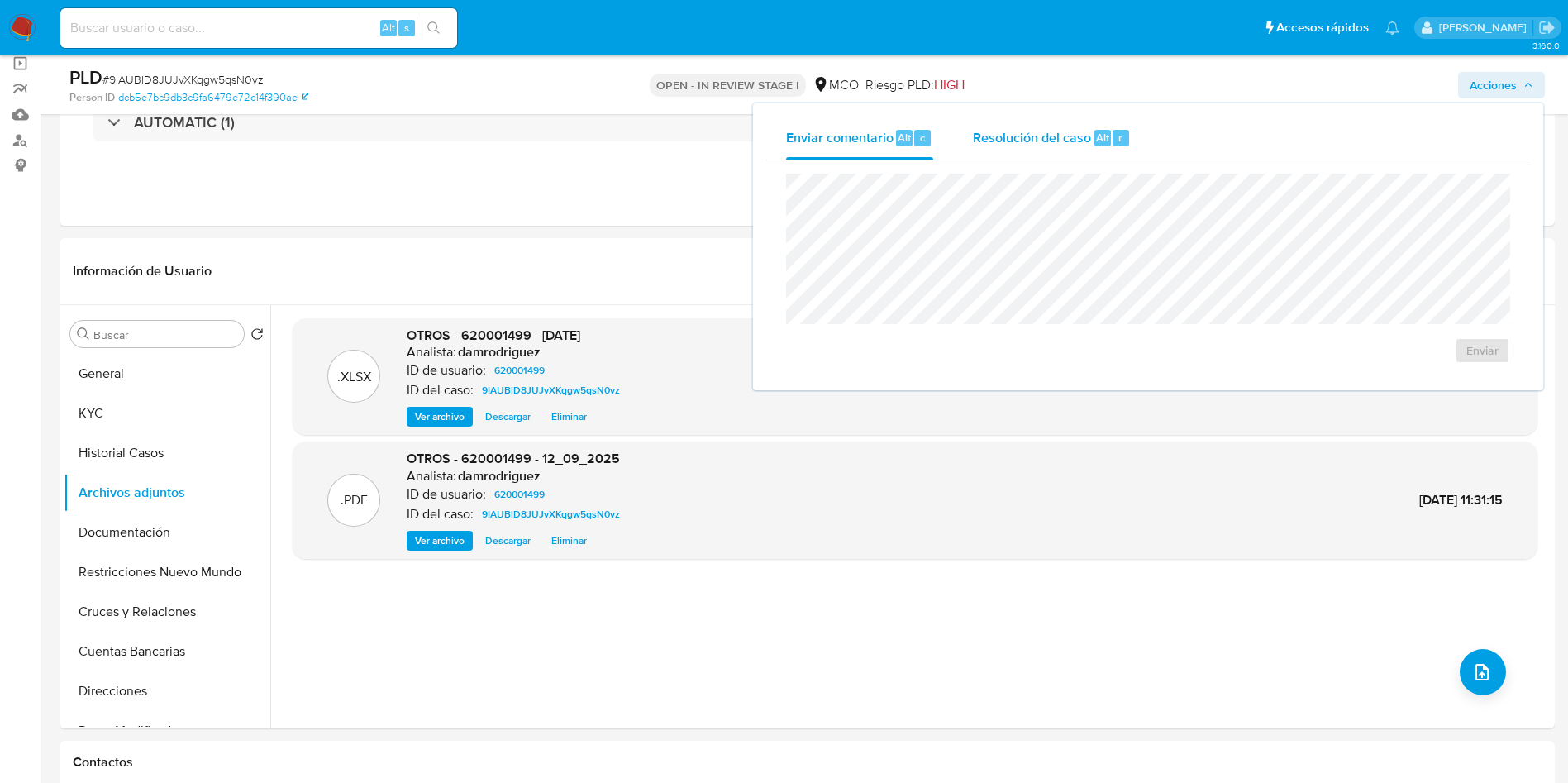
click at [1072, 142] on span "Resolución del caso" at bounding box center [1032, 137] width 118 height 19
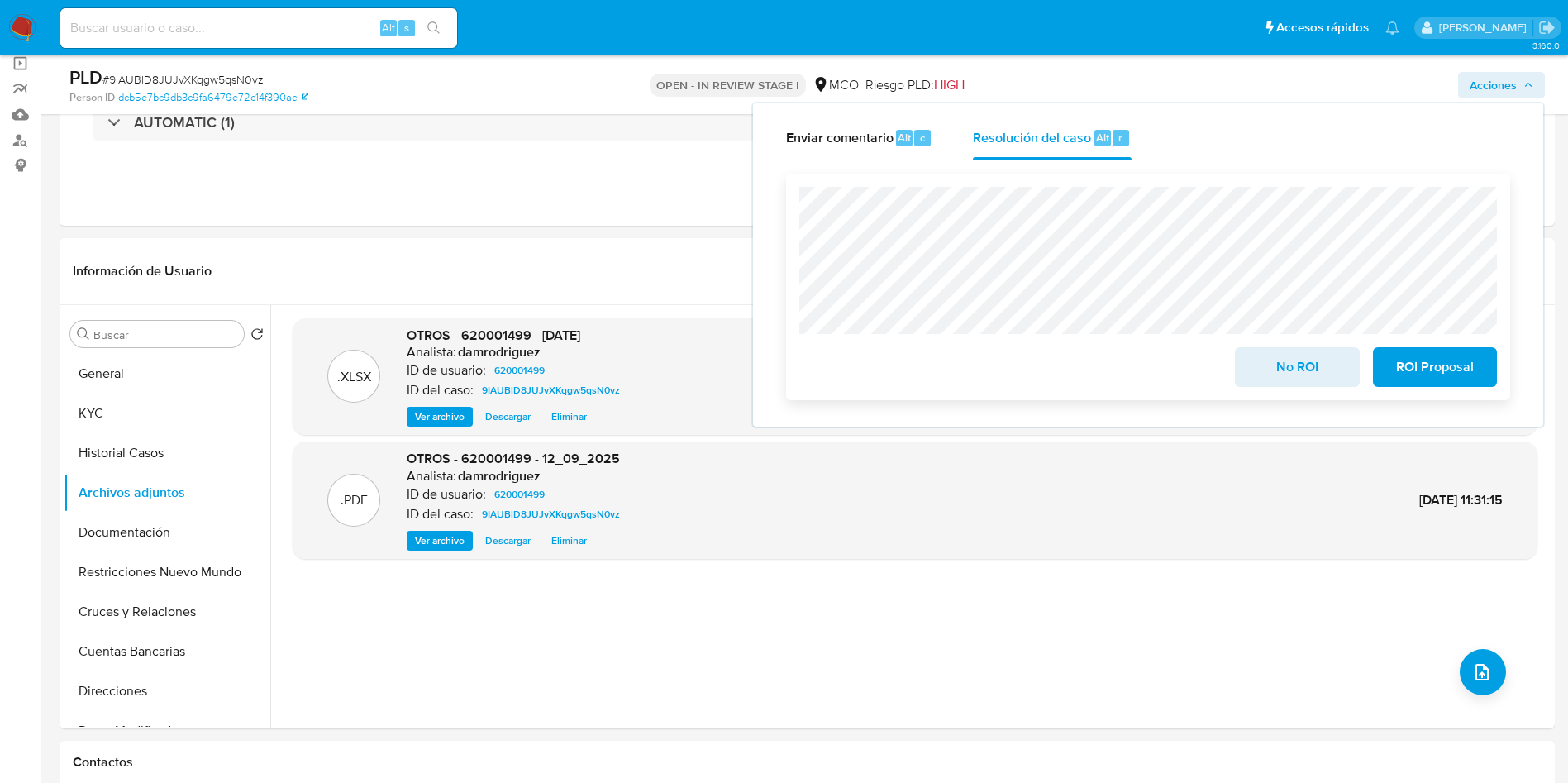
click at [1469, 376] on span "ROI Proposal" at bounding box center [1435, 367] width 81 height 36
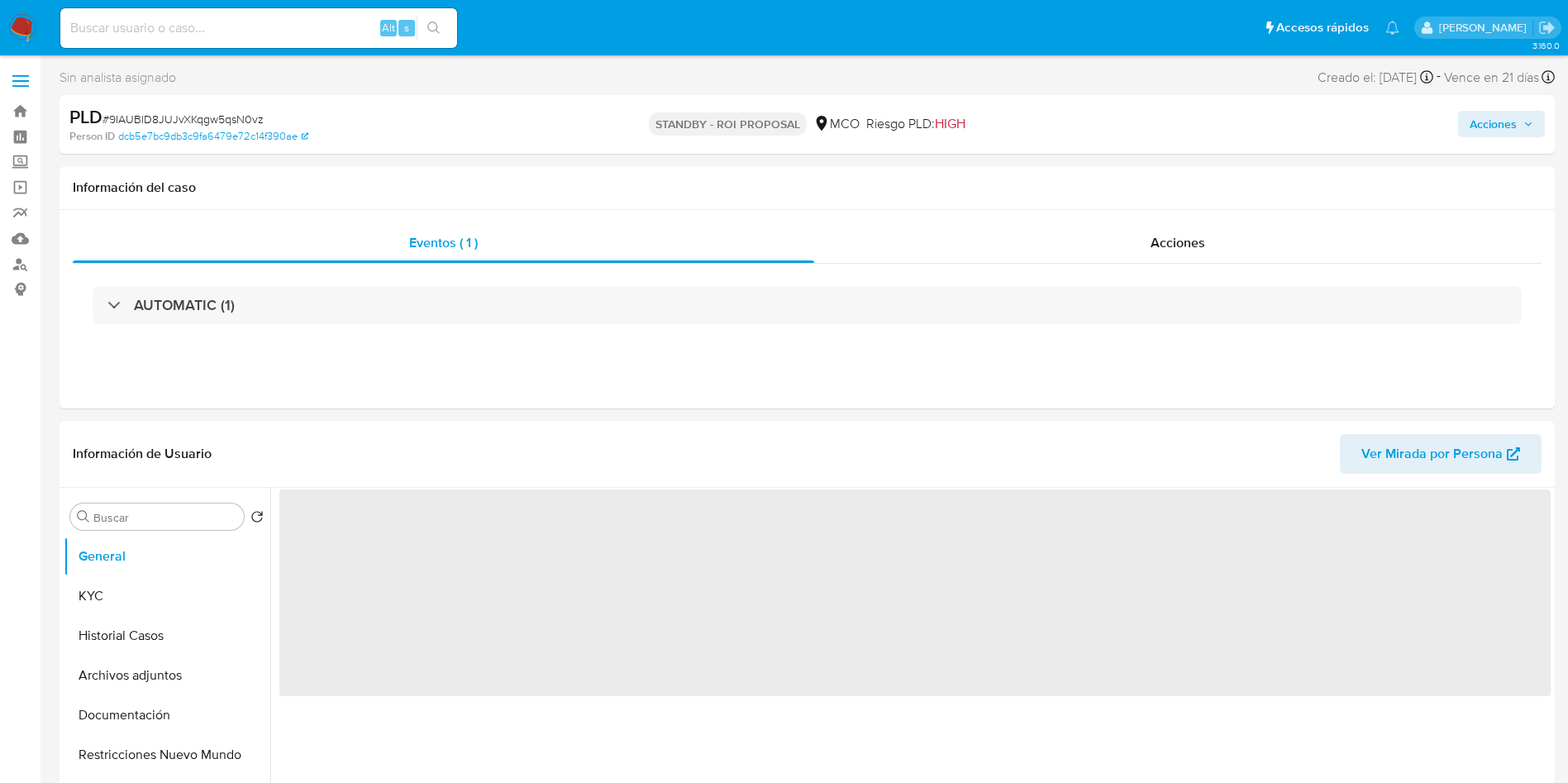
select select "10"
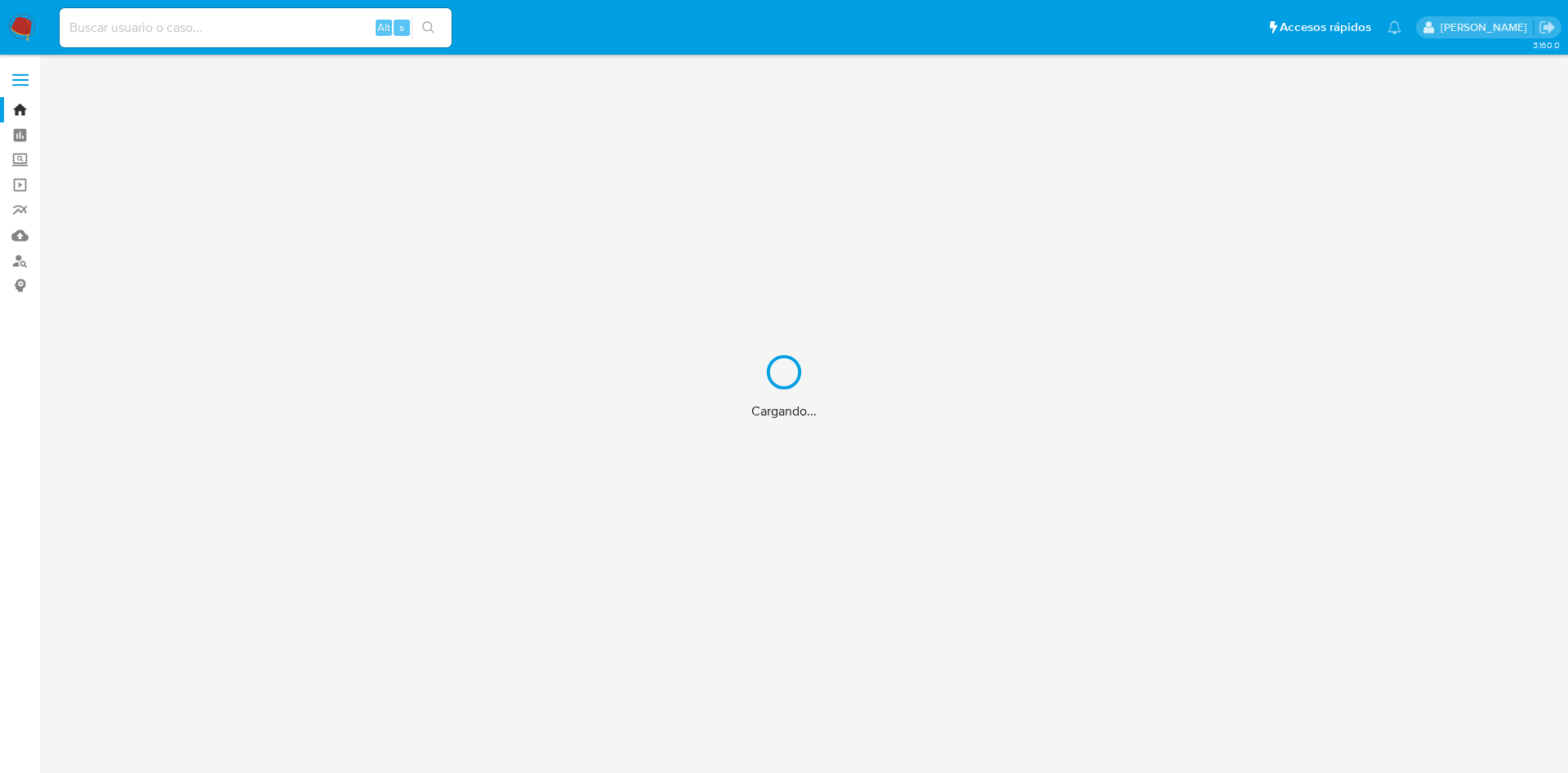
click at [278, 229] on div "Cargando..." at bounding box center [784, 386] width 1568 height 773
